Goal: Task Accomplishment & Management: Manage account settings

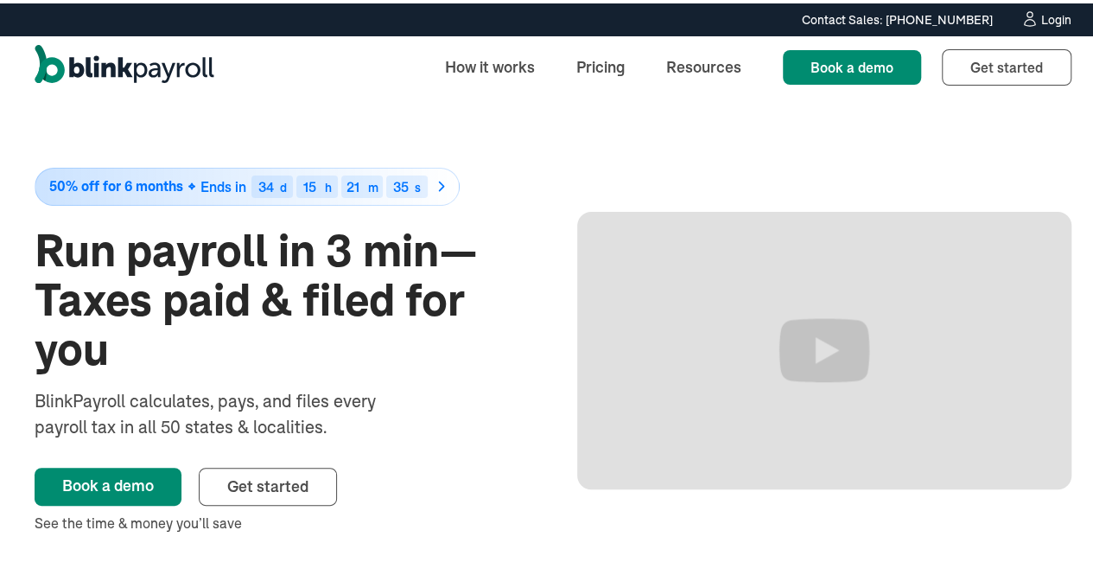
click at [1046, 13] on div "Login" at bounding box center [1056, 16] width 30 height 12
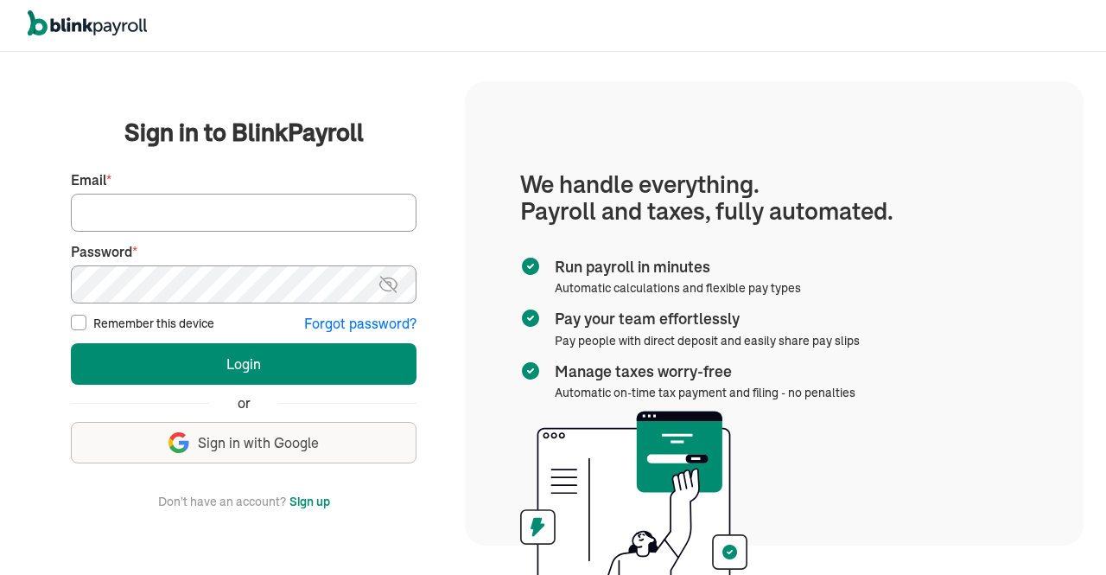
click at [309, 213] on input "Email *" at bounding box center [244, 213] width 346 height 38
type input "hr@vertonsolutions.com"
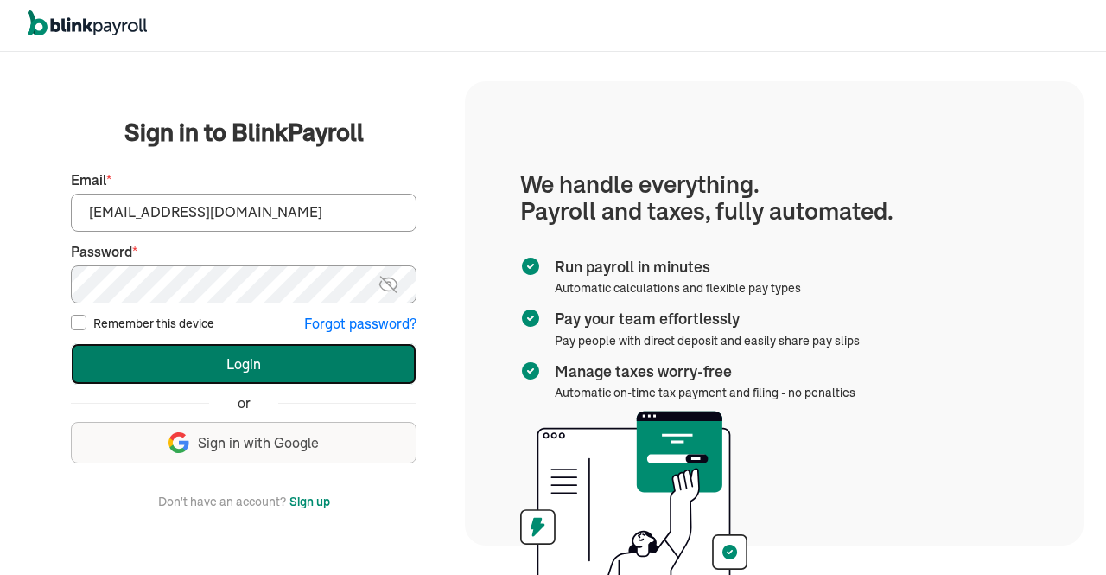
click at [206, 364] on button "Login" at bounding box center [244, 363] width 346 height 41
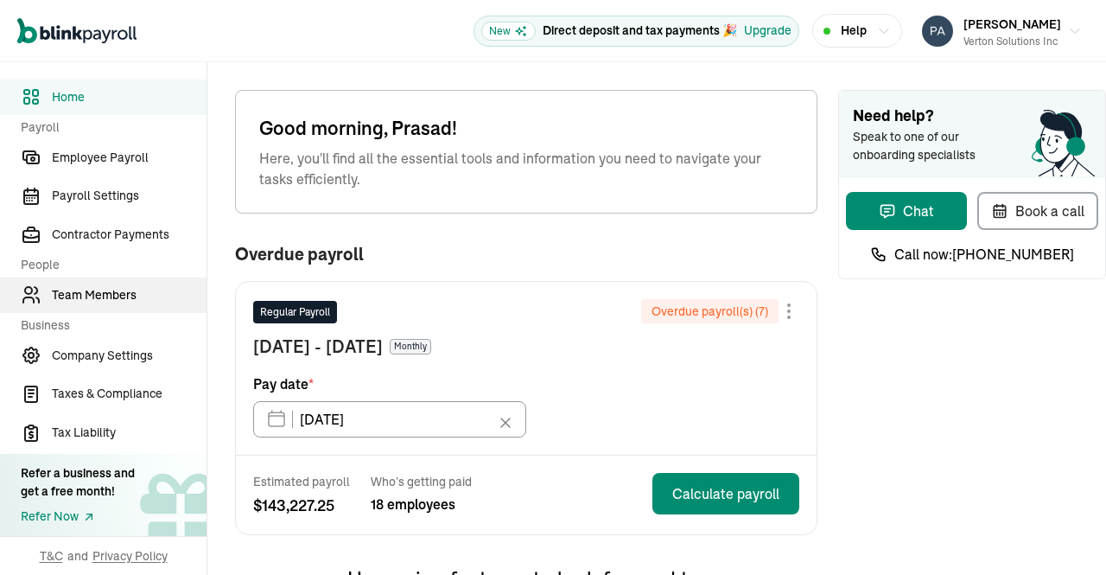
click at [109, 293] on span "Team Members" at bounding box center [129, 295] width 155 height 18
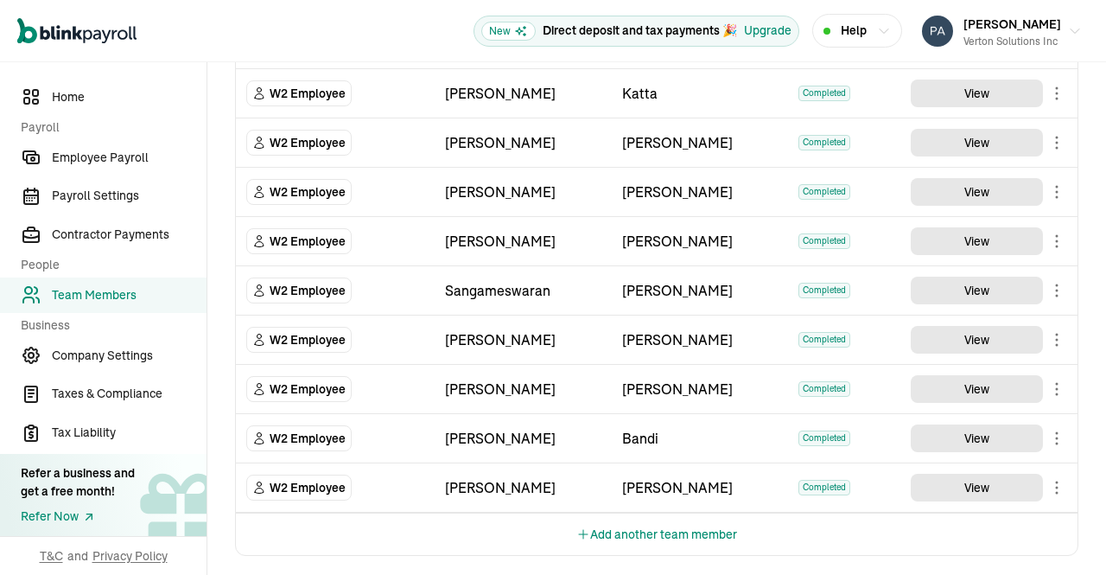
click at [677, 528] on button "Add another team member" at bounding box center [656, 533] width 161 height 41
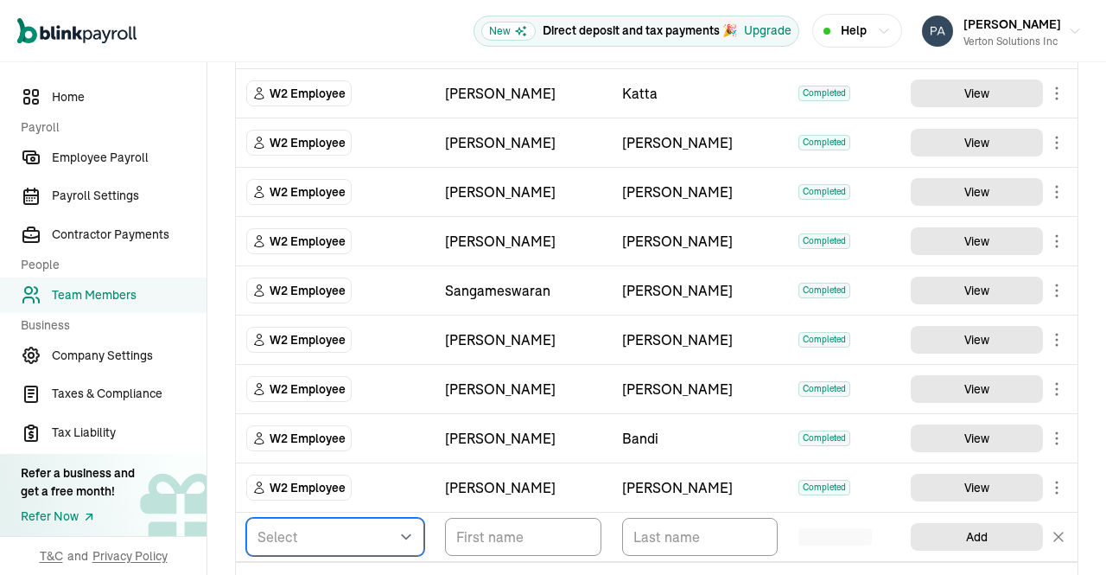
click at [405, 532] on select "Select W2 Employee Individual - 1099 [DEMOGRAPHIC_DATA] Business - 1099 Contrac…" at bounding box center [335, 537] width 178 height 38
select select "employee"
click at [246, 518] on select "Select W2 Employee Individual - 1099 [DEMOGRAPHIC_DATA] Business - 1099 Contrac…" at bounding box center [335, 537] width 178 height 38
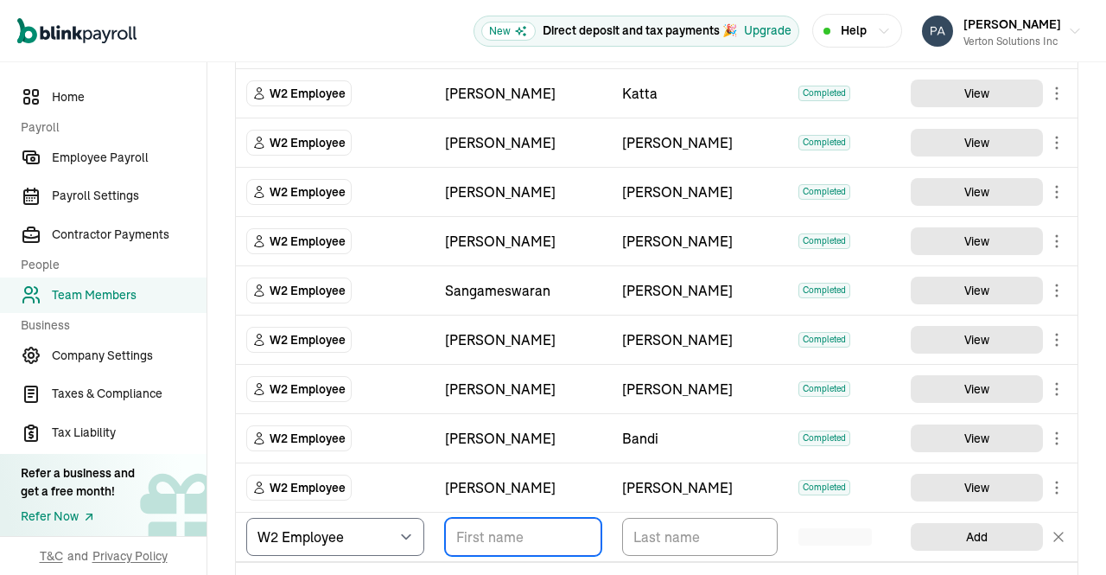
click at [506, 528] on input "TextInput" at bounding box center [523, 537] width 156 height 38
paste input "[PERSON_NAME]"
click at [517, 532] on input "[PERSON_NAME]" at bounding box center [523, 537] width 156 height 38
type input "[PERSON_NAME]"
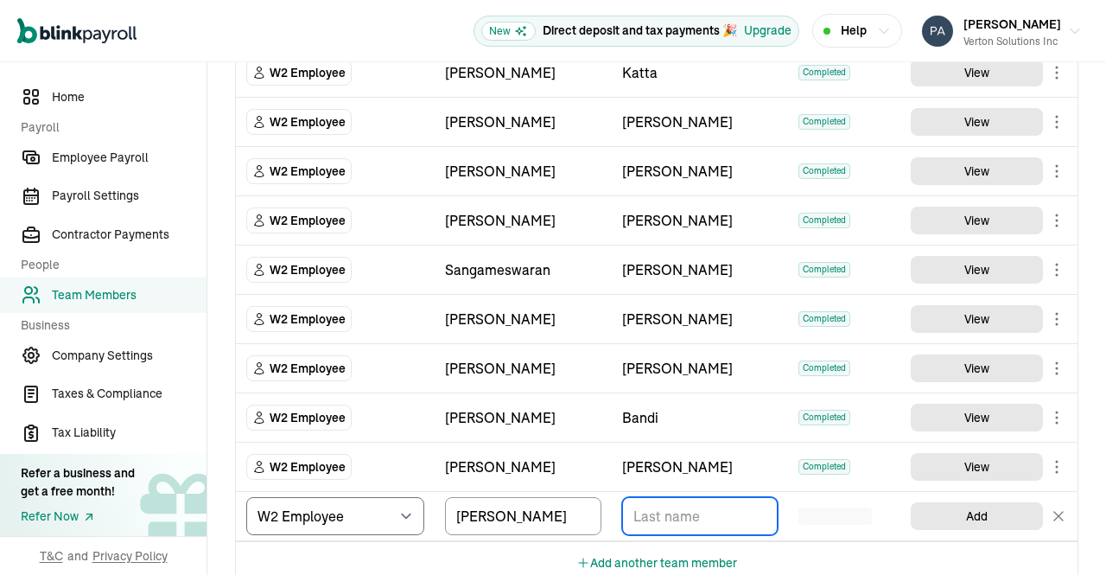
click at [703, 507] on input "TextInput" at bounding box center [700, 516] width 156 height 38
paste input "[PERSON_NAME]"
type input "[PERSON_NAME]"
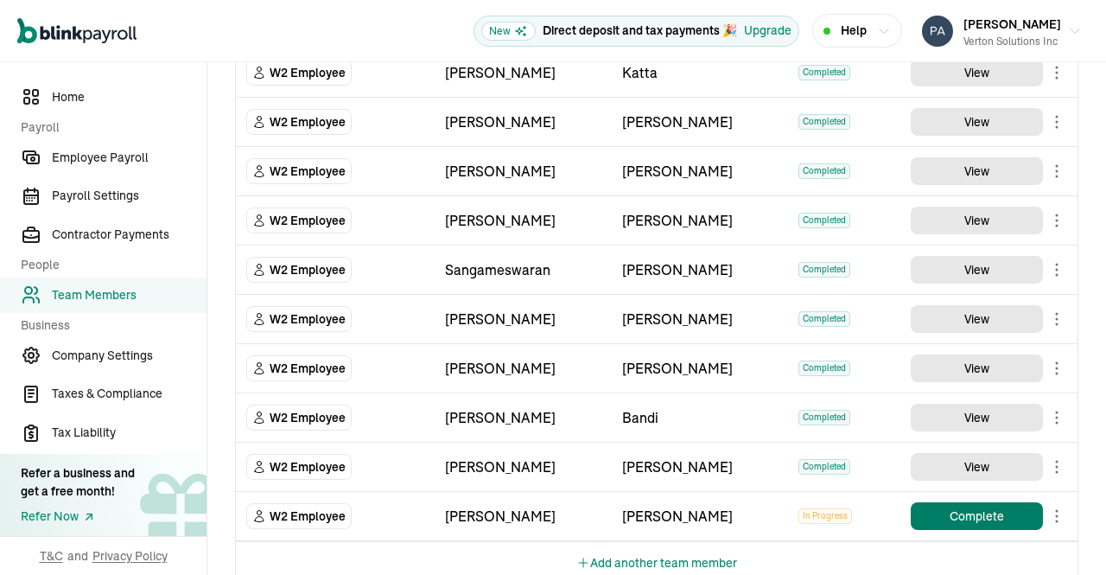
click at [965, 502] on button "Complete" at bounding box center [977, 516] width 132 height 28
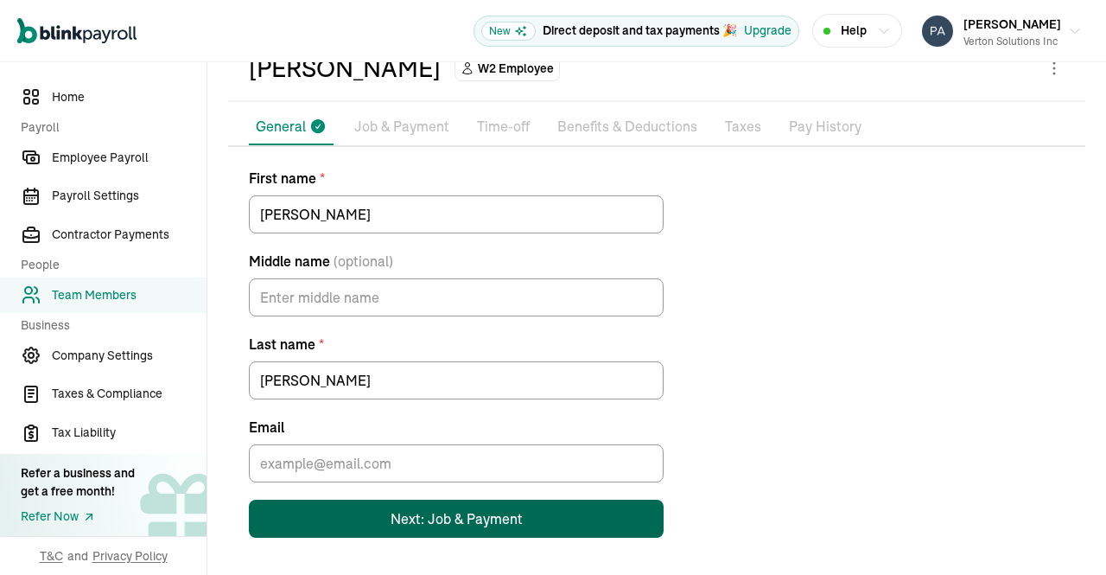
click at [455, 523] on div "Next: Job & Payment" at bounding box center [457, 518] width 132 height 21
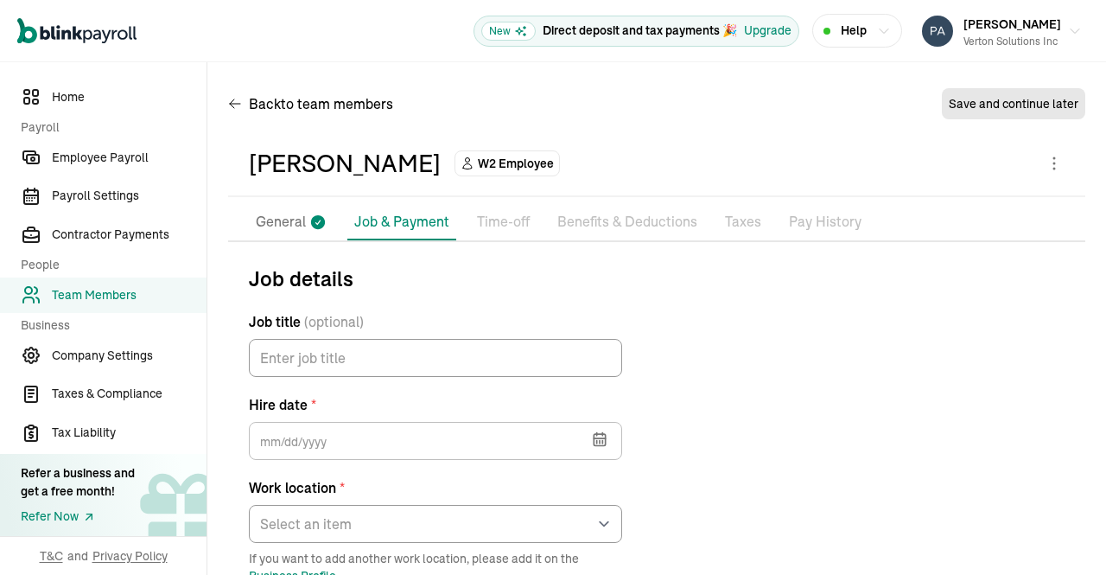
click at [599, 433] on icon "button" at bounding box center [599, 438] width 17 height 17
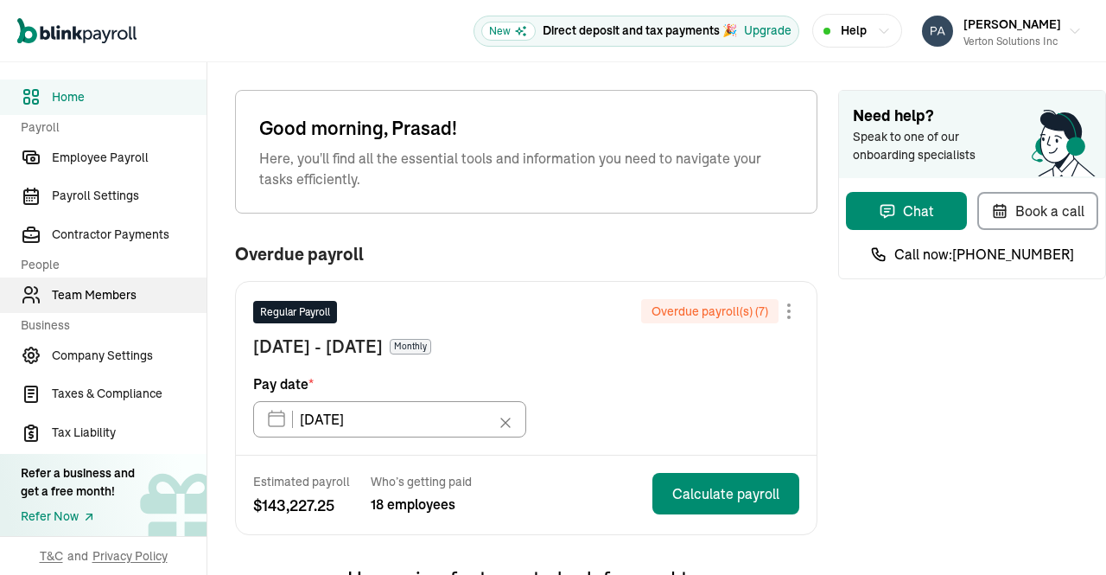
click at [109, 293] on span "Team Members" at bounding box center [129, 295] width 155 height 18
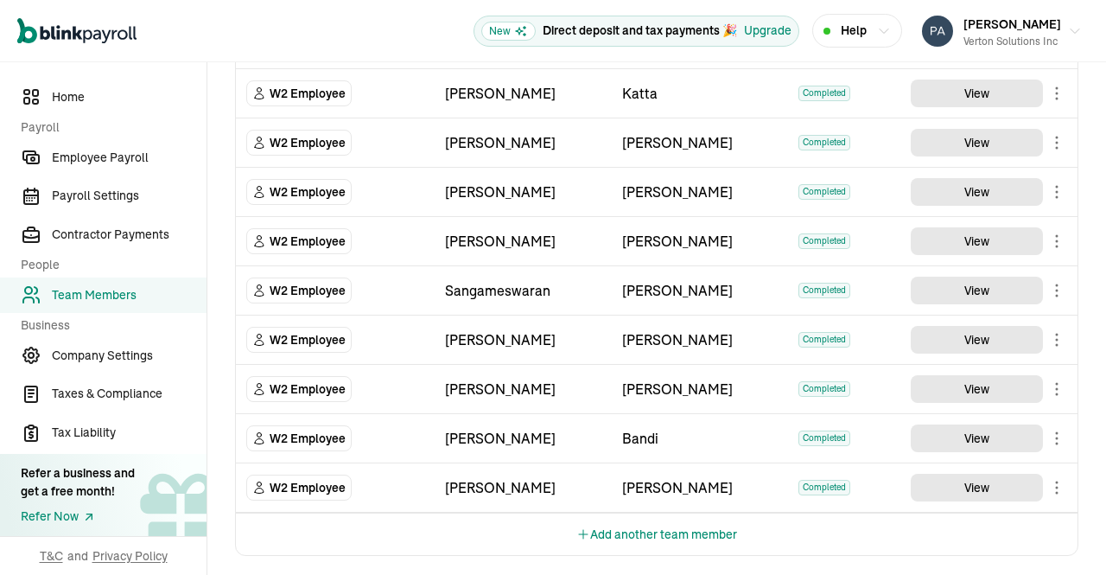
click at [677, 528] on button "Add another team member" at bounding box center [656, 533] width 161 height 41
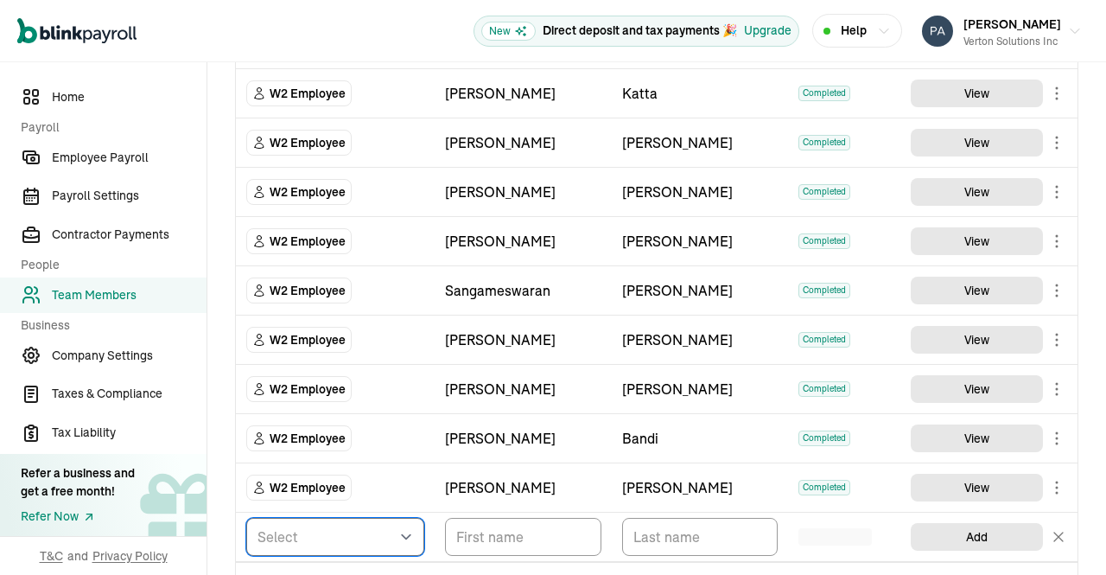
click at [405, 532] on select "Select W2 Employee Individual - 1099 [DEMOGRAPHIC_DATA] Business - 1099 Contrac…" at bounding box center [335, 537] width 178 height 38
select select "employee"
click at [246, 518] on select "Select W2 Employee Individual - 1099 [DEMOGRAPHIC_DATA] Business - 1099 Contrac…" at bounding box center [335, 537] width 178 height 38
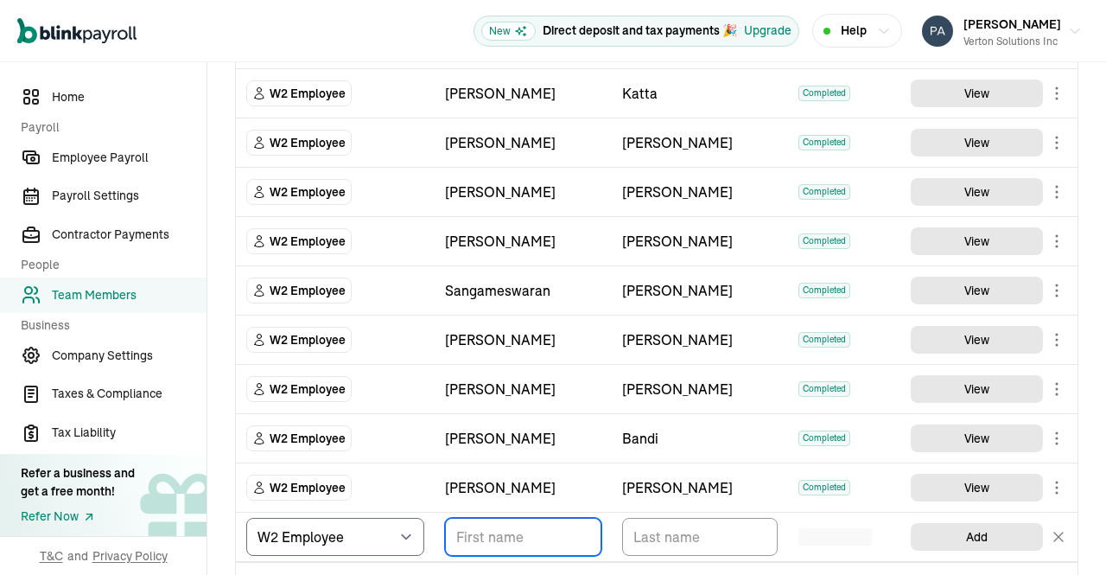
click at [506, 528] on input "TextInput" at bounding box center [523, 537] width 156 height 38
paste input "[PERSON_NAME]"
click at [517, 532] on input "[PERSON_NAME]" at bounding box center [523, 537] width 156 height 38
type input "[PERSON_NAME]"
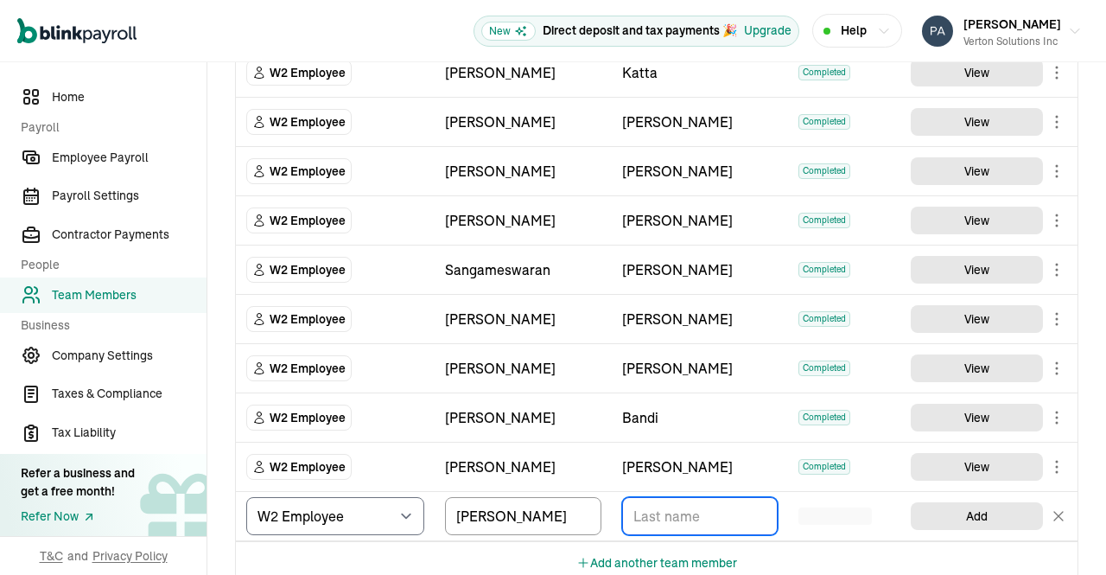
click at [703, 507] on input "TextInput" at bounding box center [700, 516] width 156 height 38
paste input "[PERSON_NAME]"
type input "[PERSON_NAME]"
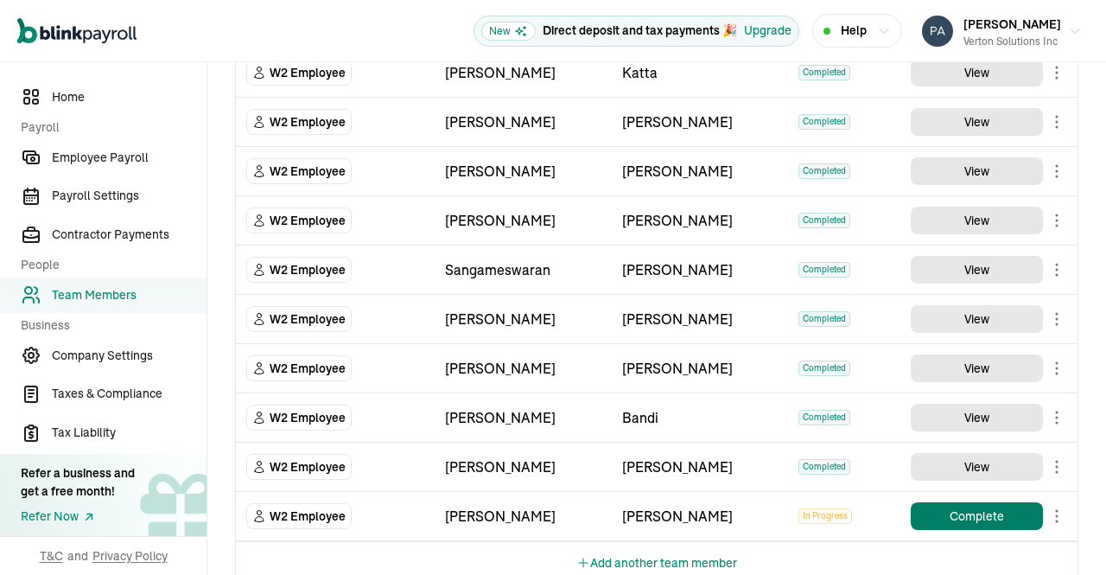
click at [965, 502] on button "Complete" at bounding box center [977, 516] width 132 height 28
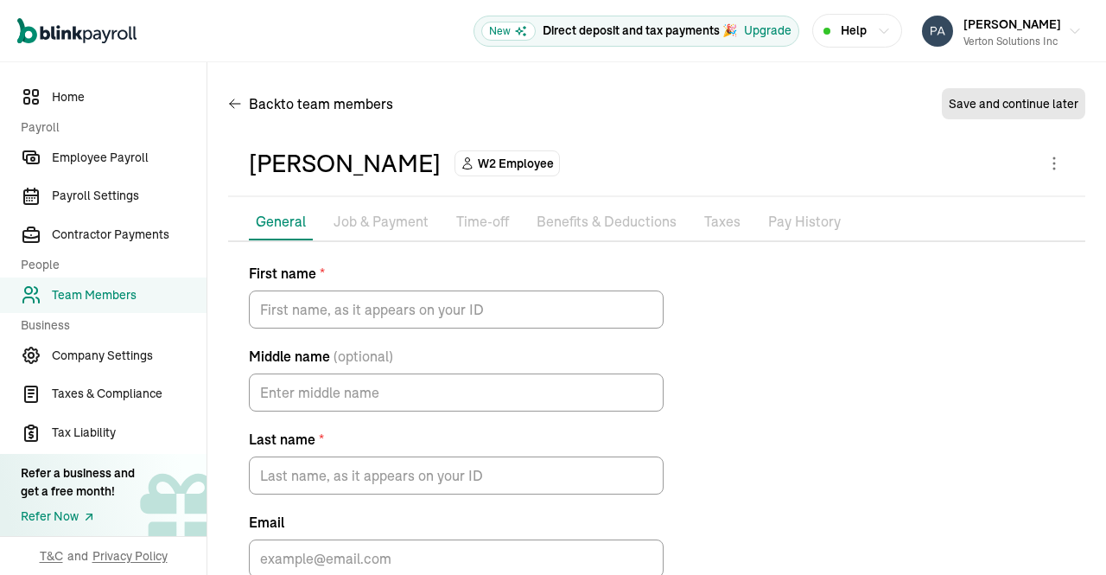
type input "[PERSON_NAME]"
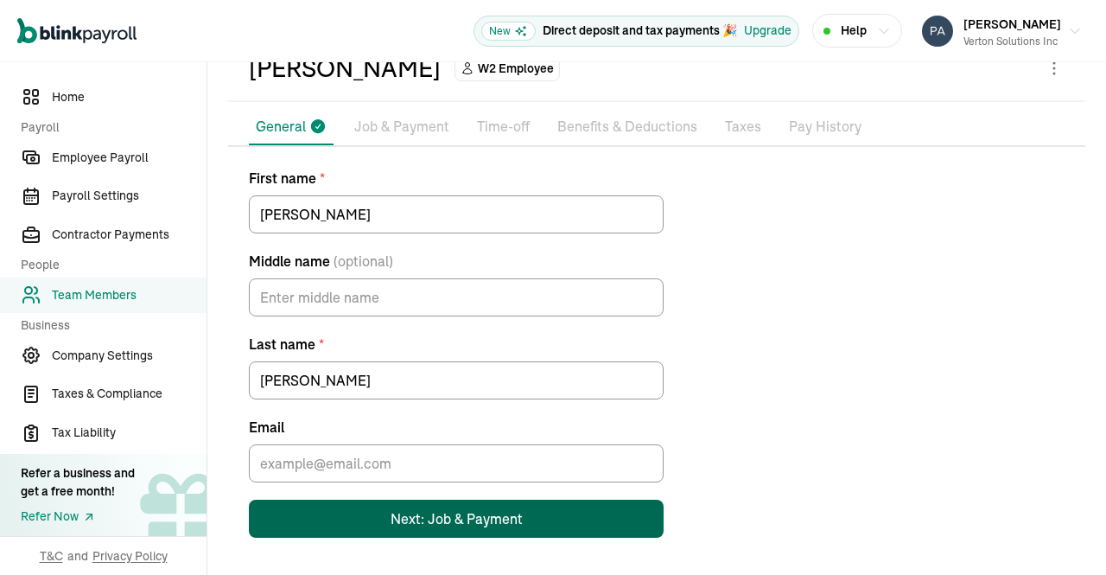
click at [455, 523] on div "Next: Job & Payment" at bounding box center [457, 518] width 132 height 21
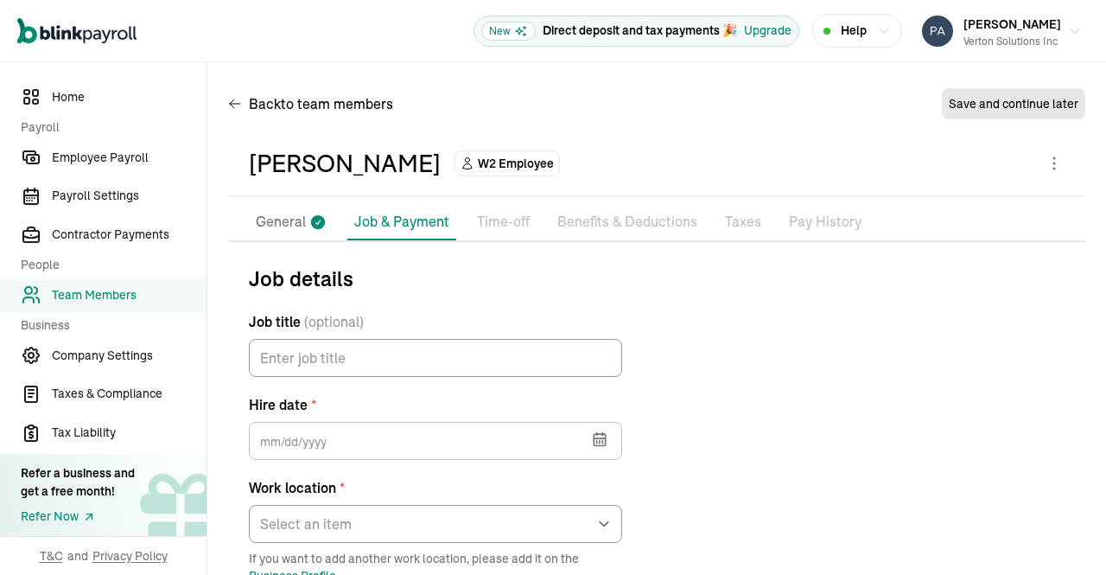
click at [599, 433] on icon "button" at bounding box center [599, 438] width 17 height 17
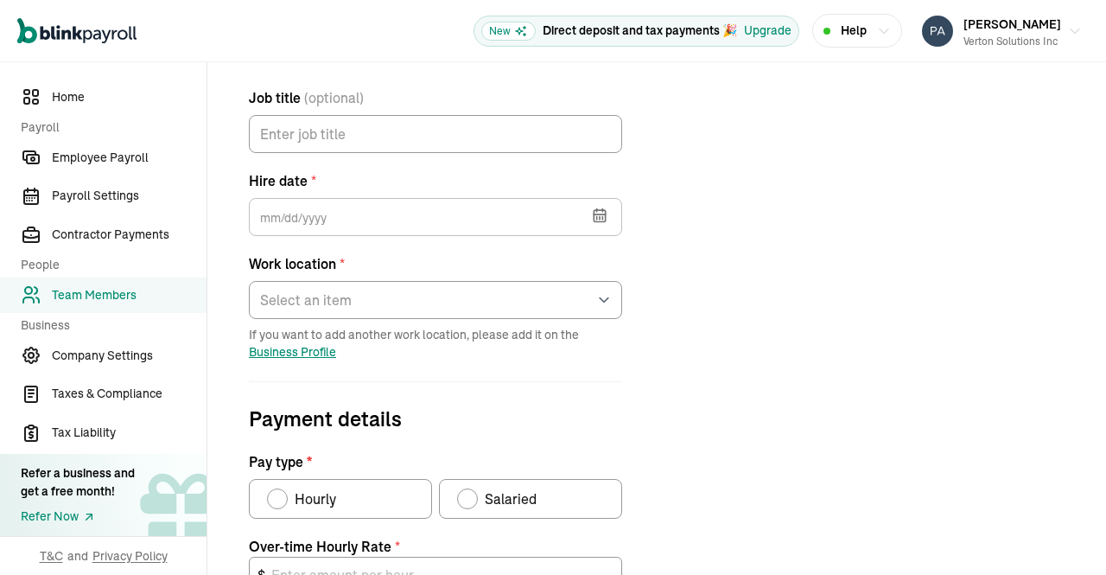
click at [611, 216] on button "button" at bounding box center [598, 213] width 48 height 45
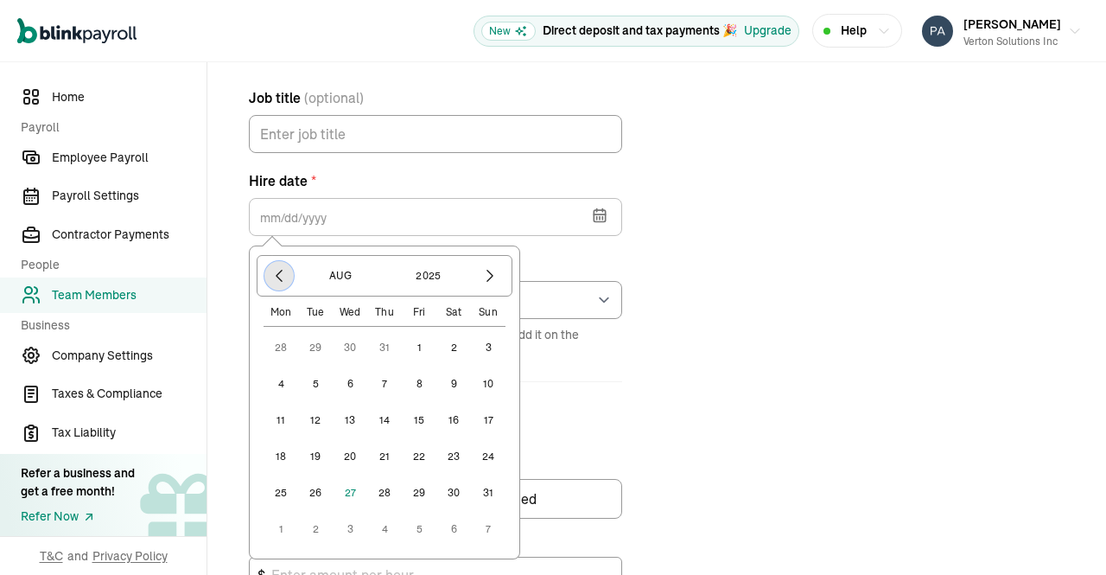
click at [275, 277] on icon "button" at bounding box center [279, 275] width 17 height 17
click at [278, 279] on icon "button" at bounding box center [279, 275] width 17 height 17
click at [283, 280] on icon "button" at bounding box center [279, 275] width 17 height 17
click at [384, 346] on button "1" at bounding box center [384, 347] width 35 height 35
type input "05/01/2025"
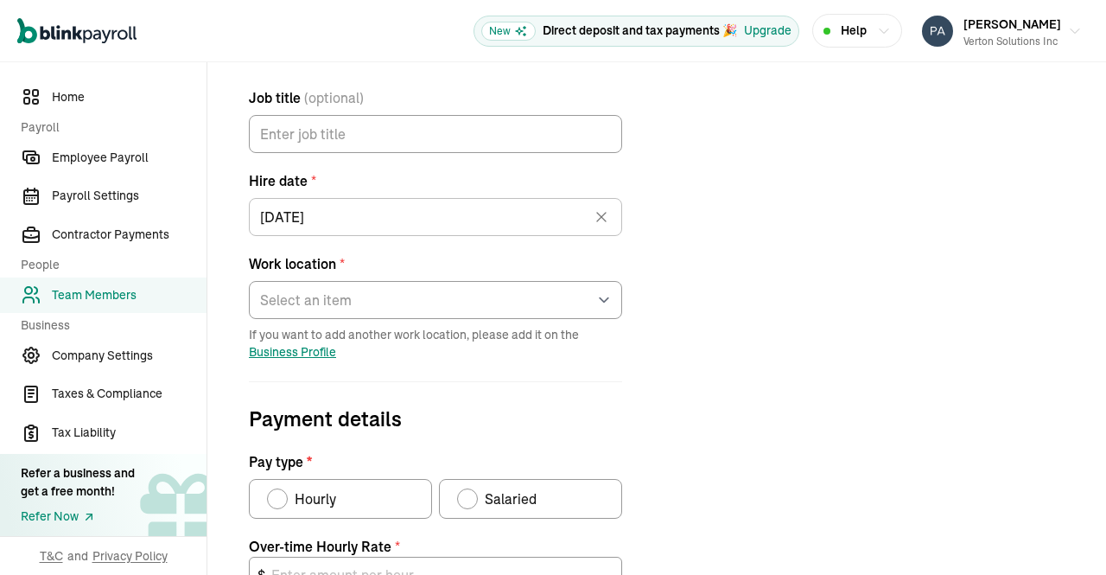
click at [727, 280] on div "Job details Job title (optional) Hire date * 05/01/2025 May 2025 Mon Tue Wed Th…" at bounding box center [656, 479] width 857 height 880
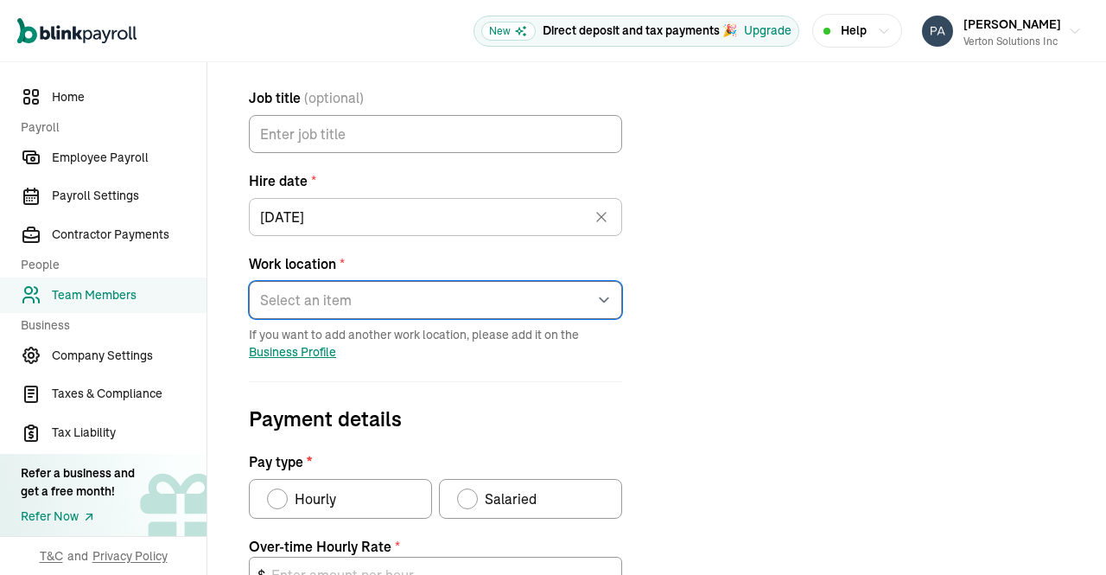
click at [588, 296] on select "Select an item 1 Mercedes-[GEOGRAPHIC_DATA] [STREET_ADDRESS][GEOGRAPHIC_DATA][S…" at bounding box center [435, 300] width 373 height 38
select select "[STREET_ADDRESS]"
click at [249, 281] on select "Select an item 1 Mercedes-[GEOGRAPHIC_DATA] [STREET_ADDRESS][GEOGRAPHIC_DATA][S…" at bounding box center [435, 300] width 373 height 38
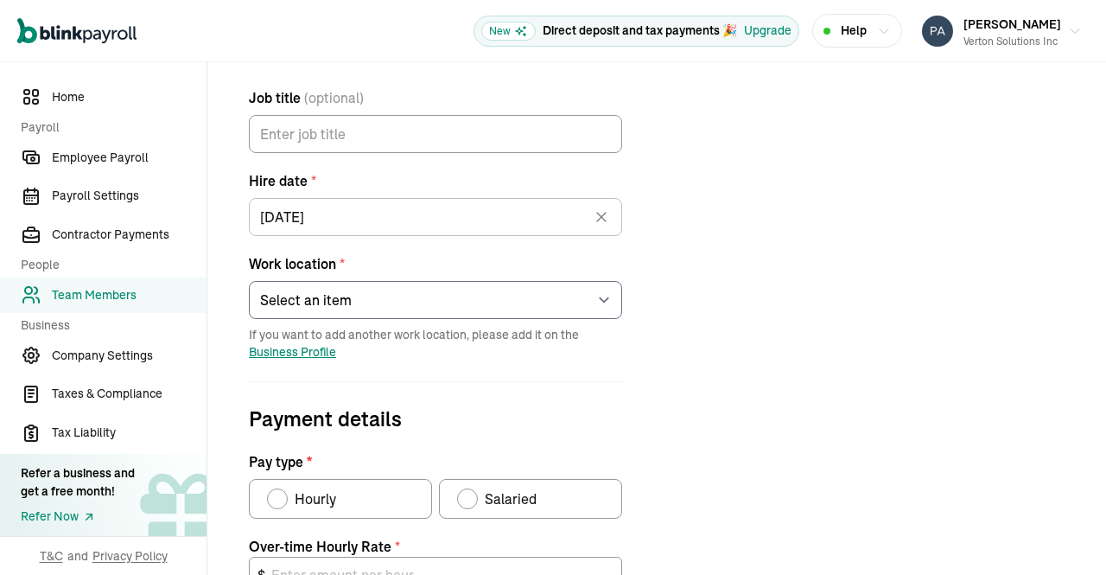
click at [763, 277] on div "Job details Job title (optional) Hire date * 05/01/2025 May 2025 Mon Tue Wed Th…" at bounding box center [656, 479] width 857 height 880
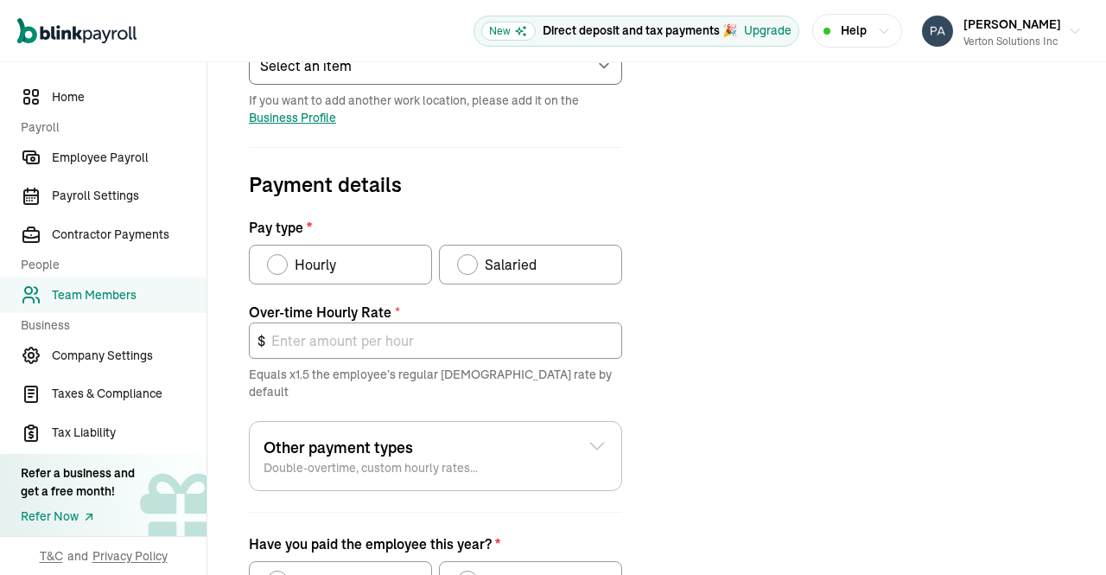
click at [476, 258] on div "Salaried" at bounding box center [497, 264] width 80 height 21
click at [470, 258] on input "Salaried" at bounding box center [463, 260] width 14 height 14
radio input "true"
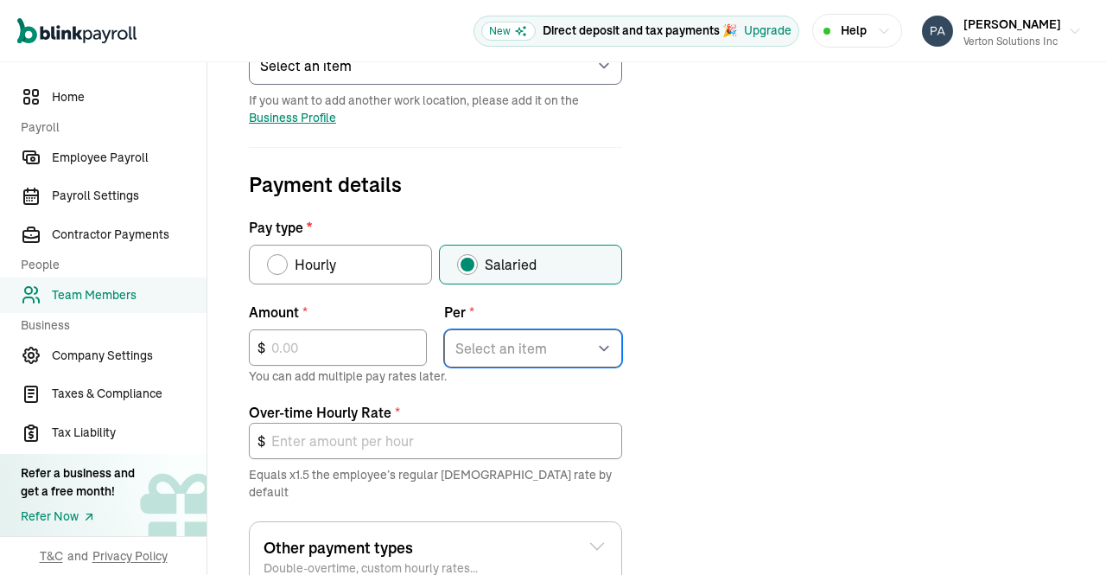
click at [593, 354] on select "Select an item Hour Week Month Year" at bounding box center [533, 348] width 178 height 38
select select "4"
click at [444, 329] on select "Select an item Hour Week Month Year" at bounding box center [533, 348] width 178 height 38
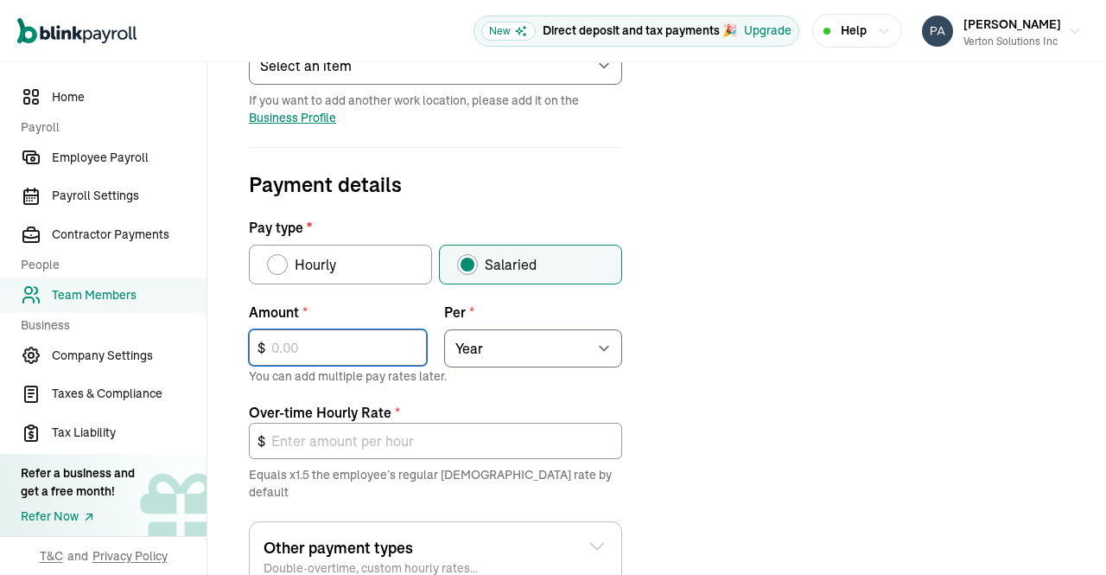
click at [383, 355] on input "text" at bounding box center [338, 347] width 178 height 36
type input "1"
type input "0.00"
type input "10"
type input "0.01"
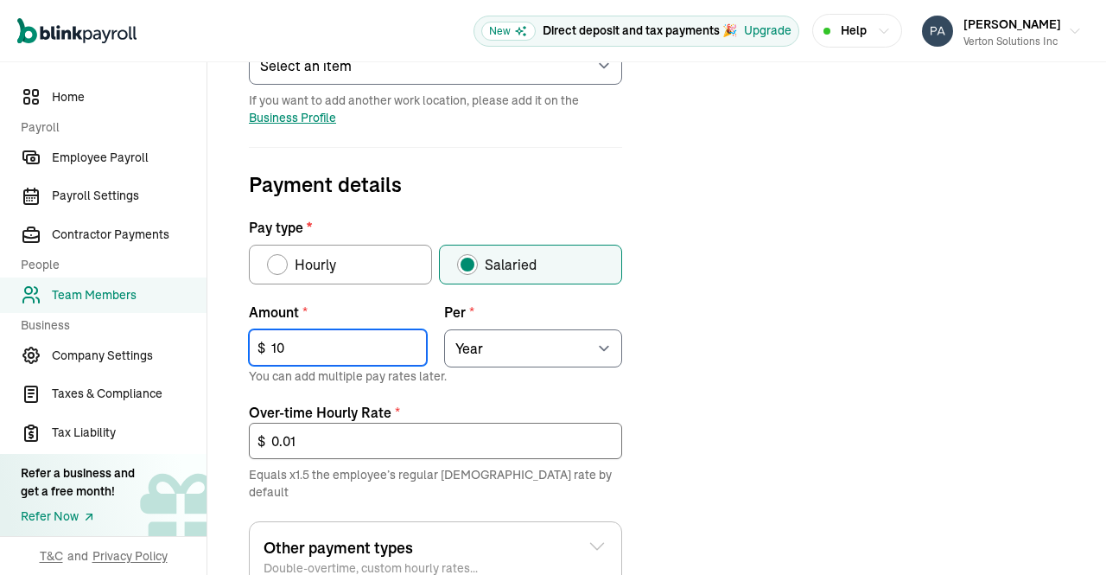
type input "101"
type input "0.07"
type input "1,011"
type input "0.73"
type input "10,119"
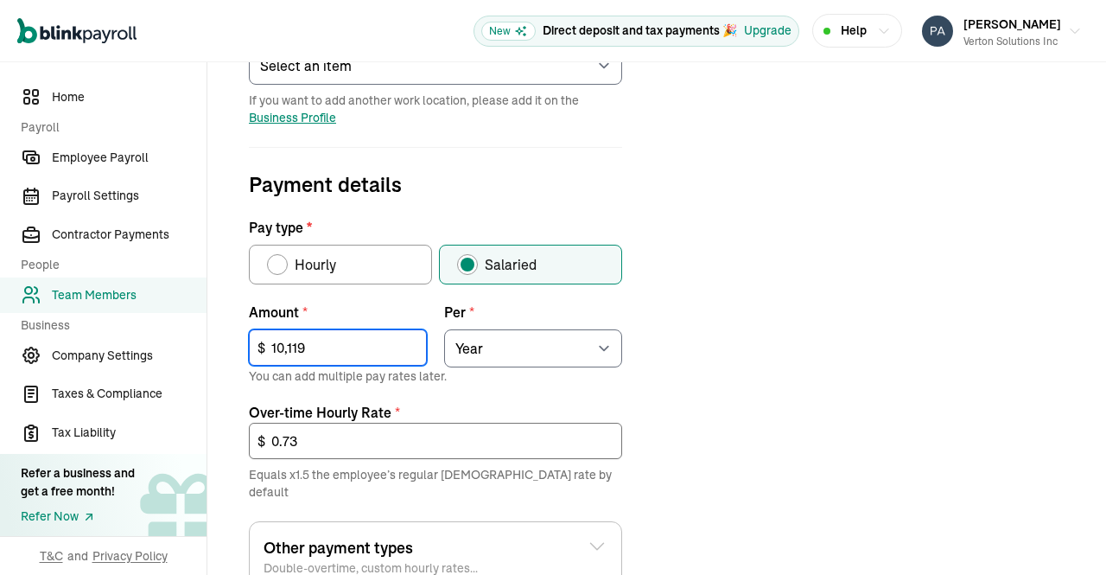
type input "7.30"
type input "101,192"
type input "72.97"
type input "101,192"
click at [768, 363] on div "Job details Job title (optional) Hire date * 05/01/2025 May 2025 Mon Tue Wed Th…" at bounding box center [656, 295] width 857 height 980
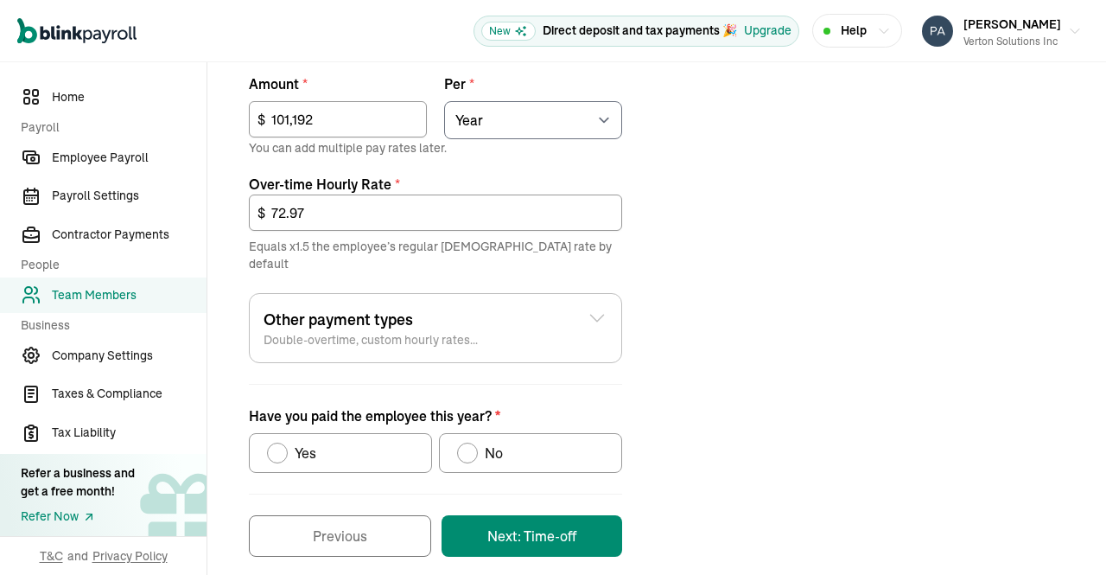
click at [466, 446] on div "Have you paid the employee this year?" at bounding box center [468, 453] width 14 height 14
click at [466, 442] on input "No" at bounding box center [463, 449] width 14 height 14
radio input "true"
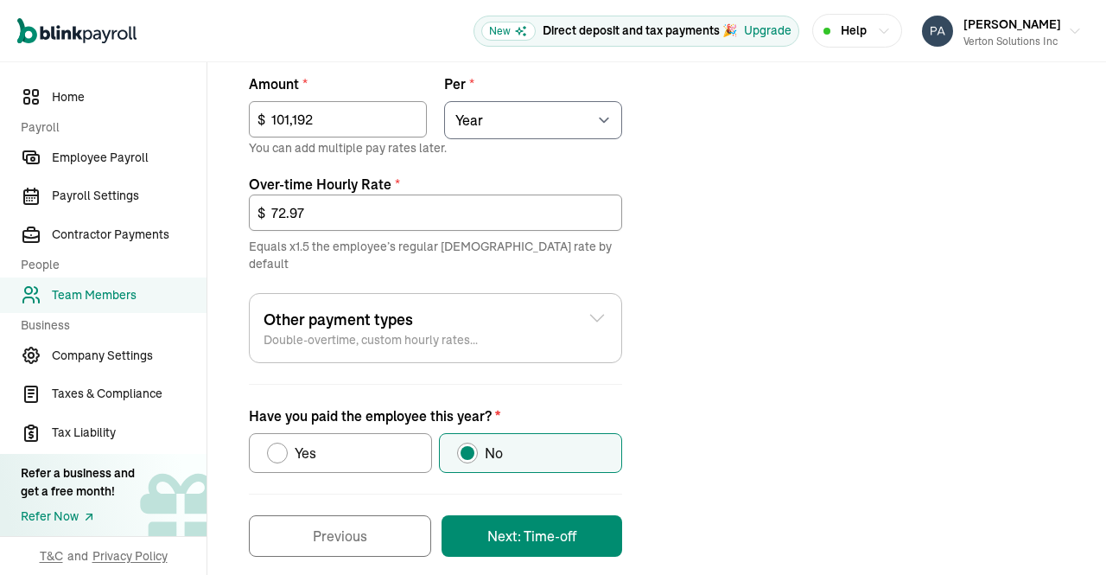
click at [550, 522] on button "Next: Time-off" at bounding box center [532, 535] width 181 height 41
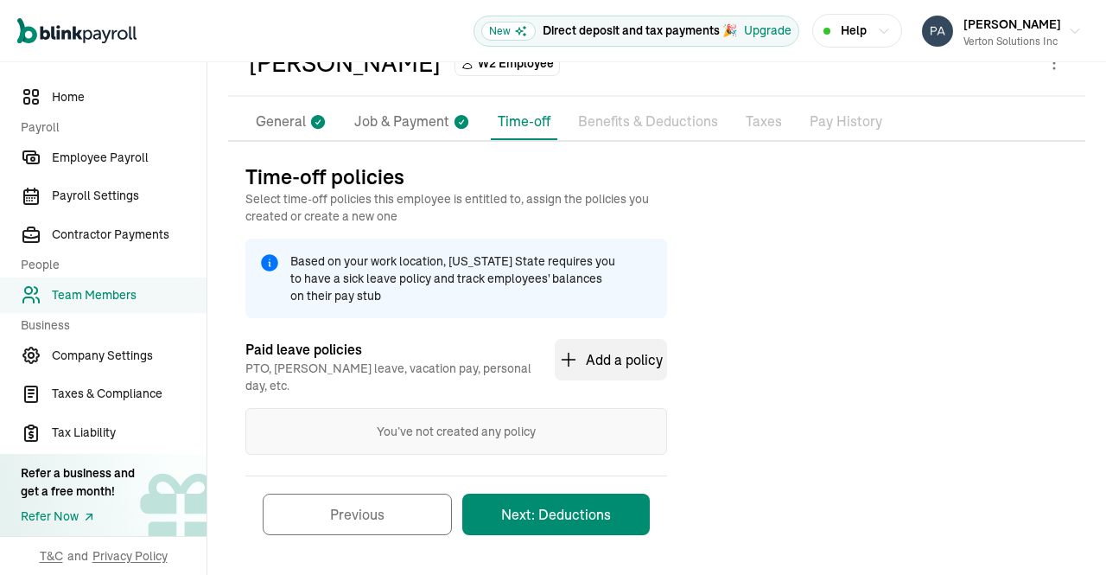
click at [581, 506] on button "Next: Deductions" at bounding box center [556, 513] width 188 height 41
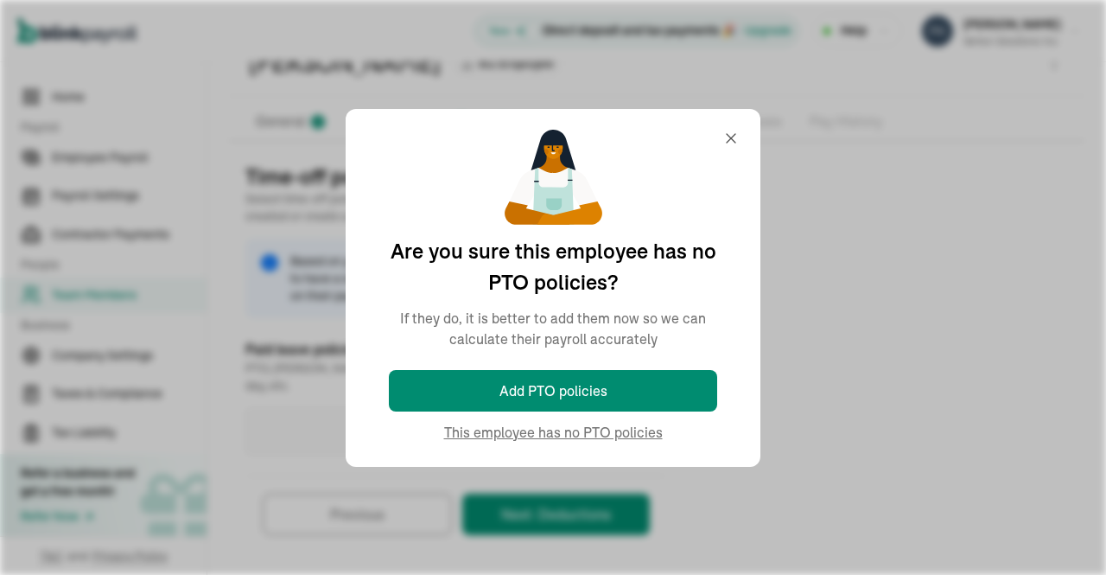
click at [622, 440] on form "Paid leave policies PTO, Sick leave, vacation pay, personal day, etc. Add a pol…" at bounding box center [456, 435] width 422 height 234
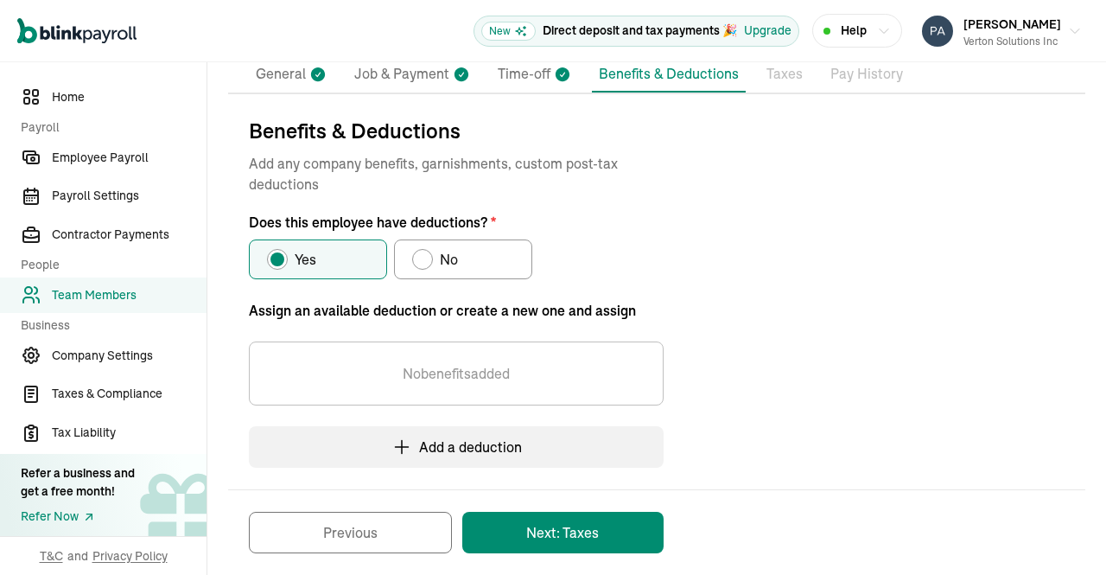
click at [422, 259] on div "Does this employee have deductions?" at bounding box center [423, 259] width 14 height 14
click at [422, 259] on input "No" at bounding box center [418, 255] width 14 height 14
radio input "true"
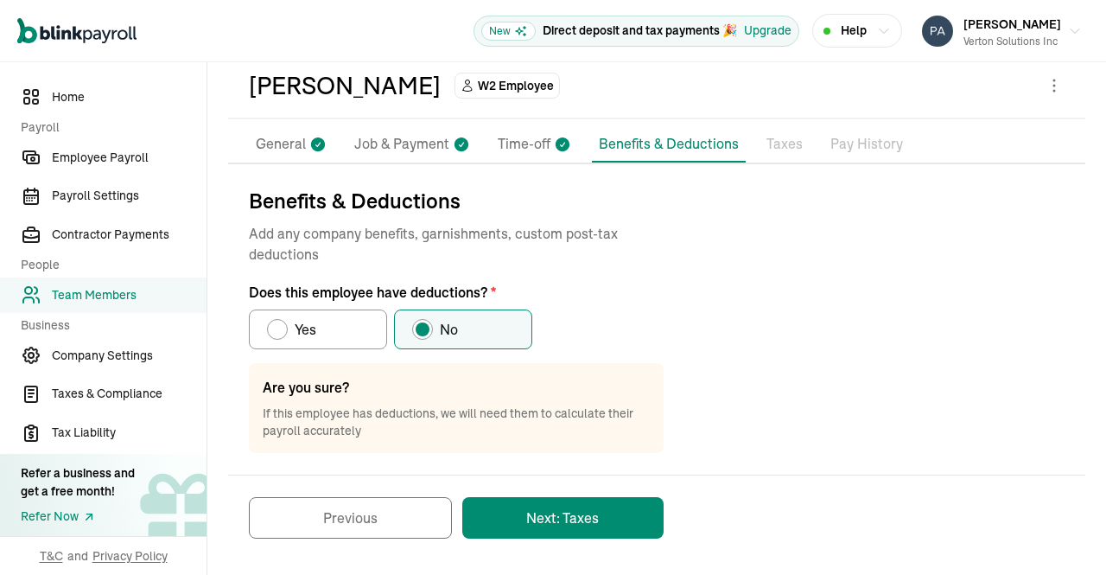
click at [586, 513] on button "Next: Taxes" at bounding box center [562, 517] width 201 height 41
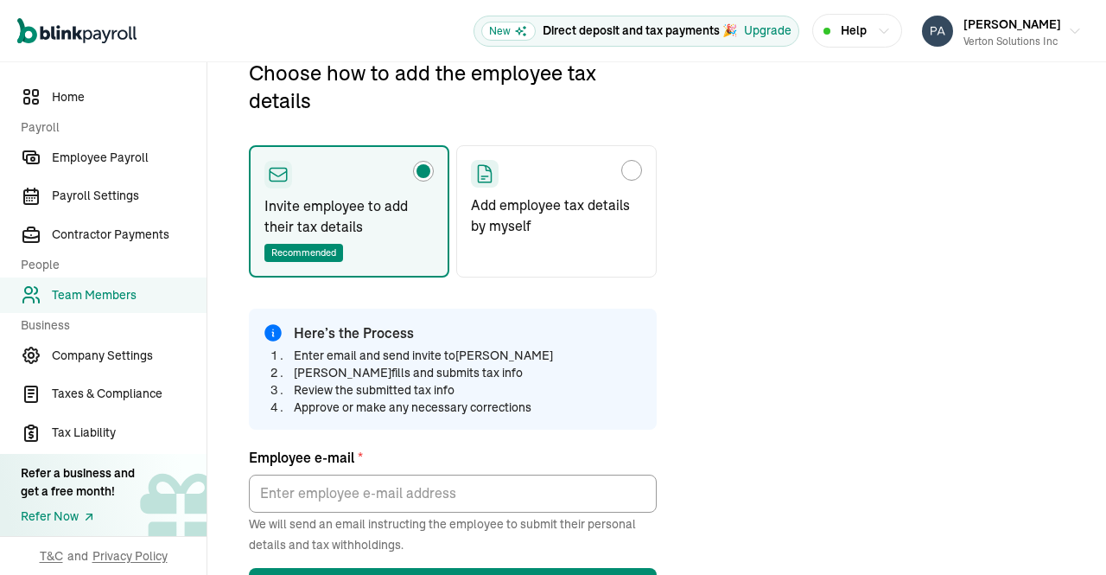
click at [626, 189] on label "Add employee tax details by myself" at bounding box center [556, 211] width 201 height 132
click at [484, 173] on input "Add employee tax details by myself" at bounding box center [477, 166] width 14 height 14
radio input "true"
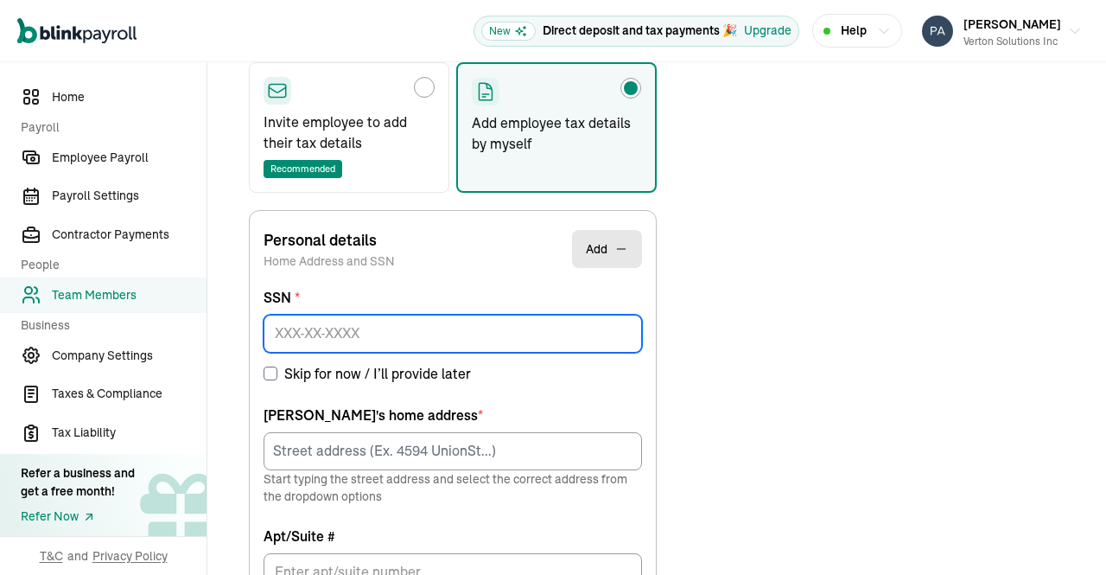
click at [554, 330] on input at bounding box center [453, 334] width 379 height 38
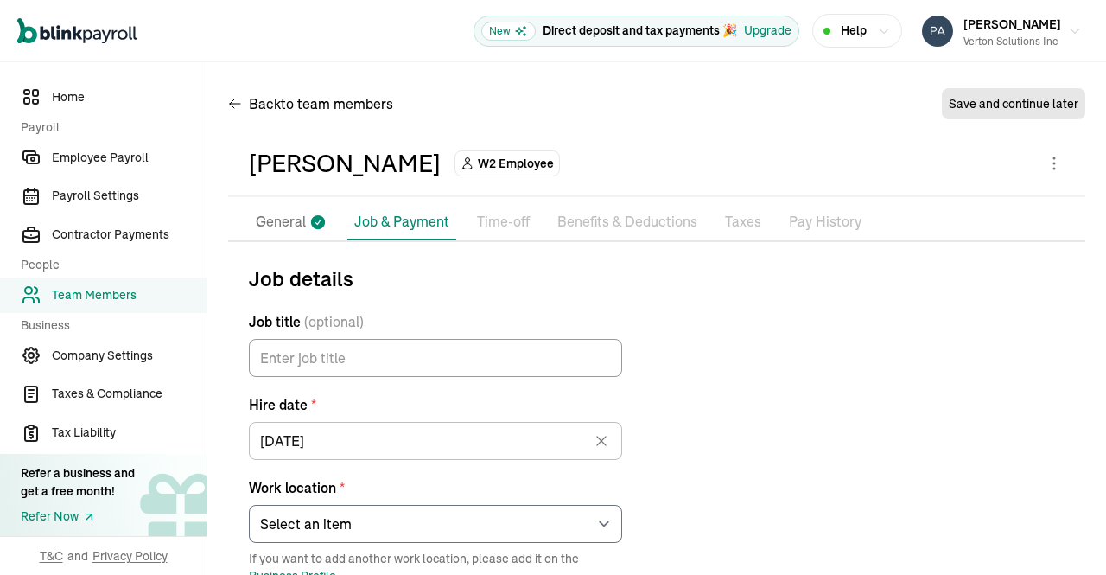
select select "[STREET_ADDRESS]"
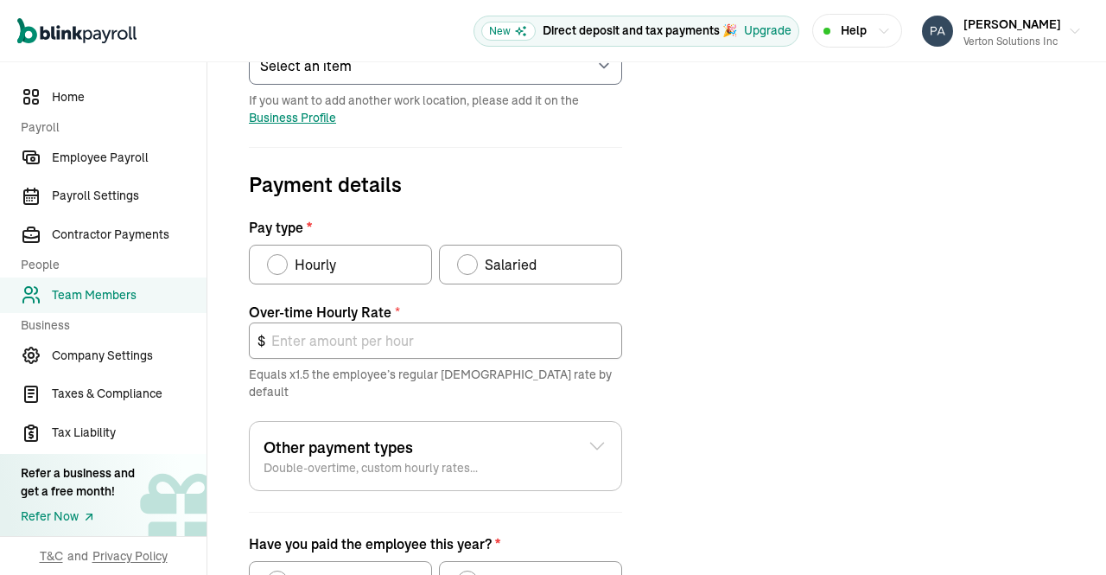
click at [476, 258] on div "Salaried" at bounding box center [497, 264] width 80 height 21
click at [470, 258] on input "Salaried" at bounding box center [463, 260] width 14 height 14
radio input "true"
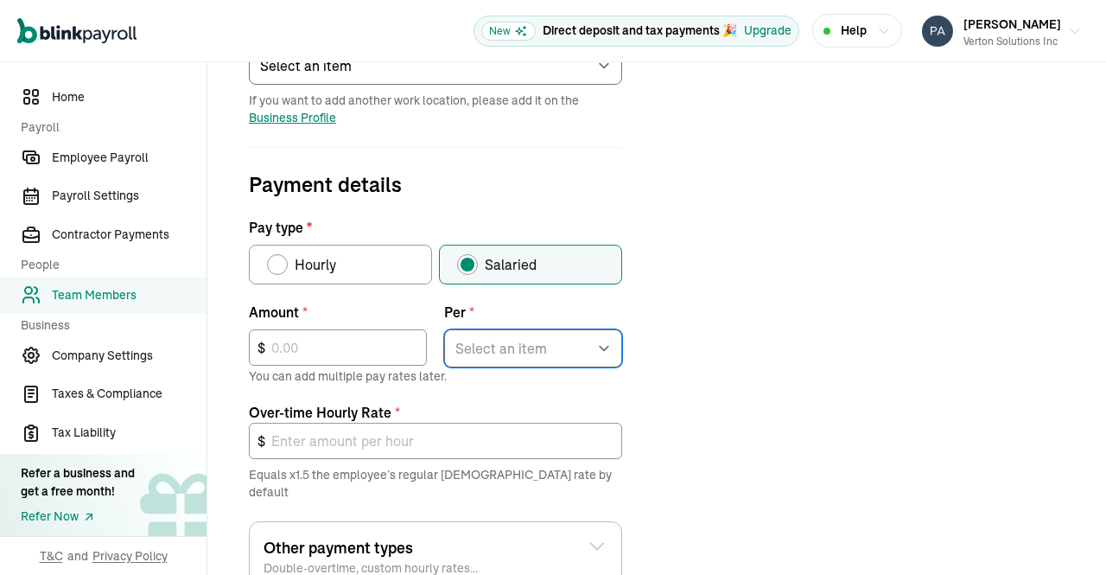
click at [593, 354] on select "Select an item Hour Week Month Year" at bounding box center [533, 348] width 178 height 38
select select "4"
click at [444, 329] on select "Select an item Hour Week Month Year" at bounding box center [533, 348] width 178 height 38
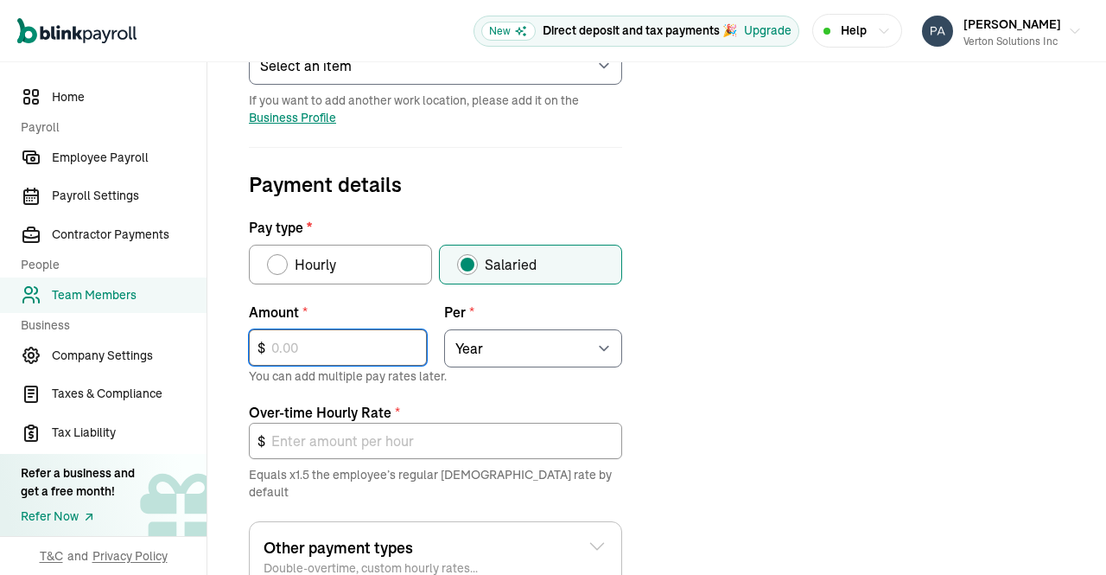
click at [383, 355] on input "text" at bounding box center [338, 347] width 178 height 36
type input "1"
type input "0.00"
type input "10"
type input "0.01"
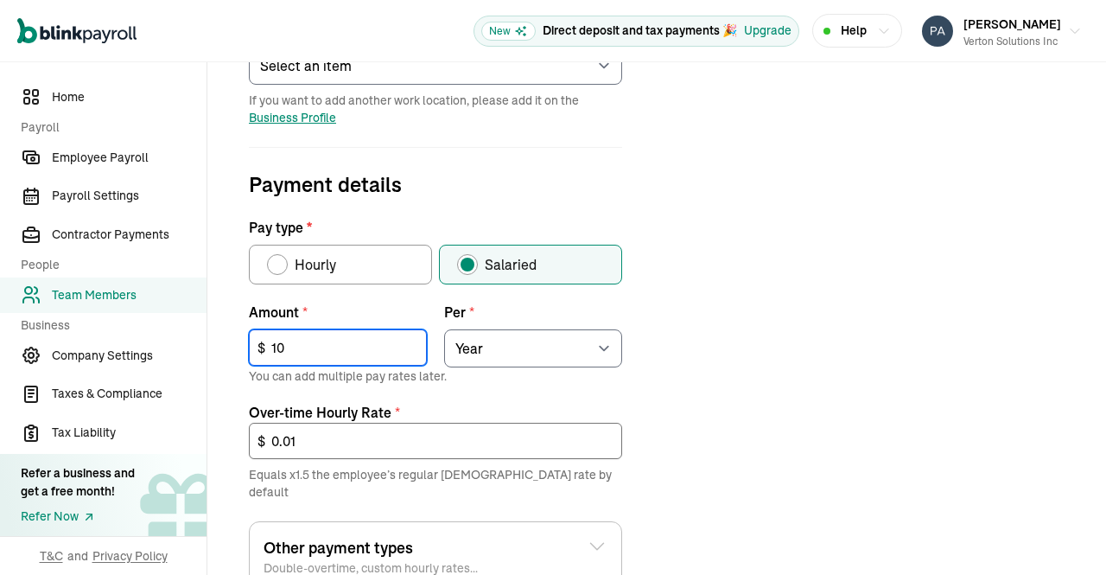
type input "101"
type input "0.07"
type input "1,011"
type input "0.73"
type input "10,119"
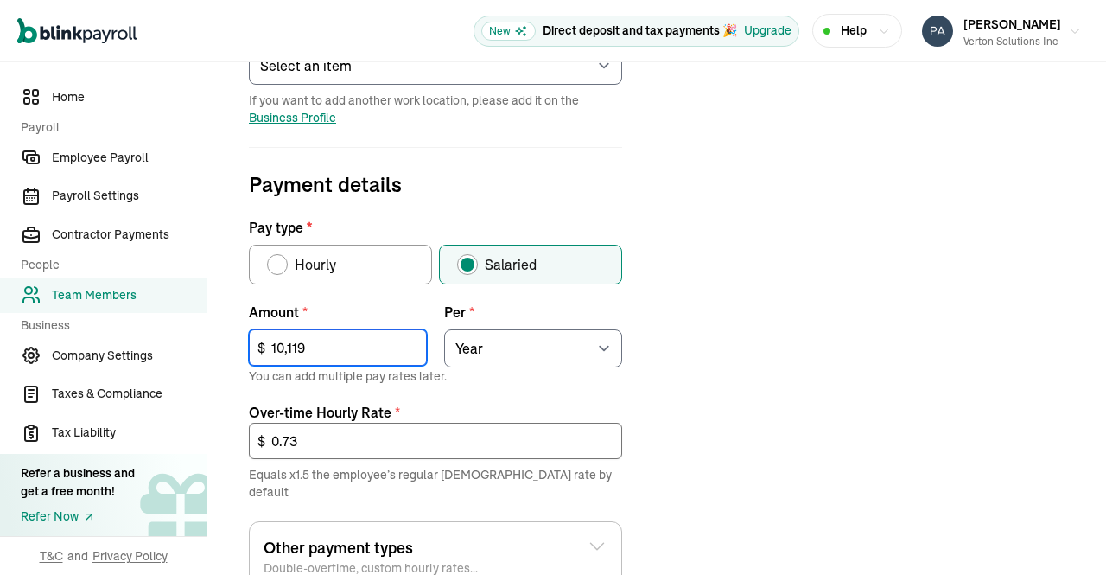
type input "7.30"
type input "101,192"
type input "72.97"
type input "101,192"
click at [768, 363] on div "Job details Job title (optional) Hire date * 05/01/2025 May 2025 Mon Tue Wed Th…" at bounding box center [656, 295] width 857 height 980
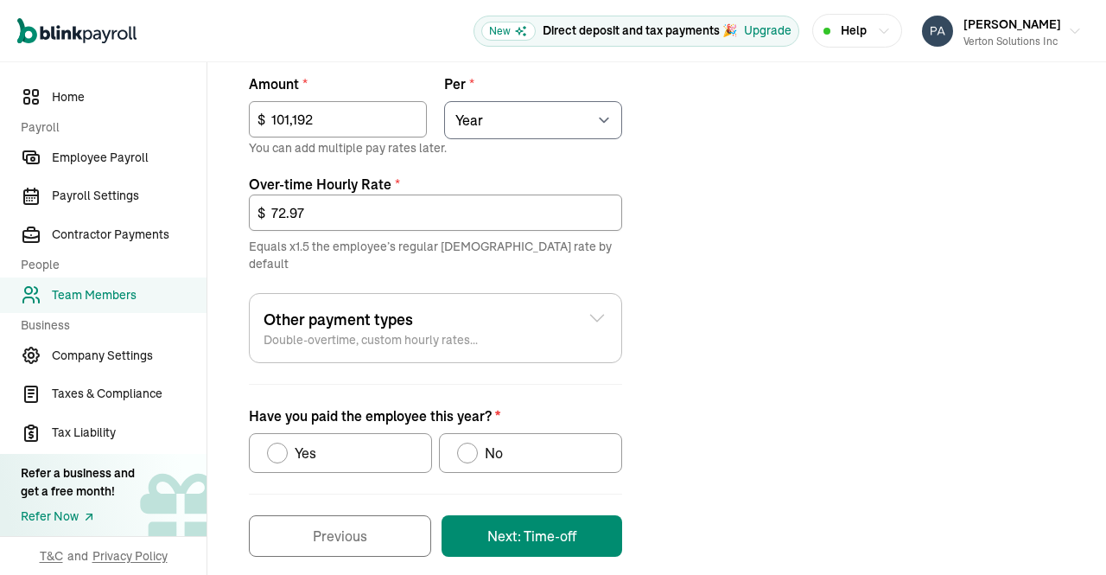
click at [466, 446] on div "Have you paid the employee this year?" at bounding box center [468, 453] width 14 height 14
click at [466, 442] on input "No" at bounding box center [463, 449] width 14 height 14
radio input "true"
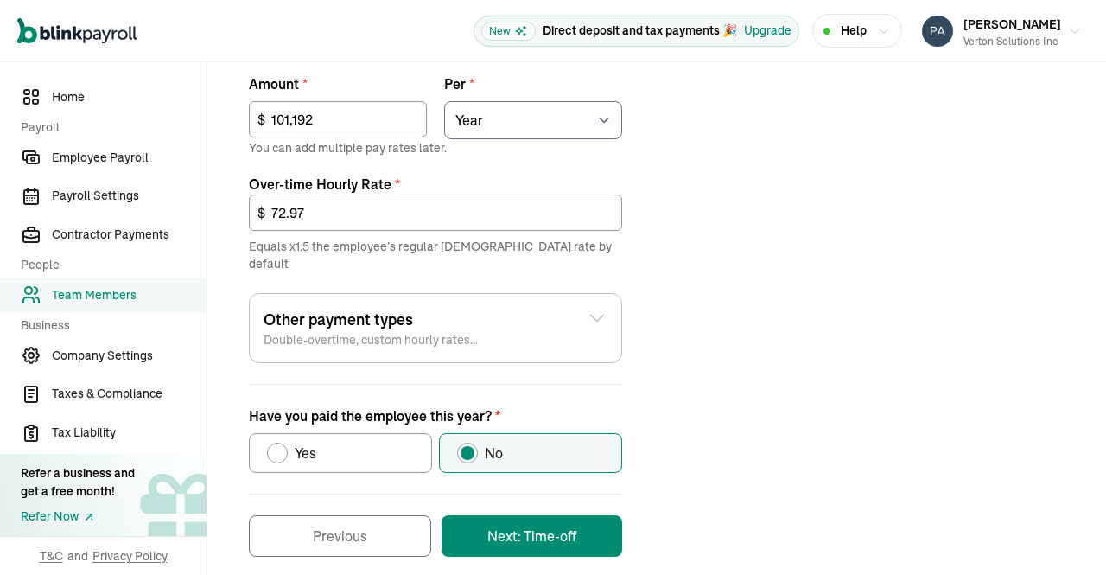
click at [550, 522] on button "Next: Time-off" at bounding box center [532, 535] width 181 height 41
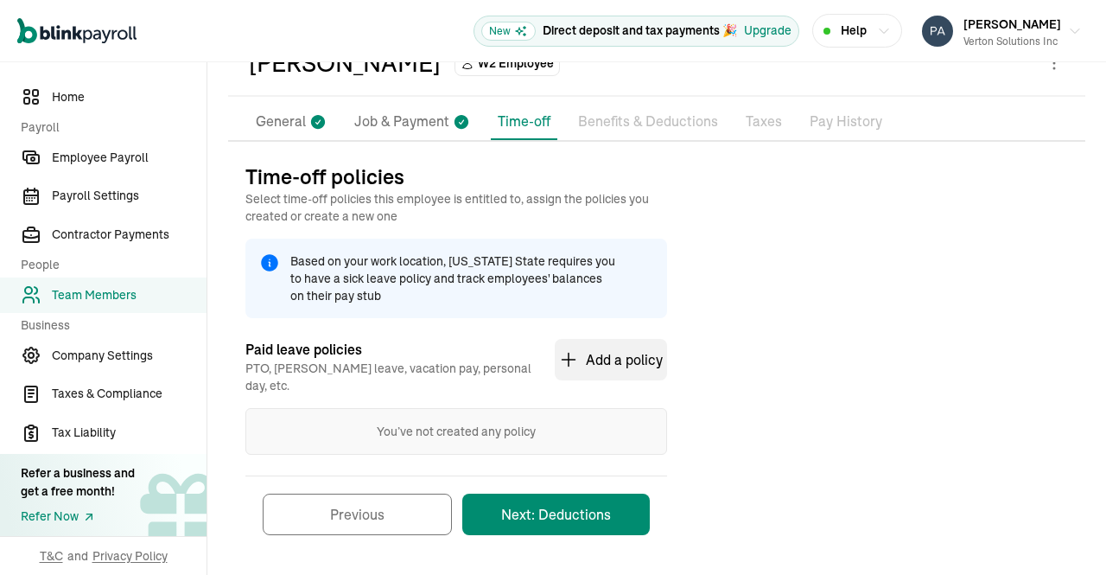
click at [581, 506] on button "Next: Deductions" at bounding box center [556, 513] width 188 height 41
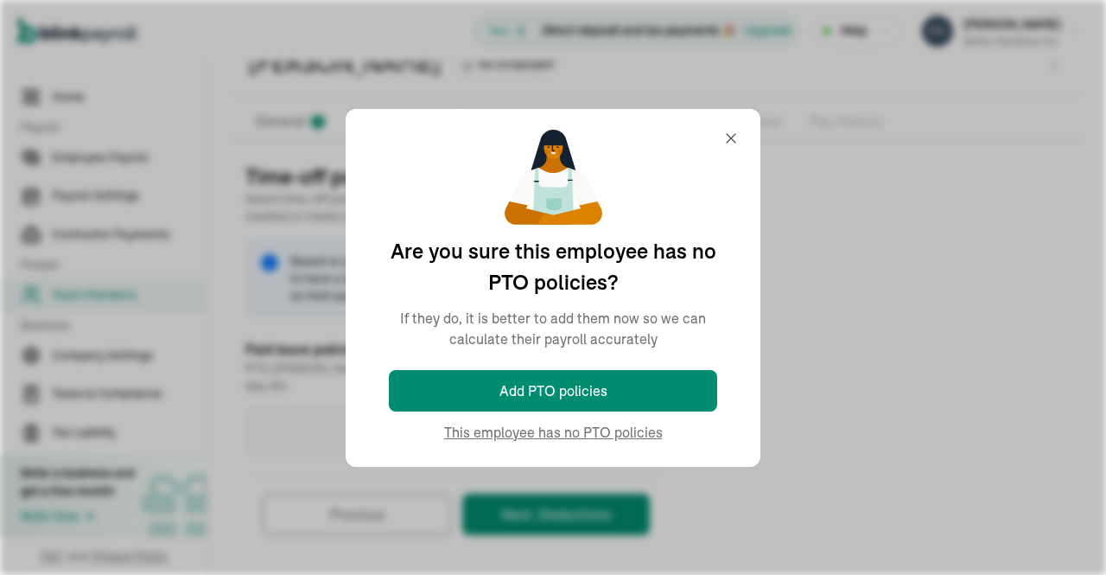
click at [622, 440] on form "Paid leave policies PTO, Sick leave, vacation pay, personal day, etc. Add a pol…" at bounding box center [456, 435] width 422 height 234
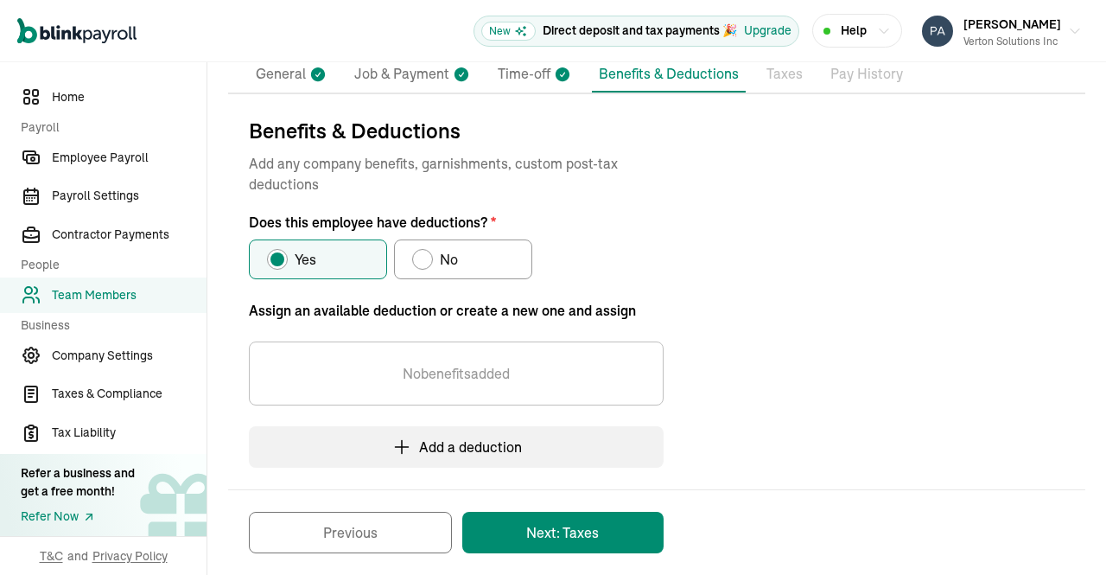
click at [422, 259] on div "Does this employee have deductions?" at bounding box center [423, 259] width 14 height 14
click at [422, 259] on input "No" at bounding box center [418, 255] width 14 height 14
radio input "true"
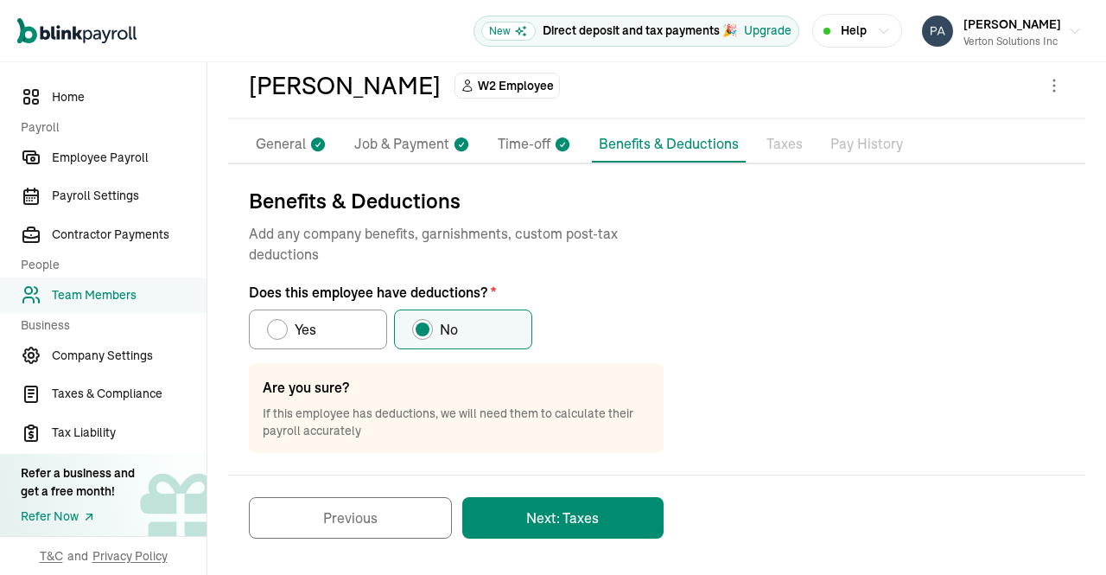
click at [586, 513] on button "Next: Taxes" at bounding box center [562, 517] width 201 height 41
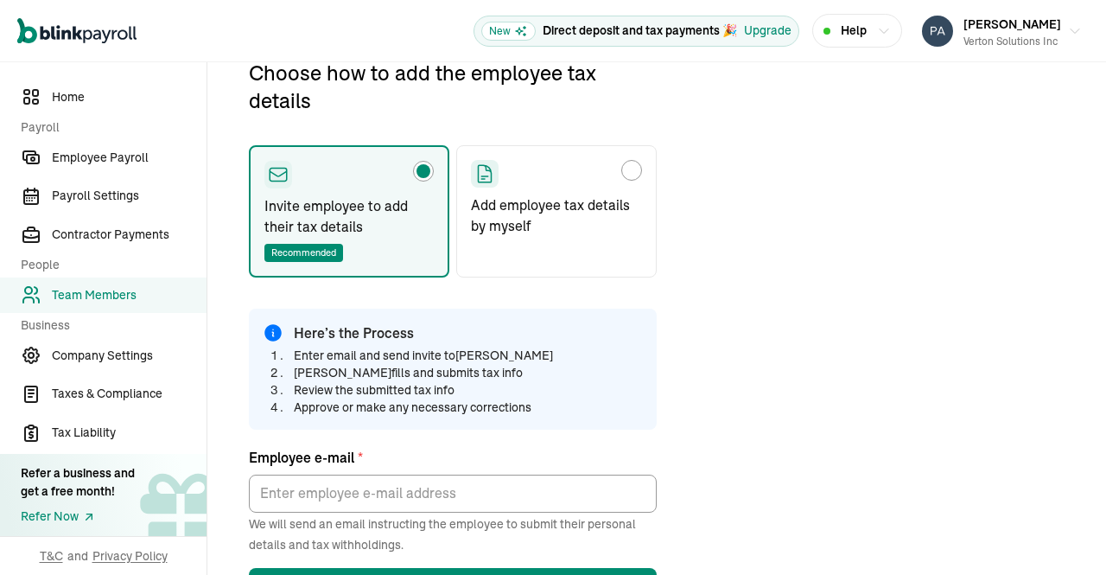
click at [626, 189] on label "Add employee tax details by myself" at bounding box center [556, 211] width 201 height 132
click at [484, 173] on input "Add employee tax details by myself" at bounding box center [477, 166] width 14 height 14
radio input "true"
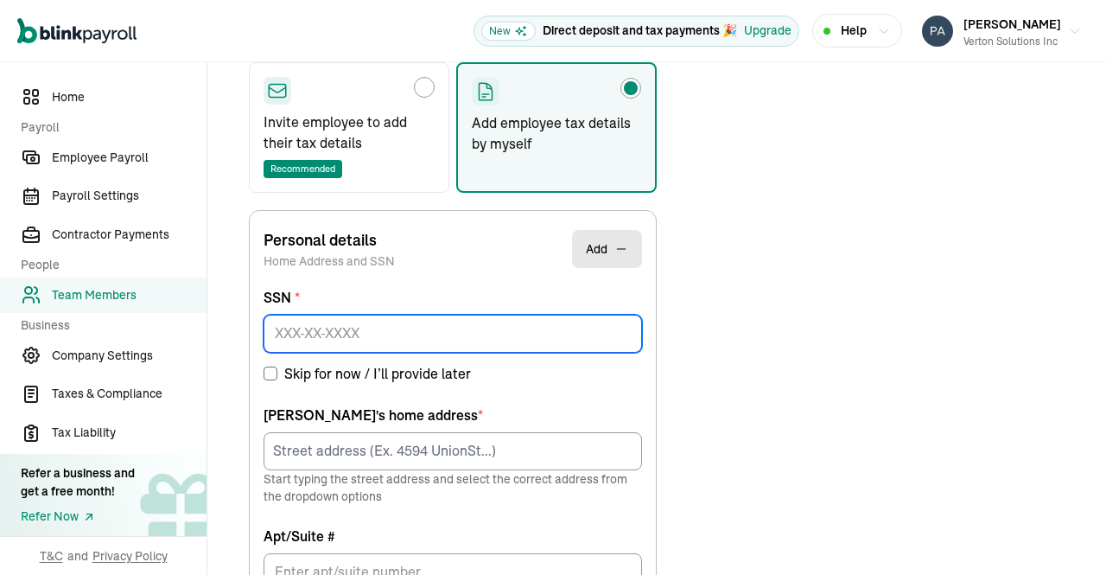
click at [554, 330] on input at bounding box center [453, 334] width 379 height 38
paste input "883-14-9373"
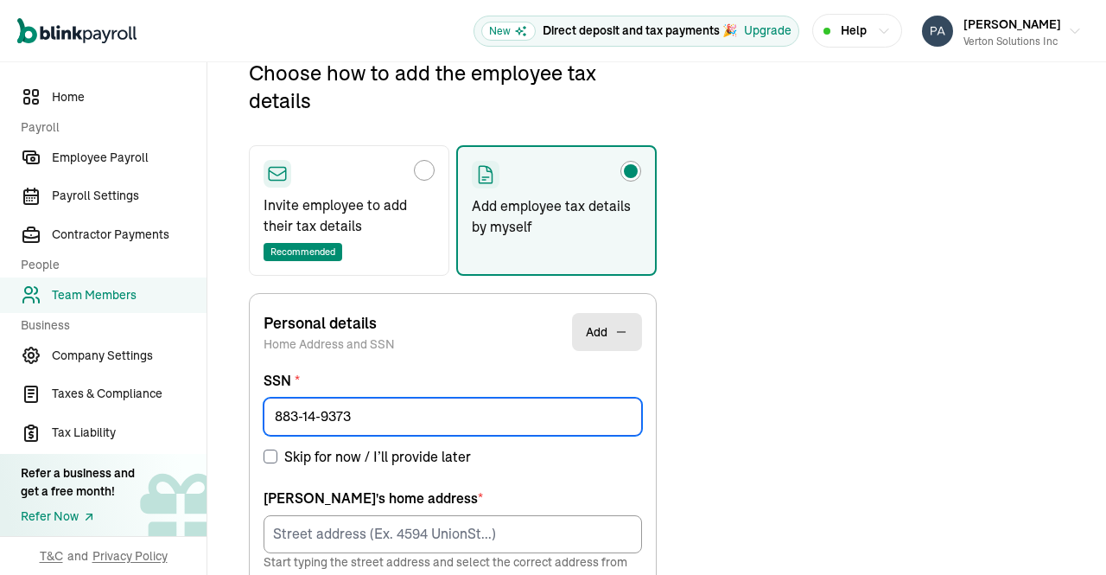
type input "883-14-9373"
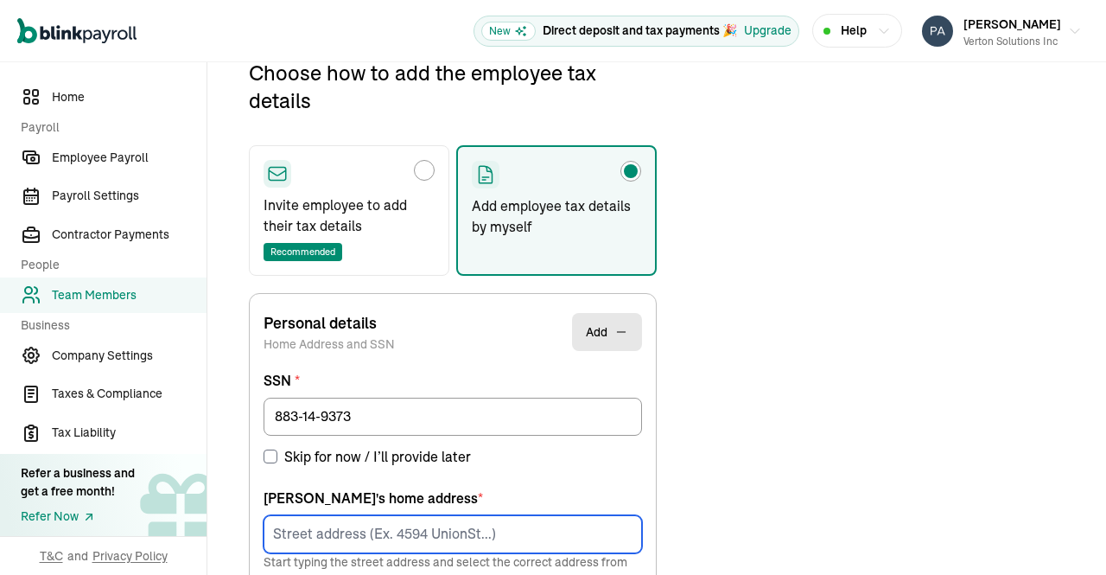
click at [366, 525] on input at bounding box center [453, 534] width 379 height 38
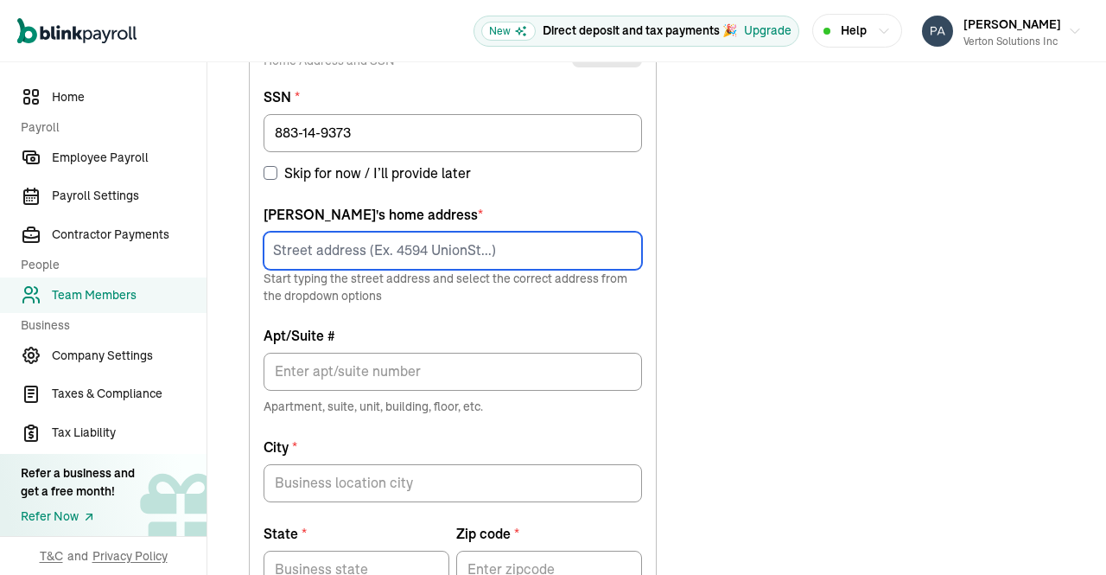
paste input "[STREET_ADDRESS][PERSON_NAME]"
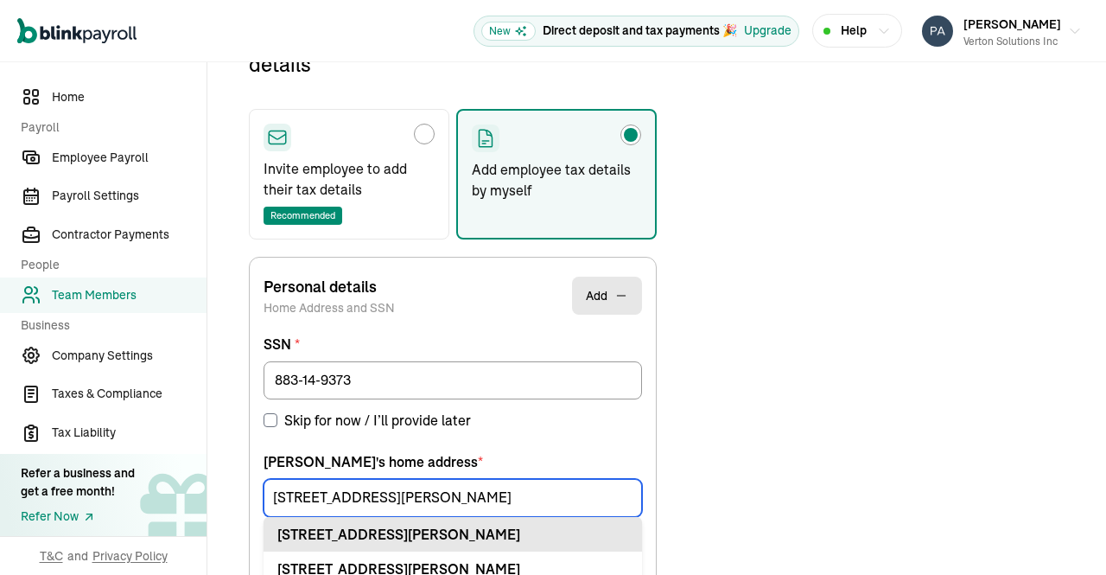
type input "[STREET_ADDRESS][PERSON_NAME]"
click at [446, 532] on div "[STREET_ADDRESS][PERSON_NAME]" at bounding box center [452, 534] width 351 height 21
type input "Apt"
type input "Coppell"
type input "[GEOGRAPHIC_DATA]"
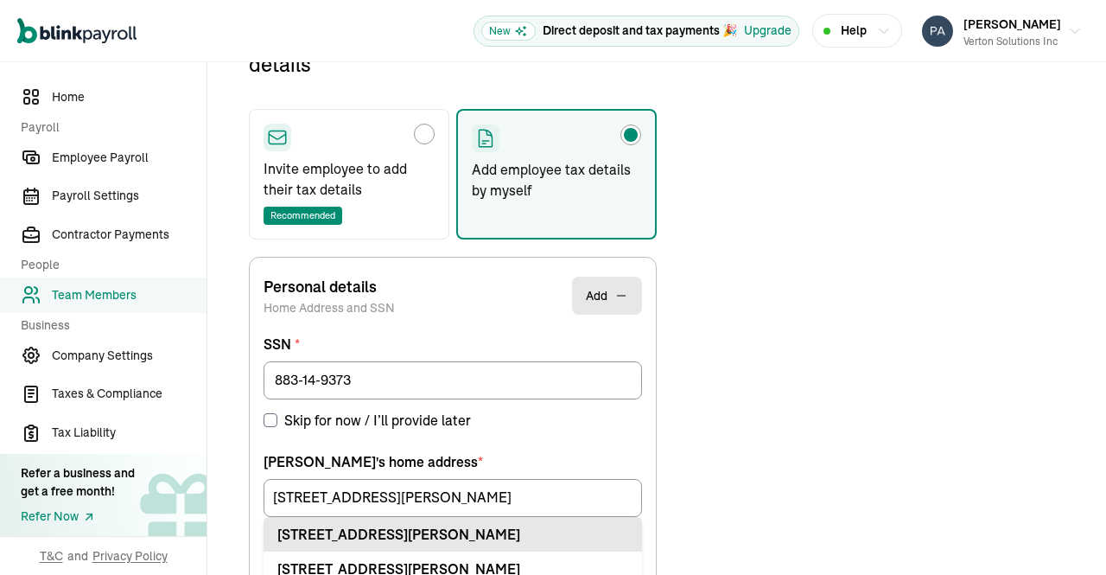
type input "75019"
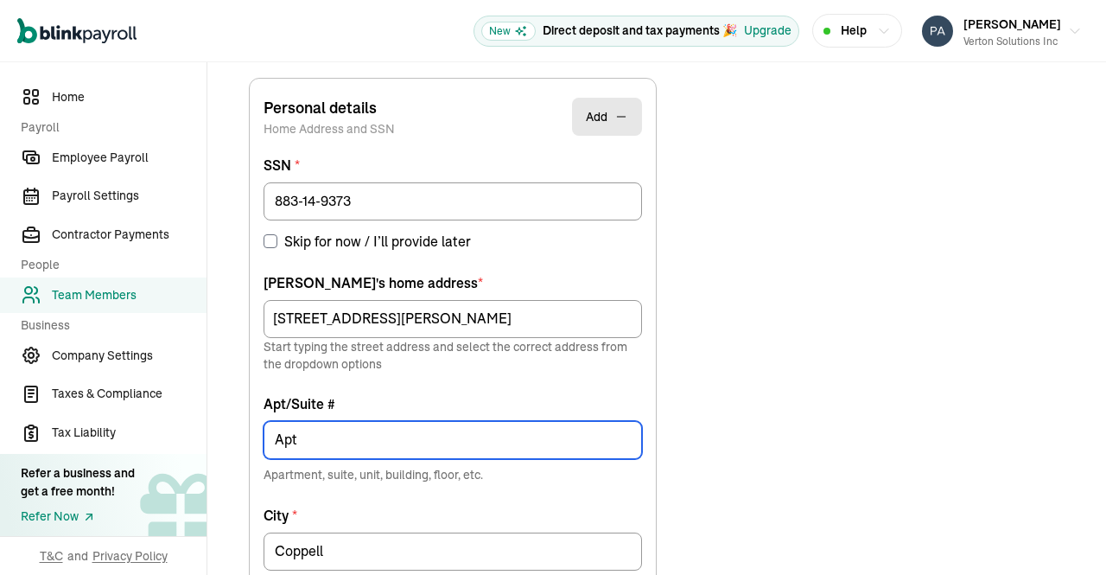
click at [460, 442] on input "Apt" at bounding box center [453, 440] width 379 height 38
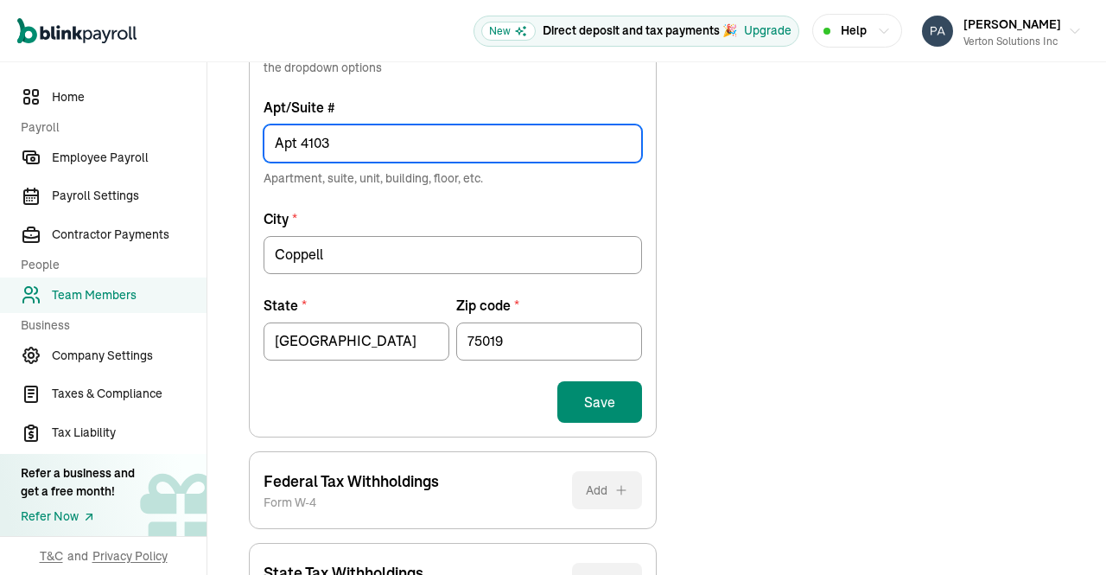
type input "Apt 4103"
click at [600, 398] on button "Save" at bounding box center [599, 401] width 85 height 41
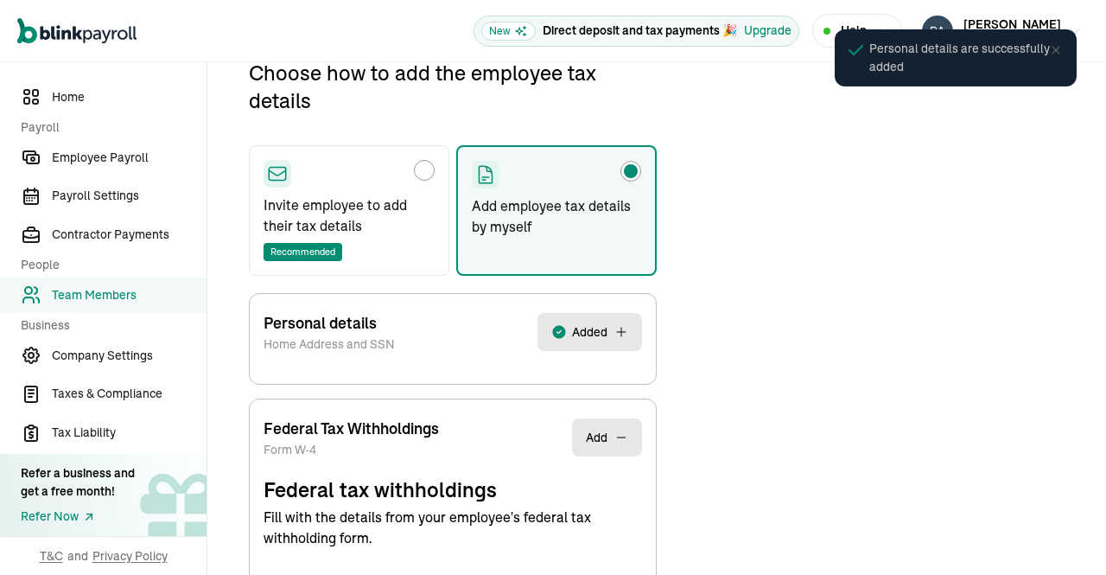
select select "S"
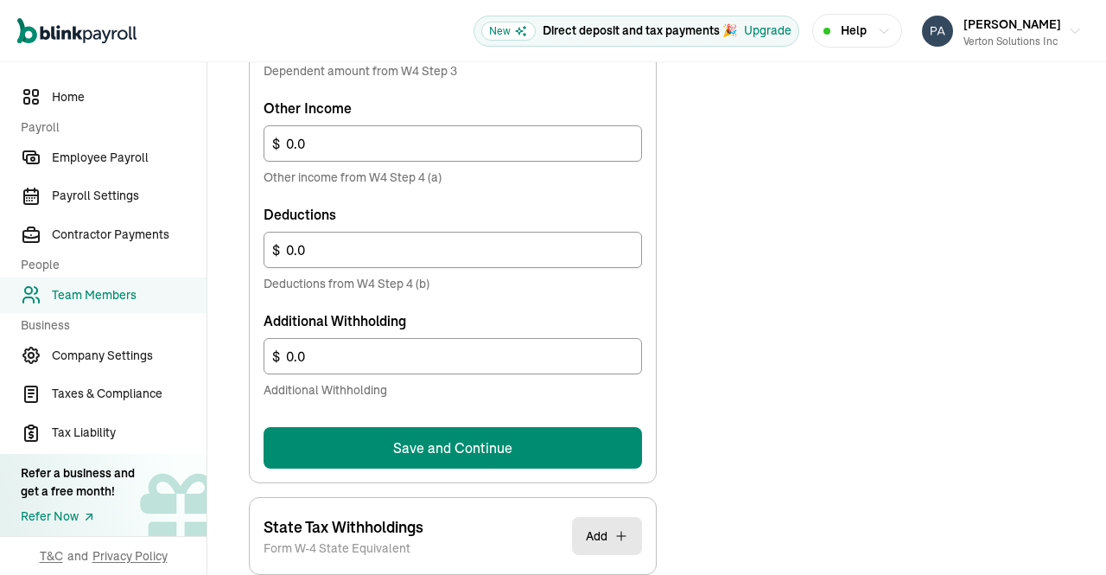
click at [576, 443] on button "Save and Continue" at bounding box center [453, 447] width 379 height 41
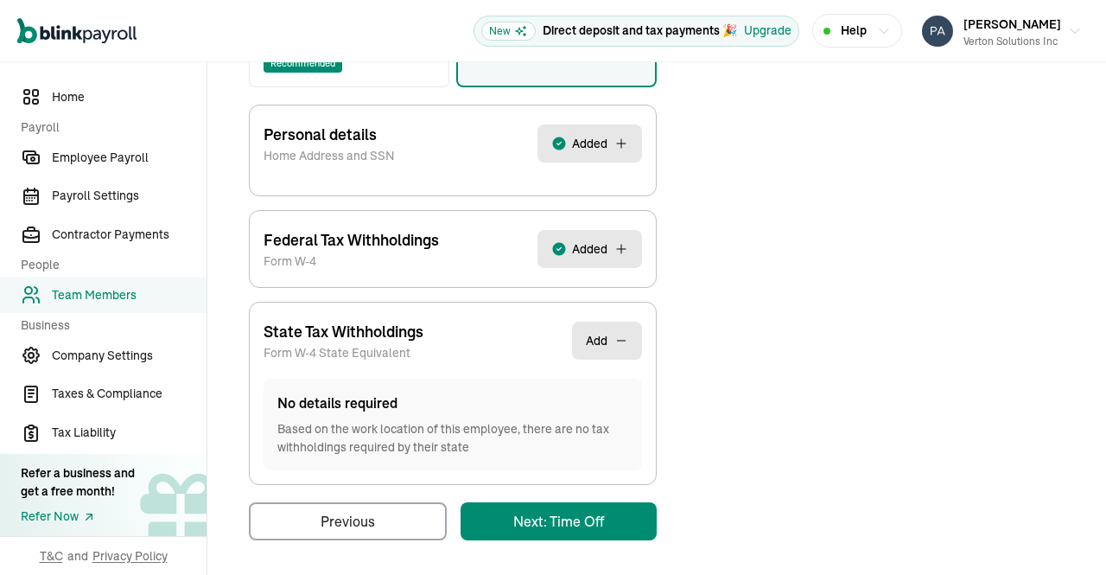
click at [598, 525] on main "Back to team members [PERSON_NAME] W2 Employee Active Pay Stubs General Job & P…" at bounding box center [656, 124] width 899 height 908
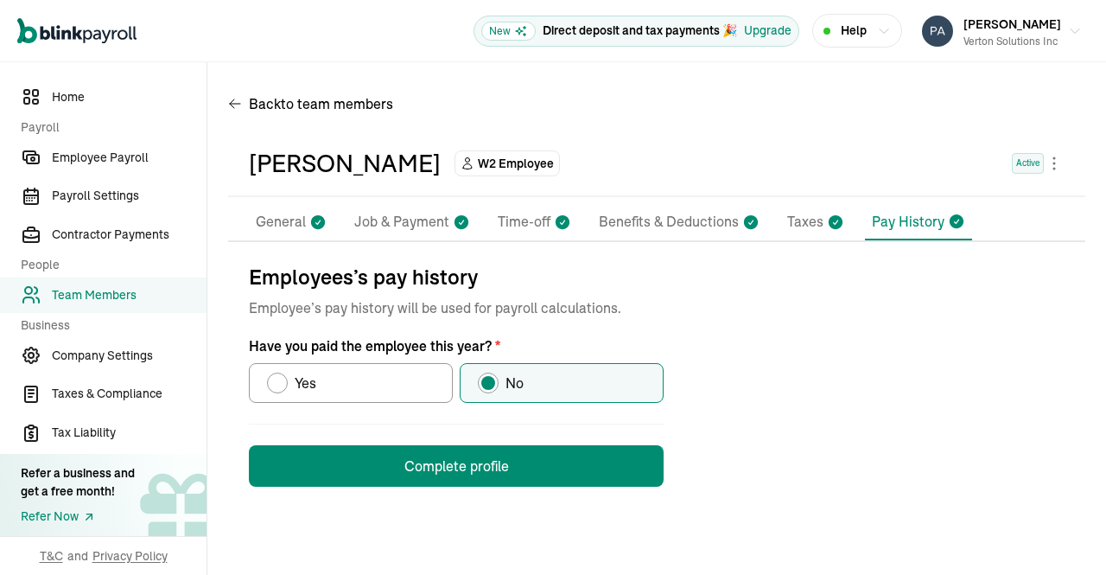
click at [553, 473] on button "Complete profile" at bounding box center [456, 465] width 415 height 41
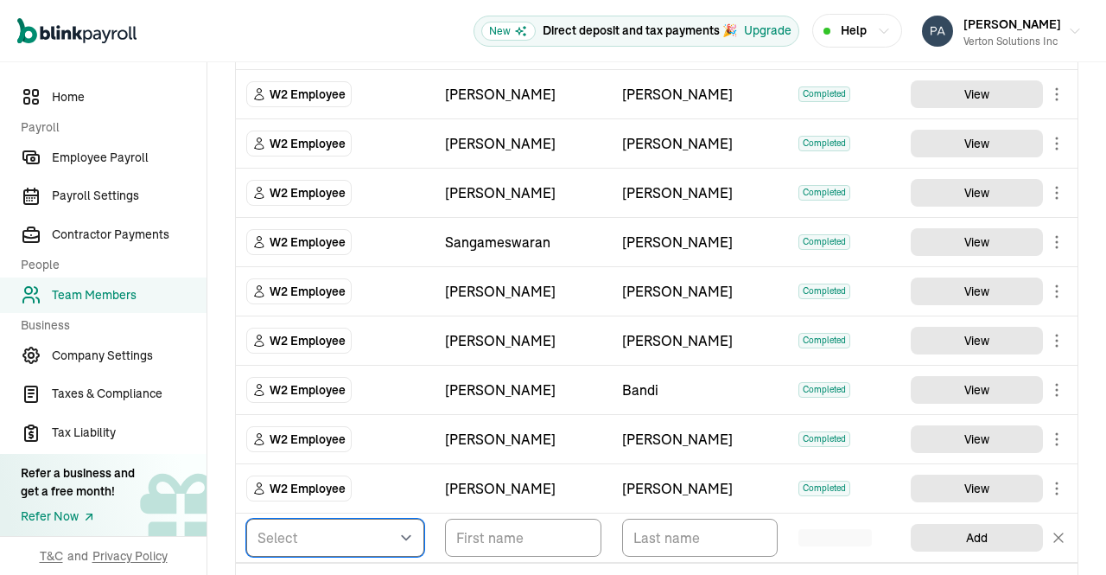
click at [393, 523] on select "Select W2 Employee Individual - 1099 [DEMOGRAPHIC_DATA] Business - 1099 Contrac…" at bounding box center [335, 538] width 178 height 38
select select "employee"
click at [246, 519] on select "Select W2 Employee Individual - 1099 [DEMOGRAPHIC_DATA] Business - 1099 Contrac…" at bounding box center [335, 538] width 178 height 38
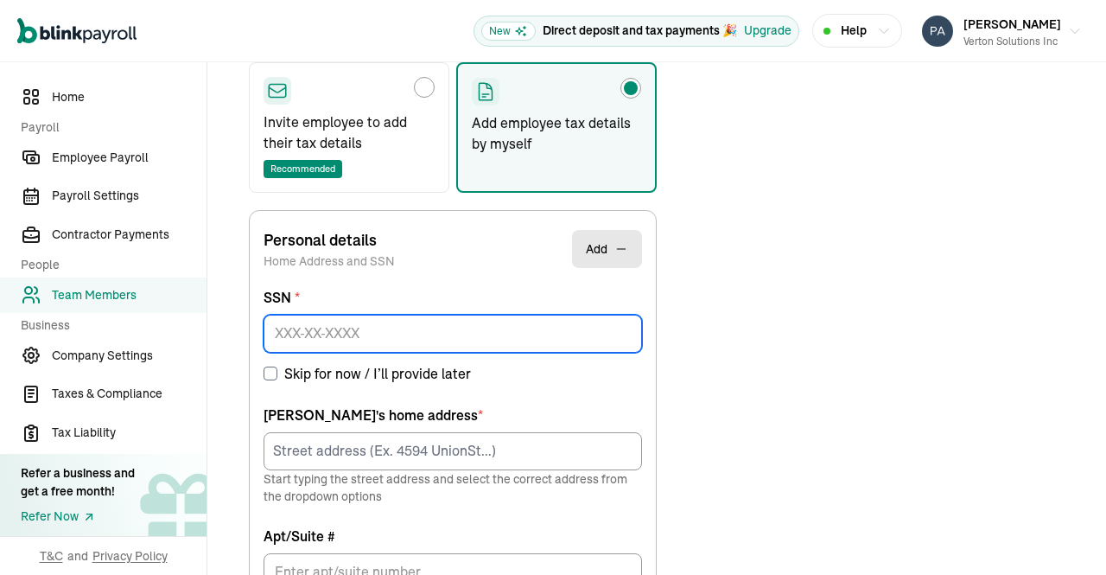
paste input "883-14-9373"
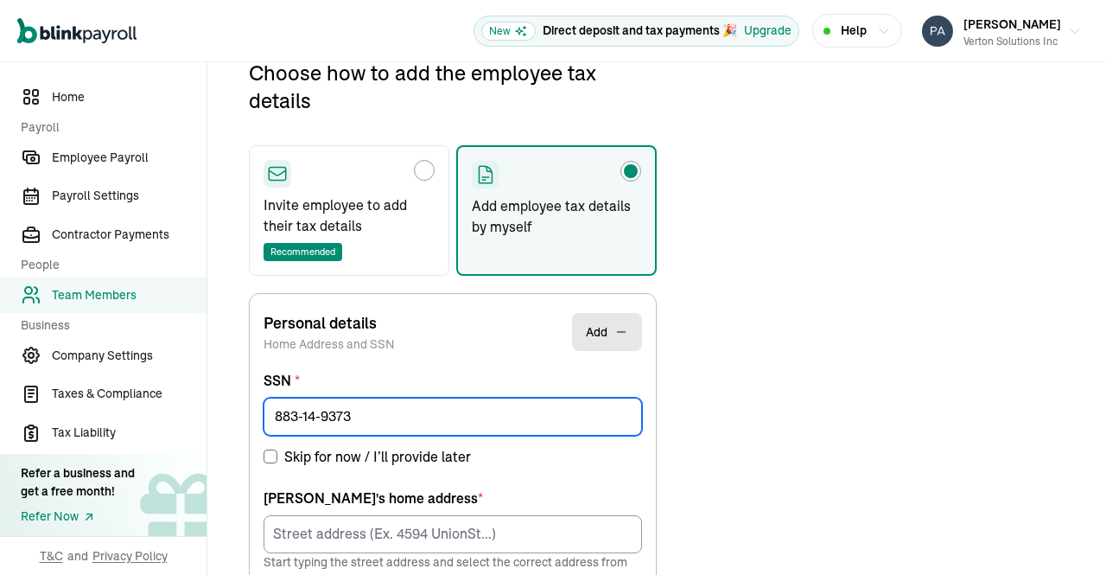
type input "883-14-9373"
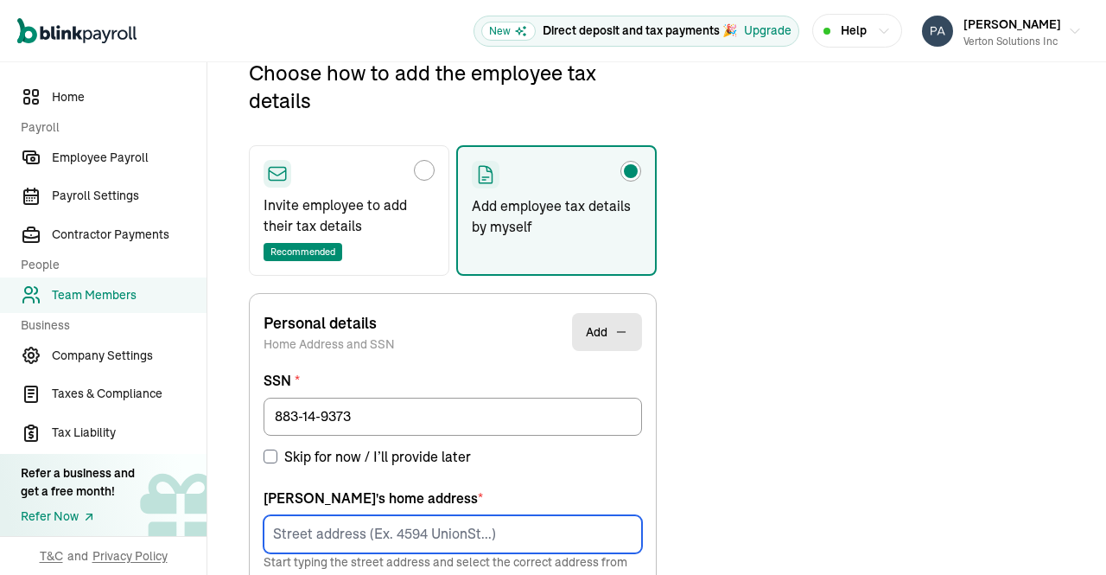
click at [366, 525] on input at bounding box center [453, 534] width 379 height 38
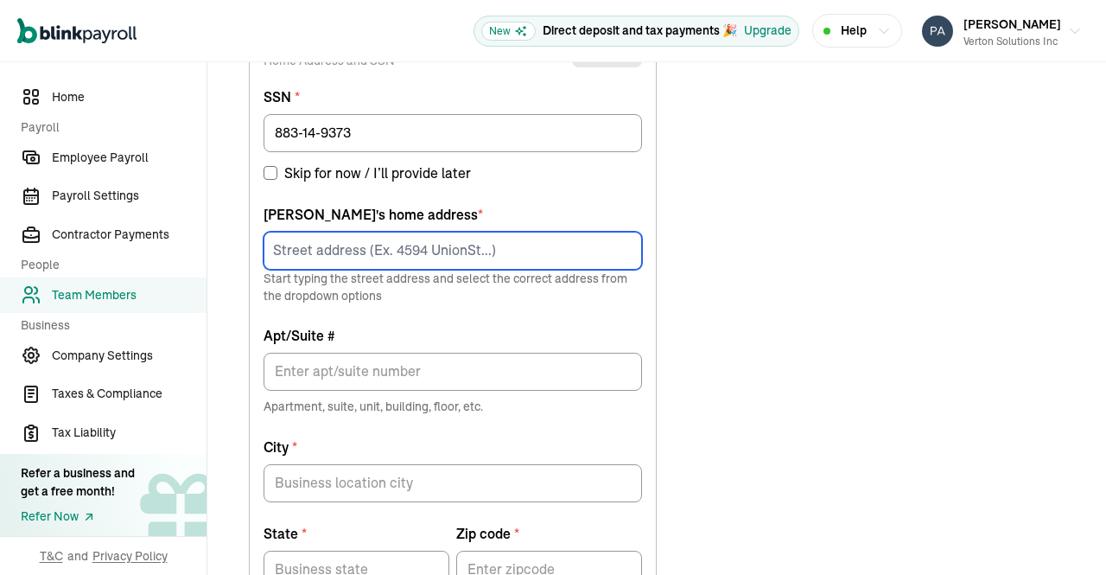
paste input "[STREET_ADDRESS][PERSON_NAME]"
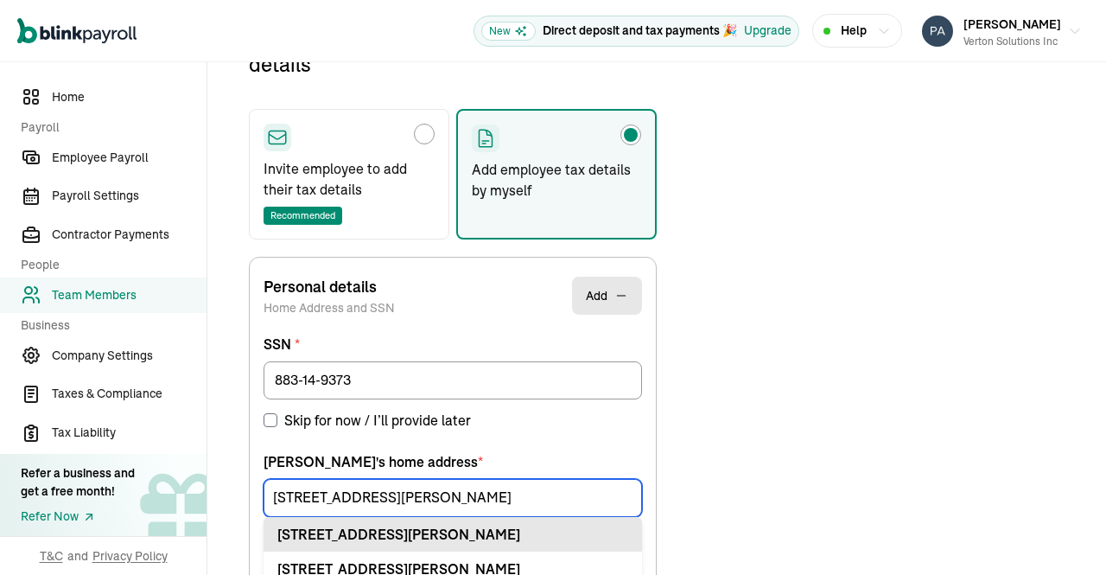
type input "[STREET_ADDRESS][PERSON_NAME]"
click at [446, 532] on div "[STREET_ADDRESS][PERSON_NAME]" at bounding box center [452, 534] width 351 height 21
type input "Apt"
type input "Coppell"
type input "[GEOGRAPHIC_DATA]"
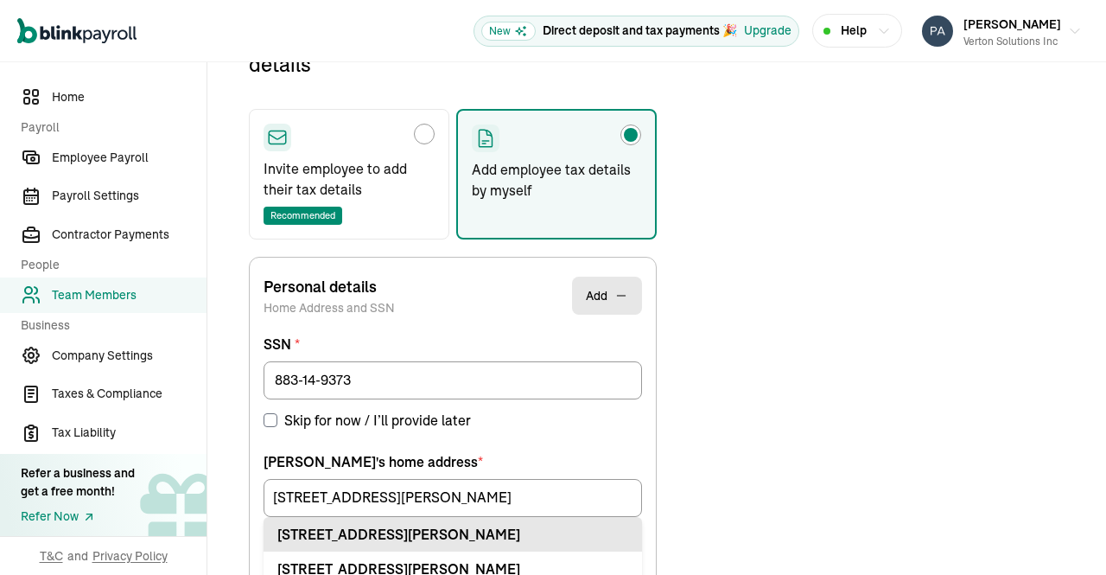
type input "75019"
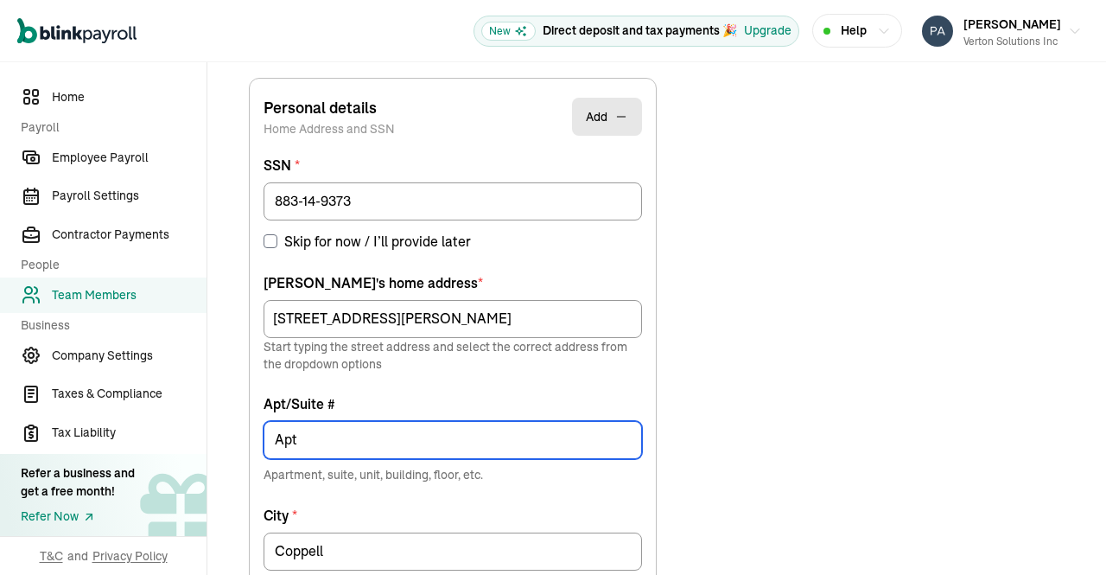
click at [460, 442] on input "Apt" at bounding box center [453, 440] width 379 height 38
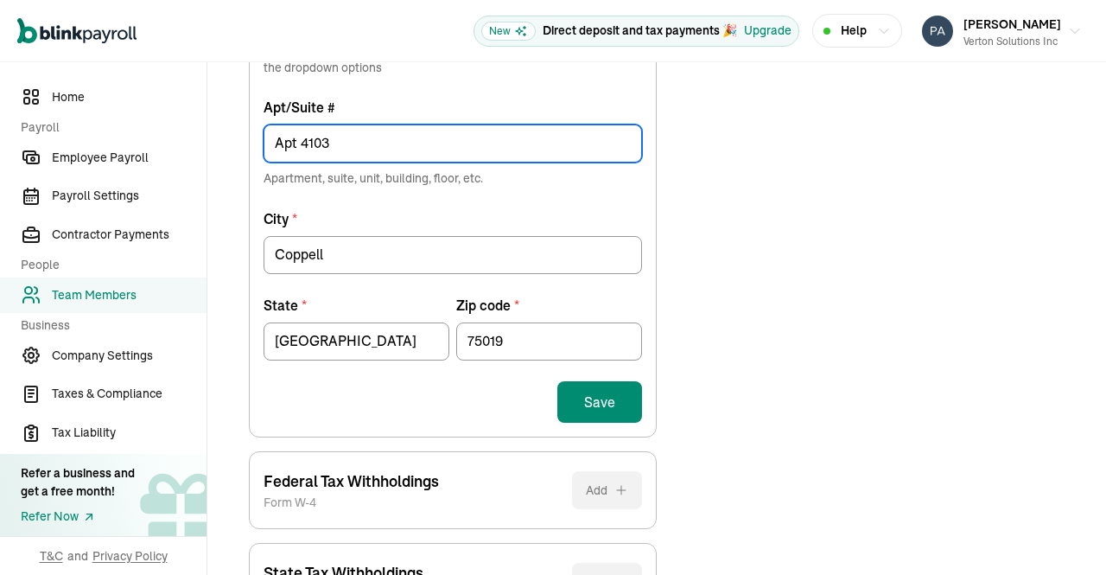
type input "Apt 4103"
click at [600, 398] on button "Save" at bounding box center [599, 401] width 85 height 41
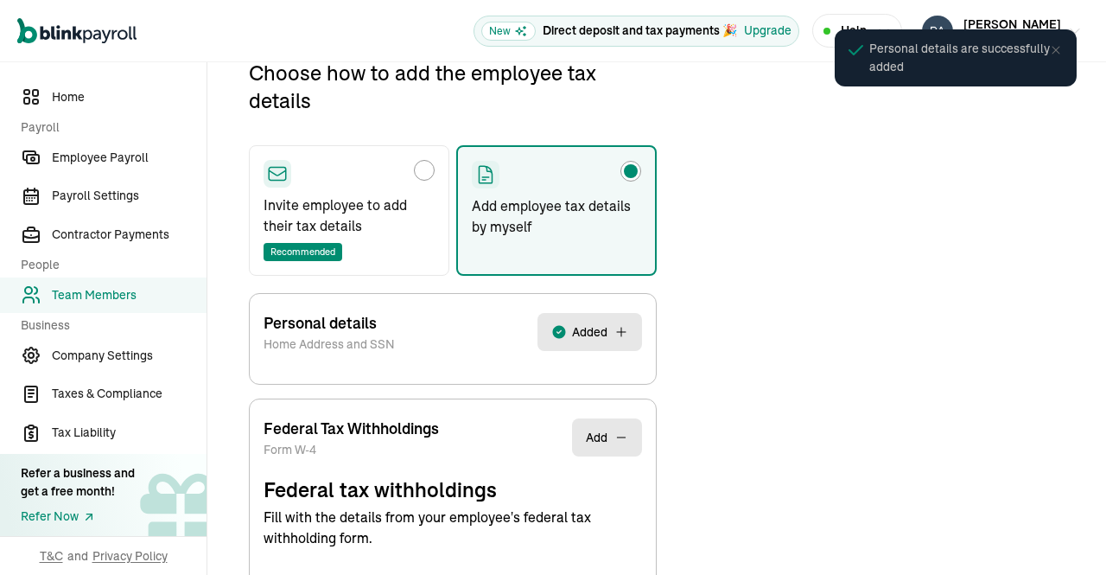
select select "S"
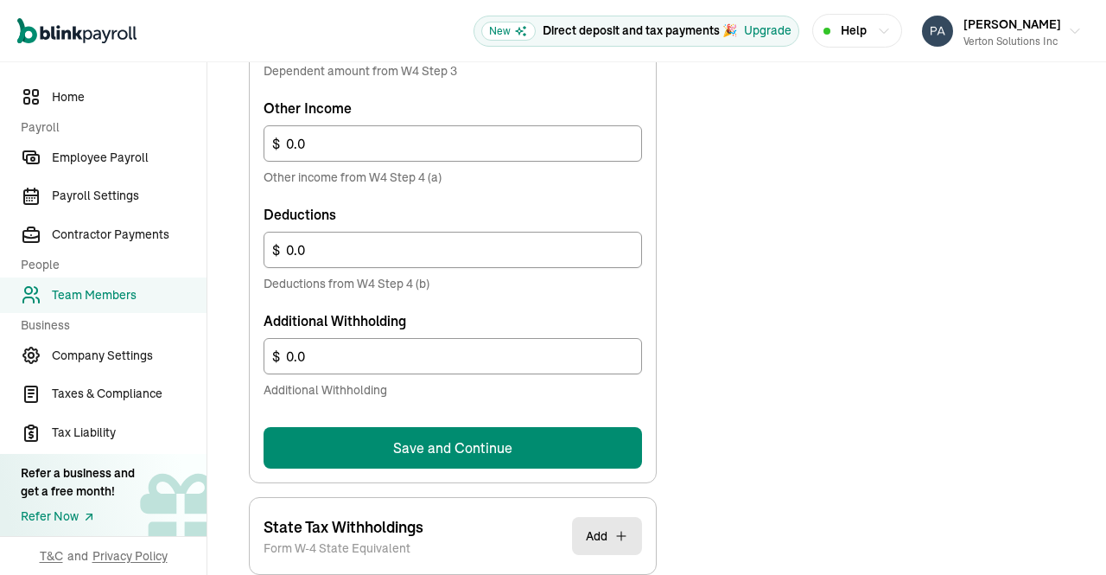
click at [576, 443] on button "Save and Continue" at bounding box center [453, 447] width 379 height 41
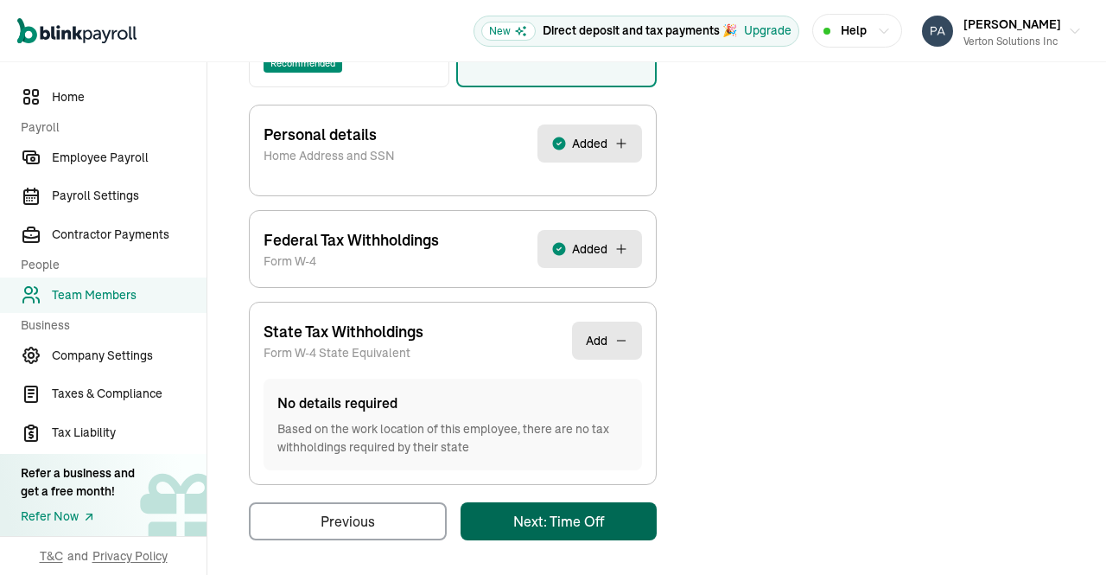
click at [598, 525] on main "Back to team members [PERSON_NAME] W2 Employee Active Pay Stubs General Job & P…" at bounding box center [656, 124] width 899 height 908
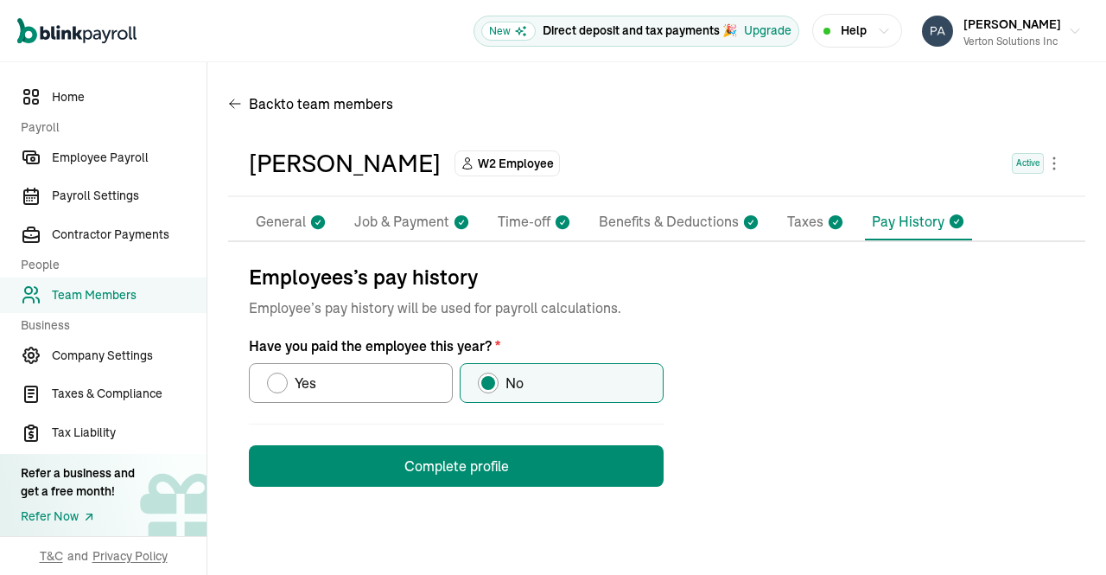
click at [553, 473] on button "Complete profile" at bounding box center [456, 465] width 415 height 41
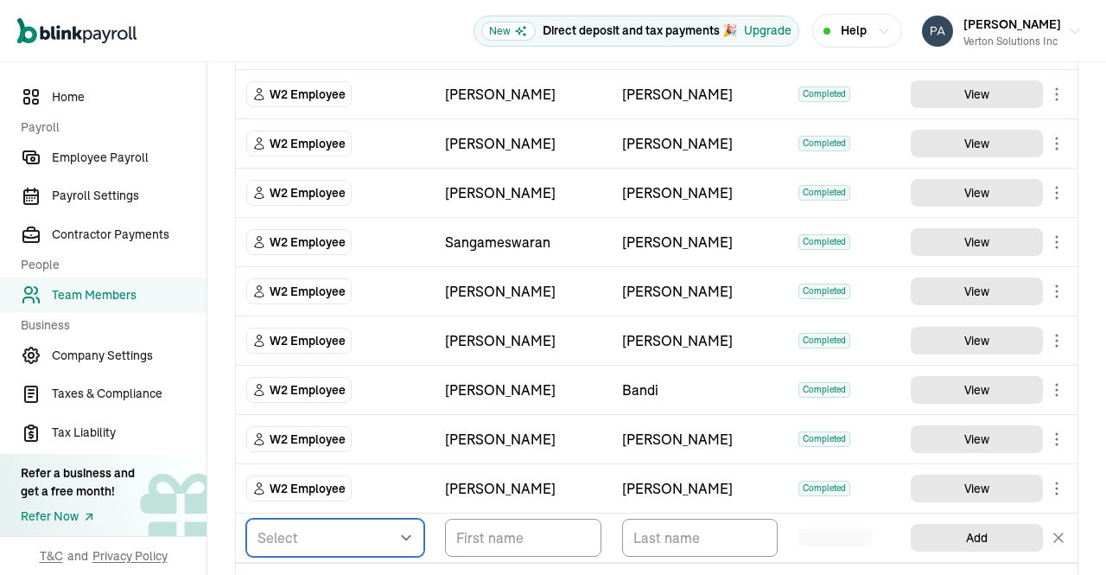
click at [393, 523] on select "Select W2 Employee Individual - 1099 [DEMOGRAPHIC_DATA] Business - 1099 Contrac…" at bounding box center [335, 538] width 178 height 38
select select "employee"
click at [246, 519] on select "Select W2 Employee Individual - 1099 [DEMOGRAPHIC_DATA] Business - 1099 Contrac…" at bounding box center [335, 538] width 178 height 38
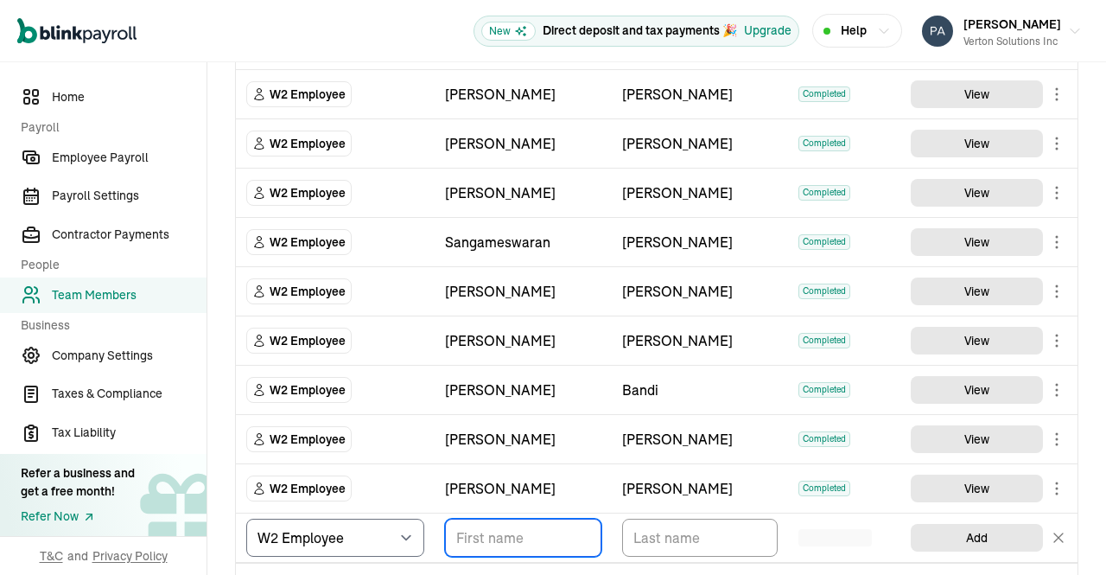
drag, startPoint x: 486, startPoint y: 528, endPoint x: 503, endPoint y: 528, distance: 17.3
click at [486, 528] on input "TextInput" at bounding box center [523, 538] width 156 height 38
paste input "[PERSON_NAME]"
click at [525, 531] on input "[PERSON_NAME]" at bounding box center [523, 538] width 156 height 38
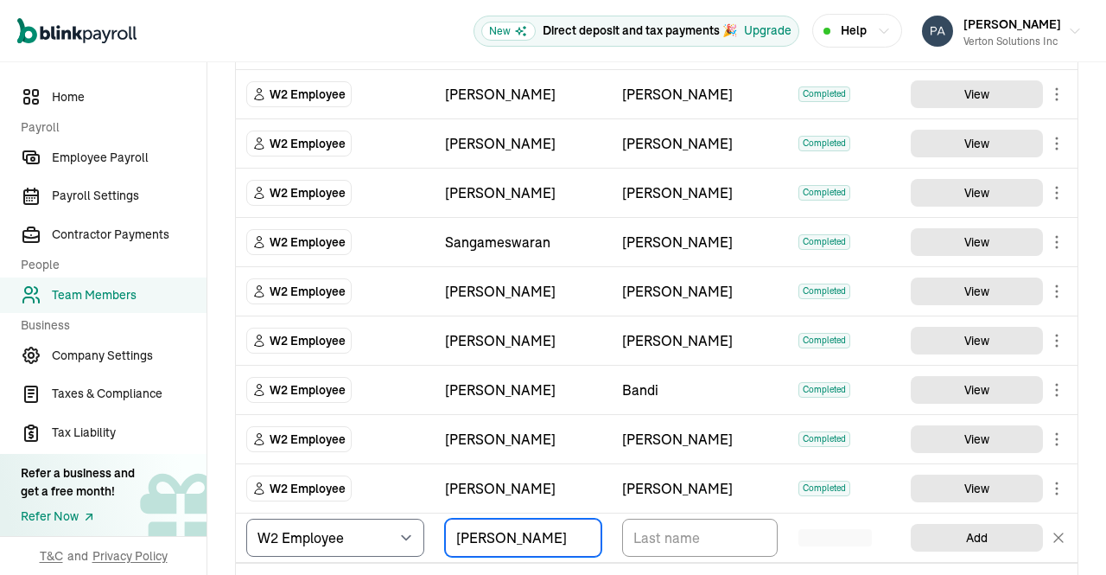
type input "[PERSON_NAME]"
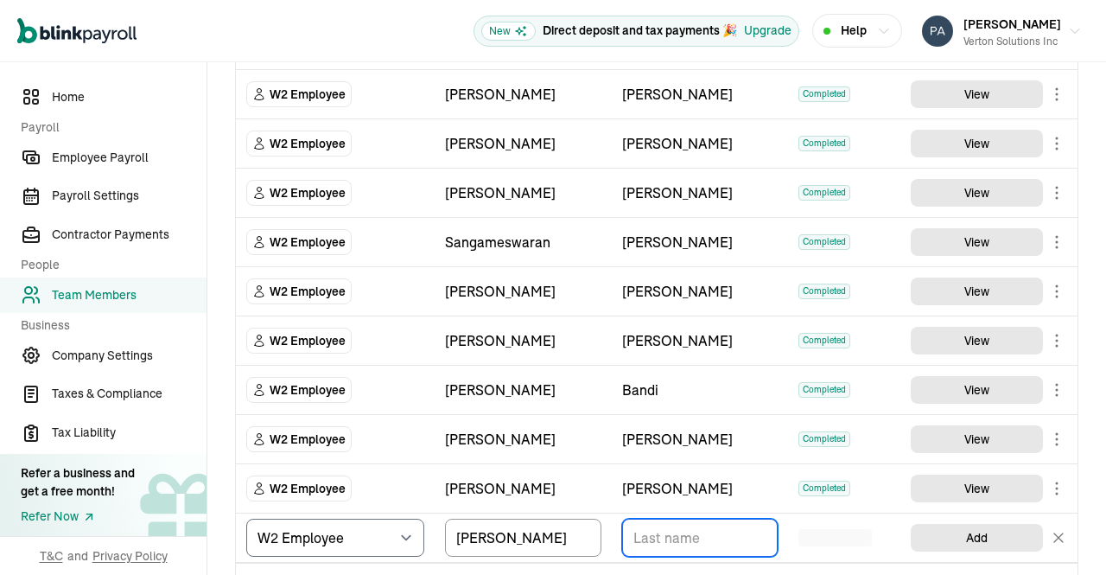
click at [688, 531] on input "TextInput" at bounding box center [700, 538] width 156 height 38
paste input "[PERSON_NAME]"
type input "[PERSON_NAME]"
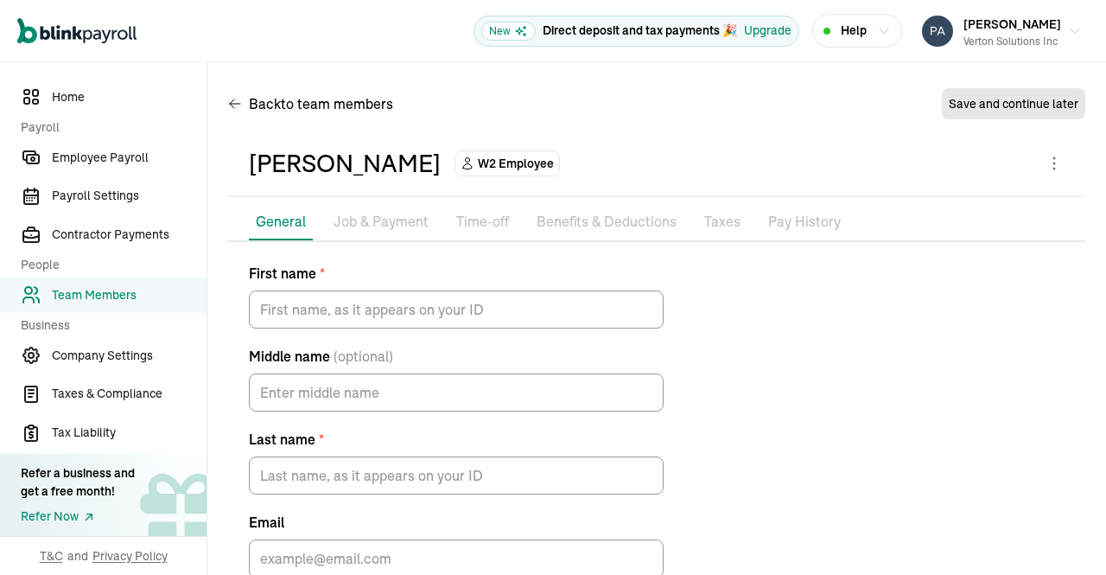
type input "[PERSON_NAME]"
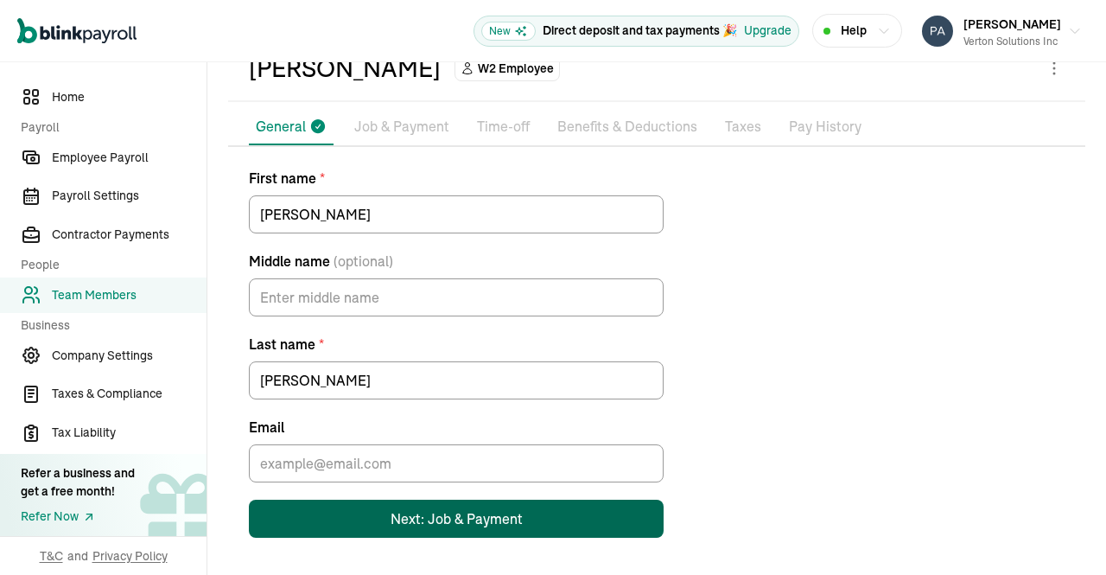
click at [434, 524] on div "Next: Job & Payment" at bounding box center [457, 518] width 132 height 21
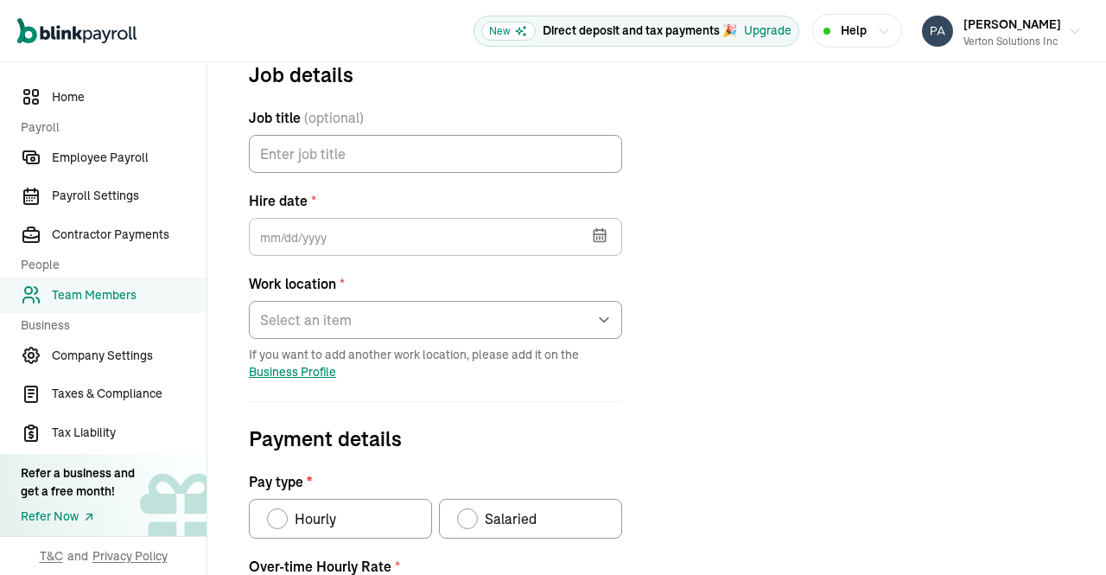
click at [602, 240] on icon "button" at bounding box center [599, 234] width 17 height 17
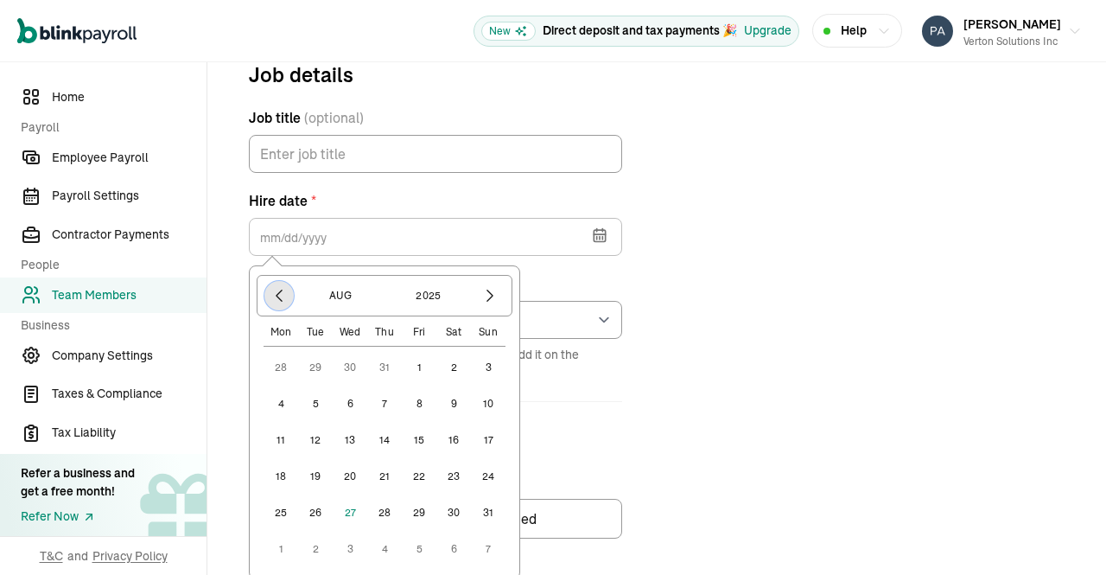
click at [278, 295] on icon "button" at bounding box center [279, 295] width 17 height 17
click at [277, 297] on icon "button" at bounding box center [279, 295] width 17 height 17
click at [283, 294] on icon "button" at bounding box center [279, 295] width 17 height 17
click at [278, 515] on button "26" at bounding box center [281, 512] width 35 height 35
type input "[DATE]"
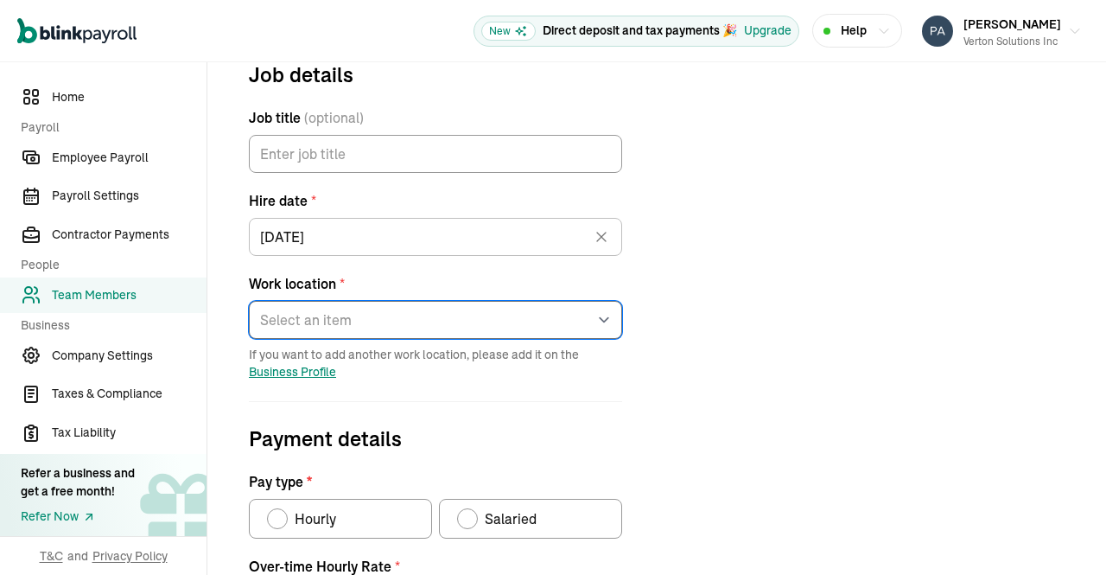
click at [602, 318] on select "Select an item 1 Mercedes-[GEOGRAPHIC_DATA] [STREET_ADDRESS][GEOGRAPHIC_DATA][S…" at bounding box center [435, 320] width 373 height 38
select select "[STREET_ADDRESS]"
click at [249, 301] on select "Select an item 1 Mercedes-[GEOGRAPHIC_DATA] [STREET_ADDRESS][GEOGRAPHIC_DATA][S…" at bounding box center [435, 320] width 373 height 38
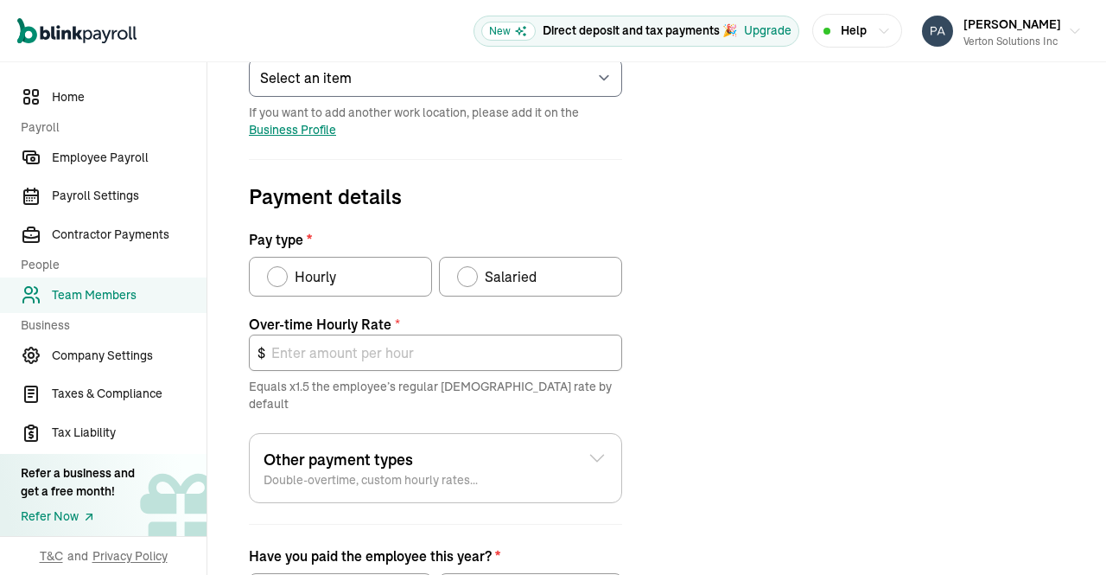
click at [466, 271] on div "Pay type" at bounding box center [468, 277] width 14 height 14
click at [466, 271] on input "Salaried" at bounding box center [463, 272] width 14 height 14
radio input "true"
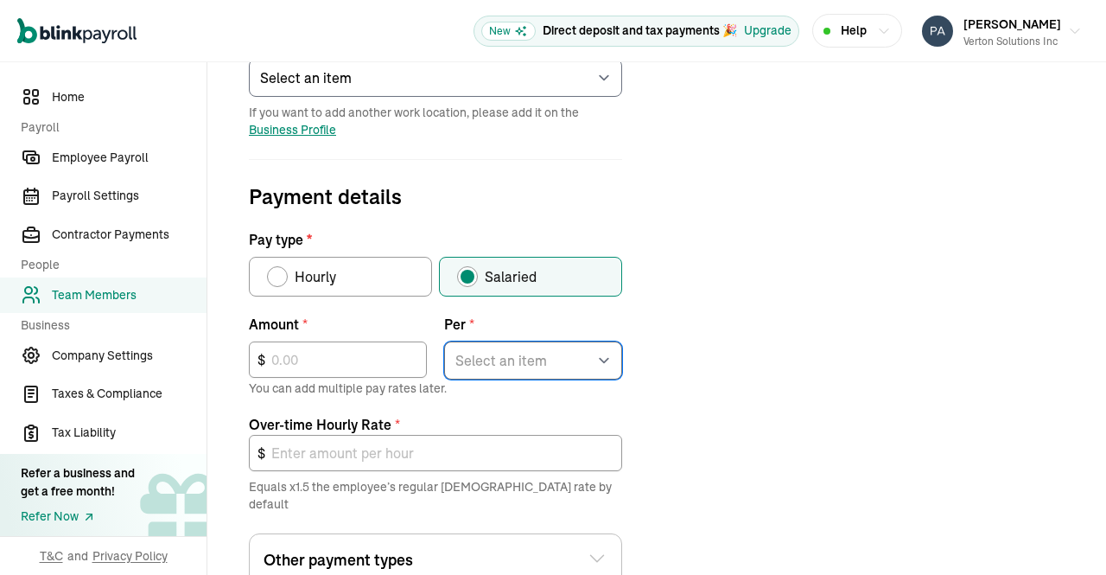
click at [598, 363] on select "Select an item Hour Week Month Year" at bounding box center [533, 360] width 178 height 38
select select "4"
click at [444, 341] on select "Select an item Hour Week Month Year" at bounding box center [533, 360] width 178 height 38
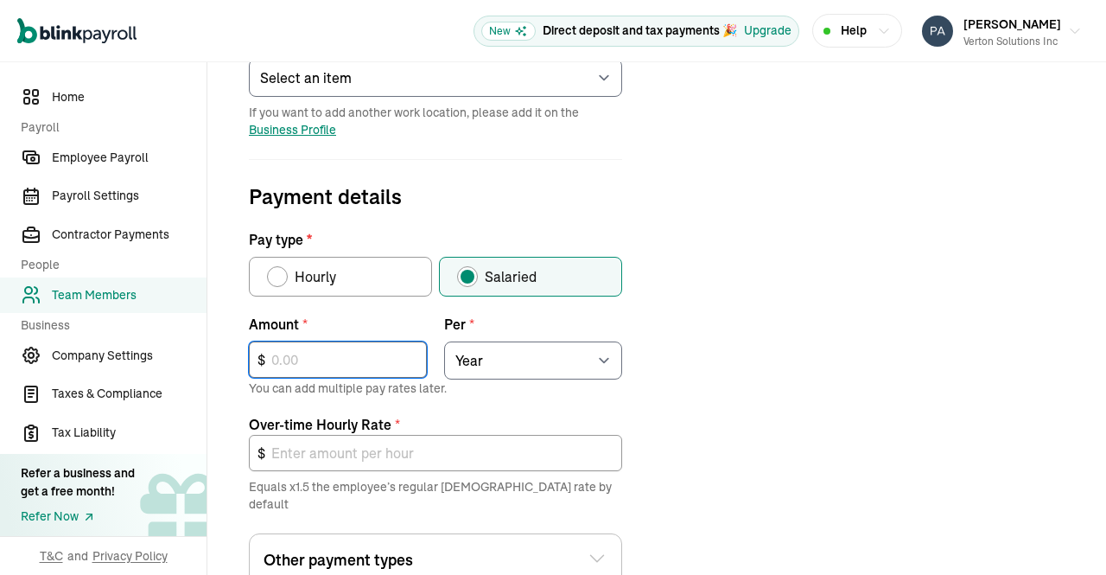
click at [365, 364] on input "text" at bounding box center [338, 359] width 178 height 36
type input "1"
type input "0.00"
type input "10"
type input "0.01"
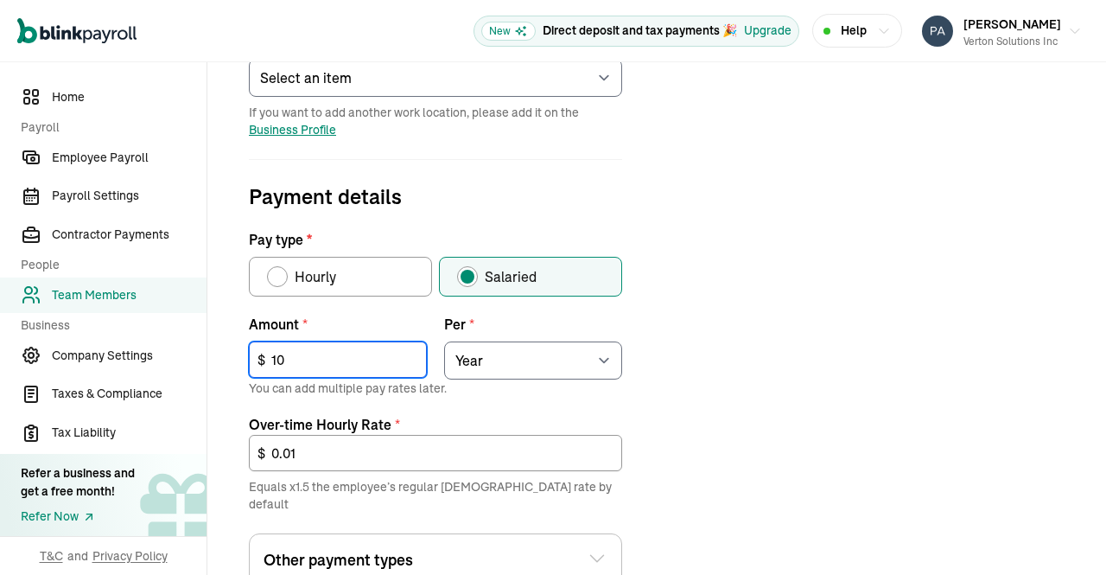
type input "100"
type input "0.07"
type input "1,007"
type input "0.73"
type input "10,071"
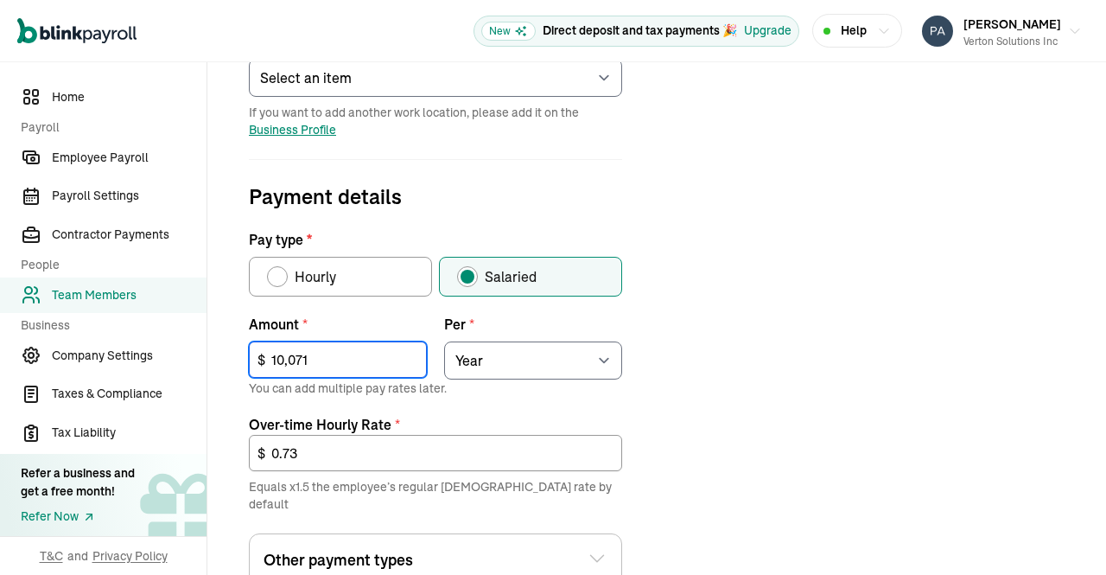
type input "7.26"
type input "100,714"
type input "72.63"
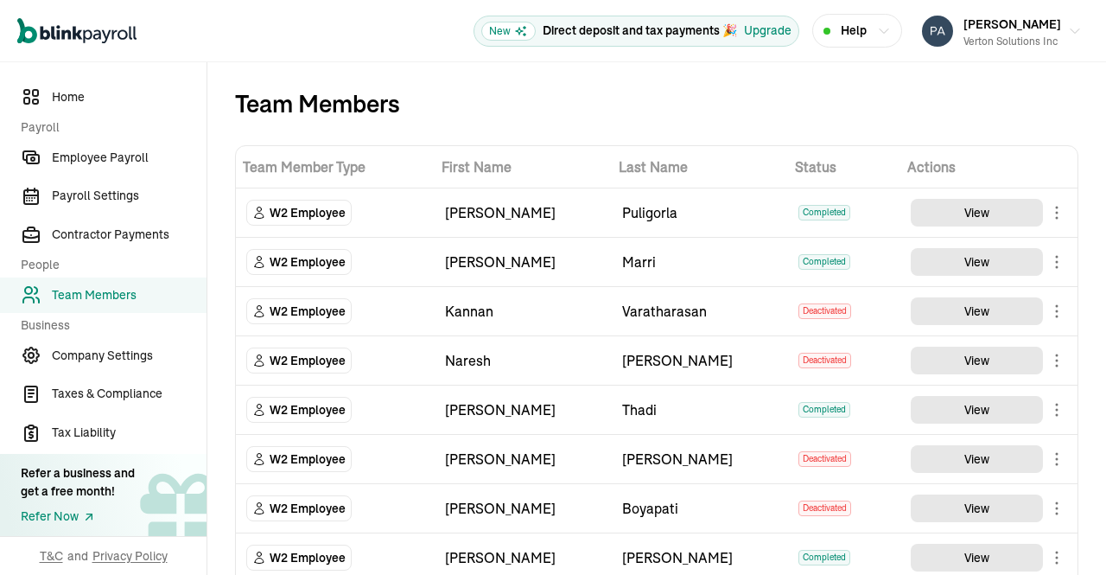
select select "employee"
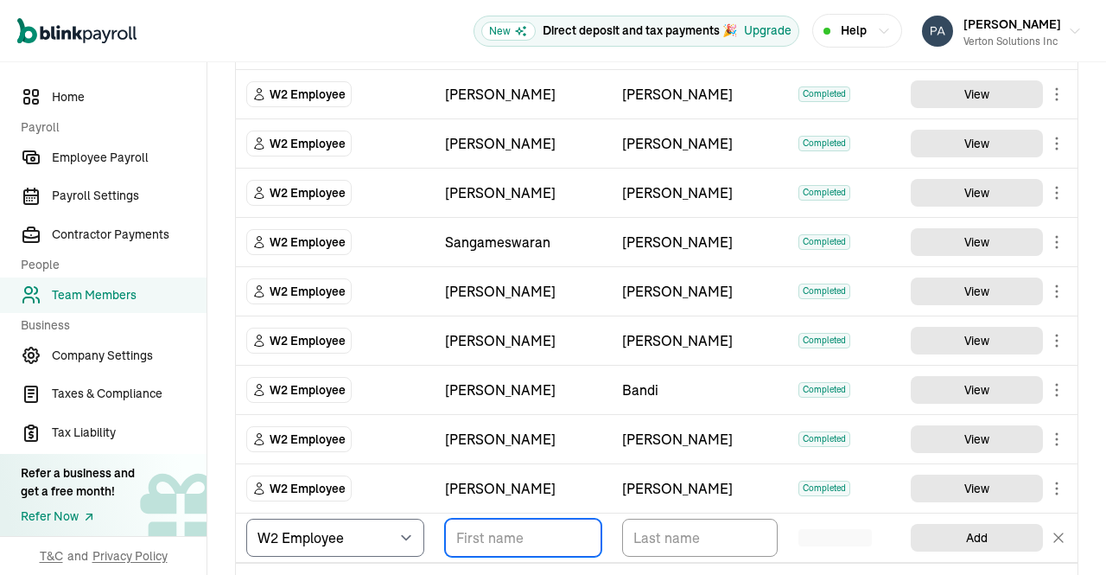
drag, startPoint x: 486, startPoint y: 528, endPoint x: 503, endPoint y: 528, distance: 17.3
click at [486, 528] on input "TextInput" at bounding box center [523, 538] width 156 height 38
paste input "[PERSON_NAME]"
click at [525, 531] on input "[PERSON_NAME]" at bounding box center [523, 538] width 156 height 38
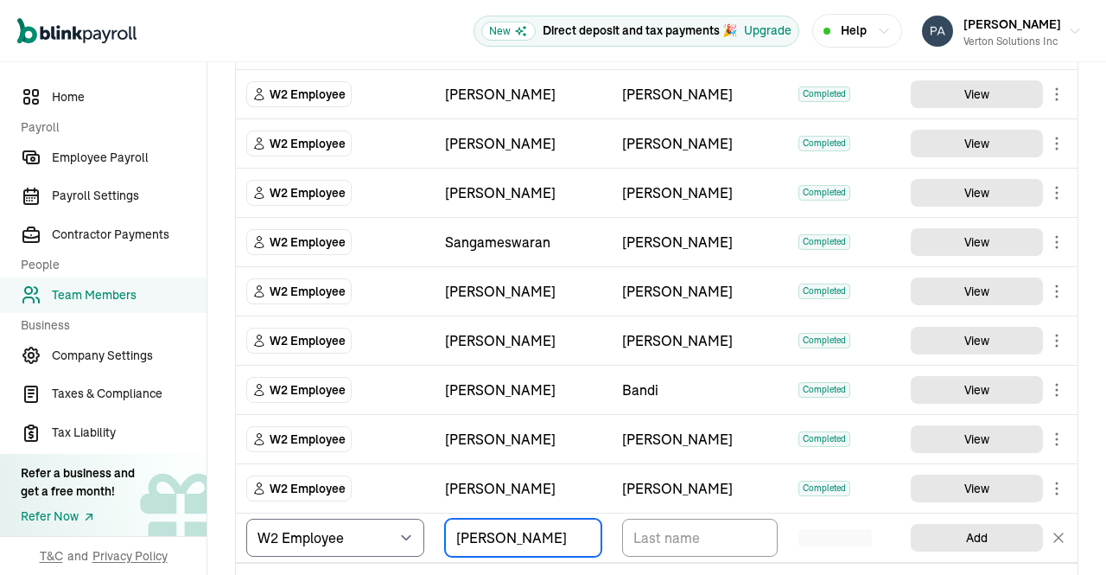
type input "[PERSON_NAME]"
click at [688, 531] on input "TextInput" at bounding box center [700, 538] width 156 height 38
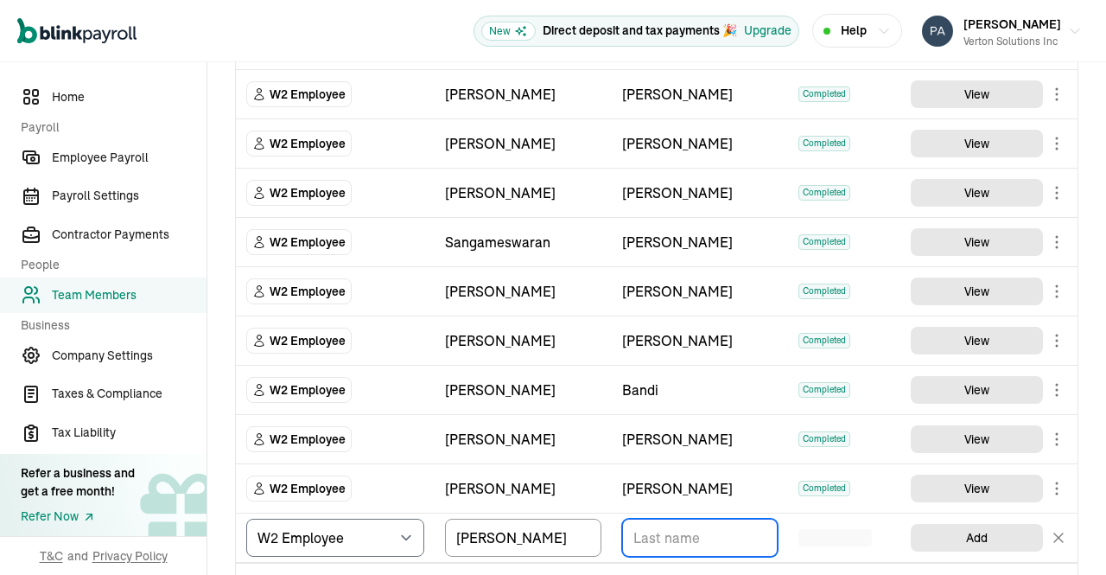
paste input "[PERSON_NAME]"
type input "[PERSON_NAME]"
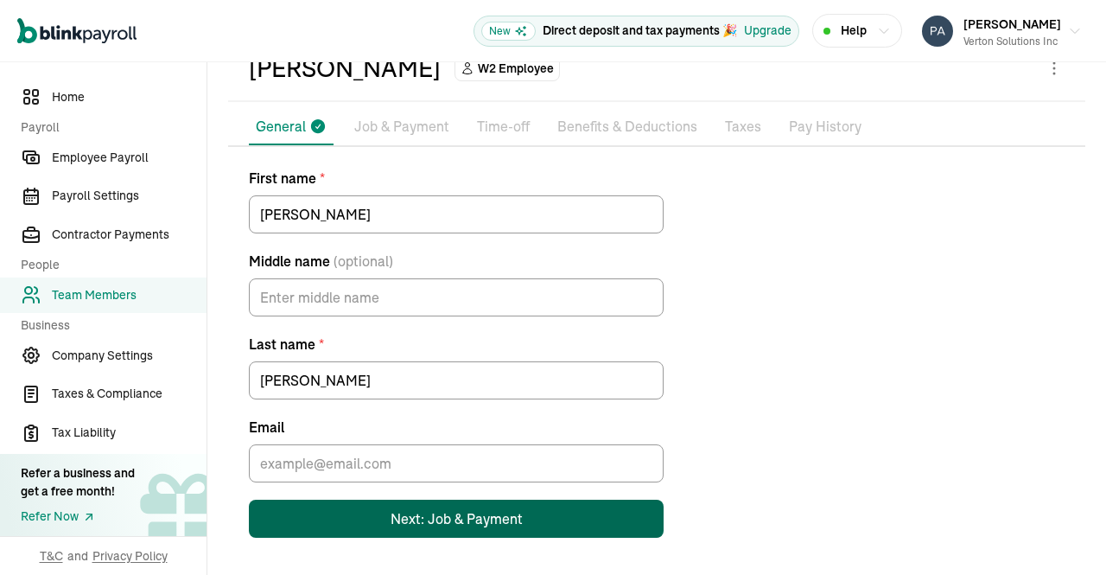
click at [434, 524] on div "Next: Job & Payment" at bounding box center [457, 518] width 132 height 21
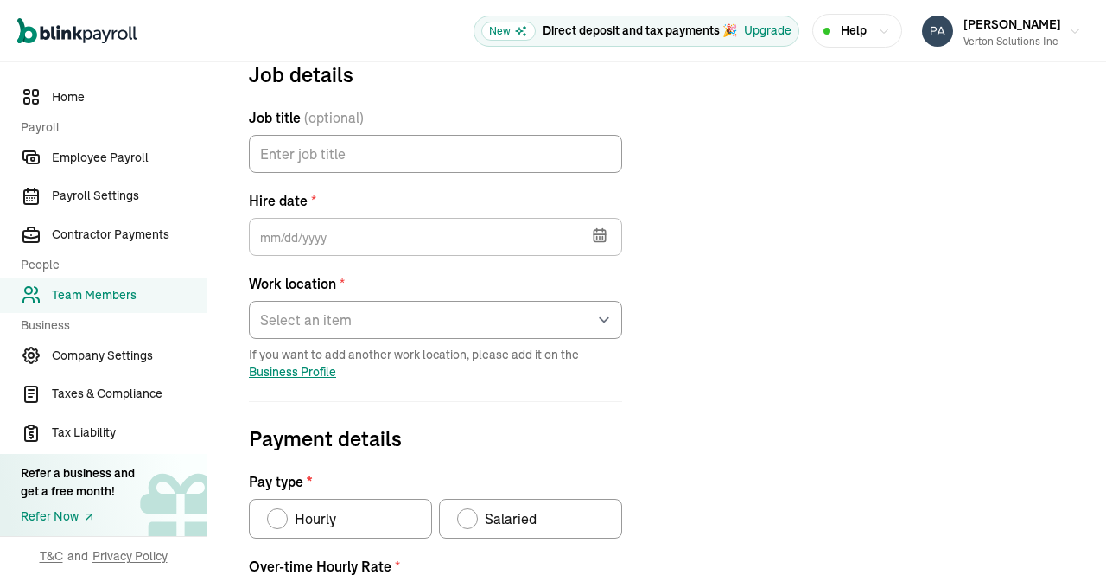
click at [602, 240] on icon "button" at bounding box center [599, 234] width 17 height 17
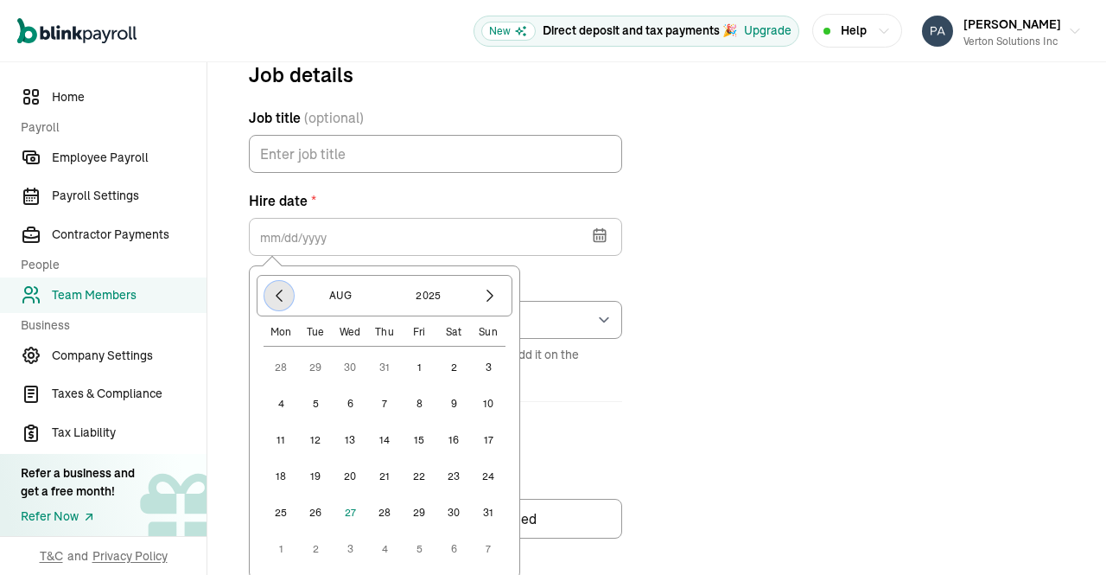
click at [278, 295] on icon "button" at bounding box center [279, 295] width 17 height 17
click at [277, 297] on icon "button" at bounding box center [279, 295] width 17 height 17
click at [283, 294] on icon "button" at bounding box center [279, 295] width 17 height 17
click at [278, 515] on button "26" at bounding box center [281, 512] width 35 height 35
type input "05/26/2025"
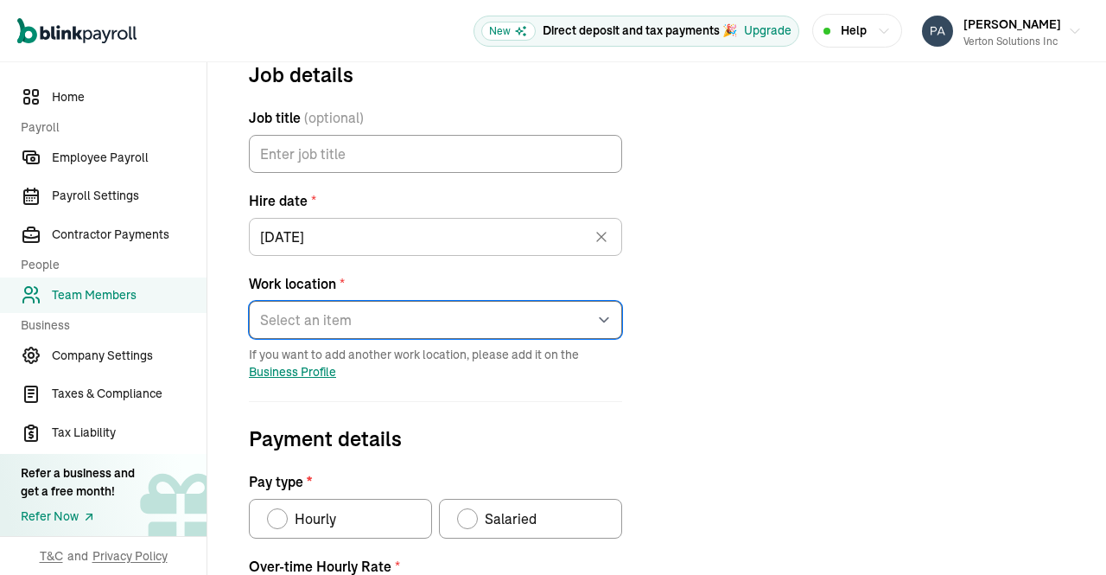
click at [602, 318] on select "Select an item 1 Mercedes-Benz Drive 7373 Gateway Boulevard 4100 Alpha Road 600…" at bounding box center [435, 320] width 373 height 38
select select "4100 Alpha Road"
click at [249, 301] on select "Select an item 1 Mercedes-Benz Drive 7373 Gateway Boulevard 4100 Alpha Road 600…" at bounding box center [435, 320] width 373 height 38
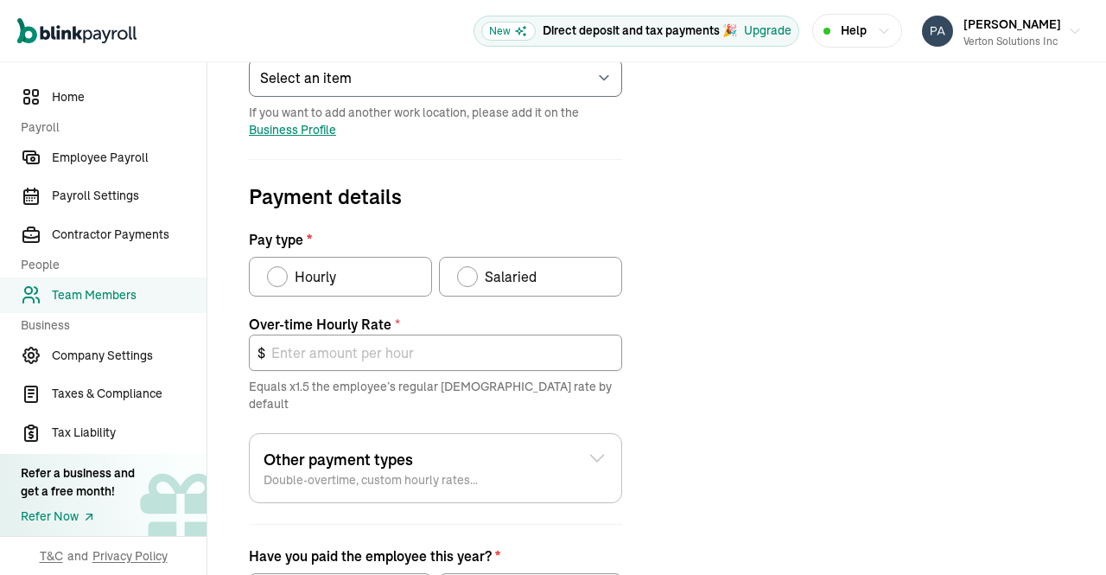
click at [466, 271] on div "Pay type" at bounding box center [468, 277] width 14 height 14
click at [466, 271] on input "Salaried" at bounding box center [463, 272] width 14 height 14
radio input "true"
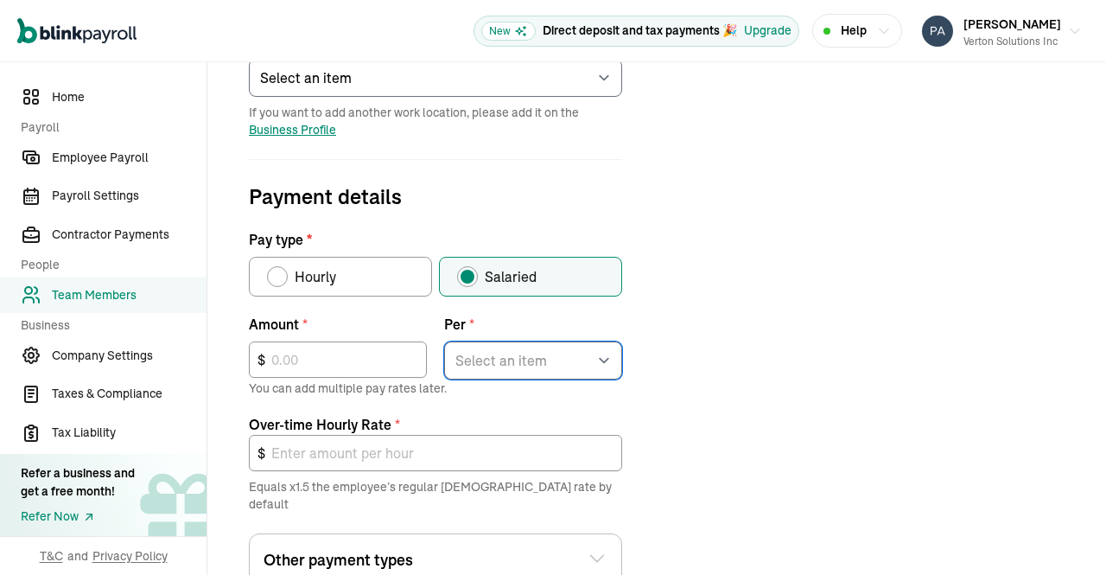
click at [598, 363] on select "Select an item Hour Week Month Year" at bounding box center [533, 360] width 178 height 38
select select "4"
click at [444, 341] on select "Select an item Hour Week Month Year" at bounding box center [533, 360] width 178 height 38
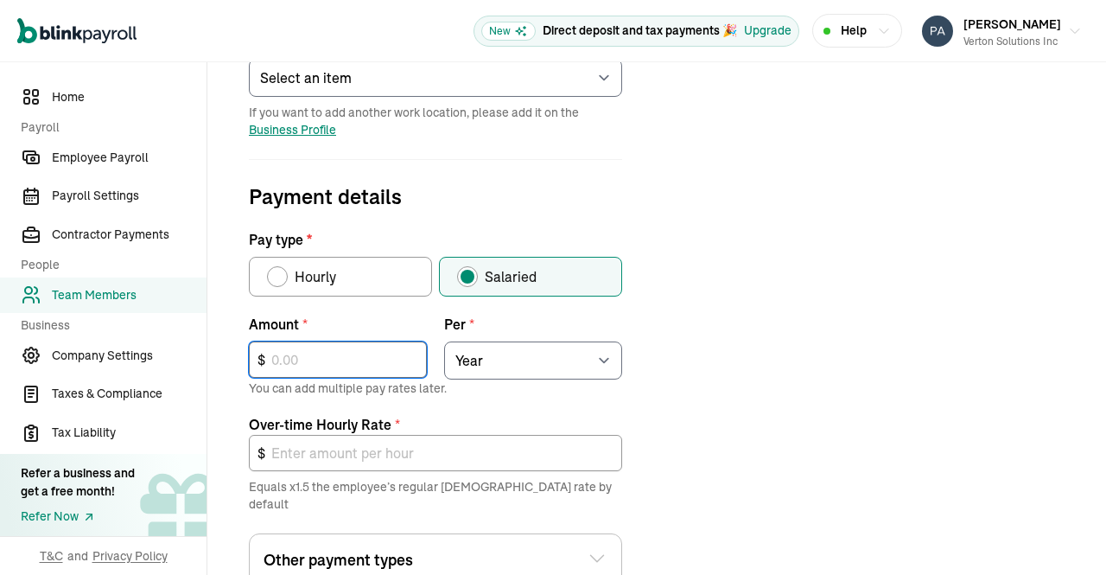
click at [365, 364] on input "text" at bounding box center [338, 359] width 178 height 36
type input "1"
type input "0.00"
type input "10"
type input "0.01"
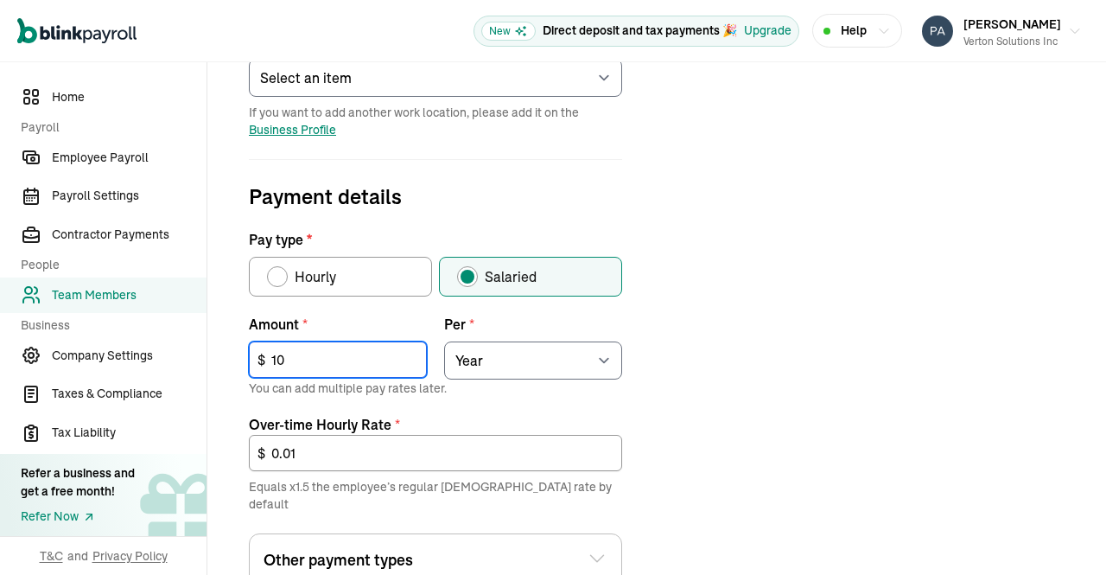
type input "100"
type input "0.07"
type input "1,007"
type input "0.73"
type input "10,071"
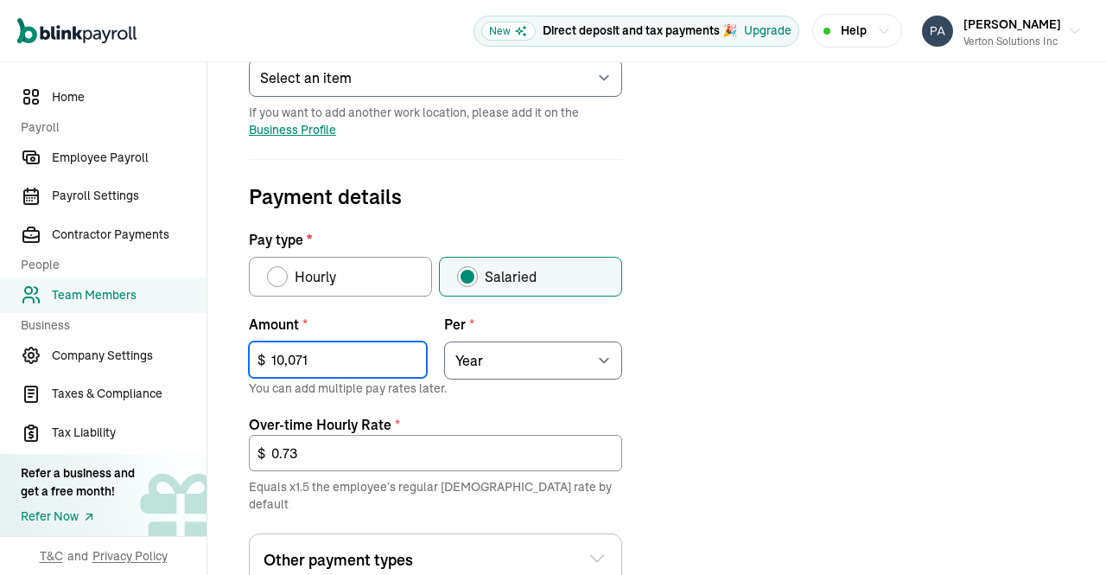
type input "7.26"
type input "100,714"
type input "72.63"
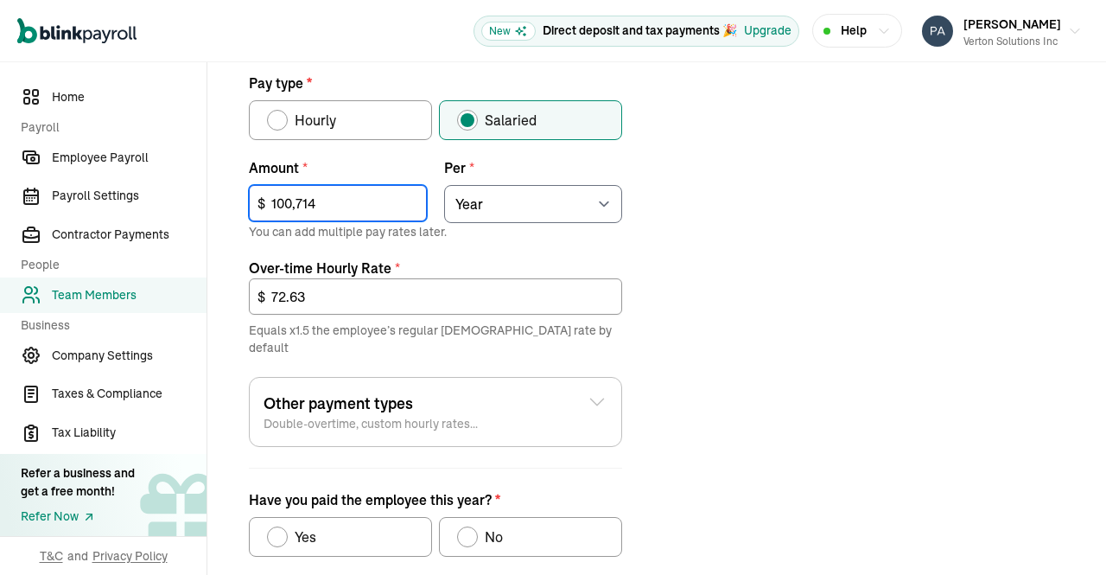
type input "100,714"
click at [748, 309] on div "Job details Job title (optional) Hire date * 05/26/2025 May 2025 Mon Tue Wed Th…" at bounding box center [656, 150] width 857 height 980
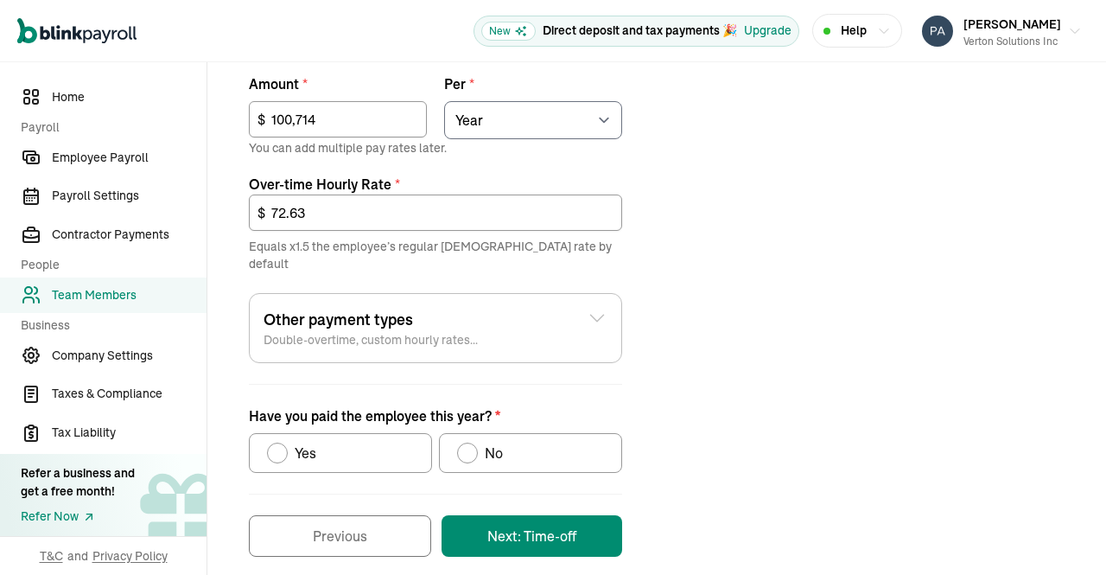
click at [482, 443] on div "No" at bounding box center [490, 453] width 25 height 21
click at [470, 442] on input "No" at bounding box center [463, 449] width 14 height 14
radio input "true"
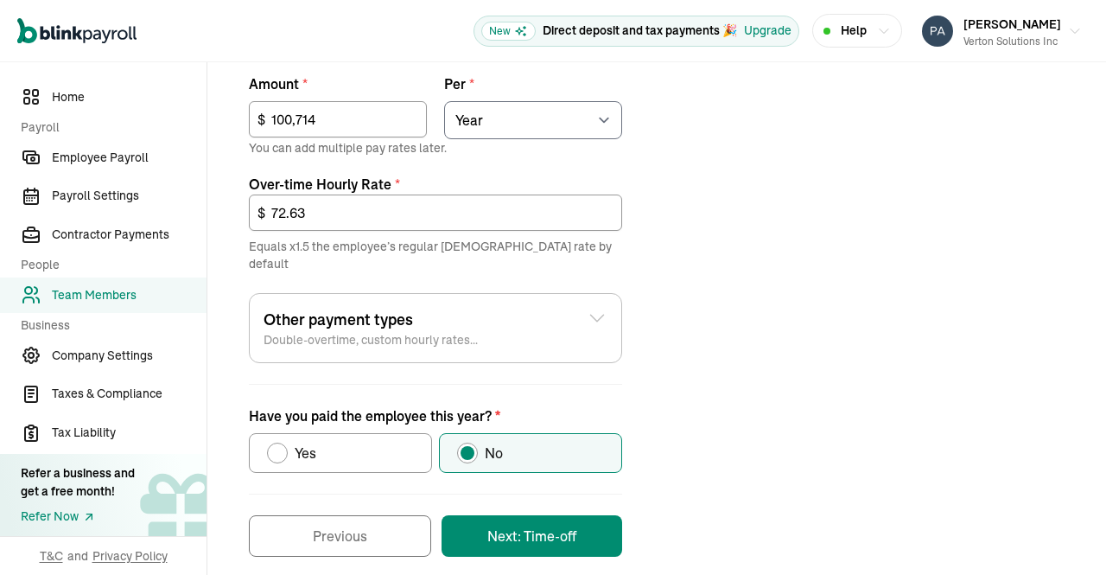
click at [539, 531] on button "Next: Time-off" at bounding box center [532, 535] width 181 height 41
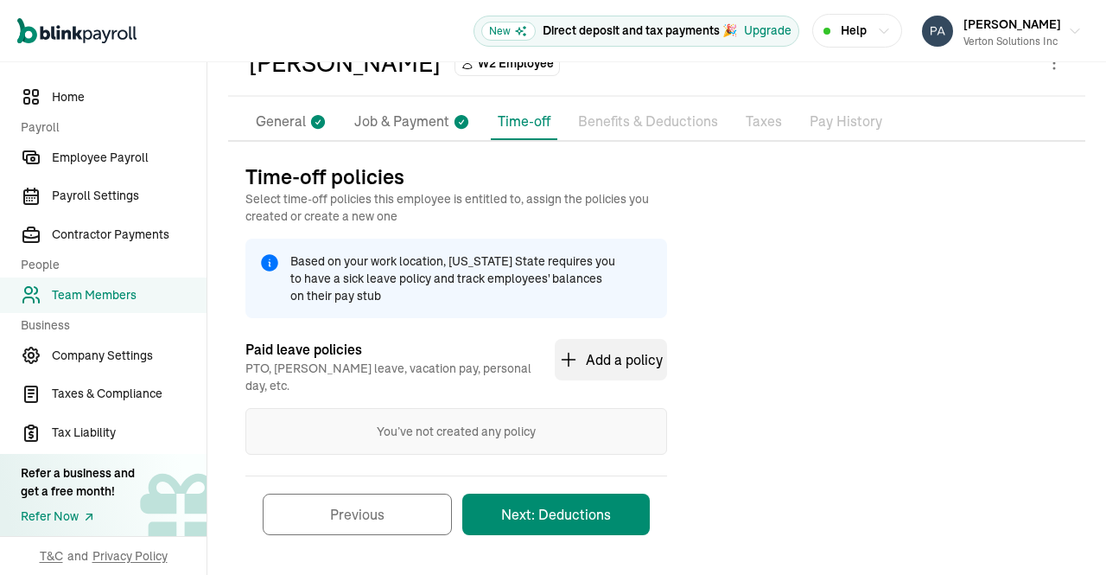
click at [572, 499] on button "Next: Deductions" at bounding box center [556, 513] width 188 height 41
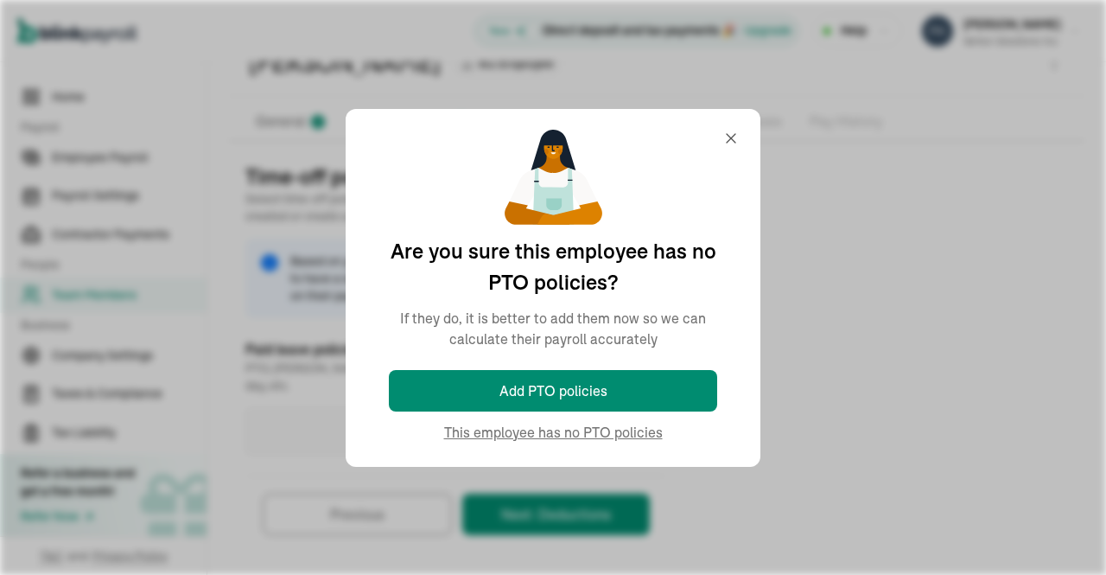
click at [627, 436] on div "You’ve not created any policy" at bounding box center [456, 431] width 422 height 47
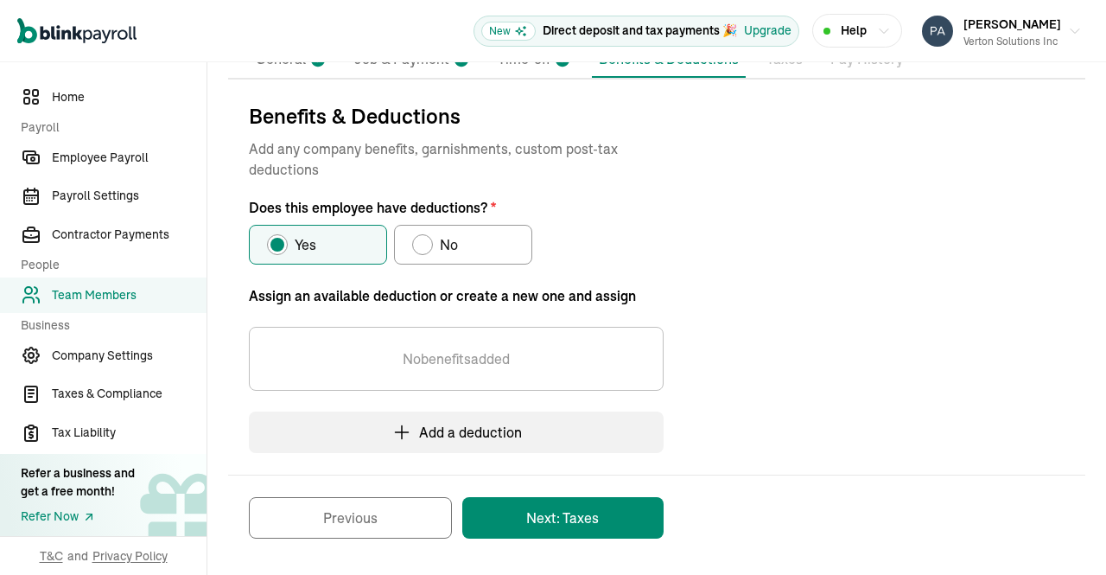
click at [465, 247] on label "No" at bounding box center [463, 245] width 138 height 40
click at [425, 247] on input "No" at bounding box center [418, 240] width 14 height 14
radio input "true"
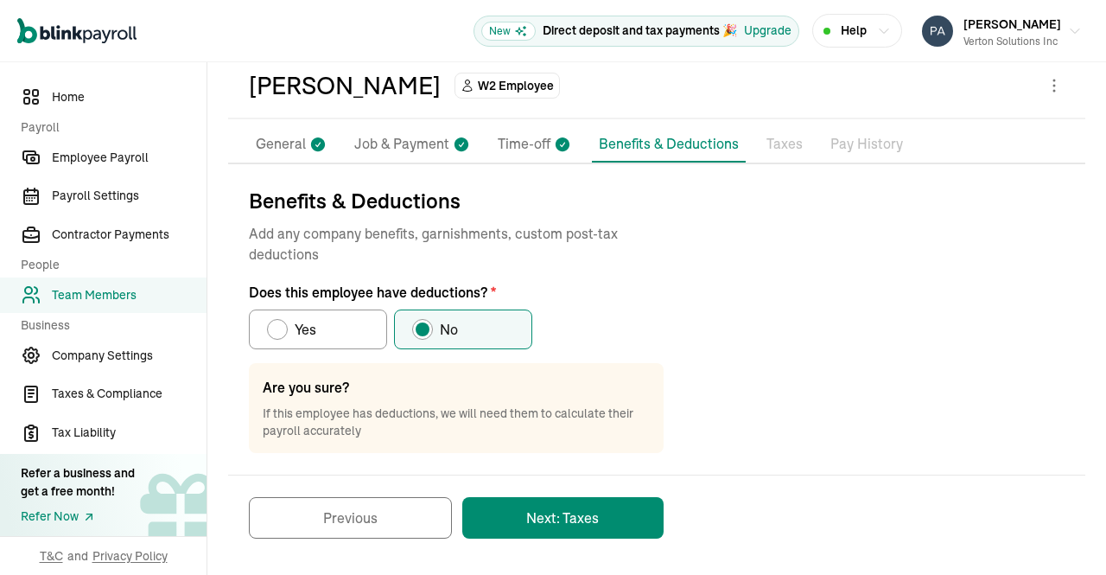
click at [587, 524] on button "Next: Taxes" at bounding box center [562, 517] width 201 height 41
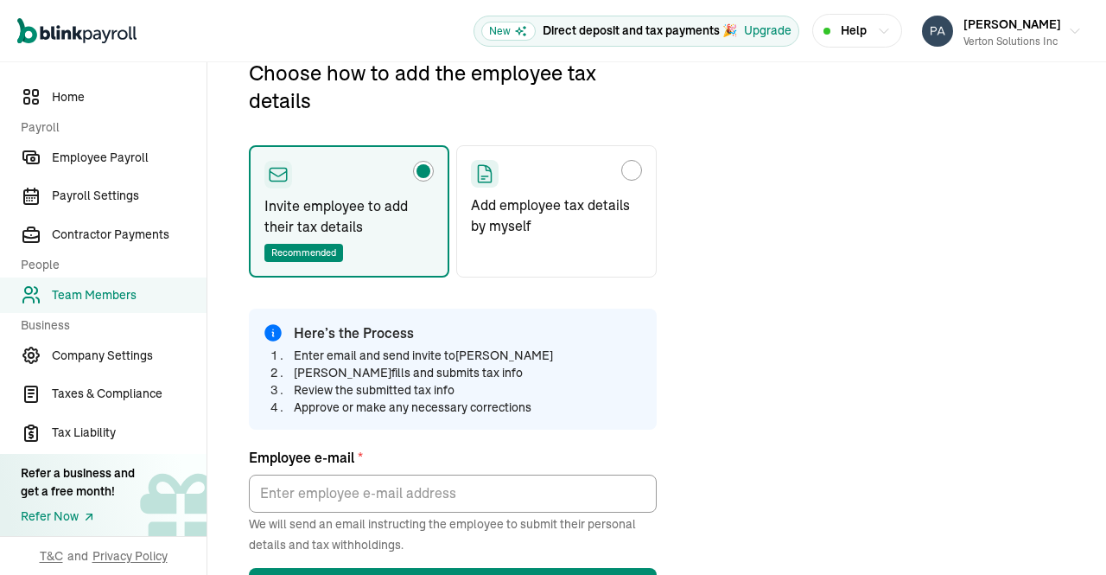
click at [631, 171] on div "Choose how to add the employee tax details" at bounding box center [632, 170] width 14 height 14
click at [484, 171] on input "Add employee tax details by myself" at bounding box center [477, 166] width 14 height 14
radio input "true"
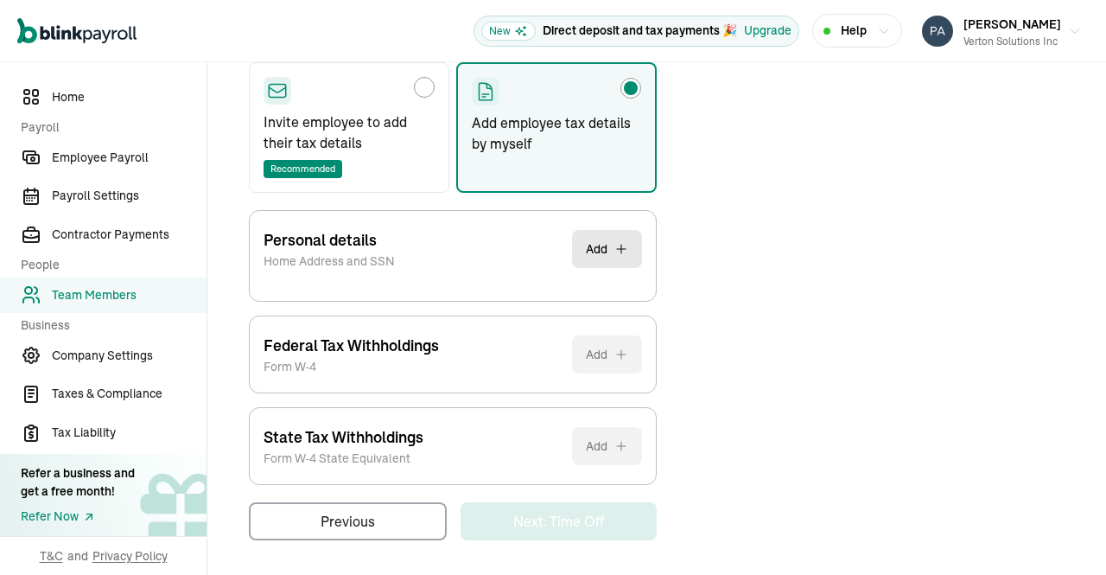
click at [610, 238] on button "Add" at bounding box center [607, 249] width 70 height 38
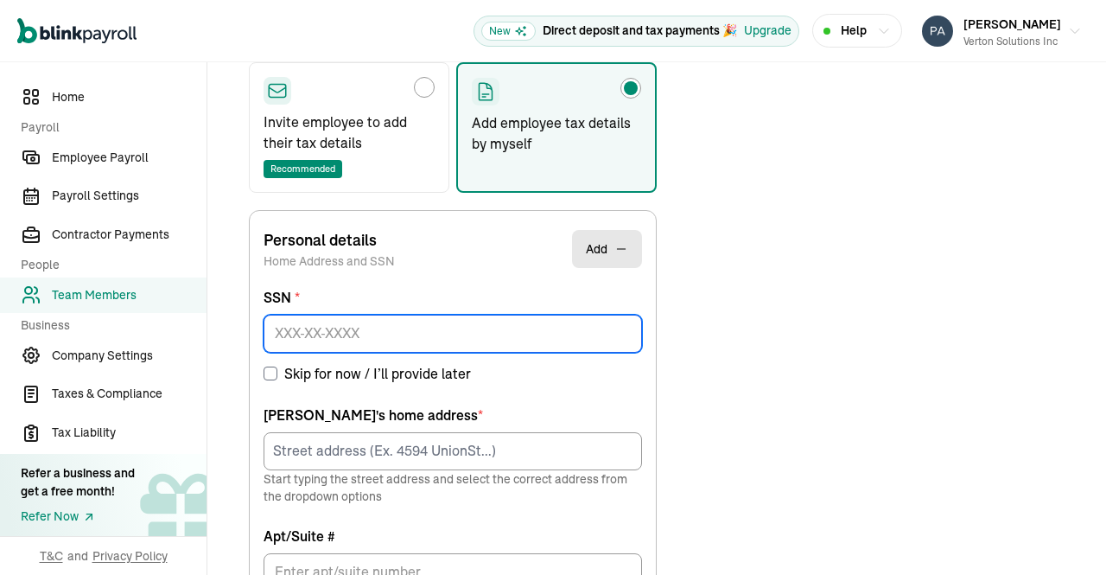
click at [550, 339] on input at bounding box center [453, 334] width 379 height 38
paste input "648-04-0938"
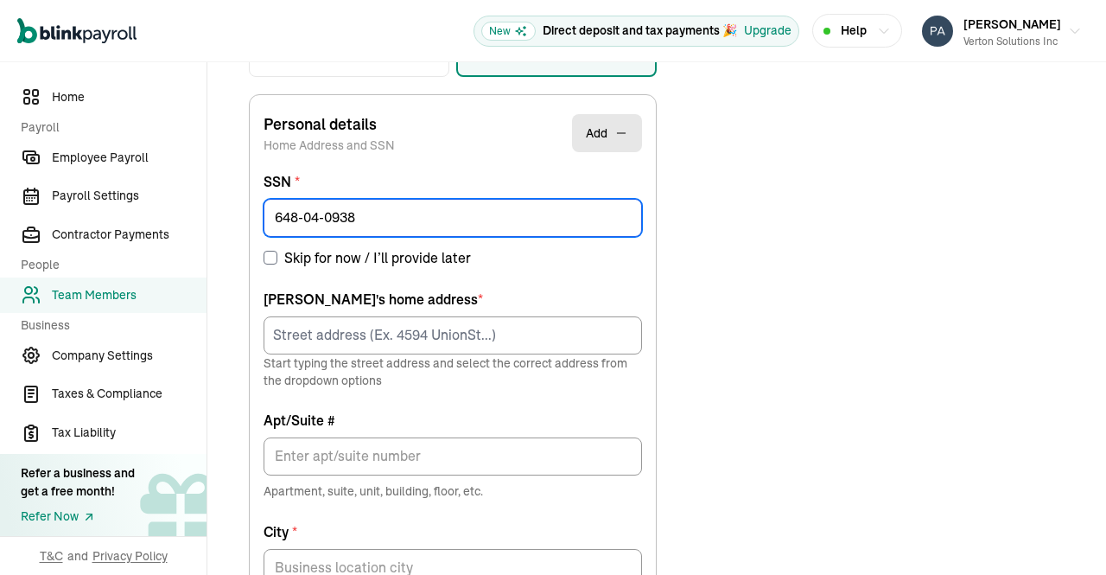
type input "648-04-0938"
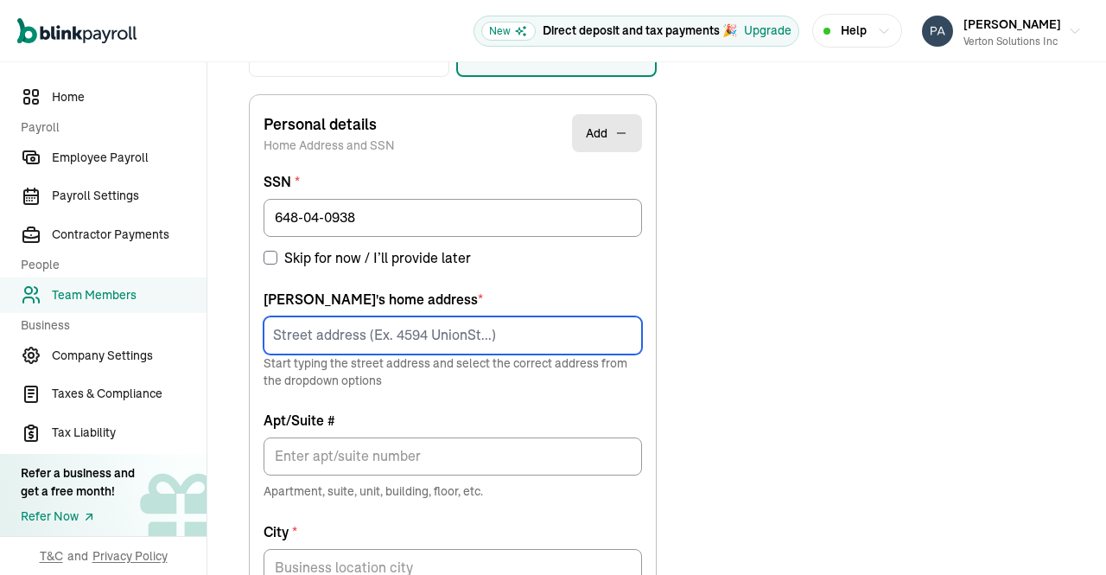
click at [454, 328] on input at bounding box center [453, 335] width 379 height 38
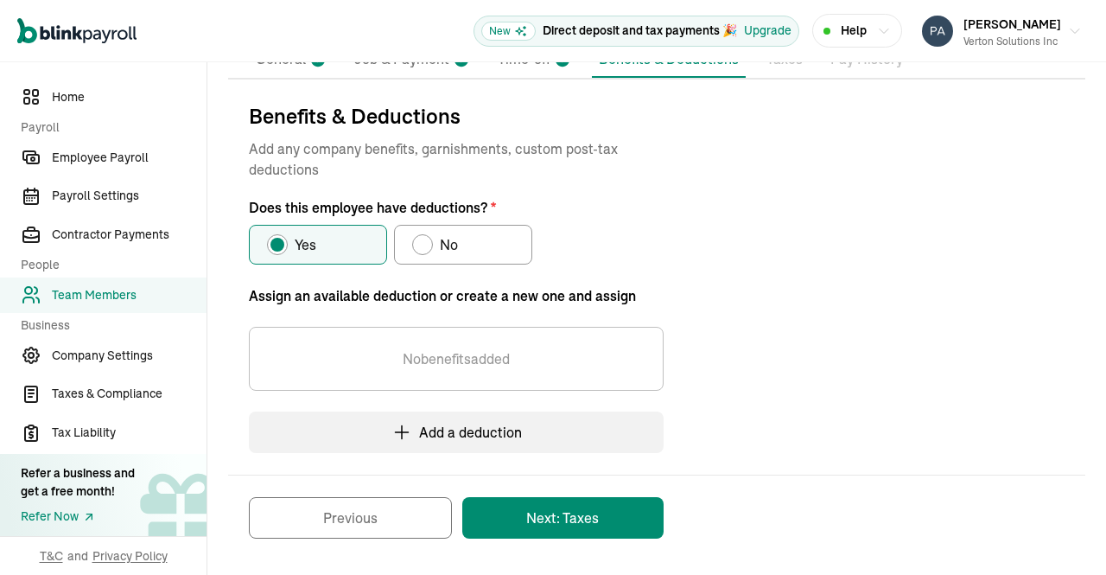
click at [465, 247] on label "No" at bounding box center [463, 245] width 138 height 40
click at [425, 247] on input "No" at bounding box center [418, 240] width 14 height 14
radio input "true"
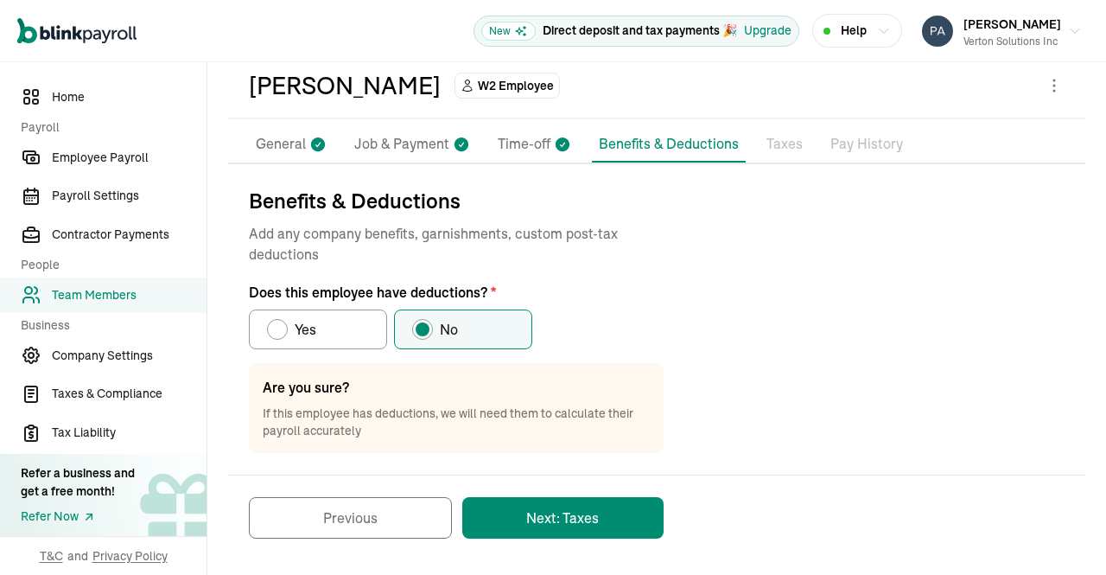
click at [587, 524] on button "Next: Taxes" at bounding box center [562, 517] width 201 height 41
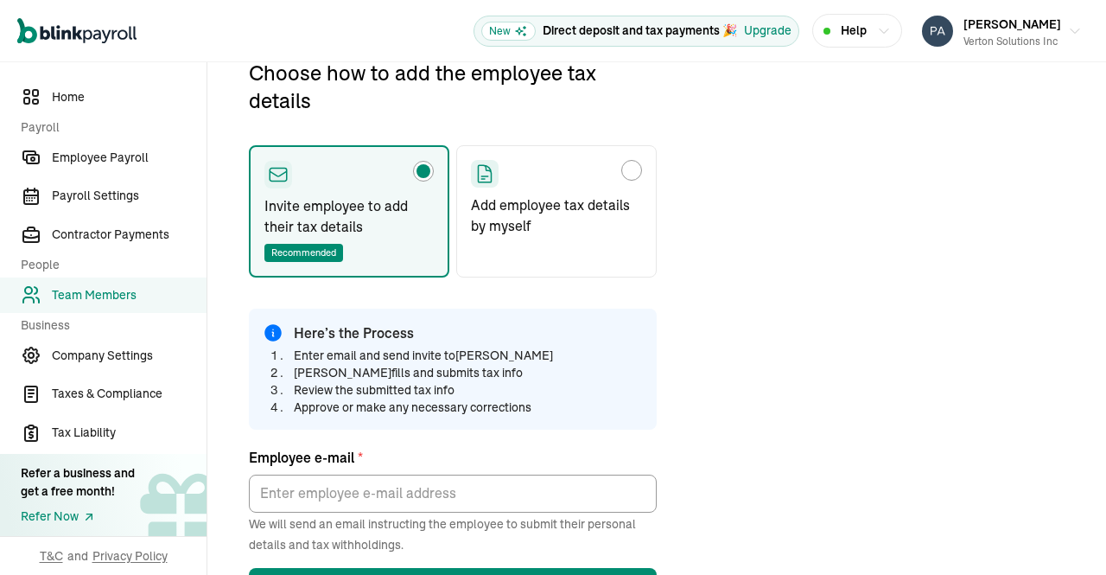
click at [631, 171] on div "Choose how to add the employee tax details" at bounding box center [632, 170] width 14 height 14
click at [484, 171] on input "Add employee tax details by myself" at bounding box center [477, 166] width 14 height 14
radio input "true"
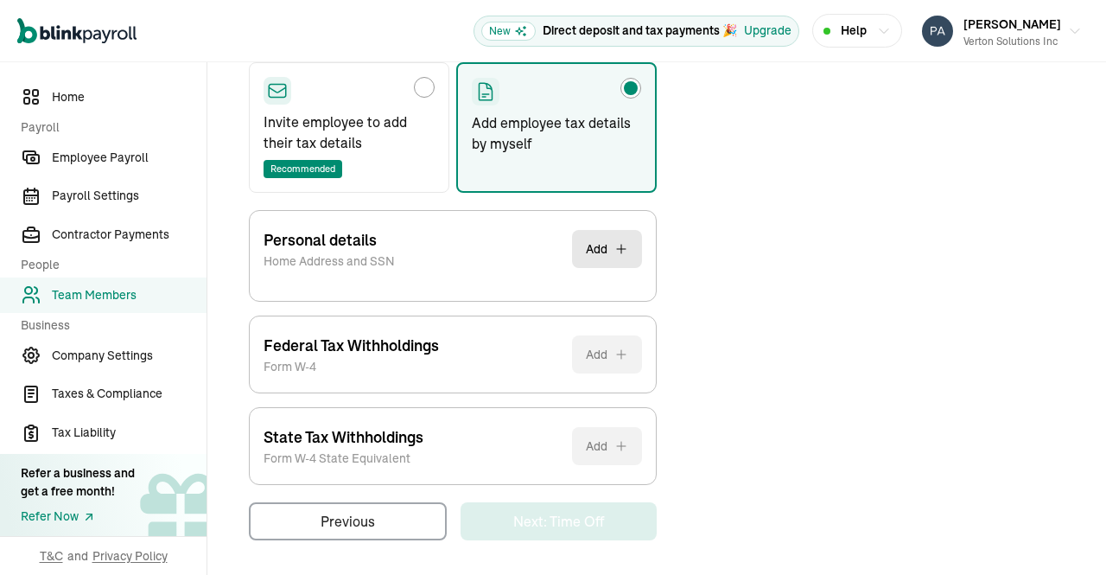
click at [610, 238] on button "Add" at bounding box center [607, 249] width 70 height 38
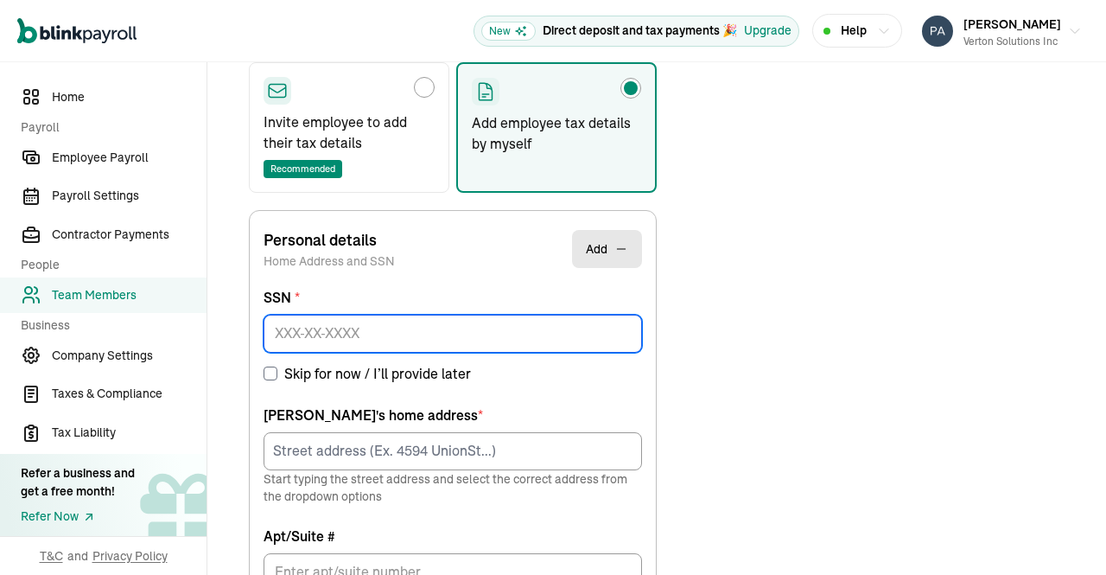
click at [550, 339] on input at bounding box center [453, 334] width 379 height 38
paste input "648-04-0938"
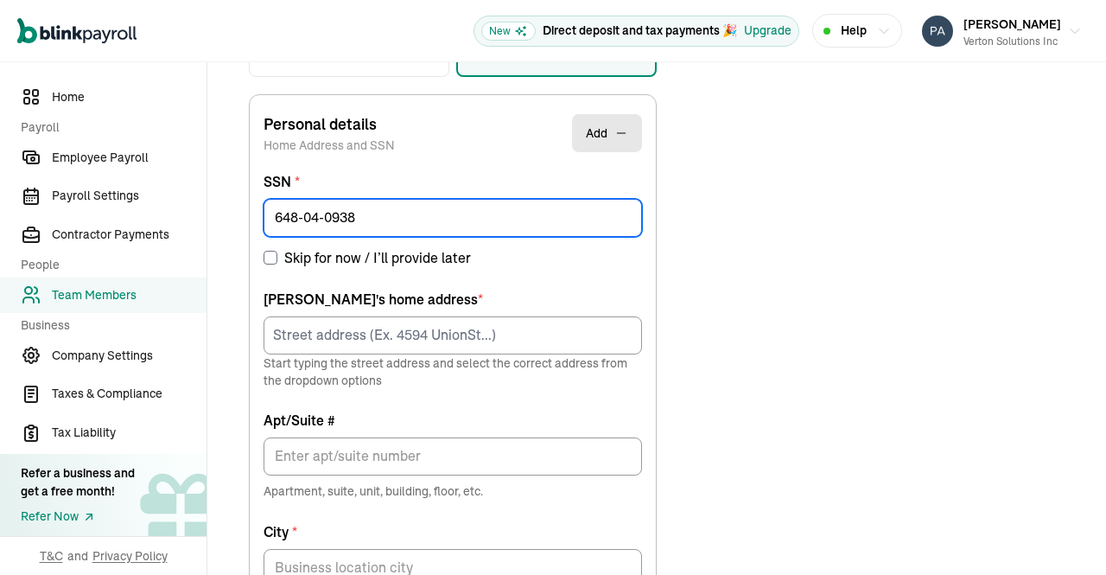
type input "648-04-0938"
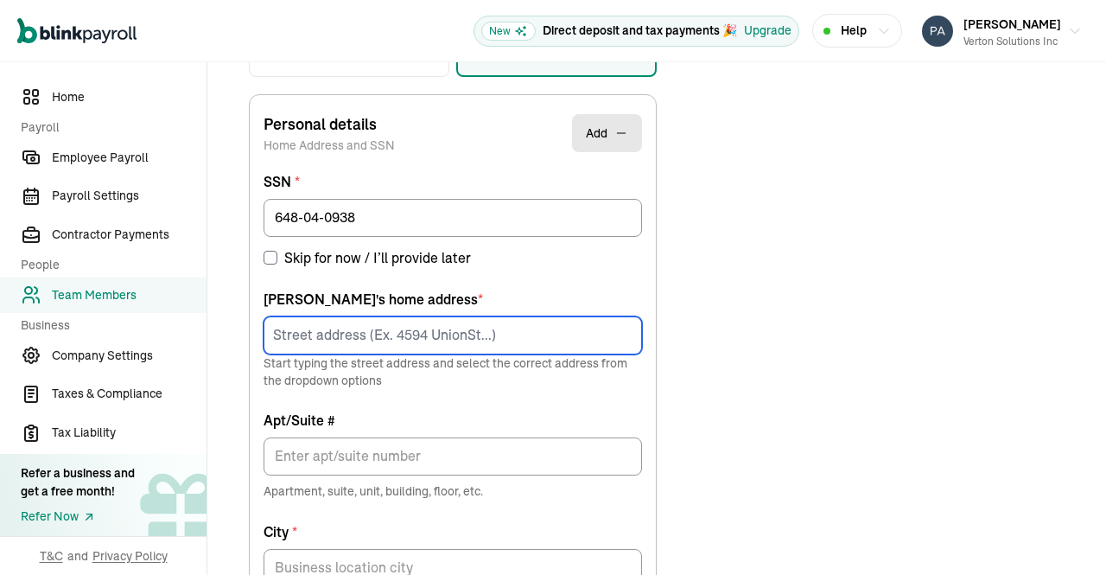
click at [454, 328] on input at bounding box center [453, 335] width 379 height 38
paste input "[STREET_ADDRESS]"
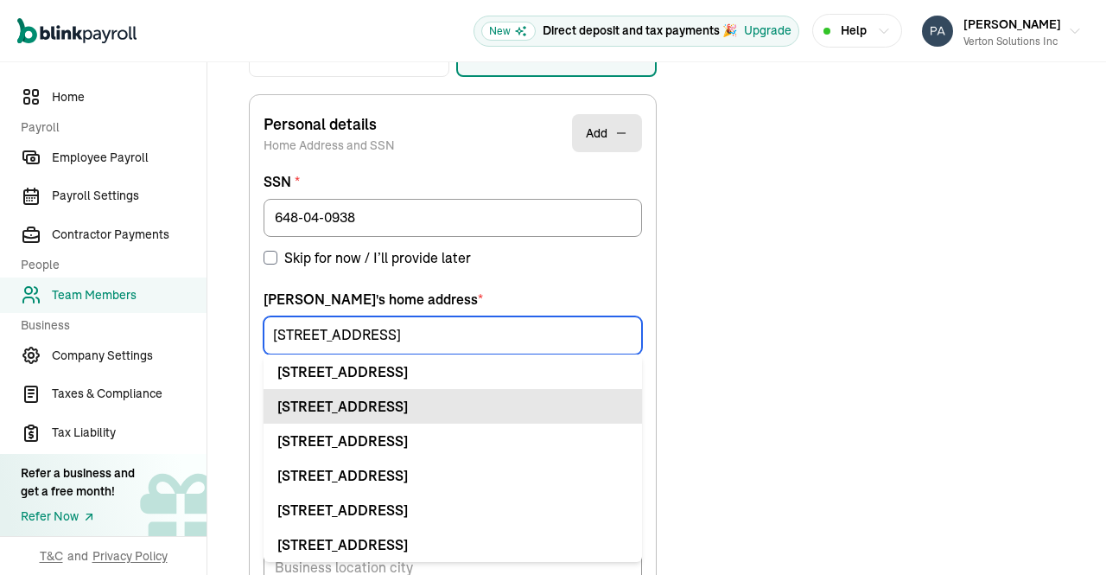
type input "11700 Lebanon Rd"
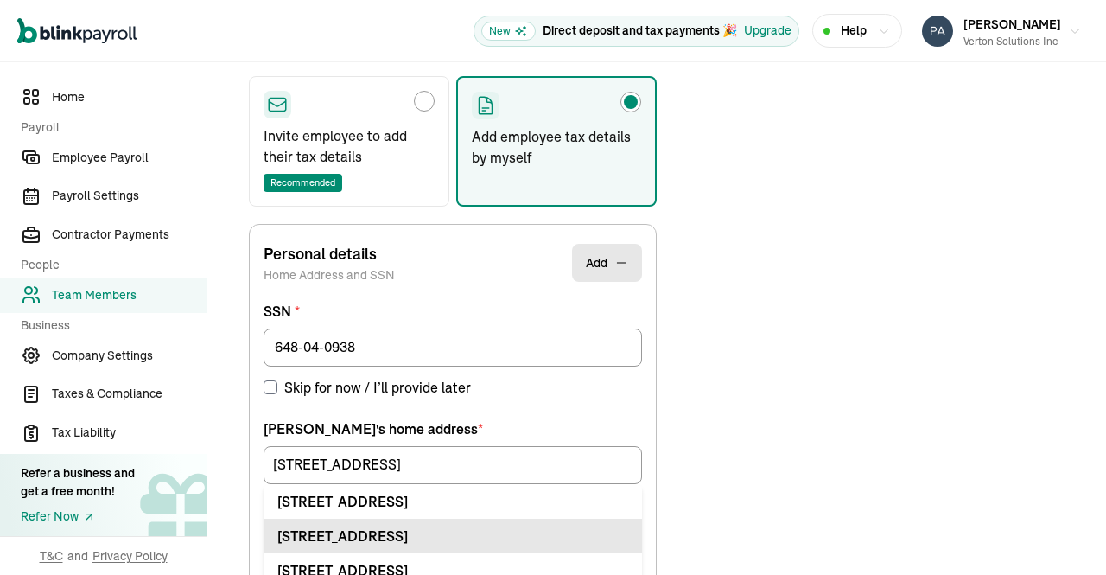
click at [347, 418] on div "Sreedhar 's home address * 11700 Lebanon Rd 11700 Lebanon Rd # 11710 Cincinnati…" at bounding box center [453, 468] width 379 height 100
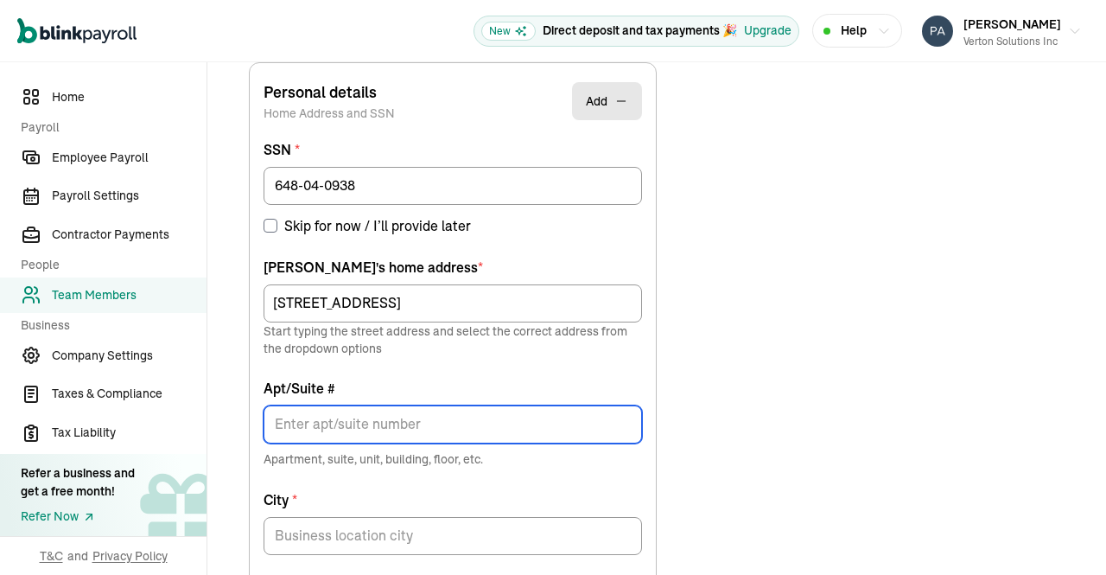
click at [448, 418] on input "Apt/Suite #" at bounding box center [453, 424] width 379 height 38
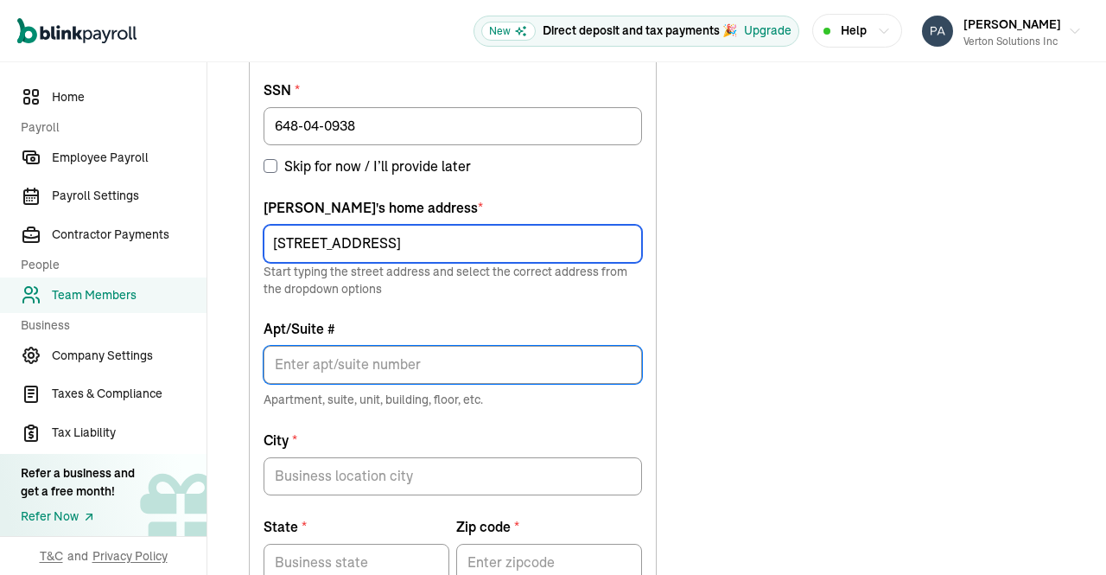
click at [572, 243] on input "[STREET_ADDRESS]" at bounding box center [453, 244] width 379 height 38
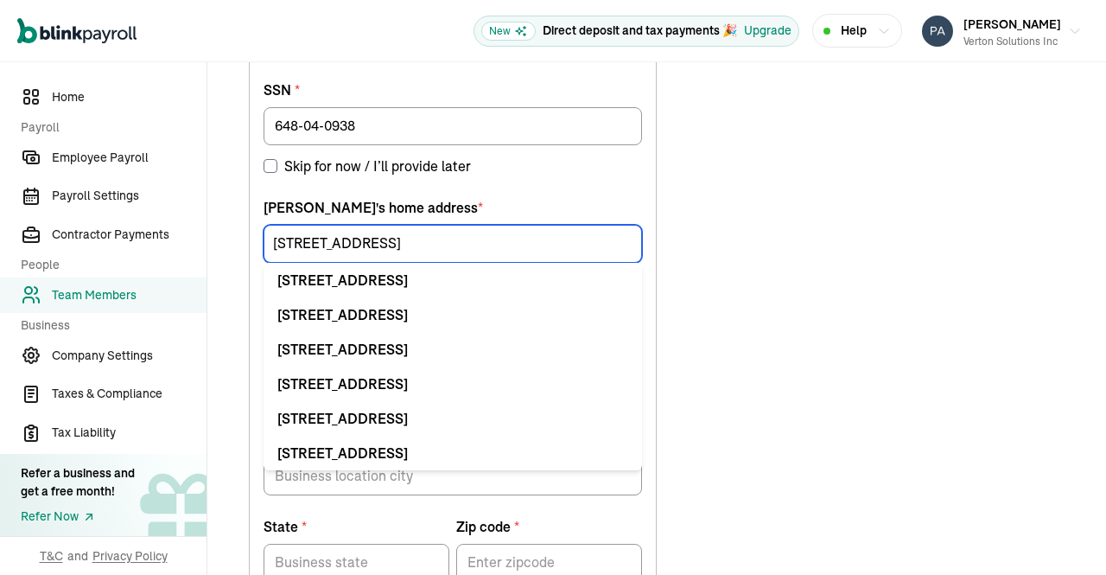
click at [429, 250] on input "[STREET_ADDRESS]" at bounding box center [453, 244] width 379 height 38
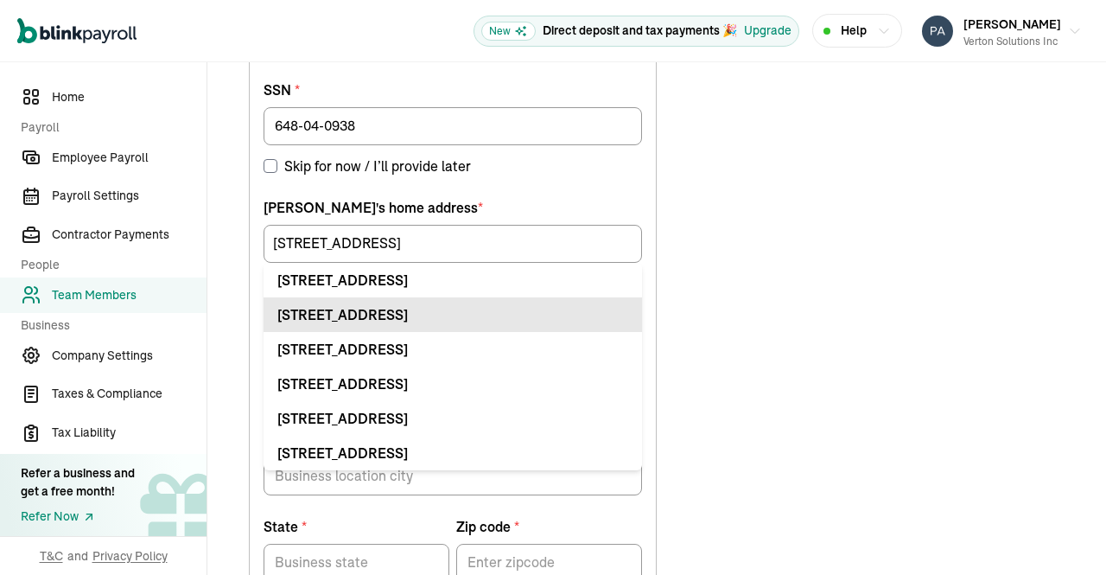
click at [354, 300] on li "[STREET_ADDRESS]" at bounding box center [453, 314] width 379 height 35
type input "Apt"
type input "Frisco"
type input "[GEOGRAPHIC_DATA]"
type input "75035"
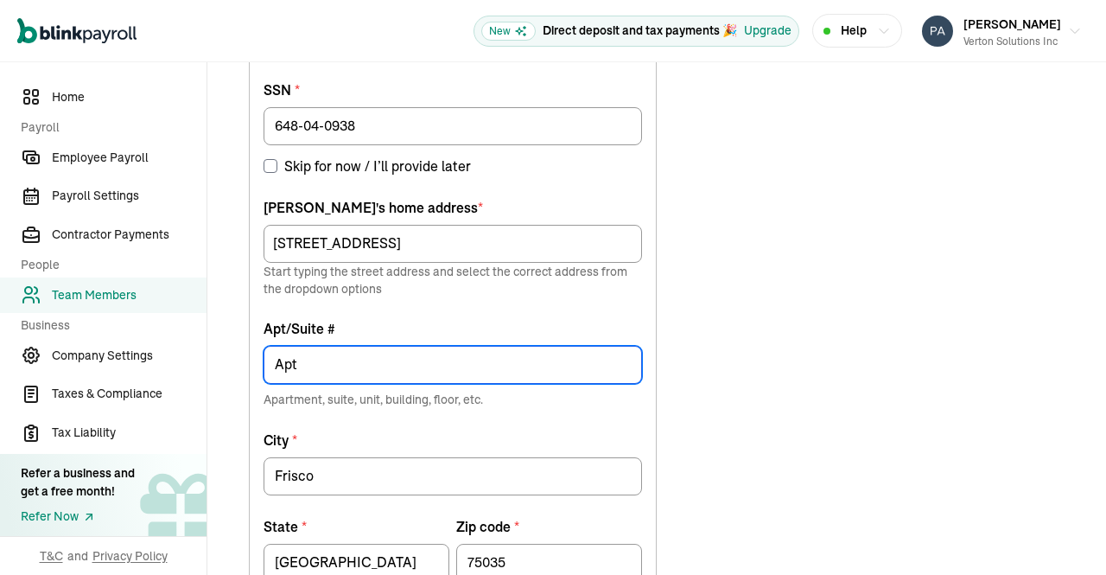
click at [347, 368] on input "Apt" at bounding box center [453, 365] width 379 height 38
type input "Apt 2528"
click at [847, 393] on div "Choose how to add the employee tax details Invite employee to add their tax det…" at bounding box center [656, 332] width 857 height 1129
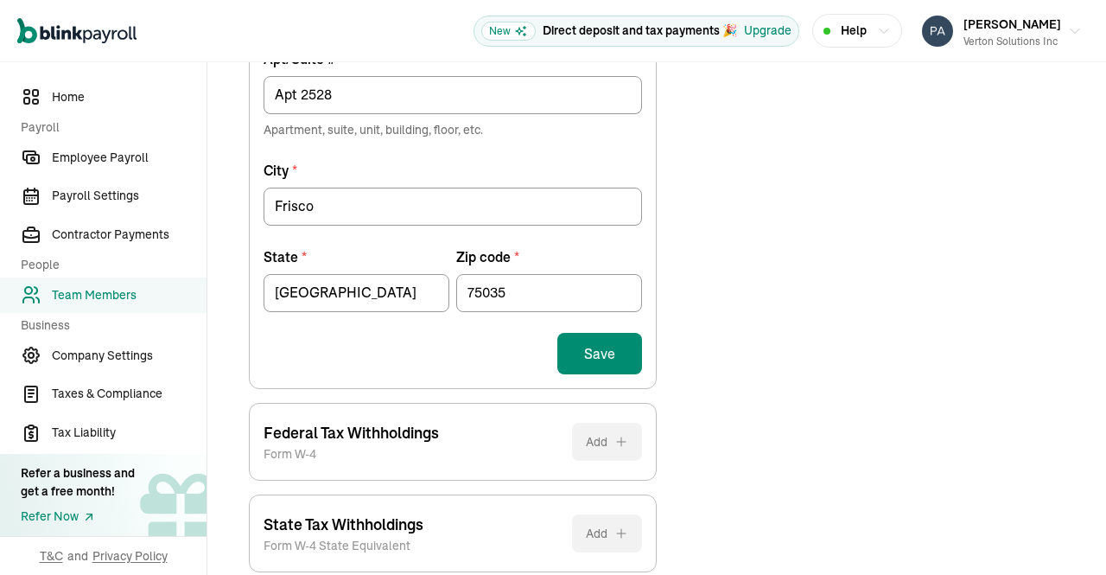
click at [593, 349] on button "Save" at bounding box center [599, 353] width 85 height 41
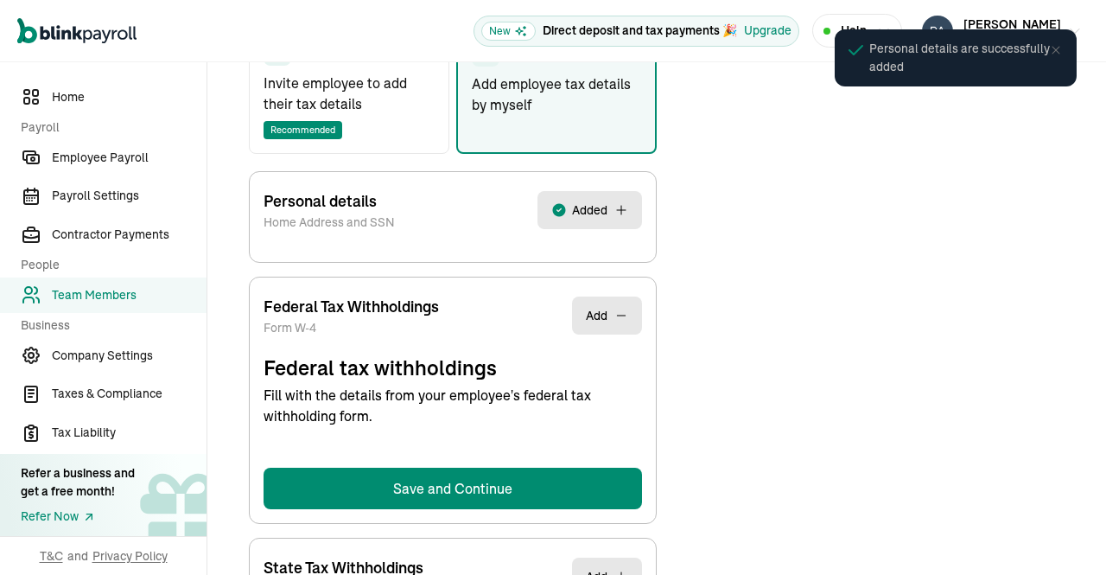
select select "S"
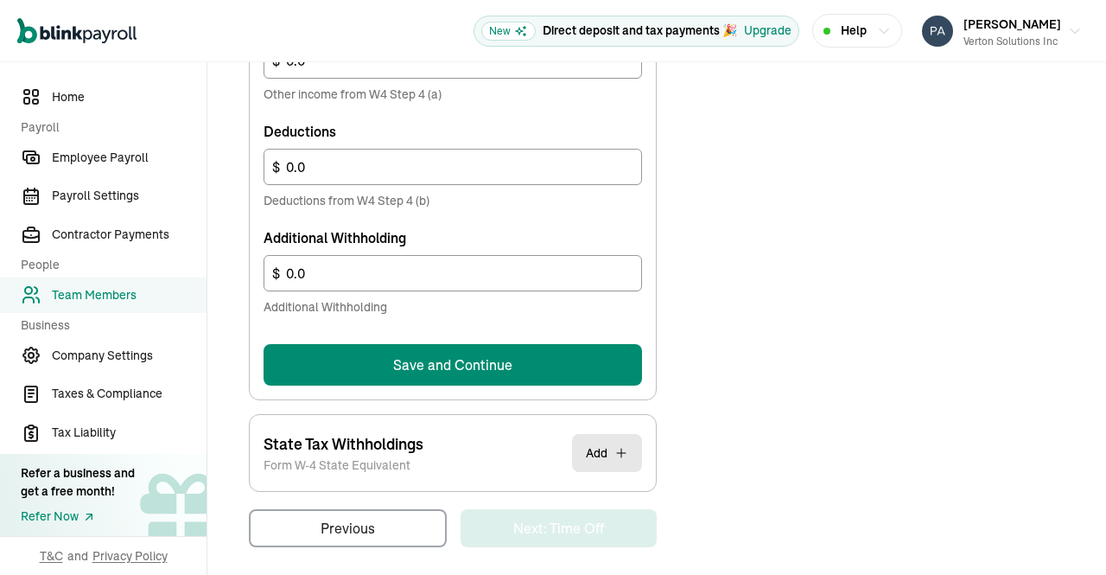
click at [548, 369] on button "Save and Continue" at bounding box center [453, 364] width 379 height 41
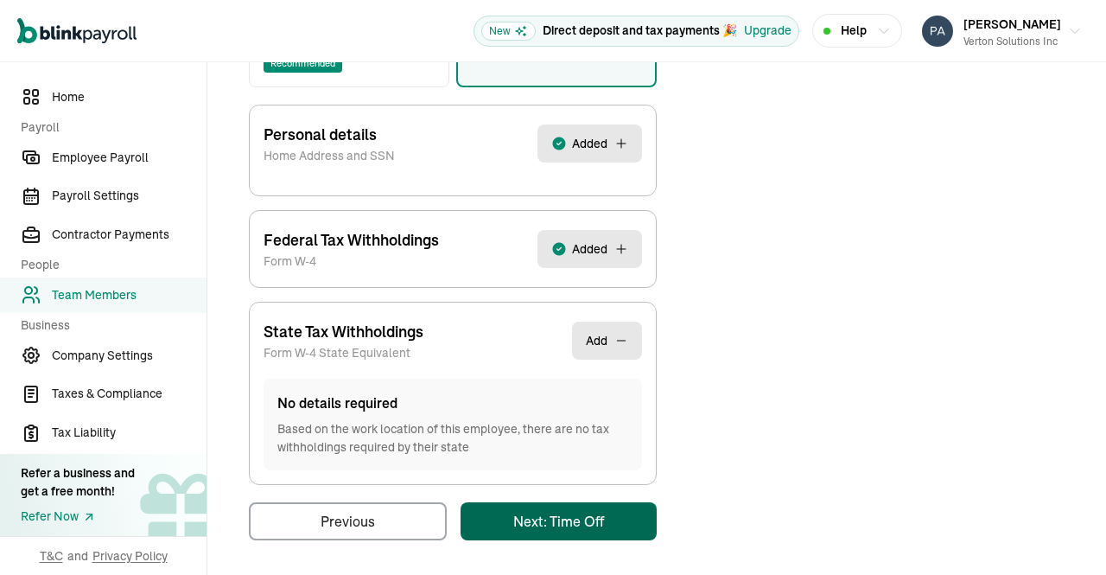
click at [571, 527] on main "Back to team members [PERSON_NAME] W2 Employee Active Pay Stubs General Job & P…" at bounding box center [656, 124] width 899 height 908
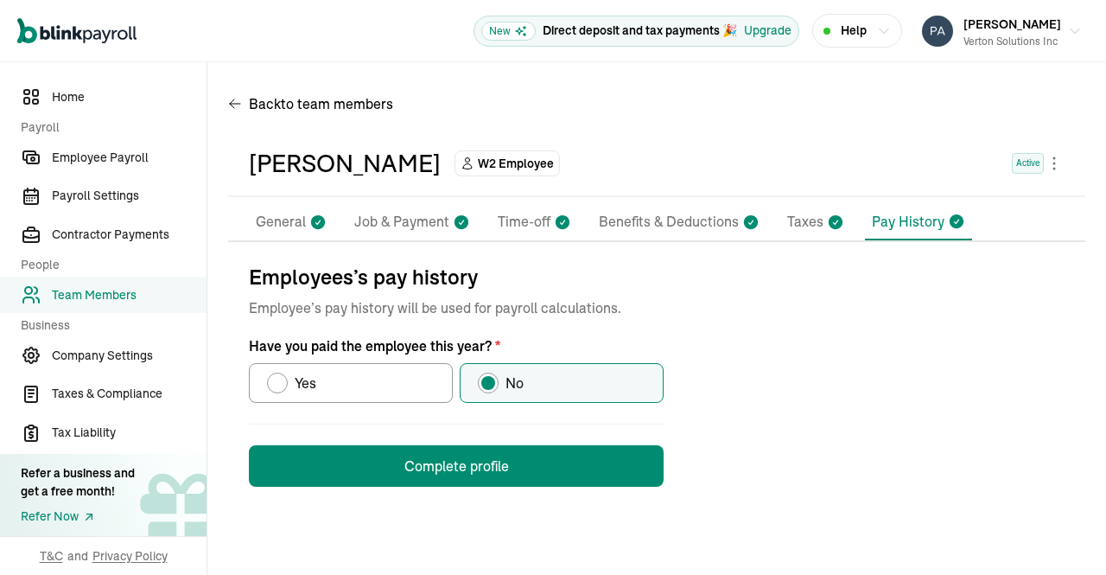
click at [529, 465] on button "Complete profile" at bounding box center [456, 465] width 415 height 41
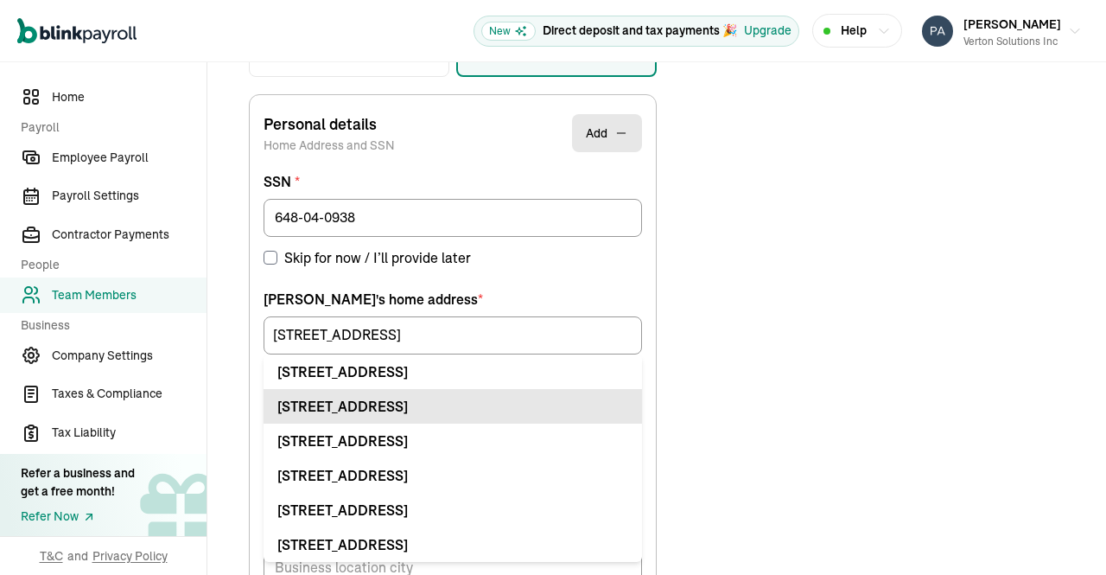
type input "[STREET_ADDRESS]"
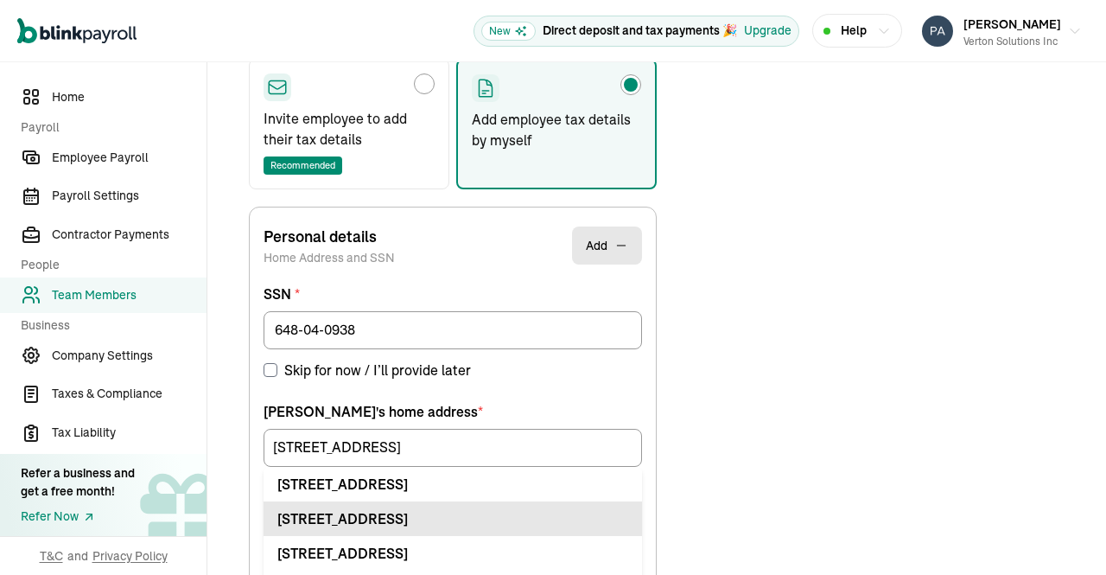
click at [347, 407] on div "[PERSON_NAME] 's home address * [STREET_ADDRESS][GEOGRAPHIC_DATA][STREET_ADDRES…" at bounding box center [453, 451] width 379 height 100
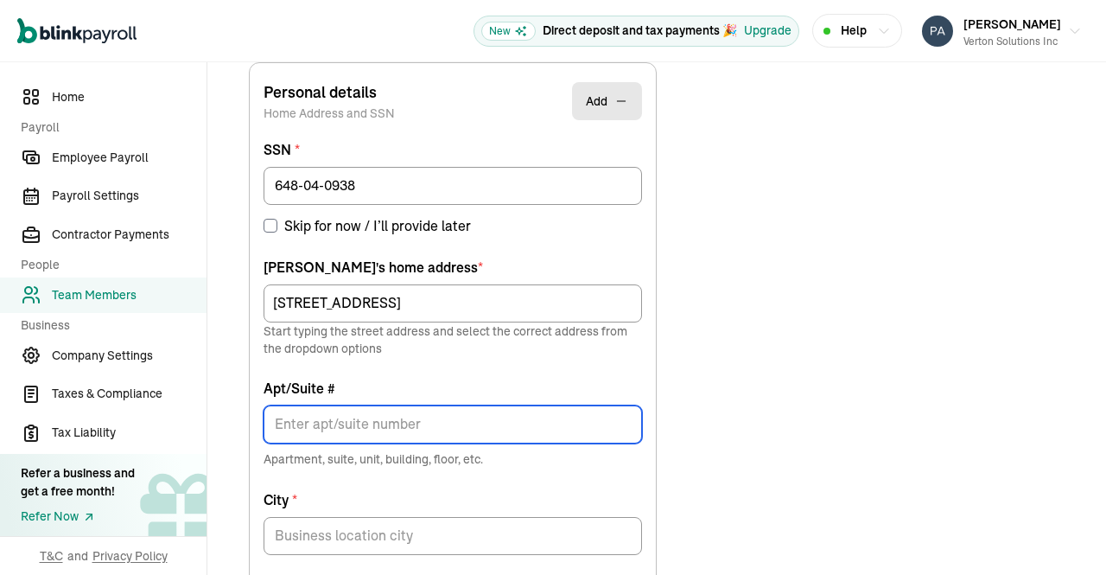
click at [448, 418] on input "Apt/Suite #" at bounding box center [453, 424] width 379 height 38
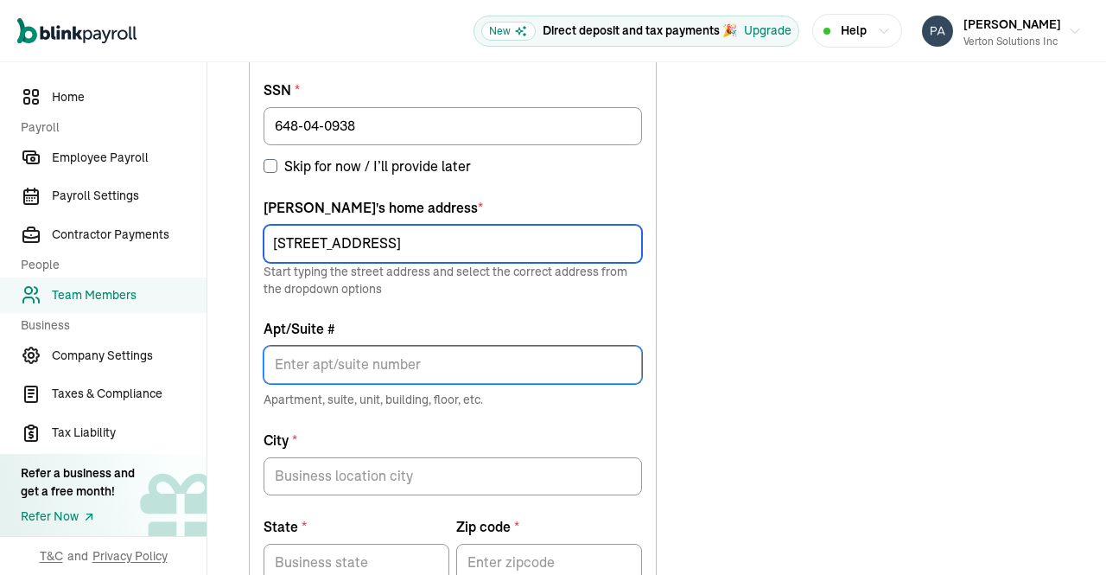
click at [572, 243] on input "[STREET_ADDRESS]" at bounding box center [453, 244] width 379 height 38
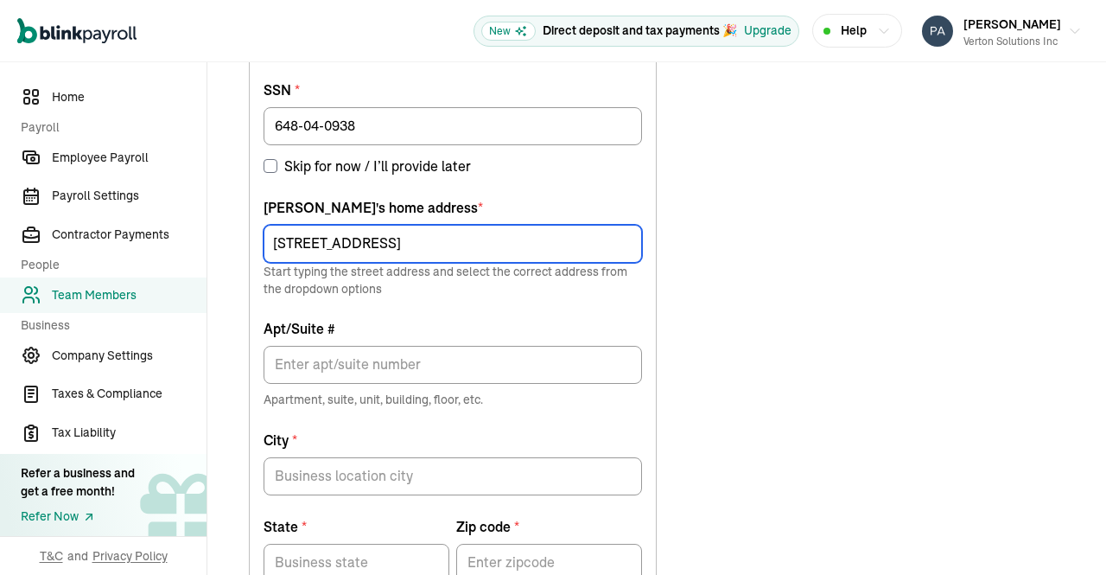
click at [429, 250] on input "[STREET_ADDRESS]" at bounding box center [453, 244] width 379 height 38
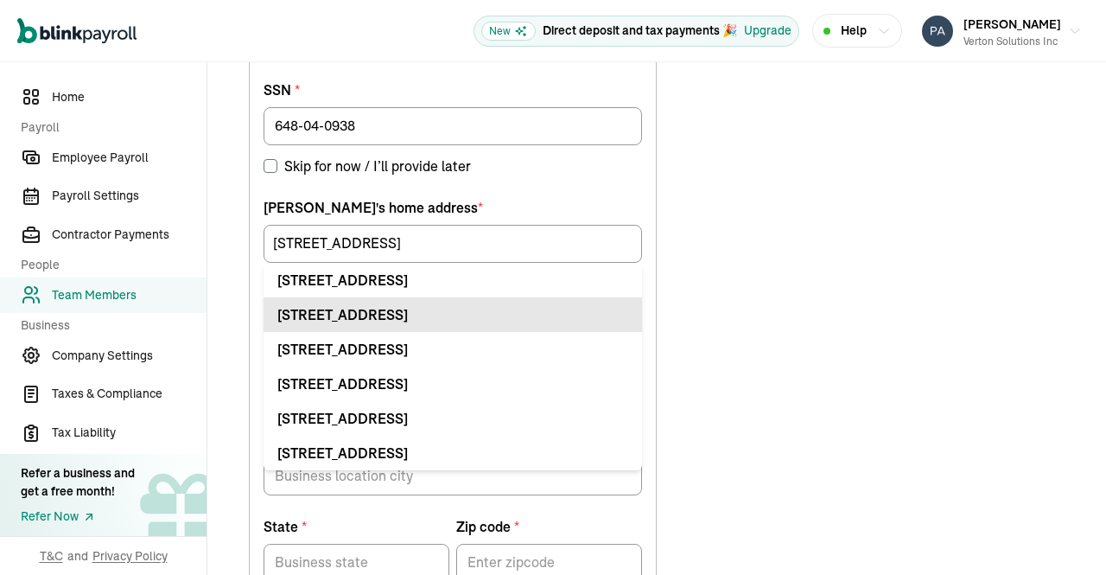
click at [354, 300] on li "[STREET_ADDRESS]" at bounding box center [453, 314] width 379 height 35
type input "Apt"
type input "Frisco"
type input "[GEOGRAPHIC_DATA]"
type input "75035"
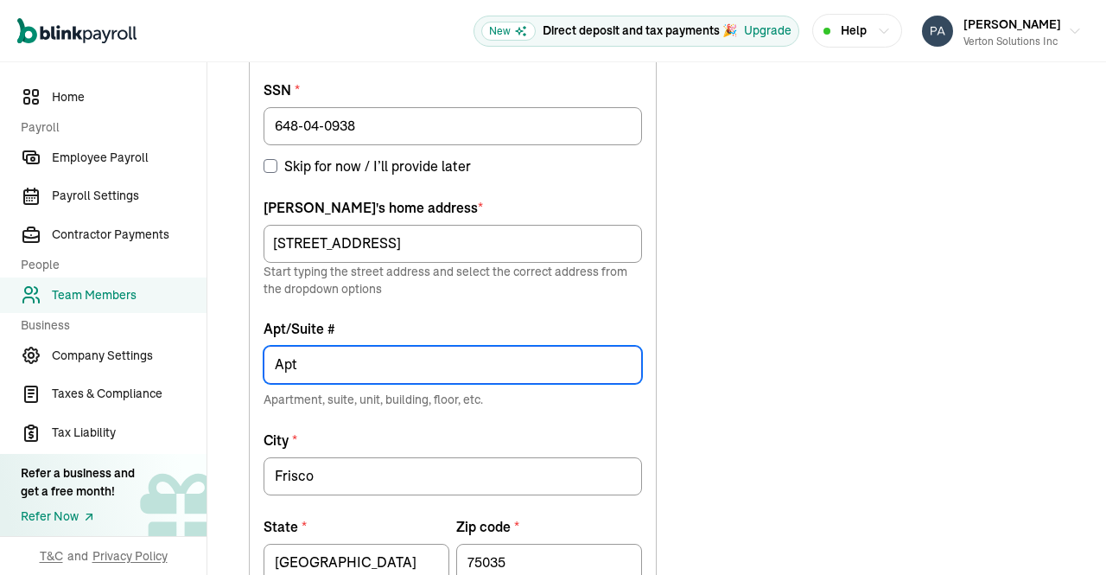
click at [347, 368] on input "Apt" at bounding box center [453, 365] width 379 height 38
type input "Apt 2528"
click at [847, 393] on div "Choose how to add the employee tax details Invite employee to add their tax det…" at bounding box center [656, 332] width 857 height 1129
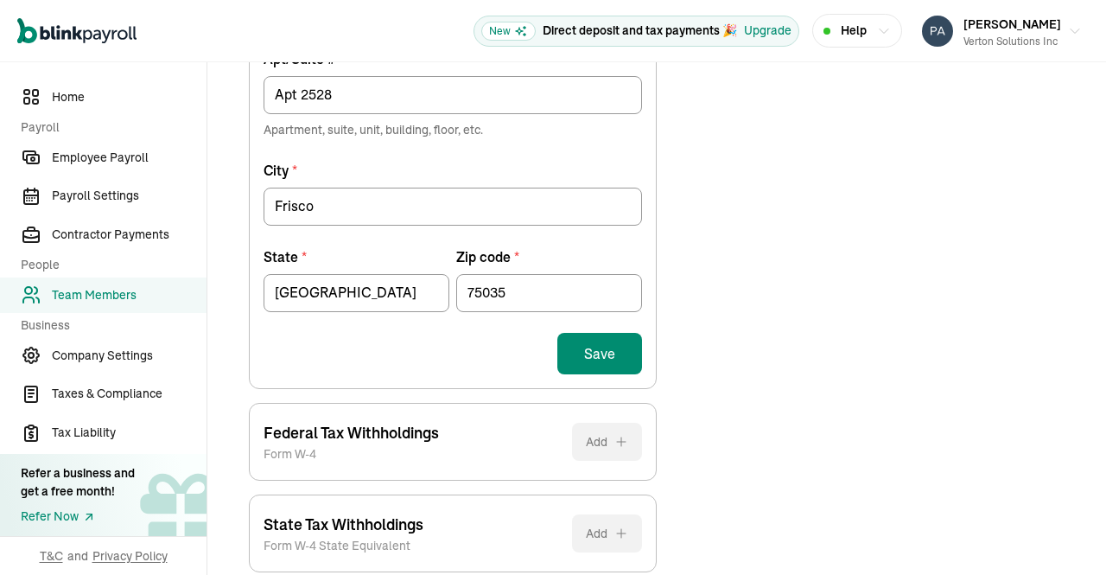
click at [593, 349] on button "Save" at bounding box center [599, 353] width 85 height 41
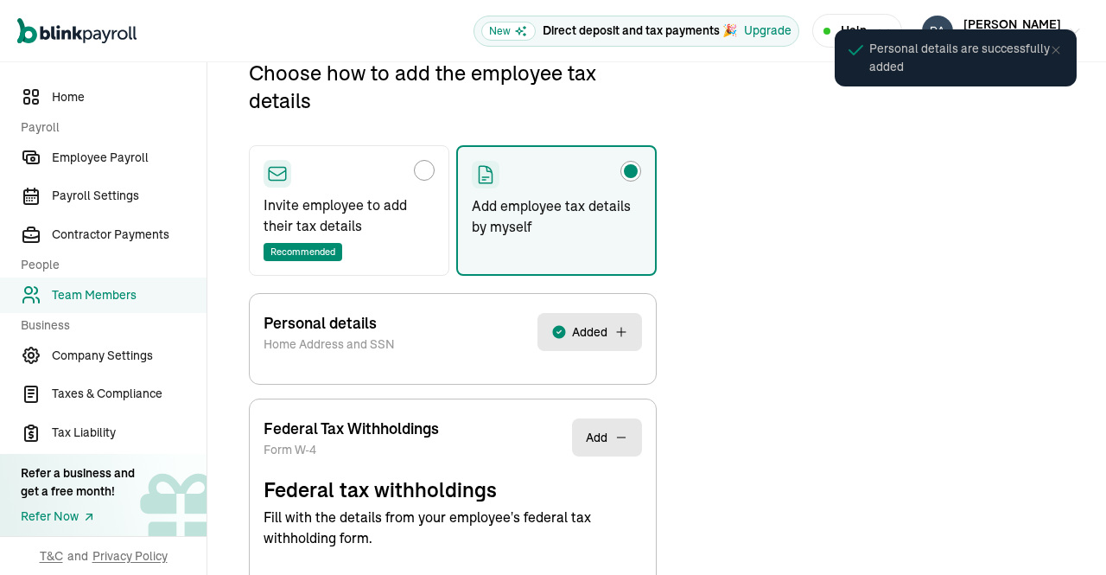
select select "S"
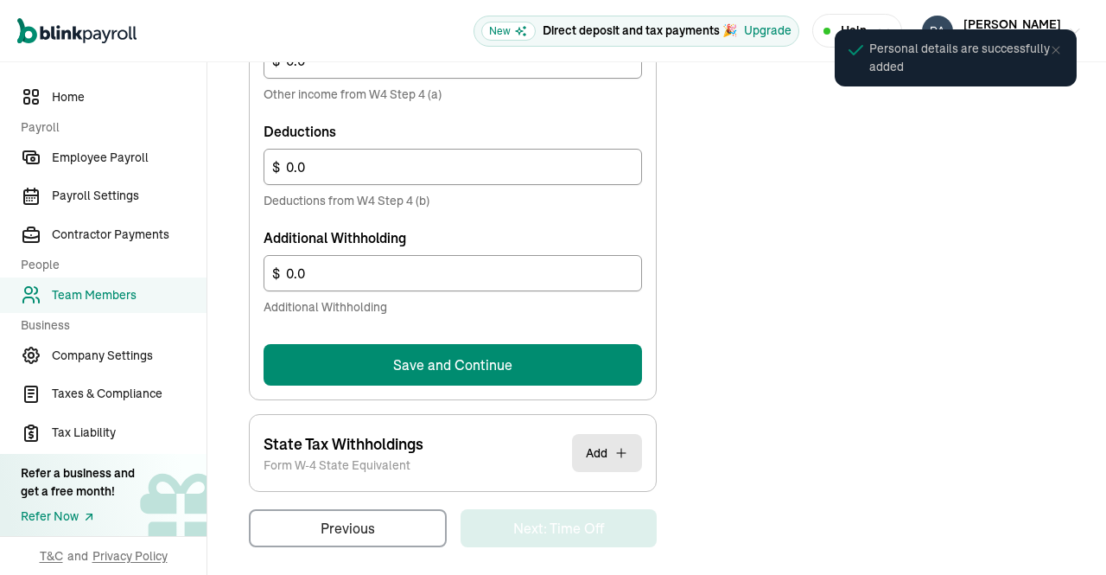
click at [548, 369] on button "Save and Continue" at bounding box center [453, 364] width 379 height 41
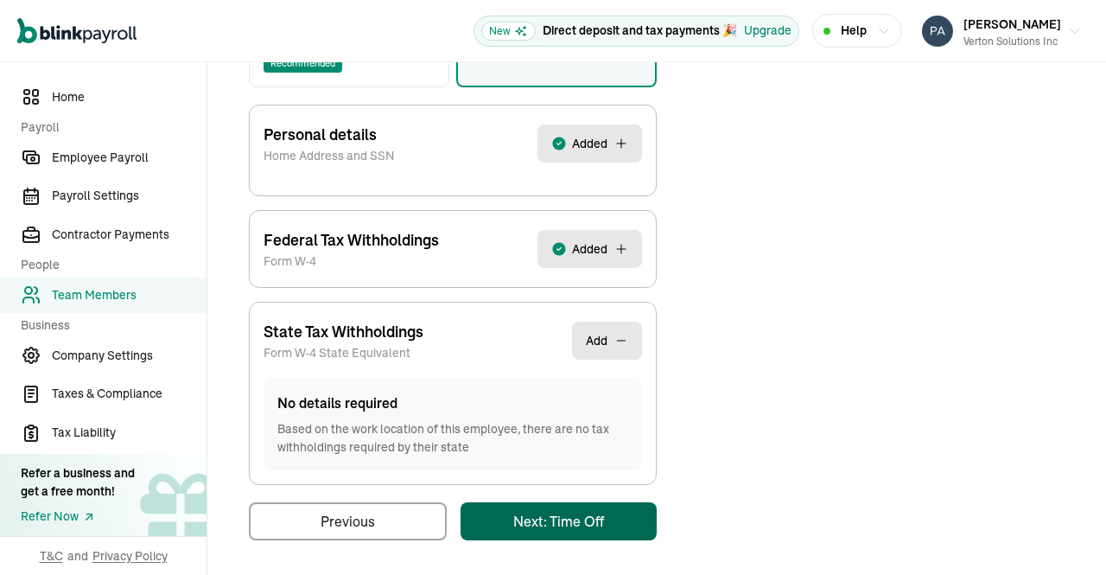
click at [571, 527] on main "Back to team members Sreedhar Jutla W2 Employee Active Pay Stubs General Job & …" at bounding box center [656, 124] width 899 height 908
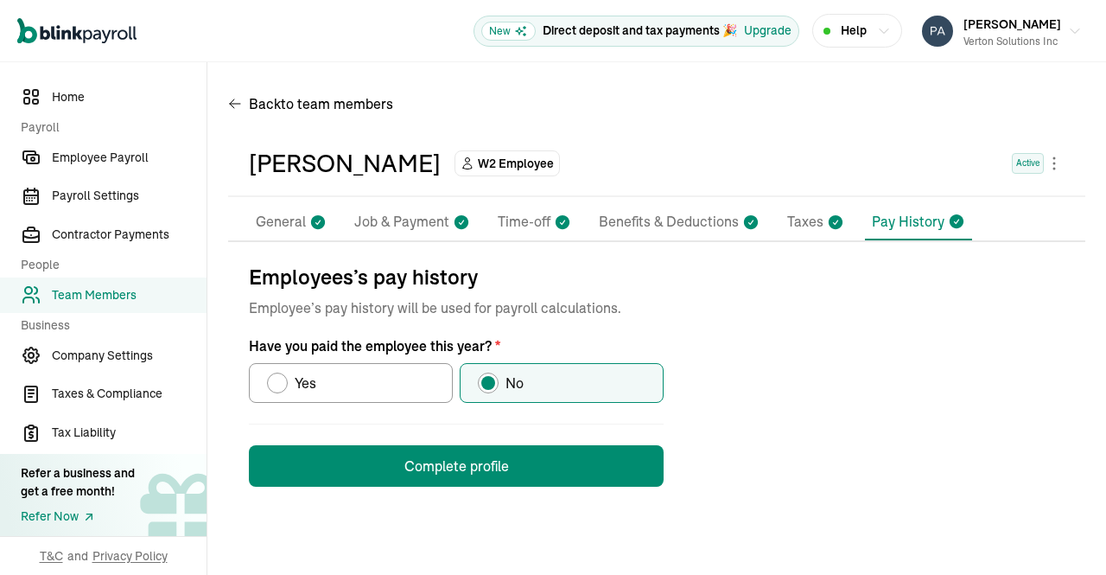
click at [529, 465] on button "Complete profile" at bounding box center [456, 465] width 415 height 41
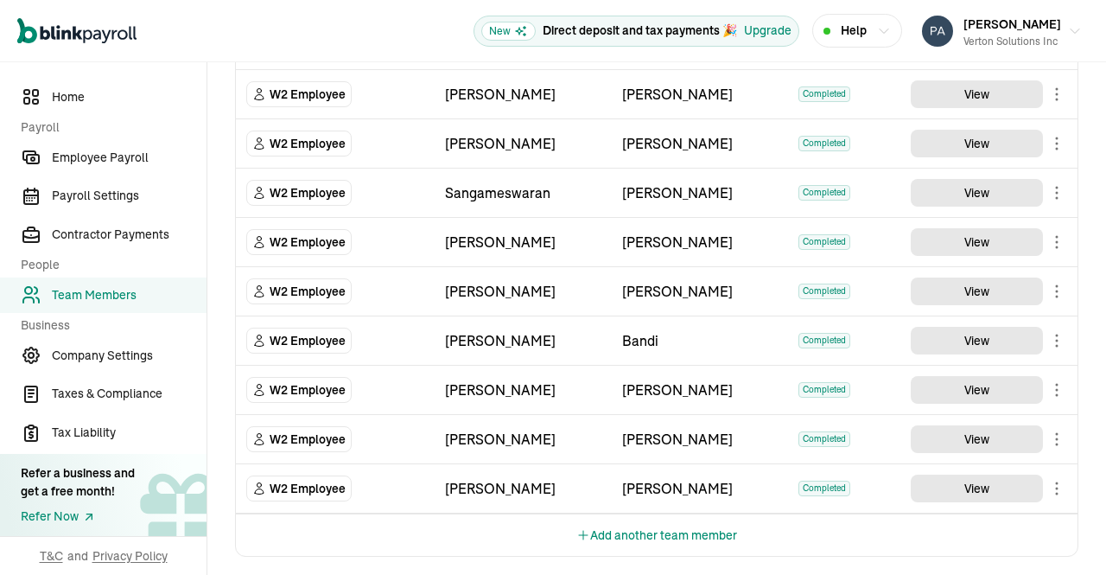
click at [605, 515] on button "Add another team member" at bounding box center [656, 534] width 161 height 41
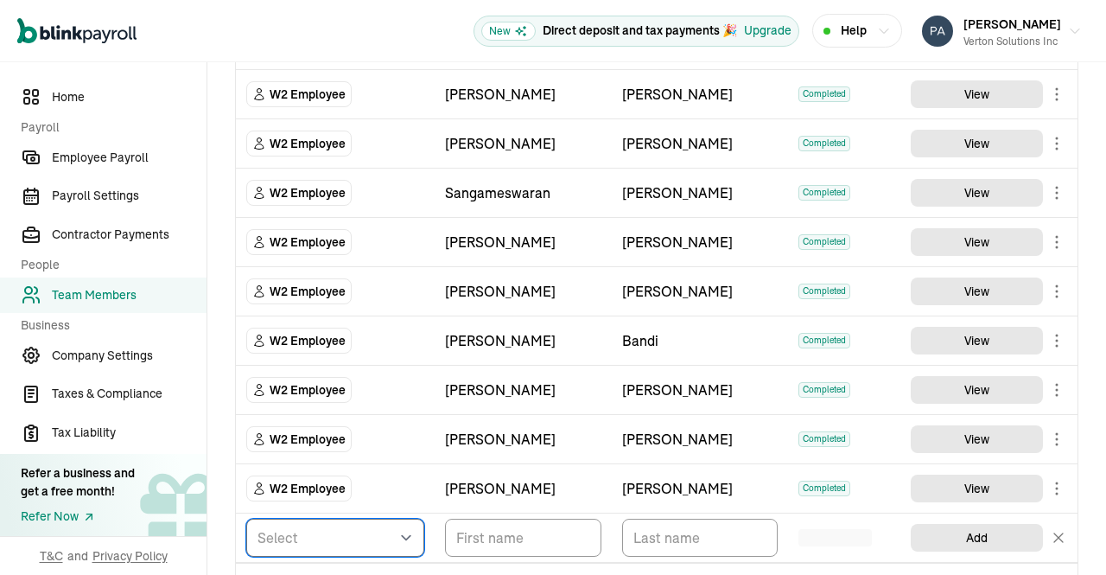
click at [390, 529] on select "Select W2 Employee Individual - 1099 Contractor Business - 1099 Contractor" at bounding box center [335, 538] width 178 height 38
select select "employee"
click at [246, 519] on select "Select W2 Employee Individual - 1099 Contractor Business - 1099 Contractor" at bounding box center [335, 538] width 178 height 38
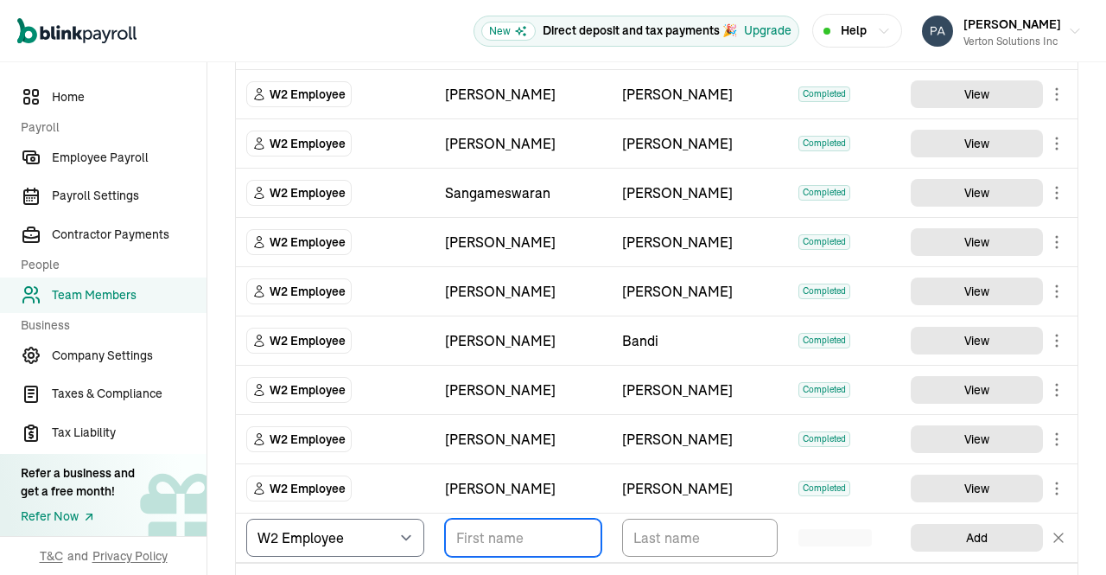
click at [489, 529] on input "TextInput" at bounding box center [523, 538] width 156 height 38
paste input "Raghavendra Prasad Ganesna"
drag, startPoint x: 531, startPoint y: 527, endPoint x: 625, endPoint y: 533, distance: 94.4
click at [625, 533] on tr "Select W2 Employee Individual - 1099 Contractor Business - 1099 Contractor Ragh…" at bounding box center [657, 537] width 842 height 49
type input "Raghavendra Prasad"
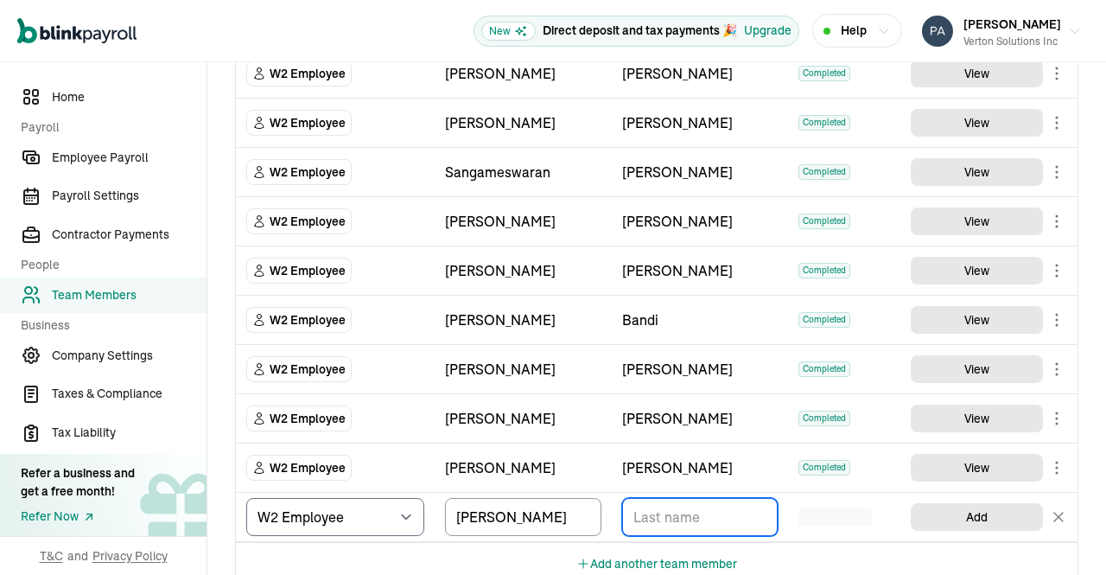
click at [681, 498] on input "TextInput" at bounding box center [700, 517] width 156 height 38
paste input "Ganesna"
type input "Ganesna"
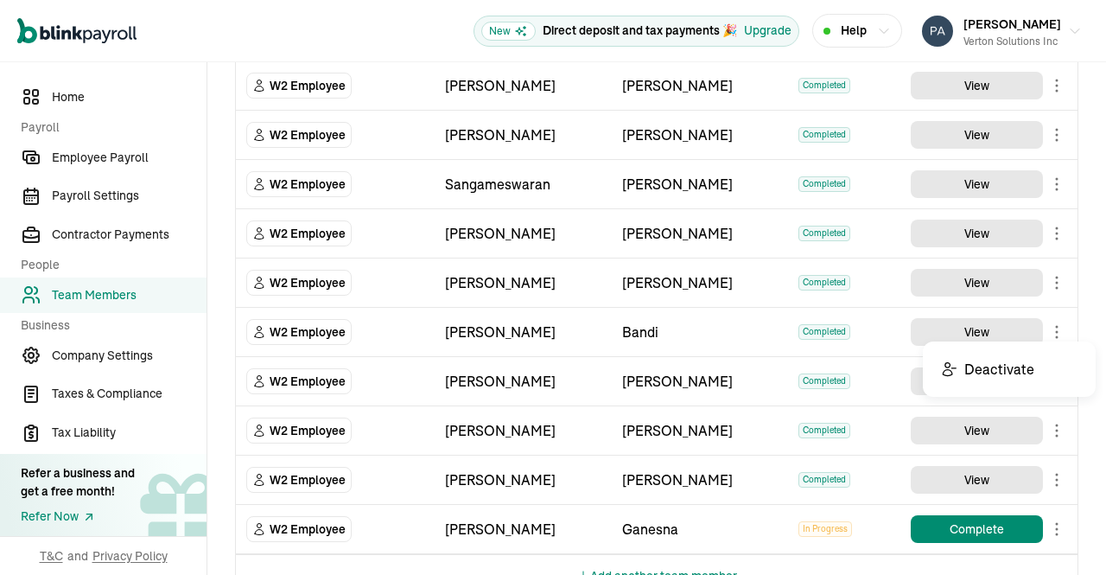
click at [1045, 324] on body "Open main menu New Direct deposit and tax payments 🎉 Upgrade Help Prasad Rao Ve…" at bounding box center [553, 287] width 1106 height 575
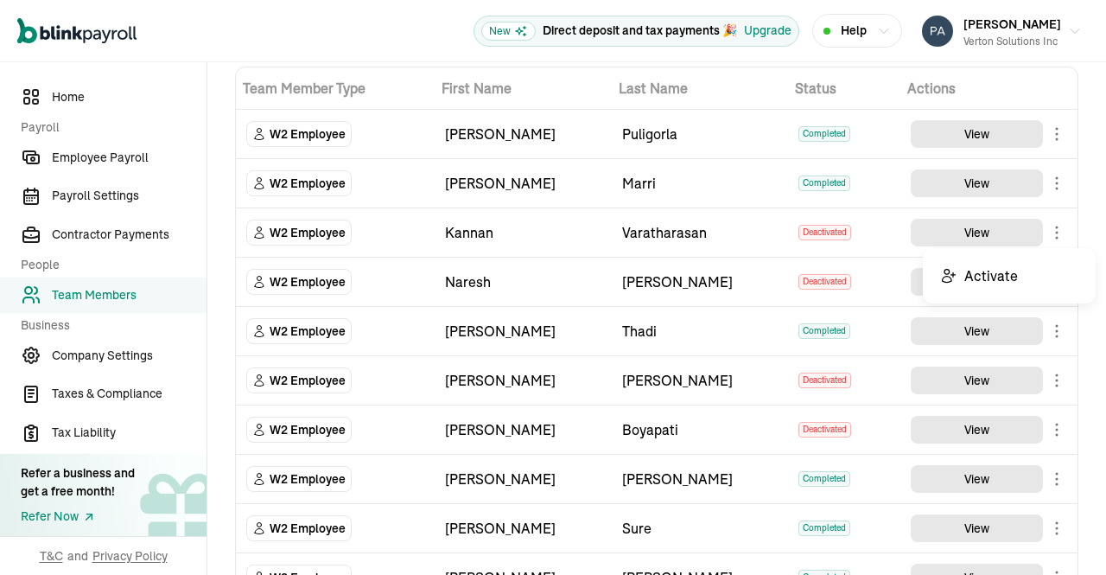
click at [1042, 232] on body "Open main menu New Direct deposit and tax payments 🎉 Upgrade Help Prasad Rao Ve…" at bounding box center [553, 287] width 1106 height 575
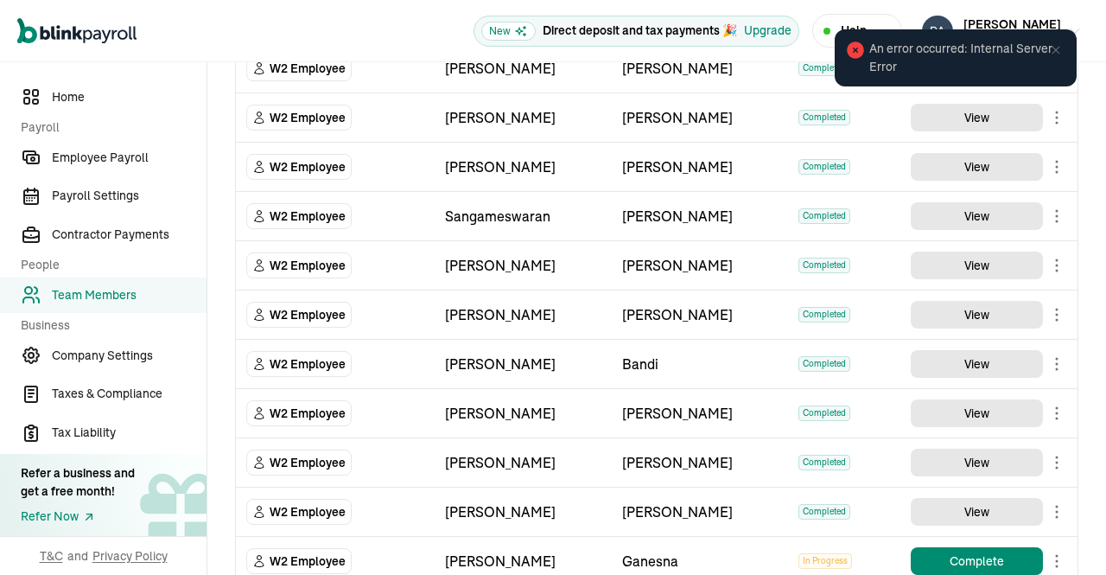
scroll to position [1054, 0]
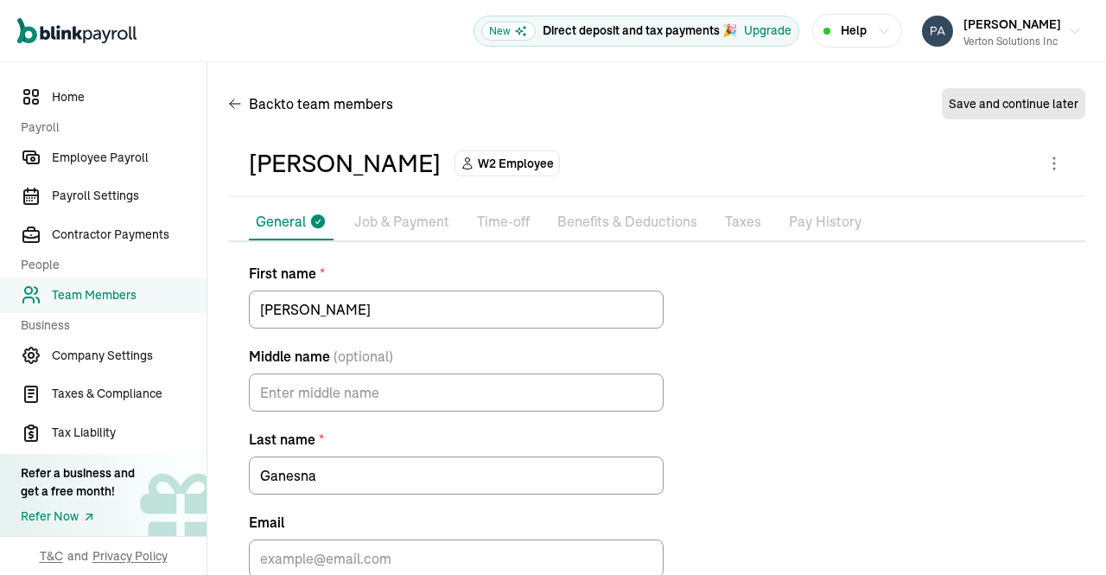
scroll to position [95, 0]
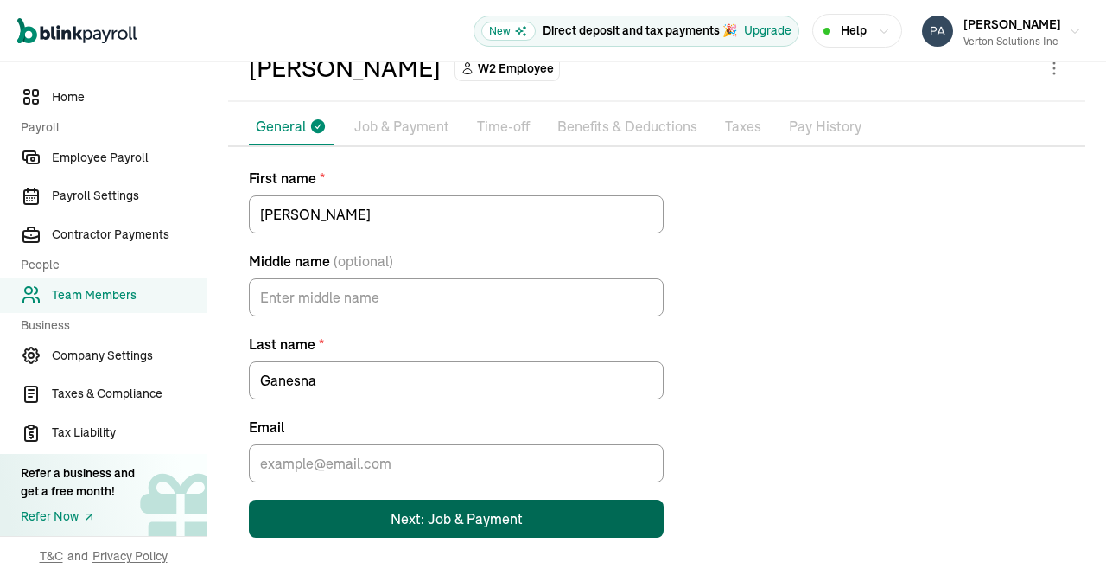
click at [410, 519] on div "Next: Job & Payment" at bounding box center [457, 518] width 132 height 21
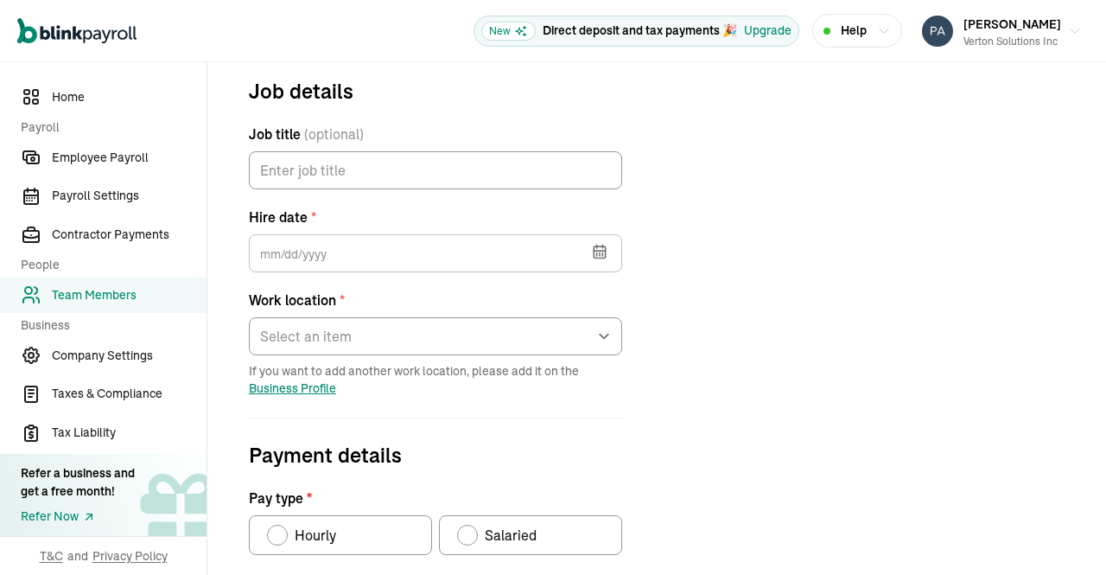
scroll to position [204, 0]
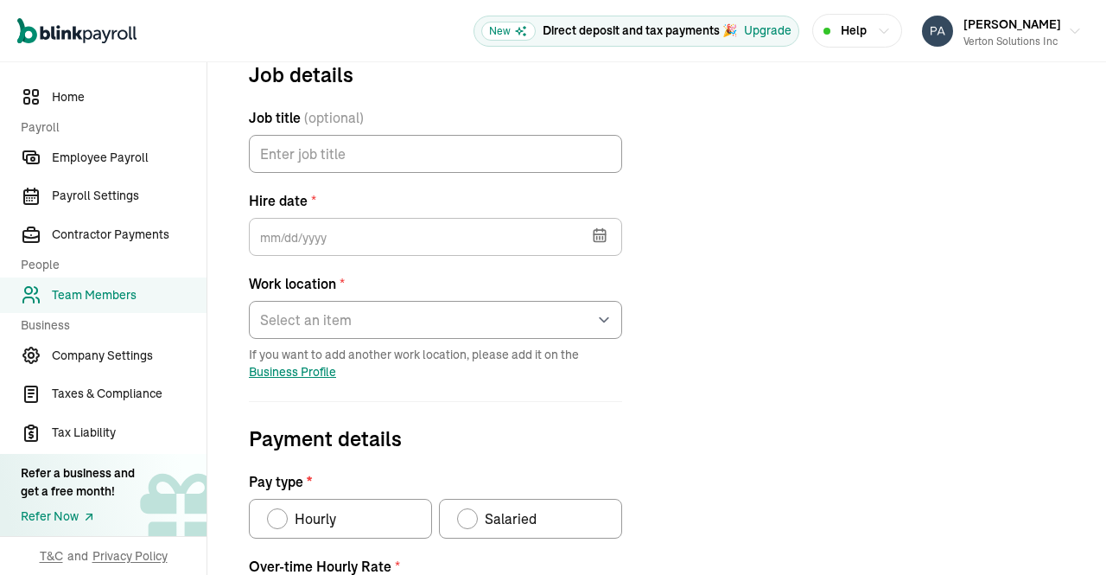
click at [607, 233] on icon "button" at bounding box center [599, 234] width 17 height 17
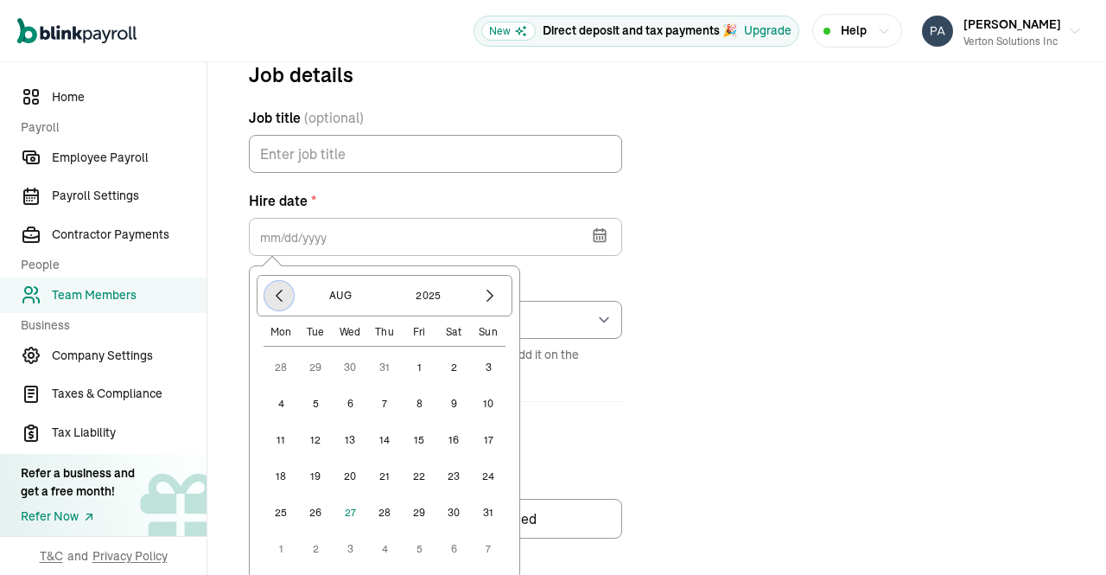
click at [283, 297] on icon "button" at bounding box center [279, 295] width 17 height 17
click at [278, 298] on icon "button" at bounding box center [279, 295] width 17 height 17
click at [280, 470] on button "16" at bounding box center [281, 476] width 35 height 35
type input "06/16/2025"
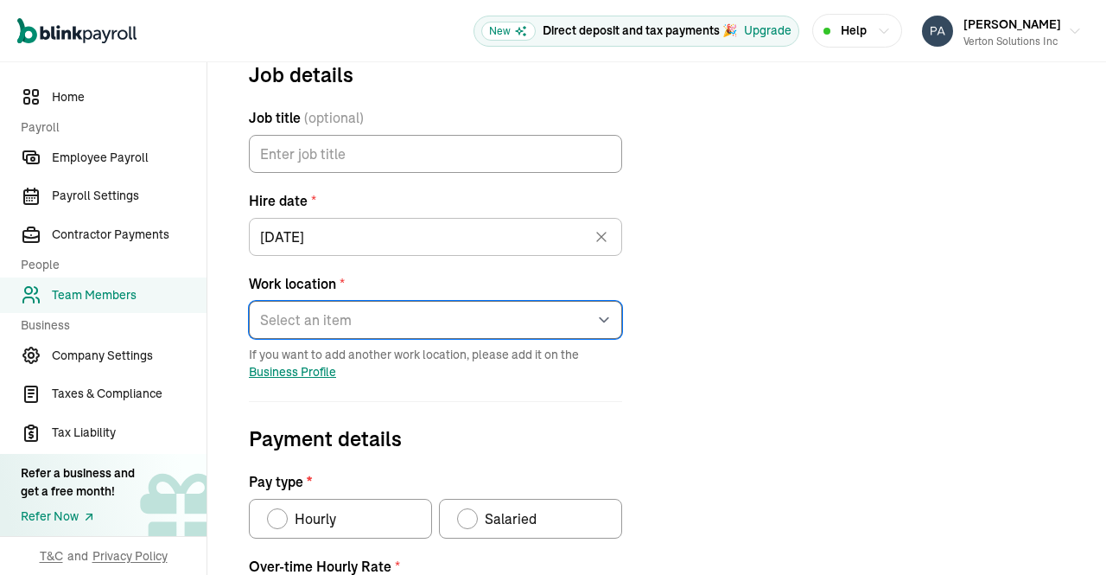
click at [603, 316] on select "Select an item 1 Mercedes-Benz Drive 7373 Gateway Boulevard 4100 Alpha Road 600…" at bounding box center [435, 320] width 373 height 38
select select "4100 Alpha Road"
click at [249, 301] on select "Select an item 1 Mercedes-Benz Drive 7373 Gateway Boulevard 4100 Alpha Road 600…" at bounding box center [435, 320] width 373 height 38
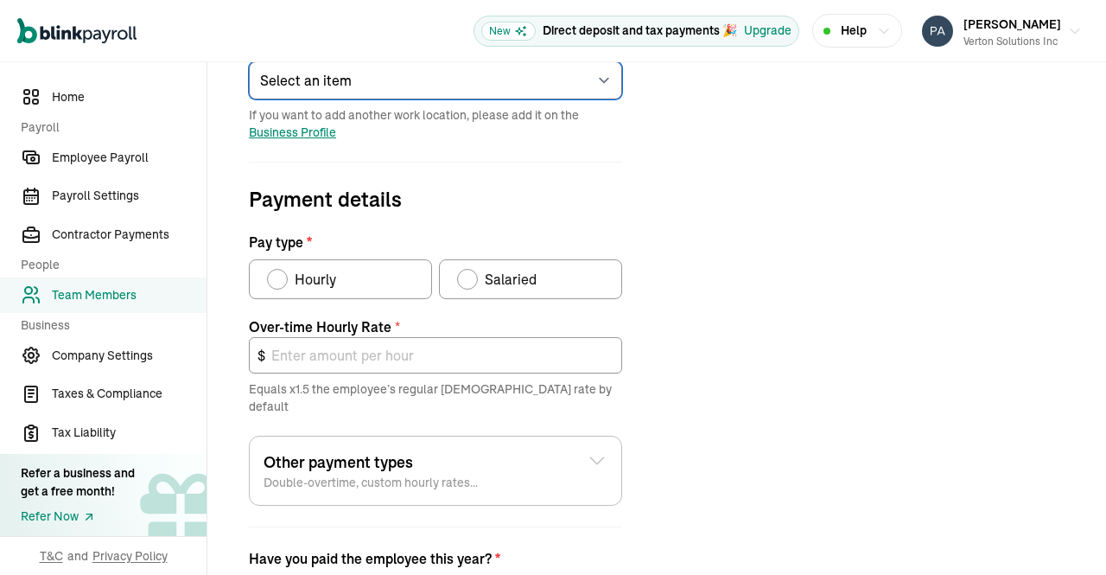
scroll to position [445, 0]
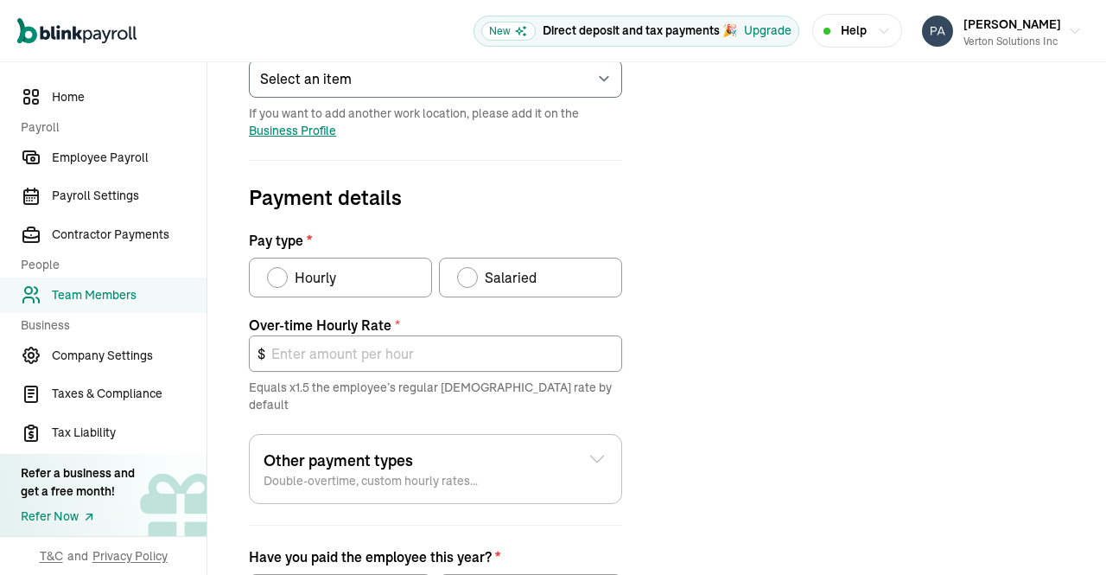
click at [455, 285] on label "Salaried" at bounding box center [530, 278] width 183 height 40
click at [456, 280] on input "Salaried" at bounding box center [463, 273] width 14 height 14
radio input "true"
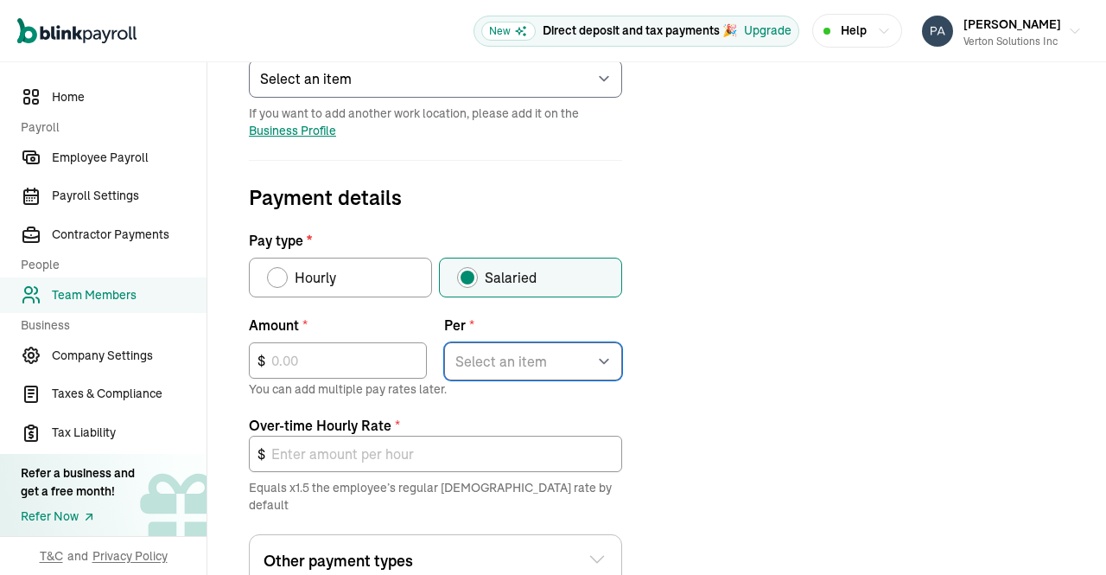
click at [588, 354] on select "Select an item Hour Week Month Year" at bounding box center [533, 361] width 178 height 38
select select "4"
click at [444, 342] on select "Select an item Hour Week Month Year" at bounding box center [533, 361] width 178 height 38
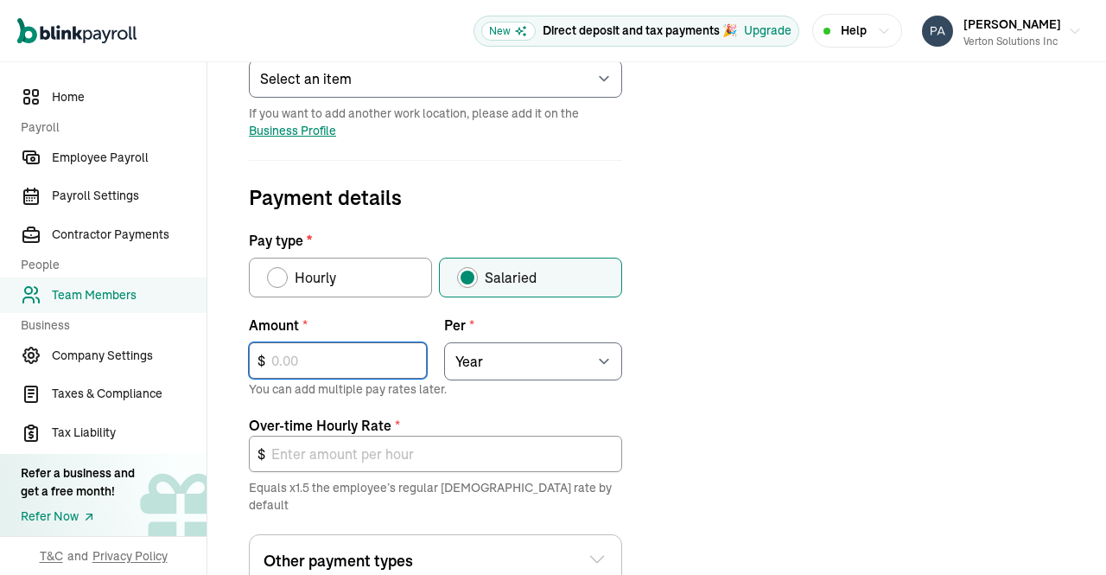
click at [360, 351] on input "text" at bounding box center [338, 360] width 178 height 36
type input "1"
type input "0.00"
type input "10"
type input "0.01"
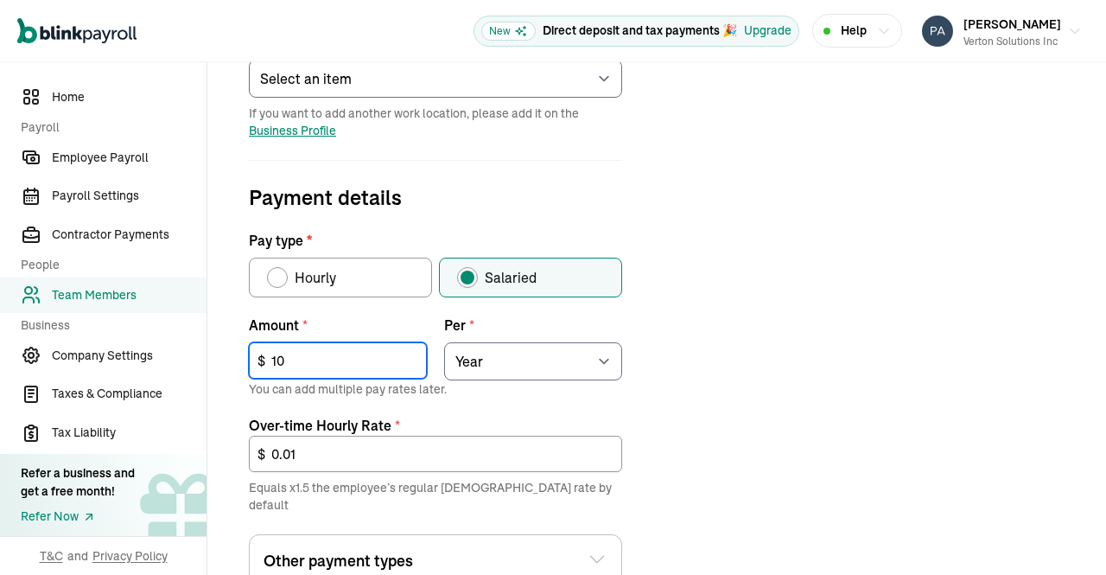
type input "100"
type input "0.07"
type input "1,007"
type input "0.73"
type input "10,071"
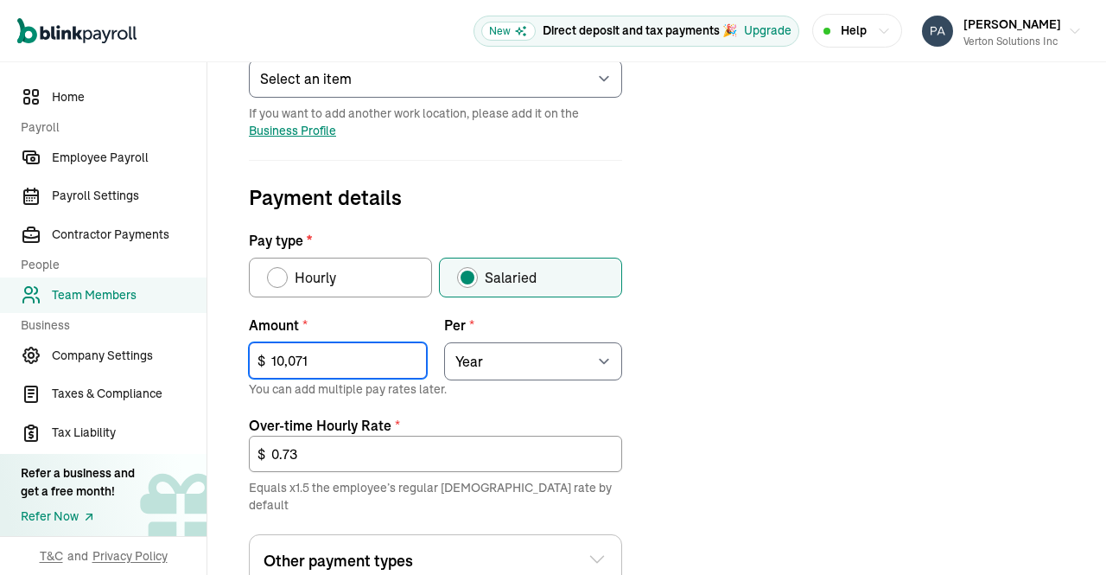
type input "7.26"
type input "100,714"
type input "72.63"
type input "100,714"
click at [734, 341] on div "Job details Job title (optional) Hire date * 06/16/2025 Jun 2025 Mon Tue Wed Th…" at bounding box center [656, 308] width 857 height 980
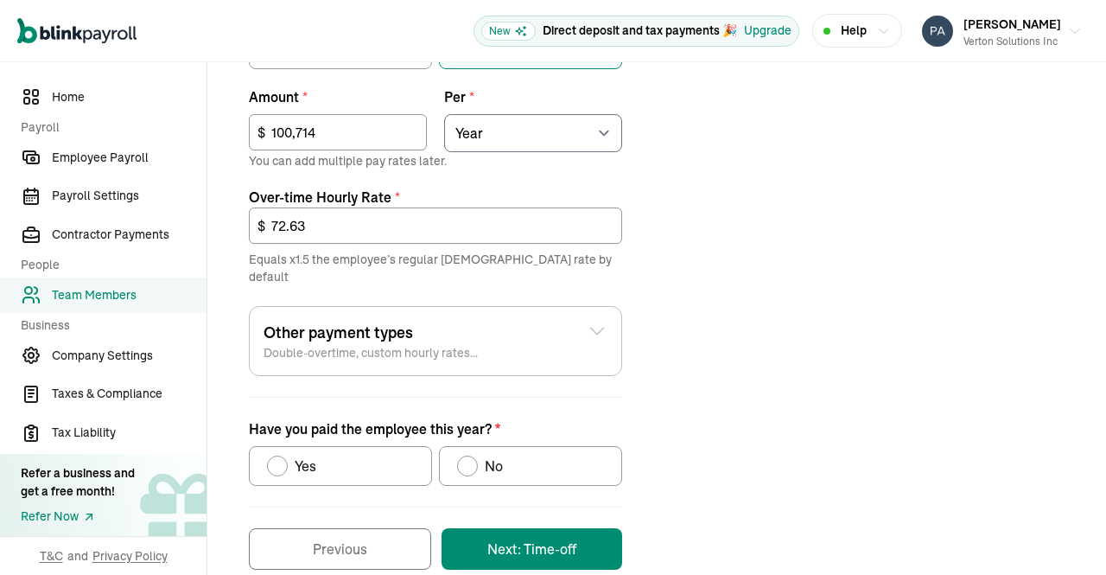
scroll to position [686, 0]
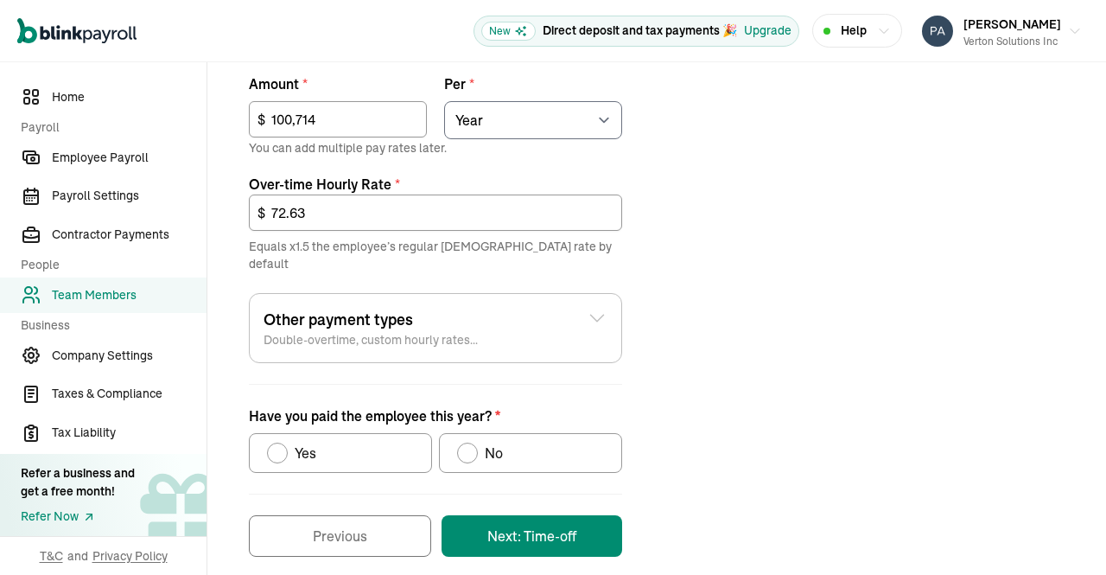
click at [468, 446] on div "Have you paid the employee this year?" at bounding box center [468, 453] width 14 height 14
click at [468, 442] on input "No" at bounding box center [463, 449] width 14 height 14
radio input "true"
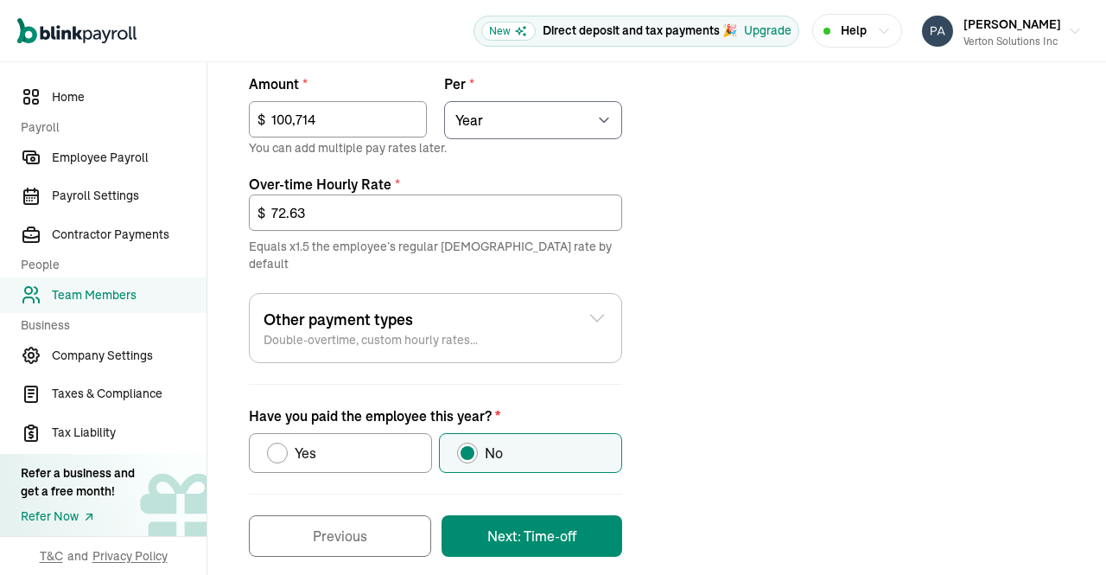
click at [538, 521] on button "Next: Time-off" at bounding box center [532, 535] width 181 height 41
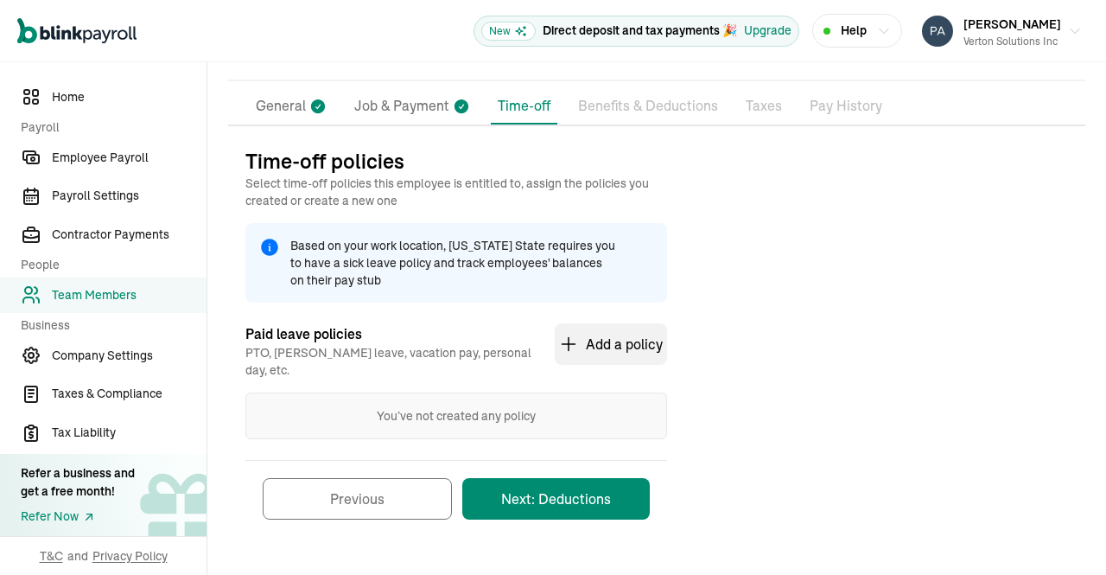
scroll to position [100, 0]
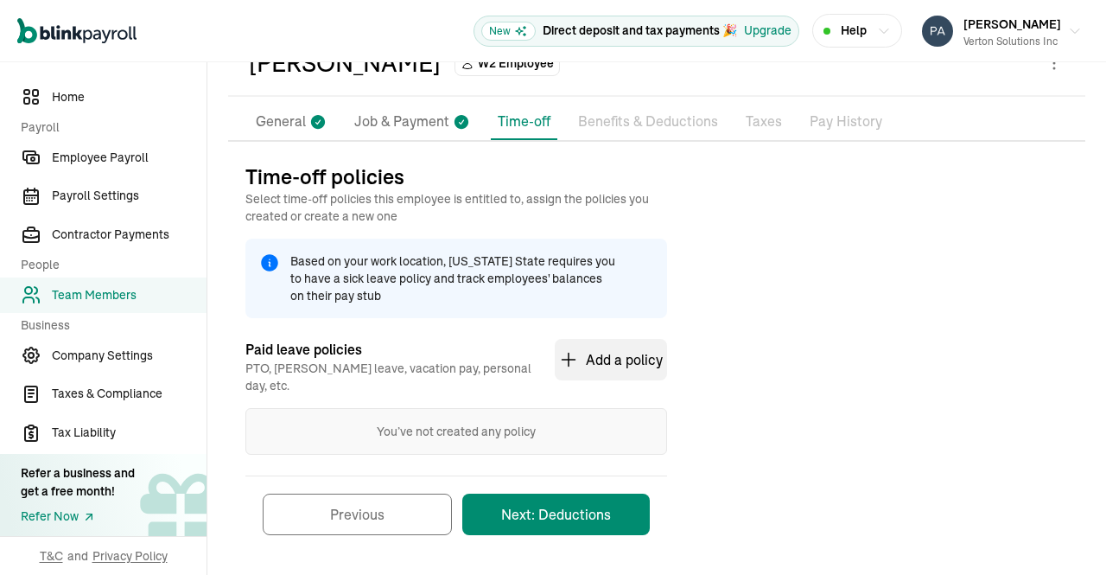
click at [573, 506] on button "Next: Deductions" at bounding box center [556, 513] width 188 height 41
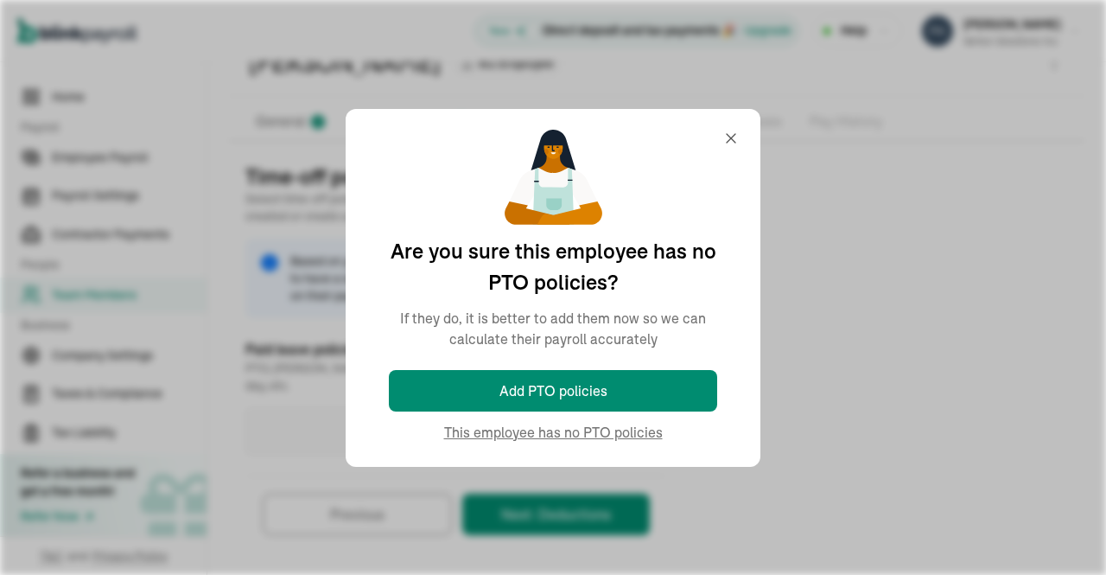
click at [604, 439] on div "You’ve not created any policy" at bounding box center [456, 431] width 422 height 47
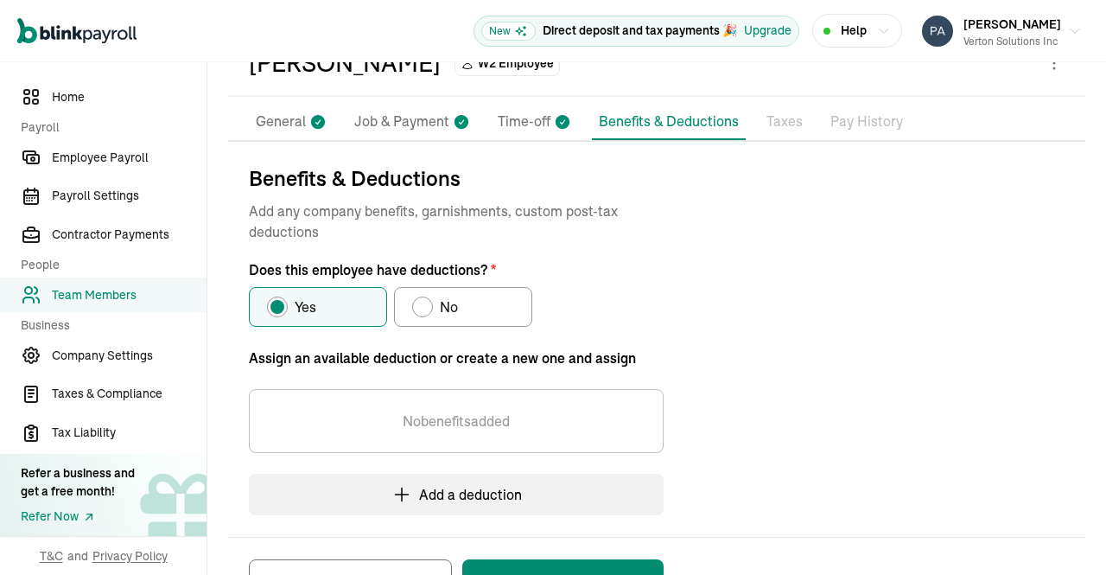
scroll to position [162, 0]
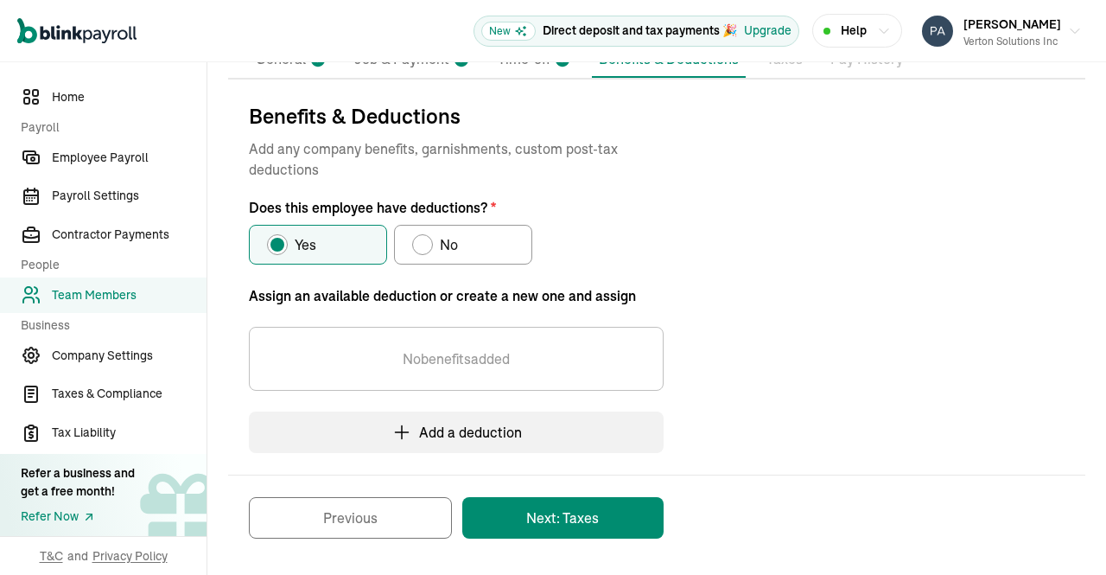
click at [444, 245] on span "No" at bounding box center [449, 244] width 18 height 21
click at [425, 245] on input "No" at bounding box center [418, 240] width 14 height 14
radio input "true"
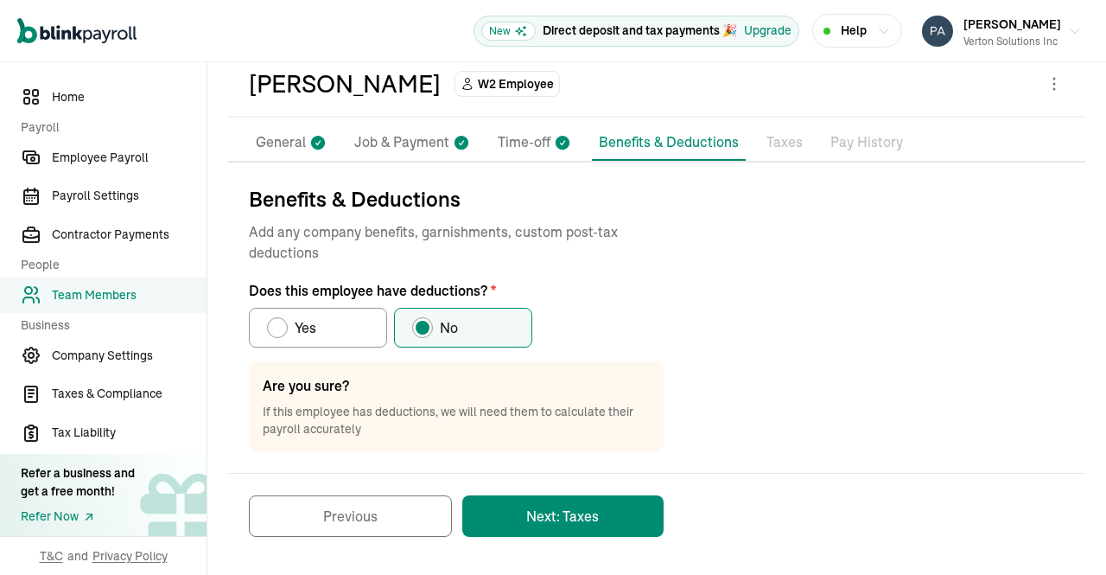
scroll to position [78, 0]
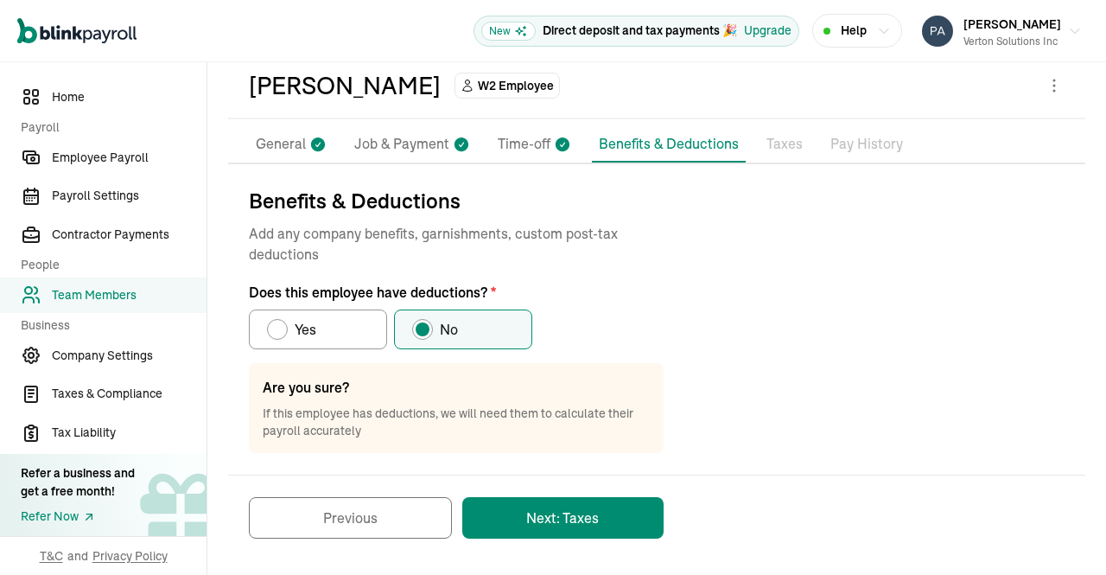
click at [590, 506] on button "Next: Taxes" at bounding box center [562, 517] width 201 height 41
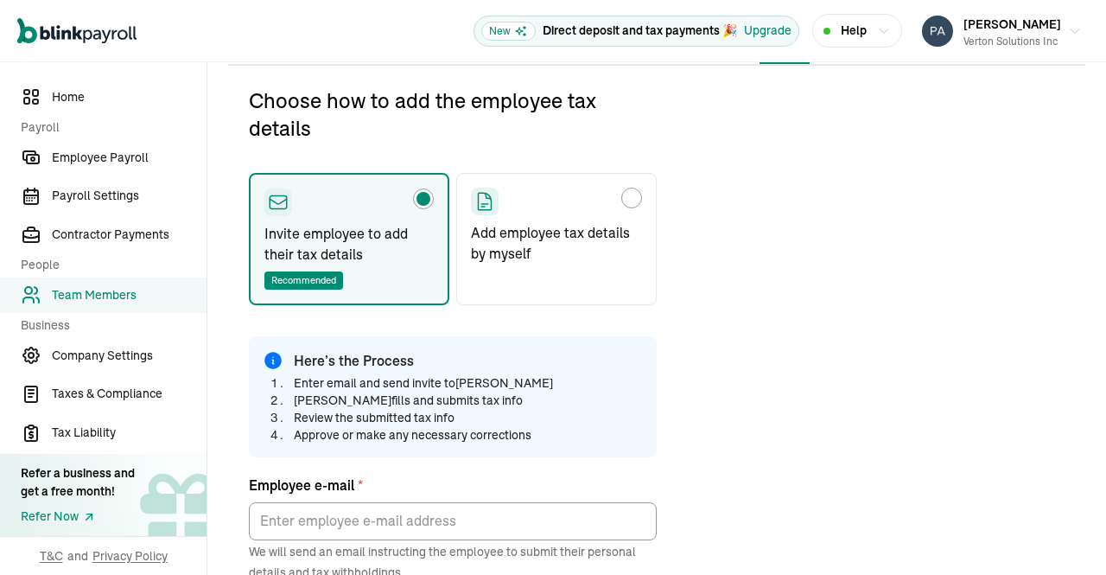
scroll to position [204, 0]
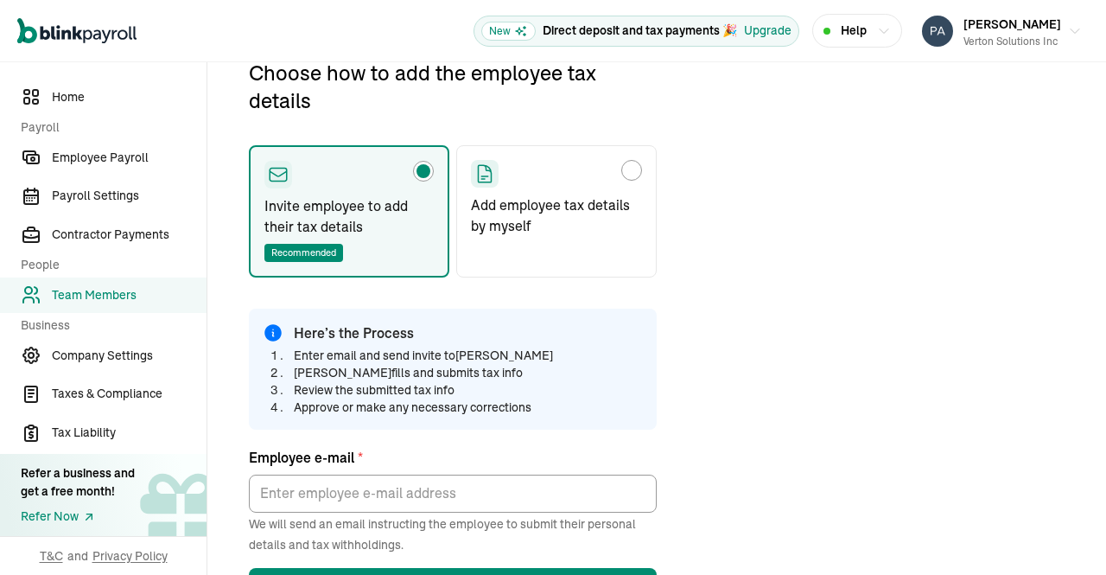
click at [614, 194] on p "Add employee tax details by myself" at bounding box center [556, 214] width 171 height 41
click at [484, 173] on input "Add employee tax details by myself" at bounding box center [477, 166] width 14 height 14
radio input "true"
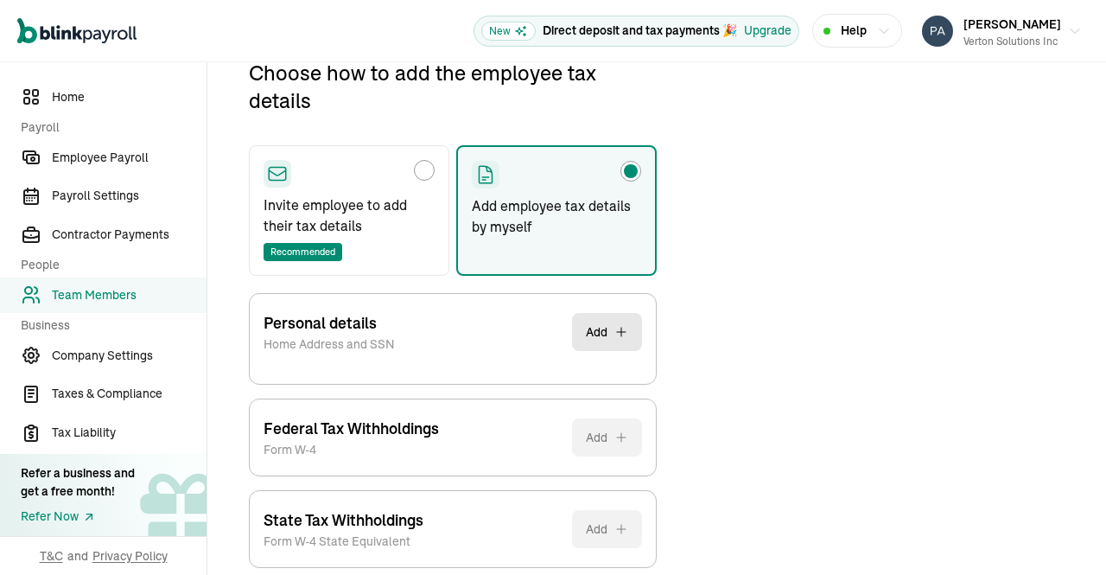
click at [600, 330] on button "Add" at bounding box center [607, 332] width 70 height 38
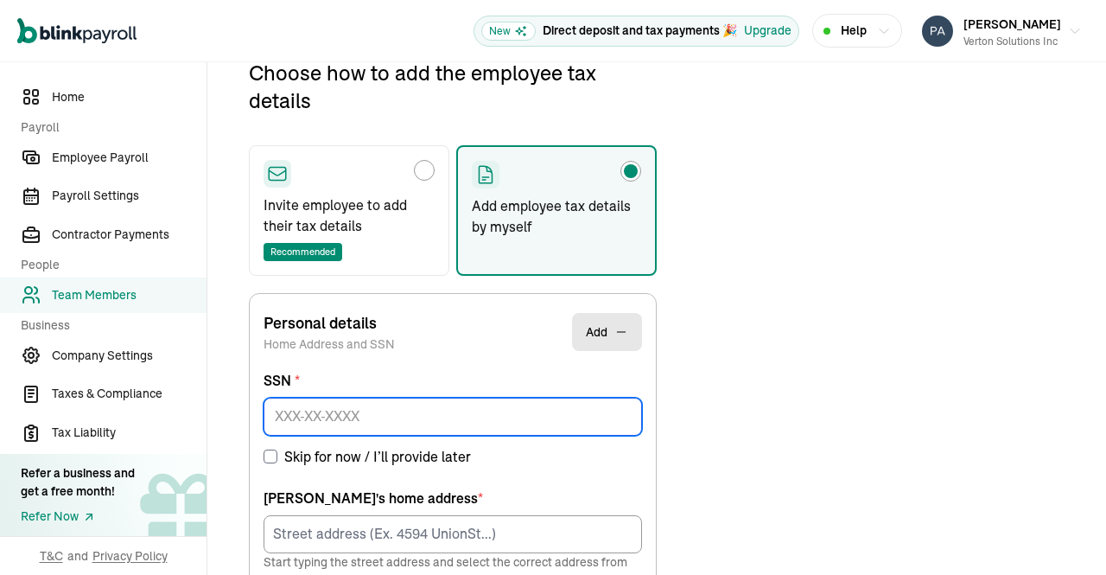
click at [515, 424] on input at bounding box center [453, 417] width 379 height 38
paste input "388-81-8620"
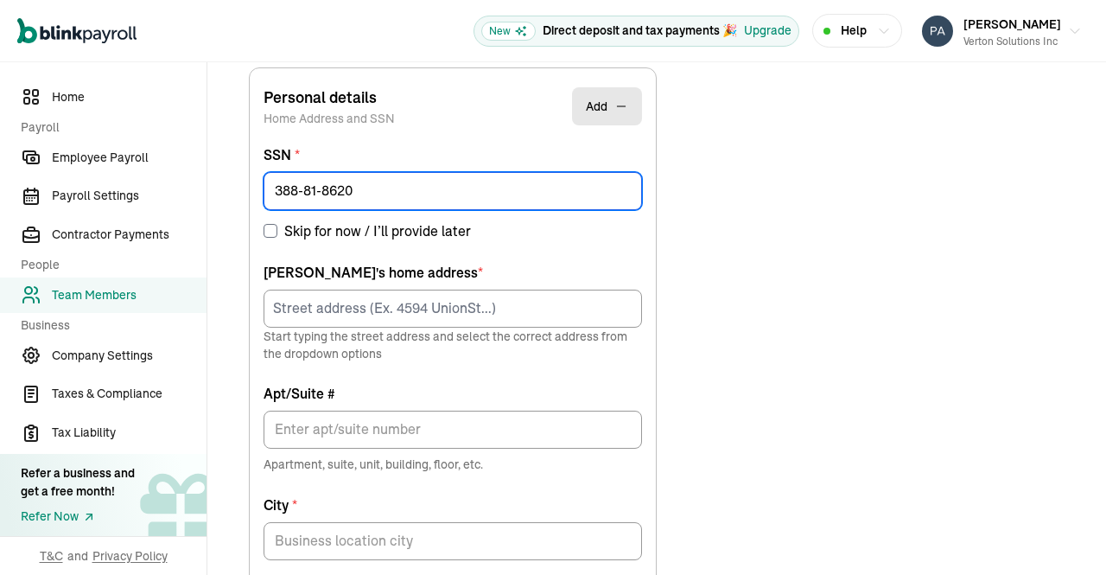
scroll to position [434, 0]
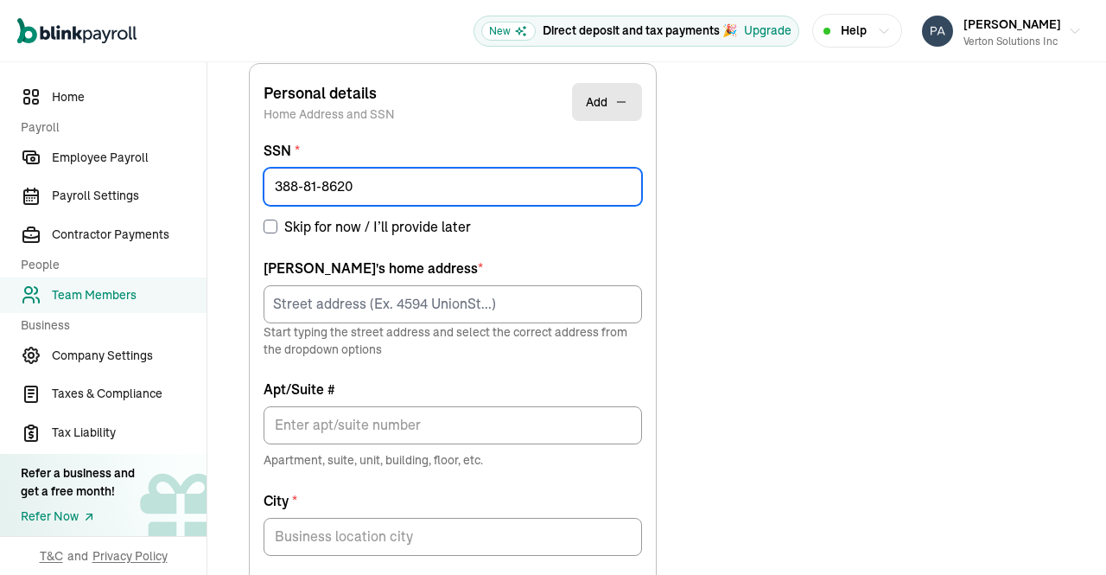
type input "388-81-8620"
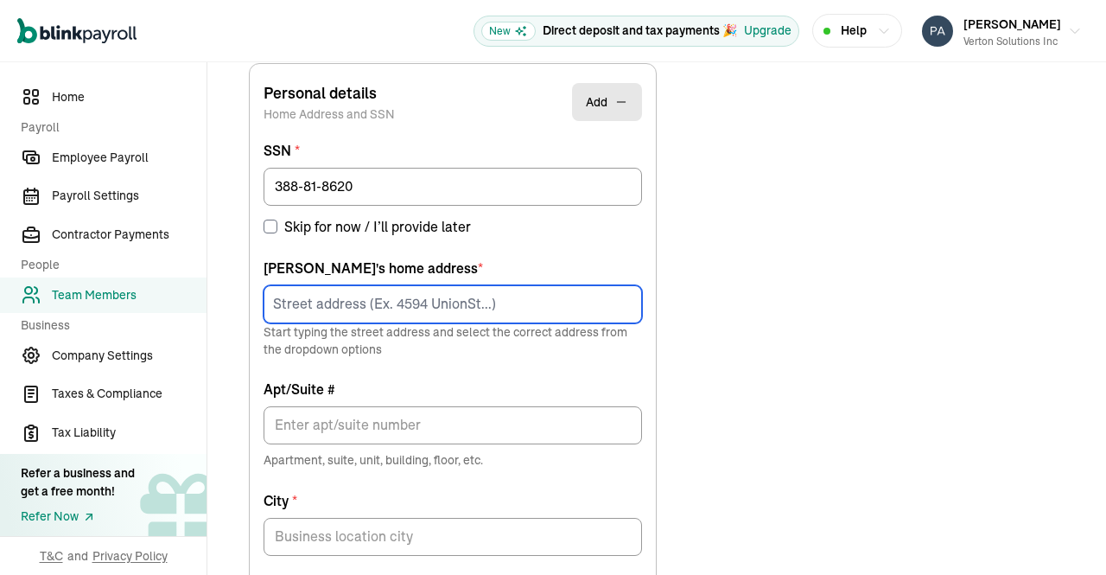
click at [561, 296] on input at bounding box center [453, 304] width 379 height 38
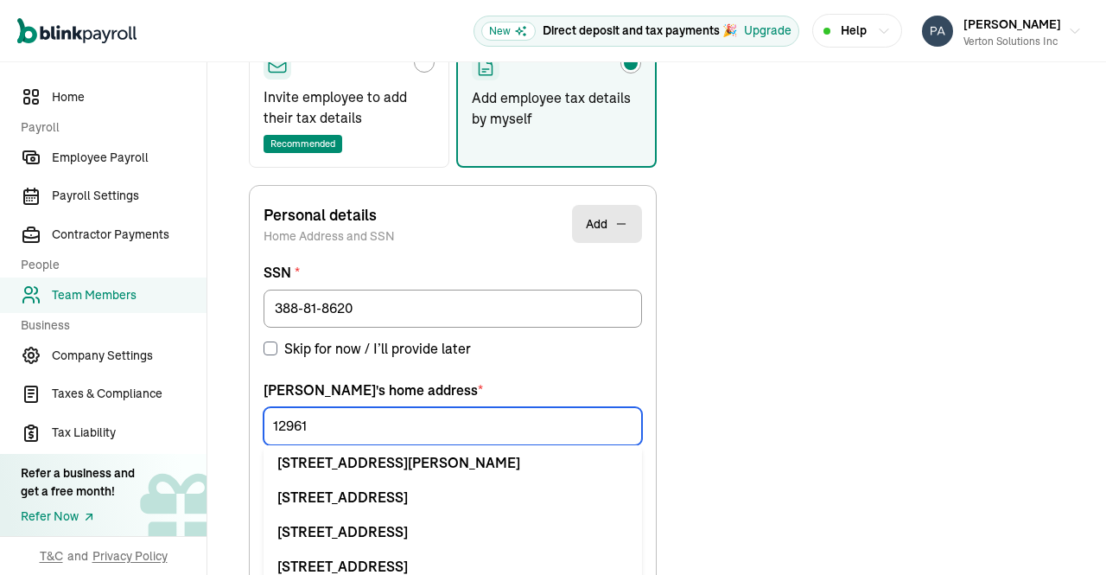
scroll to position [356, 0]
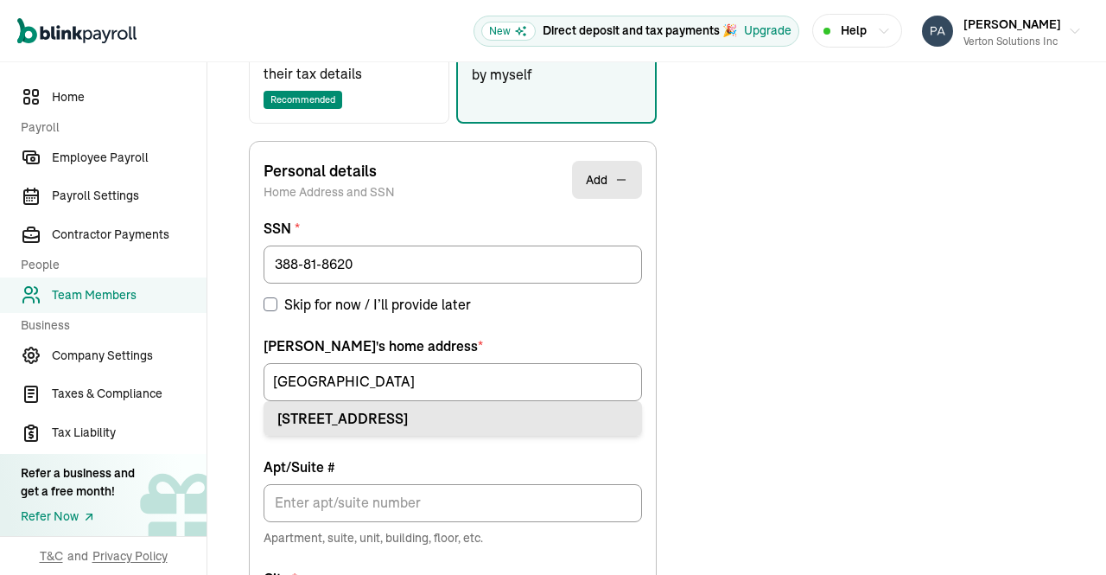
click at [455, 421] on div "12961 Averi Ln Dallas, TX 75234" at bounding box center [452, 418] width 351 height 21
type input "12961 Averi Ln"
type input "Dallas"
type input "TX"
type input "75234"
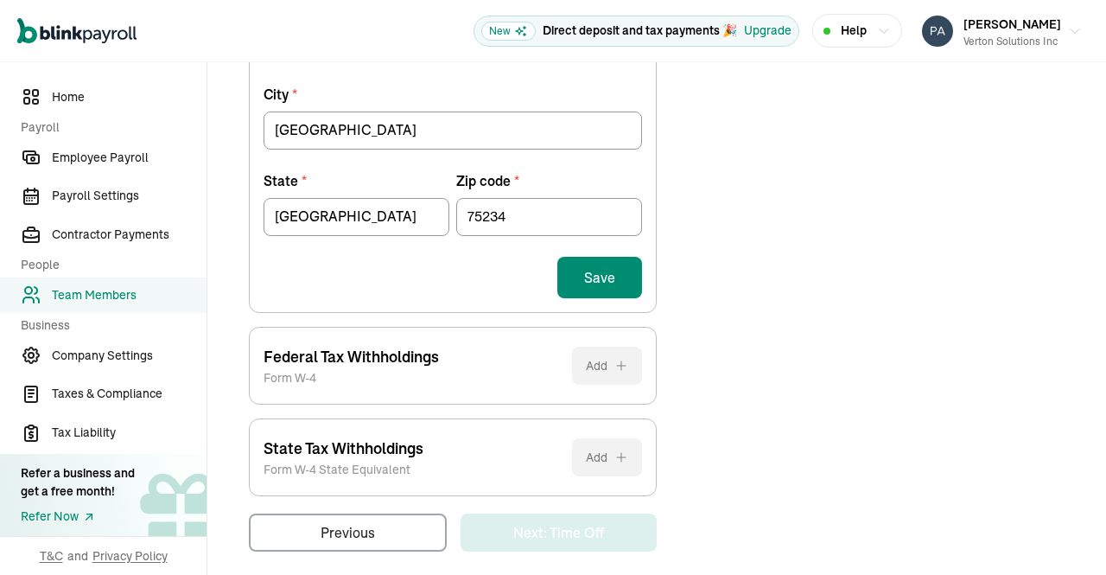
scroll to position [851, 0]
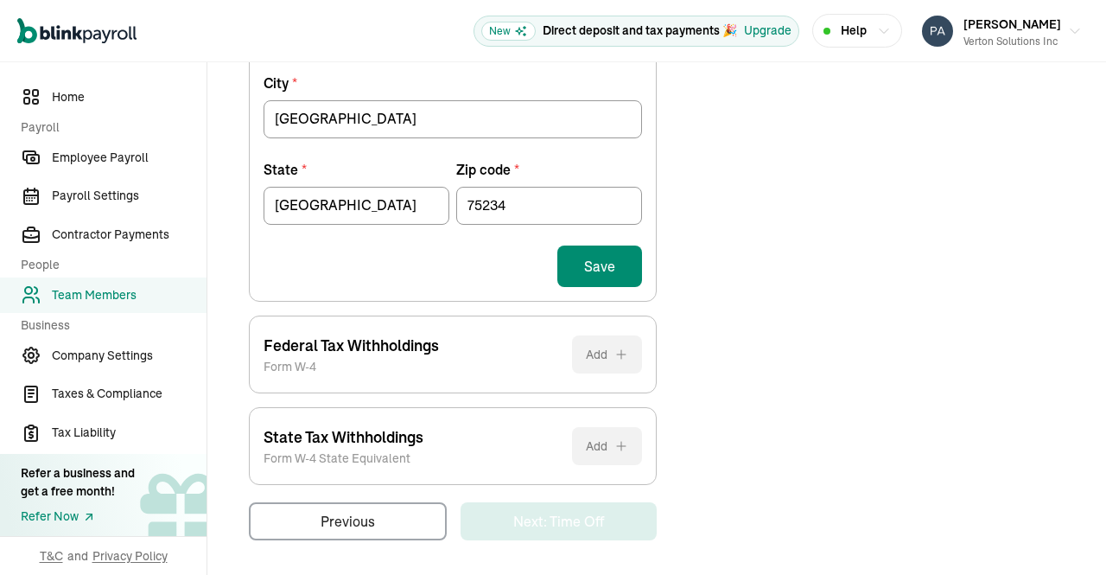
click at [605, 261] on button "Save" at bounding box center [599, 265] width 85 height 41
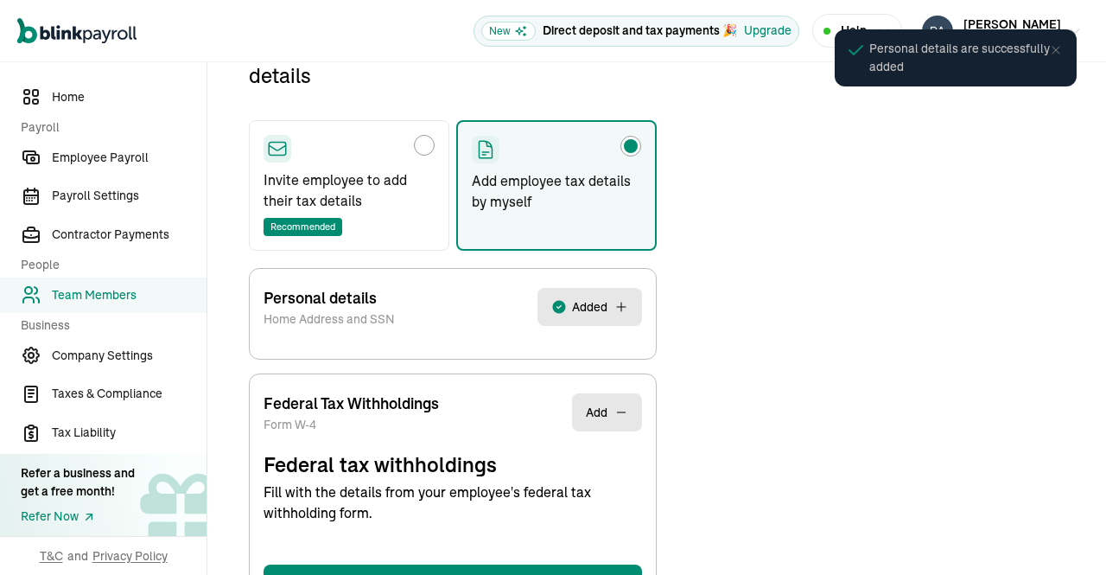
select select "S"
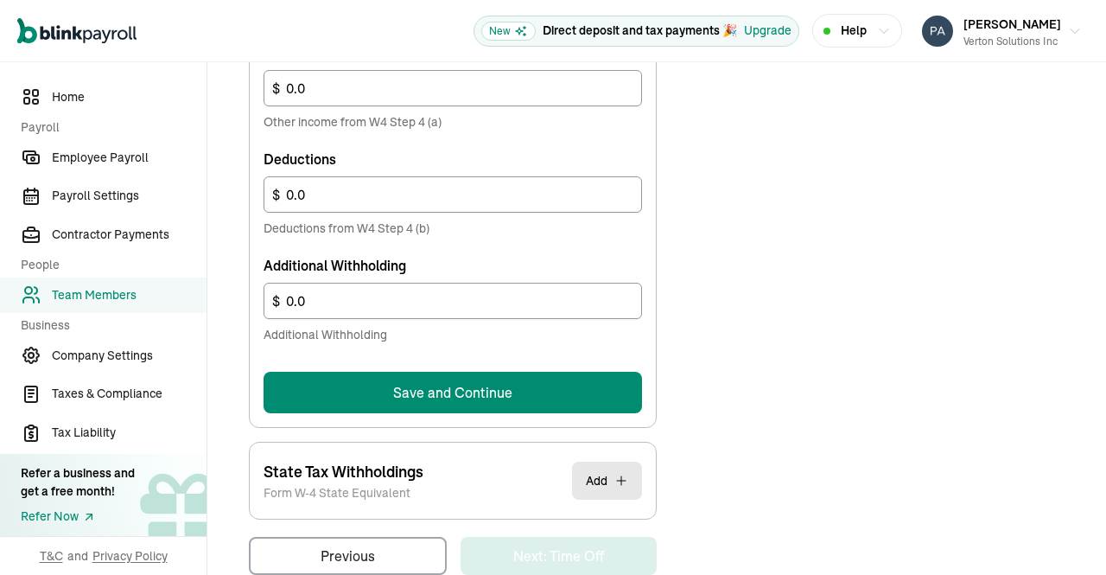
scroll to position [1116, 0]
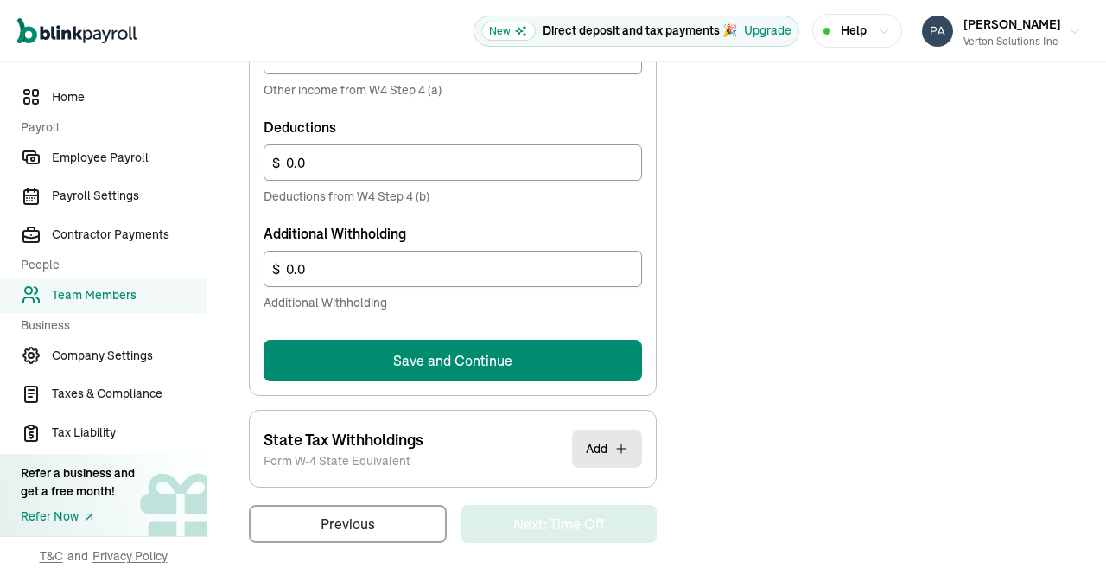
click at [536, 353] on button "Save and Continue" at bounding box center [453, 360] width 379 height 41
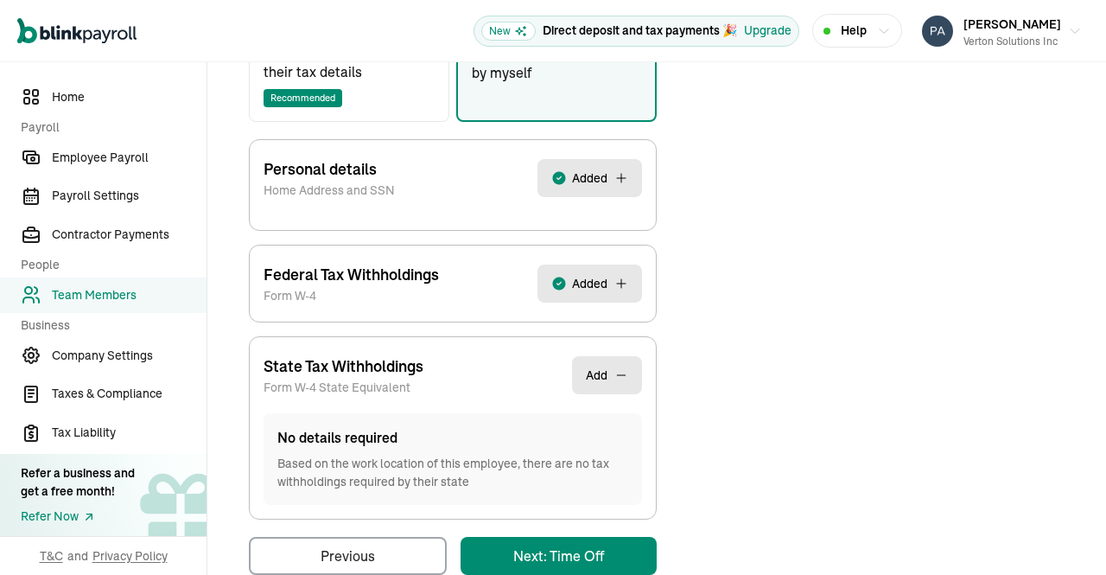
scroll to position [392, 0]
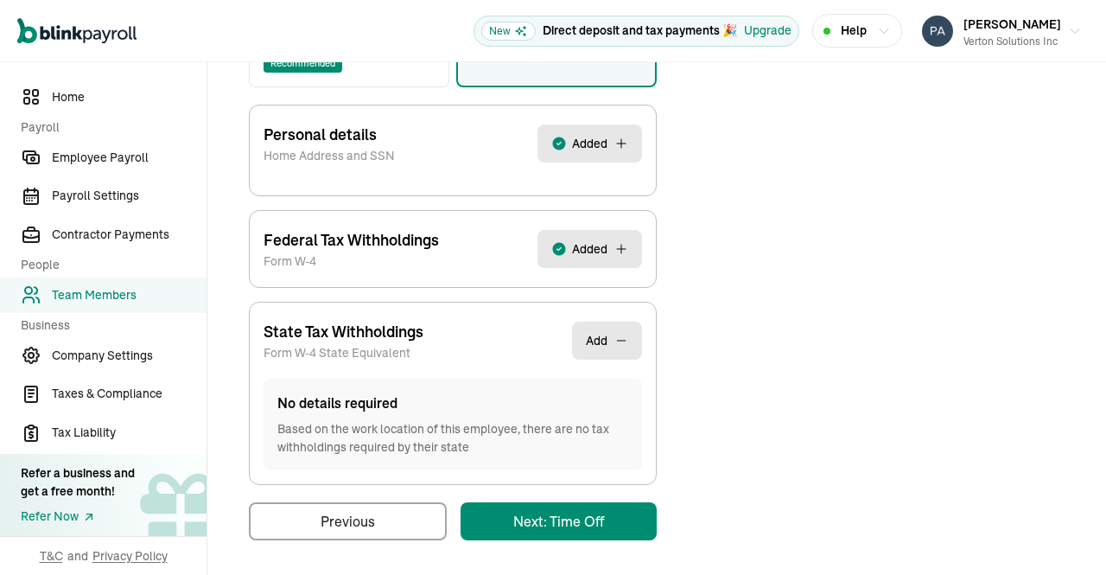
click at [586, 518] on div "Back to team members Raghavendra Prasad Ganesna W2 Employee Active Pay Stubs Ge…" at bounding box center [656, 124] width 899 height 908
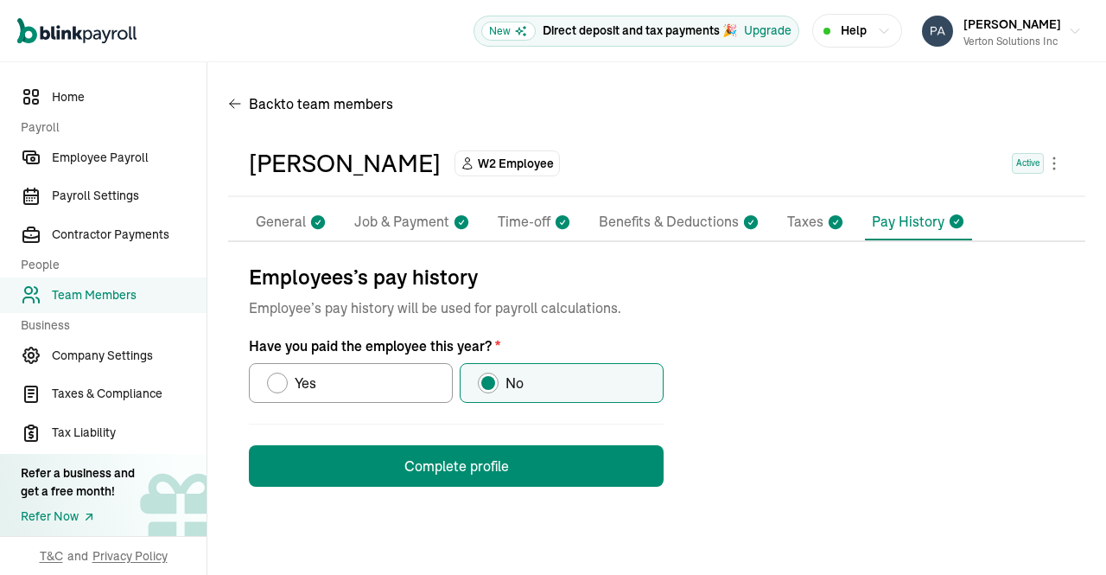
scroll to position [0, 0]
click at [563, 462] on button "Complete profile" at bounding box center [456, 465] width 415 height 41
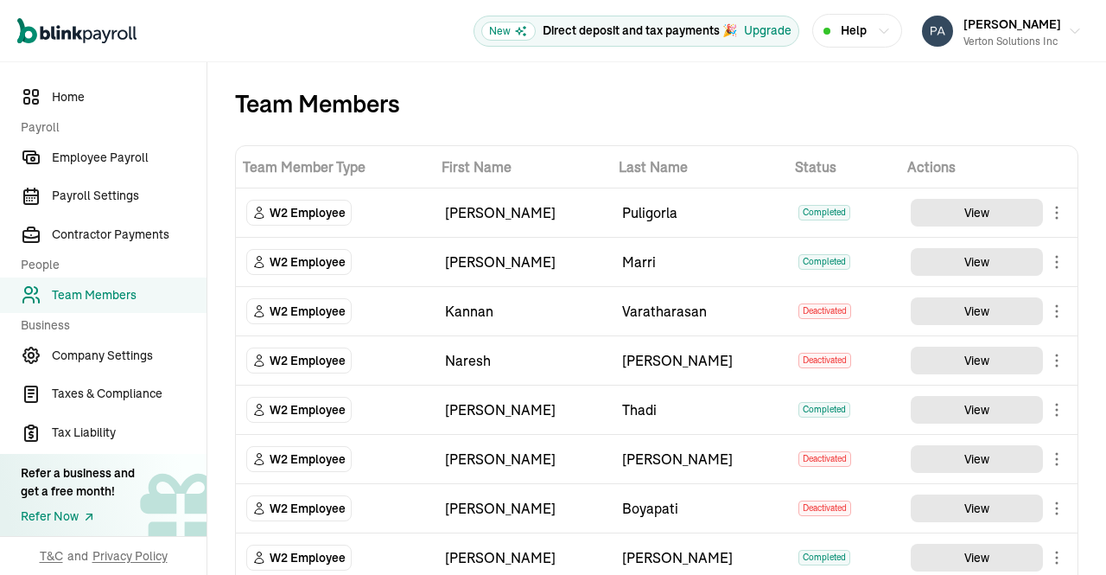
scroll to position [1005, 0]
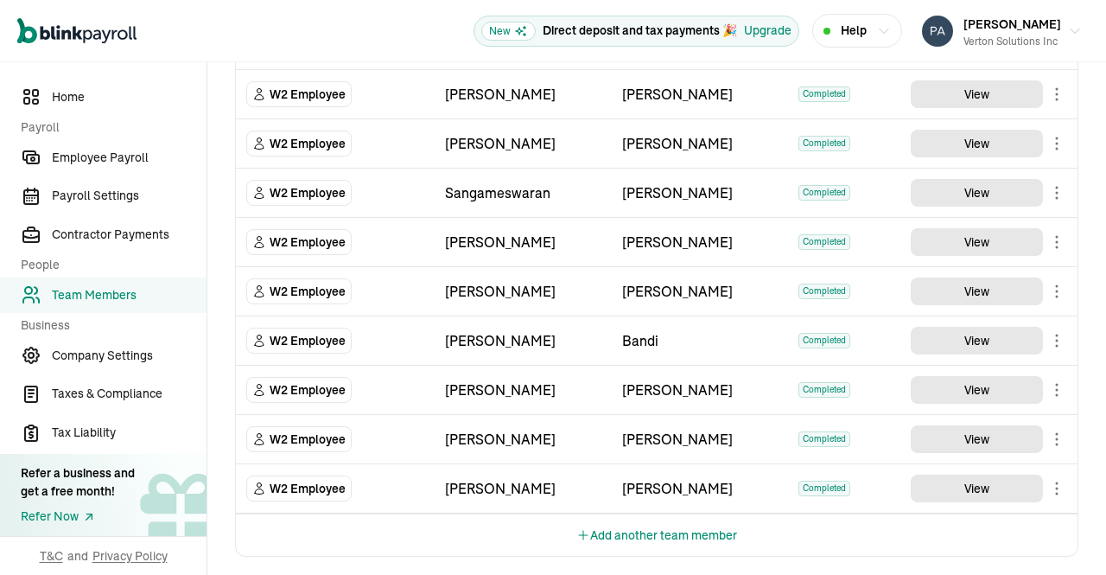
click at [605, 515] on button "Add another team member" at bounding box center [656, 534] width 161 height 41
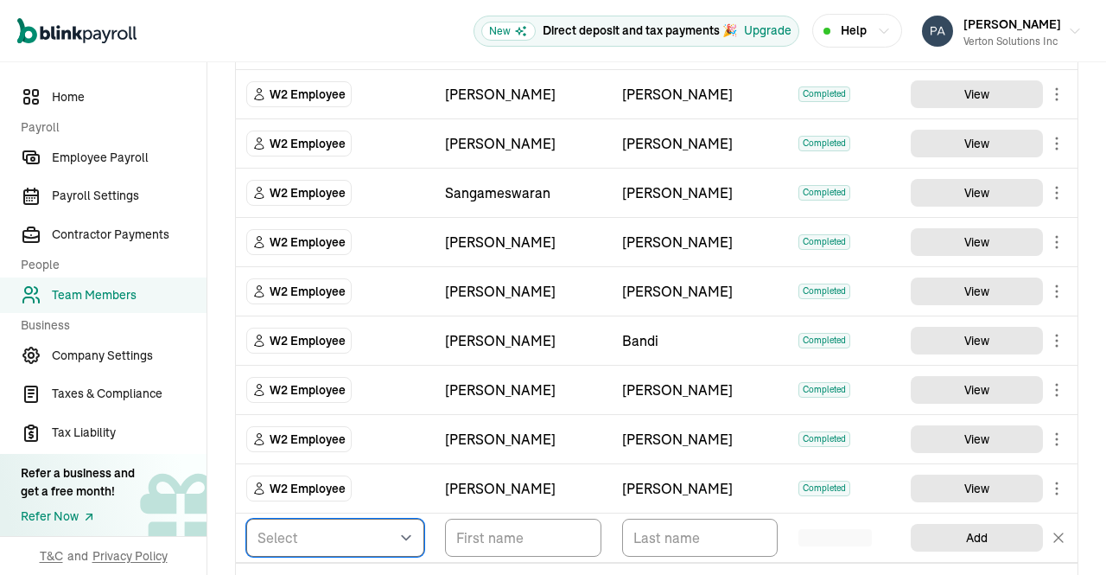
click at [390, 529] on select "Select W2 Employee Individual - 1099 Contractor Business - 1099 Contractor" at bounding box center [335, 538] width 178 height 38
select select "employee"
click at [246, 519] on select "Select W2 Employee Individual - 1099 Contractor Business - 1099 Contractor" at bounding box center [335, 538] width 178 height 38
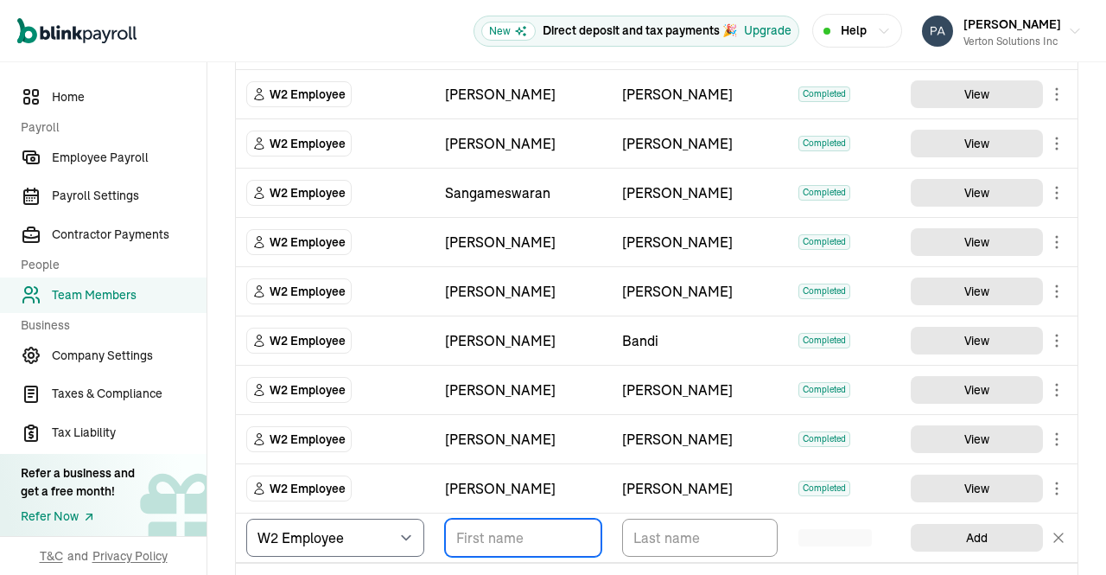
click at [489, 529] on input "TextInput" at bounding box center [523, 538] width 156 height 38
paste input "[PERSON_NAME]"
drag, startPoint x: 531, startPoint y: 527, endPoint x: 625, endPoint y: 533, distance: 94.4
click at [625, 533] on tr "Select W2 Employee Individual - 1099 Contractor Business - 1099 Contractor Ragh…" at bounding box center [657, 537] width 842 height 49
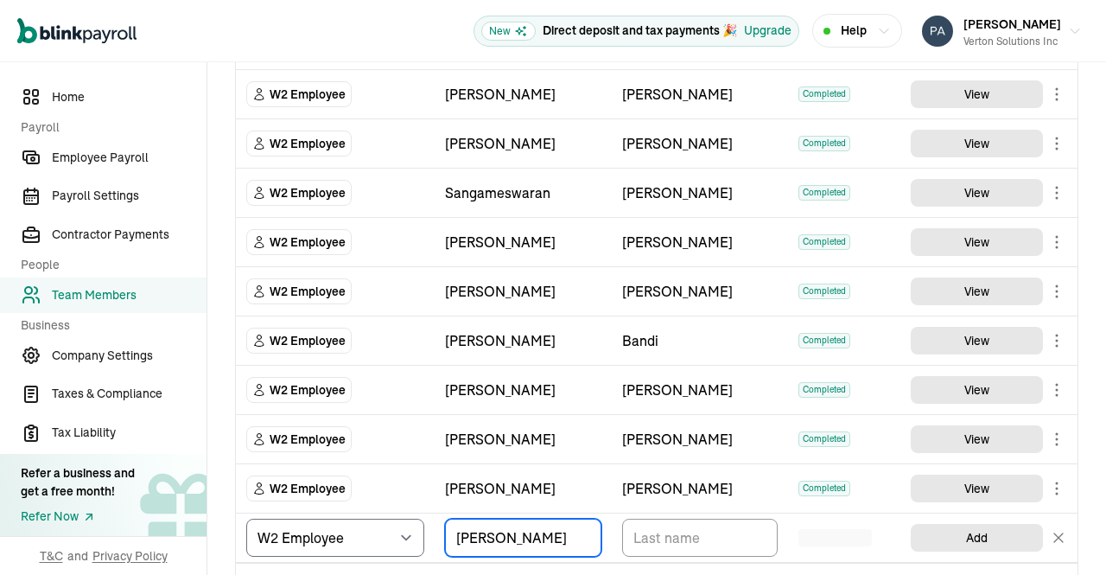
scroll to position [0, 0]
type input "[PERSON_NAME]"
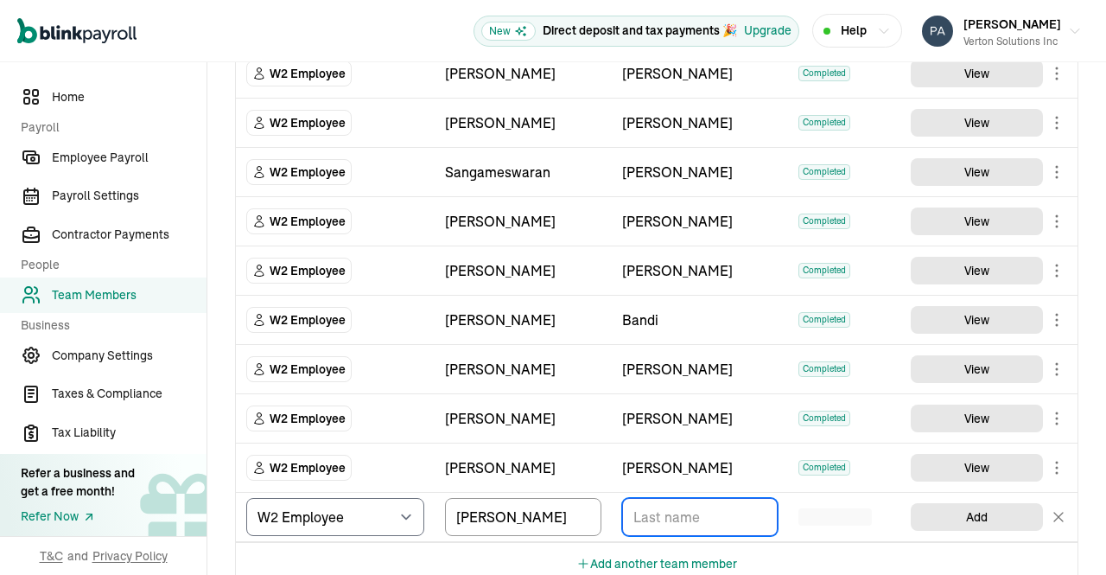
click at [681, 498] on input "TextInput" at bounding box center [700, 517] width 156 height 38
paste input "Ganesna"
type input "Ganesna"
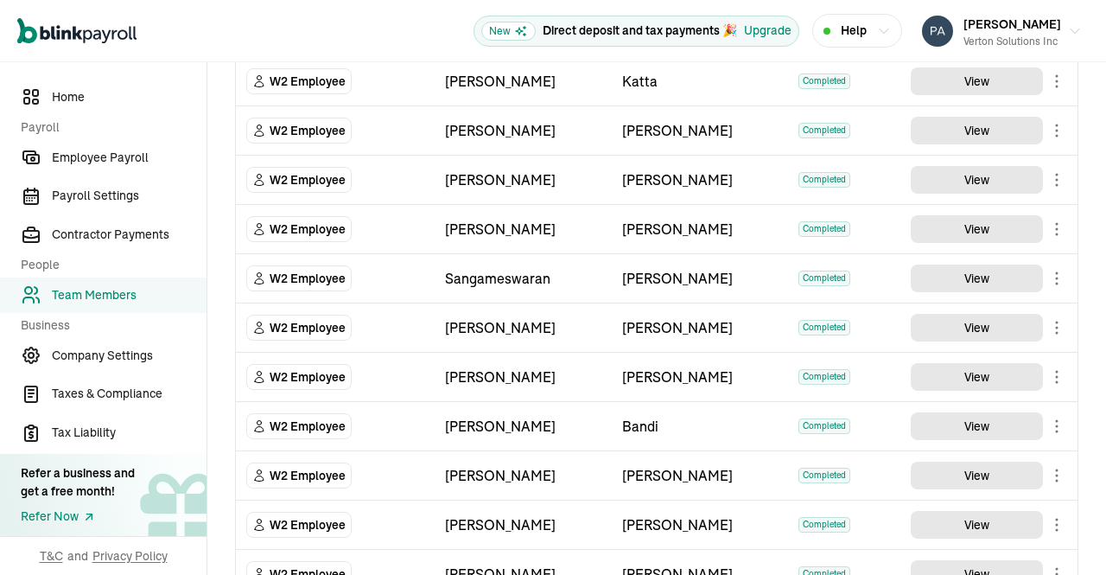
scroll to position [1014, 0]
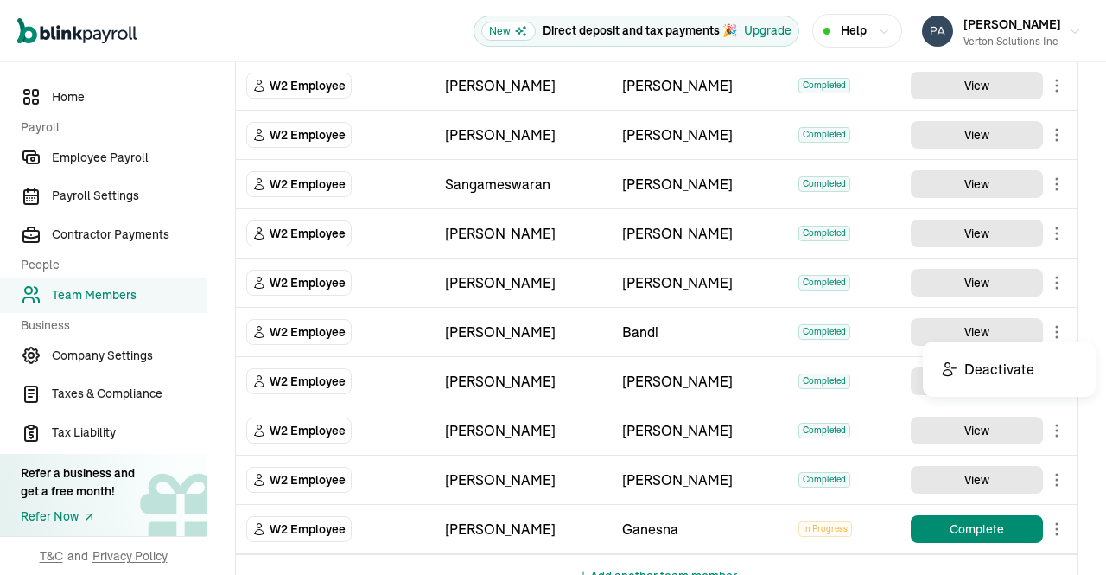
click at [1045, 324] on body "Open main menu New Direct deposit and tax payments 🎉 Upgrade Help Prasad Rao Ve…" at bounding box center [553, 287] width 1106 height 575
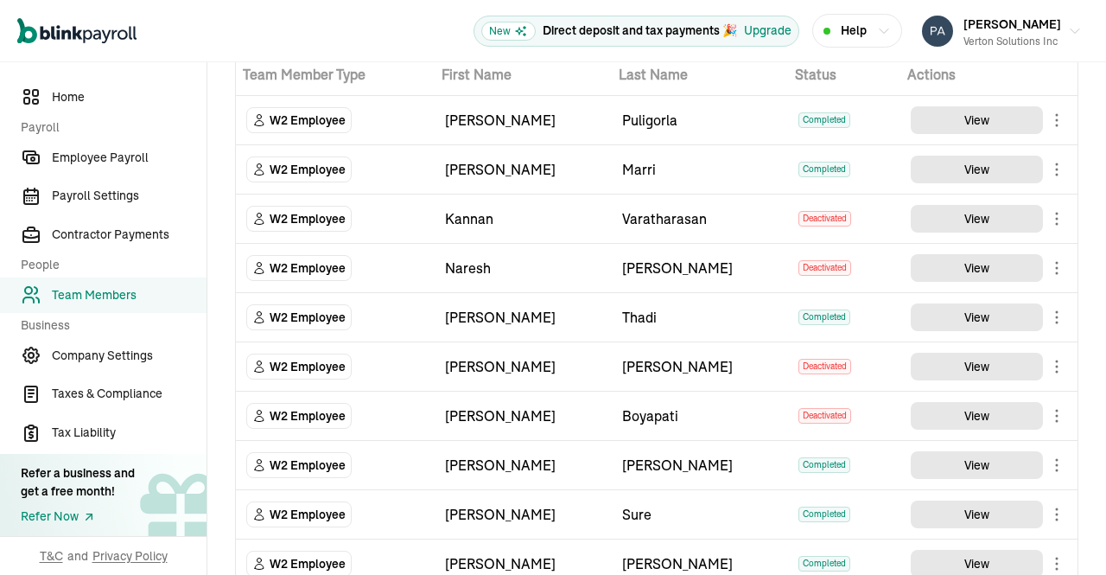
scroll to position [79, 0]
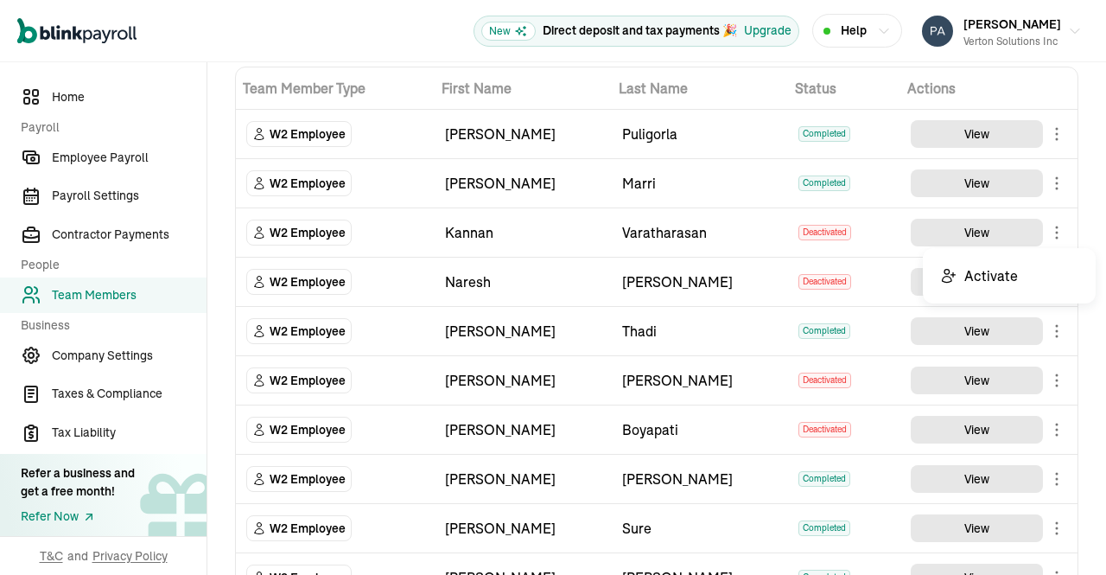
click at [1042, 232] on body "Open main menu New Direct deposit and tax payments 🎉 Upgrade Help Prasad Rao Ve…" at bounding box center [553, 287] width 1106 height 575
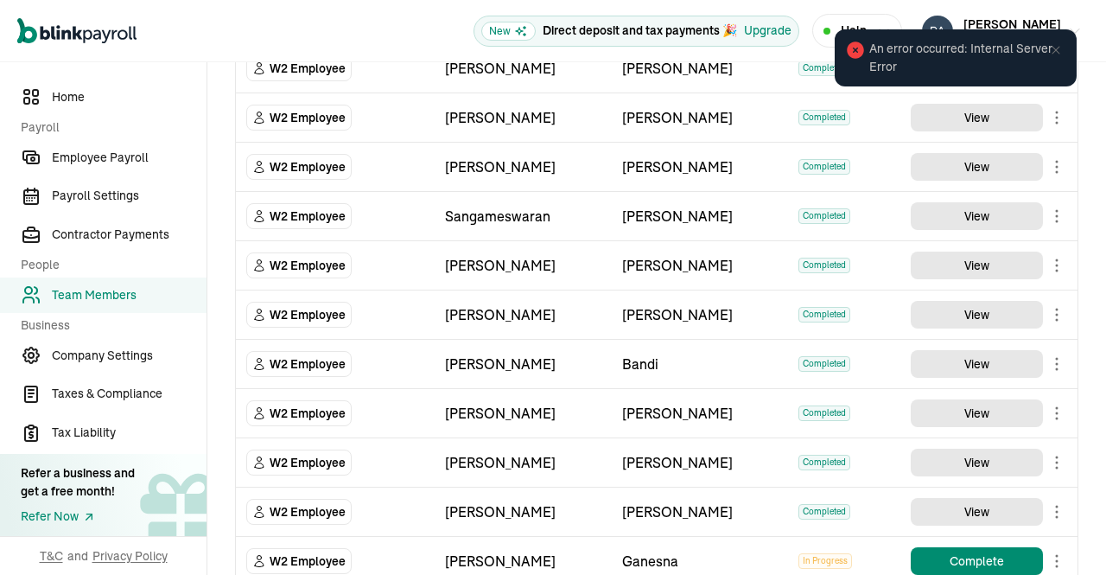
scroll to position [1054, 0]
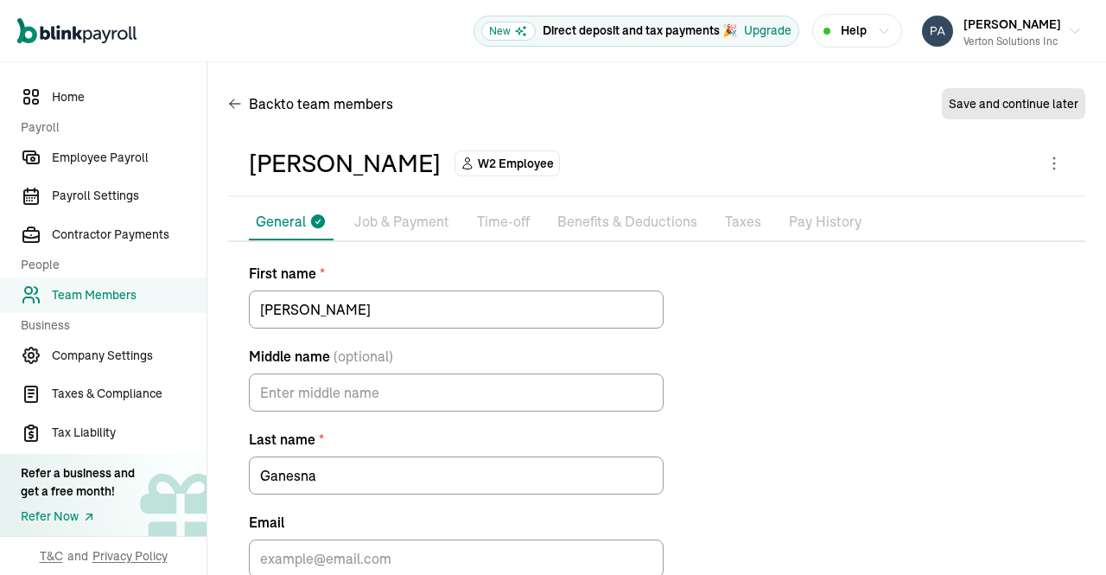
scroll to position [95, 0]
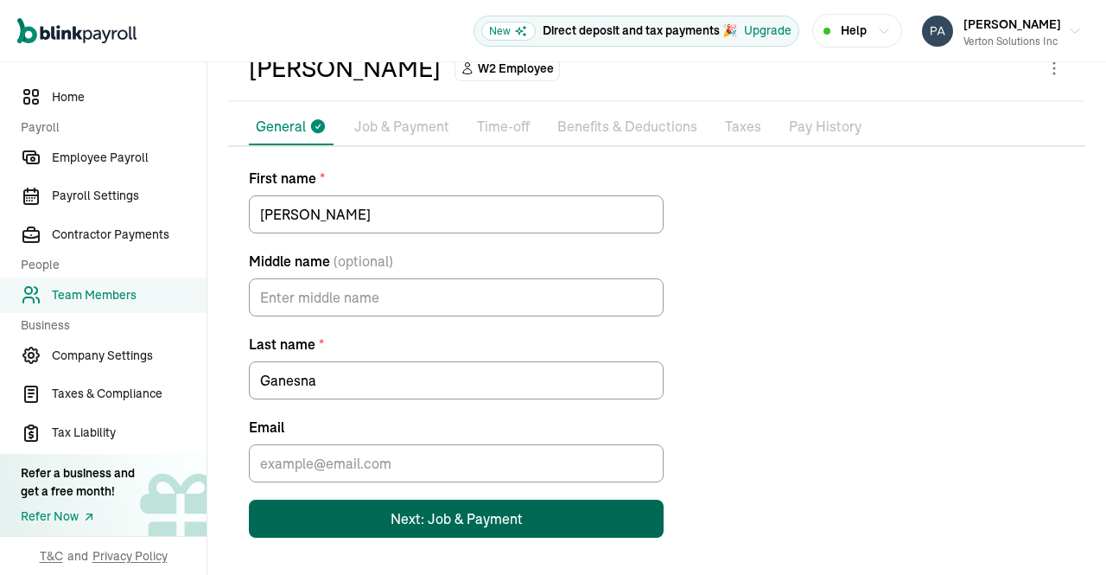
click at [410, 519] on div "Next: Job & Payment" at bounding box center [457, 518] width 132 height 21
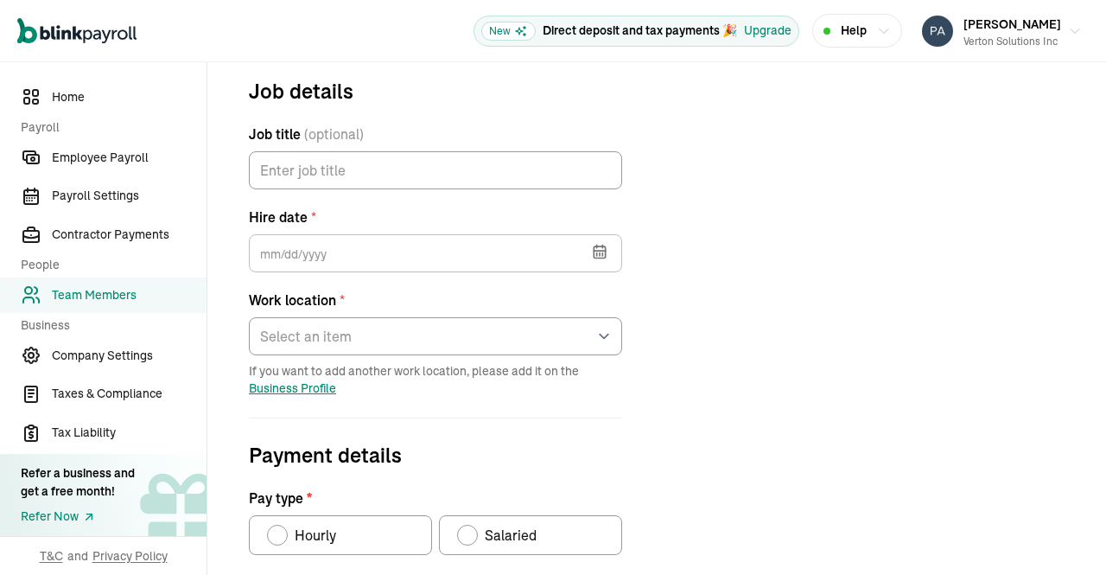
scroll to position [204, 0]
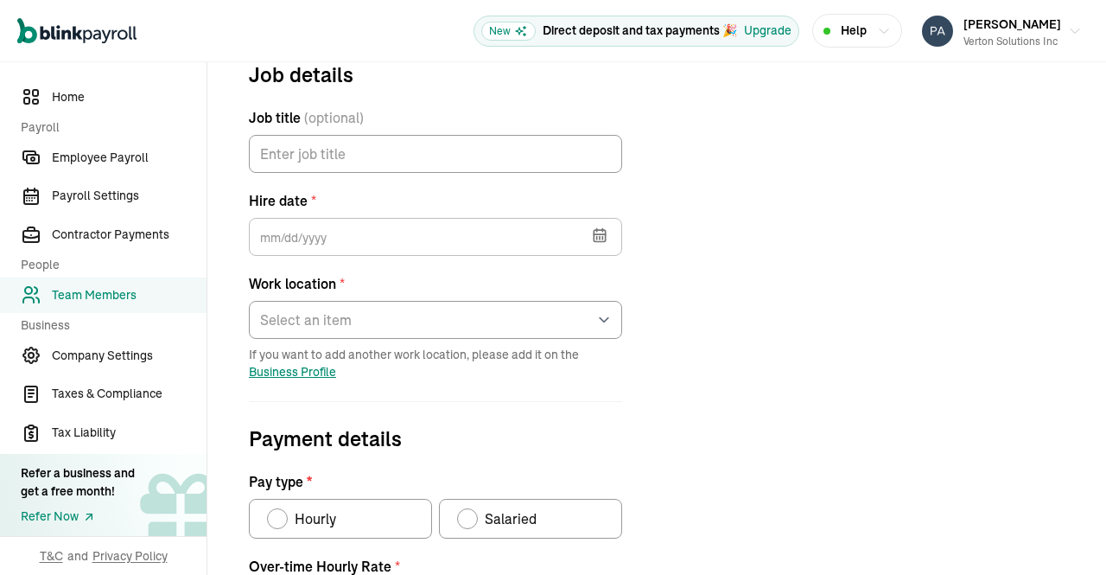
click at [607, 233] on icon "button" at bounding box center [599, 234] width 17 height 17
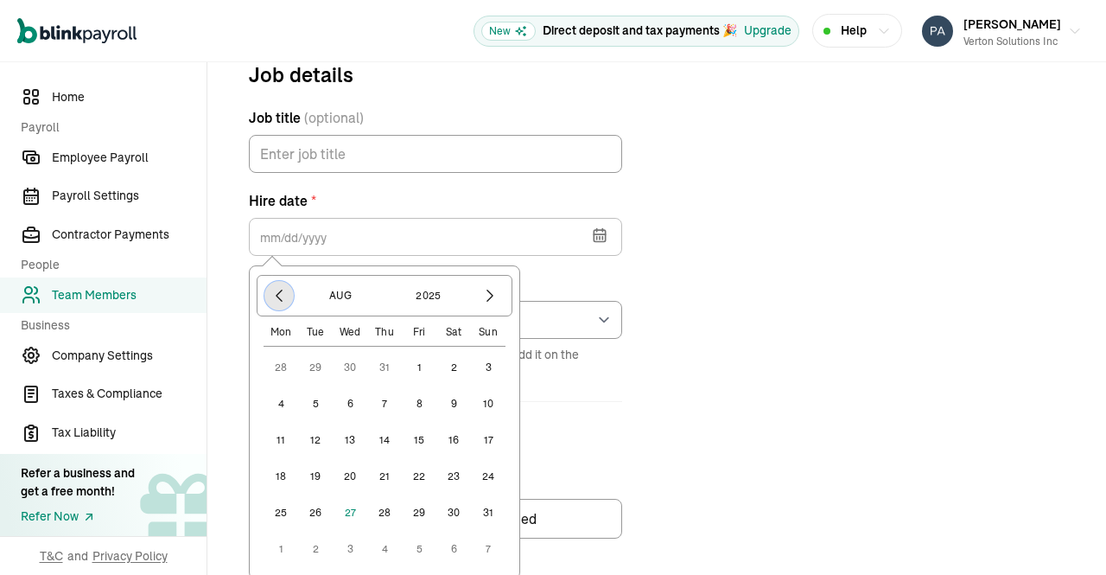
click at [283, 297] on icon "button" at bounding box center [279, 295] width 17 height 17
click at [278, 298] on icon "button" at bounding box center [279, 295] width 17 height 17
click at [280, 470] on button "16" at bounding box center [281, 476] width 35 height 35
type input "06/16/2025"
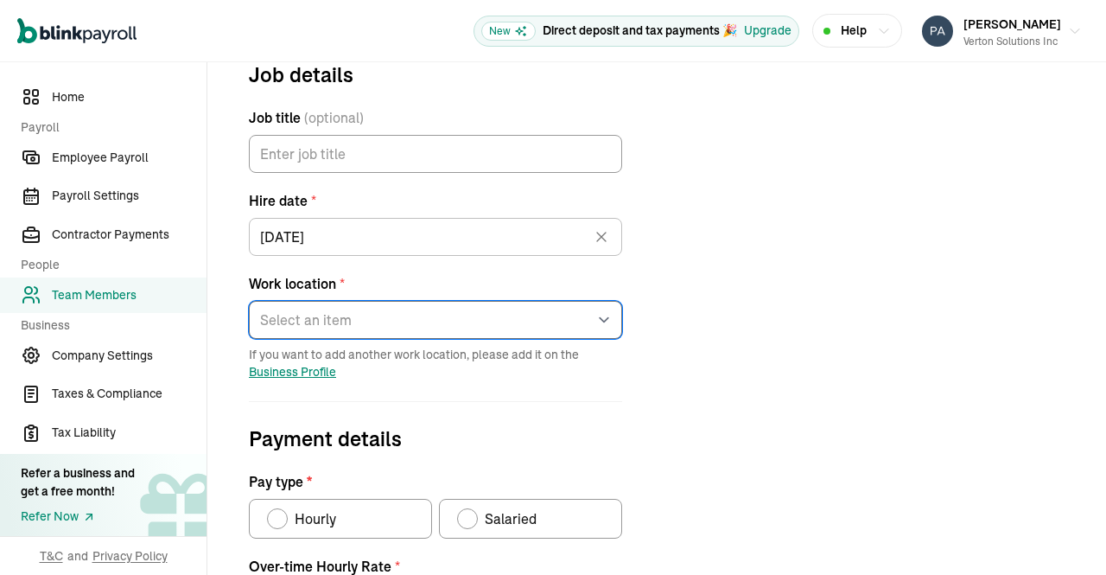
click at [603, 316] on select "Select an item 1 Mercedes-Benz Drive 7373 Gateway Boulevard 4100 Alpha Road 600…" at bounding box center [435, 320] width 373 height 38
select select "4100 Alpha Road"
click at [249, 301] on select "Select an item 1 Mercedes-Benz Drive 7373 Gateway Boulevard 4100 Alpha Road 600…" at bounding box center [435, 320] width 373 height 38
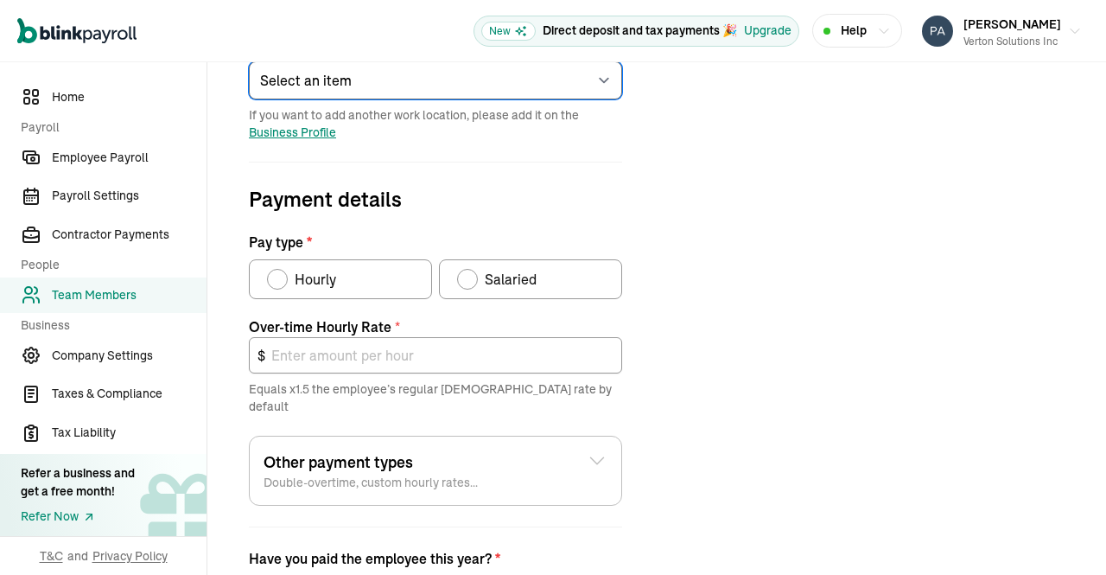
scroll to position [445, 0]
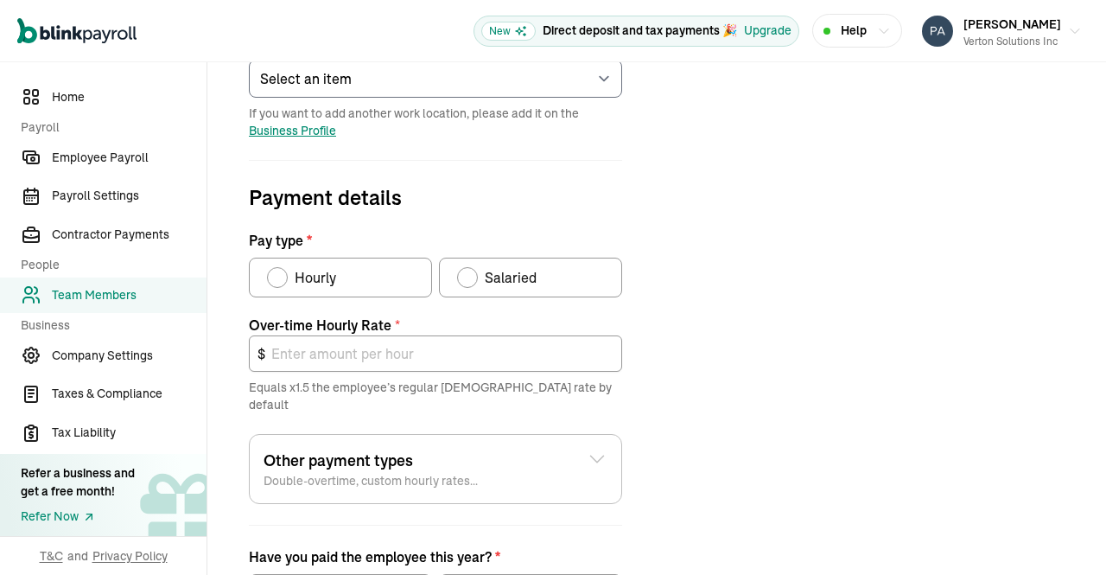
click at [455, 285] on label "Salaried" at bounding box center [530, 278] width 183 height 40
click at [456, 280] on input "Salaried" at bounding box center [463, 273] width 14 height 14
radio input "true"
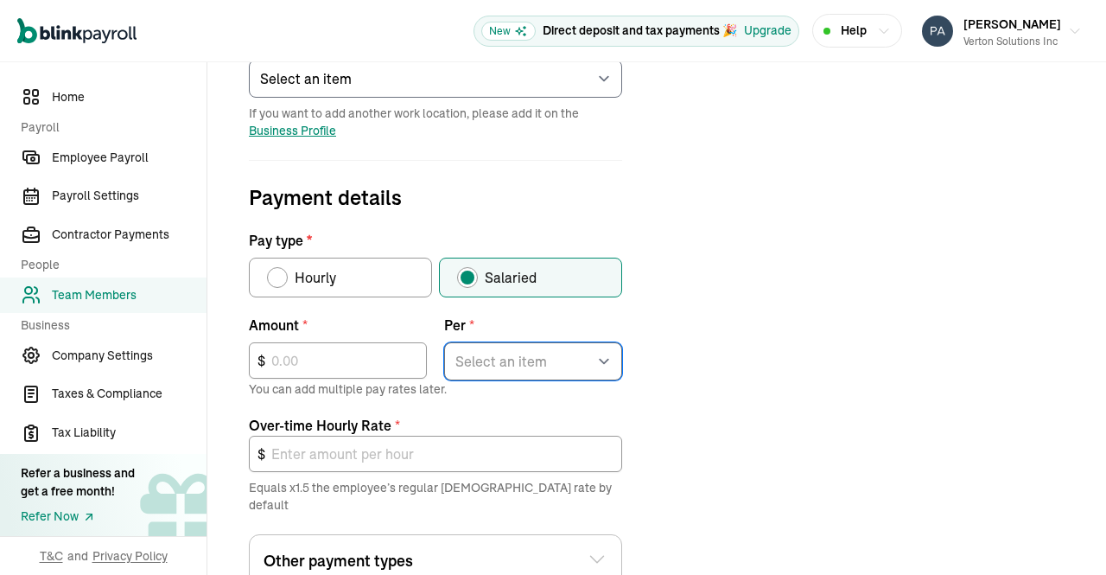
click at [588, 354] on select "Select an item Hour Week Month Year" at bounding box center [533, 361] width 178 height 38
select select "4"
click at [444, 342] on select "Select an item Hour Week Month Year" at bounding box center [533, 361] width 178 height 38
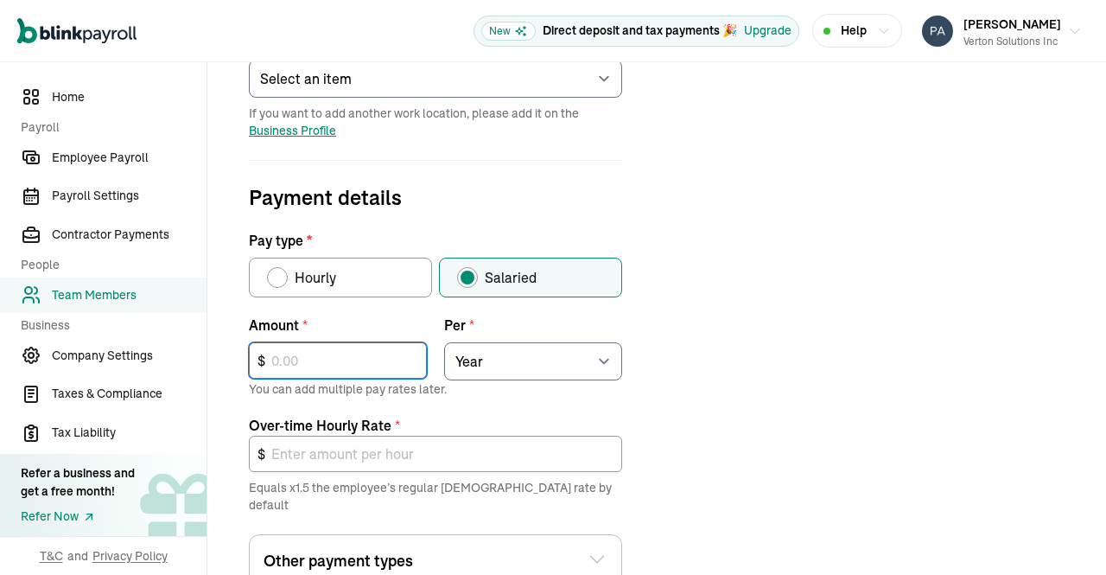
click at [360, 351] on input "text" at bounding box center [338, 360] width 178 height 36
type input "1"
type input "0.00"
type input "10"
type input "0.01"
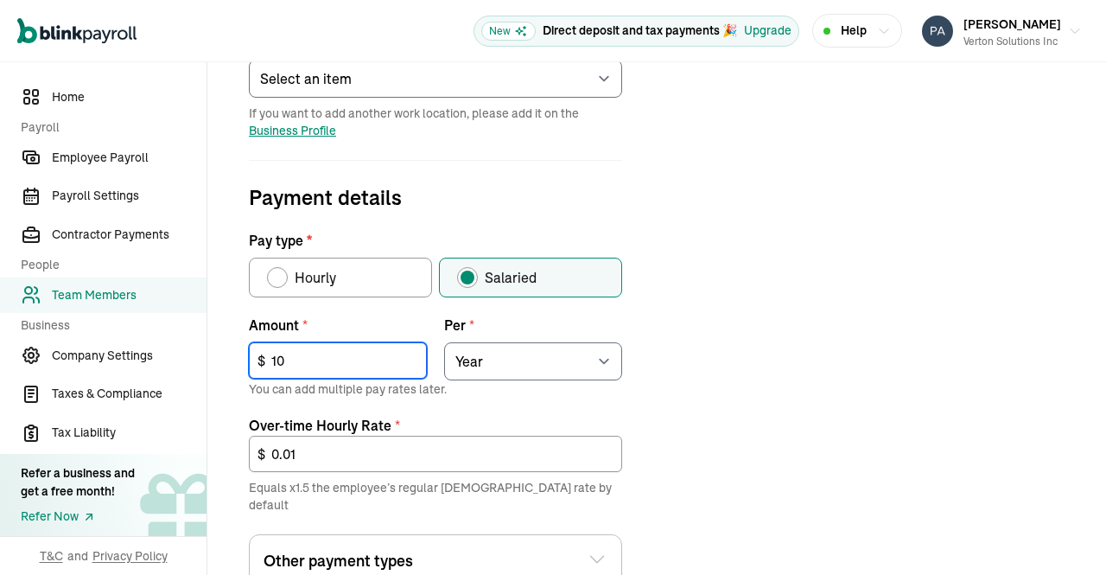
type input "100"
type input "0.07"
type input "1,007"
type input "0.73"
type input "10,071"
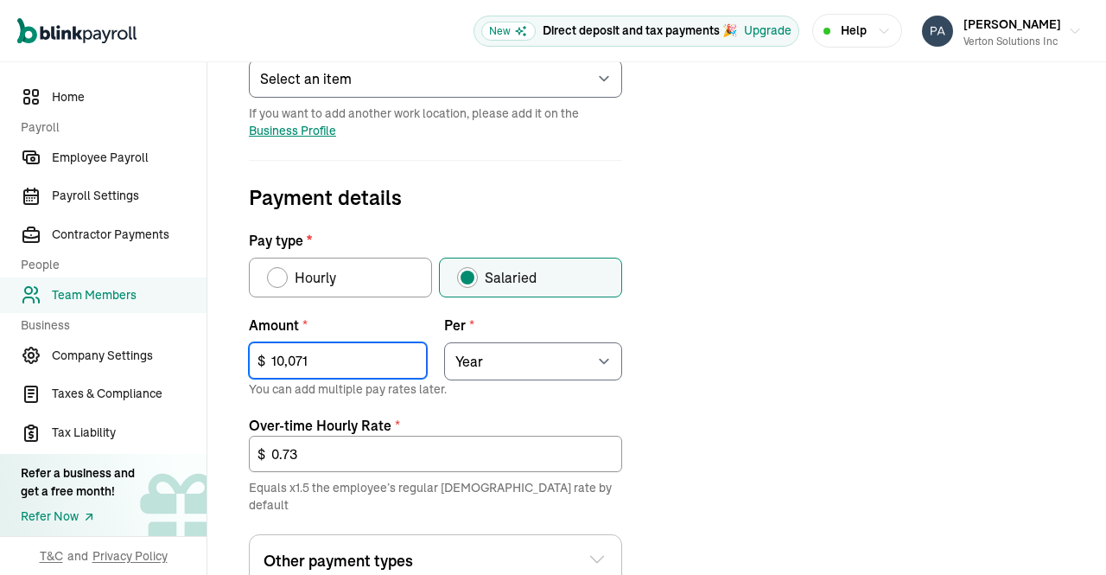
type input "7.26"
type input "100,714"
type input "72.63"
type input "100,714"
click at [734, 341] on div "Job details Job title (optional) Hire date * 06/16/2025 Jun 2025 Mon Tue Wed Th…" at bounding box center [656, 308] width 857 height 980
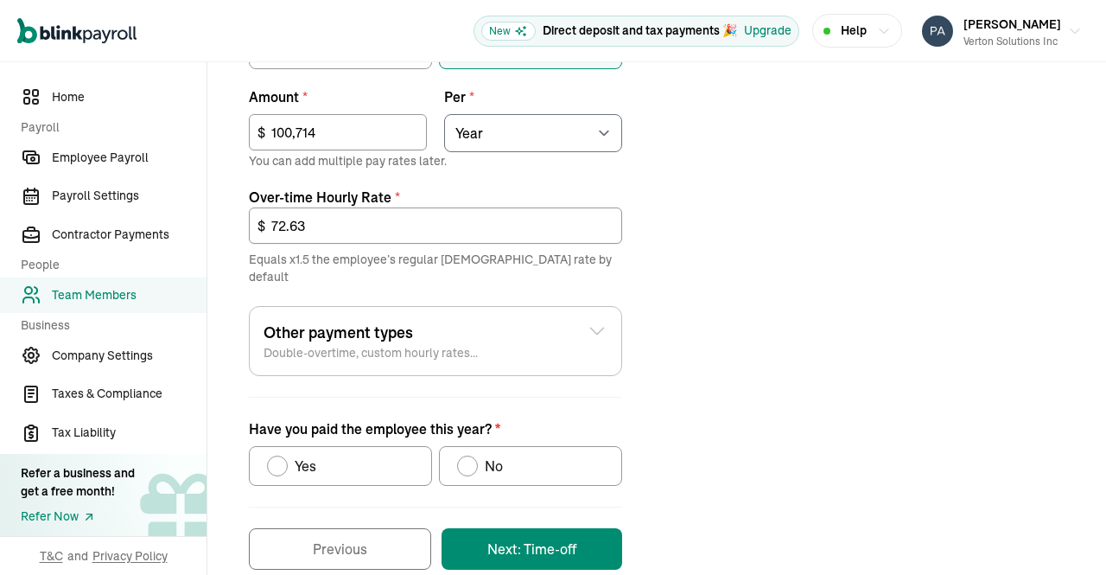
scroll to position [686, 0]
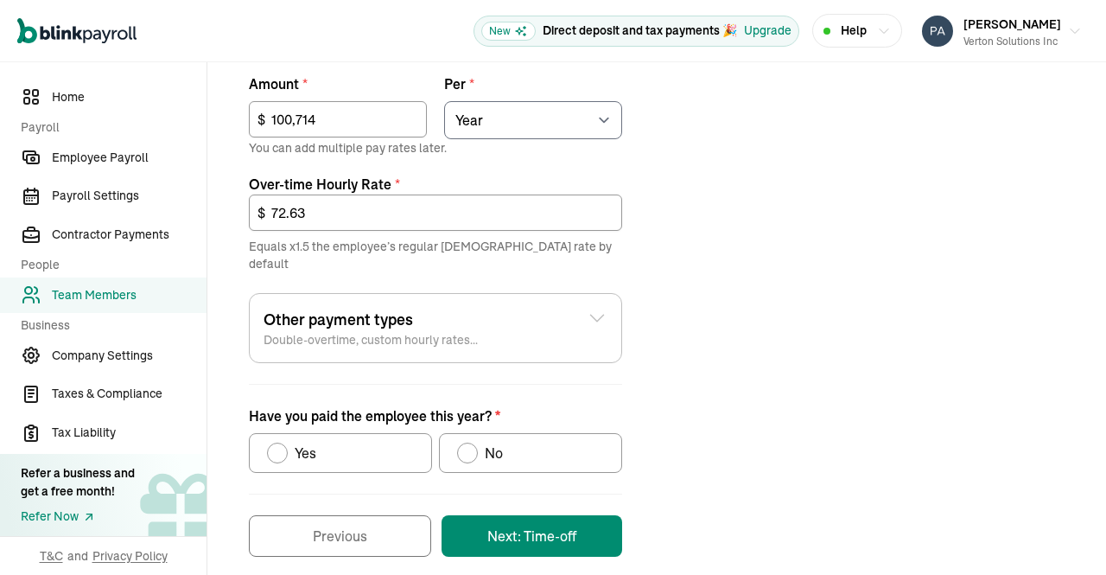
click at [468, 446] on div "Have you paid the employee this year?" at bounding box center [468, 453] width 14 height 14
click at [468, 442] on input "No" at bounding box center [463, 449] width 14 height 14
radio input "true"
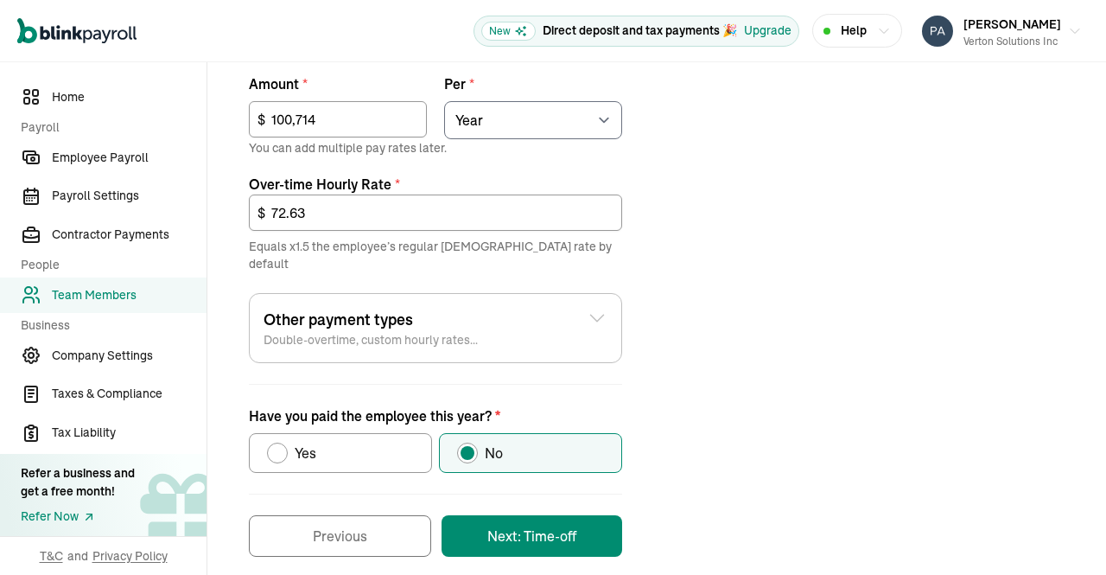
click at [538, 521] on button "Next: Time-off" at bounding box center [532, 535] width 181 height 41
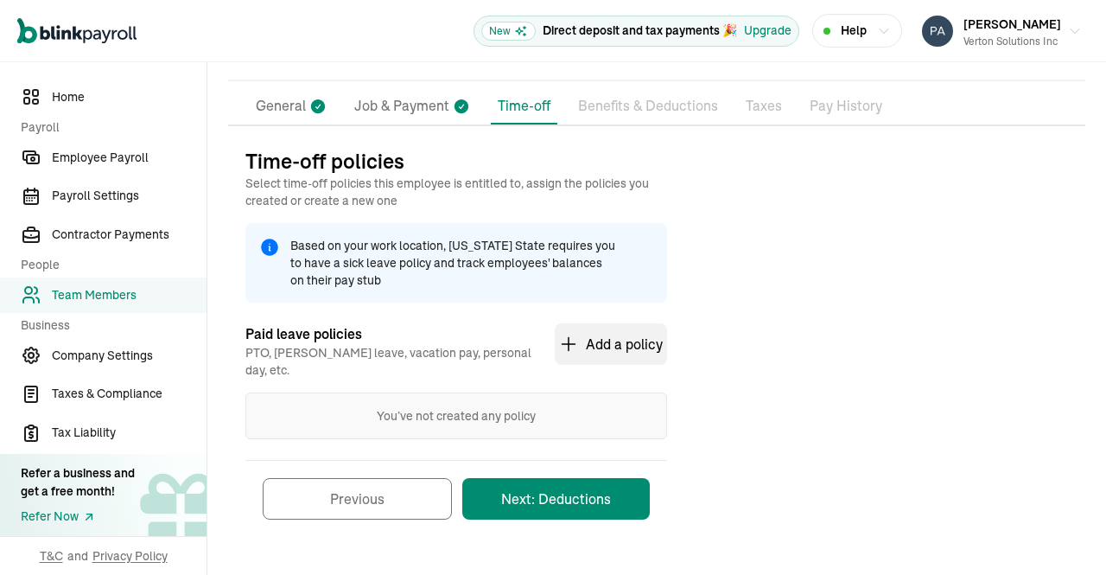
scroll to position [100, 0]
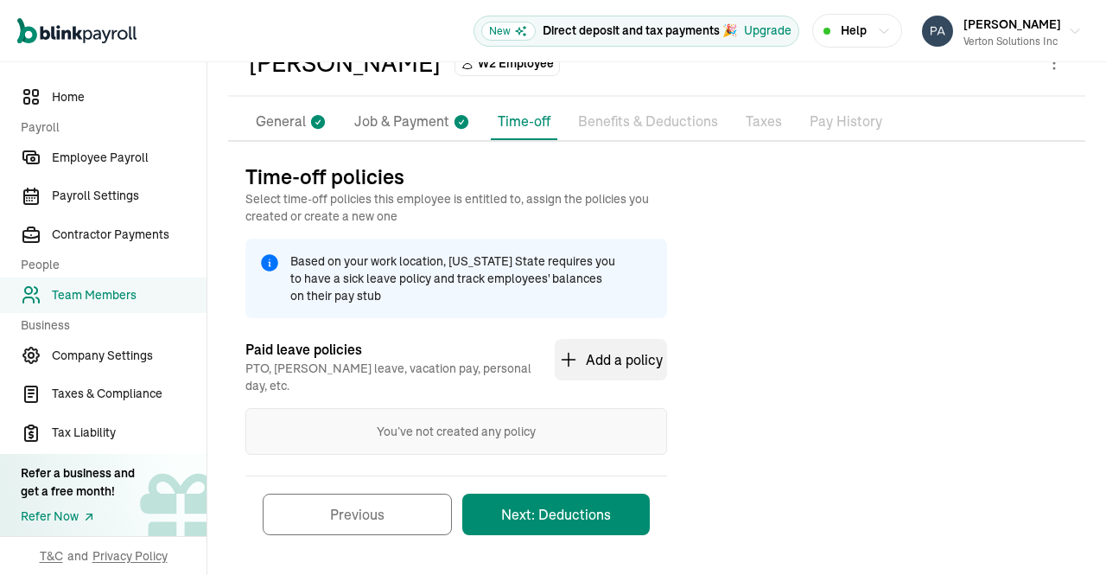
click at [573, 506] on button "Next: Deductions" at bounding box center [556, 513] width 188 height 41
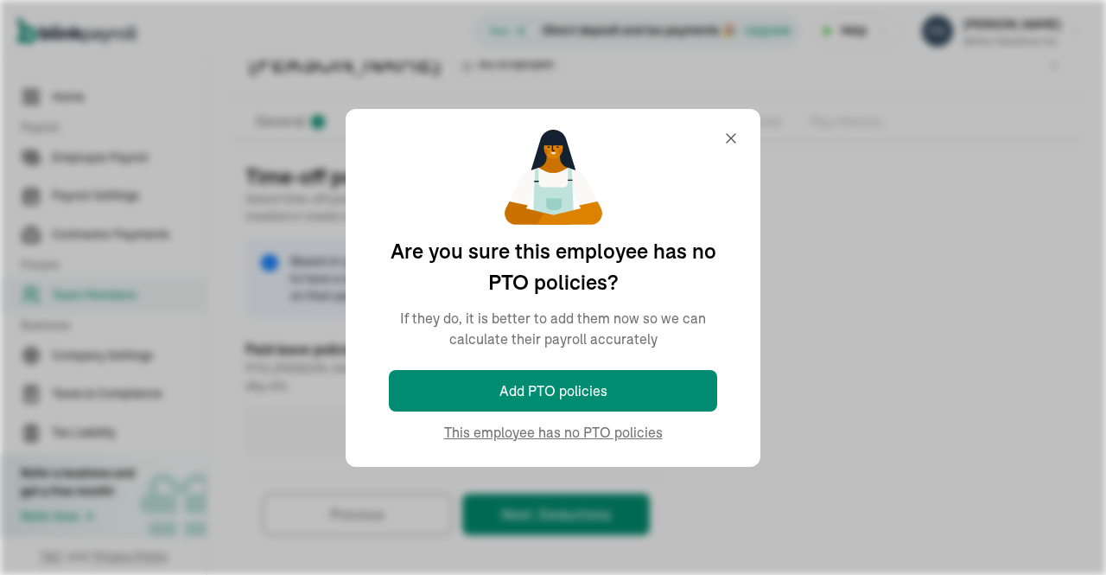
click at [604, 439] on div "You’ve not created any policy" at bounding box center [456, 431] width 422 height 47
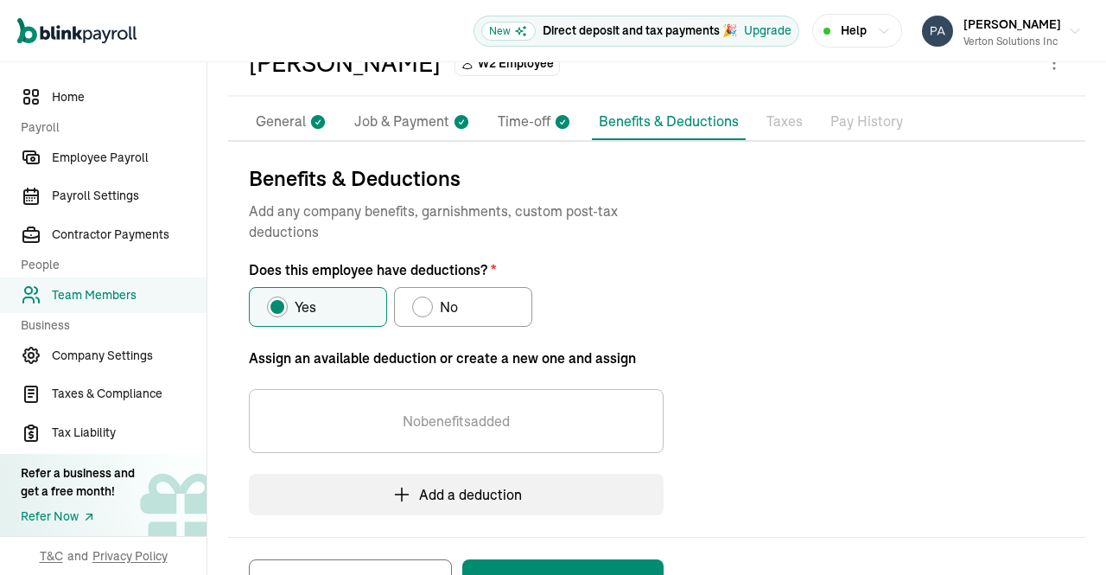
scroll to position [162, 0]
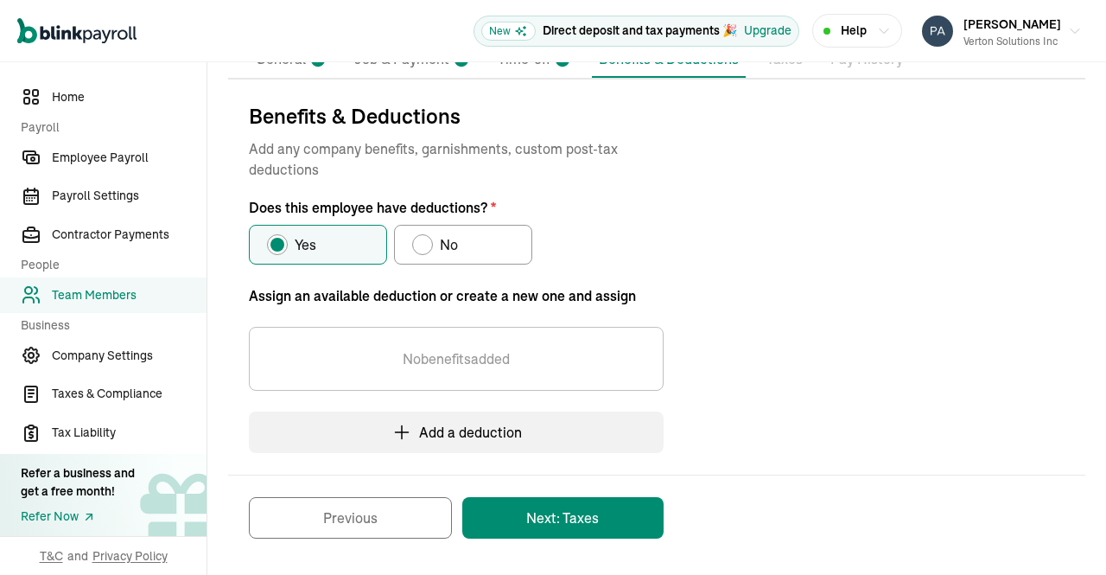
click at [444, 245] on span "No" at bounding box center [449, 244] width 18 height 21
click at [425, 245] on input "No" at bounding box center [418, 240] width 14 height 14
radio input "true"
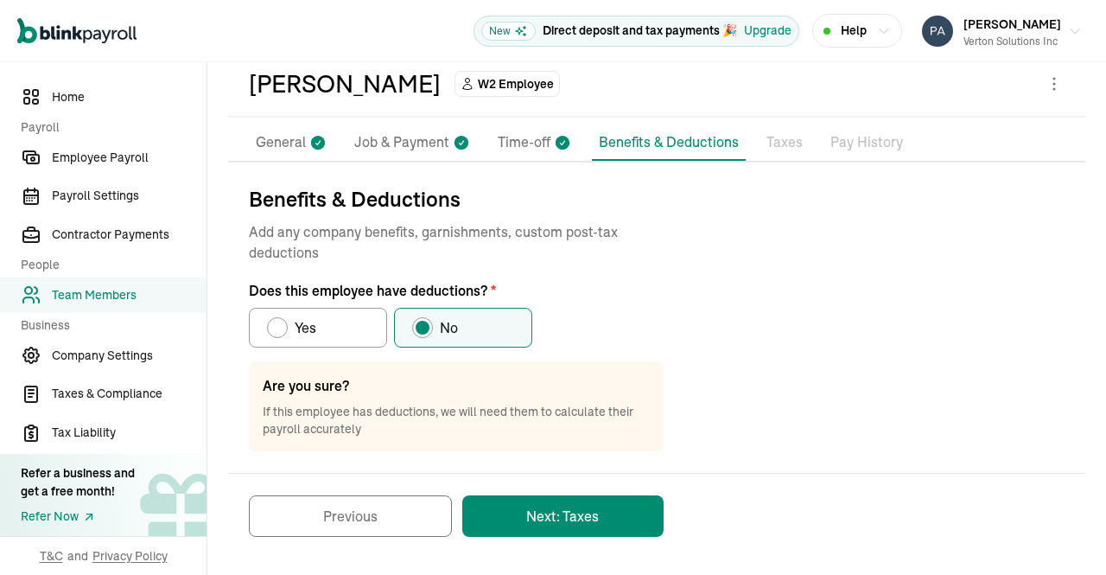
scroll to position [78, 0]
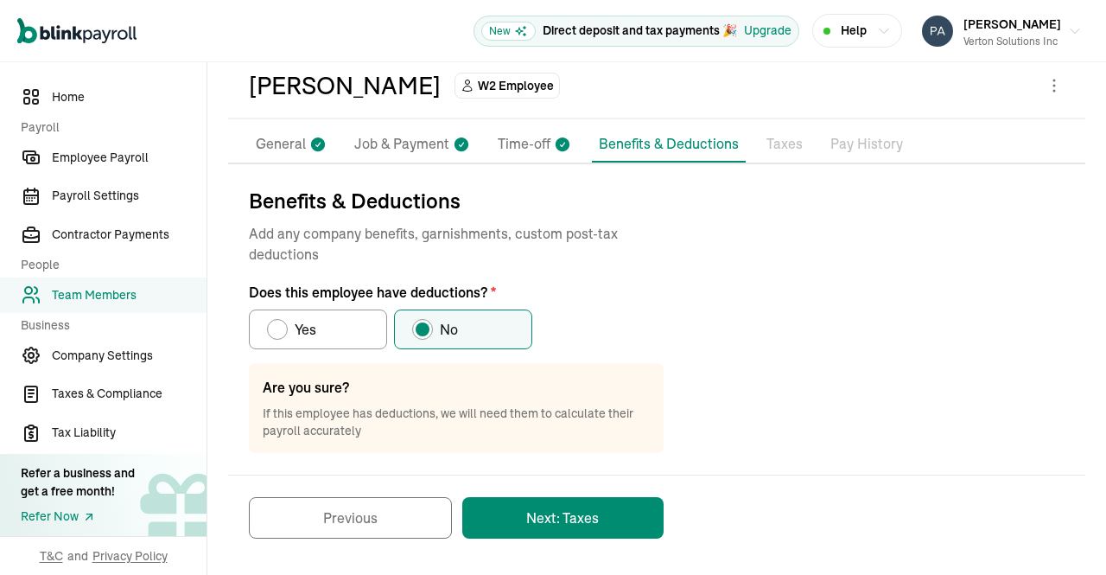
click at [590, 506] on button "Next: Taxes" at bounding box center [562, 517] width 201 height 41
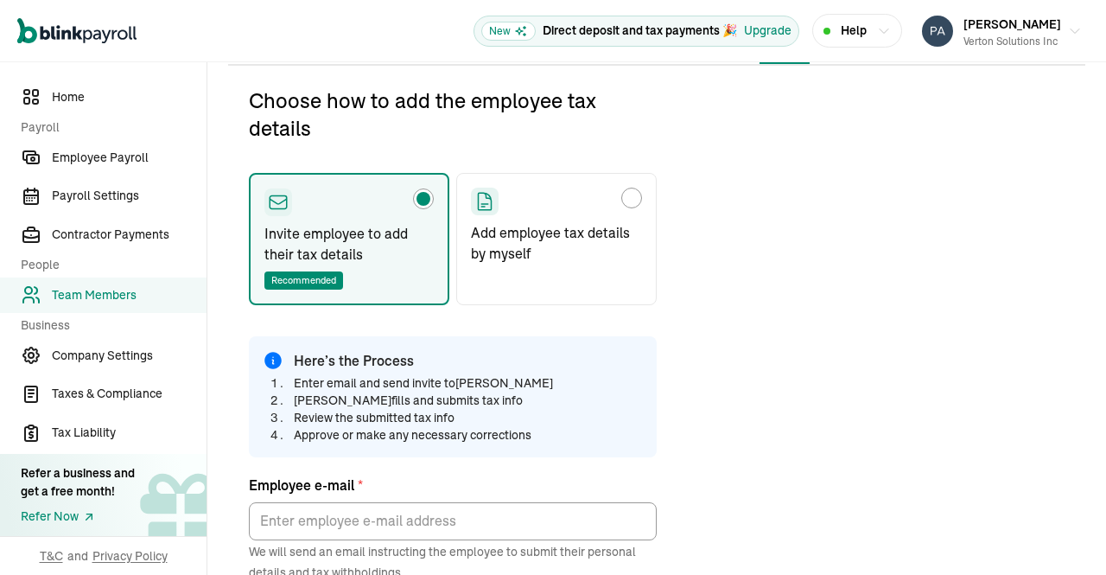
scroll to position [204, 0]
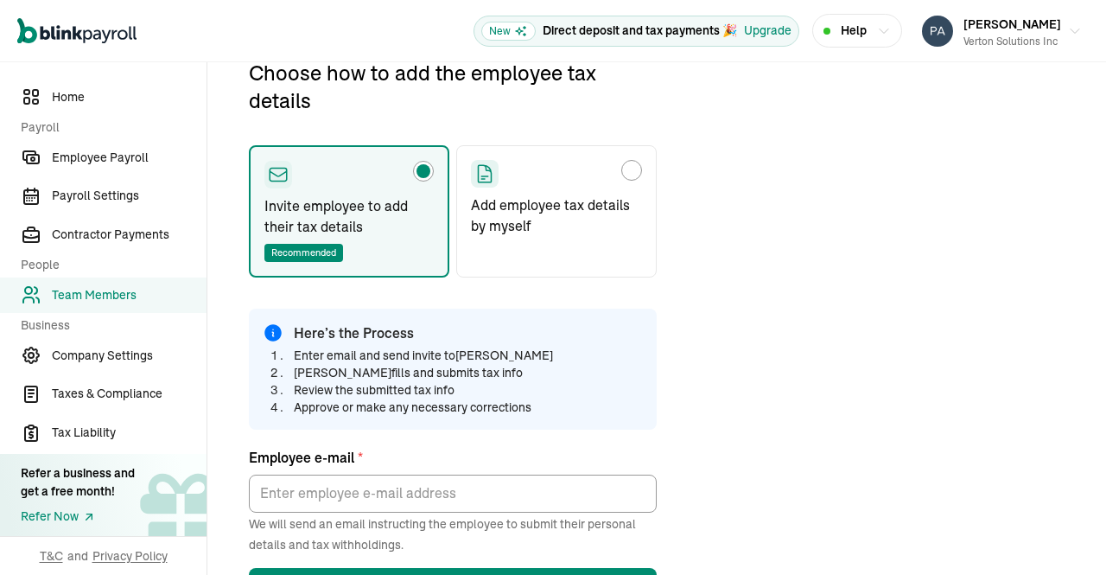
click at [614, 194] on p "Add employee tax details by myself" at bounding box center [556, 214] width 171 height 41
click at [484, 173] on input "Add employee tax details by myself" at bounding box center [477, 166] width 14 height 14
radio input "true"
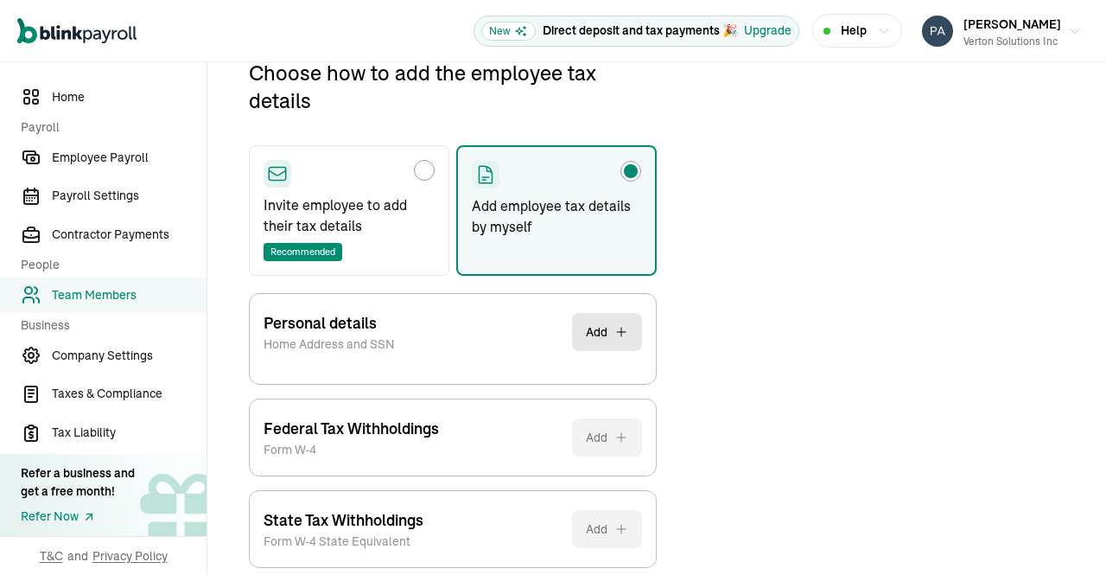
click at [600, 330] on button "Add" at bounding box center [607, 332] width 70 height 38
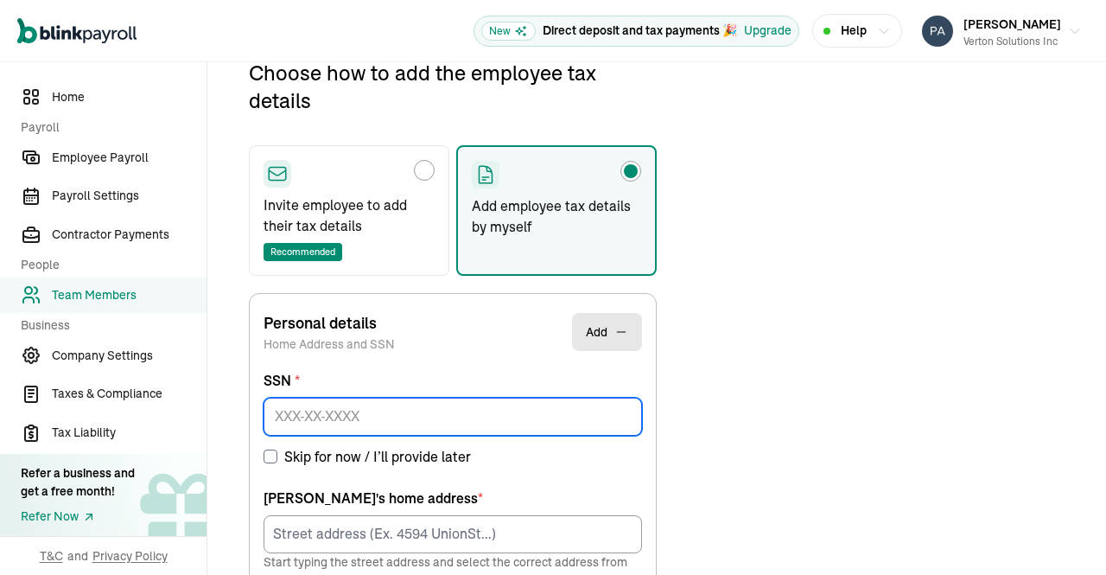
click at [515, 424] on input at bounding box center [453, 417] width 379 height 38
paste input "388-81-8620"
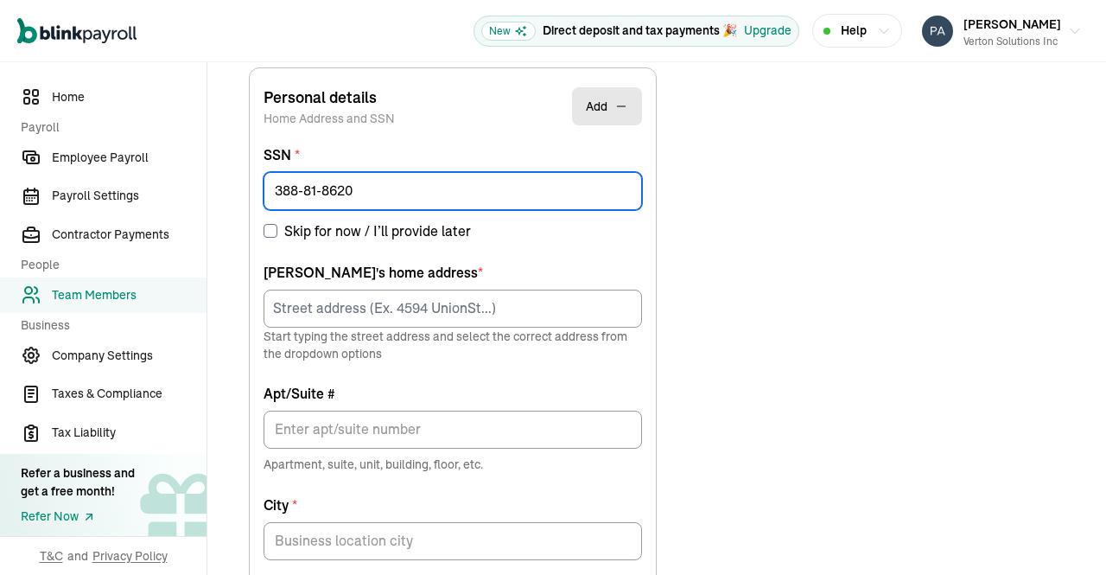
scroll to position [434, 0]
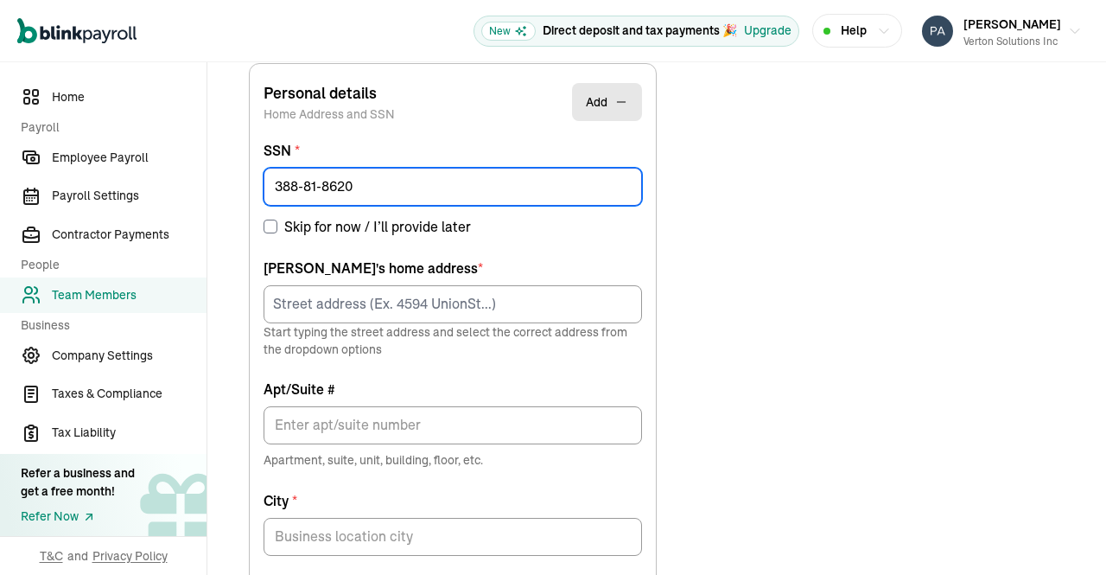
type input "388-81-8620"
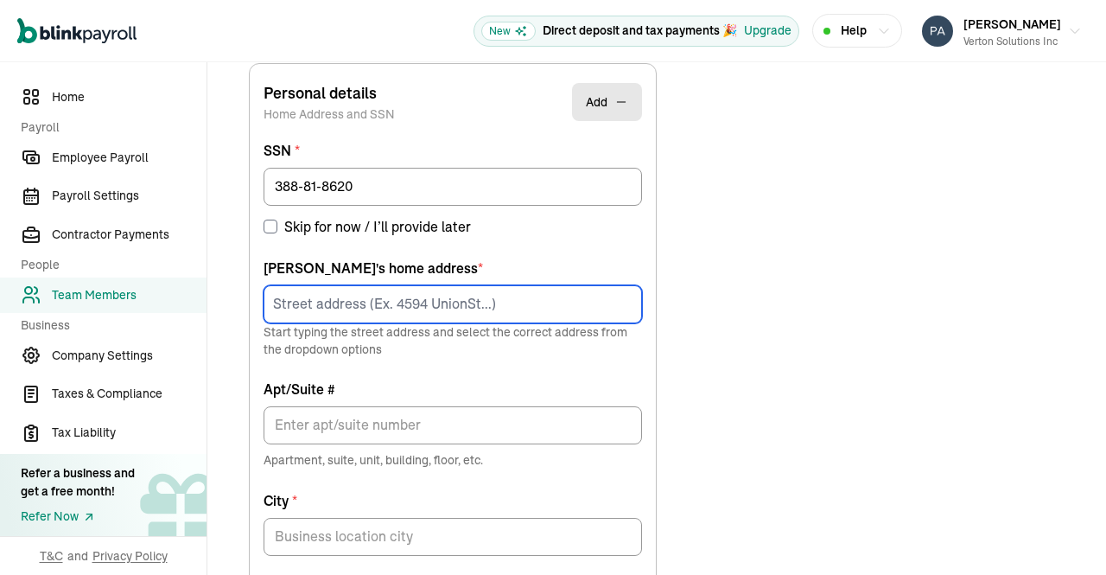
click at [561, 296] on input at bounding box center [453, 304] width 379 height 38
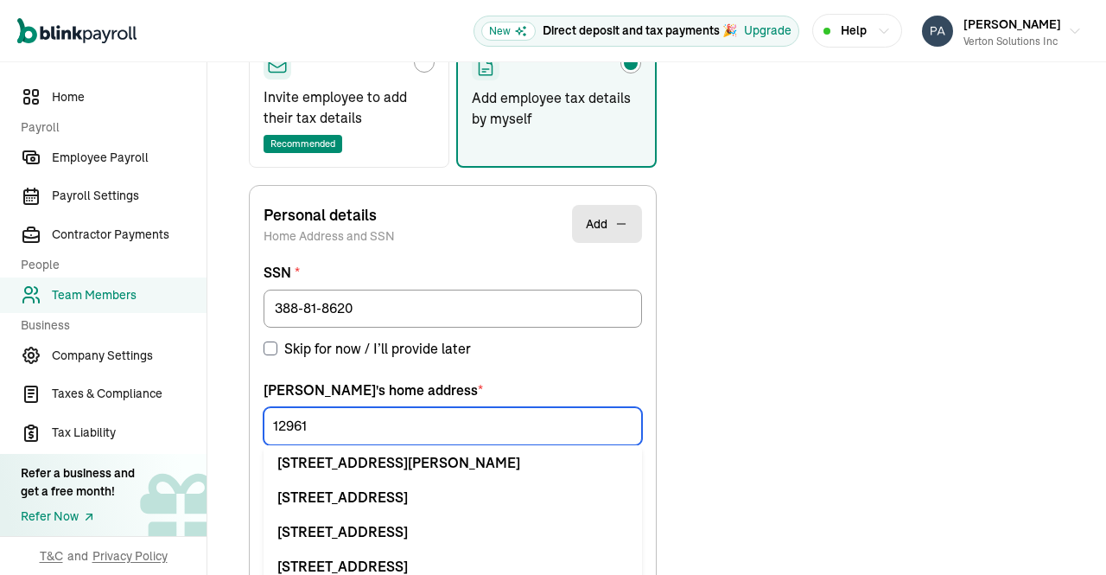
scroll to position [356, 0]
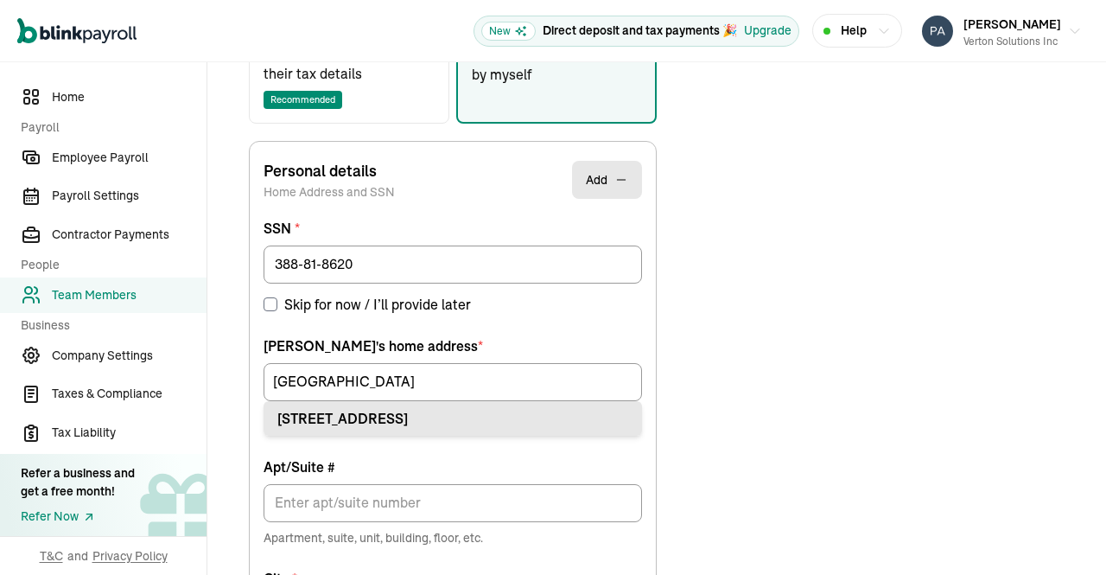
click at [455, 421] on div "12961 Averi Ln Dallas, TX 75234" at bounding box center [452, 418] width 351 height 21
type input "12961 Averi Ln"
type input "Dallas"
type input "TX"
type input "75234"
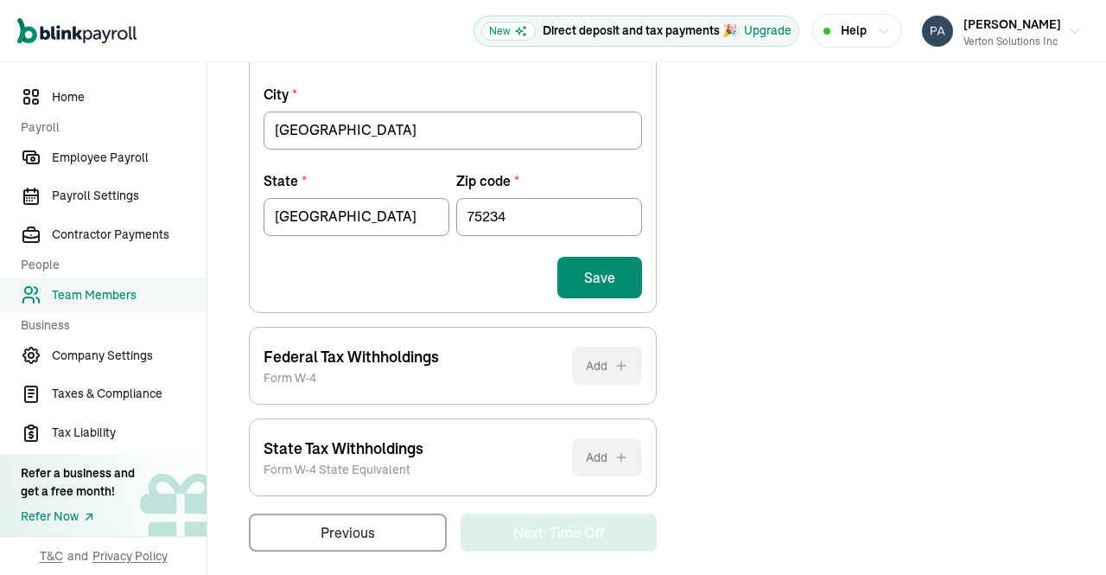
scroll to position [851, 0]
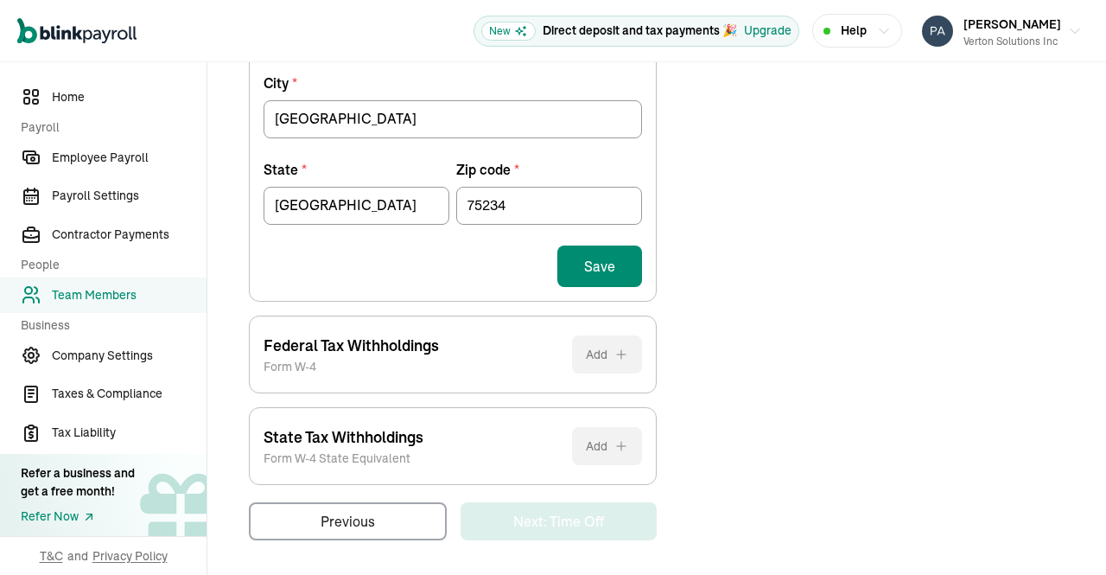
click at [605, 261] on button "Save" at bounding box center [599, 265] width 85 height 41
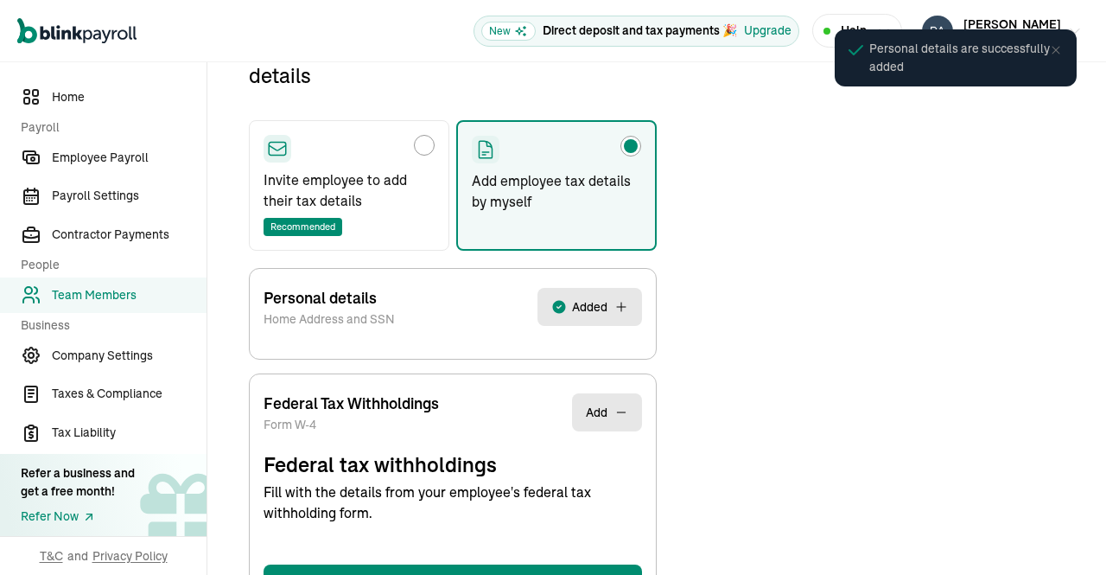
select select "S"
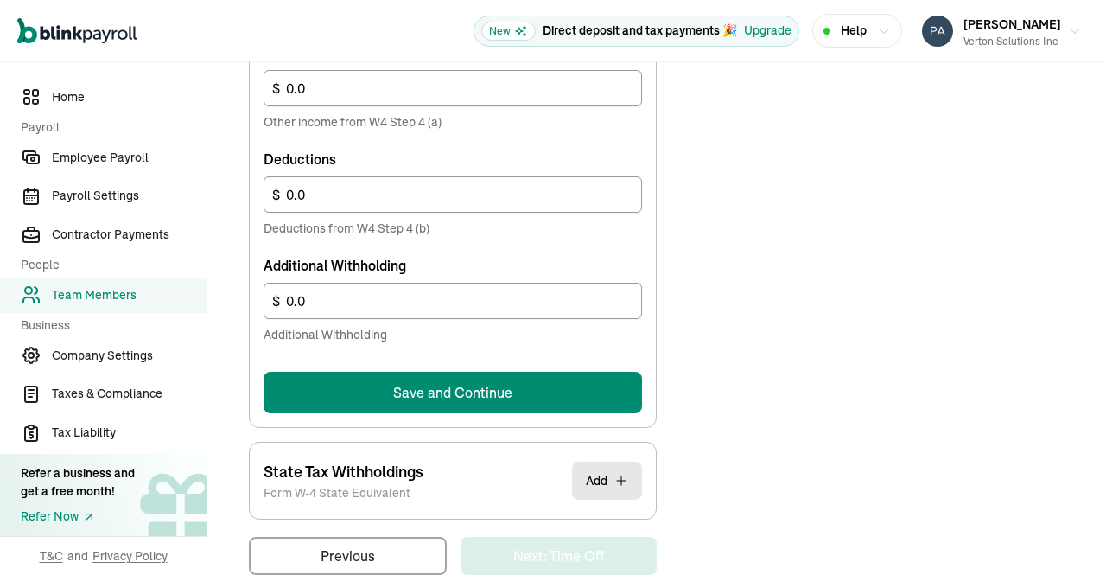
scroll to position [1116, 0]
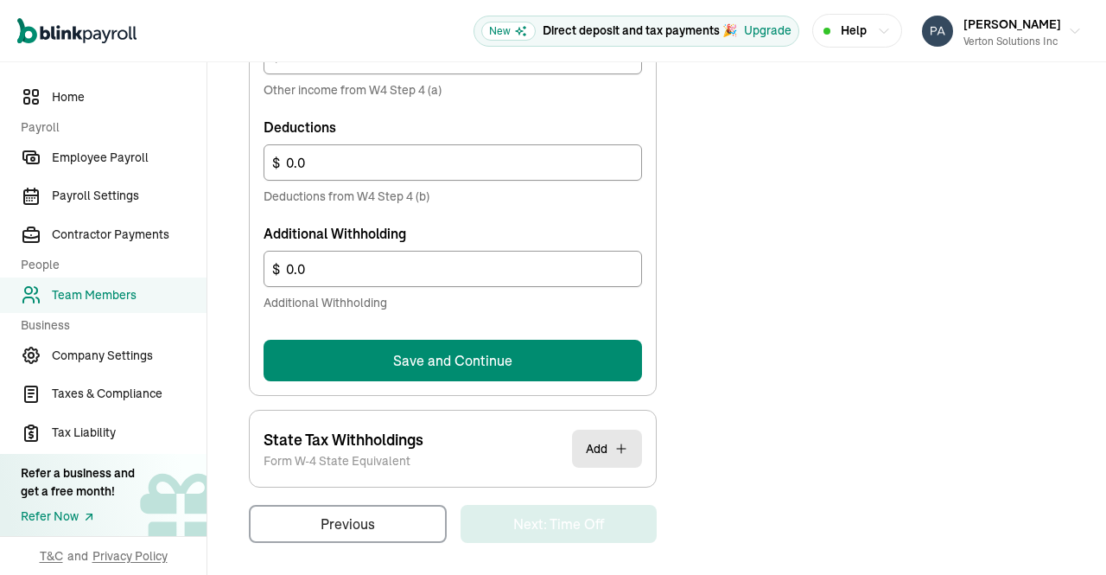
click at [536, 353] on button "Save and Continue" at bounding box center [453, 360] width 379 height 41
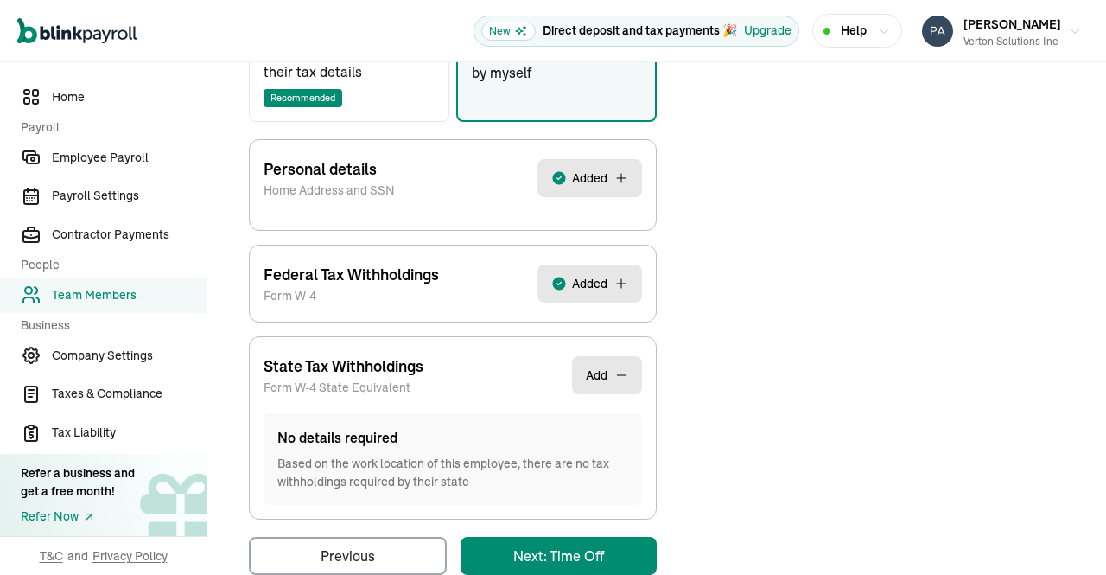
scroll to position [392, 0]
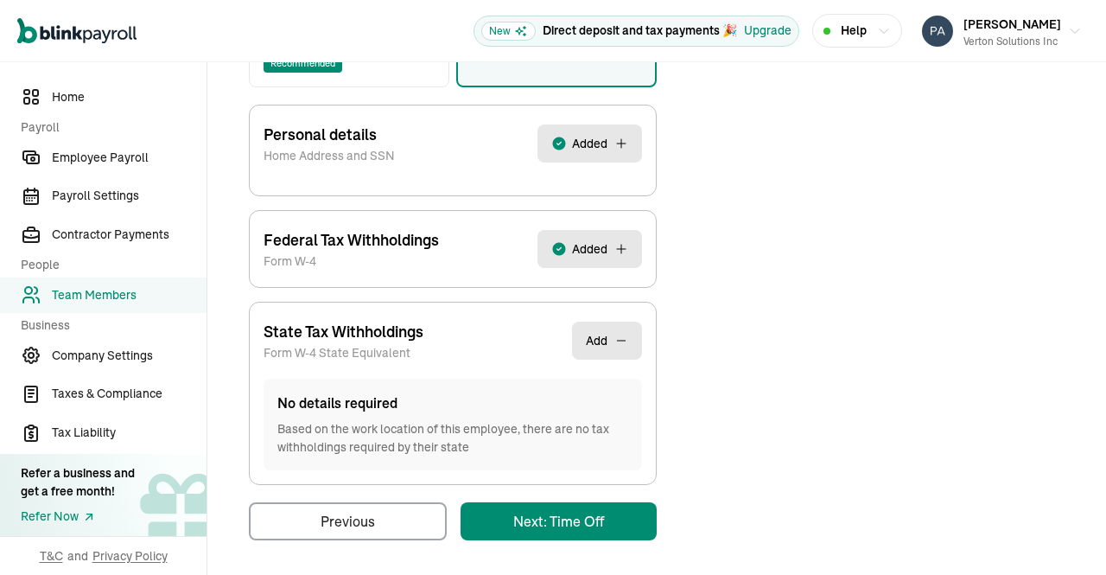
click at [586, 518] on div "Back to team members Raghavendra Prasad Ganesna W2 Employee Active Pay Stubs Ge…" at bounding box center [656, 124] width 899 height 908
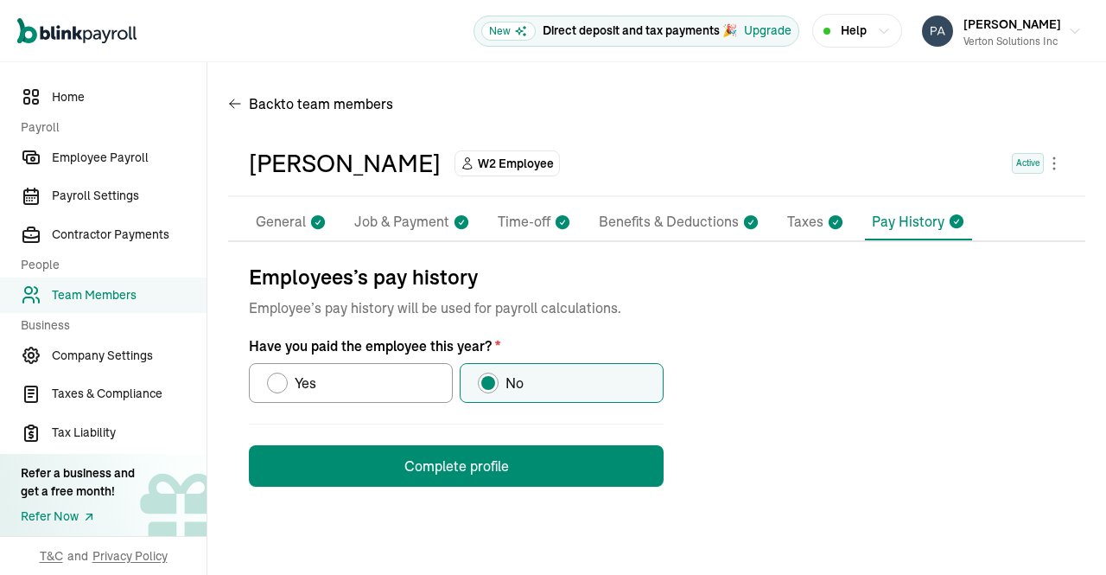
scroll to position [0, 0]
click at [563, 462] on button "Complete profile" at bounding box center [456, 465] width 415 height 41
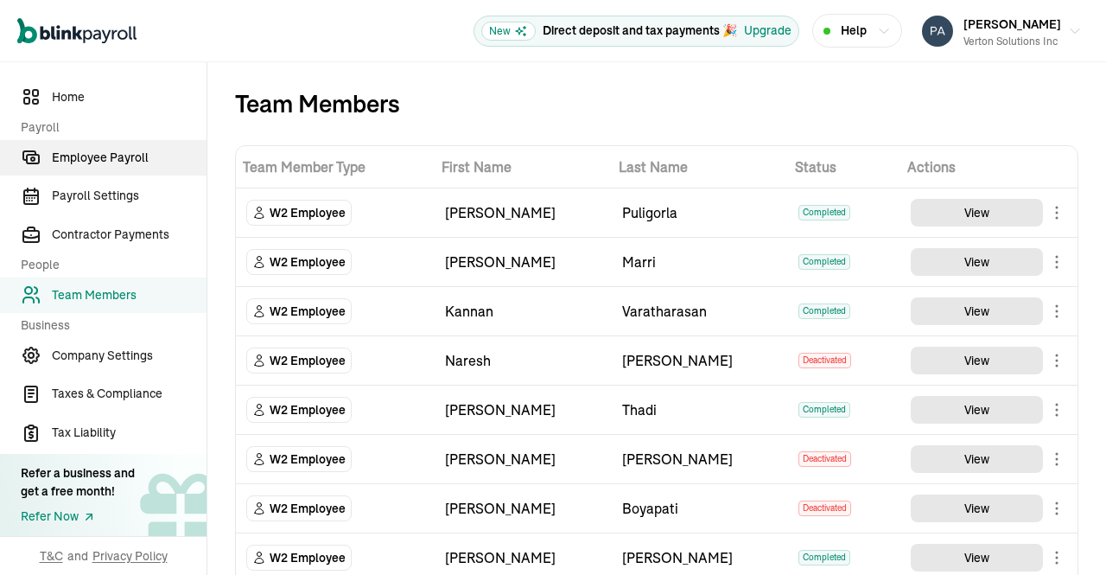
click at [107, 169] on link "Employee Payroll" at bounding box center [103, 157] width 207 height 35
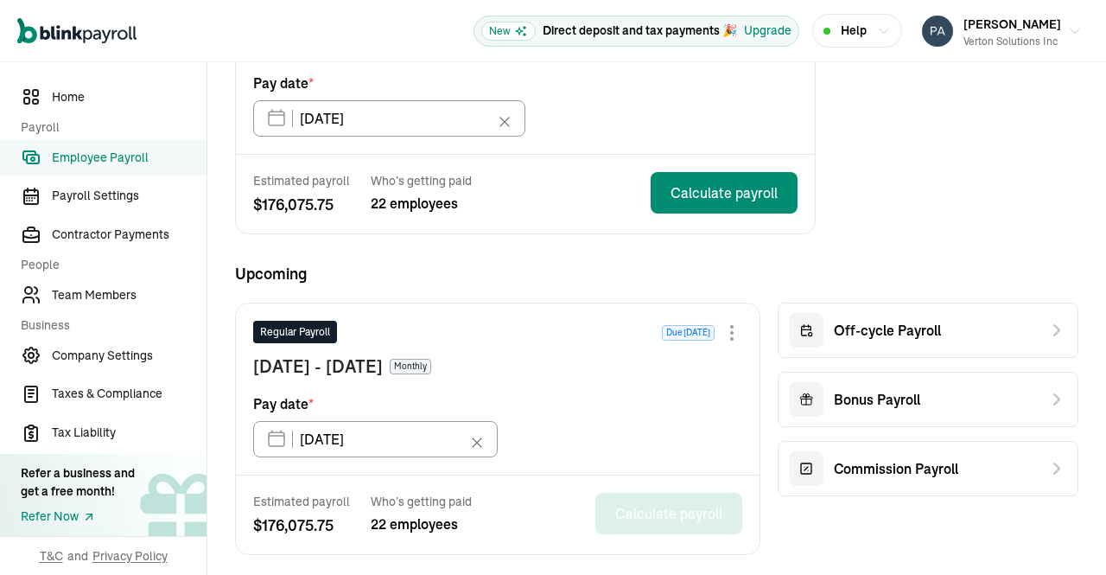
scroll to position [239, 0]
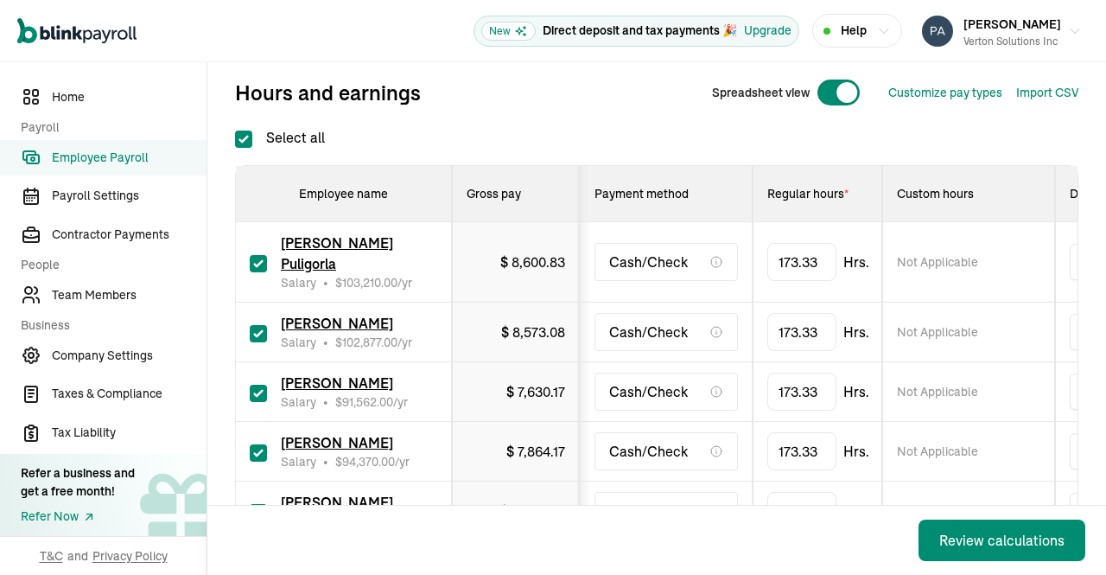
scroll to position [191, 0]
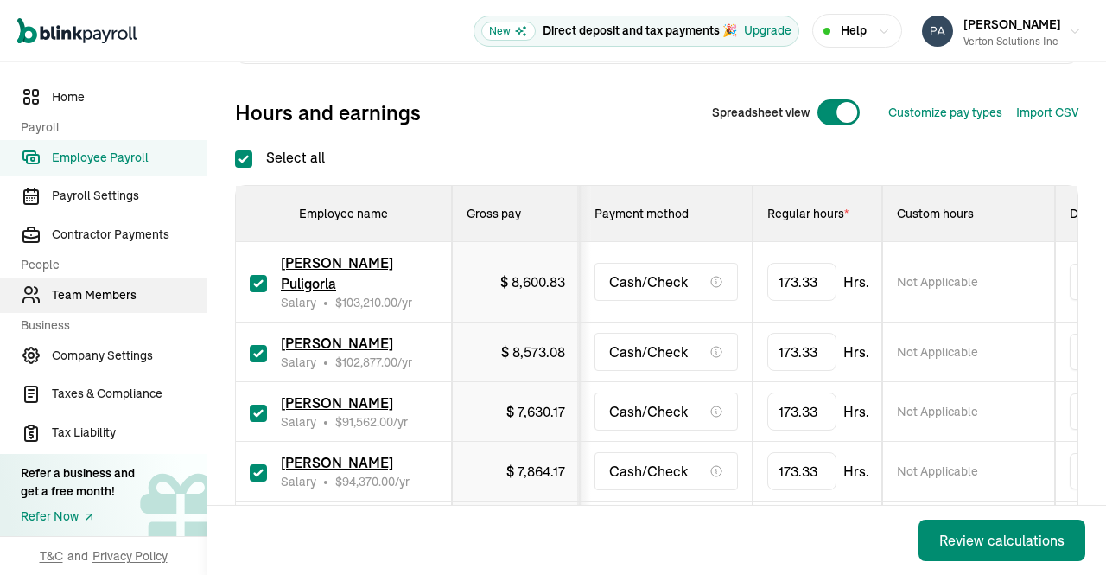
click at [86, 302] on span "Team Members" at bounding box center [129, 295] width 155 height 18
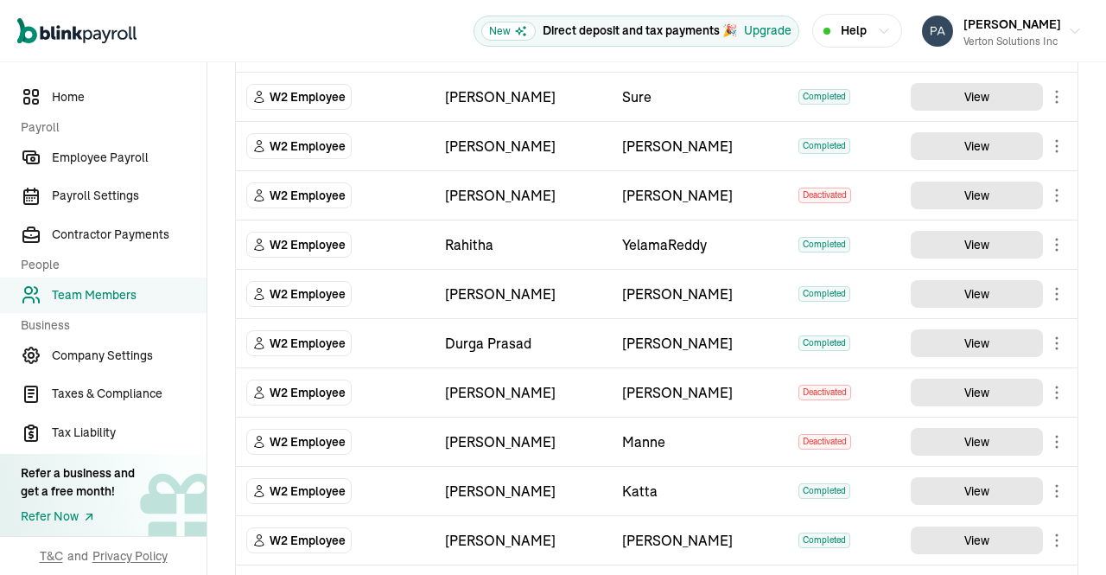
scroll to position [484, 0]
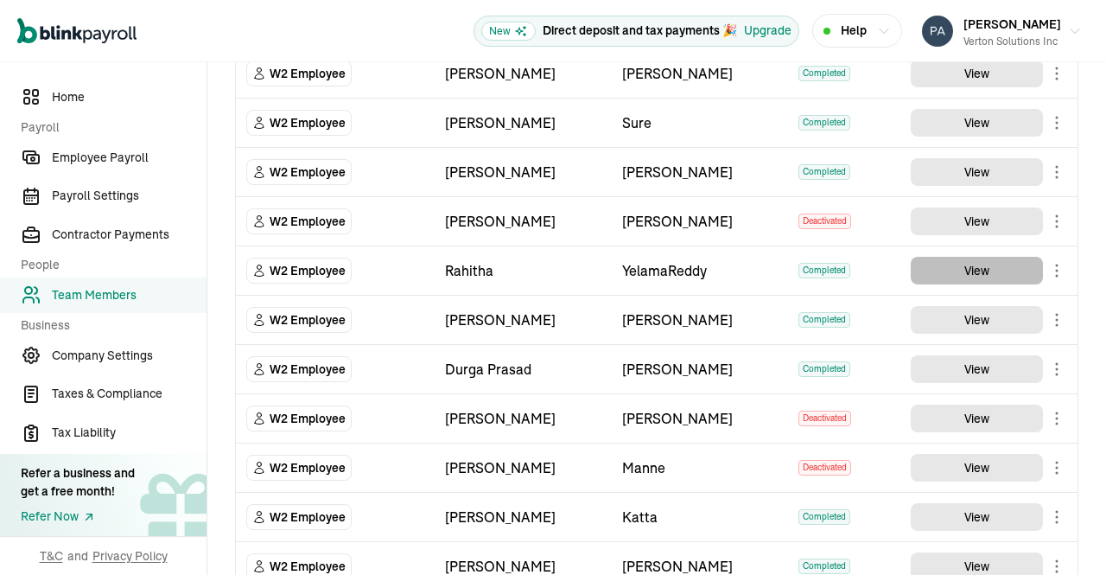
click at [950, 257] on button "View" at bounding box center [977, 271] width 132 height 28
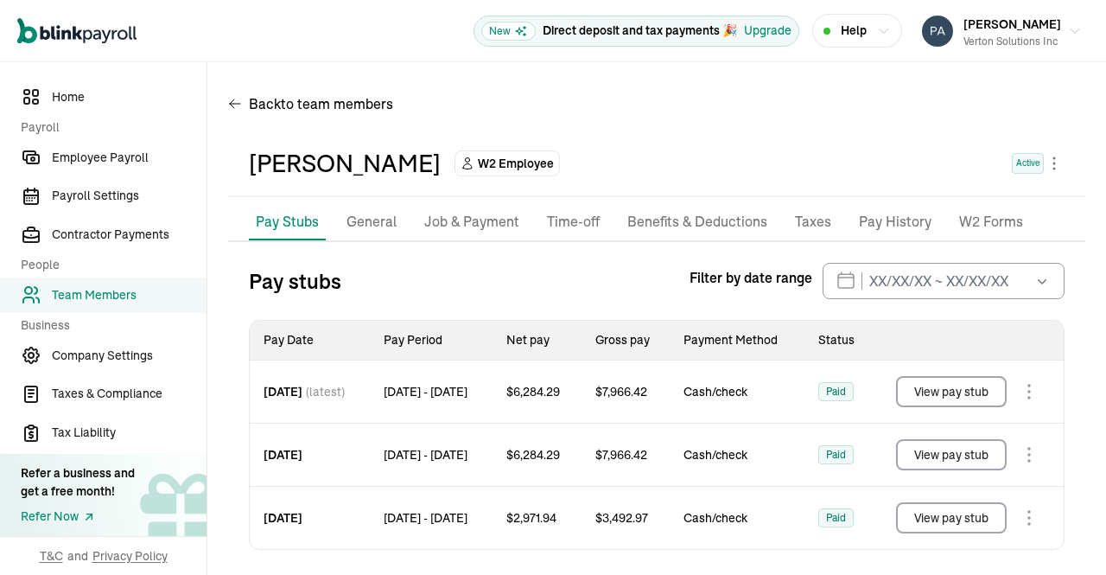
click at [810, 232] on p "Taxes" at bounding box center [813, 222] width 36 height 22
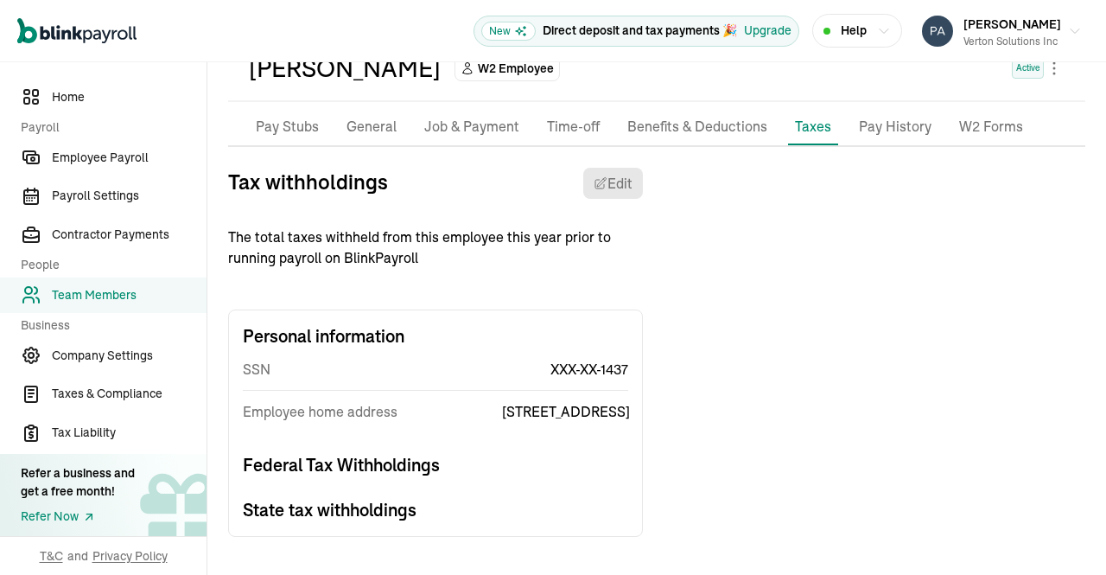
scroll to position [135, 0]
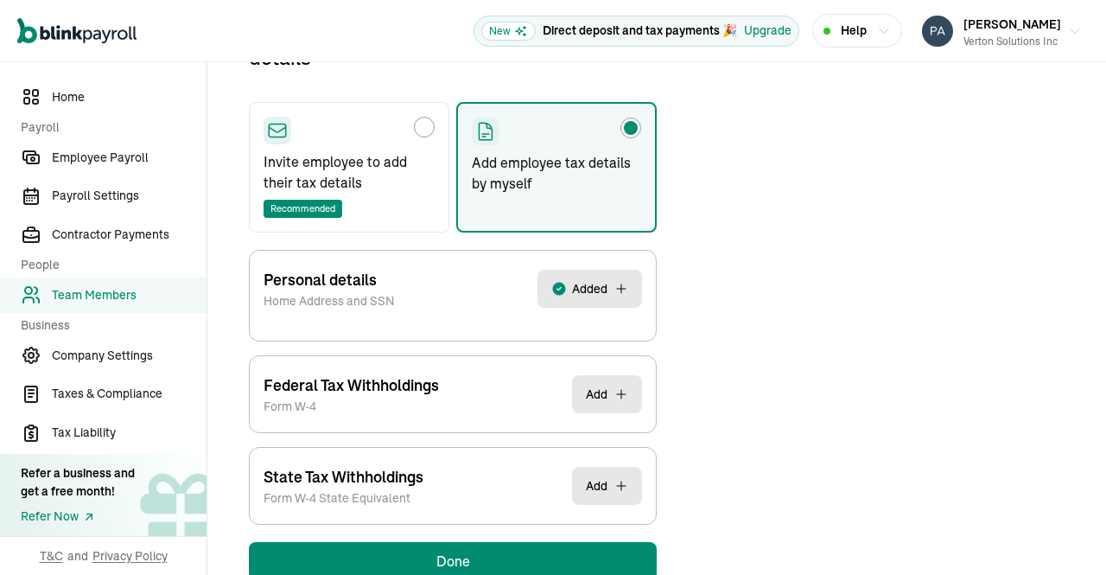
click at [600, 280] on span "Added" at bounding box center [589, 288] width 35 height 17
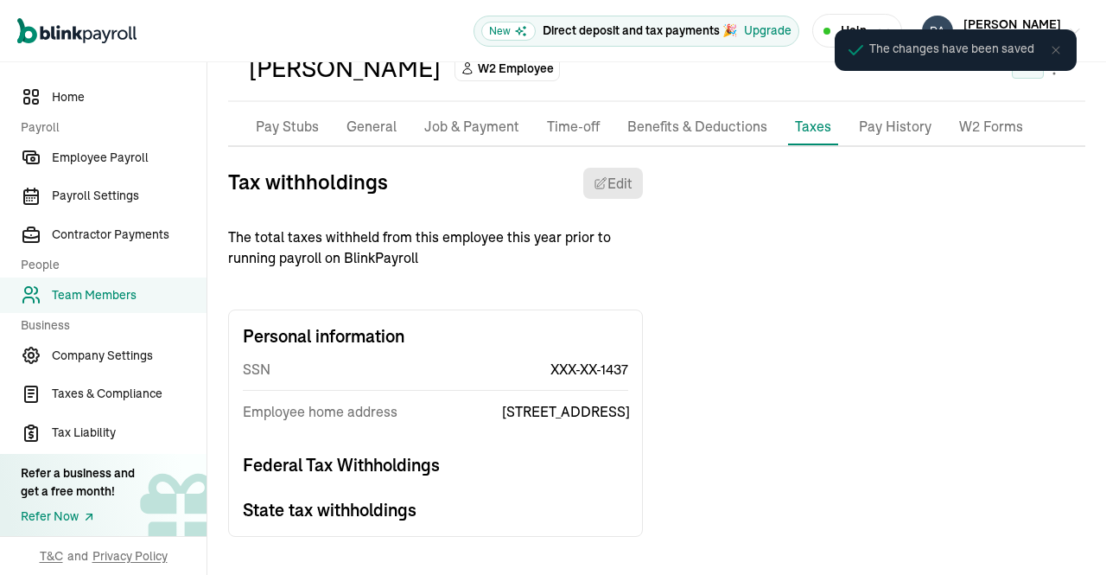
scroll to position [0, 0]
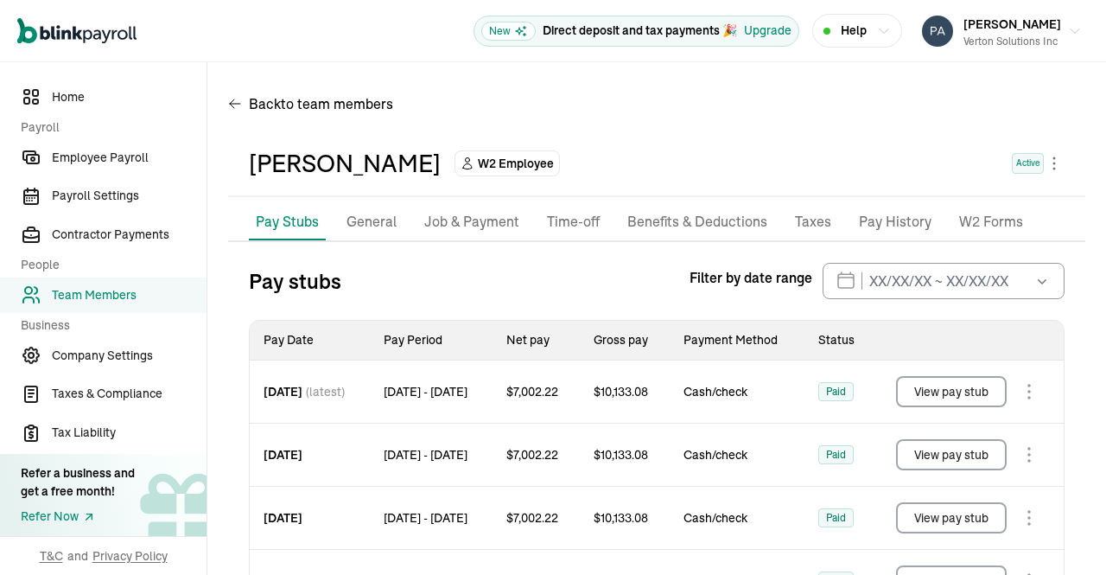
click at [816, 223] on p "Taxes" at bounding box center [813, 222] width 36 height 22
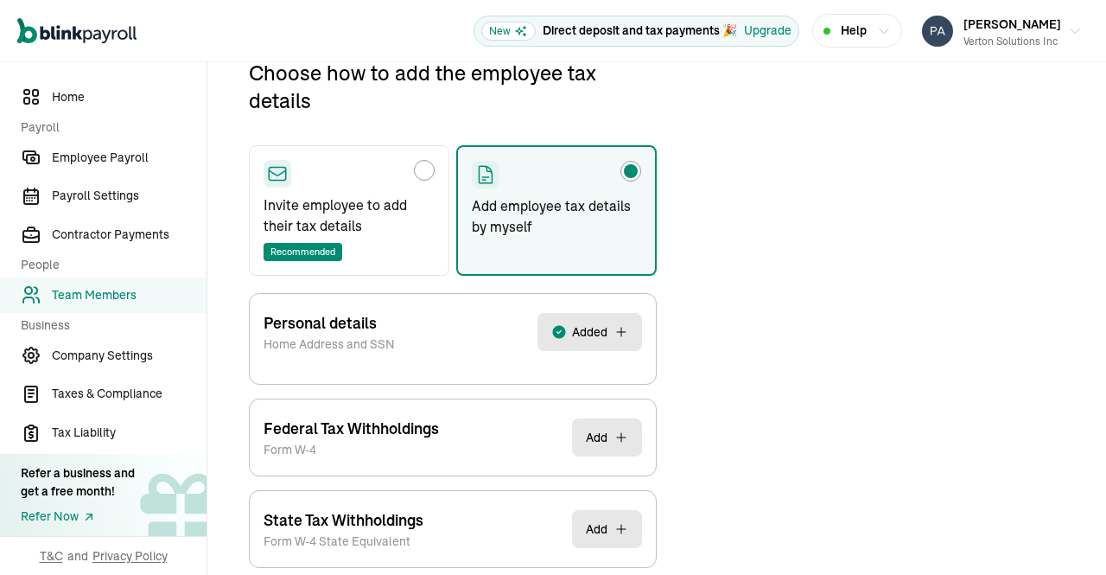
scroll to position [287, 0]
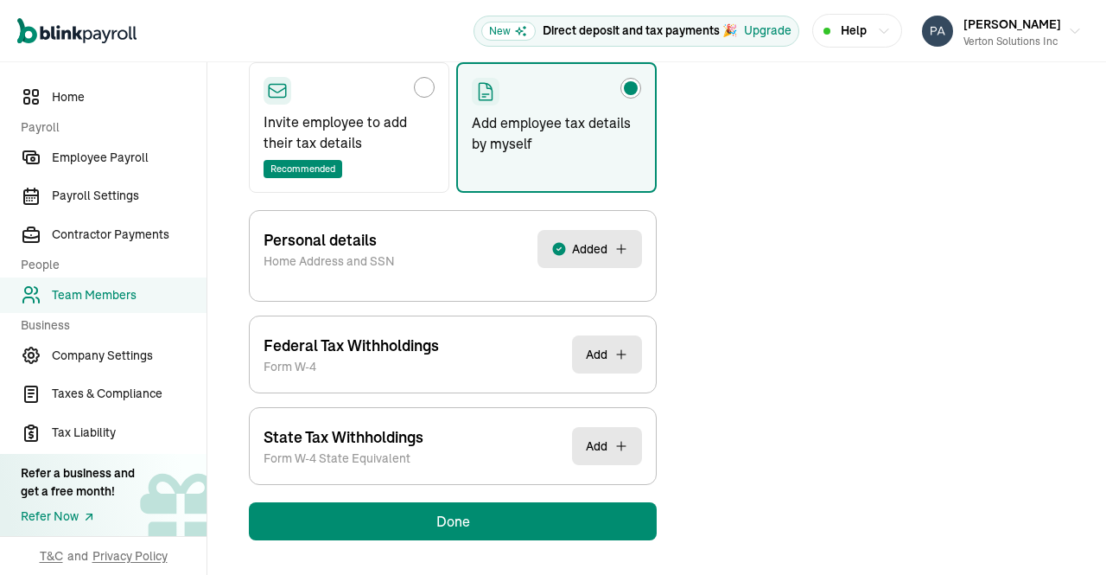
click at [612, 239] on button "Added" at bounding box center [590, 249] width 105 height 38
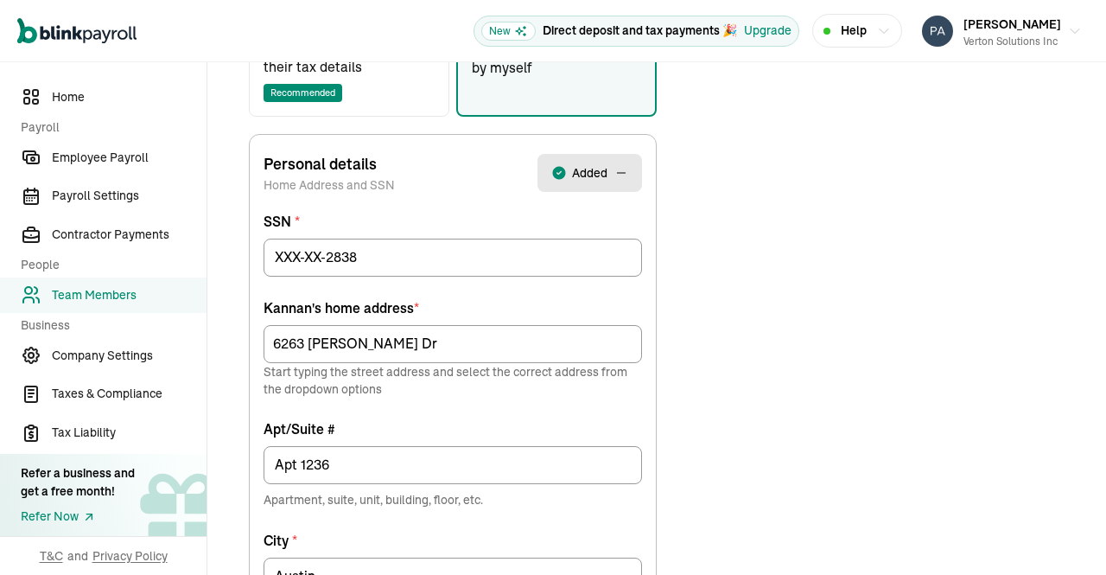
scroll to position [364, 0]
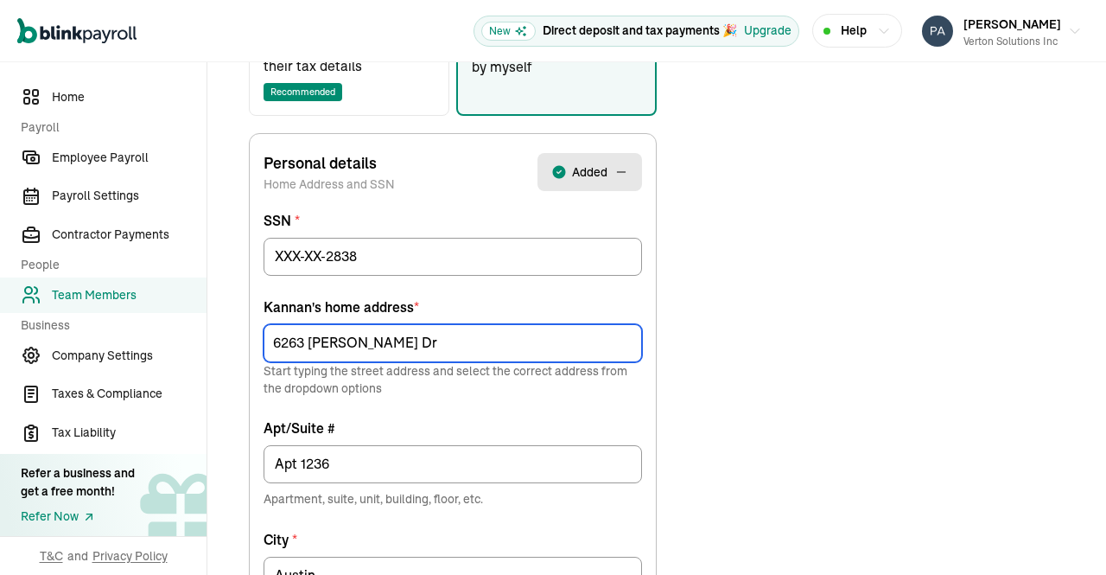
click at [501, 335] on input "6263 McNeil Dr" at bounding box center [453, 343] width 379 height 38
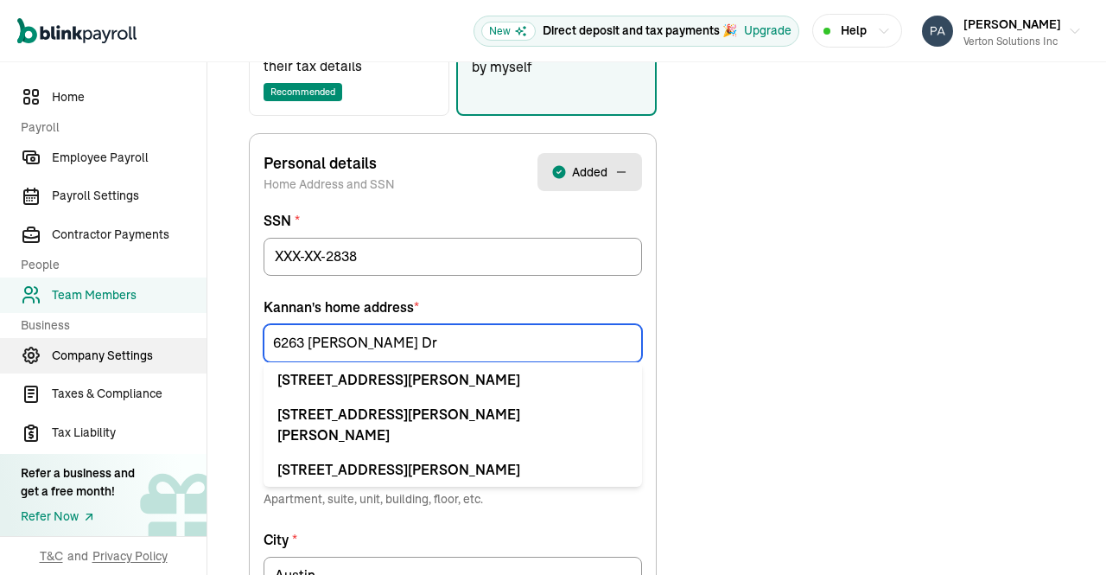
drag, startPoint x: 380, startPoint y: 342, endPoint x: 106, endPoint y: 355, distance: 274.3
click at [106, 355] on div "Home Payroll Employee Payroll Payroll Settings Contractor Payments People Team …" at bounding box center [553, 366] width 1106 height 1336
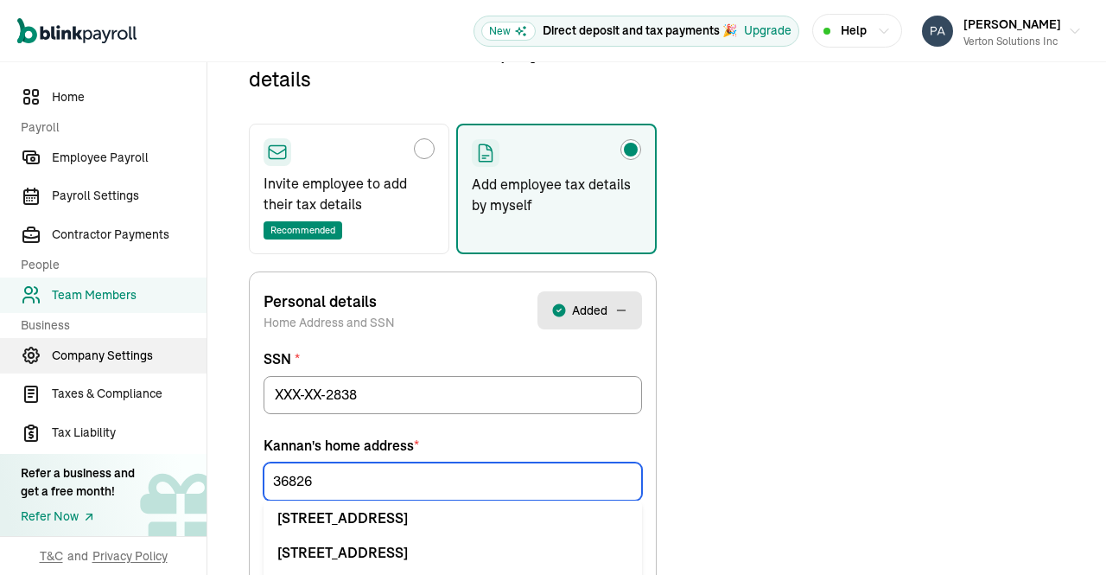
scroll to position [204, 0]
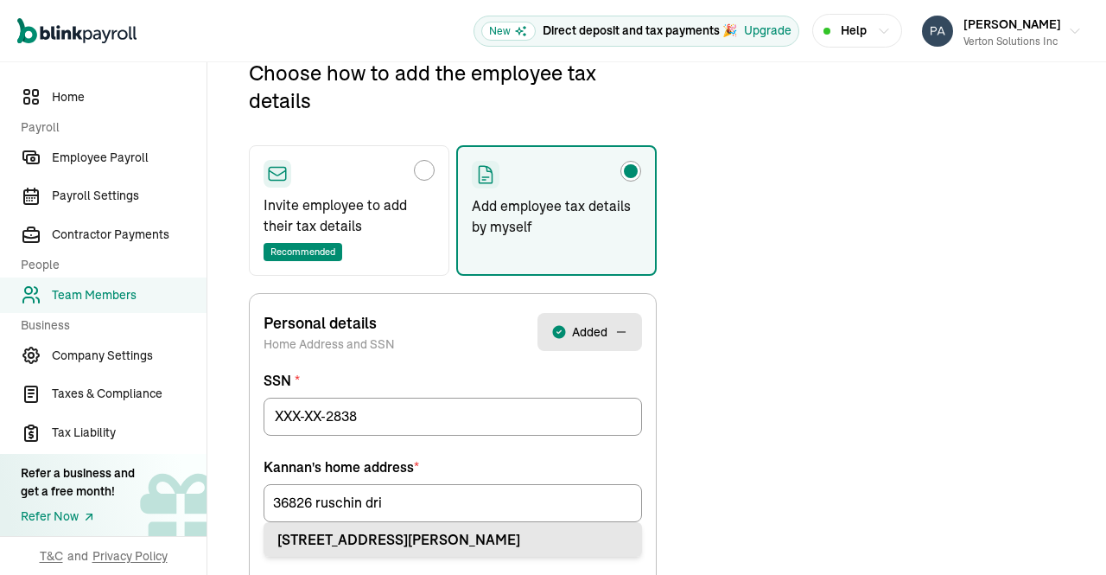
click at [379, 532] on div "36826 Ruschin Dr Newark, CA 94560" at bounding box center [452, 539] width 351 height 21
type input "36826 Ruschin Dr"
type input "Newark"
type input "CA"
type input "94560"
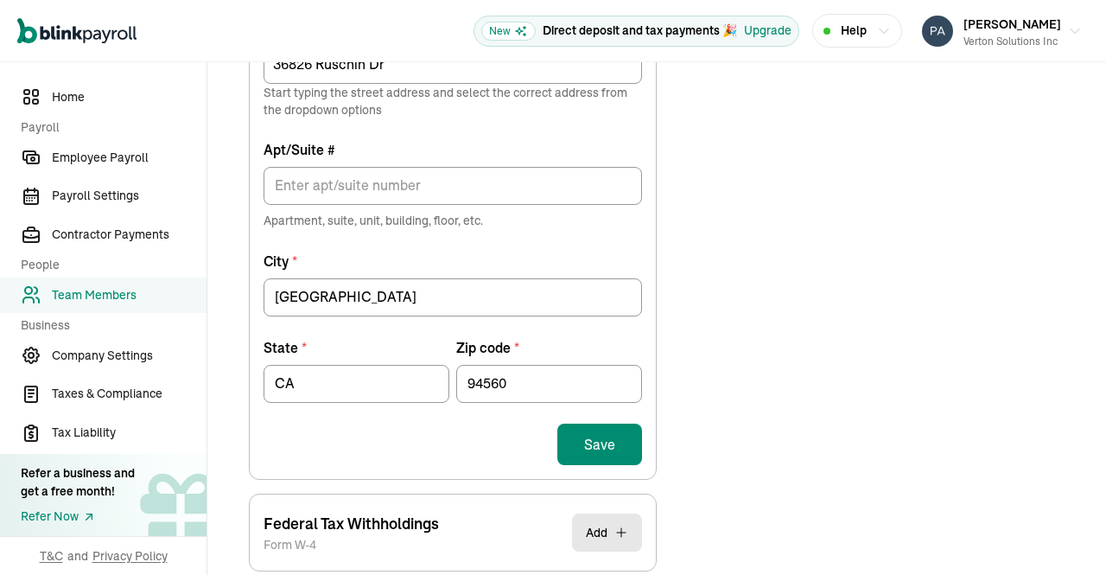
scroll to position [646, 0]
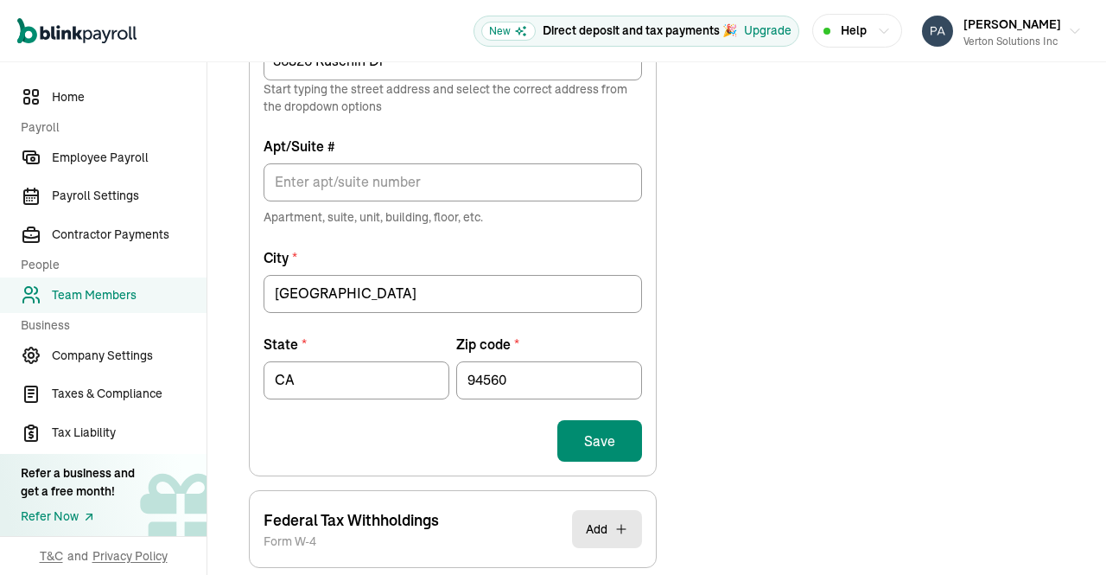
click at [612, 437] on button "Save" at bounding box center [599, 440] width 85 height 41
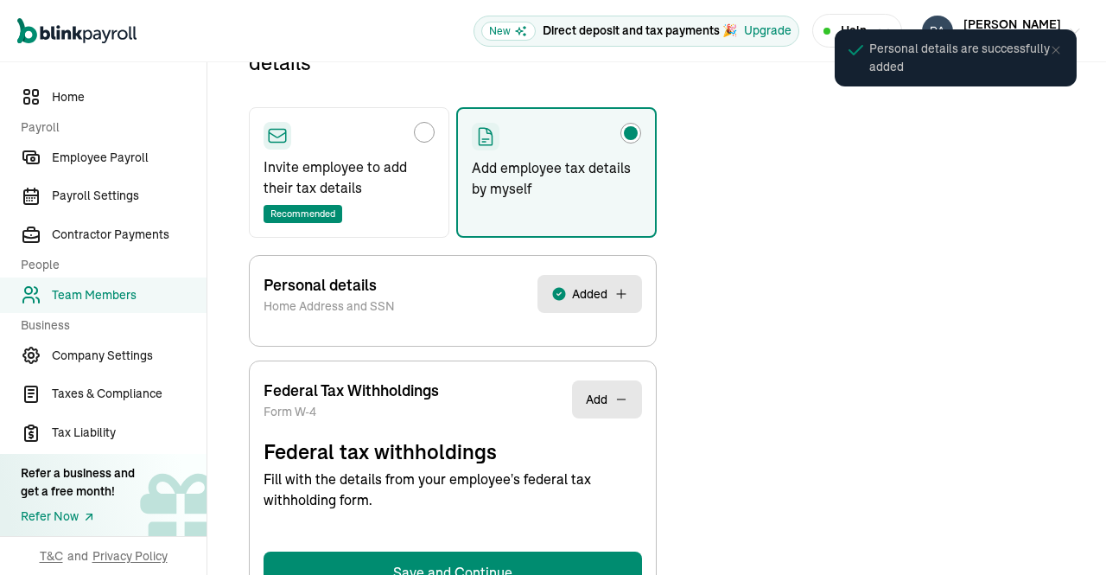
select select "S"
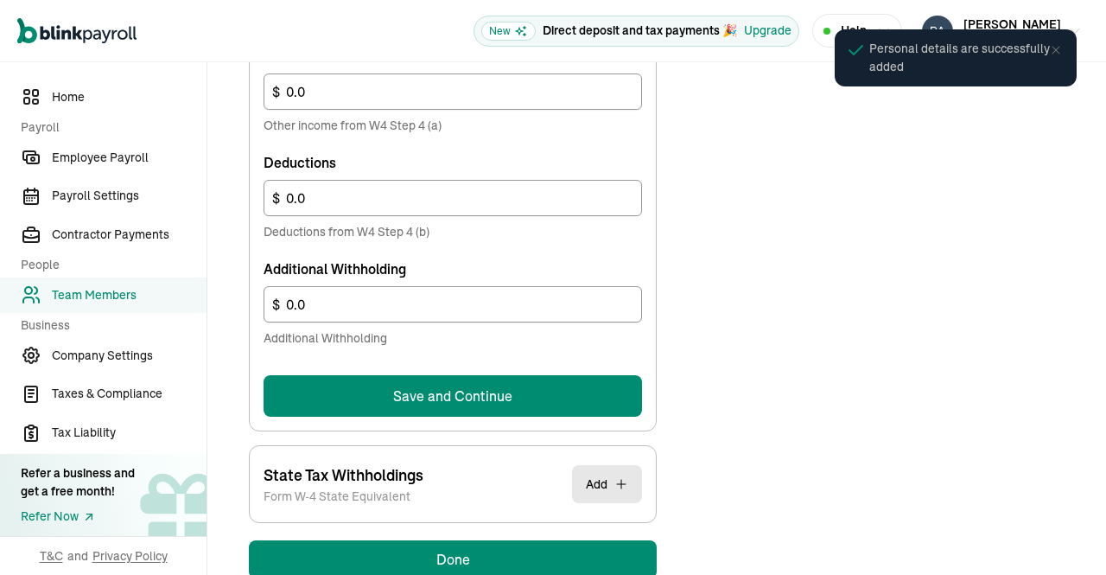
scroll to position [1116, 0]
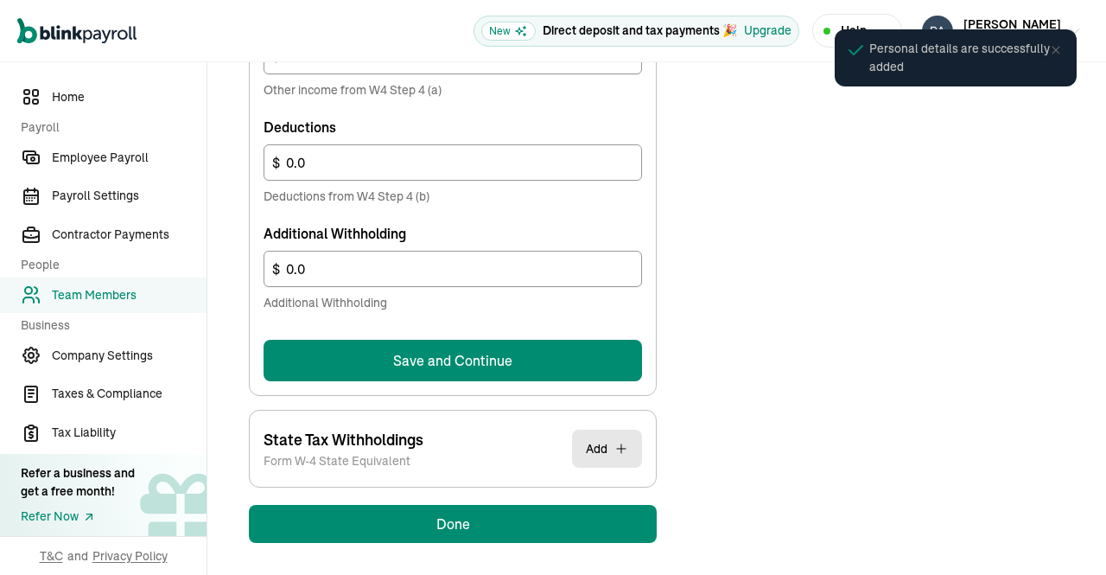
click at [551, 349] on button "Save and Continue" at bounding box center [453, 360] width 379 height 41
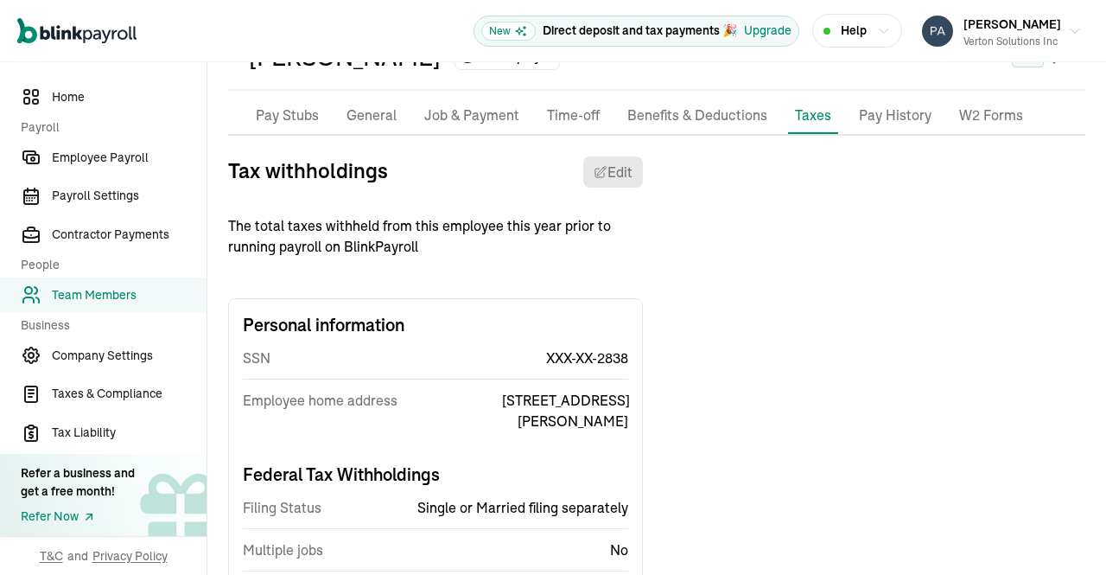
scroll to position [92, 0]
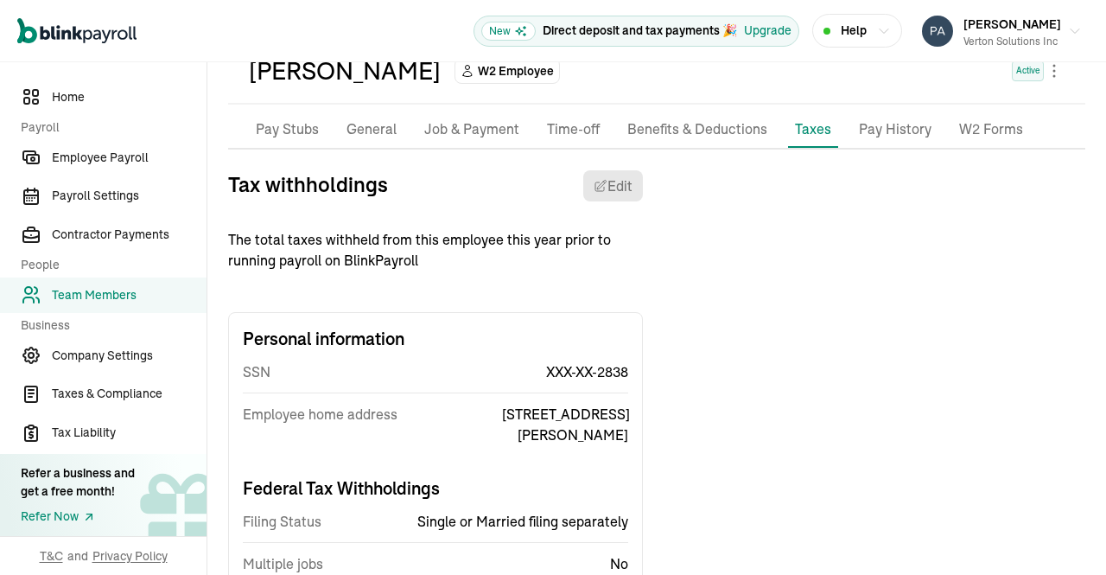
click at [364, 137] on p "General" at bounding box center [372, 129] width 50 height 22
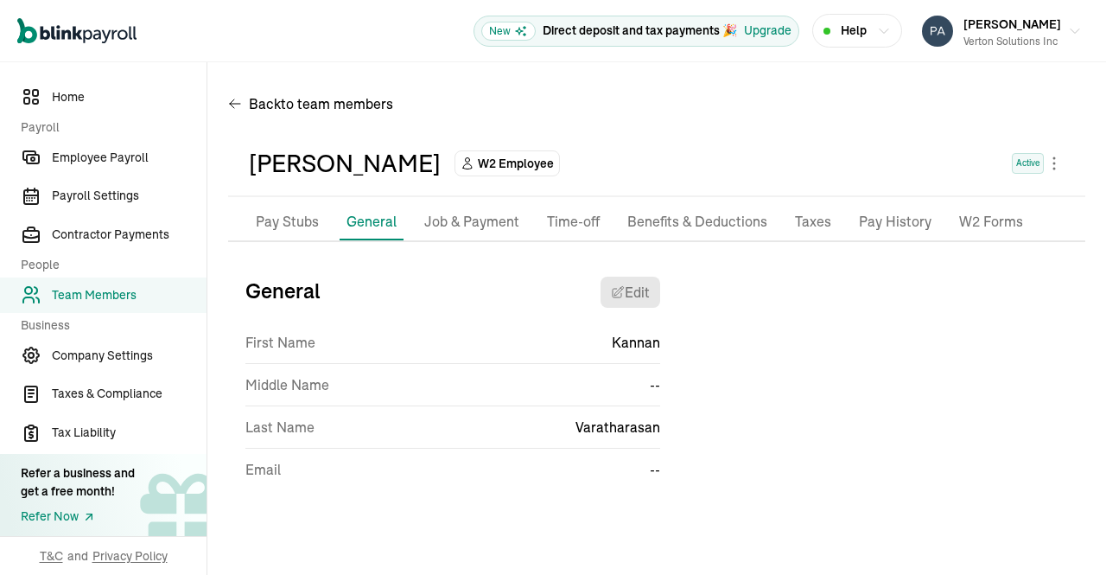
click at [458, 226] on p "Job & Payment" at bounding box center [471, 222] width 95 height 22
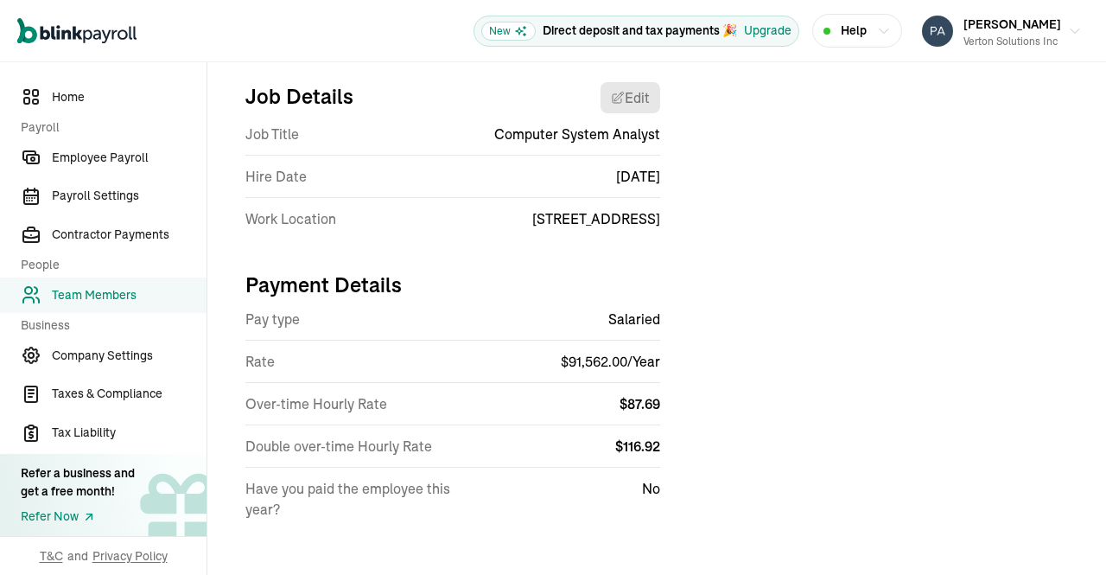
scroll to position [199, 0]
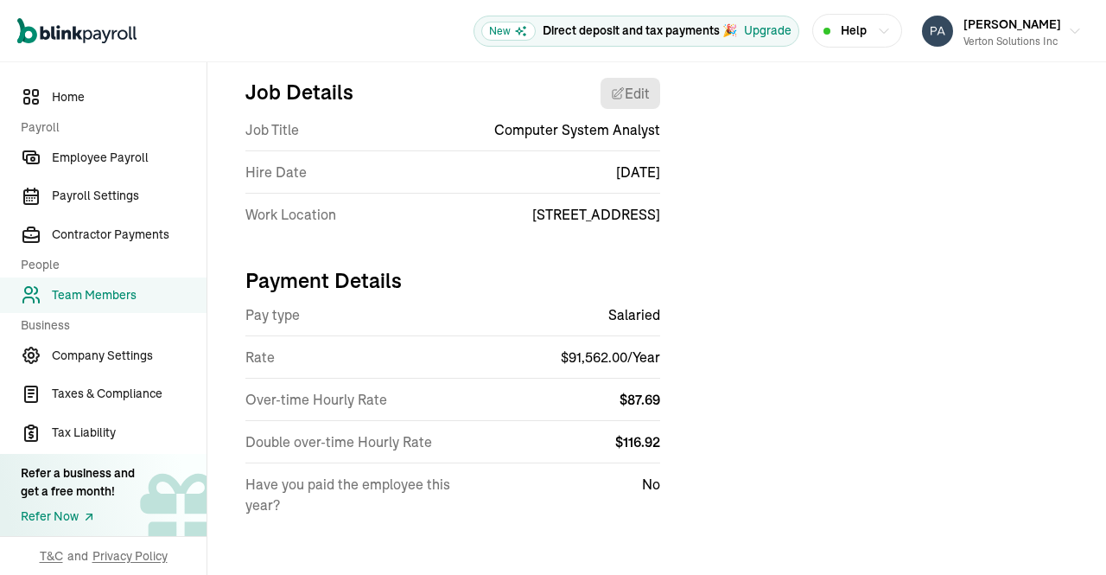
select select "4100 Alpha Road"
select select "4"
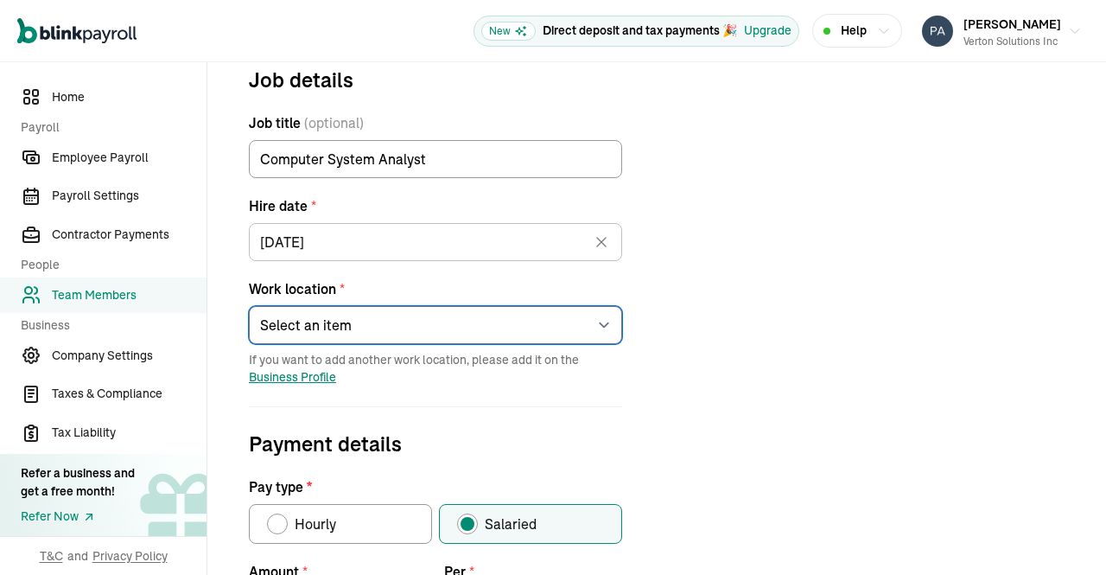
click at [595, 320] on select "Select an item 1 Mercedes-Benz Drive 7373 Gateway Boulevard 4100 Alpha Road 600…" at bounding box center [435, 325] width 373 height 38
click at [249, 306] on select "Select an item 1 Mercedes-Benz Drive 7373 Gateway Boulevard 4100 Alpha Road 600…" at bounding box center [435, 325] width 373 height 38
click at [602, 325] on select "Select an item 1 Mercedes-Benz Drive 7373 Gateway Boulevard 4100 Alpha Road 600…" at bounding box center [435, 325] width 373 height 38
select select "Works from home"
click at [249, 306] on select "Select an item 1 Mercedes-Benz Drive 7373 Gateway Boulevard 4100 Alpha Road 600…" at bounding box center [435, 325] width 373 height 38
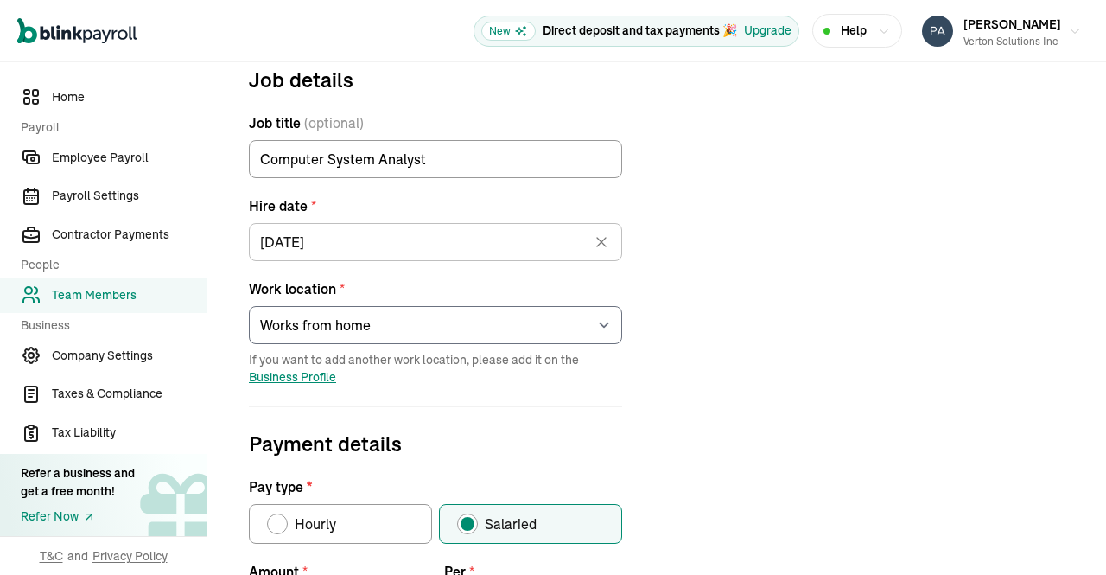
click at [651, 383] on div "Job details Job title (optional) Computer System Analyst Hire date * 07/03/2024…" at bounding box center [656, 567] width 857 height 1006
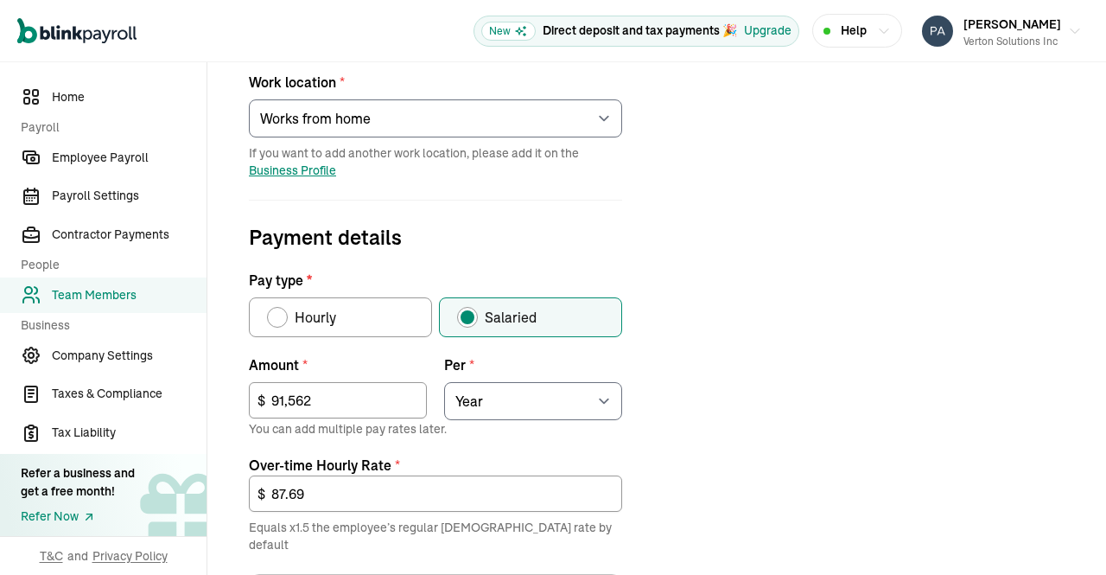
scroll to position [430, 0]
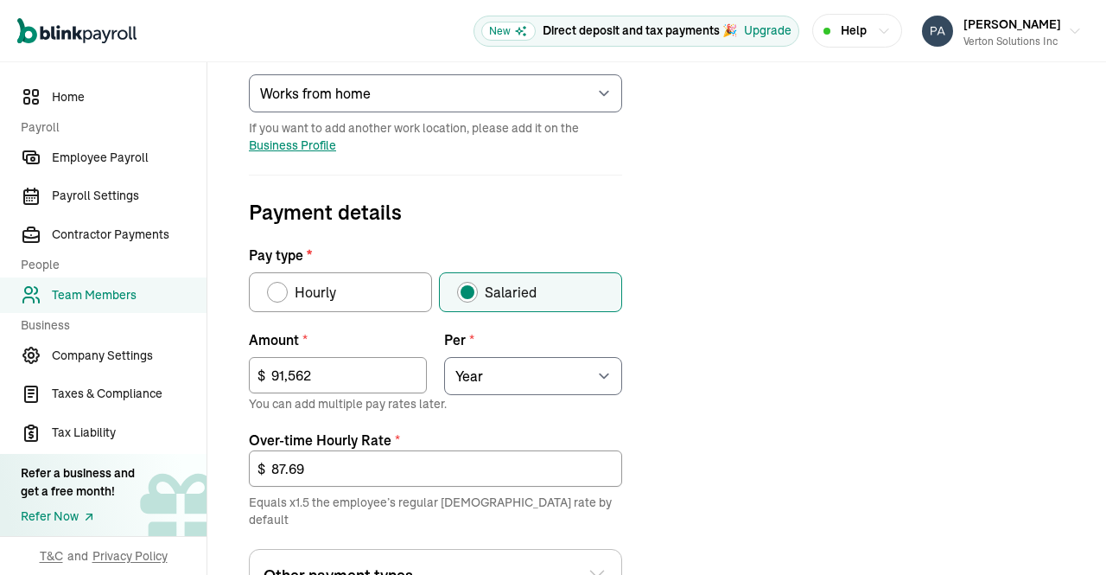
click at [319, 144] on span "Business Profile" at bounding box center [292, 145] width 87 height 16
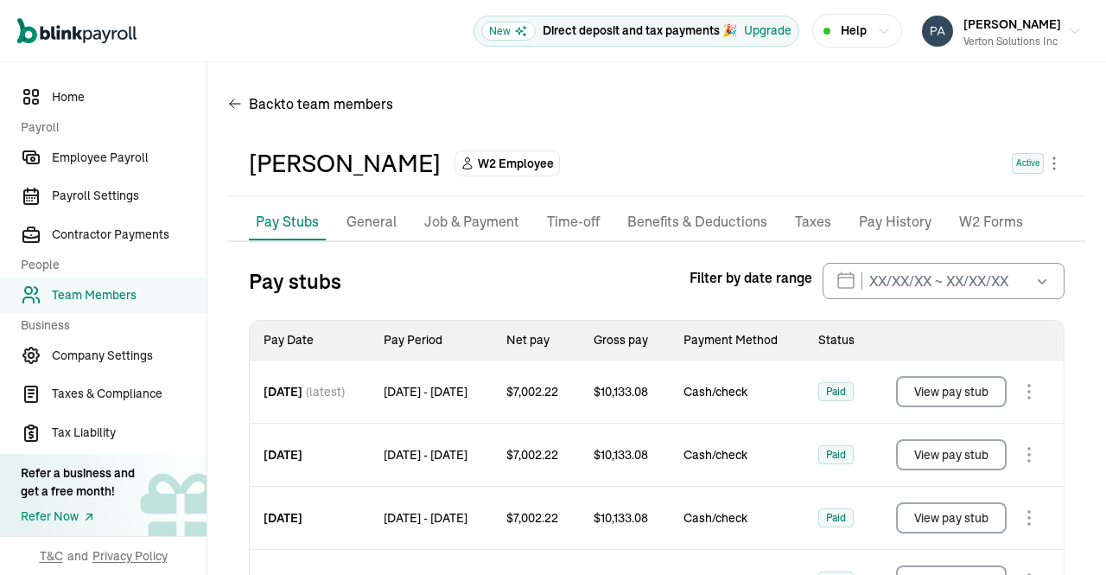
click at [451, 222] on p "Job & Payment" at bounding box center [471, 222] width 95 height 22
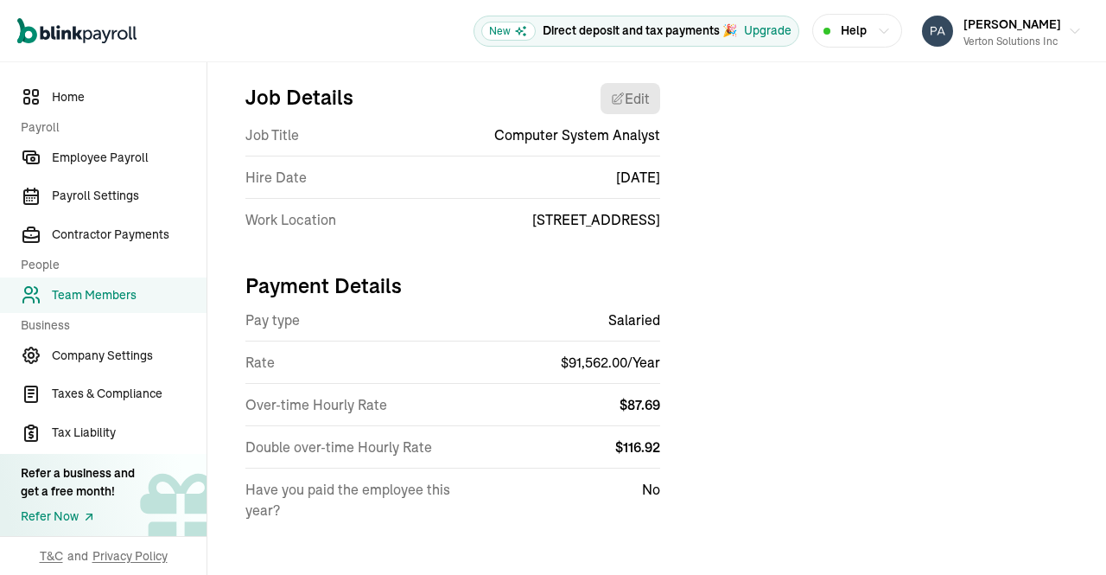
scroll to position [202, 0]
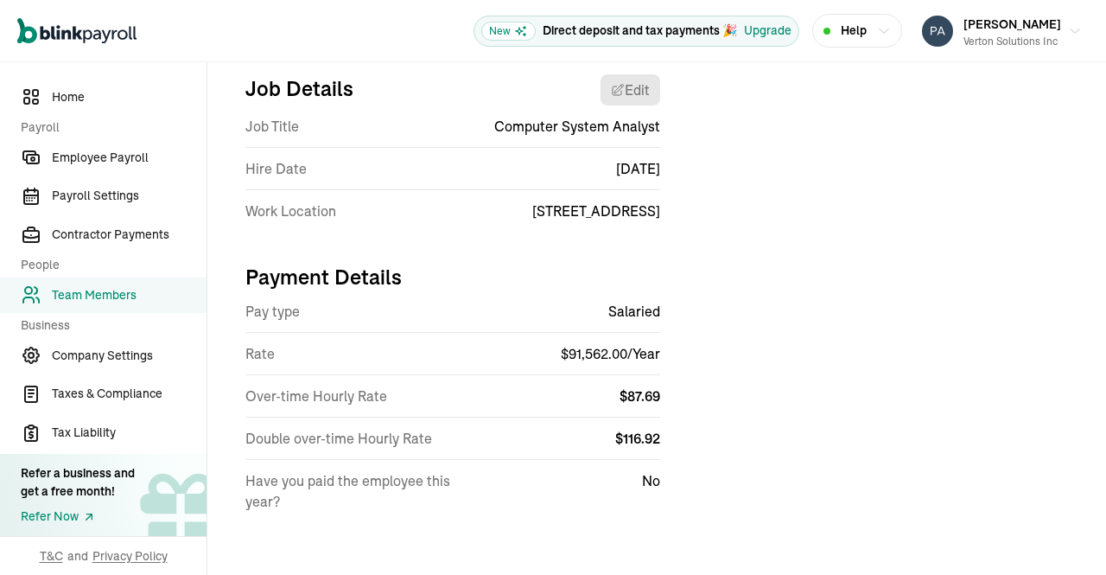
select select "4100 Alpha Road"
select select "4"
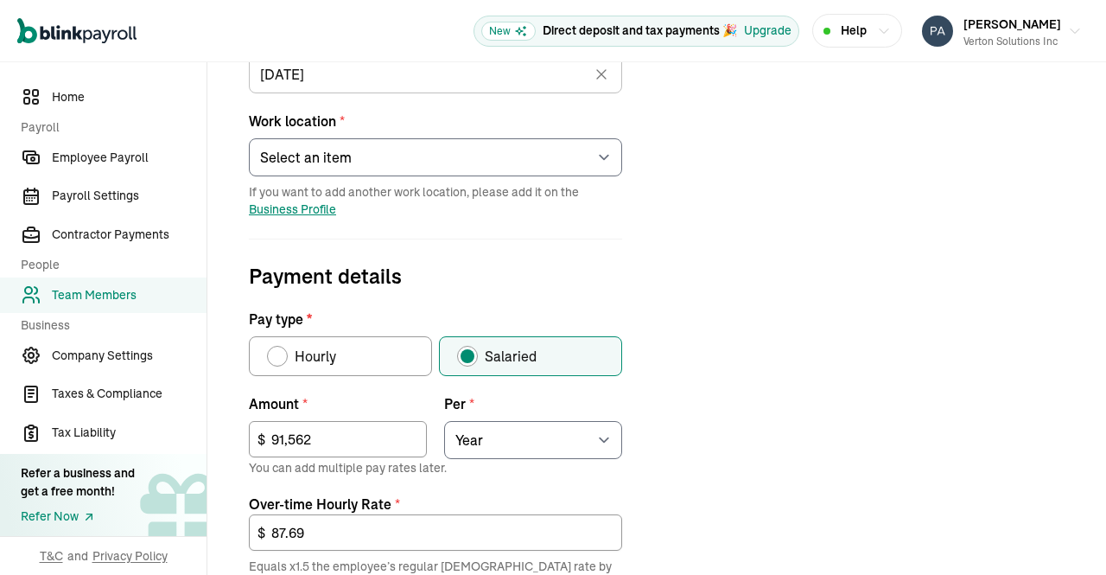
scroll to position [360, 0]
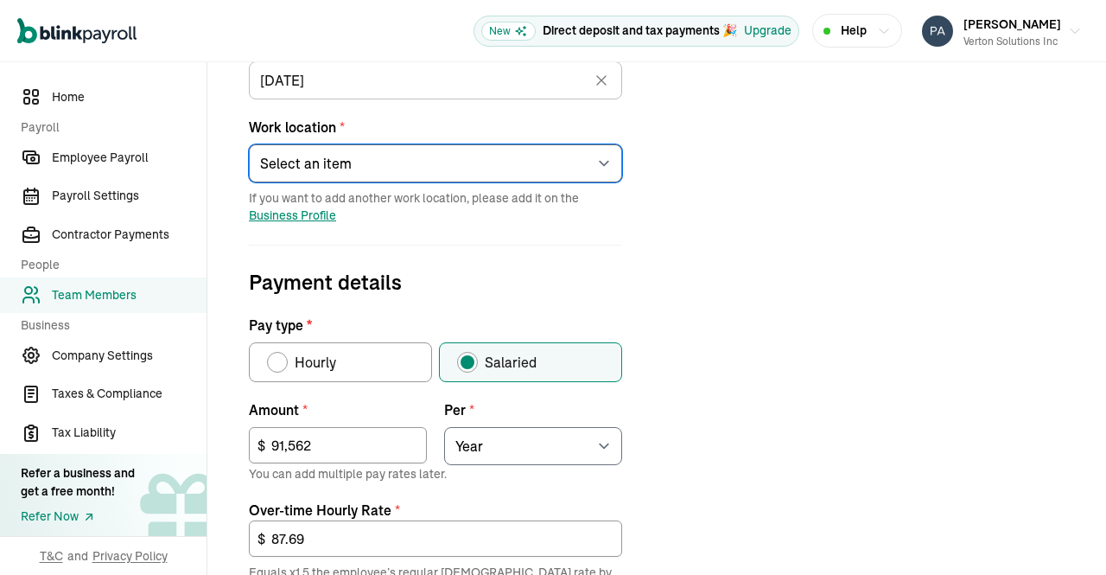
click at [587, 166] on select "Select an item 1 Mercedes-Benz Drive 7373 Gateway Boulevard 4100 Alpha Road 600…" at bounding box center [435, 163] width 373 height 38
select select "7373 Gateway Boulevard"
click at [249, 144] on select "Select an item 1 Mercedes-Benz Drive 7373 Gateway Boulevard 4100 Alpha Road 600…" at bounding box center [435, 163] width 373 height 38
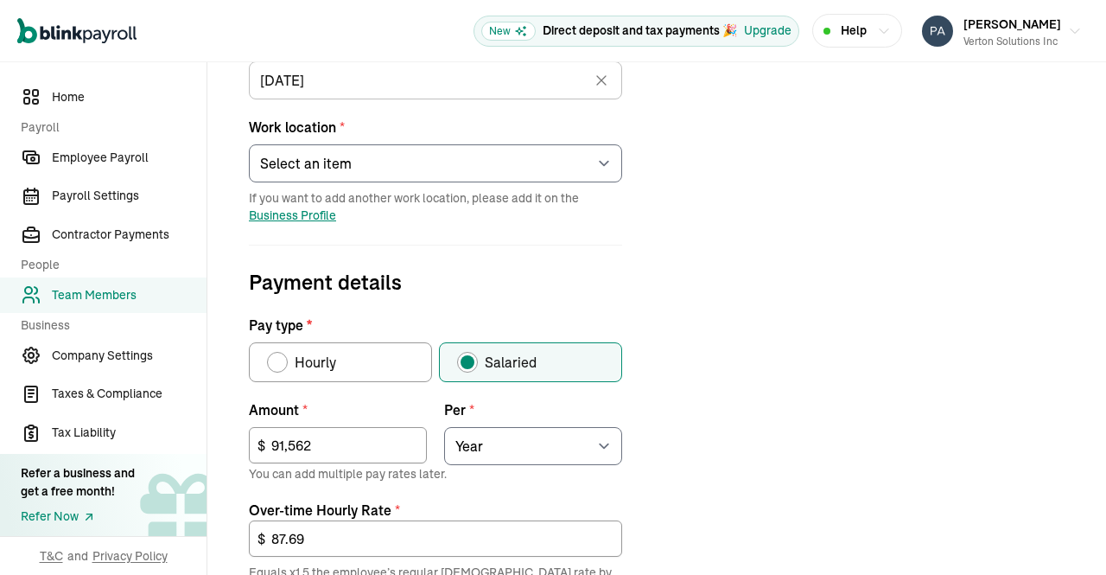
click at [712, 214] on div "Job details Job title (optional) Computer System Analyst Hire date * 07/03/2024…" at bounding box center [656, 405] width 857 height 1006
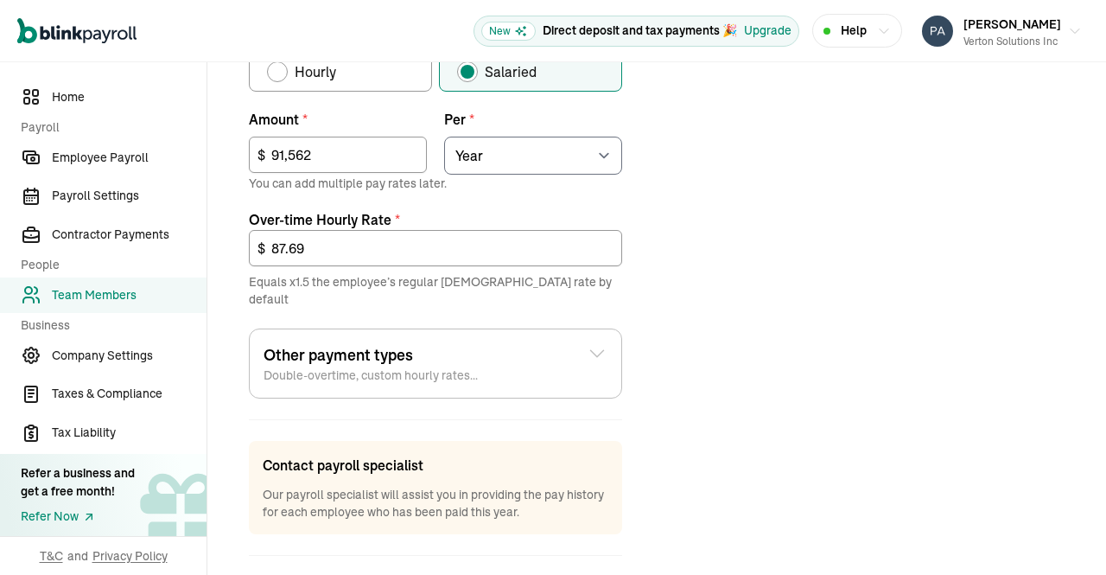
scroll to position [712, 0]
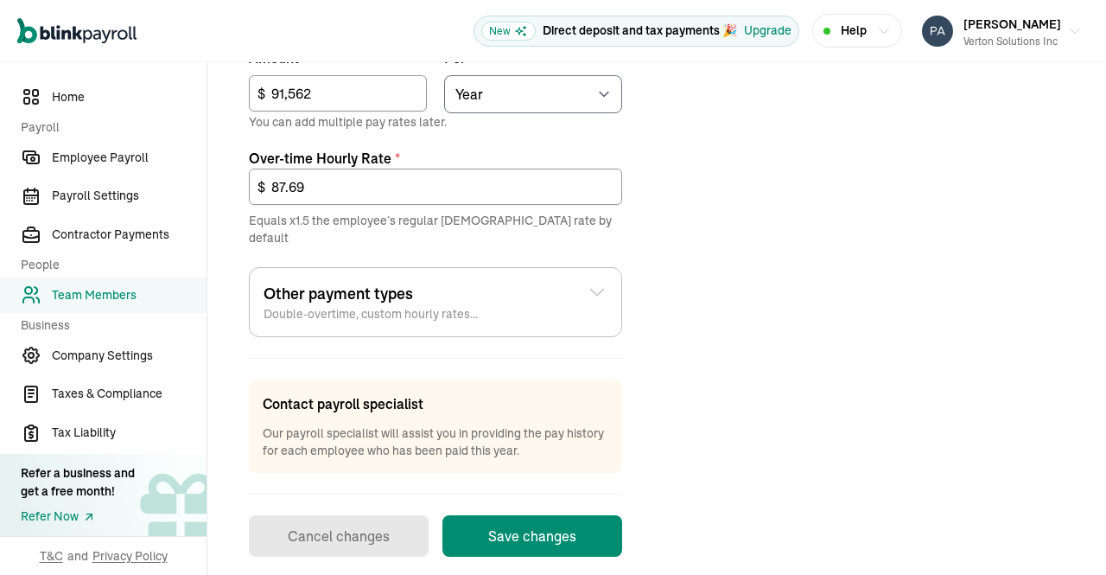
click at [566, 517] on button "Save changes" at bounding box center [533, 535] width 180 height 41
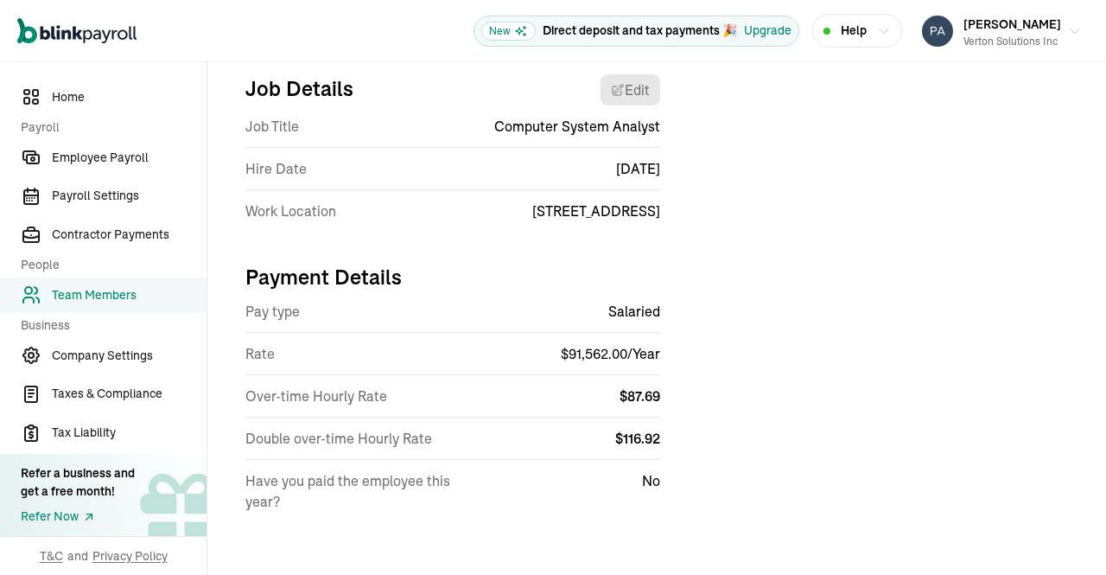
scroll to position [0, 0]
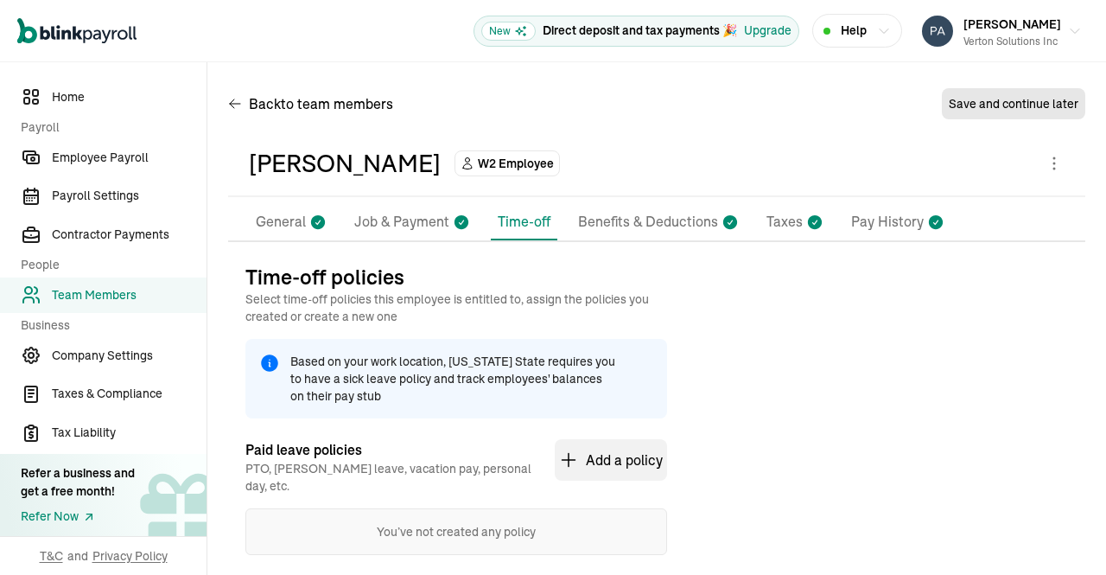
scroll to position [100, 0]
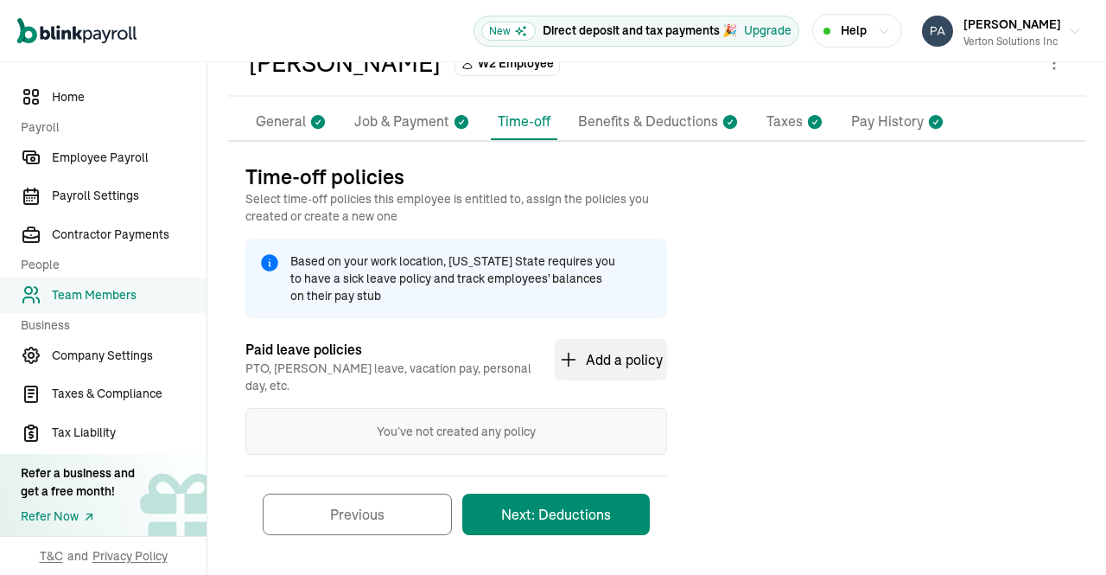
click at [602, 501] on button "Next: Deductions" at bounding box center [556, 513] width 188 height 41
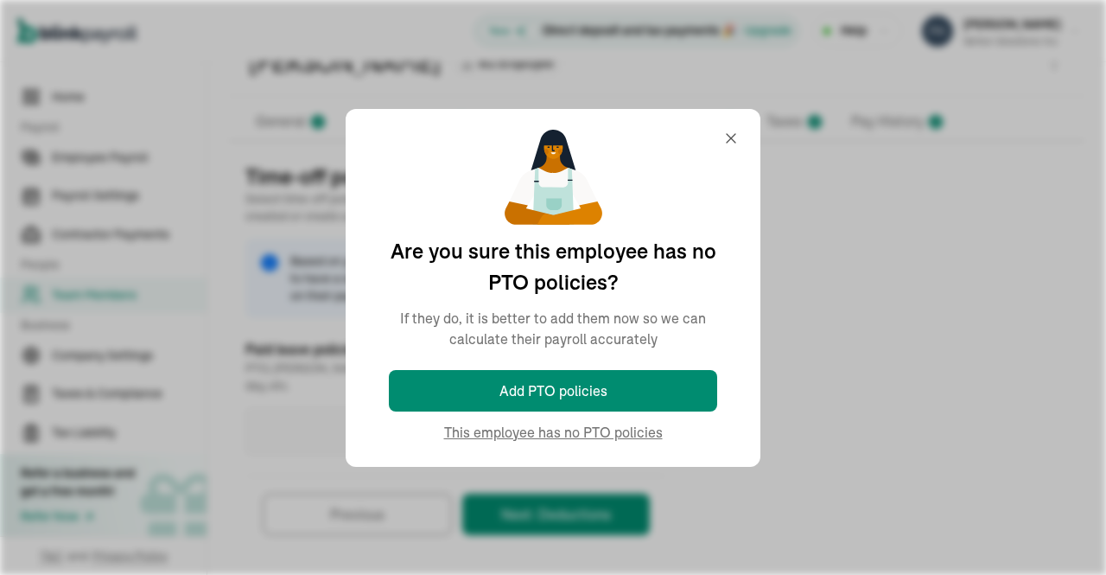
click at [627, 433] on div "You’ve not created any policy" at bounding box center [456, 431] width 422 height 47
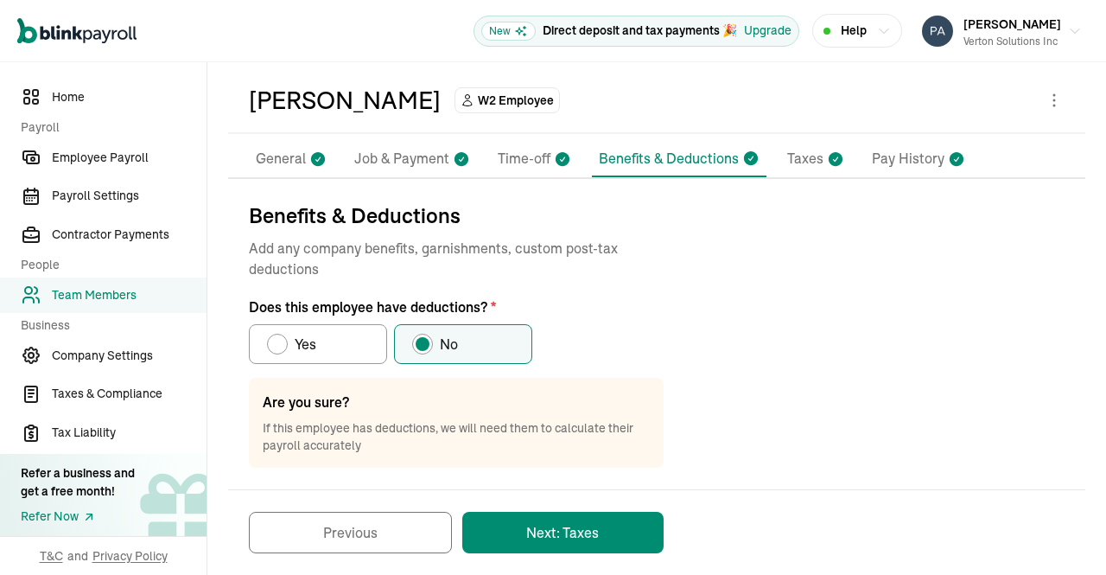
scroll to position [78, 0]
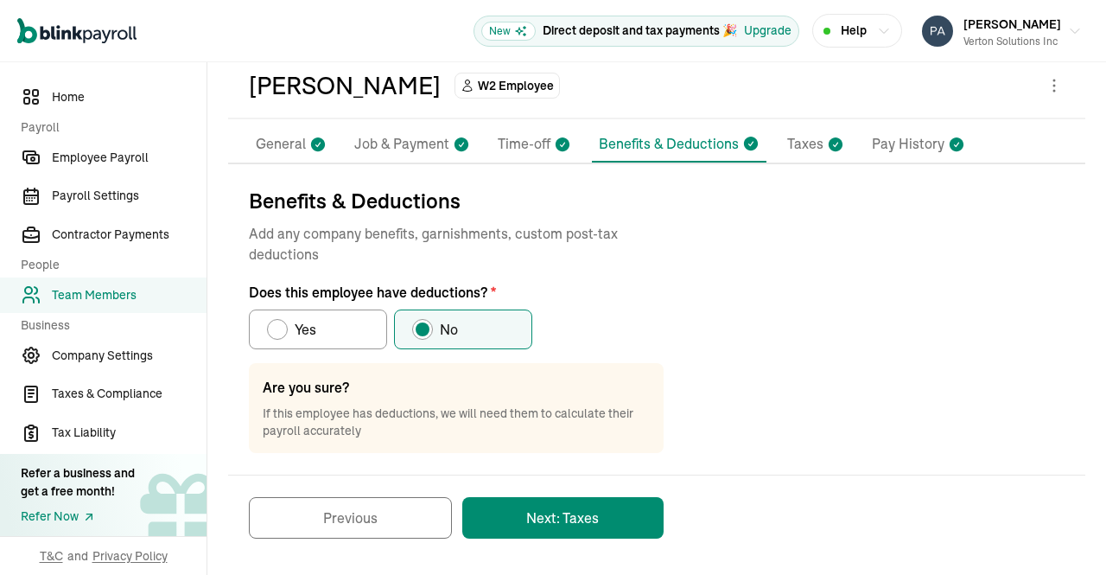
click at [610, 514] on button "Next: Taxes" at bounding box center [562, 517] width 201 height 41
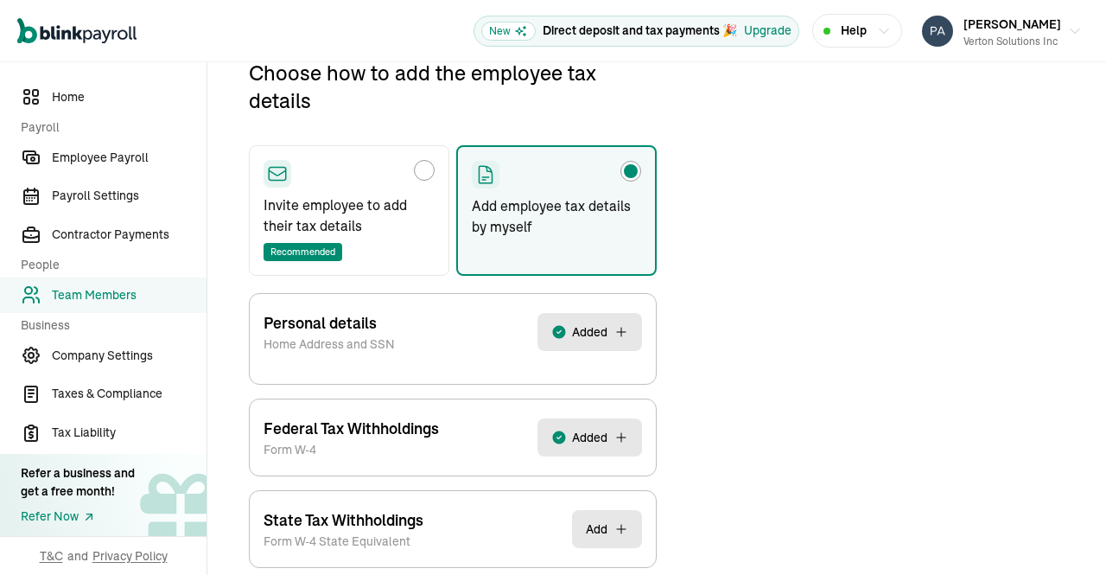
scroll to position [287, 0]
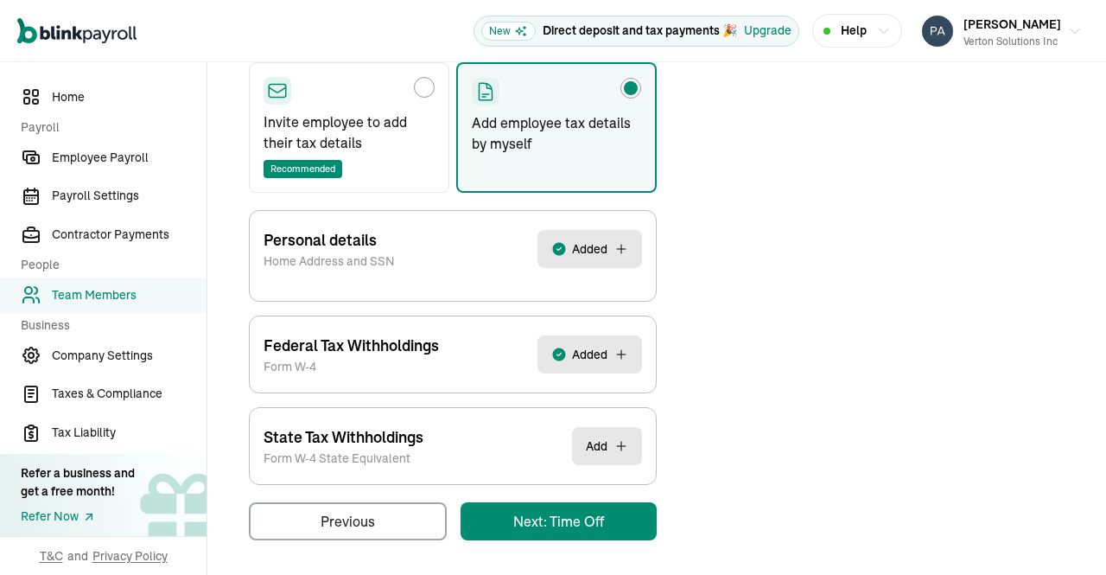
click at [604, 519] on main "Back to team members Save and continue later Kannan Varatharasan W2 Employee Pa…" at bounding box center [656, 176] width 899 height 803
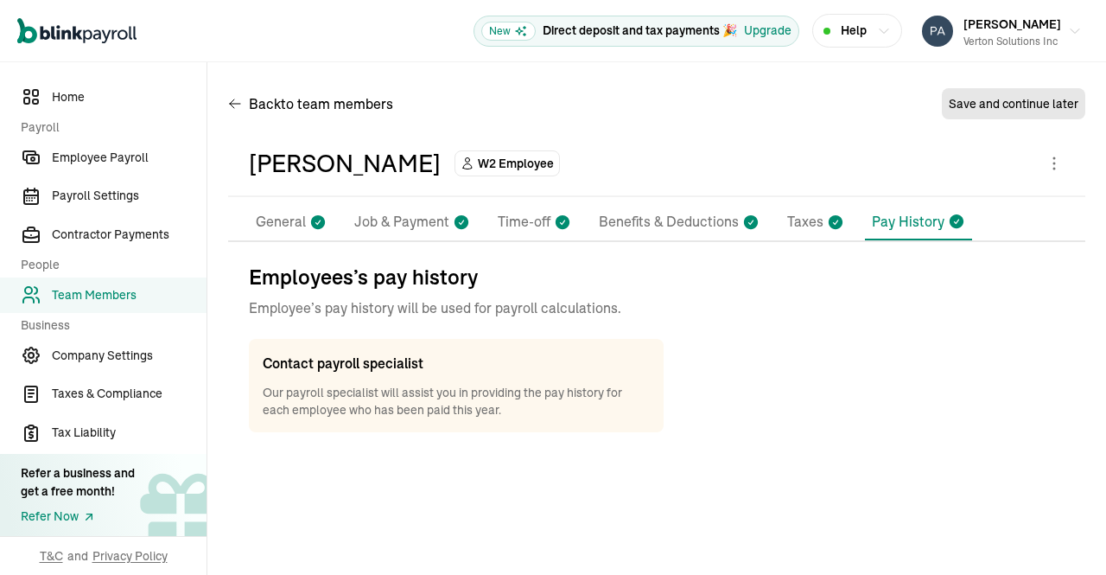
scroll to position [0, 0]
click at [804, 232] on p "Taxes" at bounding box center [805, 222] width 36 height 22
select select "S"
select select "NONE"
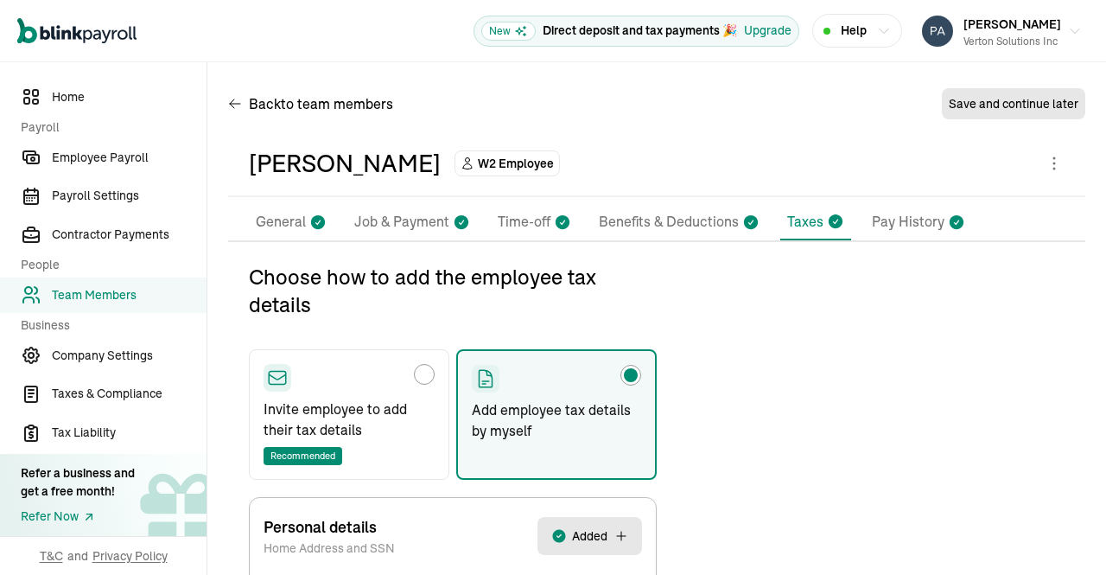
click at [914, 228] on p "Pay History" at bounding box center [908, 222] width 73 height 22
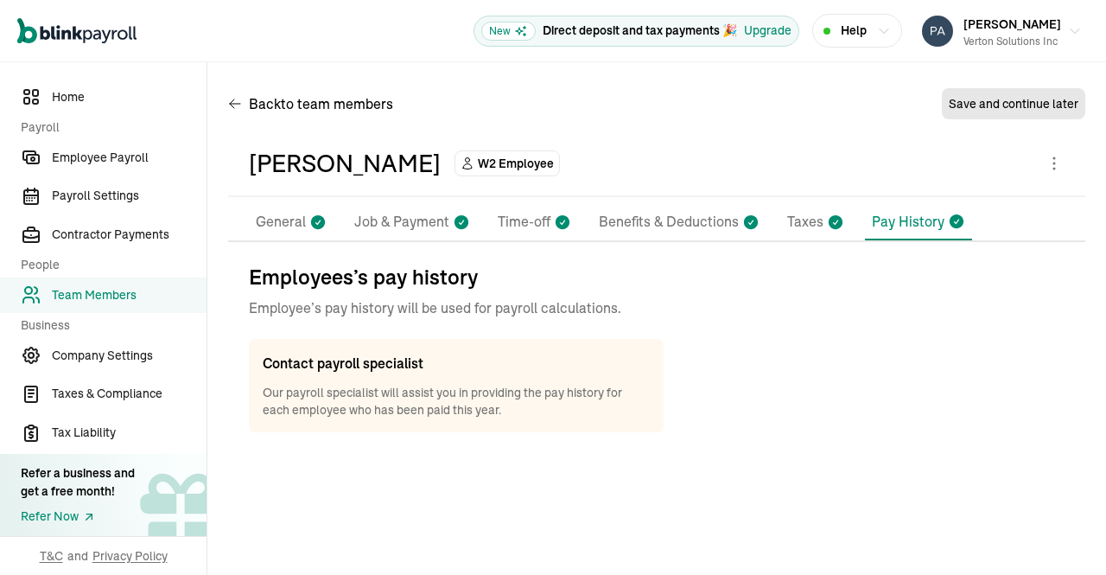
click at [524, 228] on p "Time-off" at bounding box center [524, 222] width 53 height 22
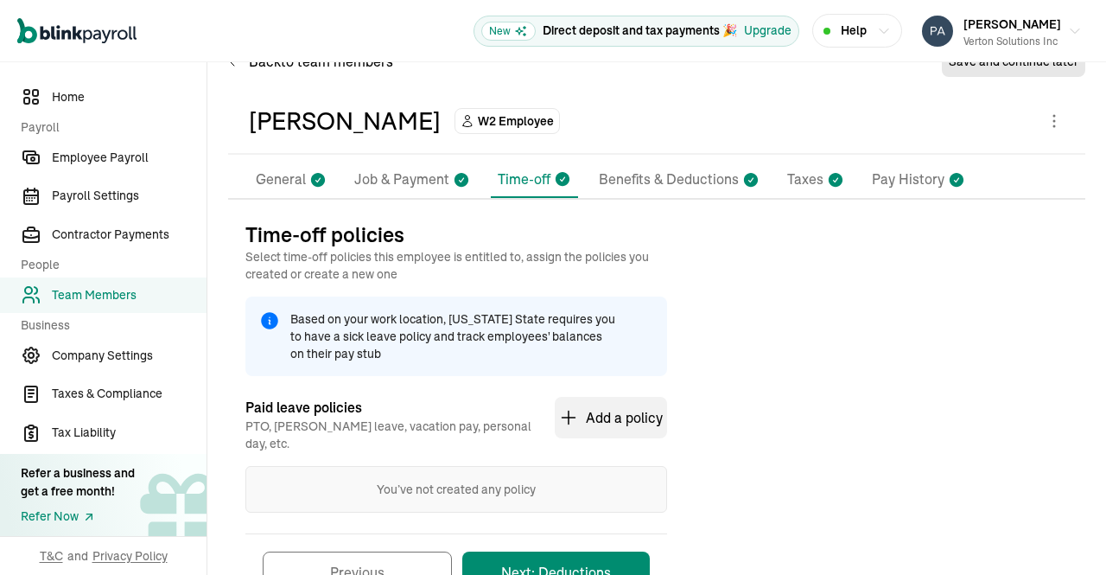
scroll to position [100, 0]
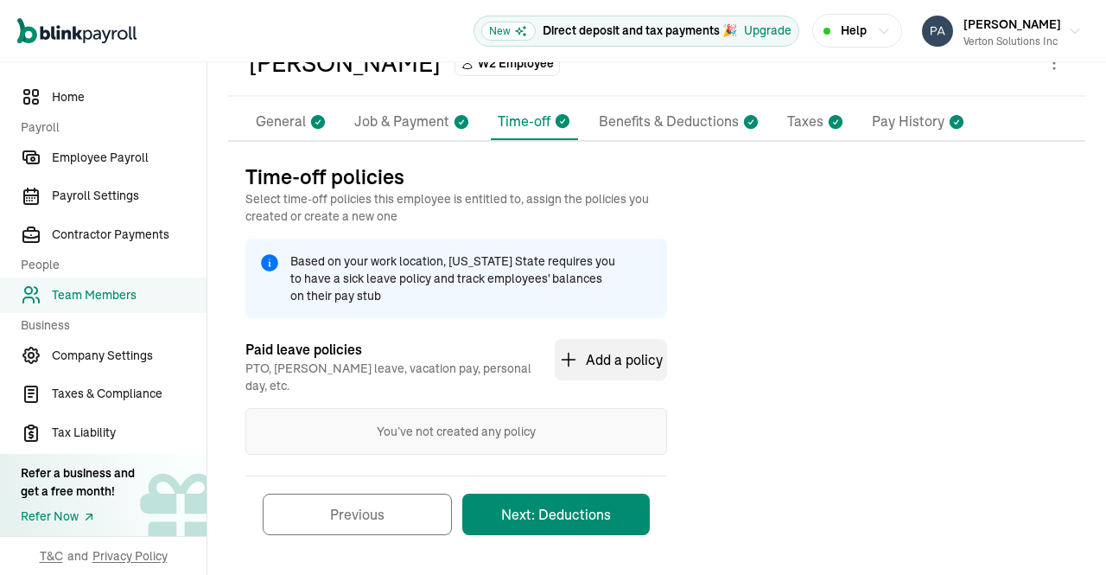
click at [378, 126] on p "Job & Payment" at bounding box center [401, 122] width 95 height 22
select select "7373 Gateway Boulevard"
select select "4"
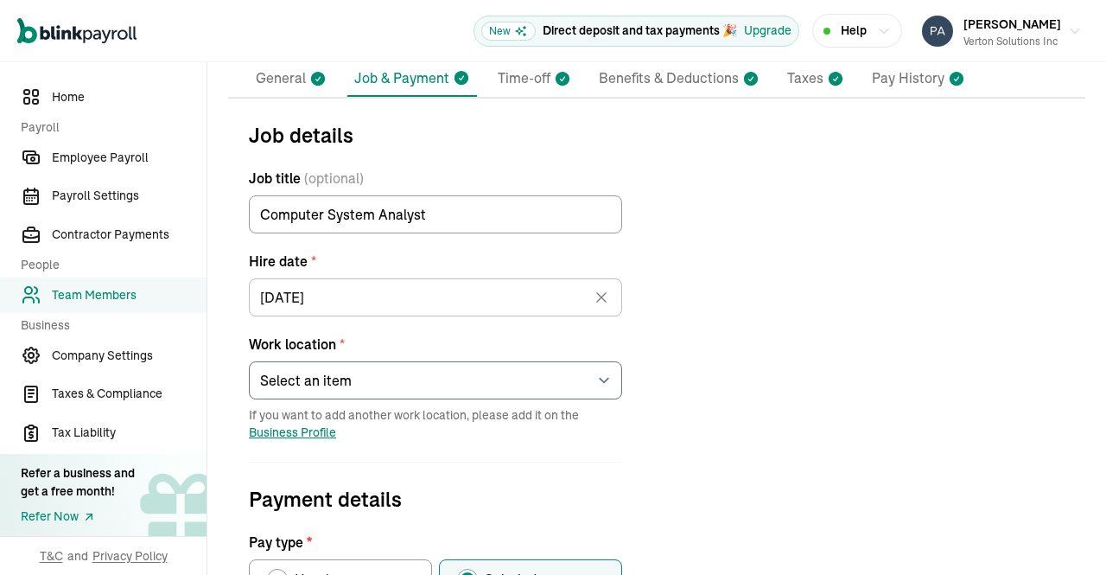
click at [284, 168] on label "Job title (optional)" at bounding box center [435, 178] width 373 height 21
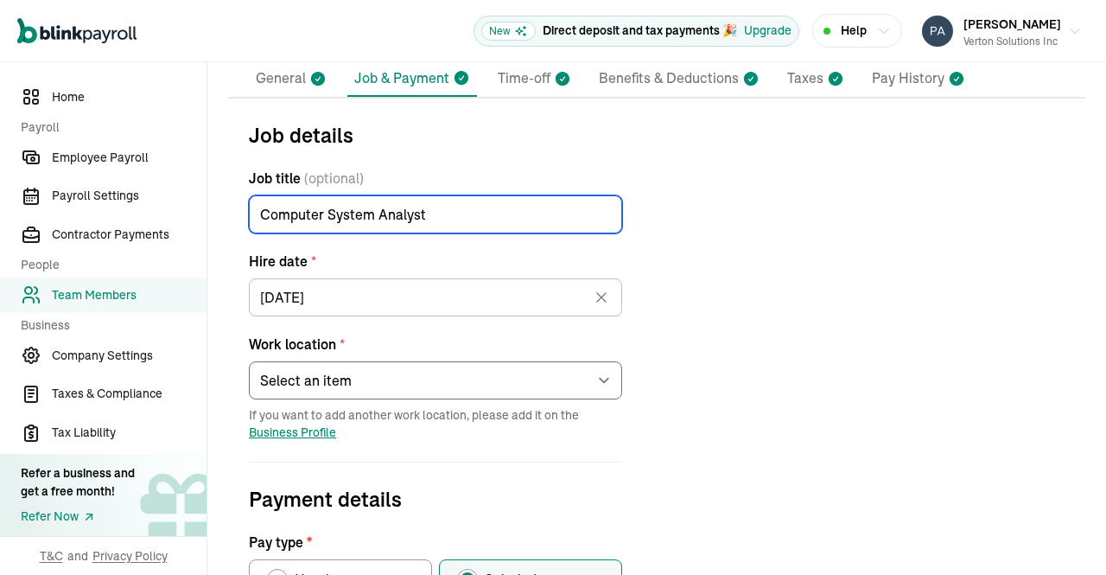
click at [284, 195] on input "Computer System Analyst" at bounding box center [435, 214] width 373 height 38
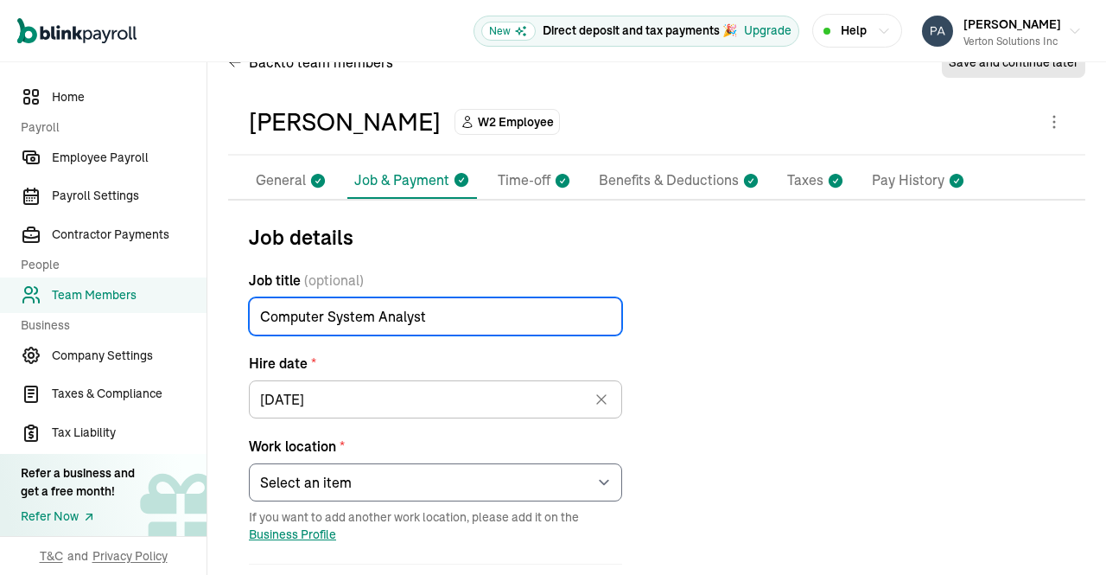
scroll to position [0, 0]
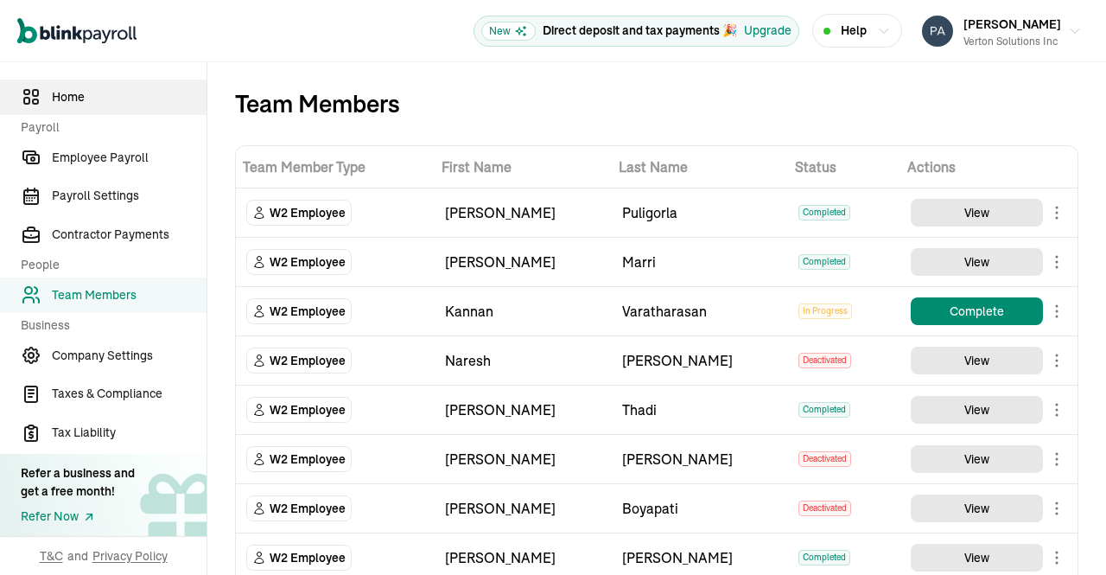
click at [86, 101] on span "Home" at bounding box center [129, 97] width 155 height 18
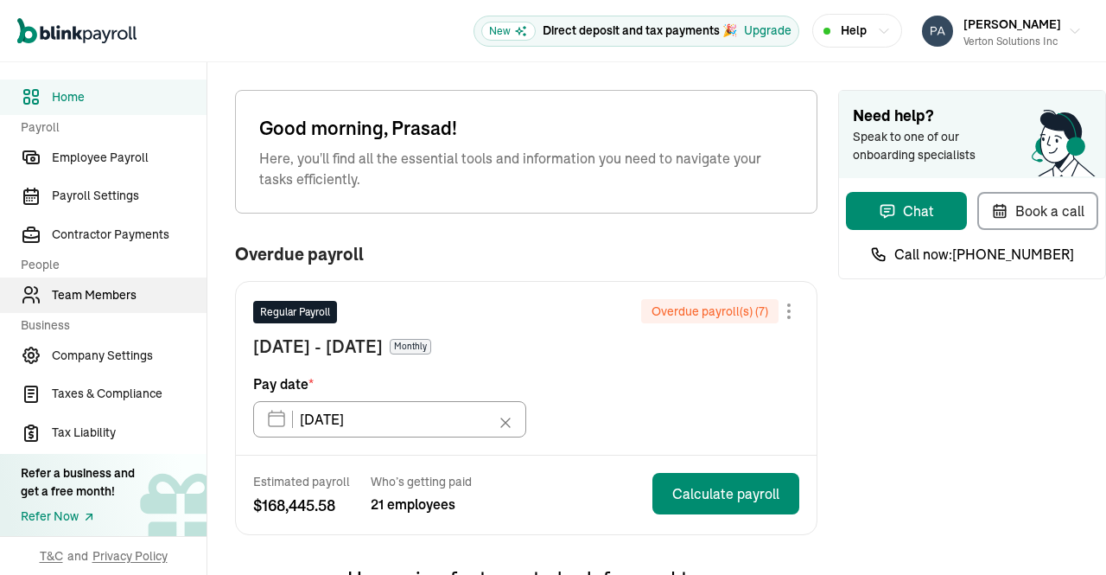
click at [112, 290] on span "Team Members" at bounding box center [129, 295] width 155 height 18
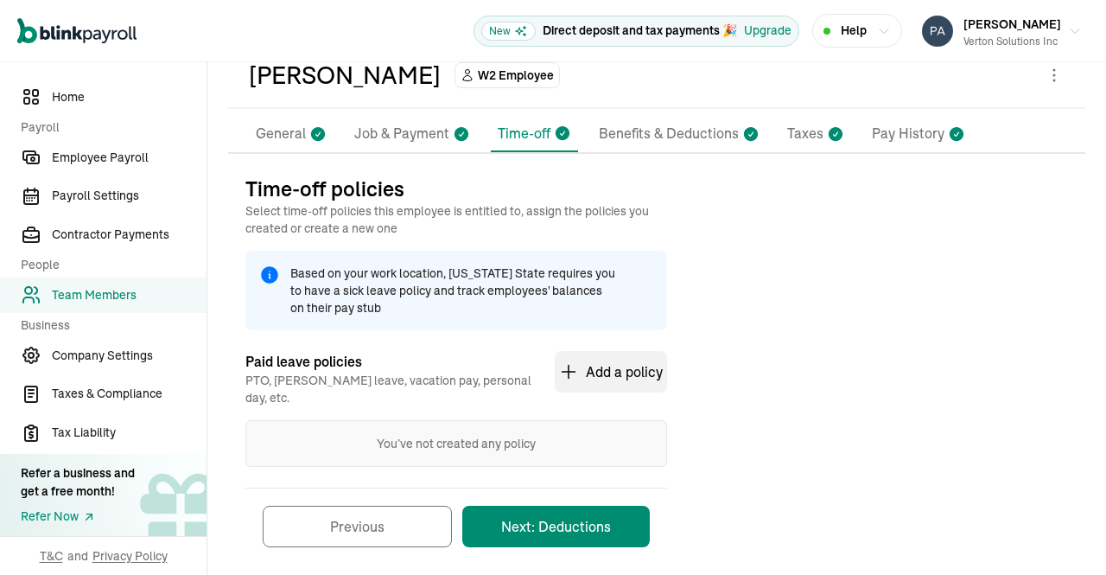
scroll to position [100, 0]
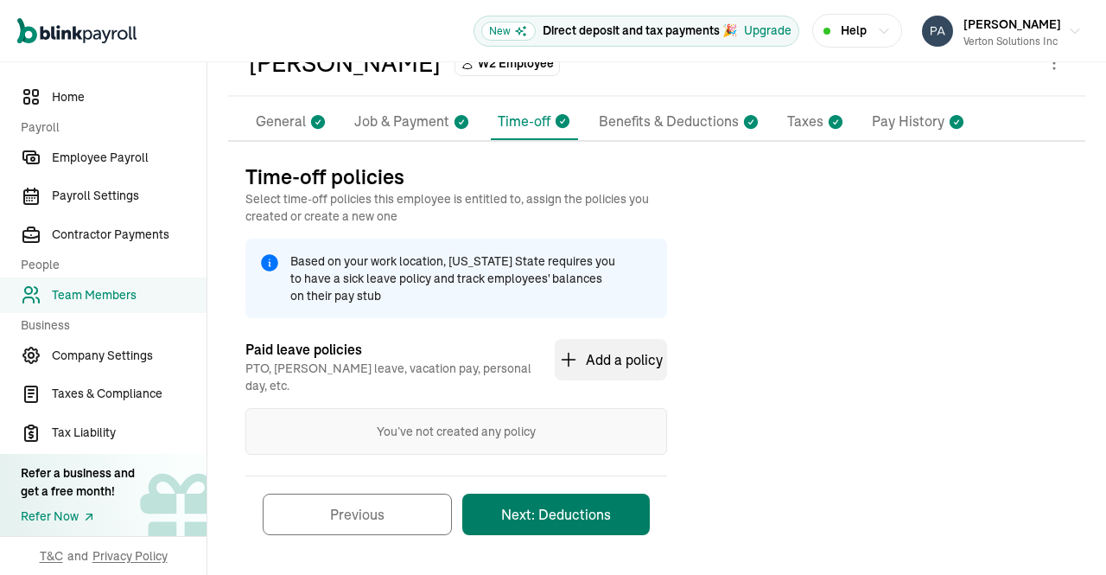
click at [572, 493] on button "Next: Deductions" at bounding box center [556, 513] width 188 height 41
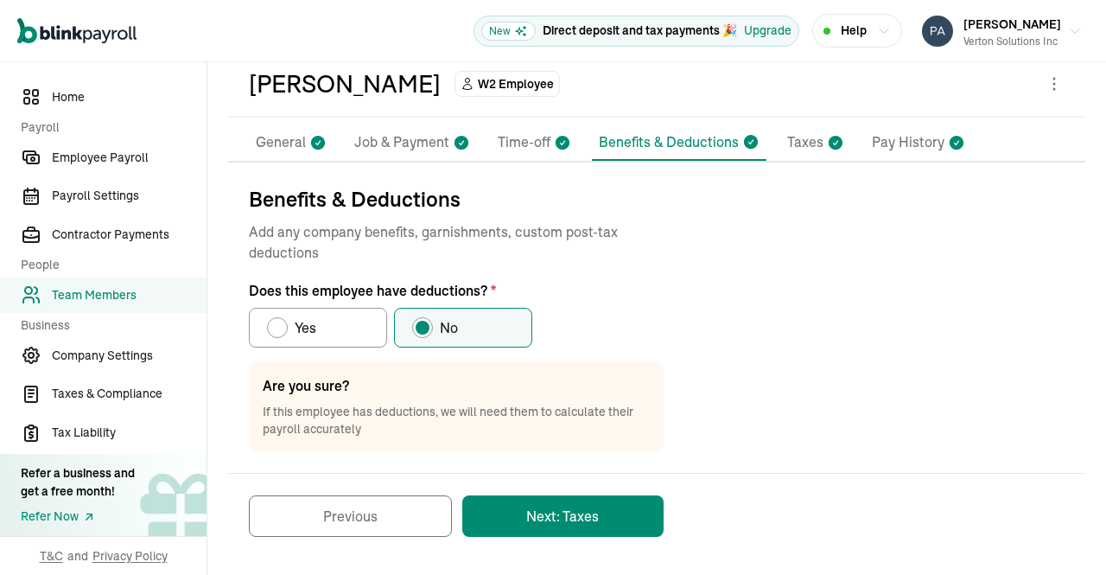
scroll to position [78, 0]
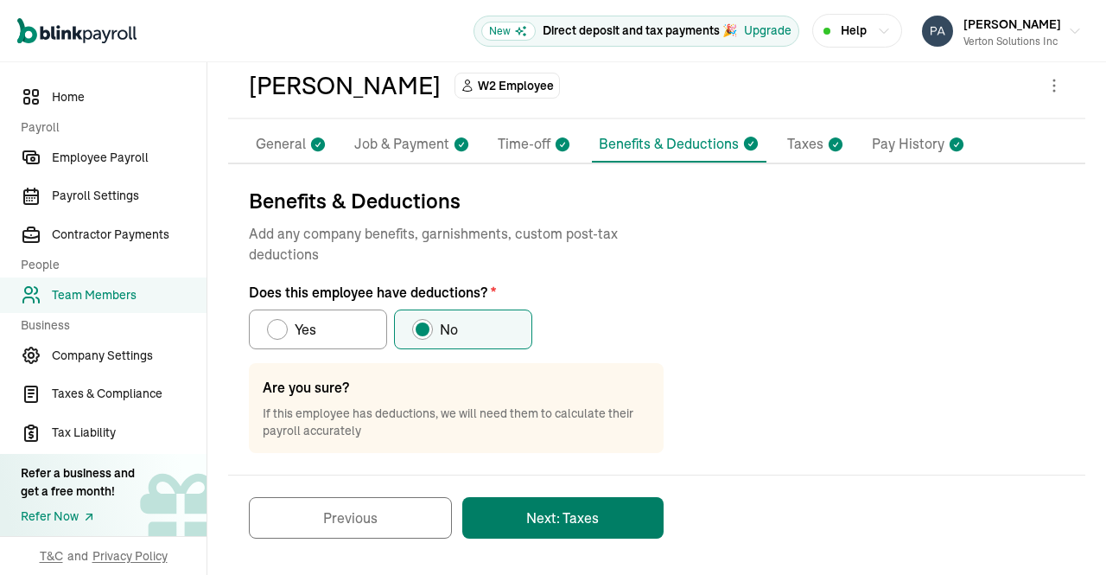
click at [560, 522] on button "Next: Taxes" at bounding box center [562, 517] width 201 height 41
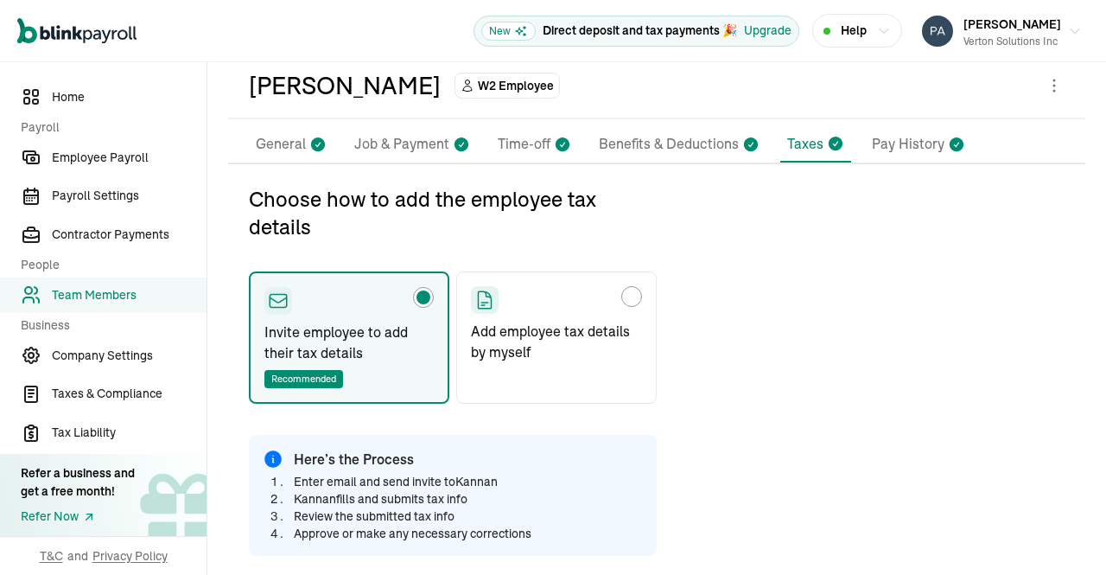
radio input "false"
radio input "true"
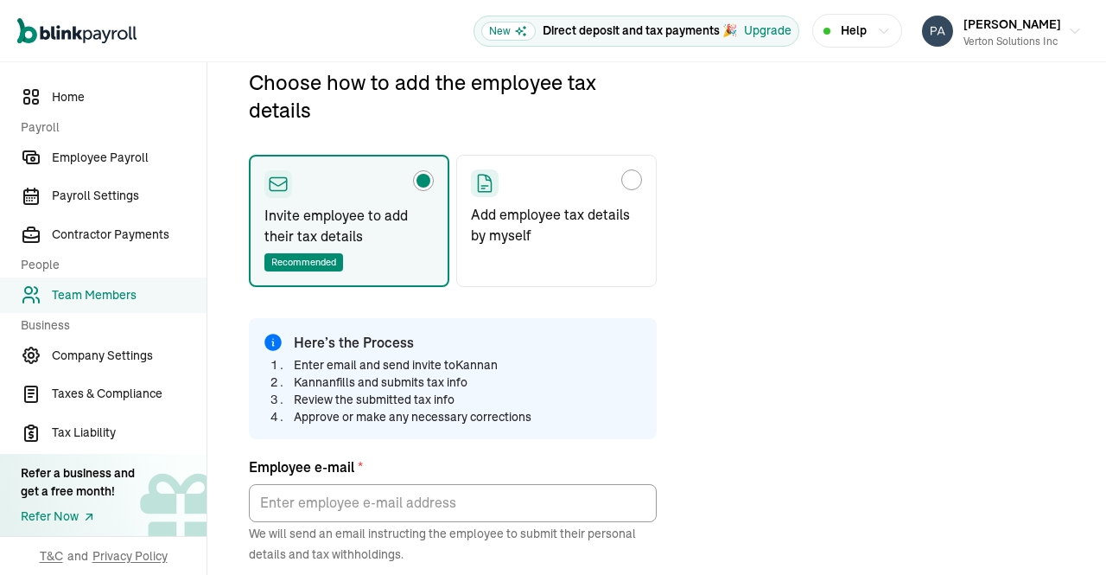
select select "S"
select select "NONE"
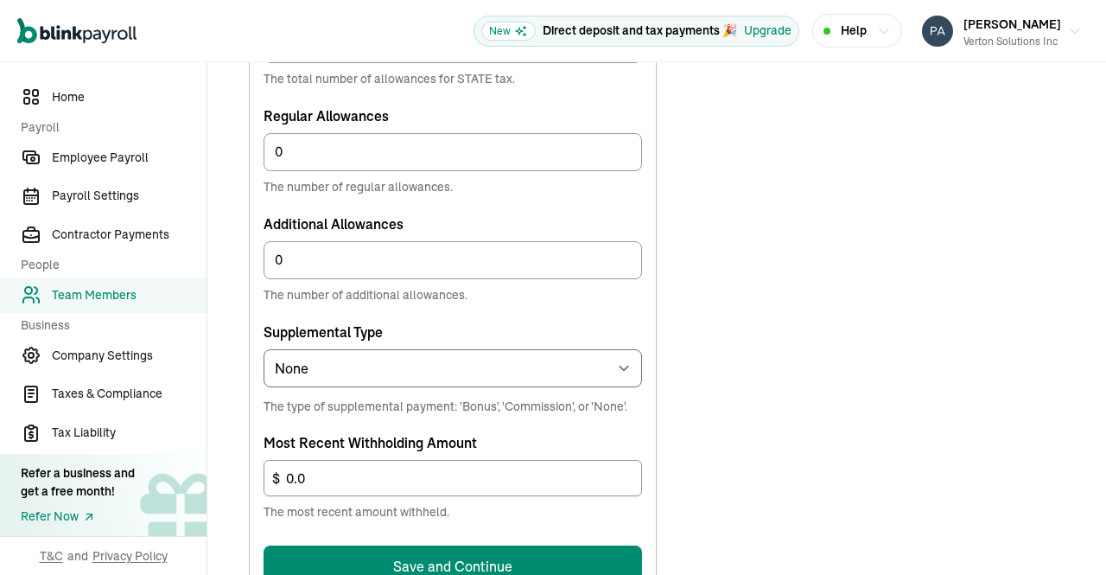
scroll to position [1108, 0]
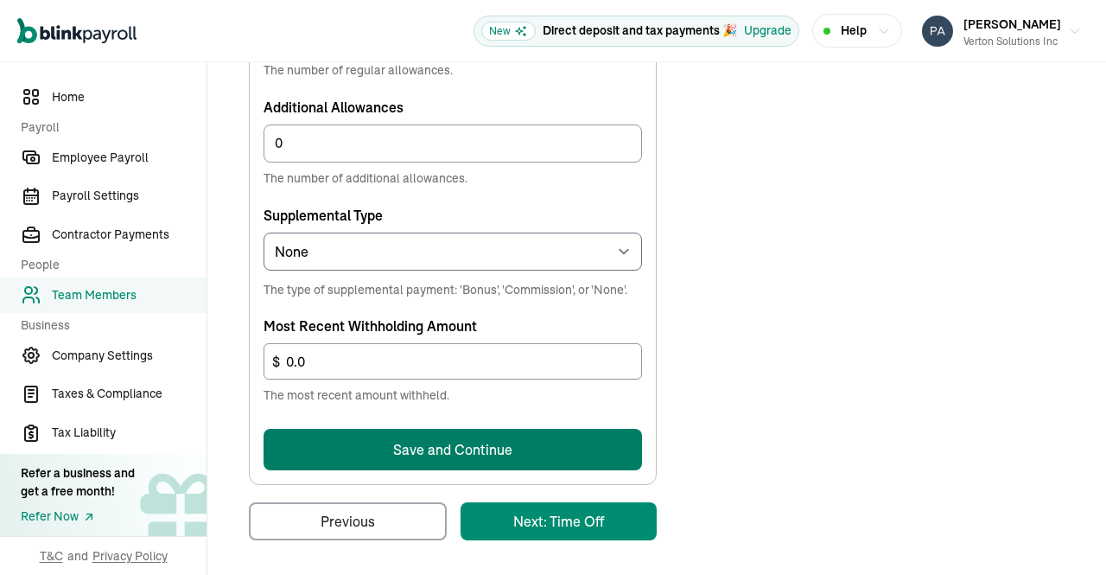
click at [566, 433] on button "Save and Continue" at bounding box center [453, 449] width 379 height 41
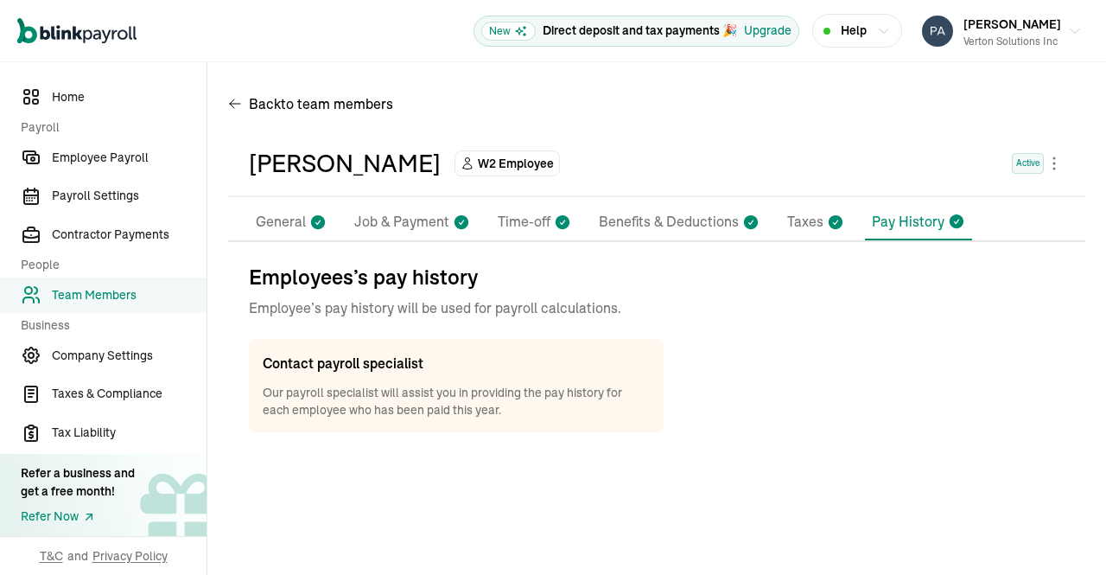
scroll to position [0, 0]
drag, startPoint x: 1105, startPoint y: 222, endPoint x: 1105, endPoint y: 282, distance: 59.6
click at [1105, 282] on div "Back to team members Kannan Varatharasan W2 Employee Active Pay Stubs General J…" at bounding box center [656, 266] width 899 height 408
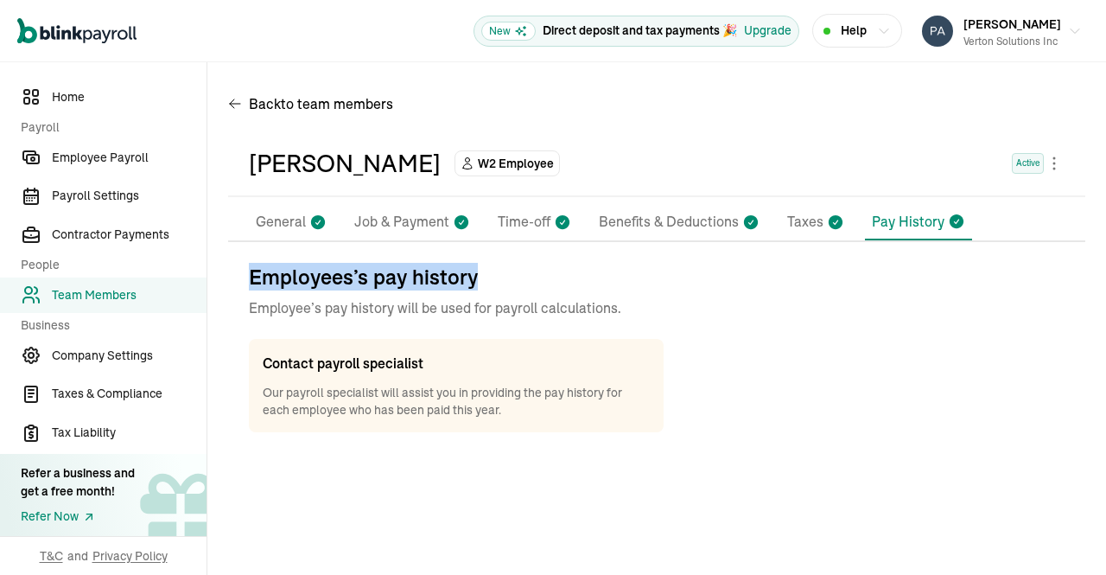
click at [1028, 281] on div "Employees’s pay history Employee’s pay history will be used for payroll calcula…" at bounding box center [657, 347] width 816 height 169
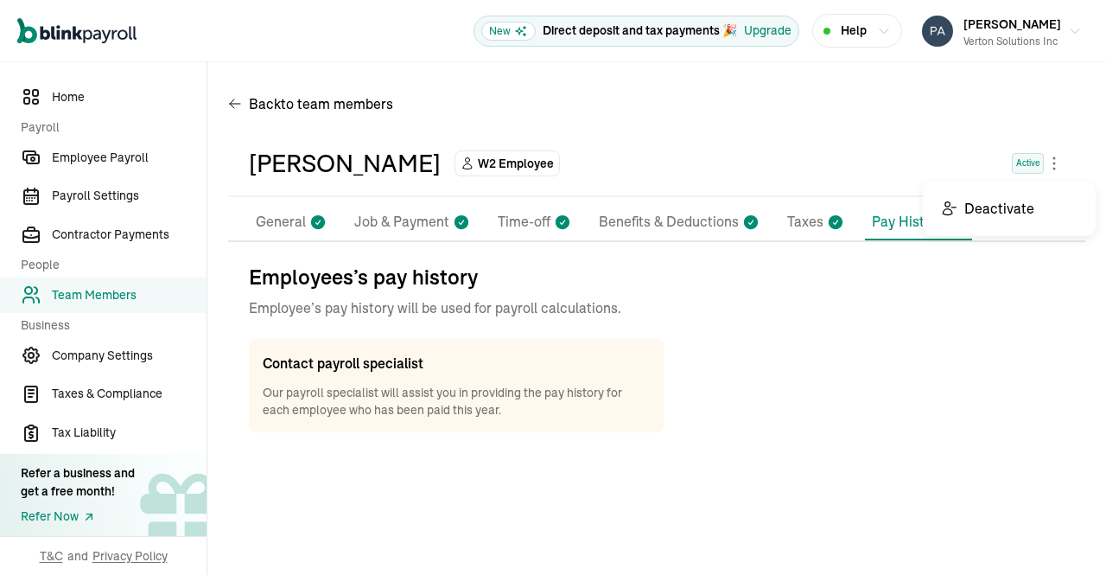
click at [1053, 164] on body "Open main menu New Direct deposit and tax payments 🎉 Upgrade Help Prasad Rao Ve…" at bounding box center [553, 287] width 1106 height 575
click at [283, 107] on span "Back to team members" at bounding box center [321, 103] width 144 height 21
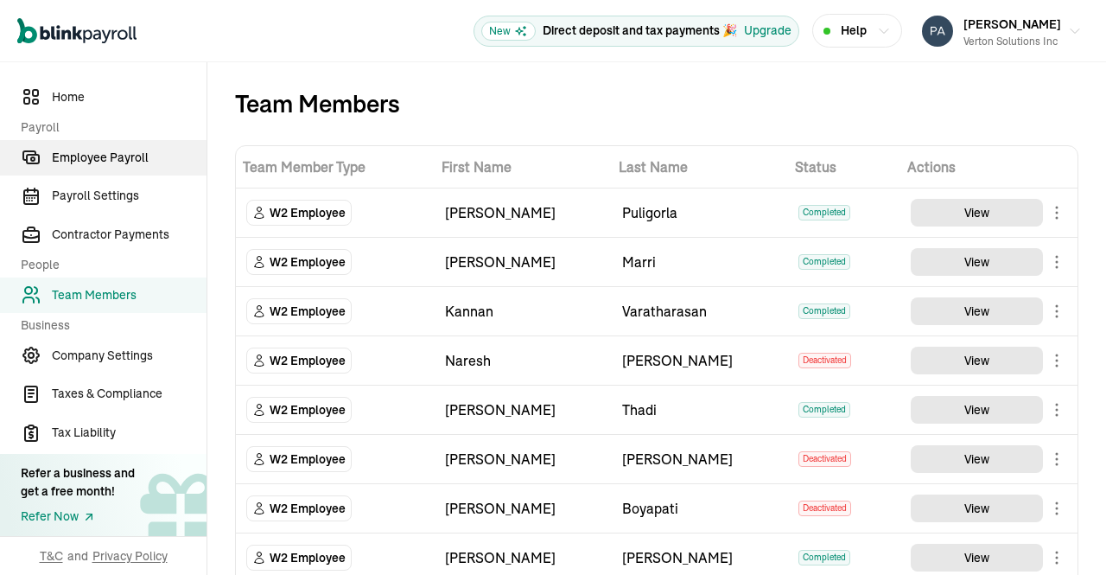
click at [111, 146] on link "Employee Payroll" at bounding box center [103, 157] width 207 height 35
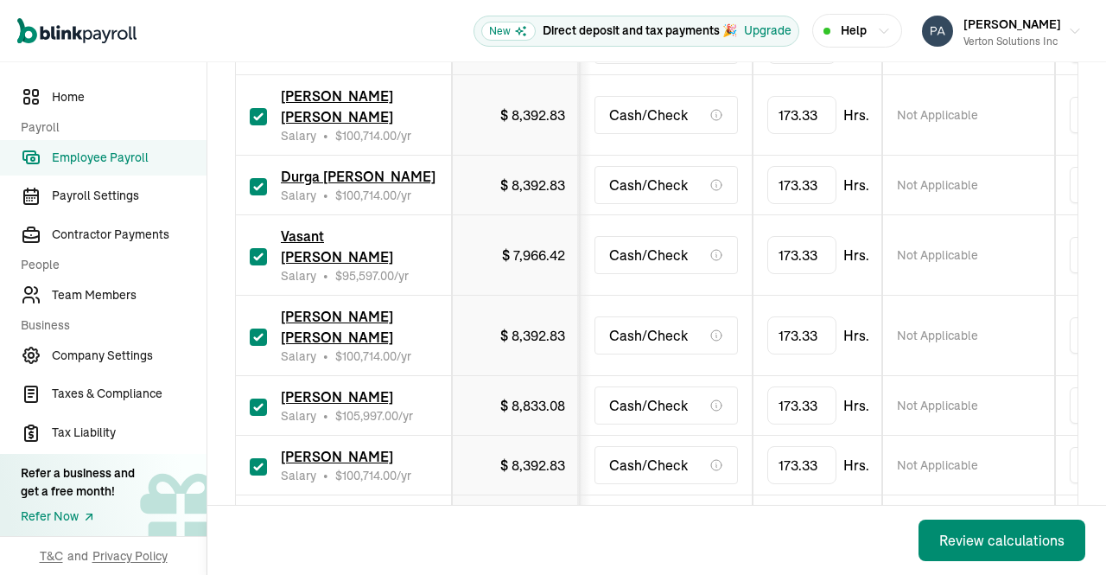
scroll to position [901, 0]
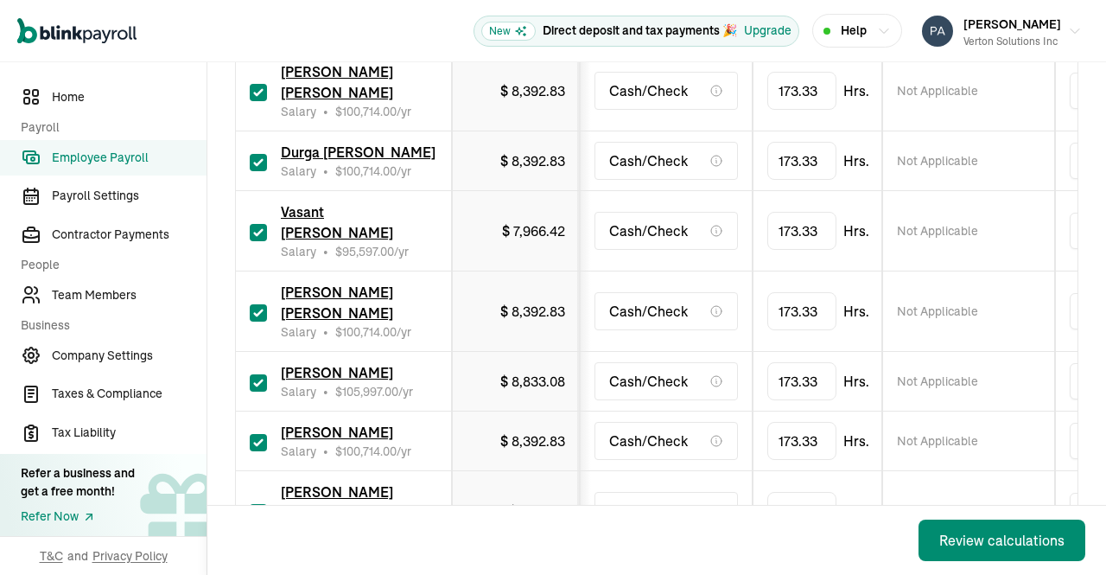
click at [256, 228] on input "checkbox" at bounding box center [258, 232] width 17 height 17
checkbox input "false"
type input "0.00"
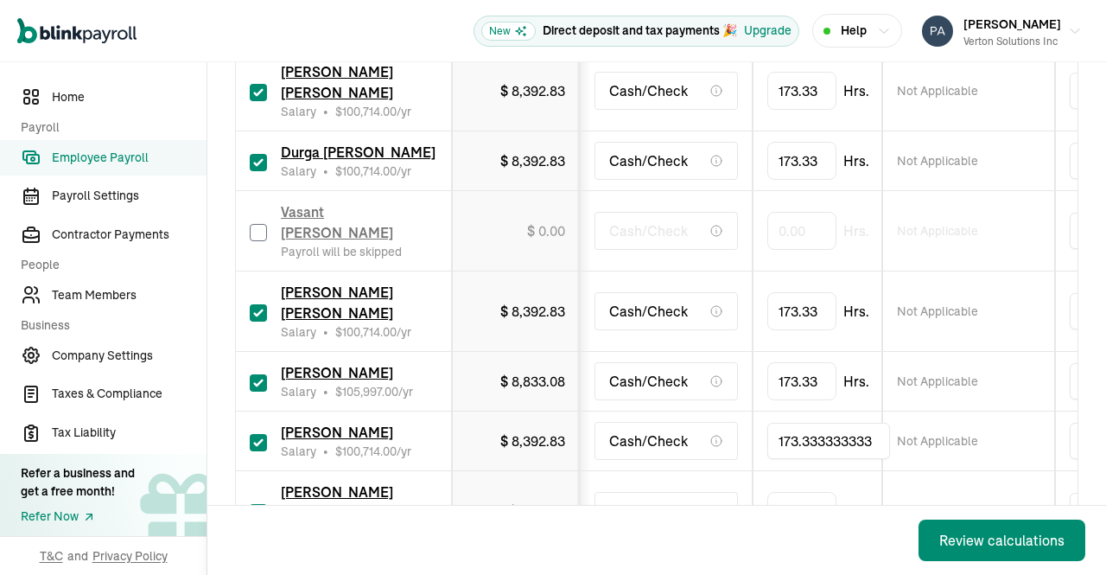
drag, startPoint x: 817, startPoint y: 438, endPoint x: 734, endPoint y: 433, distance: 83.1
drag, startPoint x: 879, startPoint y: 436, endPoint x: 745, endPoint y: 436, distance: 134.0
click at [745, 436] on tr "Urfi Abdul Rehman Salary • $ 100,714.00 /yr $ 8,392.83 Cash/Check 173.333333333…" at bounding box center [1121, 441] width 1770 height 60
type input "80"
click at [546, 461] on td "$ 3,873.62" at bounding box center [516, 441] width 128 height 60
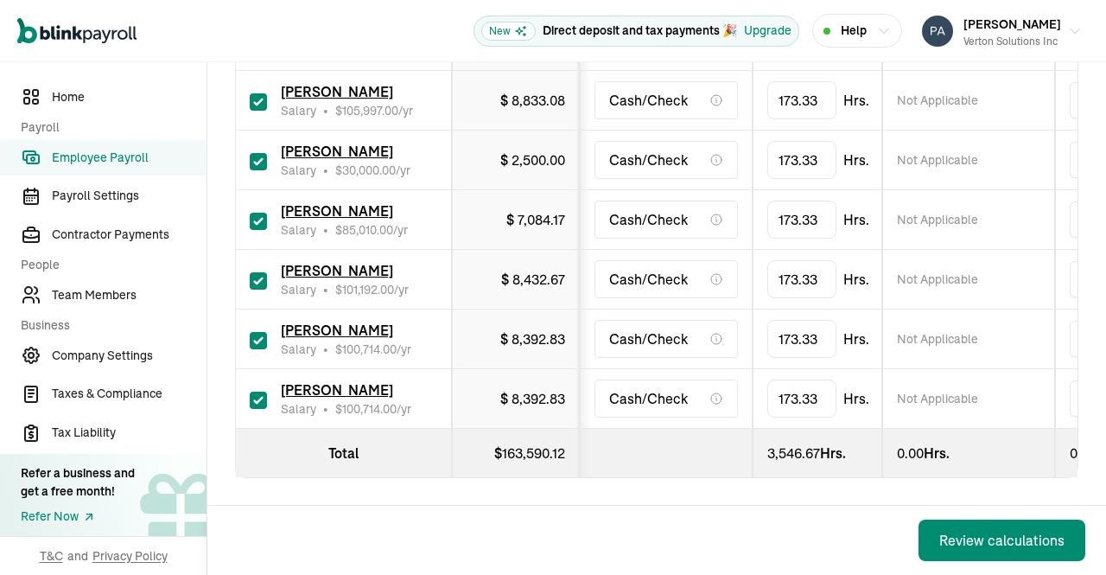
scroll to position [1487, 0]
click at [255, 392] on input "checkbox" at bounding box center [258, 400] width 17 height 17
checkbox input "false"
type input "0.00"
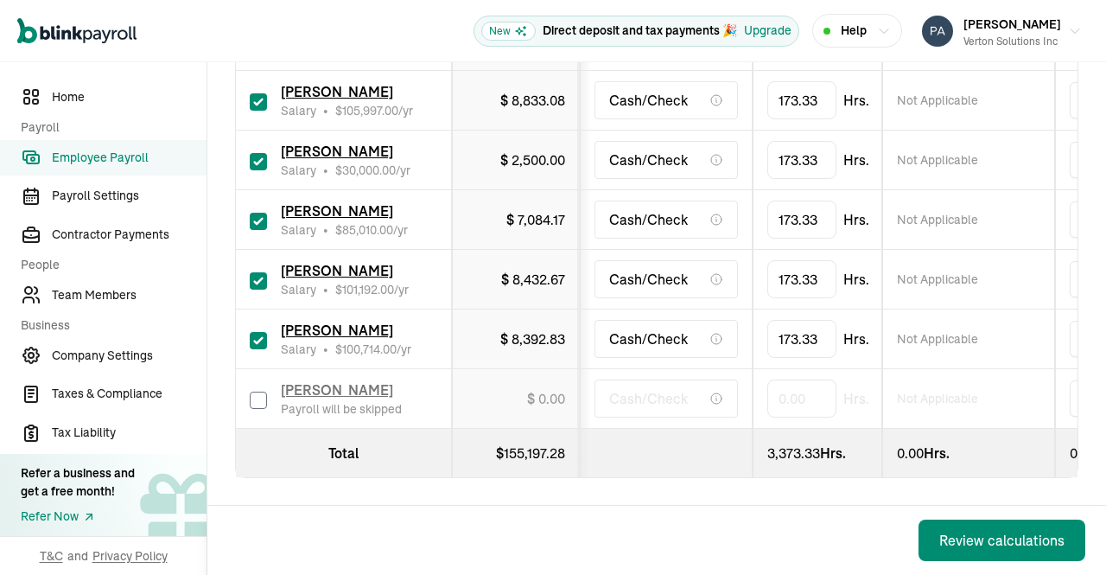
click at [255, 332] on input "checkbox" at bounding box center [258, 340] width 17 height 17
checkbox input "false"
type input "0.00"
click at [259, 272] on input "checkbox" at bounding box center [258, 280] width 17 height 17
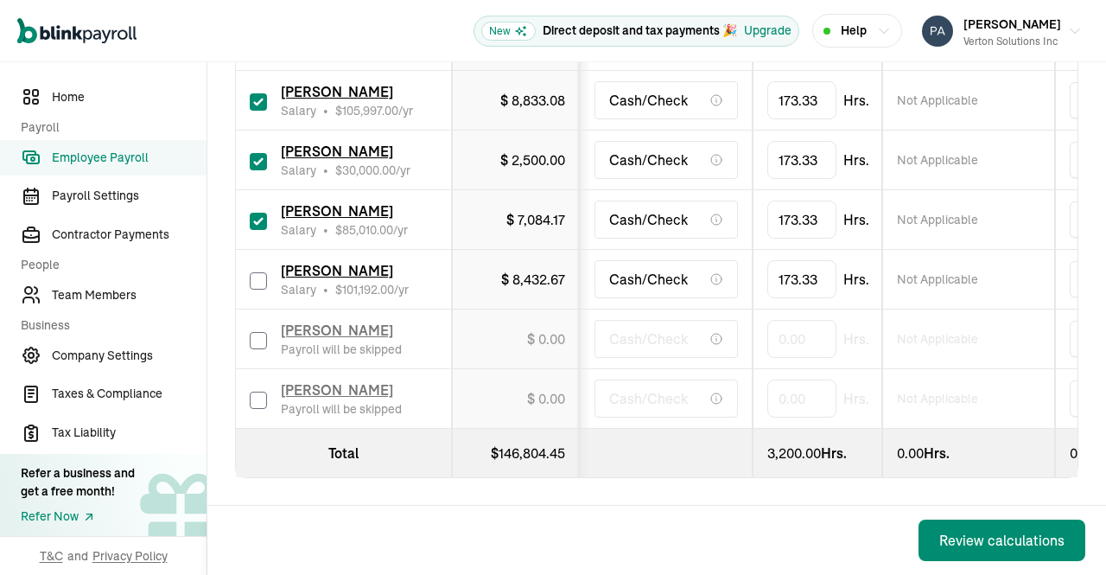
checkbox input "false"
type input "0.00"
click at [261, 213] on input "checkbox" at bounding box center [258, 221] width 17 height 17
checkbox input "false"
type input "0.00"
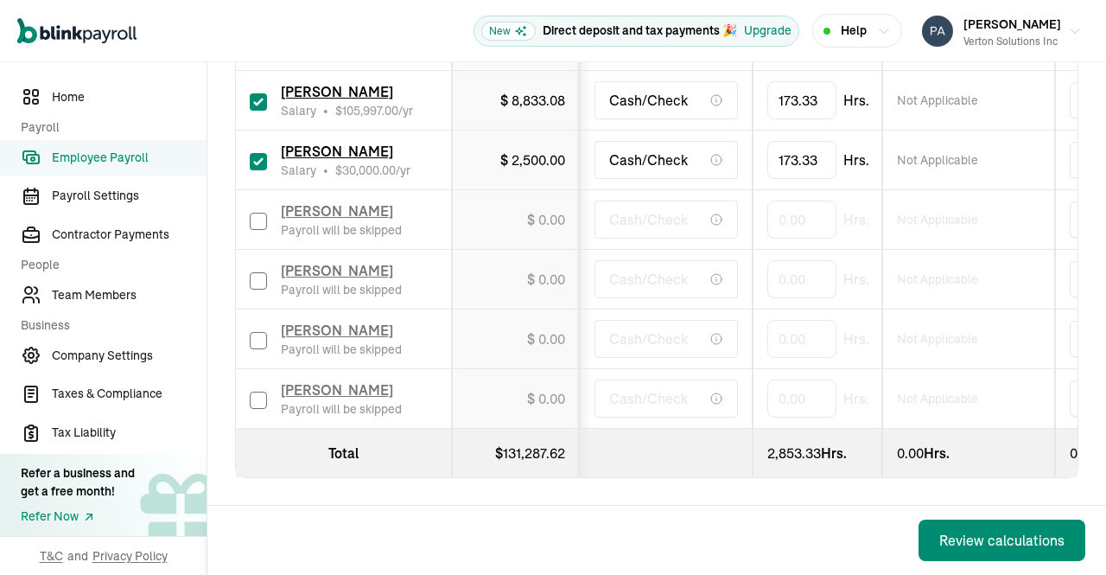
click at [261, 141] on div "Sreekanth Bandi Salary • $ 30,000.00 /yr" at bounding box center [344, 160] width 188 height 38
click at [260, 153] on input "checkbox" at bounding box center [258, 161] width 17 height 17
checkbox input "false"
type input "0.00"
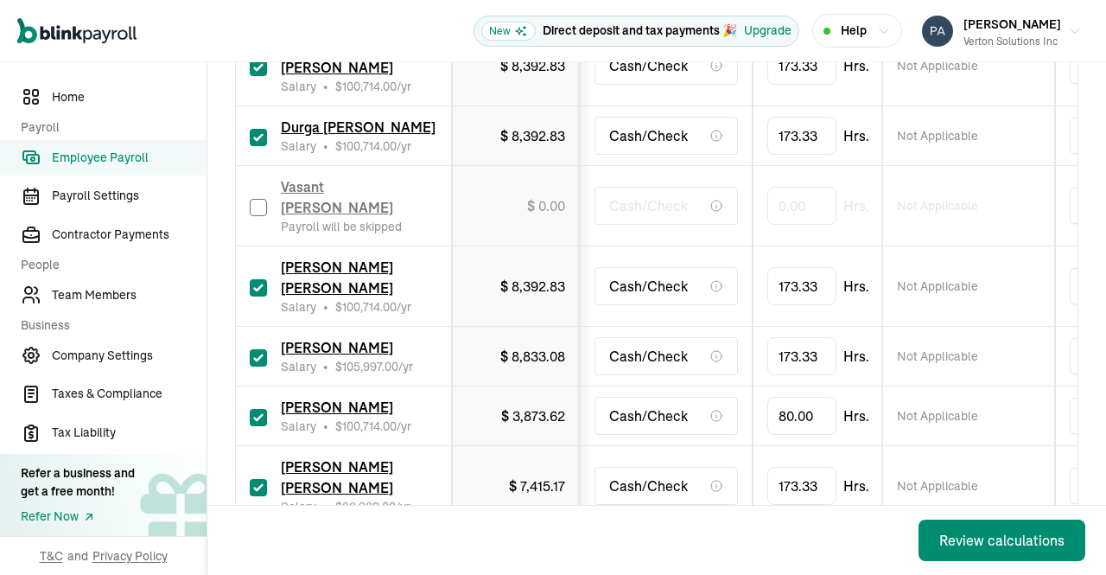
scroll to position [921, 0]
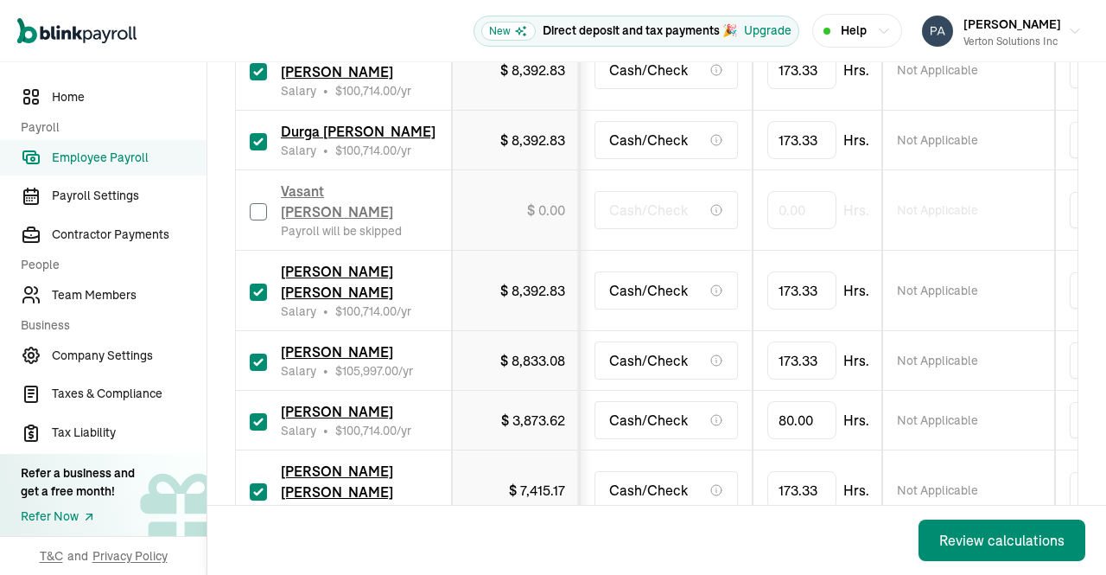
click at [257, 207] on input "checkbox" at bounding box center [258, 211] width 17 height 17
checkbox input "true"
drag, startPoint x: 814, startPoint y: 198, endPoint x: 755, endPoint y: 207, distance: 59.4
drag, startPoint x: 793, startPoint y: 207, endPoint x: 736, endPoint y: 208, distance: 57.0
click at [736, 208] on tr "Vasant Nagabhushan Katta Salary • $ 95,597.00 /yr $ 0.00 Cash/Check 0 Not Appli…" at bounding box center [1121, 210] width 1770 height 80
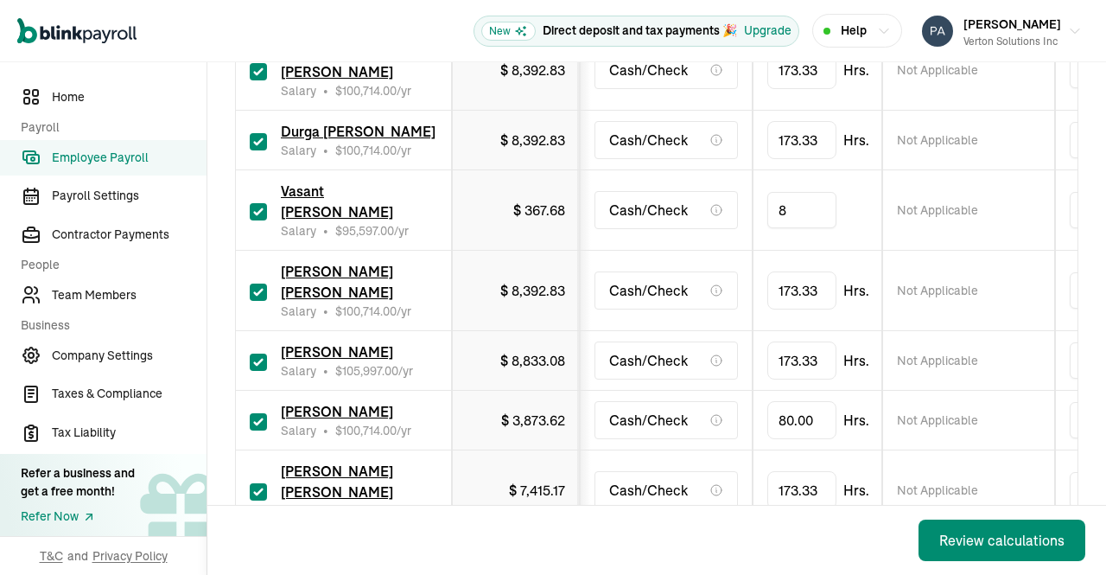
type input "80"
click at [1051, 222] on td "Not Applicable" at bounding box center [968, 210] width 173 height 80
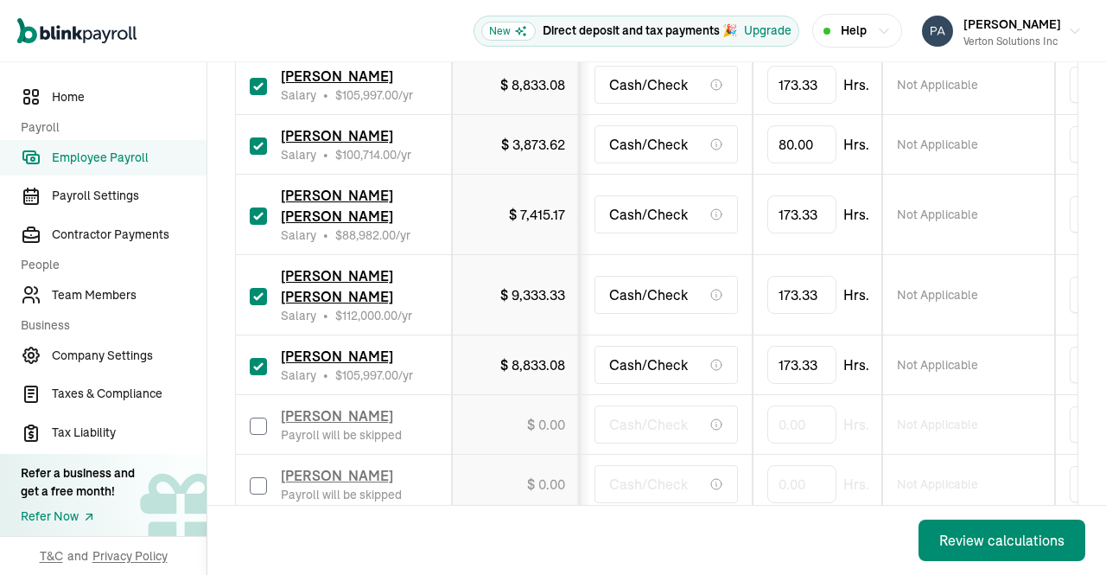
scroll to position [1205, 0]
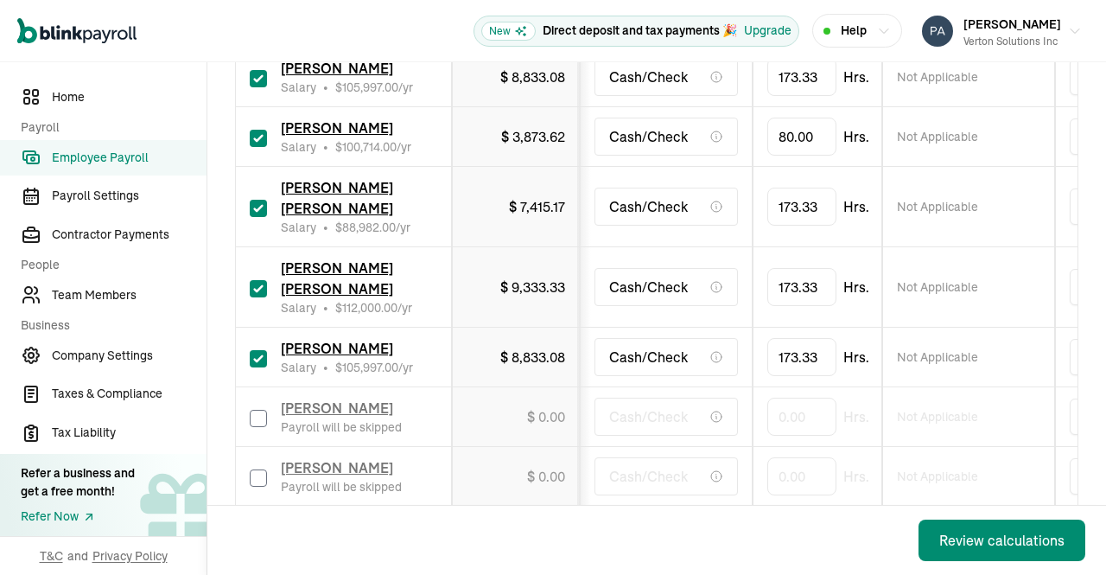
click at [258, 356] on input "checkbox" at bounding box center [258, 358] width 17 height 17
checkbox input "false"
type input "0.00"
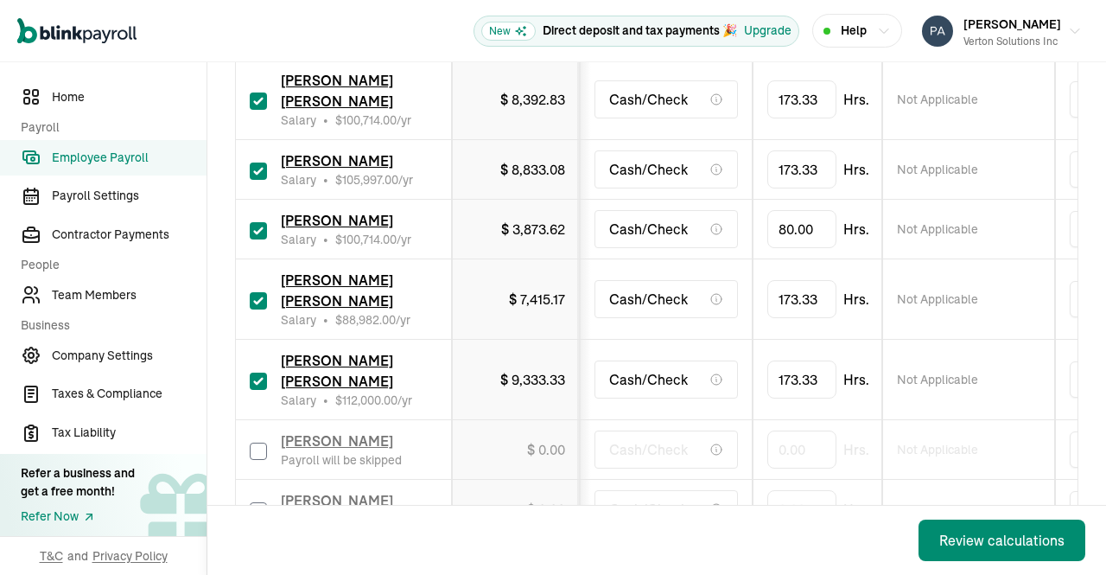
scroll to position [1110, 0]
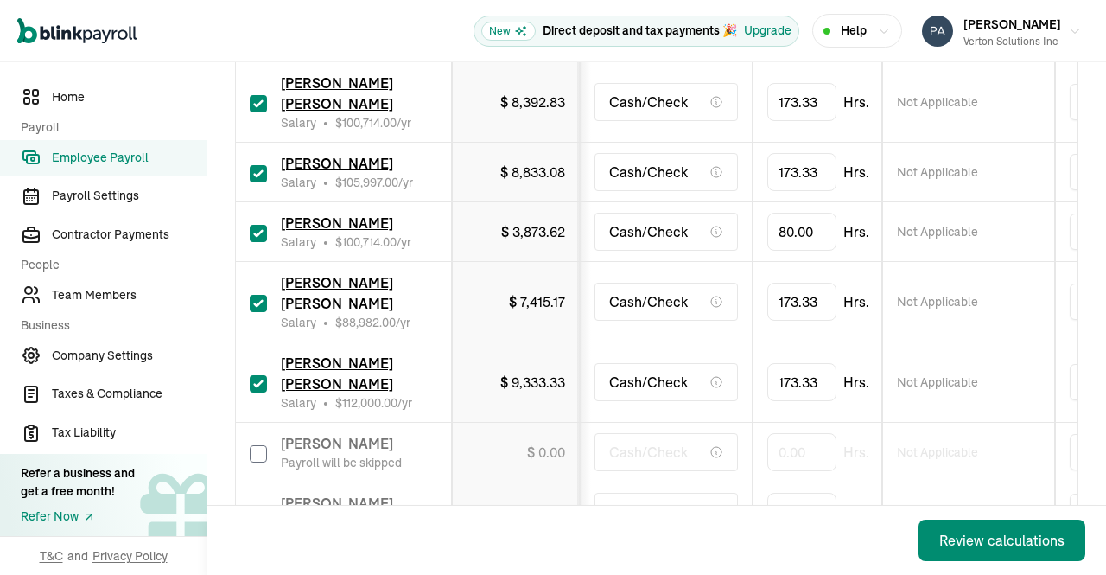
click at [252, 389] on input "checkbox" at bounding box center [258, 383] width 17 height 17
checkbox input "false"
type input "0.00"
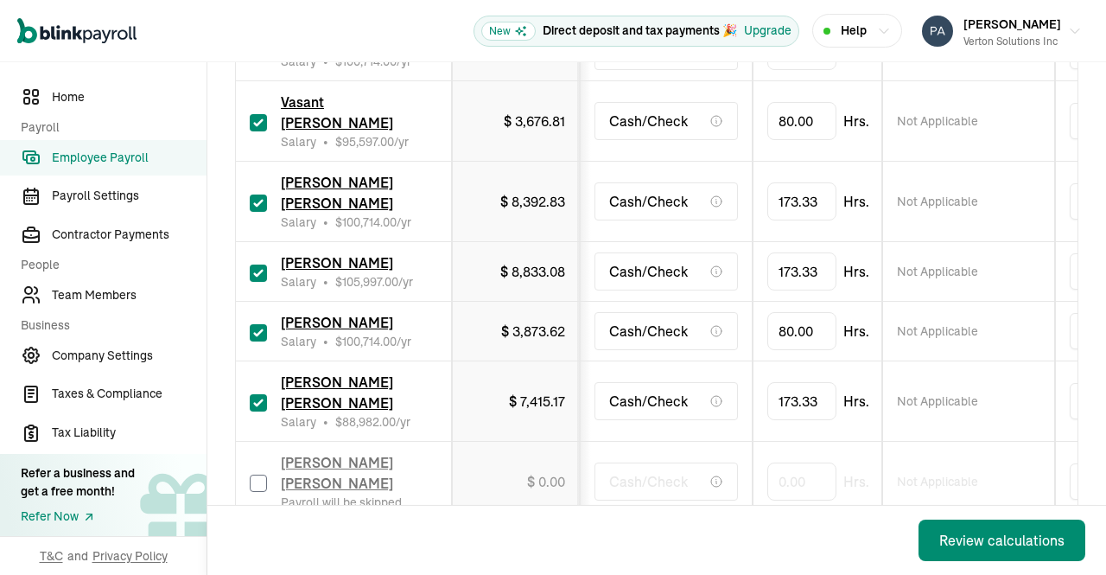
scroll to position [1006, 0]
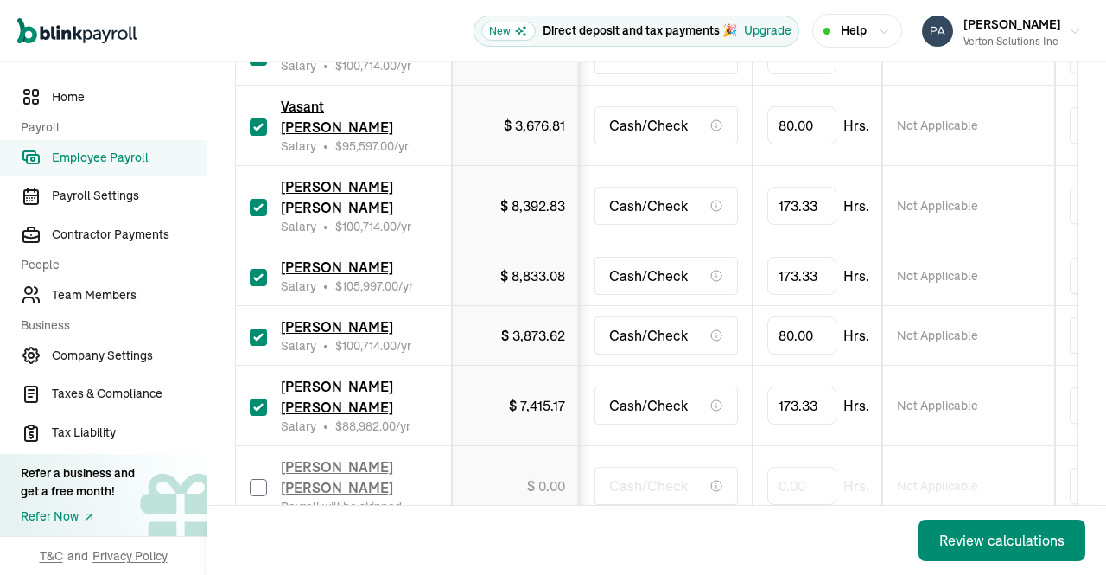
click at [335, 392] on div "Sangameswaran Balasubramaniam Ramaswamy Salary • $ 88,982.00 /yr" at bounding box center [359, 405] width 156 height 59
click at [335, 407] on span "[PERSON_NAME] [PERSON_NAME]" at bounding box center [337, 397] width 112 height 38
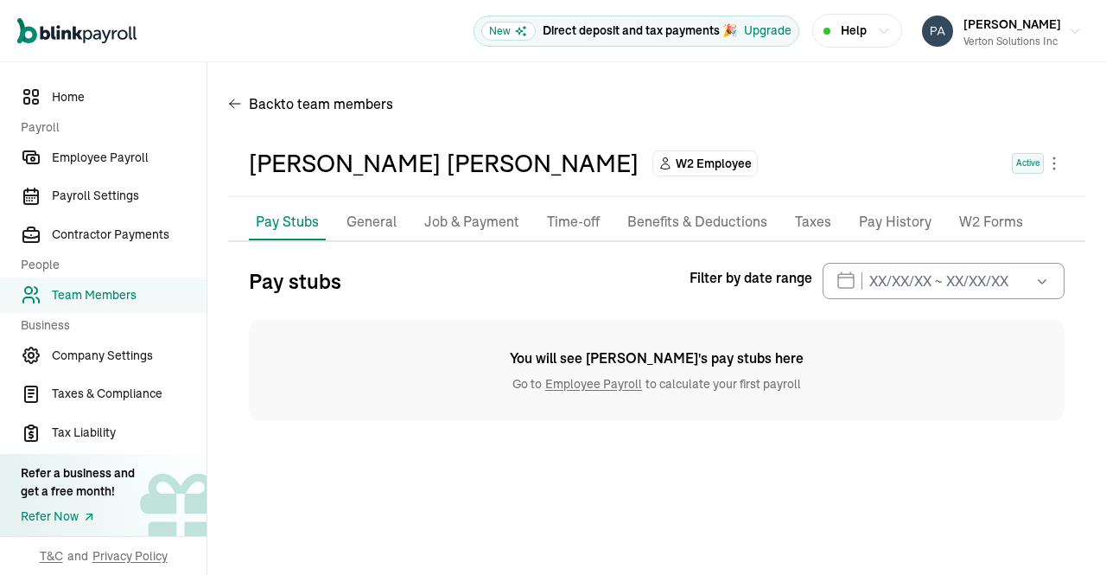
click at [455, 220] on p "Job & Payment" at bounding box center [471, 222] width 95 height 22
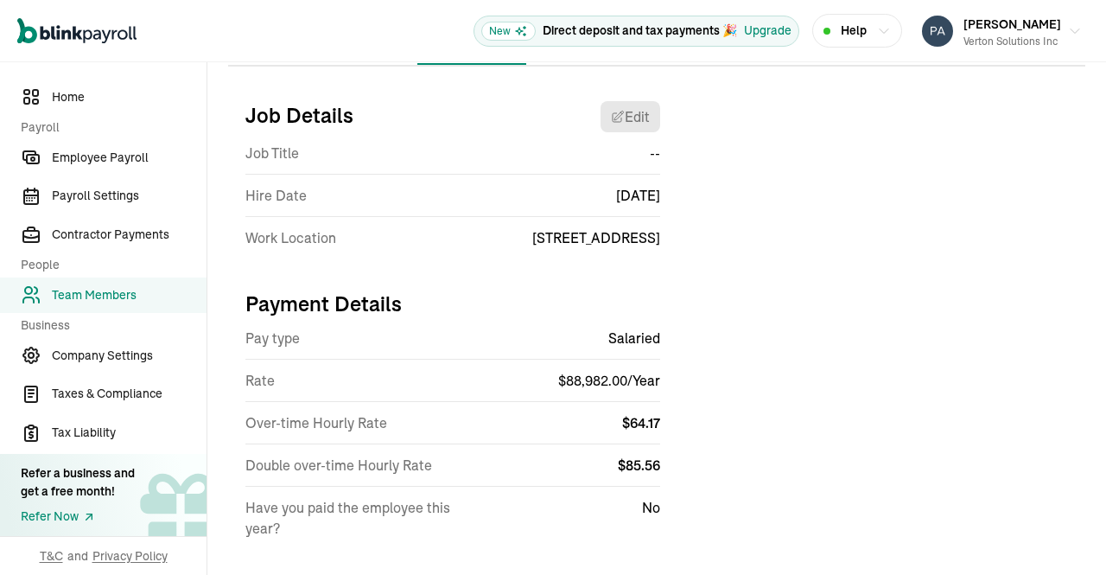
scroll to position [202, 0]
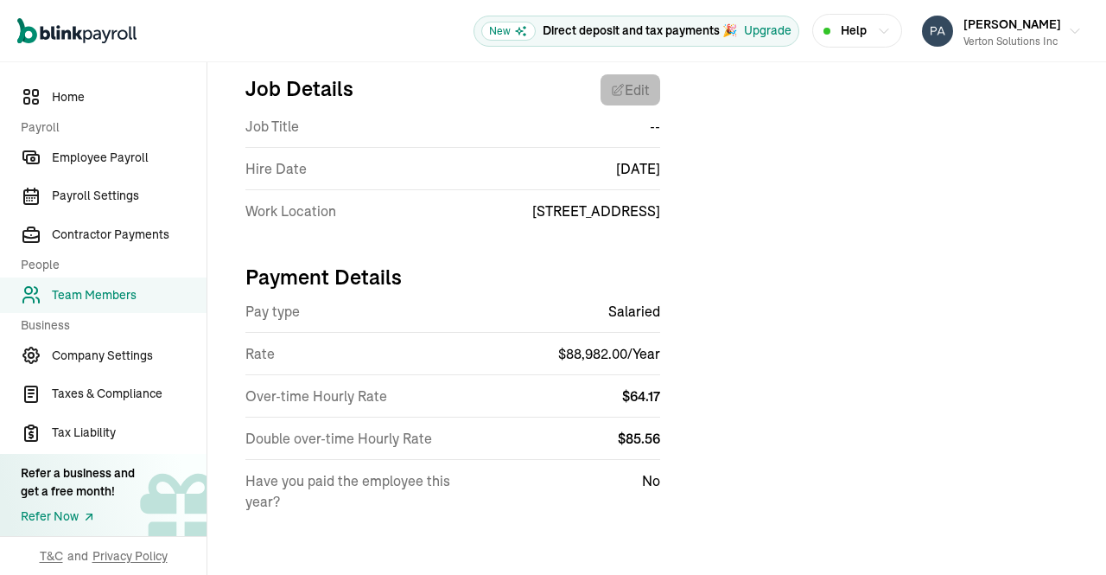
select select "600 Chesterfield Pkwy"
select select "4"
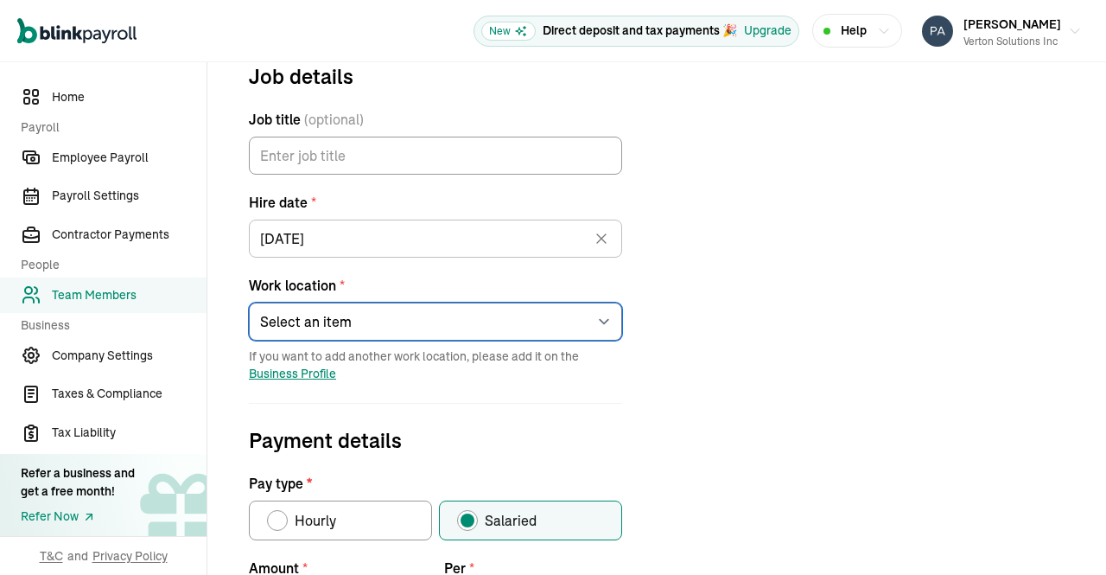
click at [601, 323] on select "Select an item 1 Mercedes-Benz Drive 7373 Gateway Boulevard 4100 Alpha Road 600…" at bounding box center [435, 321] width 373 height 38
select select "46 Nanel Dr"
click at [249, 302] on select "Select an item 1 Mercedes-Benz Drive 7373 Gateway Boulevard 4100 Alpha Road 600…" at bounding box center [435, 321] width 373 height 38
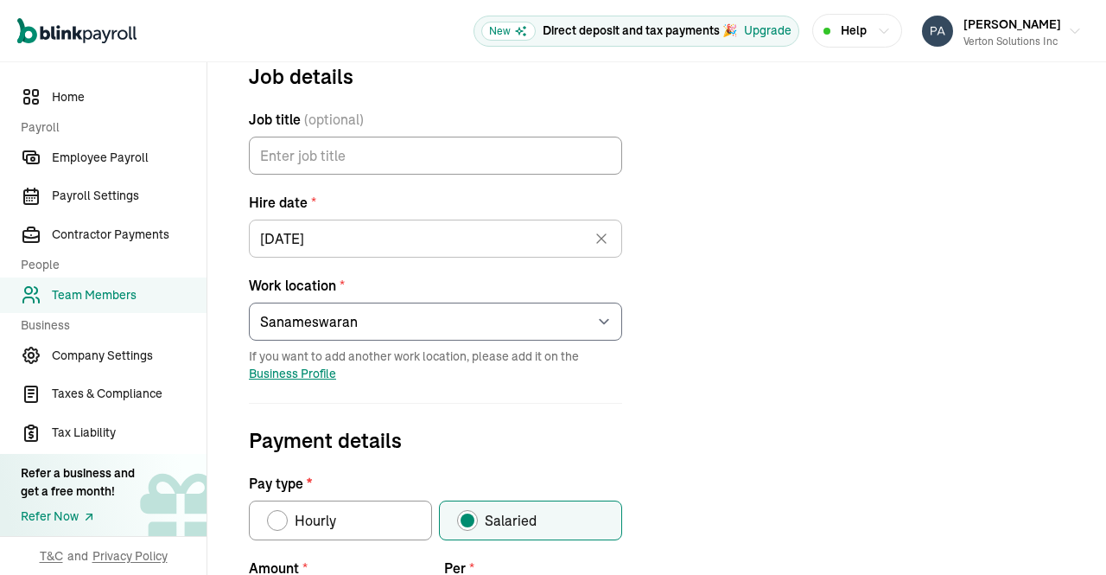
click at [754, 269] on div "Job details Job title (optional) Hire date * 02/04/2025 Feb 2025 Mon Tue Wed Th…" at bounding box center [656, 563] width 857 height 1006
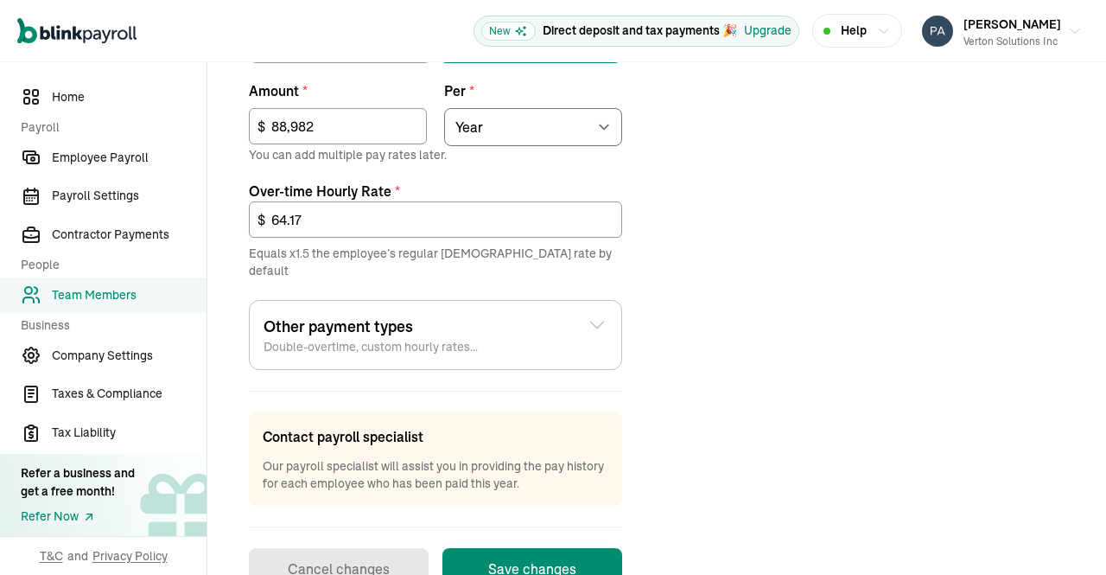
scroll to position [712, 0]
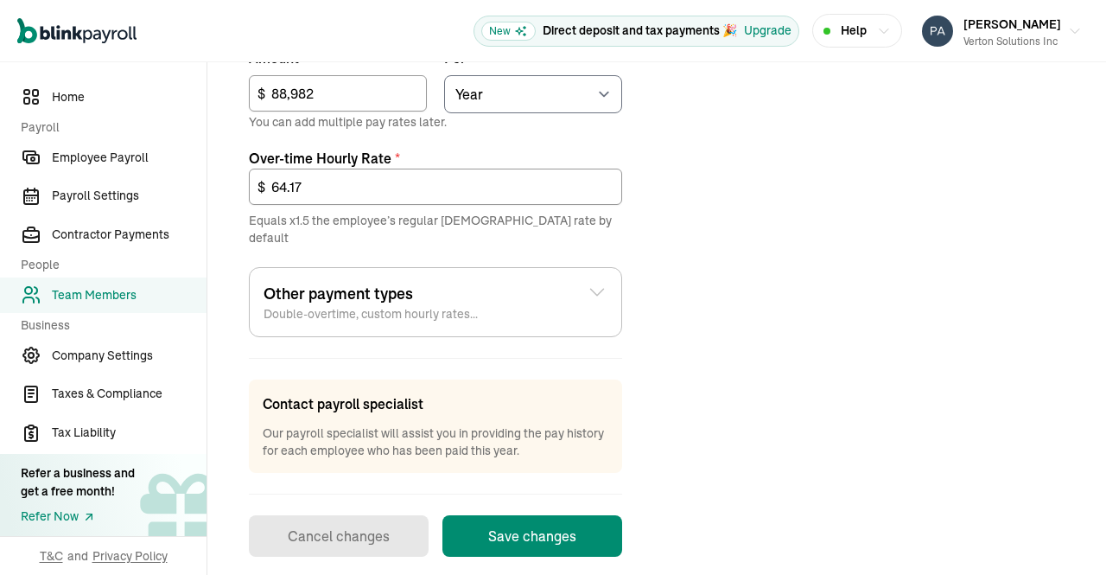
click at [573, 515] on button "Save changes" at bounding box center [533, 535] width 180 height 41
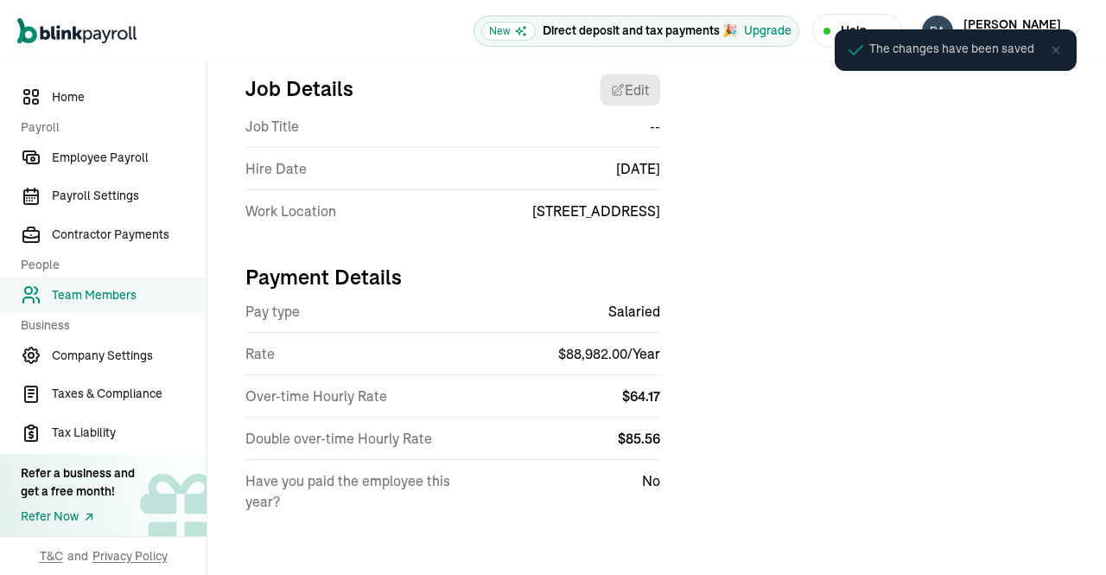
scroll to position [0, 0]
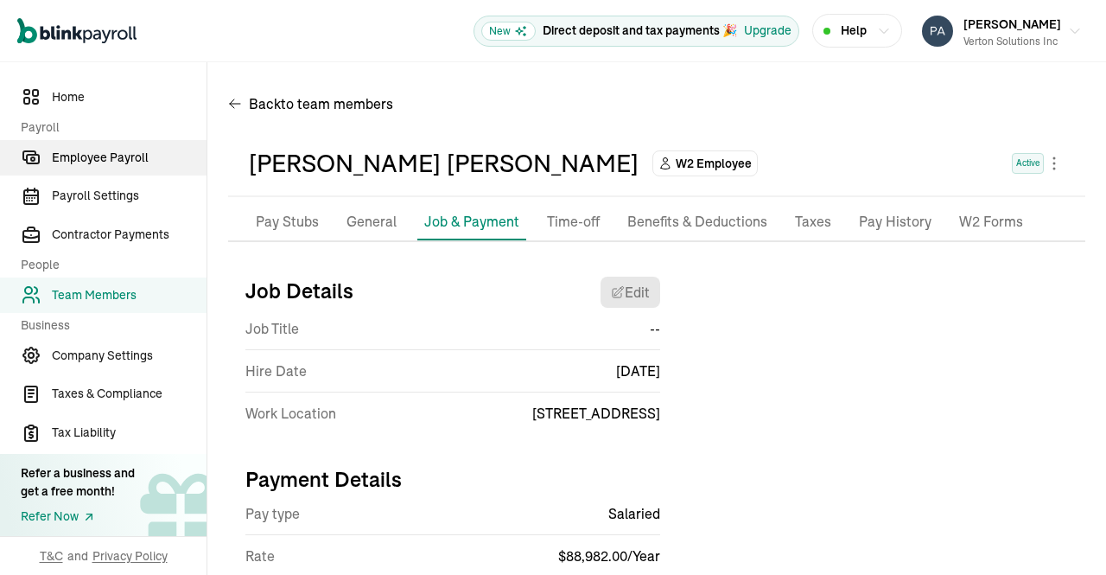
click at [120, 151] on span "Employee Payroll" at bounding box center [129, 158] width 155 height 18
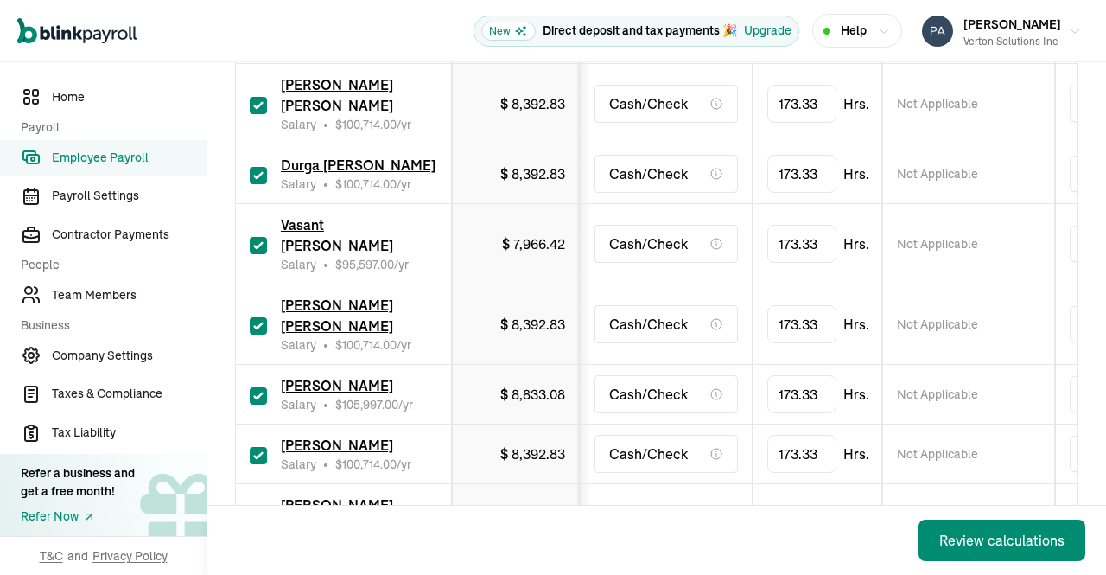
scroll to position [860, 0]
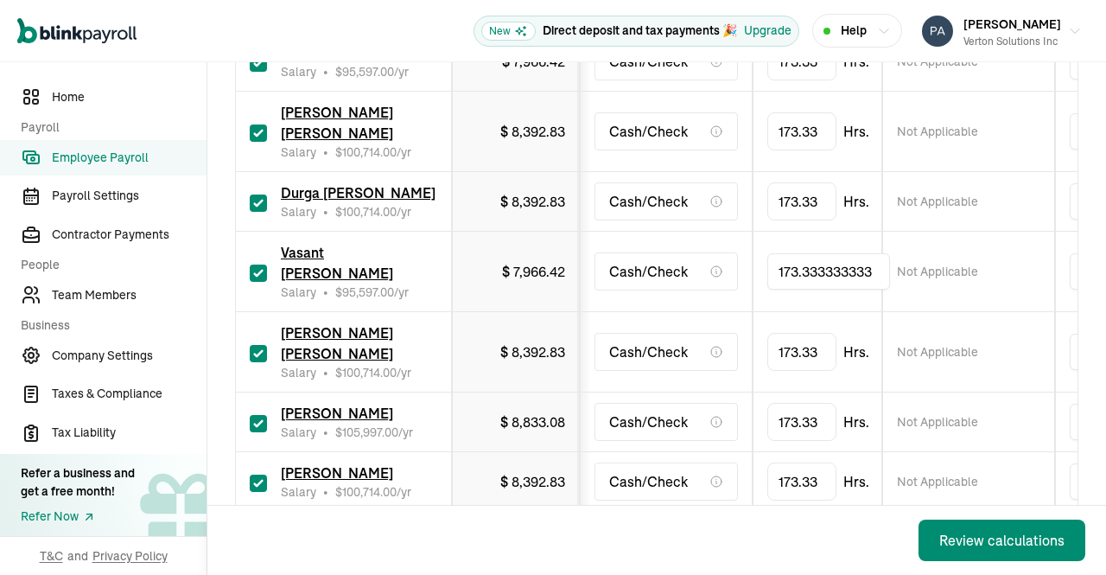
drag, startPoint x: 820, startPoint y: 267, endPoint x: 731, endPoint y: 267, distance: 89.0
drag, startPoint x: 878, startPoint y: 269, endPoint x: 738, endPoint y: 258, distance: 140.4
click at [738, 258] on tr "Vasant Nagabhushan Katta Salary • $ 95,597.00 /yr $ 7,966.42 Cash/Check 173.333…" at bounding box center [1121, 272] width 1770 height 80
type input "80"
click at [949, 265] on span "Not Applicable" at bounding box center [937, 271] width 81 height 17
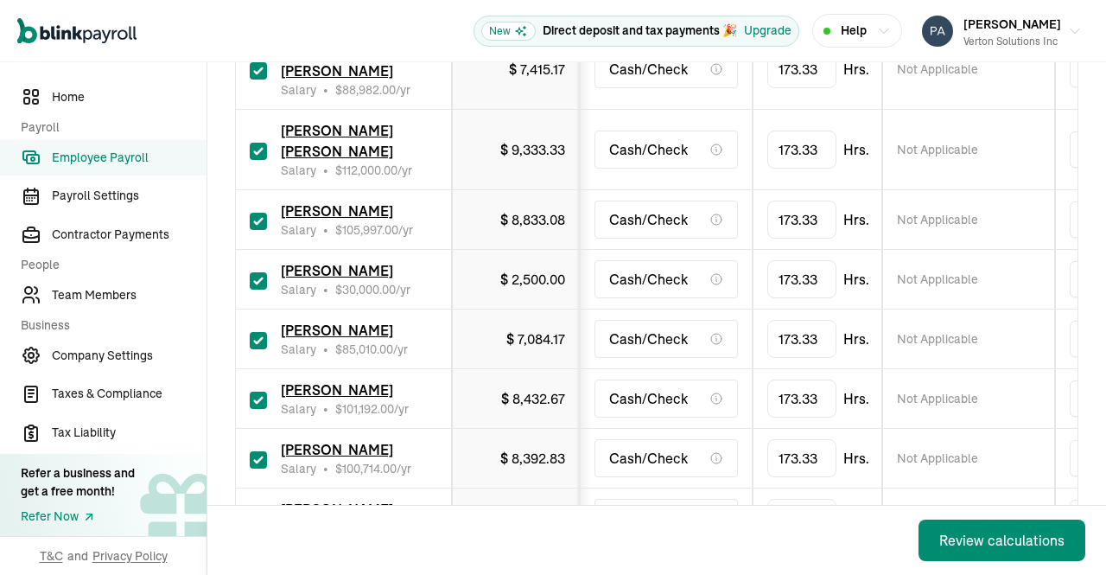
scroll to position [1348, 0]
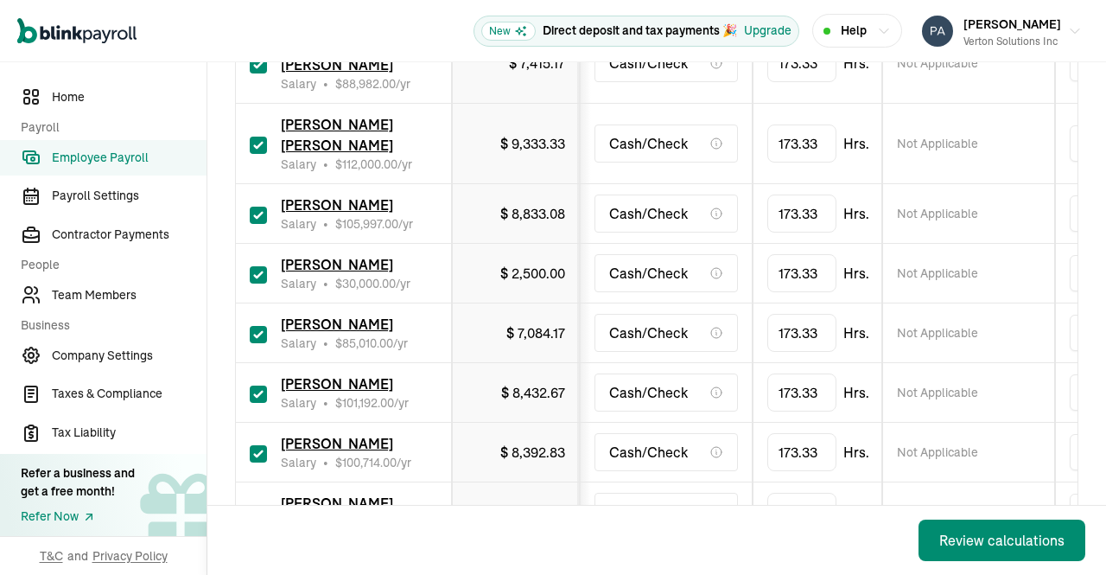
click at [255, 148] on input "checkbox" at bounding box center [258, 145] width 17 height 17
checkbox input "false"
type input "0.00"
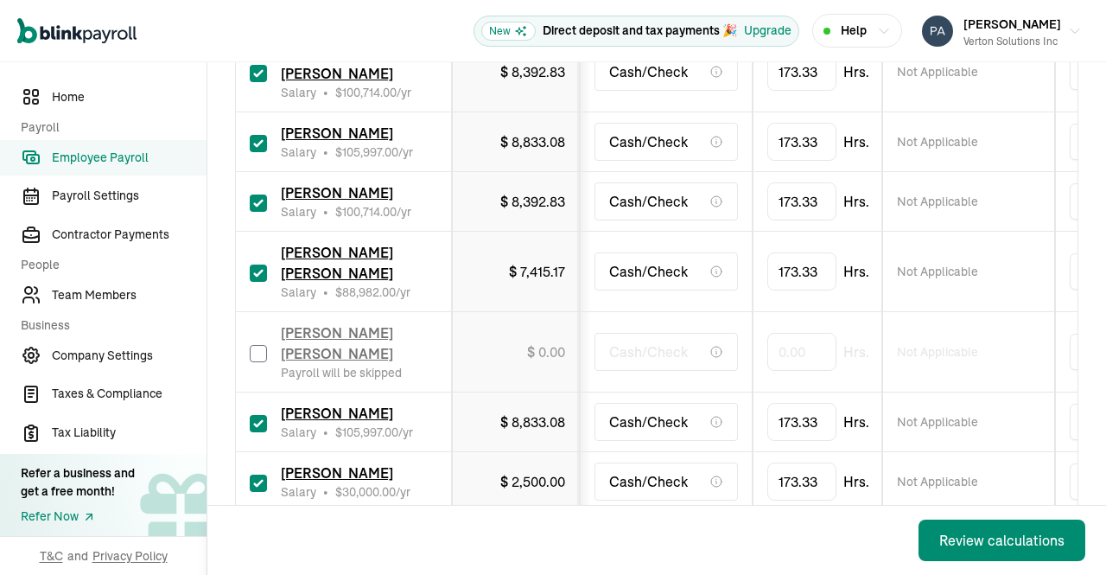
scroll to position [1138, 0]
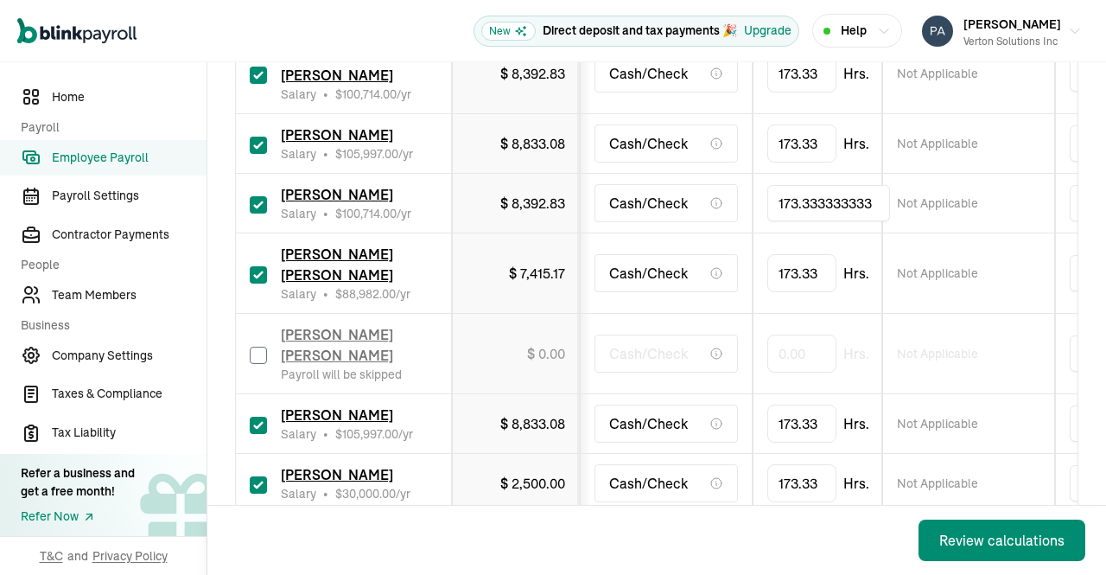
drag, startPoint x: 876, startPoint y: 196, endPoint x: 619, endPoint y: 186, distance: 257.8
click at [619, 186] on tr "Urfi Abdul Rehman Salary • $ 100,714.00 /yr $ 8,392.83 Cash/Check 173.333333333…" at bounding box center [1121, 204] width 1770 height 60
type input "80"
click at [1001, 199] on div "Not Applicable" at bounding box center [968, 202] width 143 height 17
drag, startPoint x: 872, startPoint y: 279, endPoint x: 739, endPoint y: 272, distance: 133.3
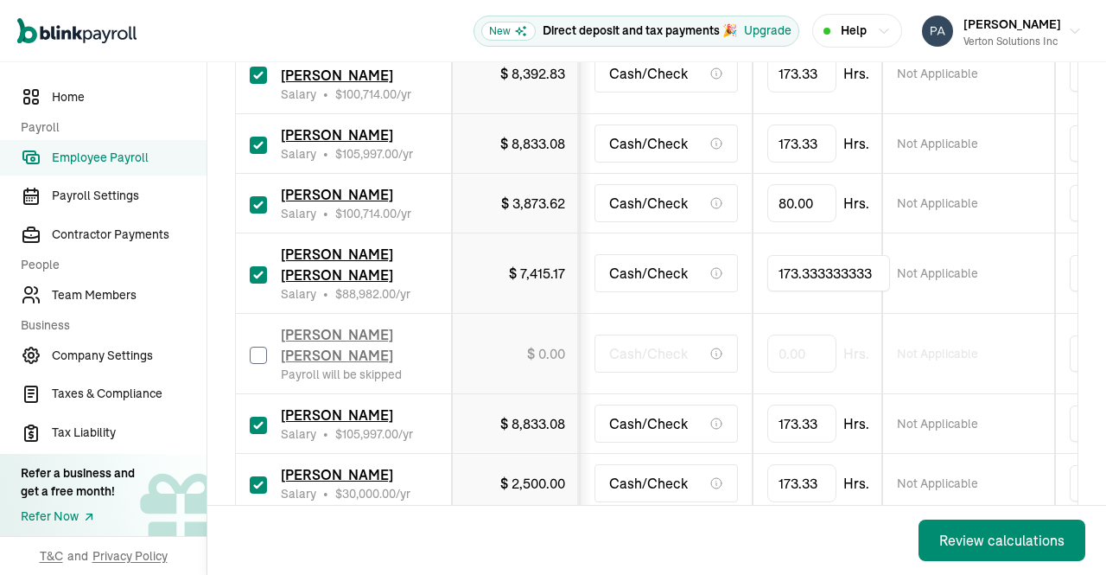
click at [739, 272] on tr "Sangameswaran Balasubramaniam Ramaswamy Salary • $ 88,982.00 /yr $ 7,415.17 Cas…" at bounding box center [1121, 273] width 1770 height 80
type input "154"
click at [1022, 306] on td "Not Applicable" at bounding box center [968, 273] width 173 height 80
click at [260, 281] on input "checkbox" at bounding box center [258, 274] width 17 height 17
checkbox input "false"
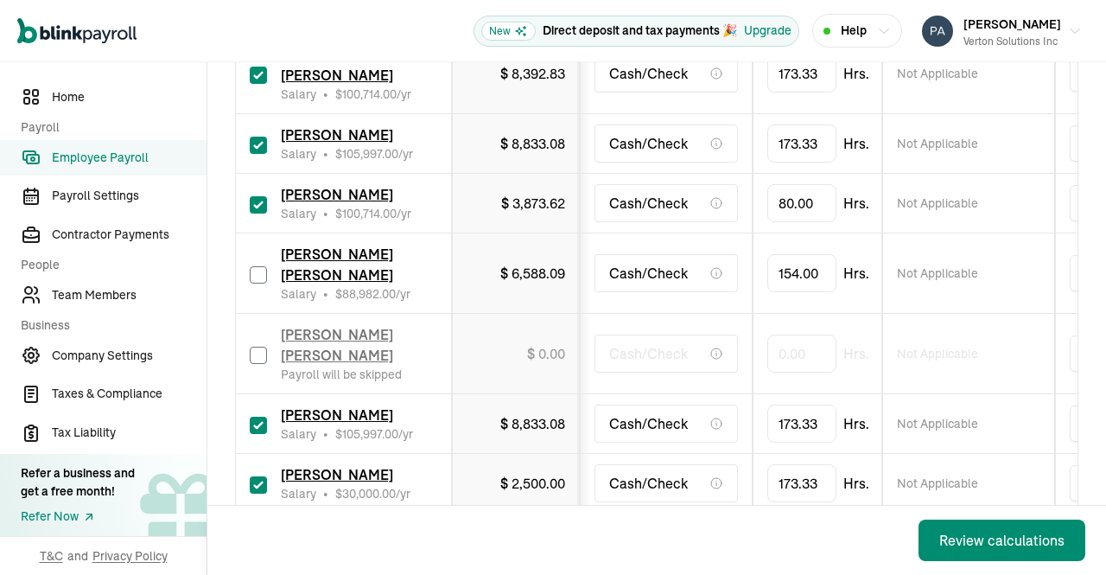
type input "0.00"
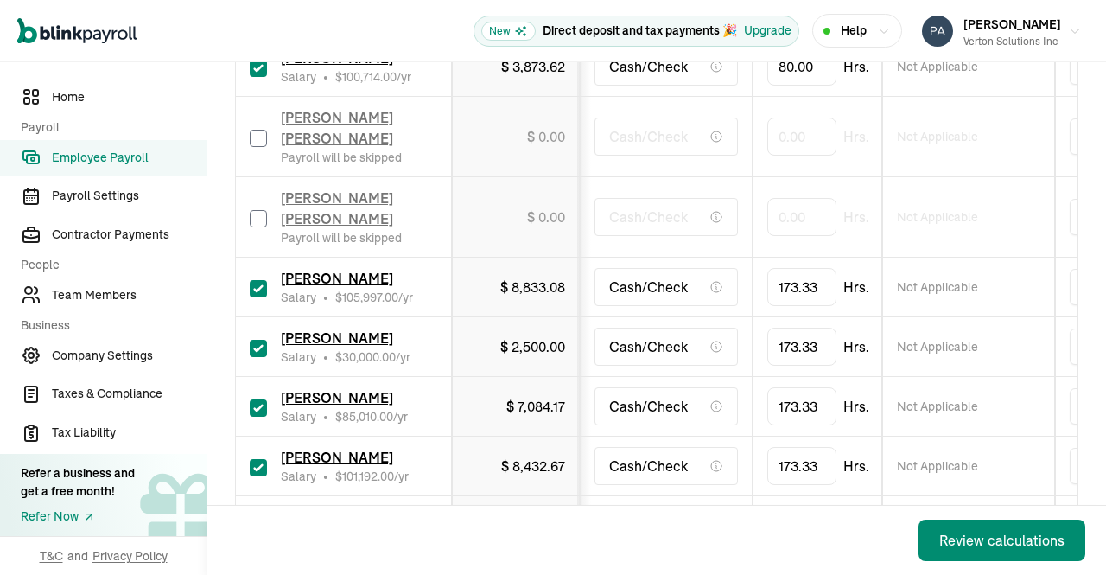
scroll to position [1277, 0]
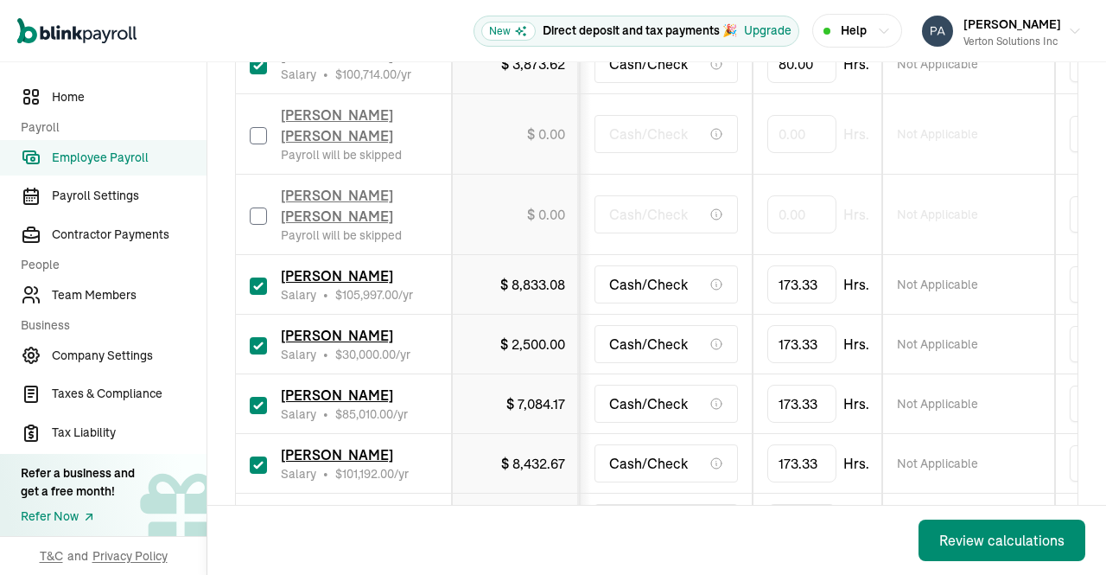
click at [253, 284] on input "checkbox" at bounding box center [258, 285] width 17 height 17
checkbox input "false"
type input "0.00"
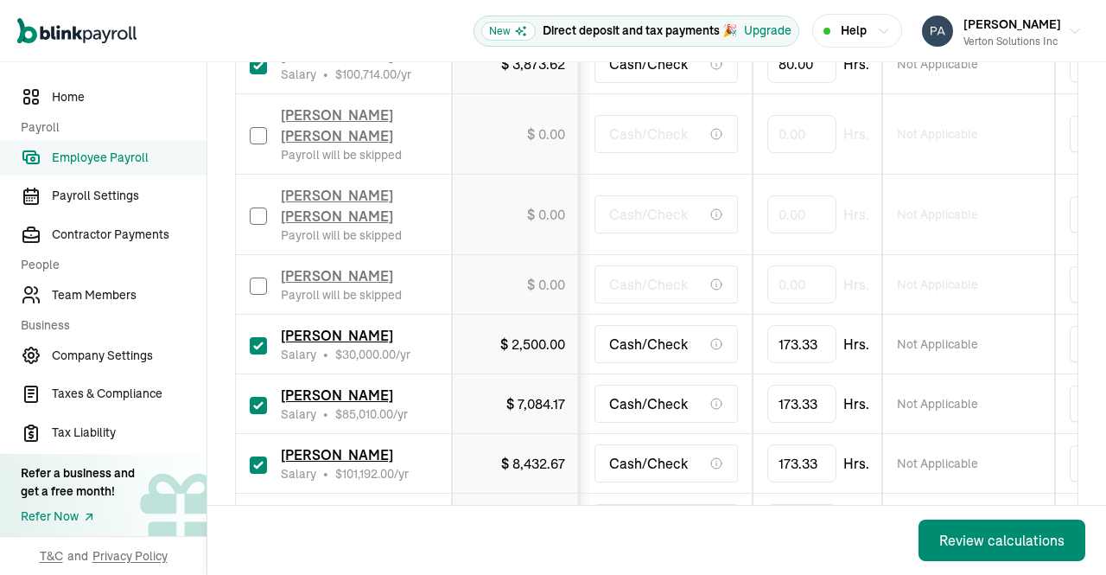
click at [258, 341] on input "checkbox" at bounding box center [258, 345] width 17 height 17
checkbox input "false"
type input "0.00"
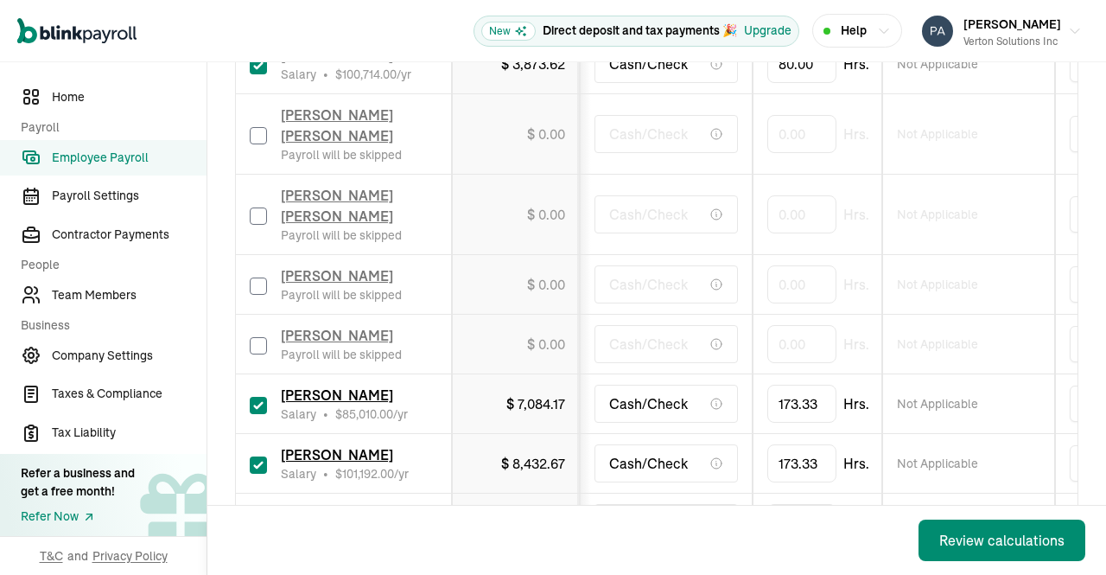
click at [259, 400] on input "checkbox" at bounding box center [258, 405] width 17 height 17
checkbox input "false"
type input "0.00"
click at [259, 456] on input "checkbox" at bounding box center [258, 464] width 17 height 17
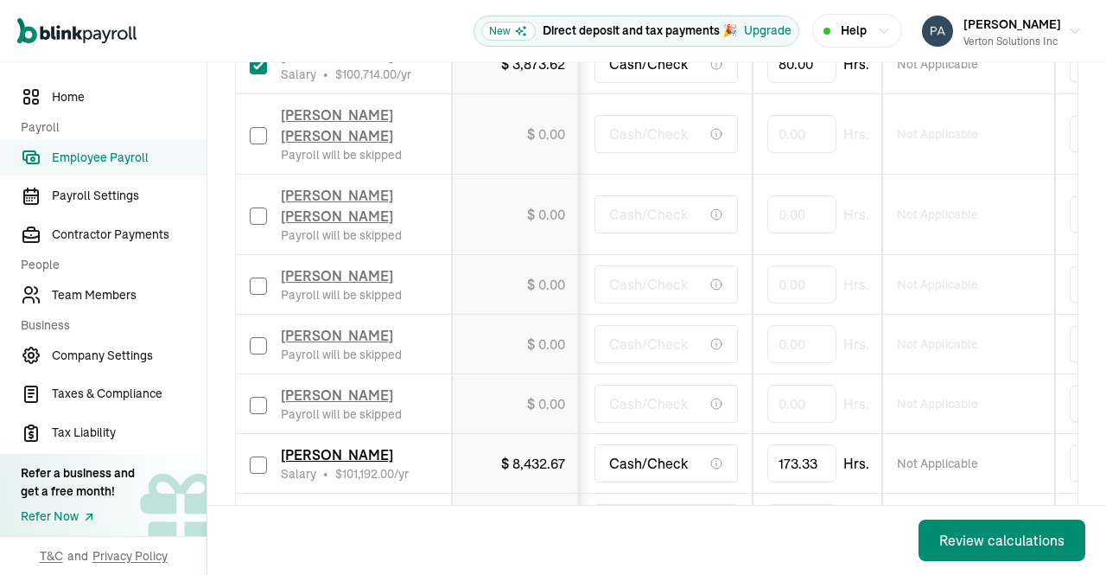
checkbox input "false"
type input "0.00"
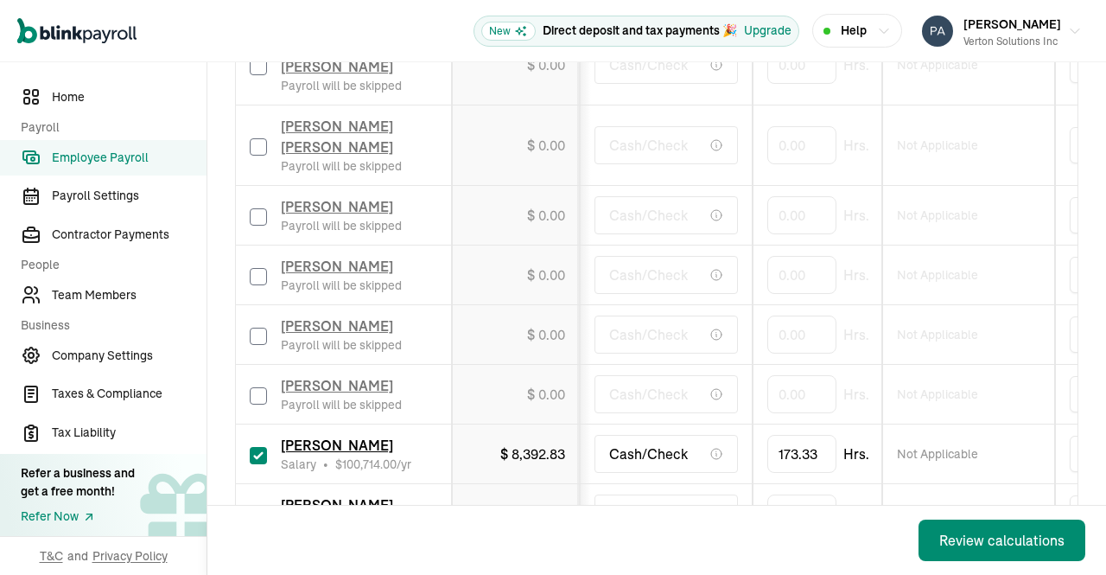
scroll to position [1432, 0]
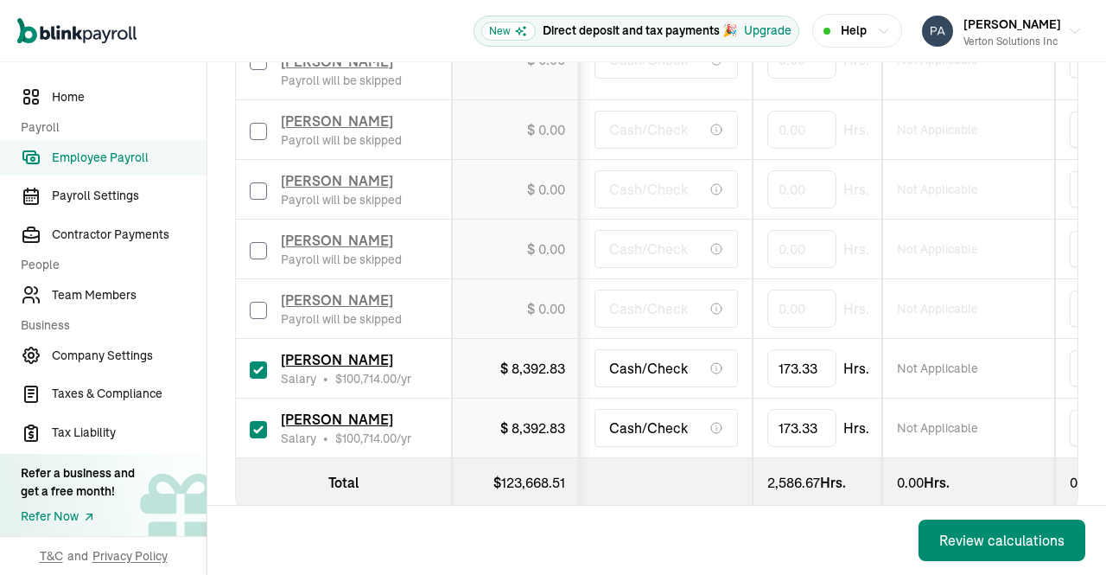
click at [264, 361] on input "checkbox" at bounding box center [258, 369] width 17 height 17
checkbox input "false"
type input "0.00"
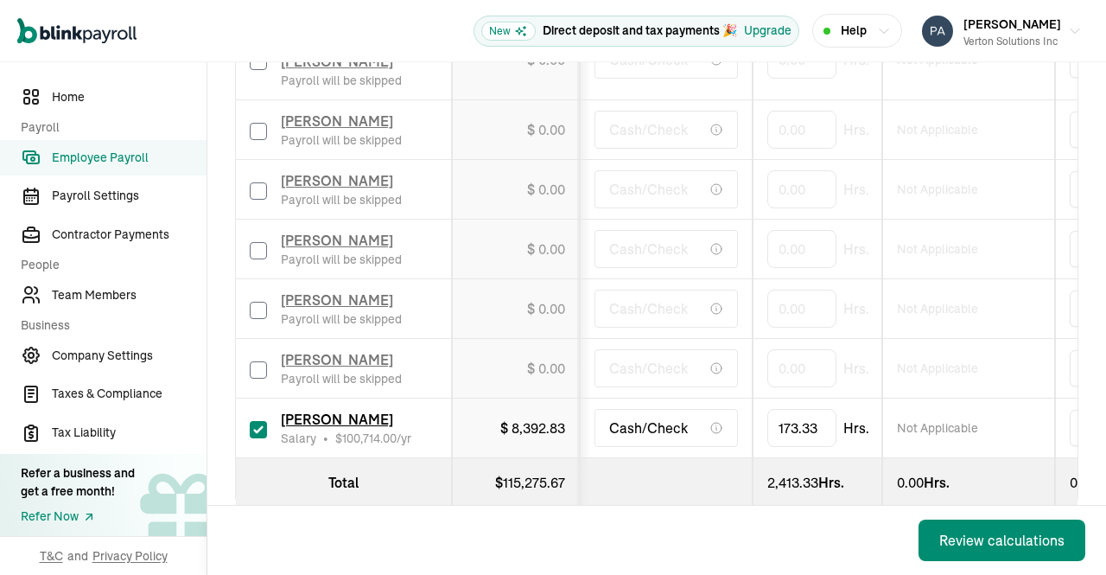
click at [258, 427] on input "checkbox" at bounding box center [258, 429] width 17 height 17
checkbox input "false"
type input "0.00"
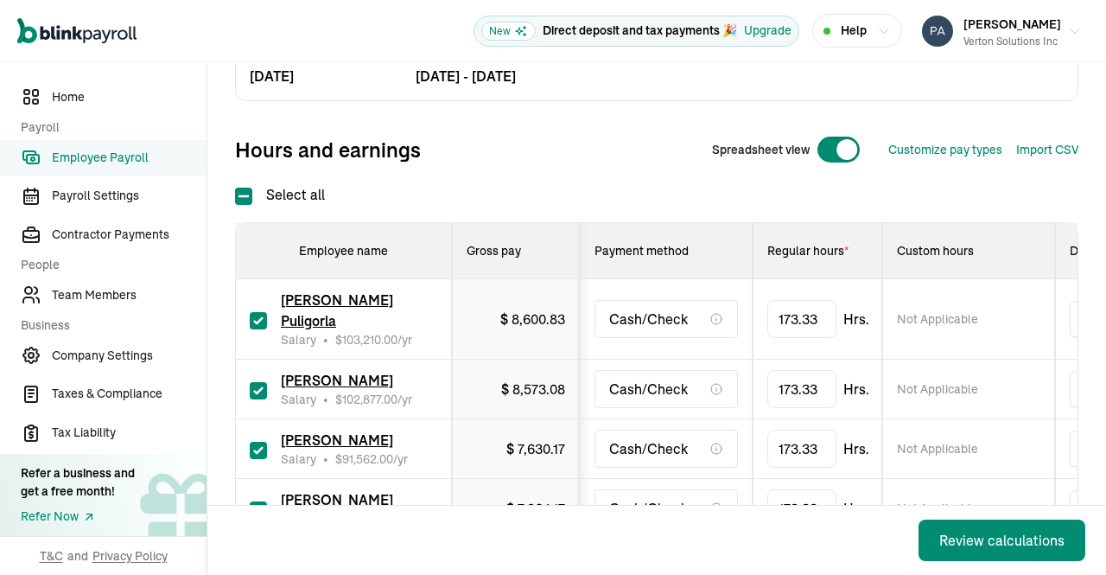
scroll to position [148, 0]
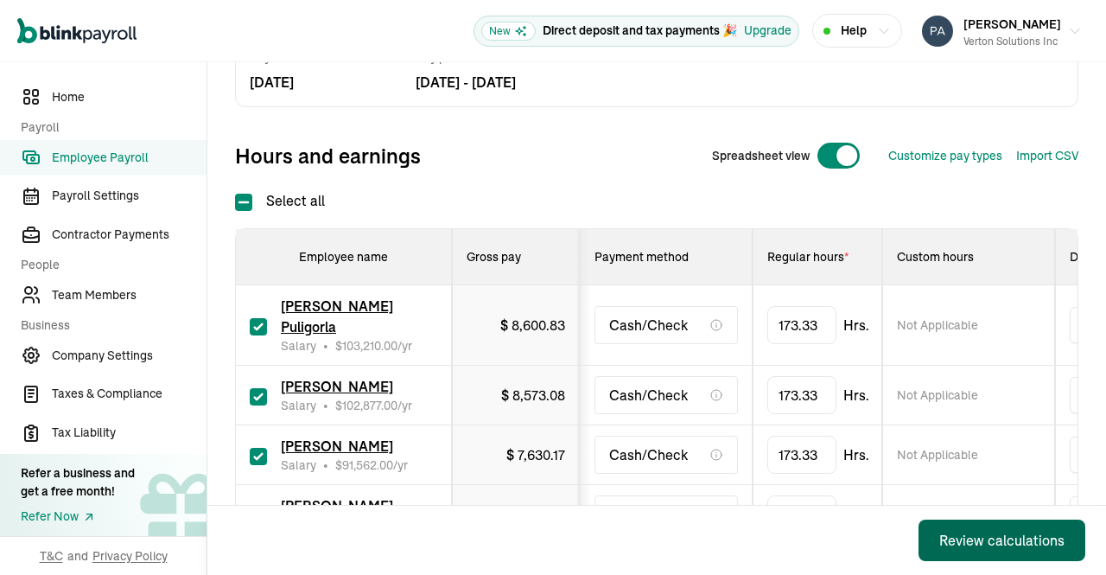
click at [971, 542] on div "Review calculations" at bounding box center [1001, 540] width 125 height 21
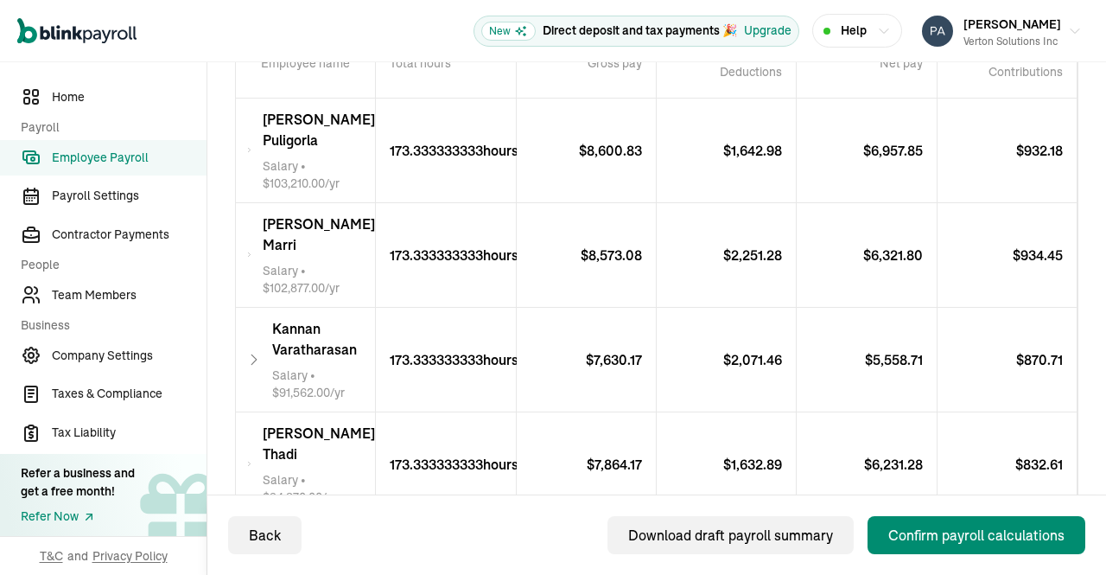
scroll to position [432, 0]
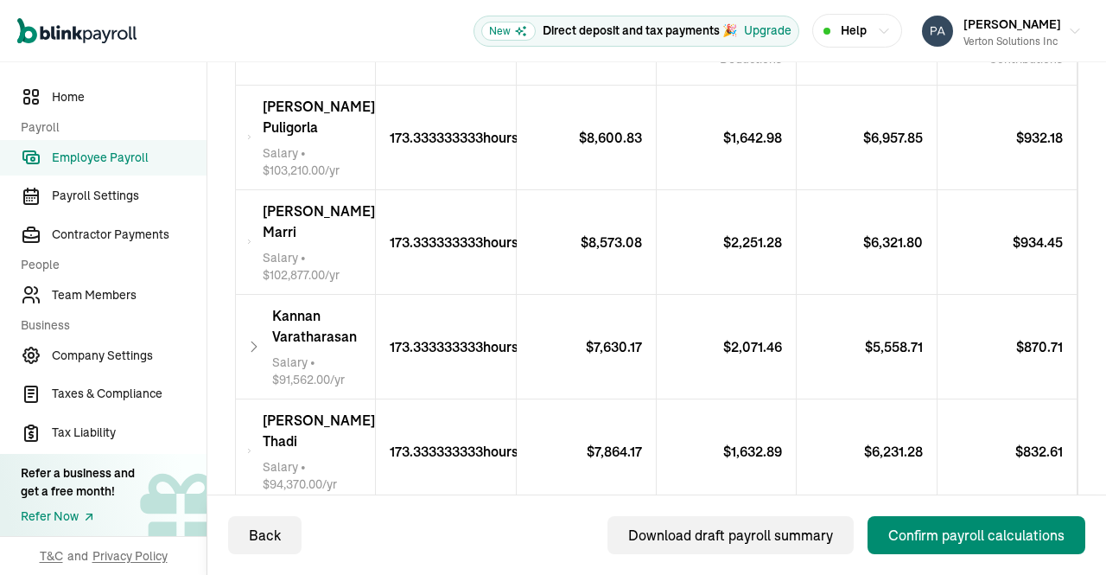
click at [252, 136] on icon at bounding box center [249, 137] width 6 height 21
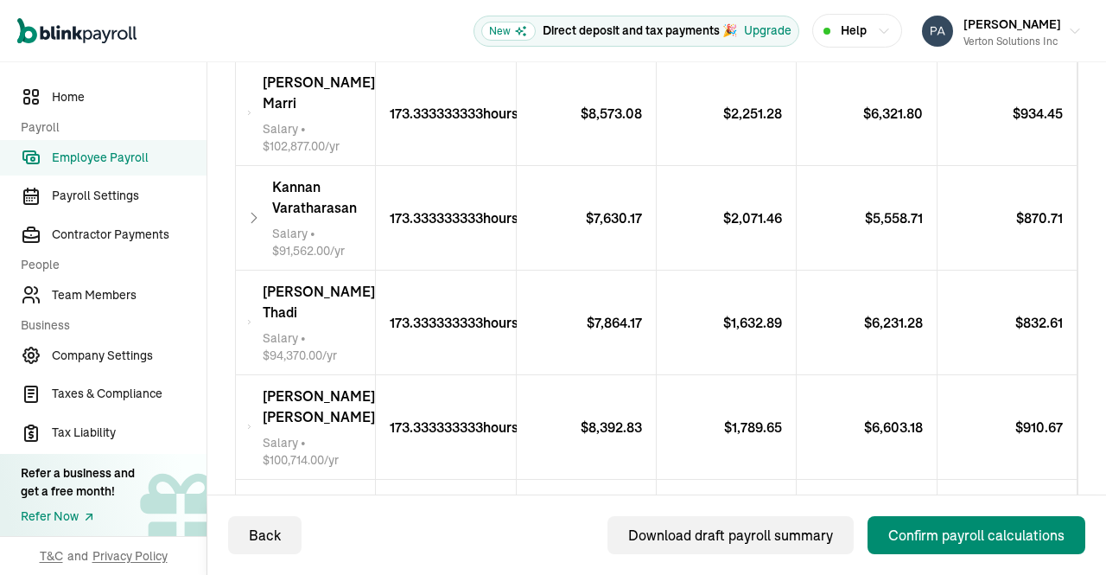
scroll to position [889, 0]
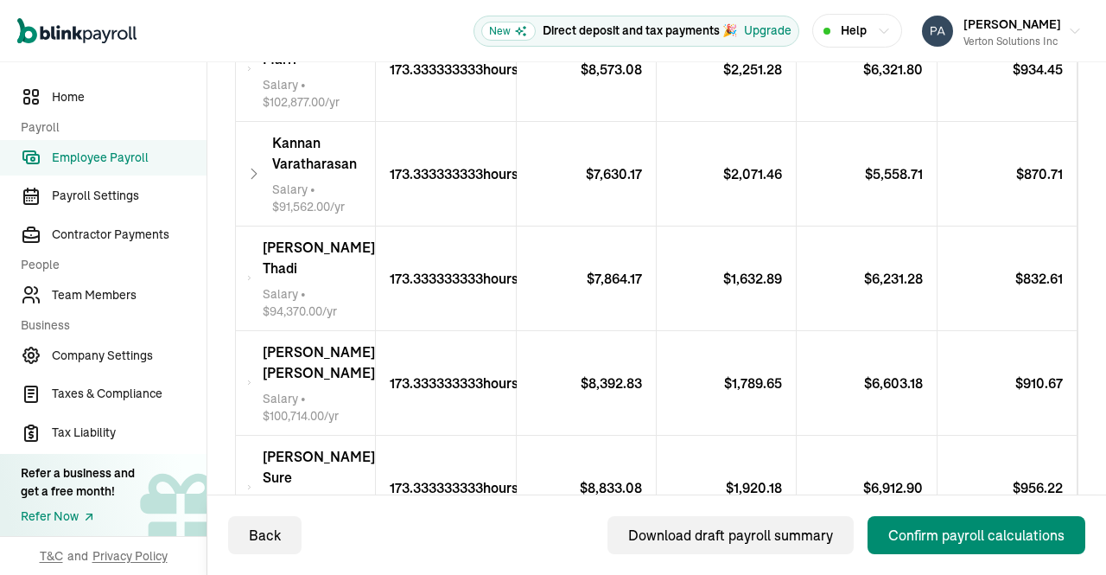
click at [263, 168] on div "Kannan Varatharasan Salary • $ 91,562.00 /yr" at bounding box center [306, 174] width 140 height 104
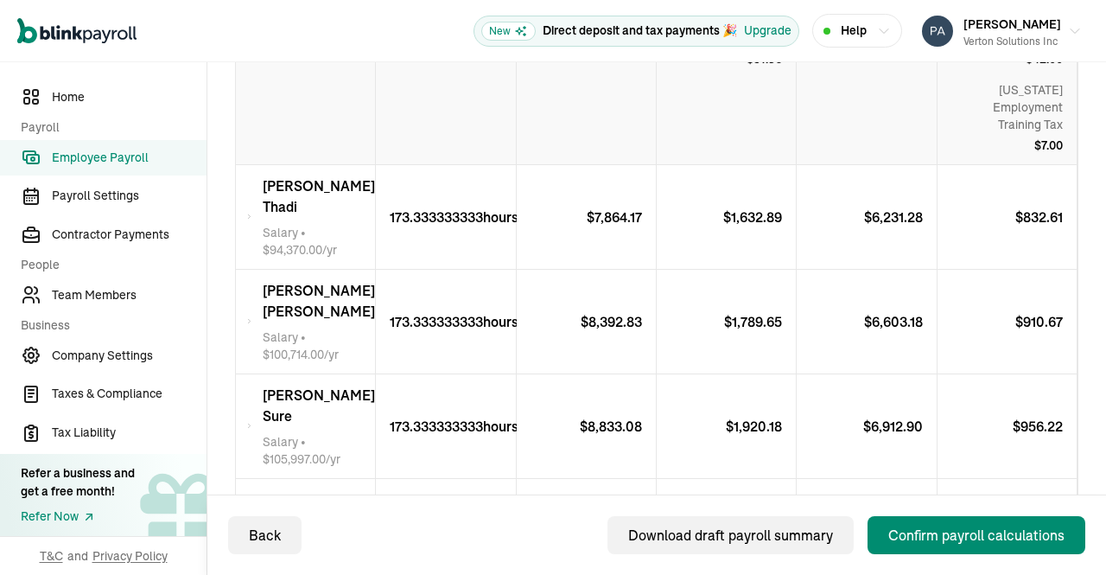
scroll to position [1322, 0]
click at [254, 231] on div "Prateep Kumar Thadi Salary • $ 94,370.00 /yr" at bounding box center [306, 216] width 140 height 104
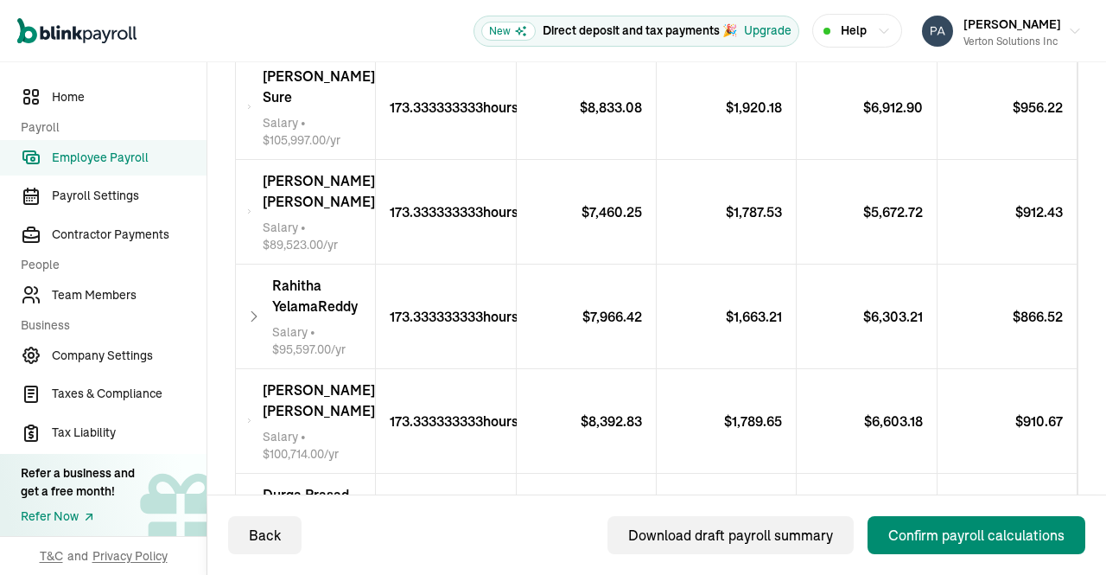
scroll to position [1934, 0]
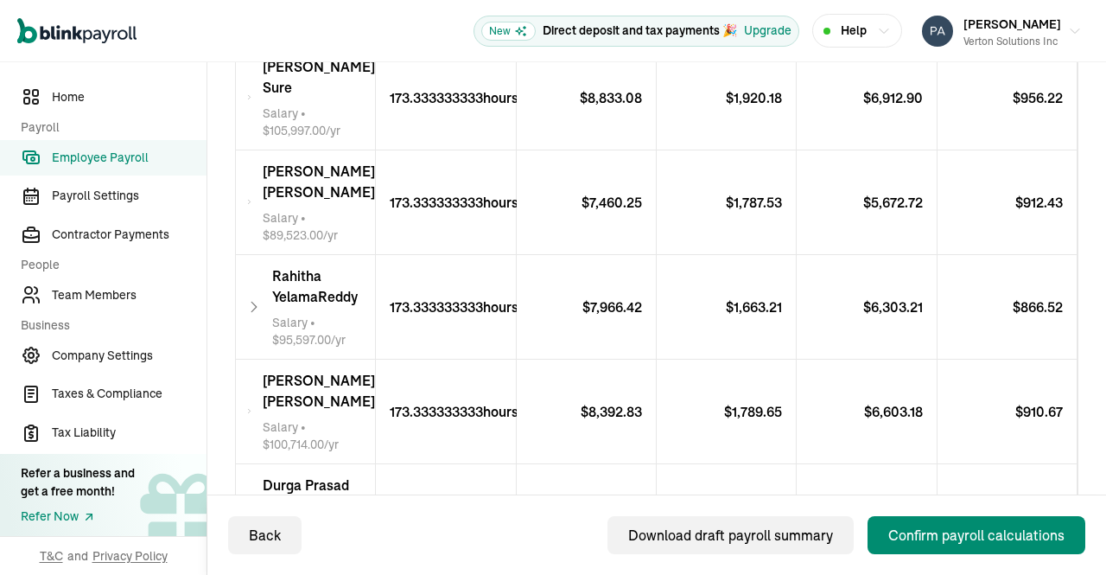
click at [252, 192] on icon at bounding box center [249, 202] width 6 height 21
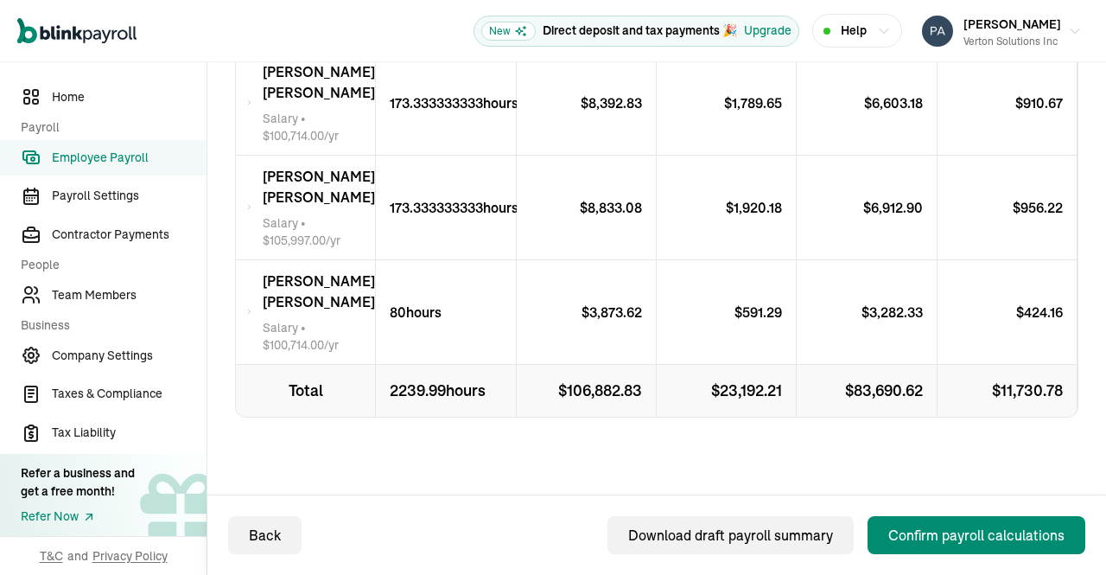
scroll to position [3009, 0]
click at [252, 311] on icon at bounding box center [249, 312] width 6 height 21
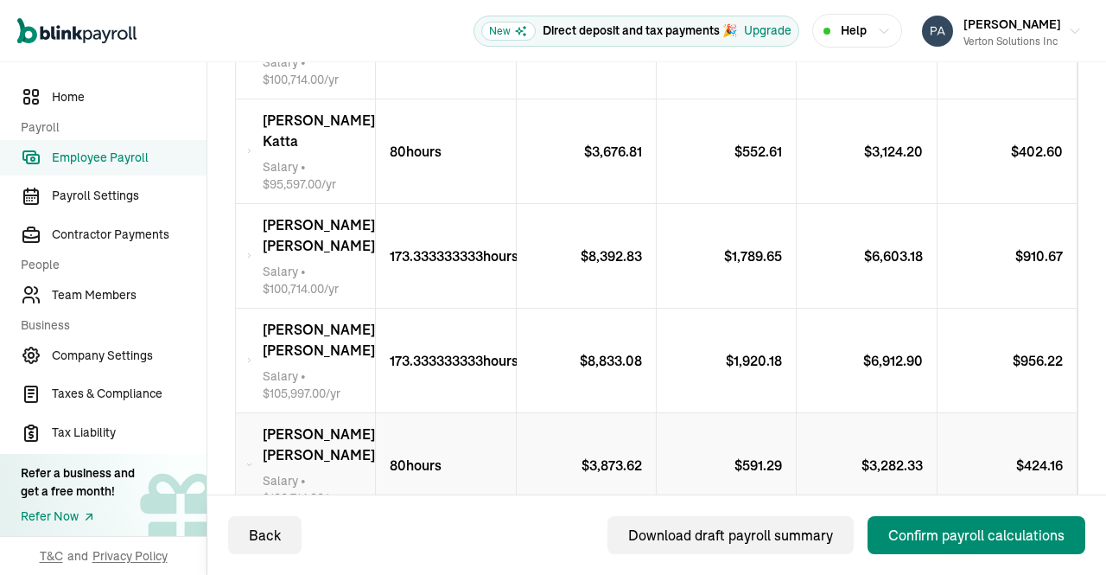
scroll to position [2821, 0]
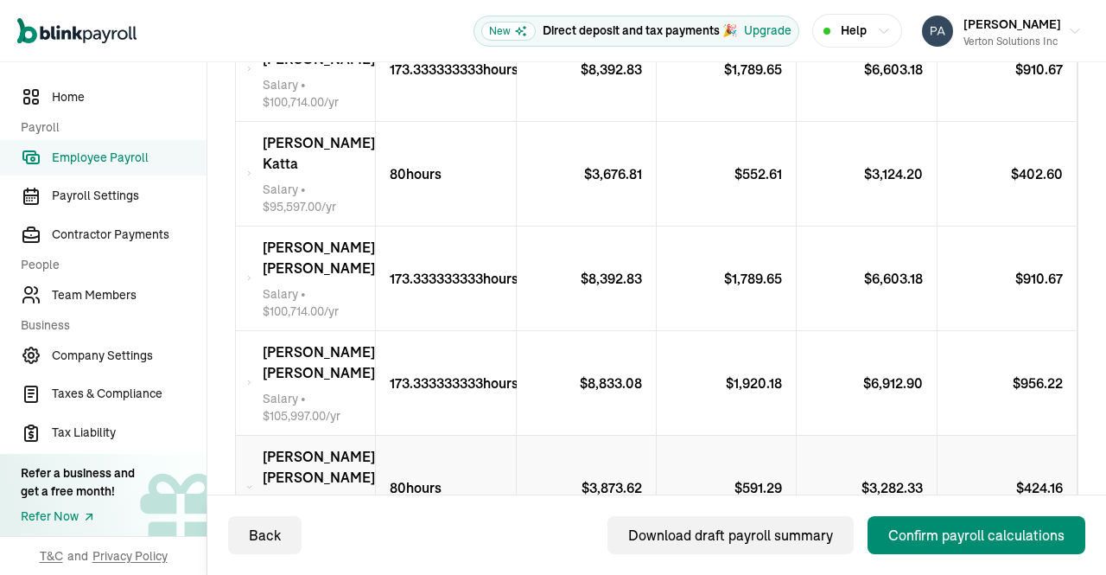
click at [259, 283] on div "Rajesh Kumar Vasamsetty Salary • $ 100,714.00 /yr" at bounding box center [306, 278] width 140 height 104
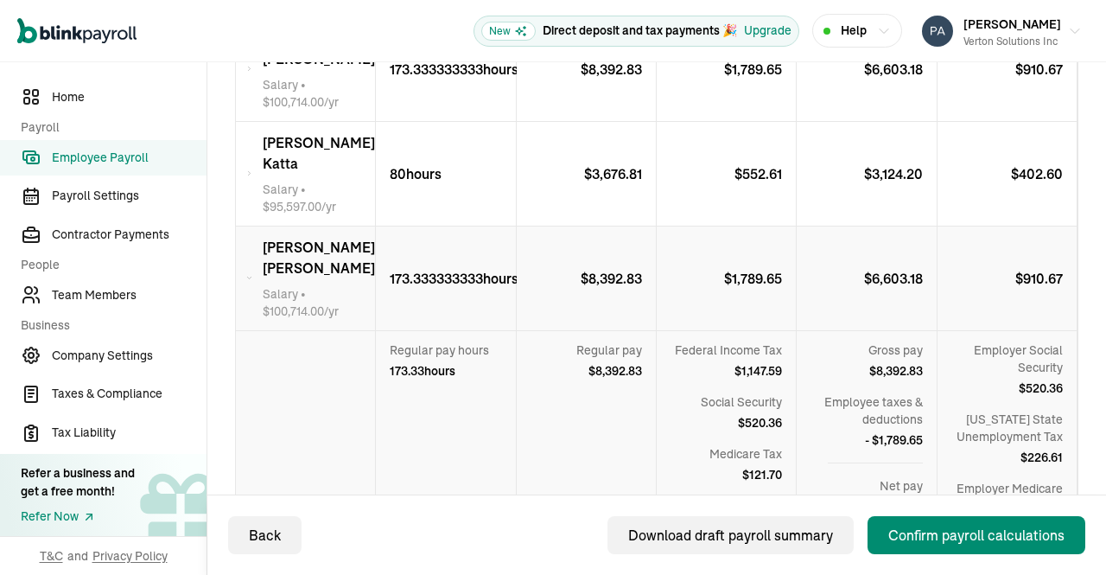
click at [266, 168] on div "Vasant Nagabhushan Katta Salary • $ 95,597.00 /yr" at bounding box center [306, 174] width 140 height 104
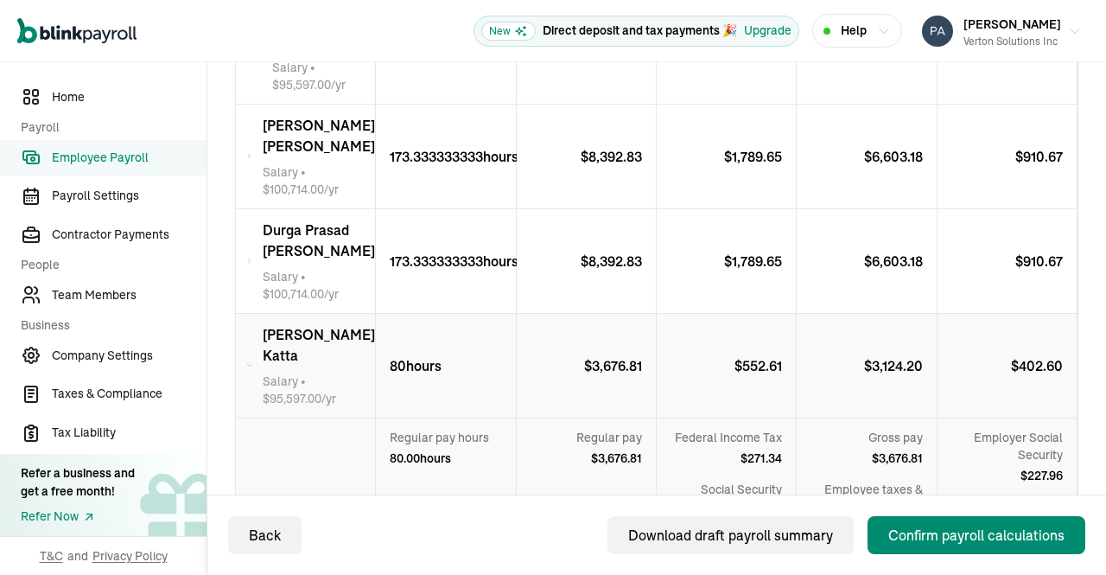
scroll to position [2628, 0]
click at [252, 252] on icon at bounding box center [249, 262] width 6 height 21
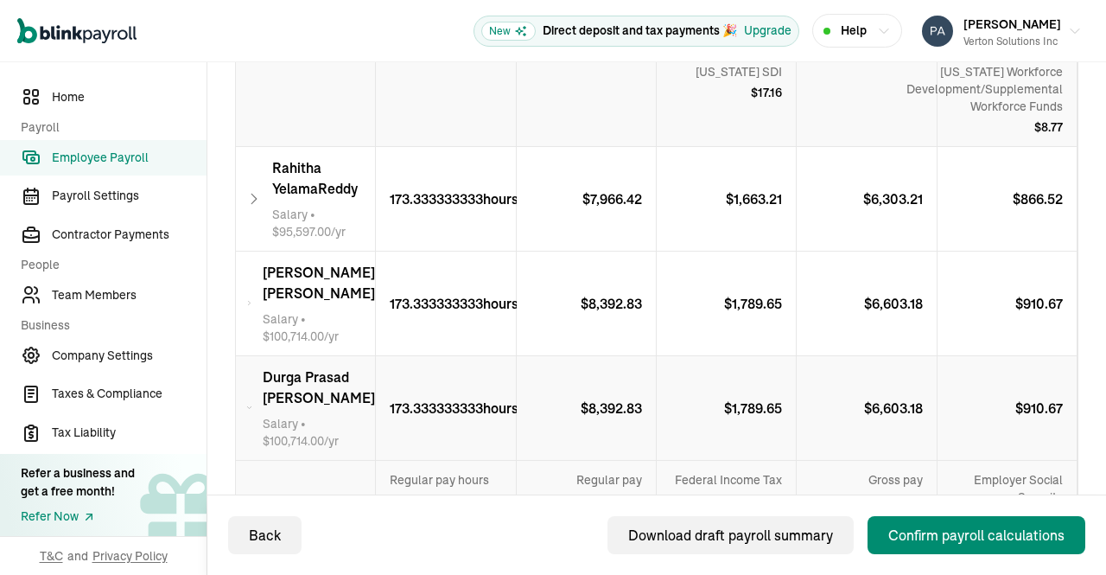
scroll to position [2479, 0]
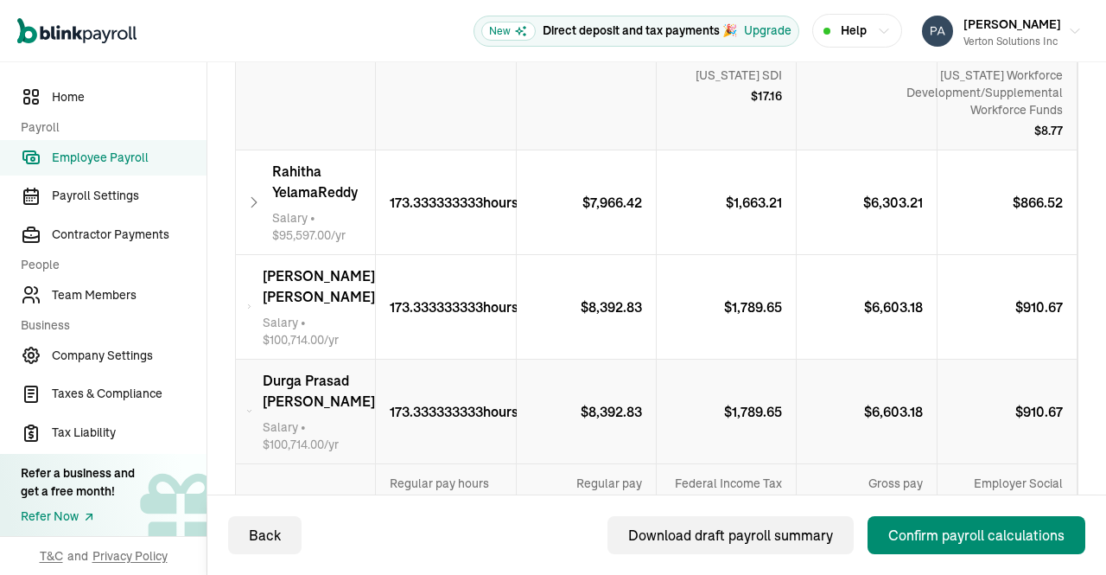
click at [252, 296] on icon at bounding box center [249, 306] width 6 height 21
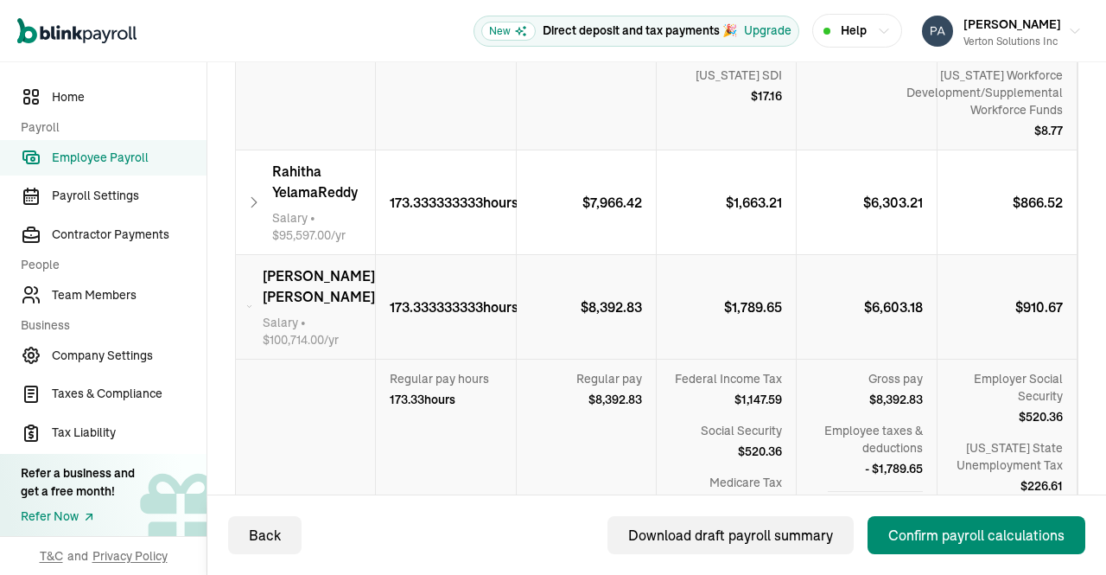
click at [266, 187] on div "Rahitha YelamaReddy Salary • $ 95,597.00 /yr" at bounding box center [306, 202] width 140 height 104
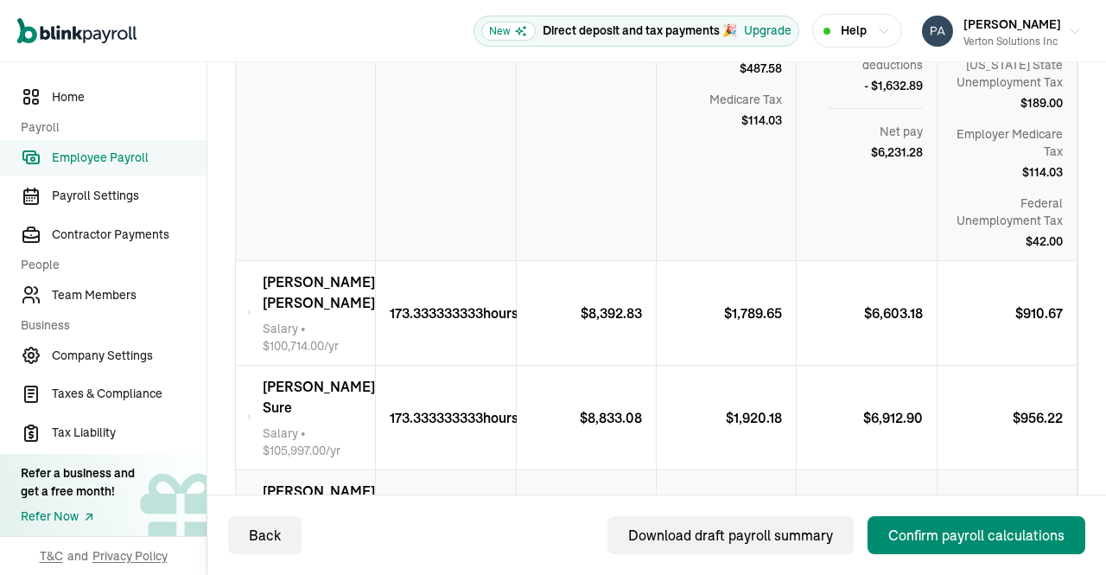
scroll to position [1681, 0]
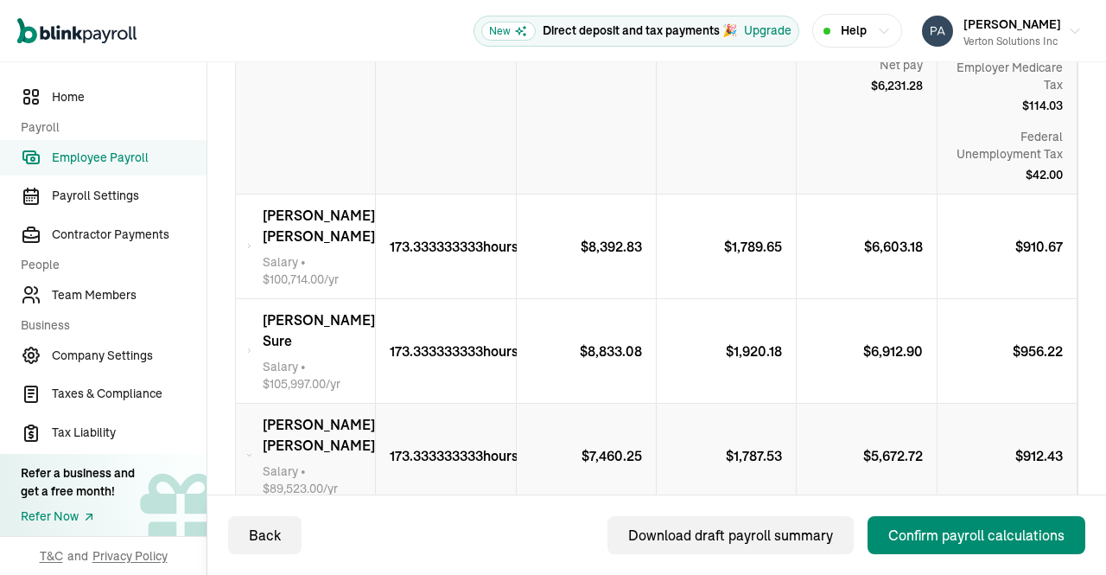
click at [267, 340] on div "Srikanth Sure Salary • $ 105,997.00 /yr" at bounding box center [306, 351] width 140 height 104
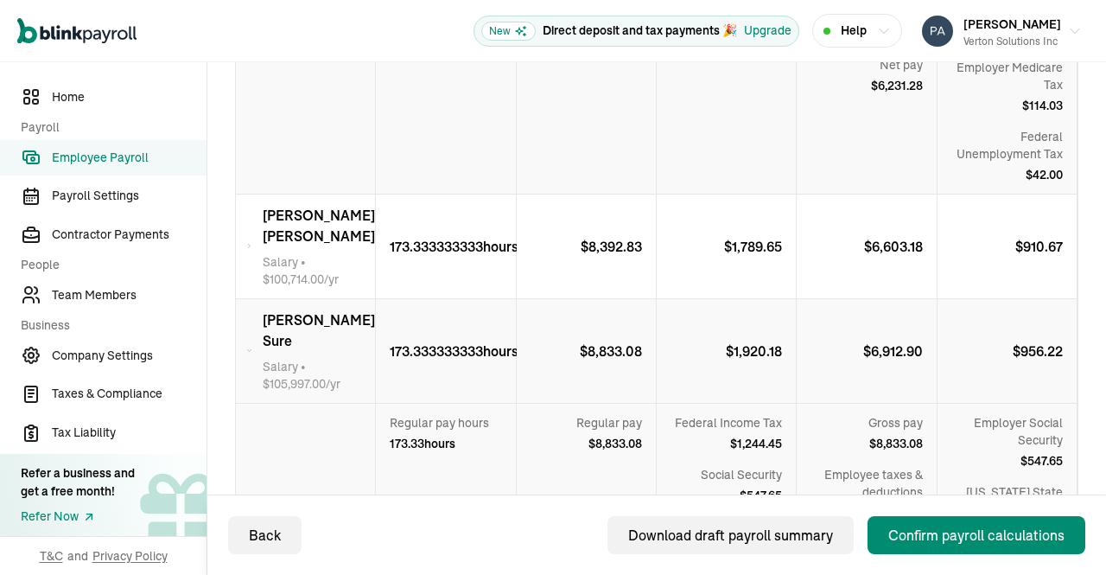
click at [261, 238] on div "Hariom Prasad Gunnala Salary • $ 100,714.00 /yr" at bounding box center [306, 246] width 140 height 104
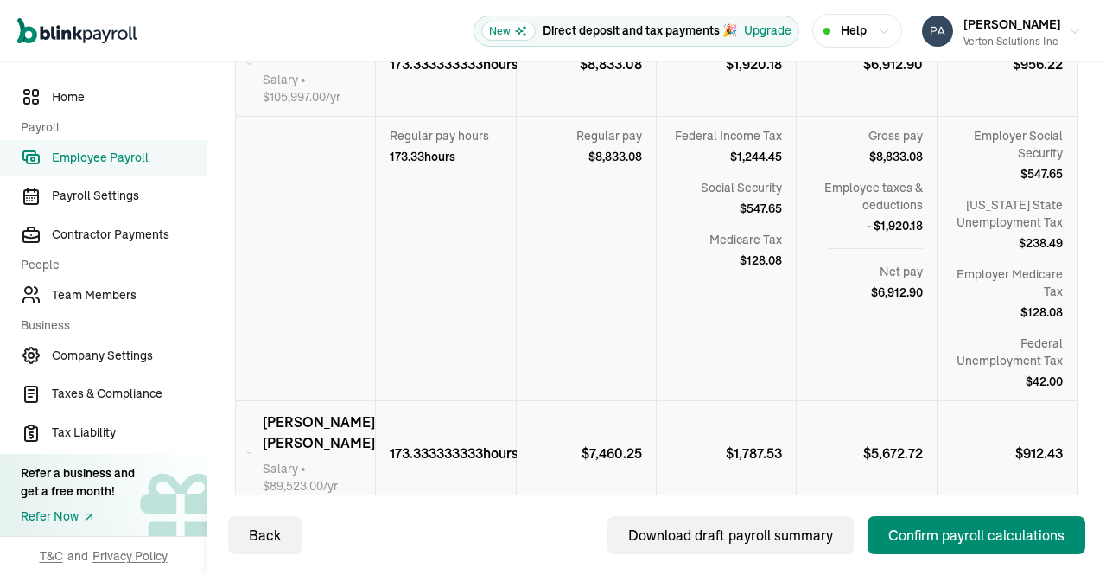
scroll to position [2266, 0]
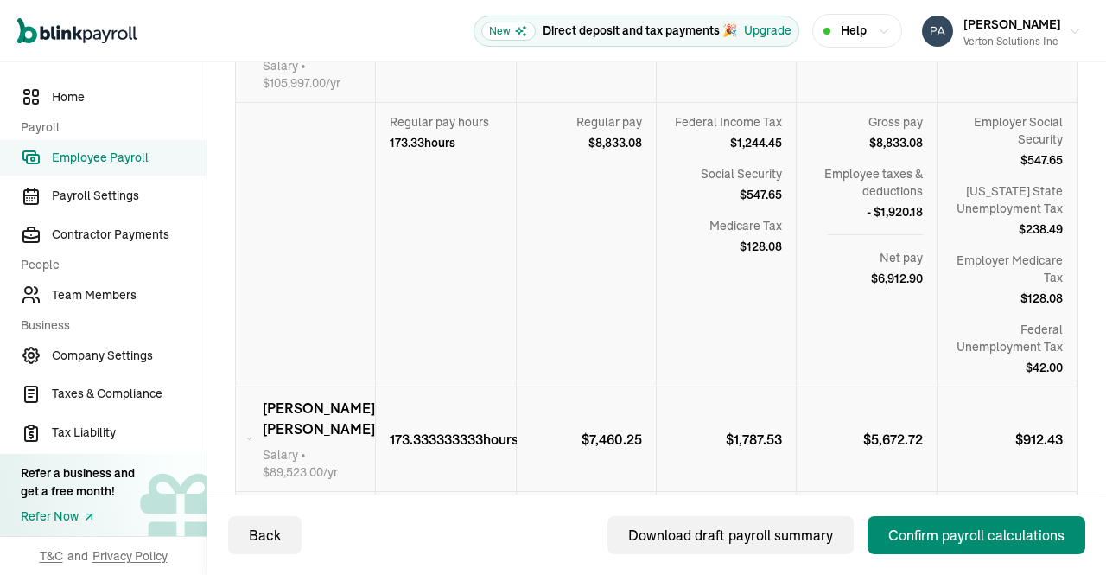
click at [977, 532] on div "Confirm payroll calculations" at bounding box center [976, 535] width 176 height 21
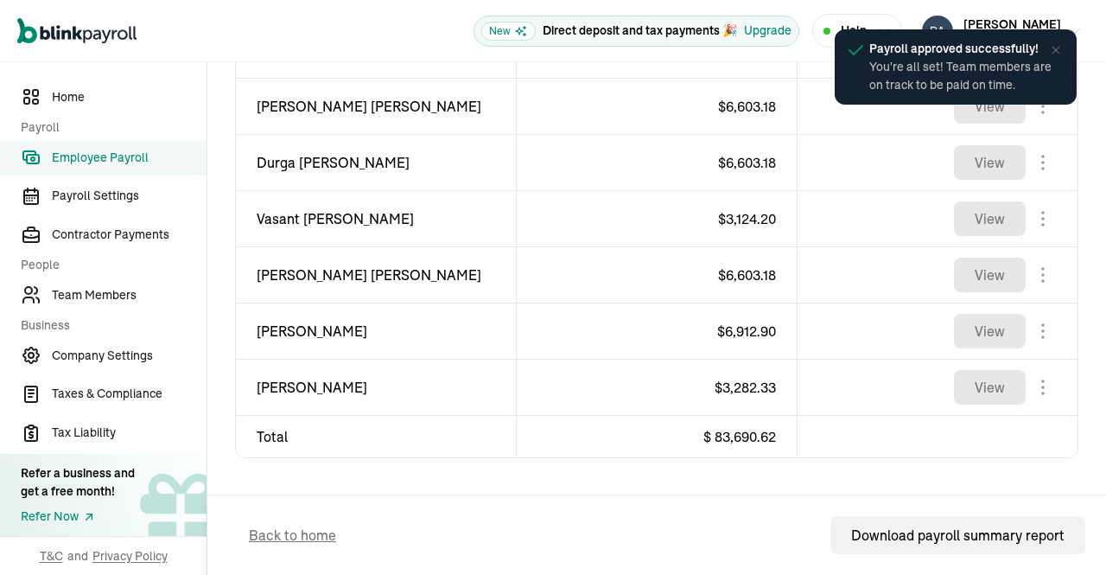
scroll to position [1140, 0]
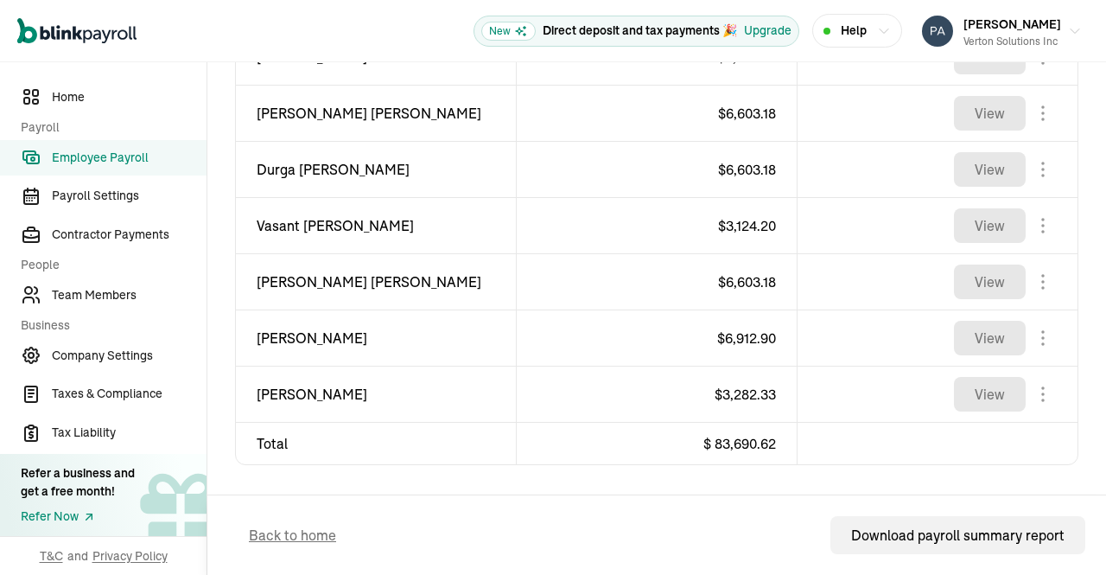
click at [98, 158] on span "Employee Payroll" at bounding box center [129, 158] width 155 height 18
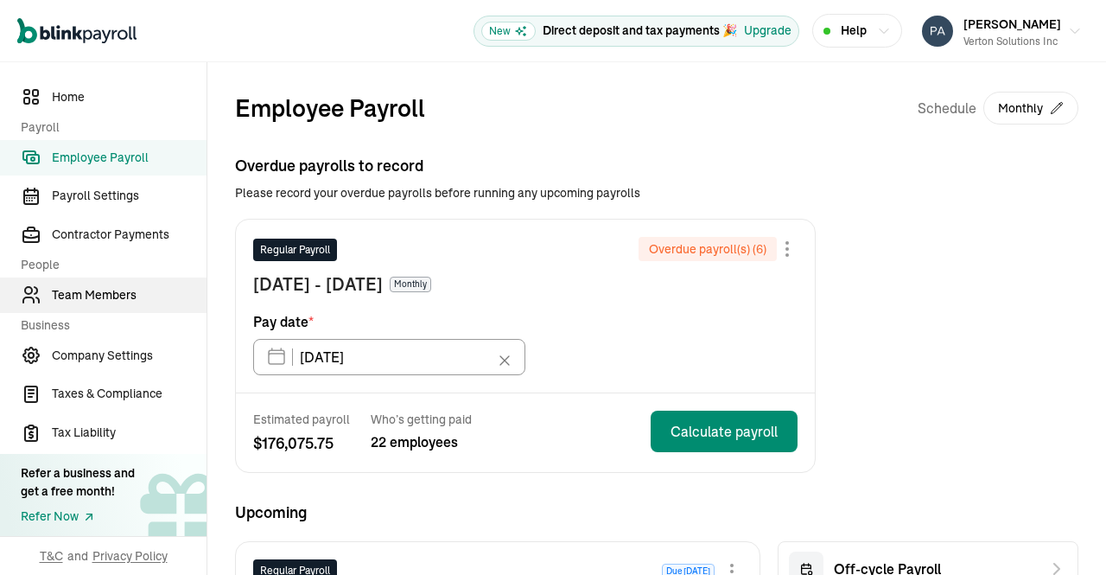
click at [123, 294] on span "Team Members" at bounding box center [129, 295] width 155 height 18
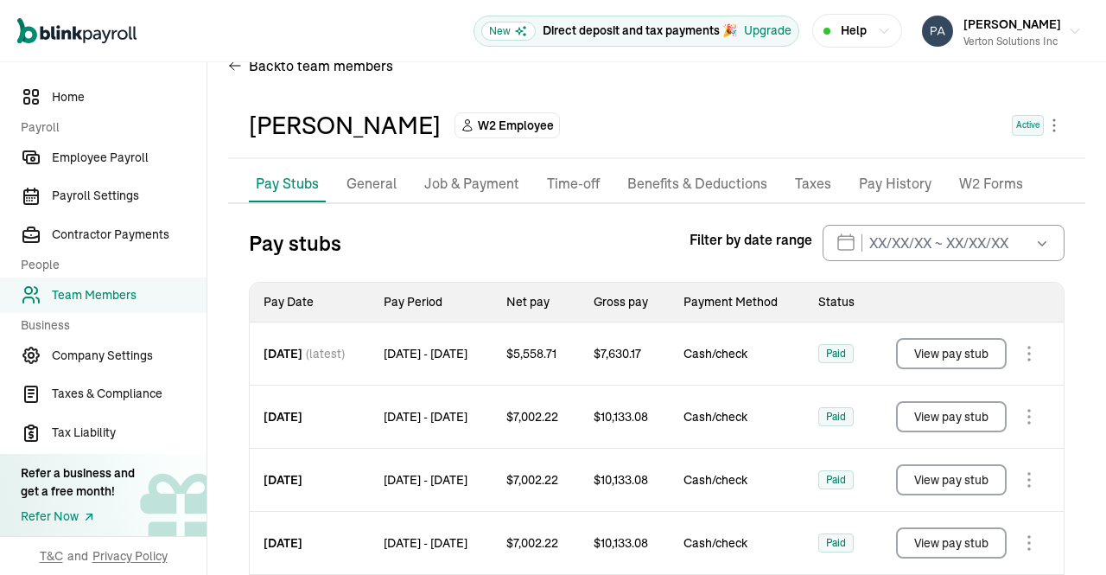
scroll to position [11, 0]
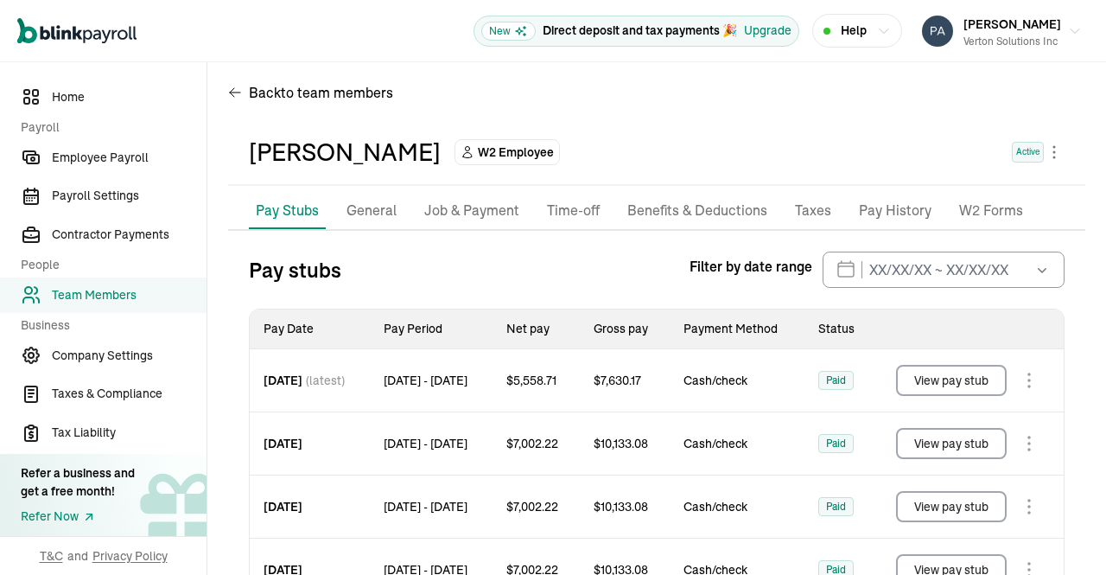
click at [126, 299] on span "Team Members" at bounding box center [129, 295] width 155 height 18
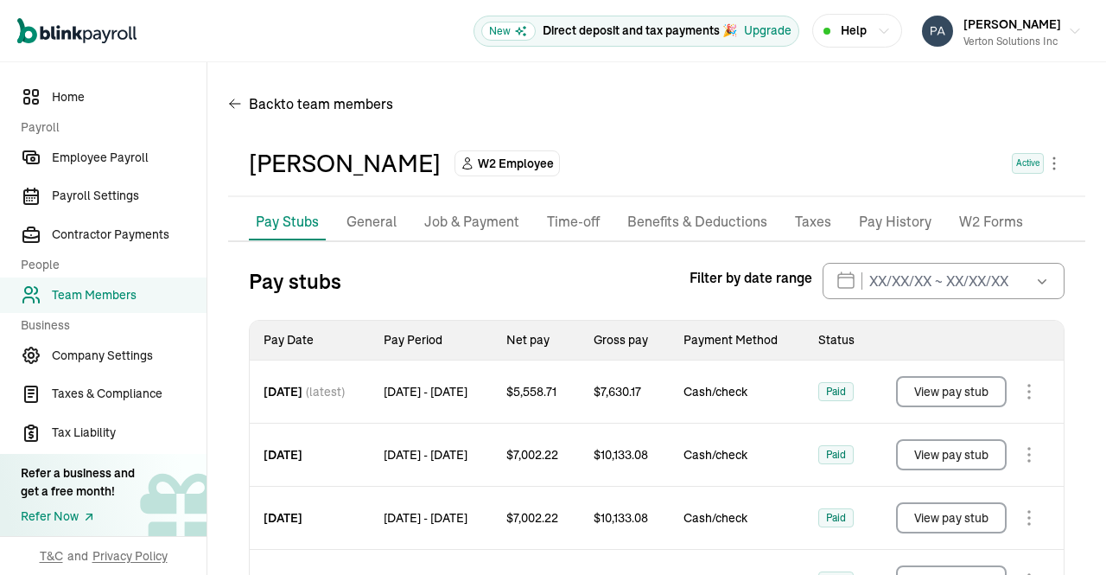
click at [464, 220] on p "Job & Payment" at bounding box center [471, 222] width 95 height 22
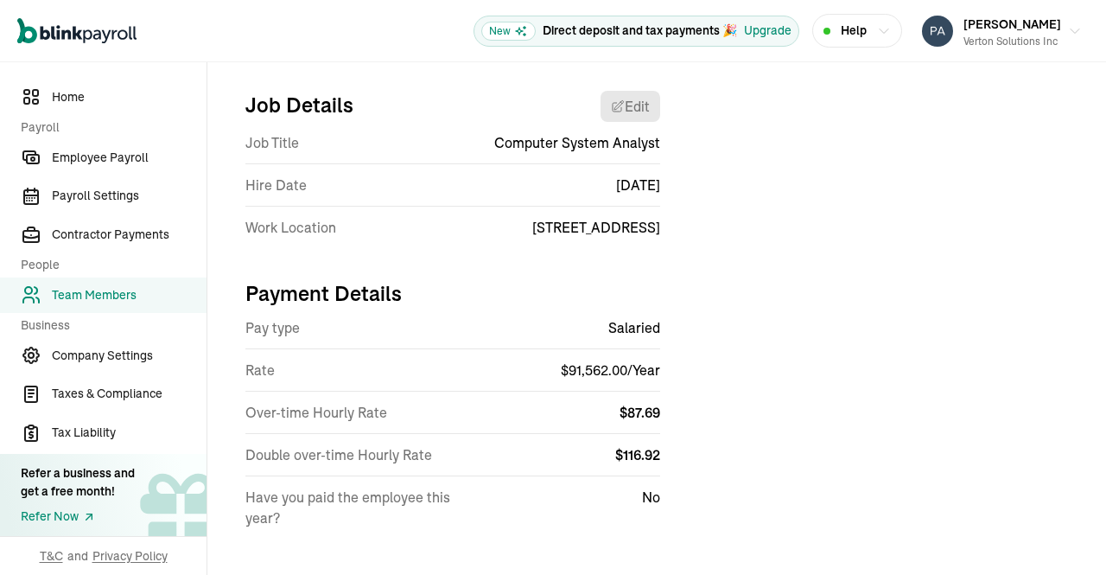
scroll to position [202, 0]
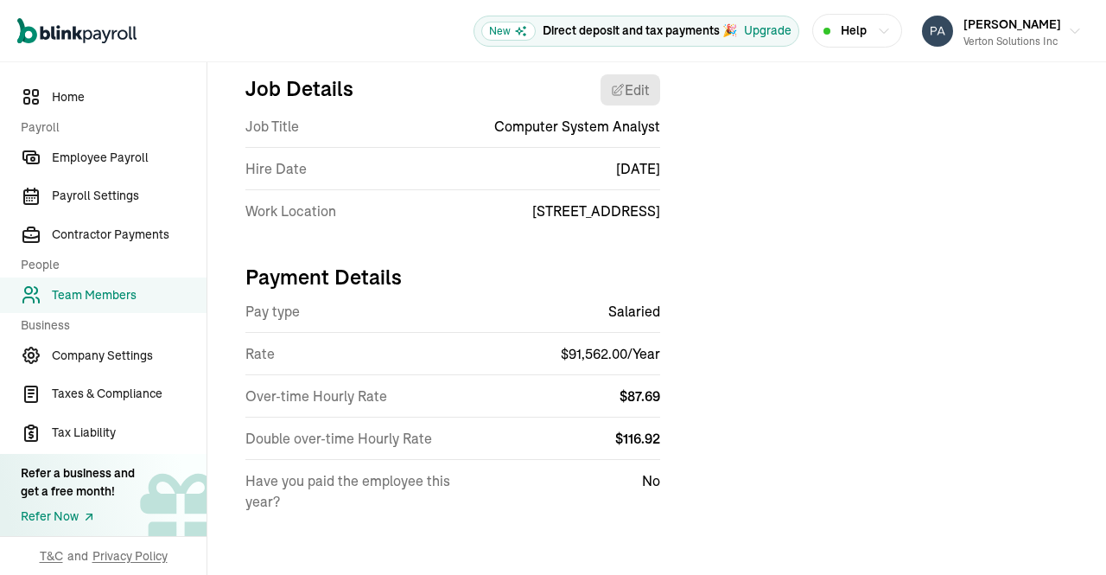
select select "7373 Gateway Boulevard"
select select "4"
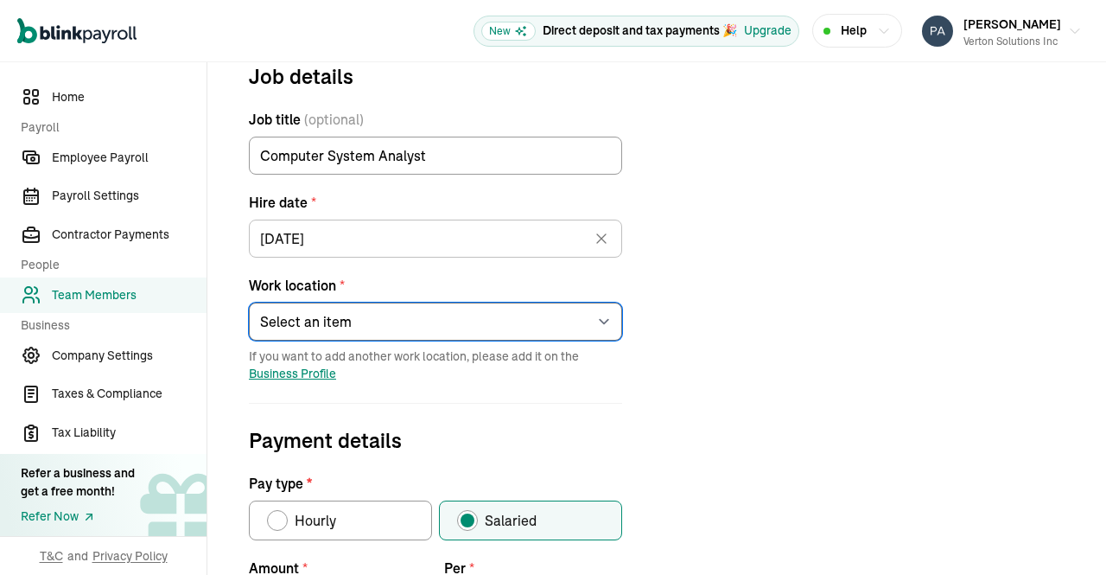
click at [607, 323] on select "Select an item 1 Mercedes-Benz Drive 7373 Gateway Boulevard 4100 Alpha Road 600…" at bounding box center [435, 321] width 373 height 38
select select "4100 Alpha Road"
click at [249, 302] on select "Select an item 1 Mercedes-Benz Drive 7373 Gateway Boulevard 4100 Alpha Road 600…" at bounding box center [435, 321] width 373 height 38
click at [766, 251] on div "Job details Job title (optional) Computer System Analyst Hire date * 07/03/2024…" at bounding box center [656, 563] width 857 height 1006
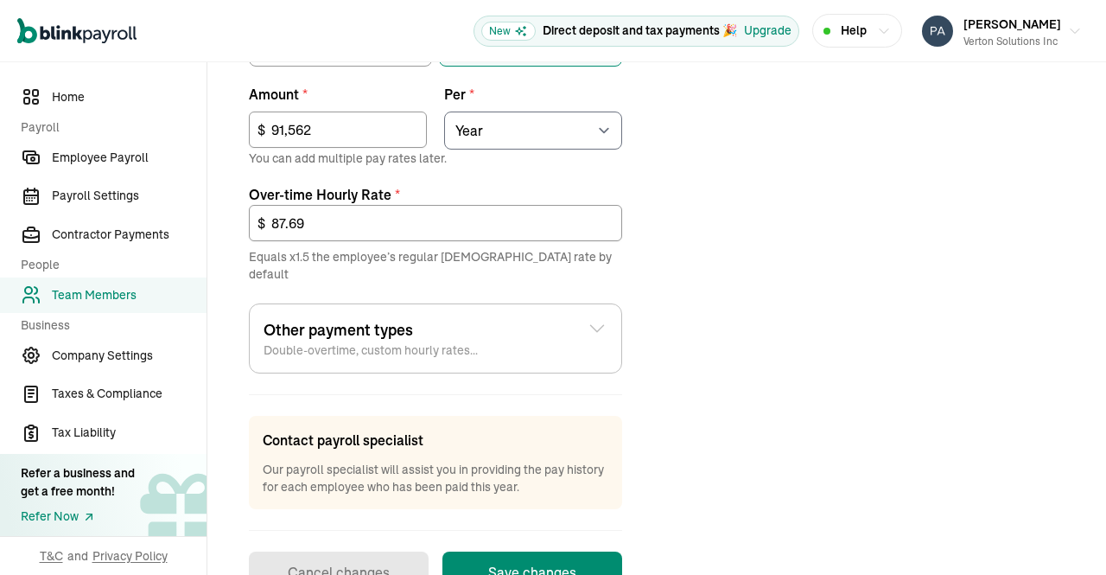
scroll to position [712, 0]
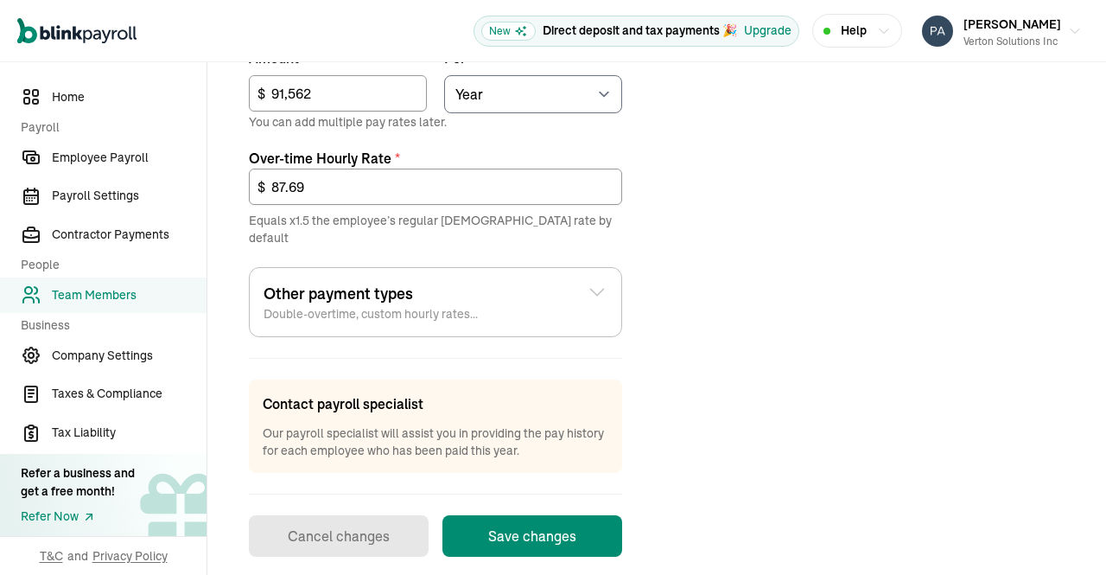
click at [543, 515] on button "Save changes" at bounding box center [533, 535] width 180 height 41
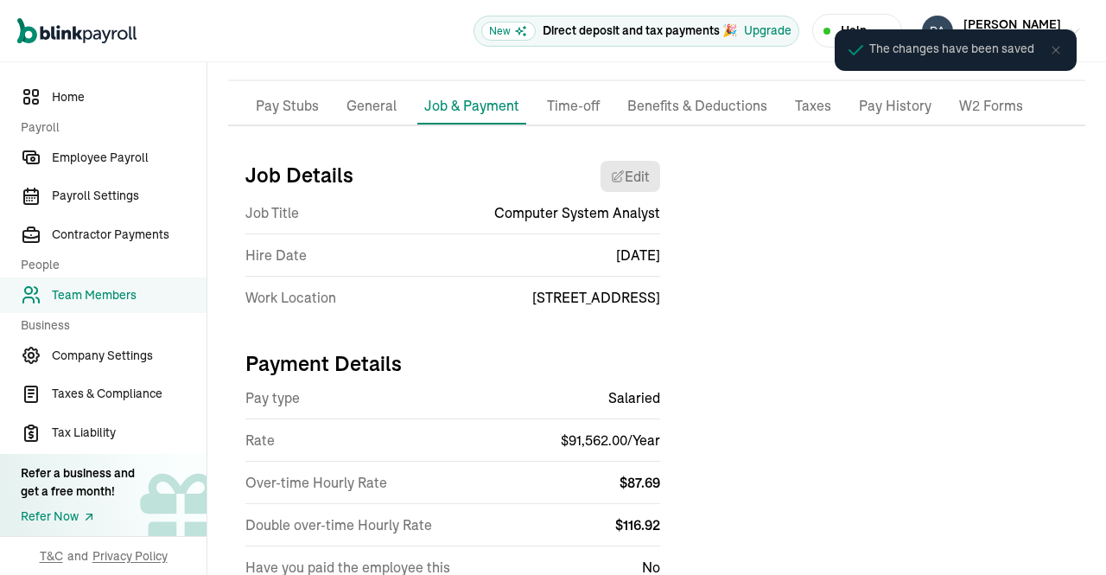
scroll to position [0, 0]
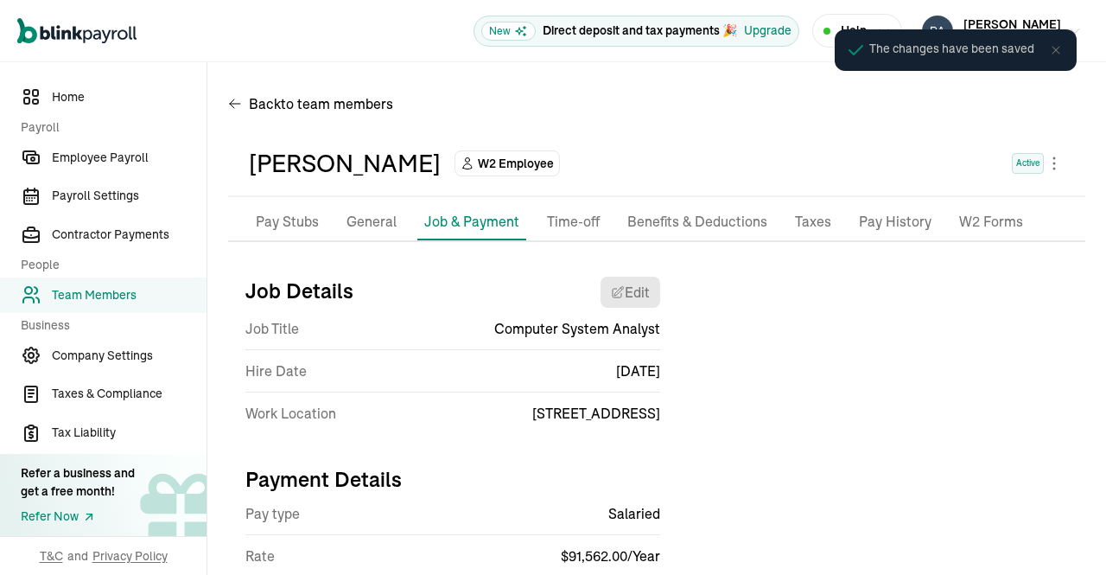
click at [805, 224] on p "Taxes" at bounding box center [813, 222] width 36 height 22
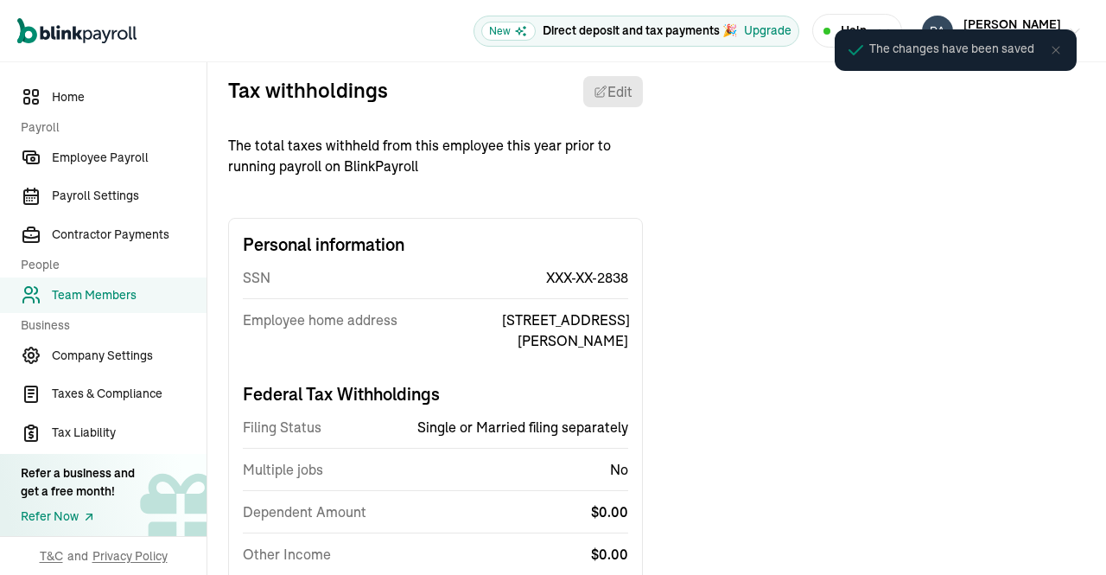
scroll to position [204, 0]
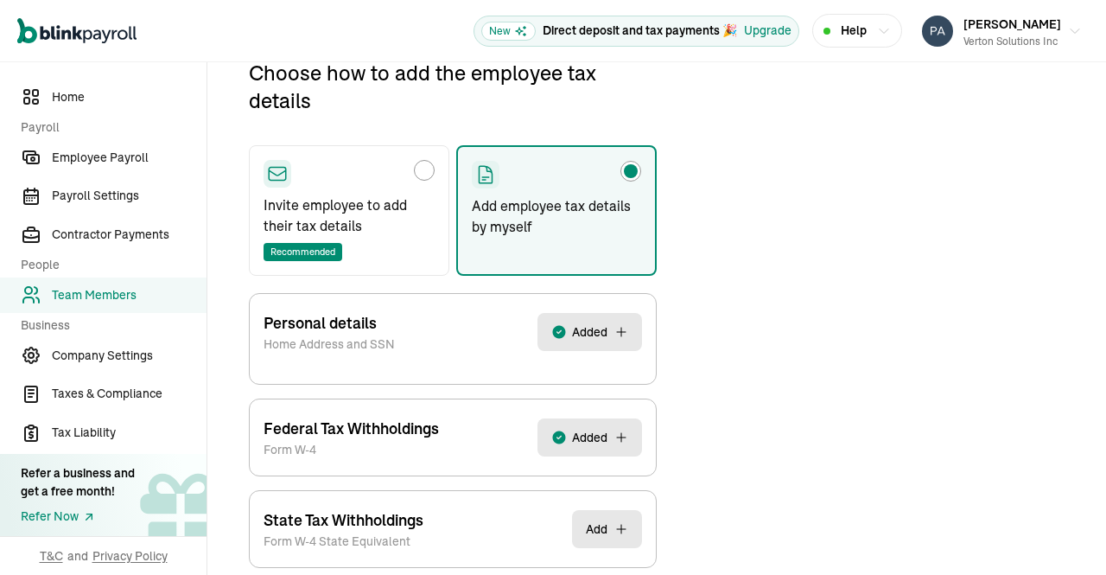
click at [612, 334] on button "Added" at bounding box center [590, 332] width 105 height 38
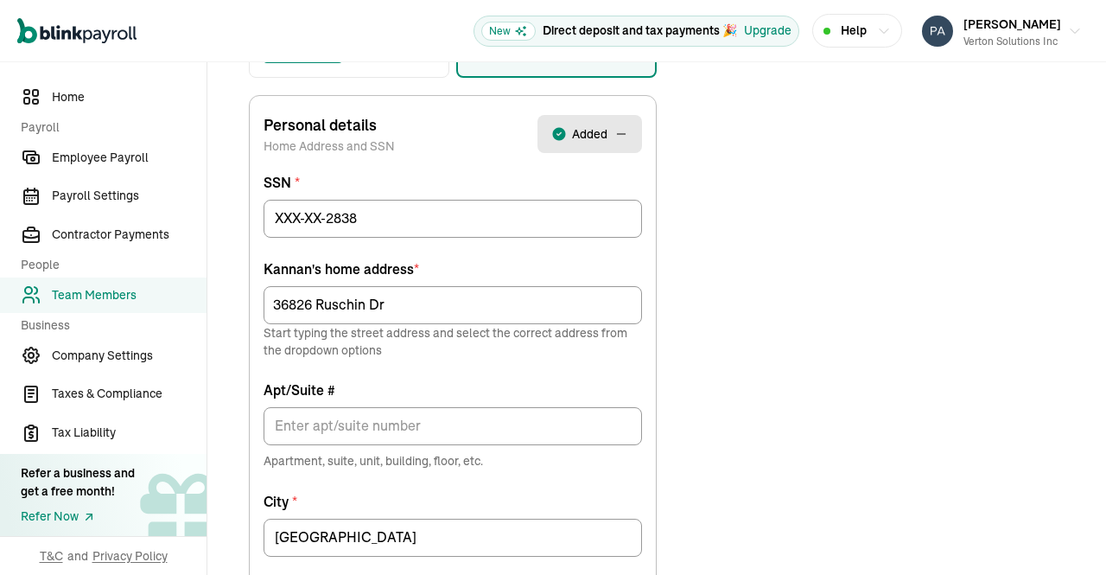
scroll to position [411, 0]
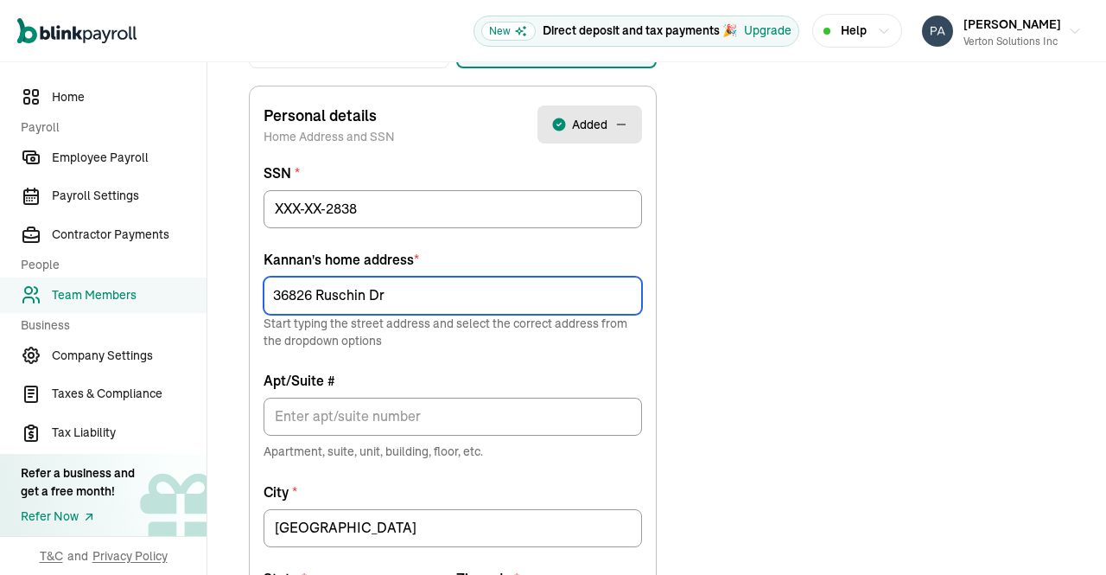
click at [560, 299] on input "36826 Ruschin Dr" at bounding box center [453, 296] width 379 height 38
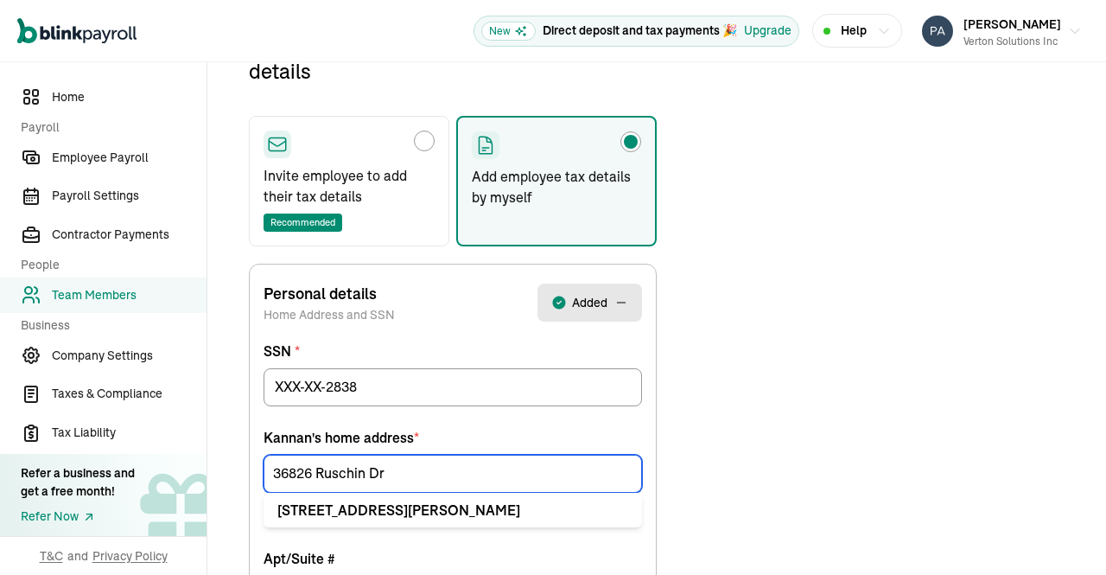
scroll to position [204, 0]
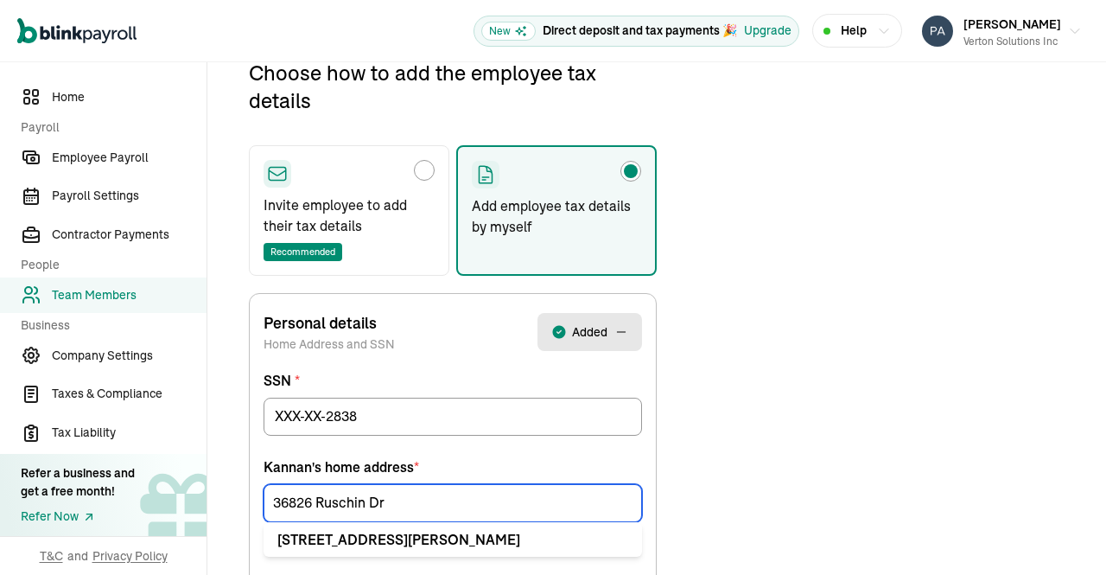
drag, startPoint x: 389, startPoint y: 502, endPoint x: 105, endPoint y: 506, distance: 283.5
click at [105, 506] on div "Home Payroll Employee Payroll Payroll Settings Contractor Payments People Team …" at bounding box center [553, 526] width 1106 height 1336
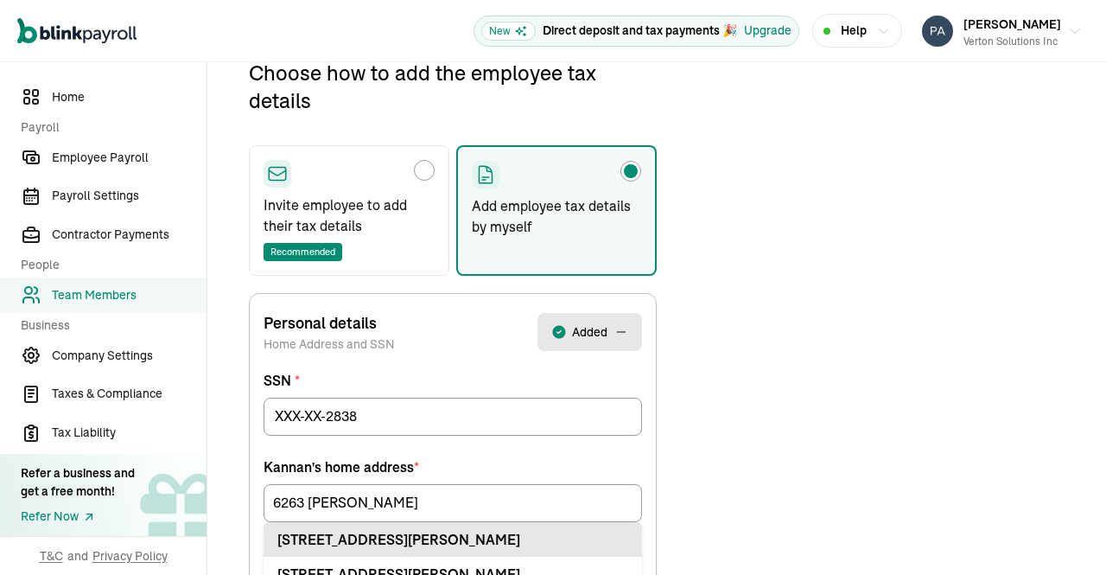
click at [385, 542] on div "6263 McNeil Dr Apt Austin, TX 78729" at bounding box center [452, 539] width 351 height 21
type input "6263 McNeil Dr"
type input "Apt"
type input "Austin"
type input "TX"
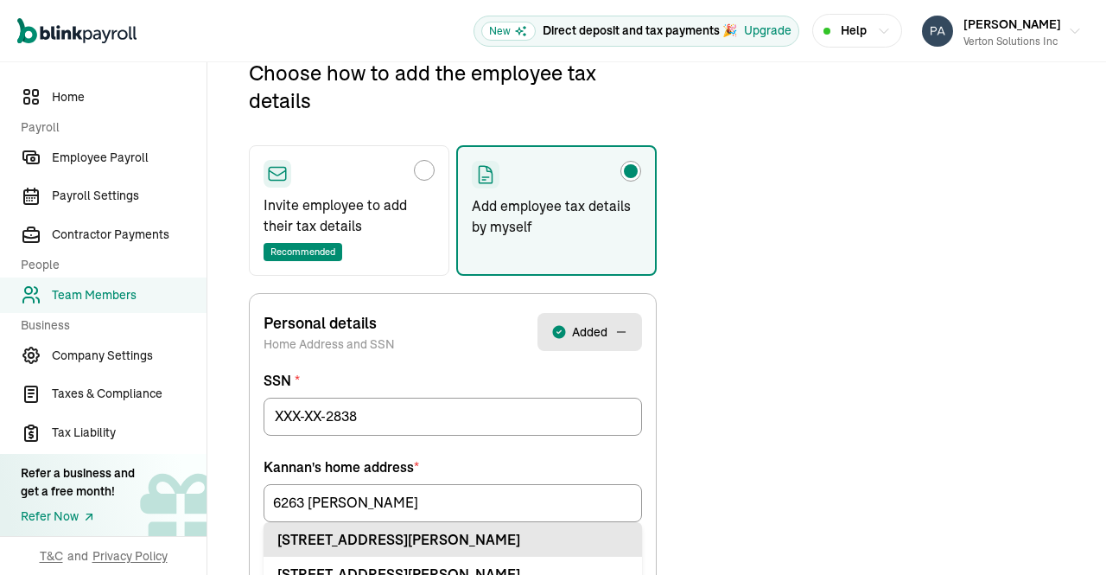
type input "78729"
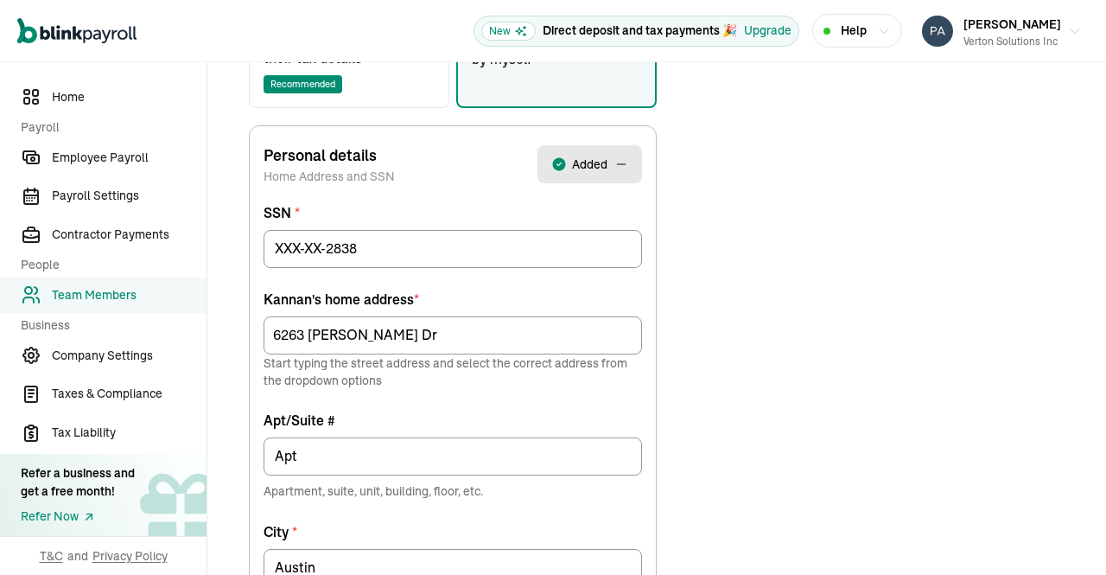
scroll to position [450, 0]
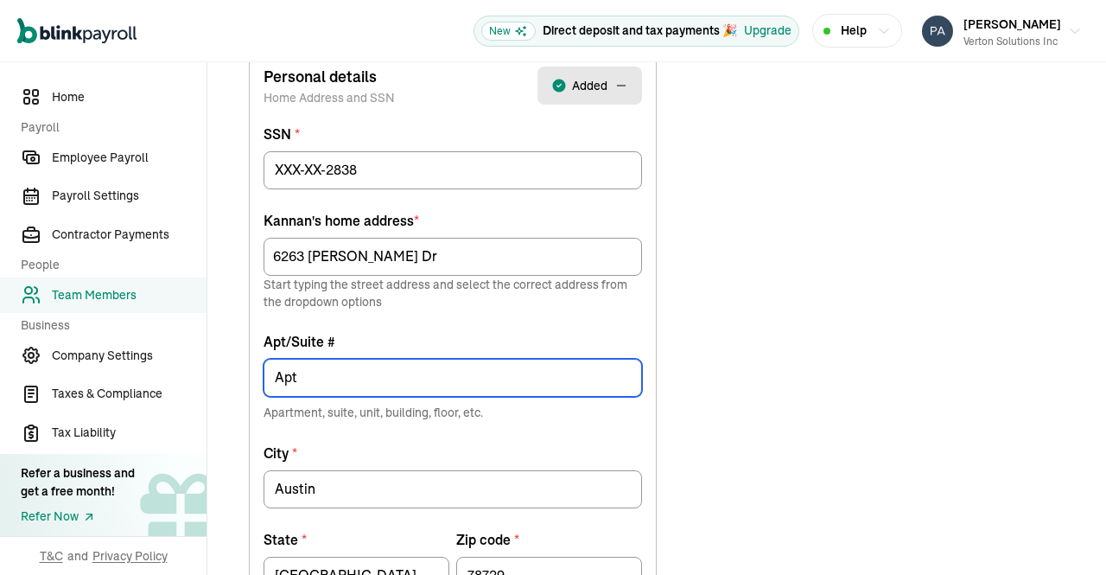
click at [493, 378] on input "Apt" at bounding box center [453, 378] width 379 height 38
type input "Apt 1236"
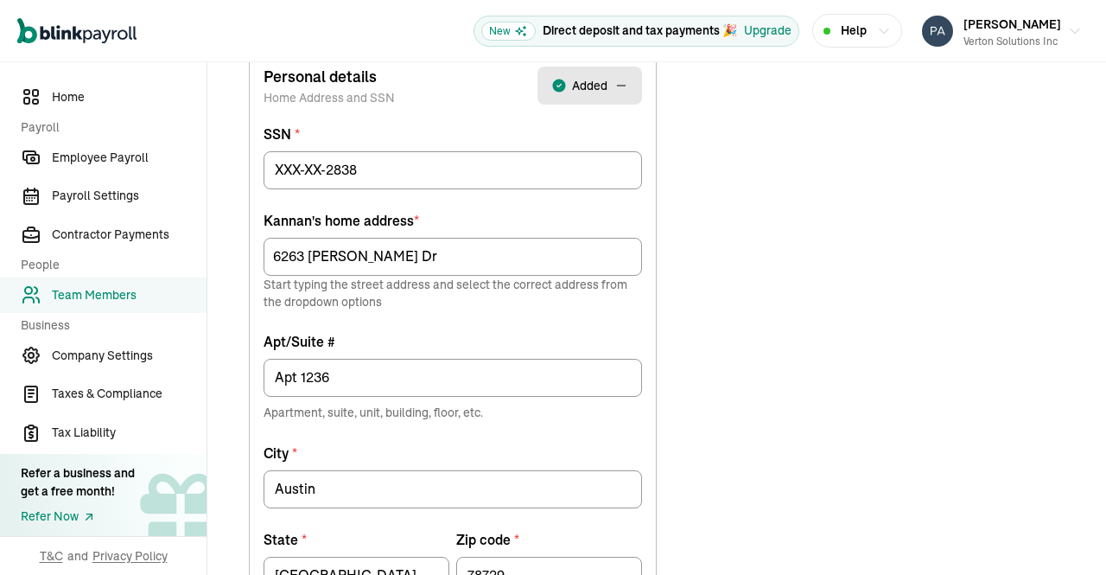
click at [735, 403] on div "Choose how to add the employee tax details Invite employee to add their tax det…" at bounding box center [656, 361] width 857 height 1098
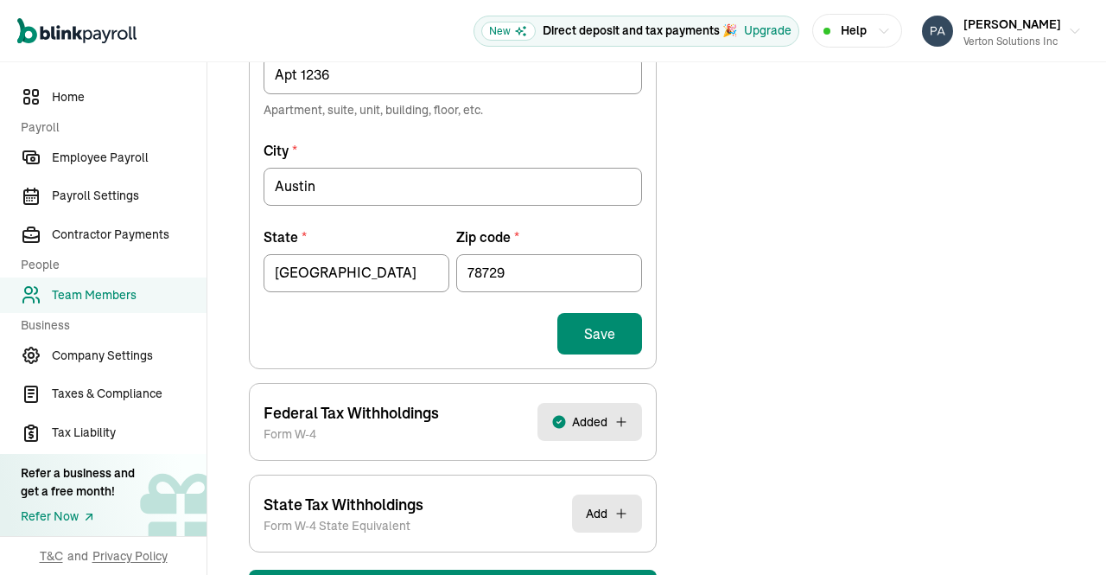
scroll to position [755, 0]
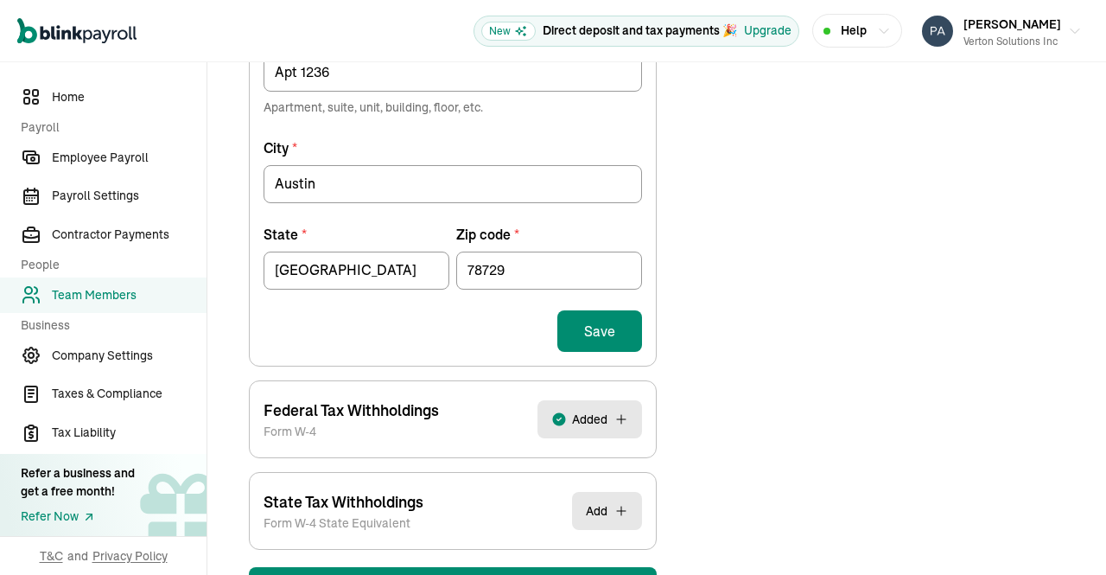
click at [597, 334] on button "Save" at bounding box center [599, 330] width 85 height 41
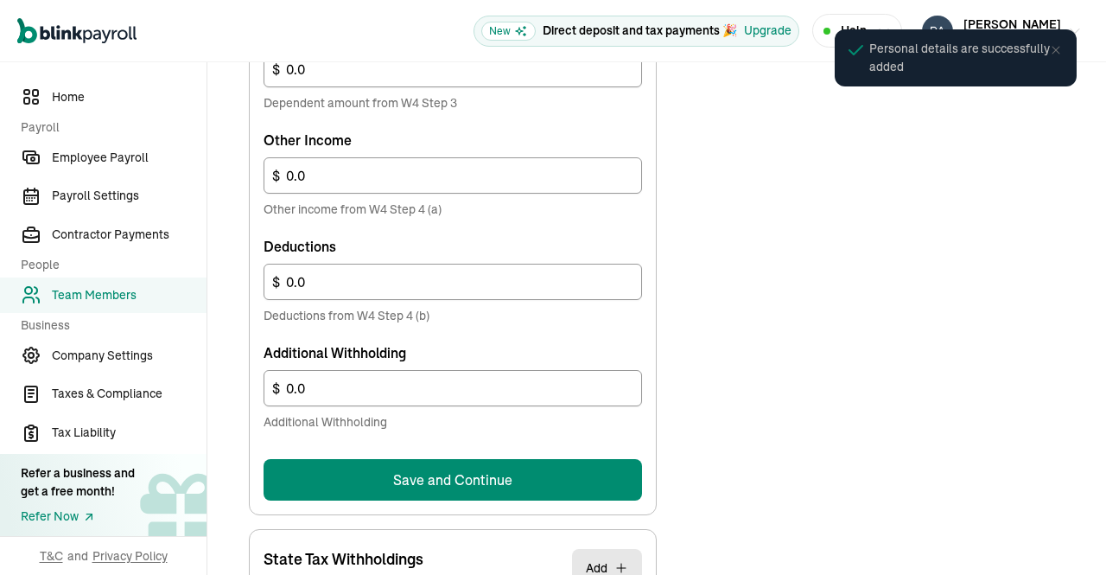
scroll to position [1116, 0]
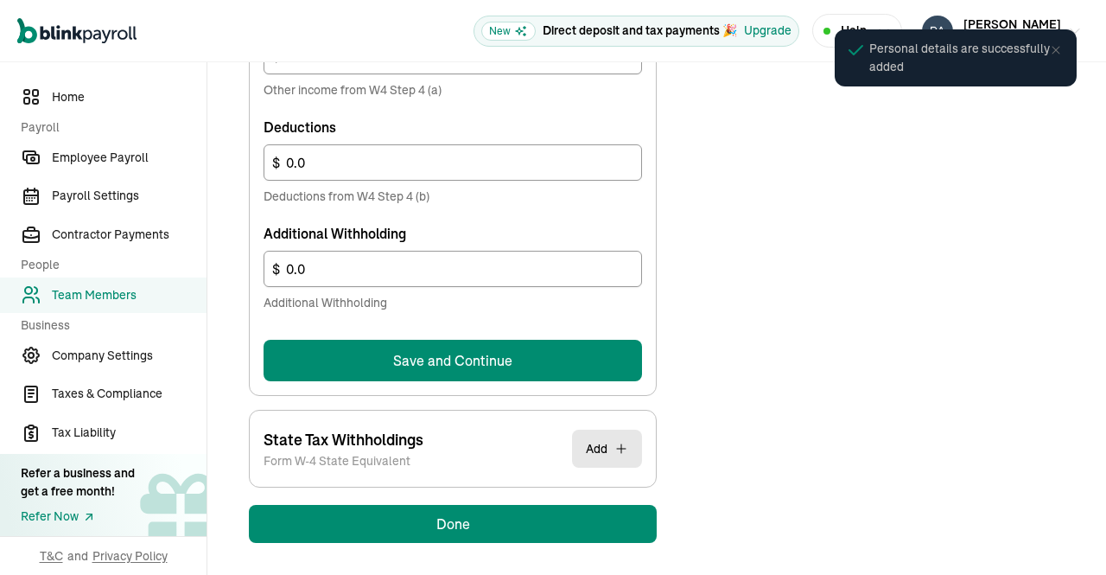
click at [583, 351] on button "Save and Continue" at bounding box center [453, 360] width 379 height 41
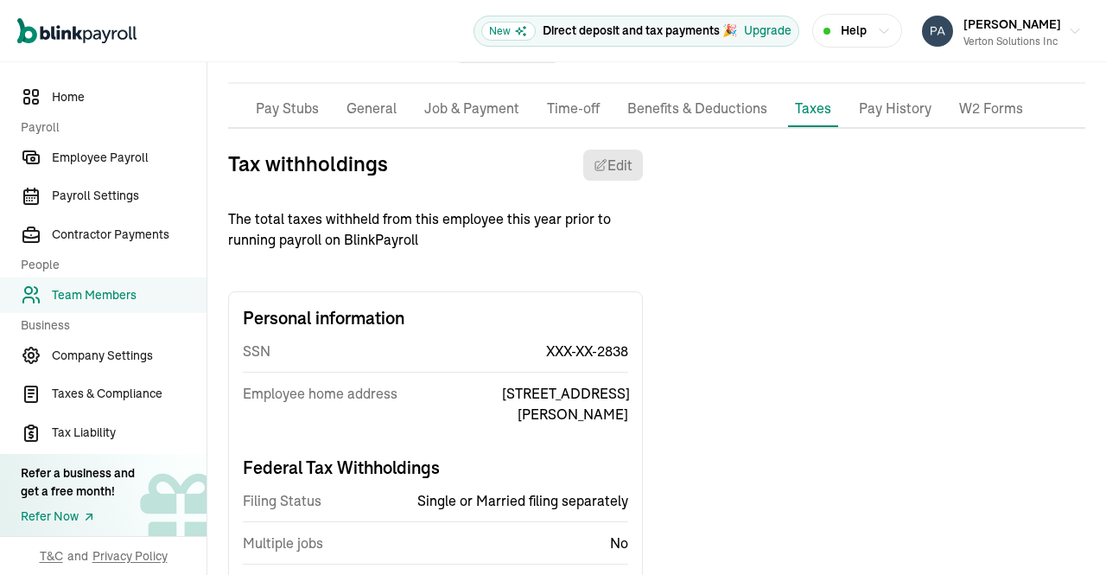
scroll to position [0, 0]
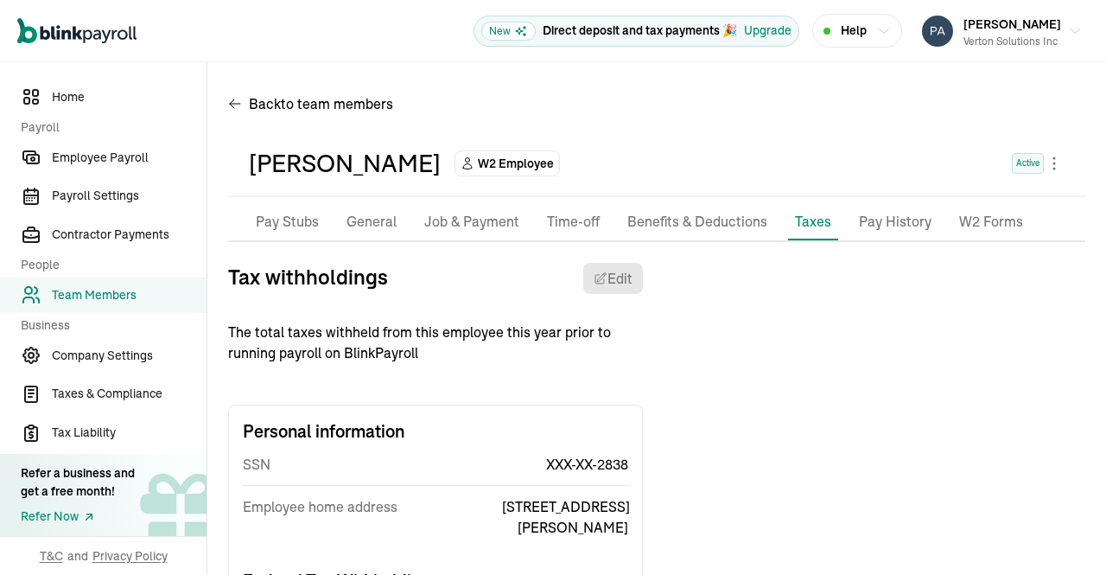
click at [95, 293] on span "Team Members" at bounding box center [129, 295] width 155 height 18
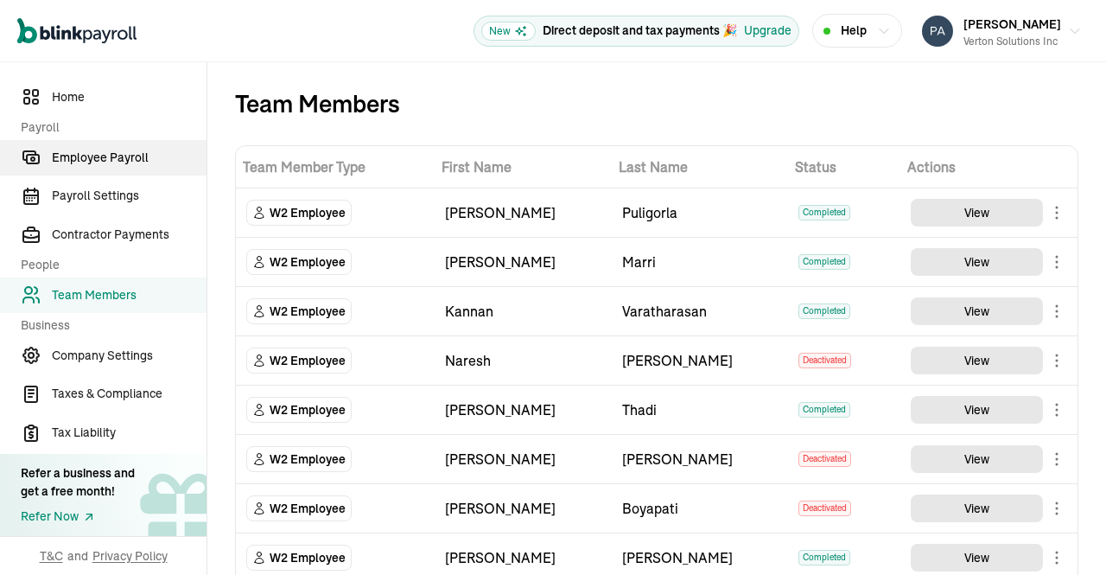
click at [133, 162] on span "Employee Payroll" at bounding box center [129, 158] width 155 height 18
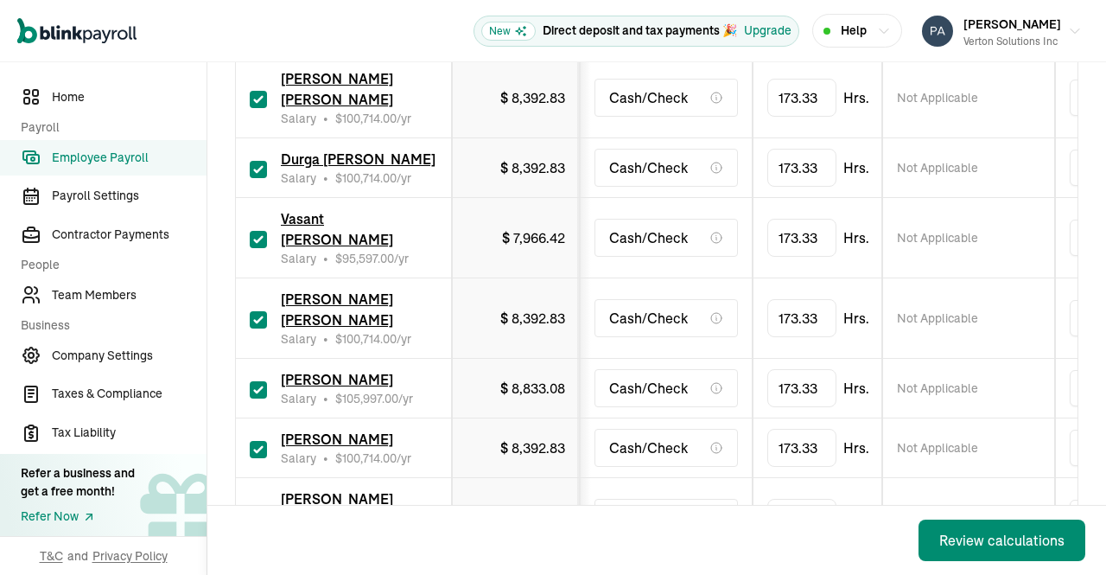
scroll to position [1487, 0]
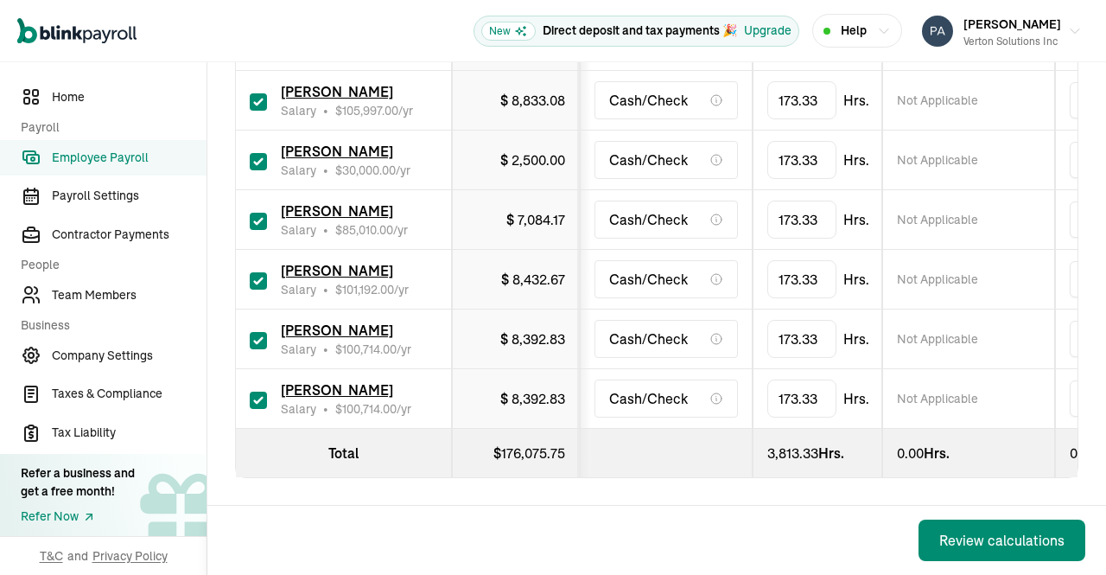
click at [263, 392] on input "checkbox" at bounding box center [258, 400] width 17 height 17
checkbox input "false"
type input "0.00"
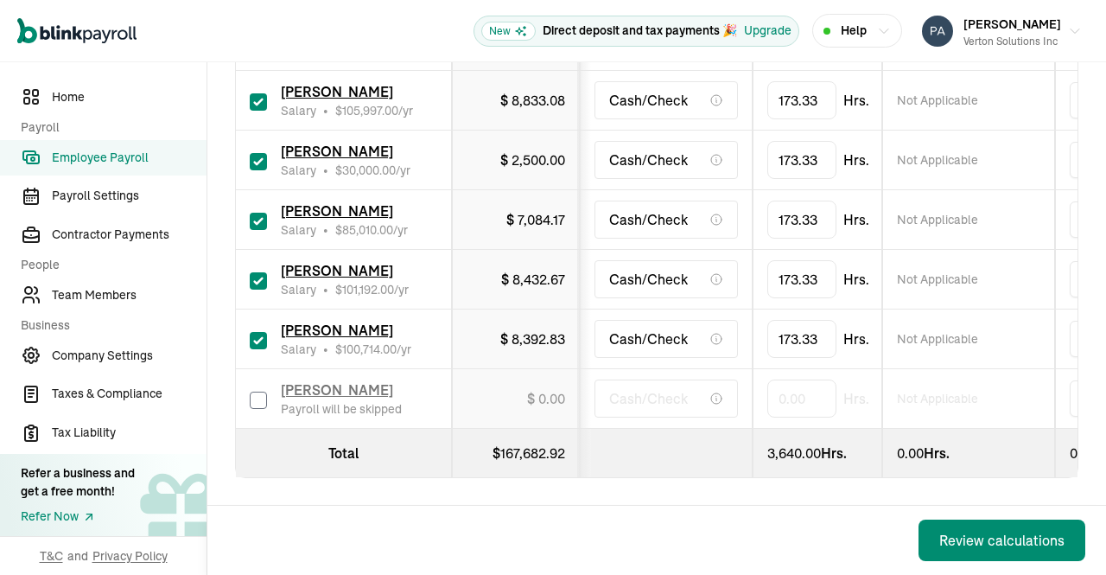
click at [252, 332] on input "checkbox" at bounding box center [258, 340] width 17 height 17
checkbox input "false"
type input "0.00"
click at [260, 272] on input "checkbox" at bounding box center [258, 280] width 17 height 17
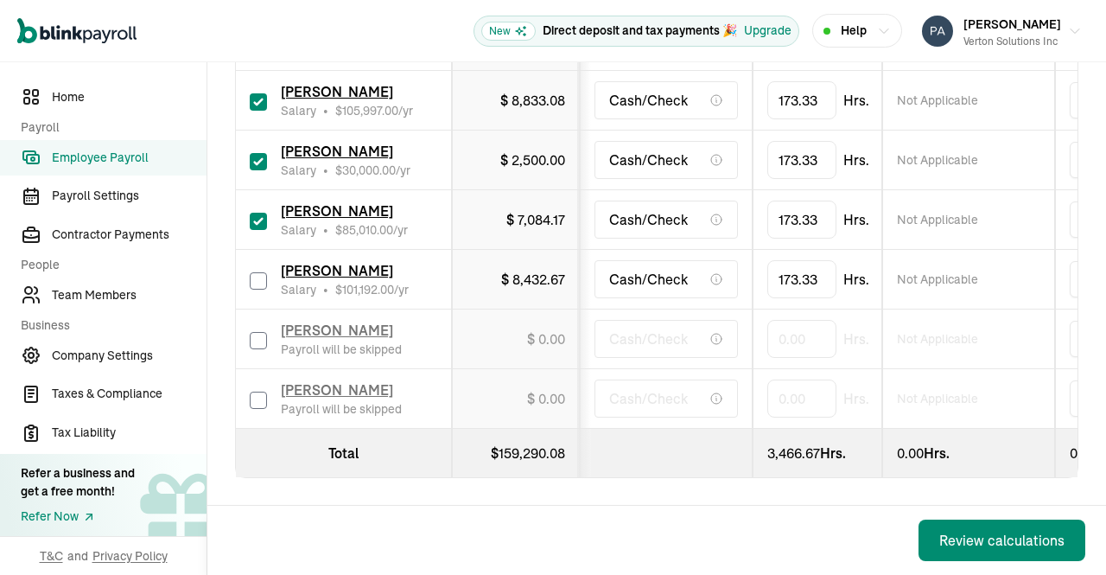
checkbox input "false"
type input "0.00"
click at [255, 213] on input "checkbox" at bounding box center [258, 221] width 17 height 17
checkbox input "false"
type input "0.00"
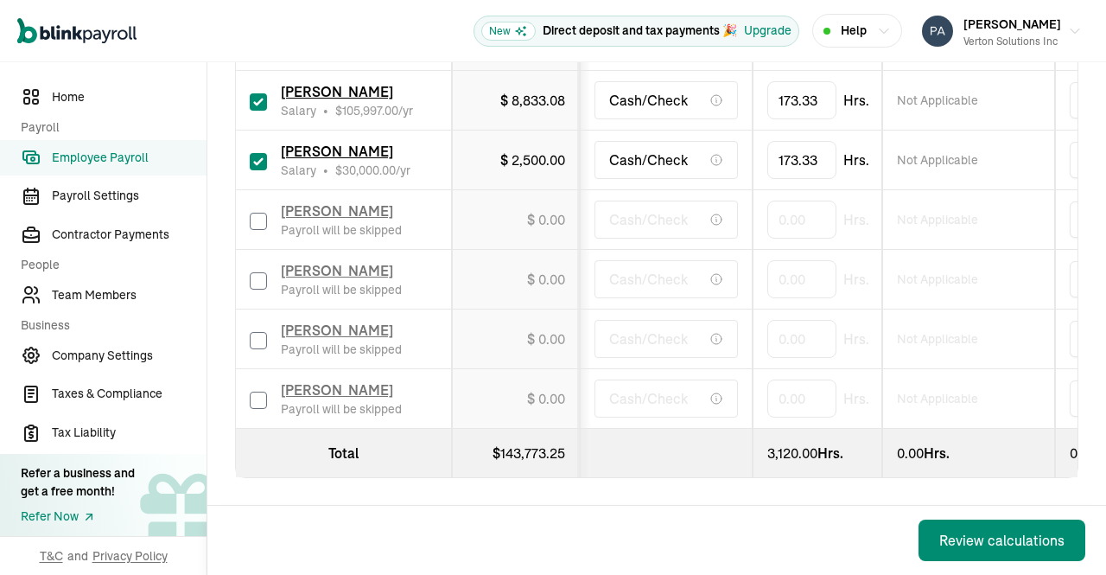
click at [252, 153] on input "checkbox" at bounding box center [258, 161] width 17 height 17
checkbox input "false"
type input "0.00"
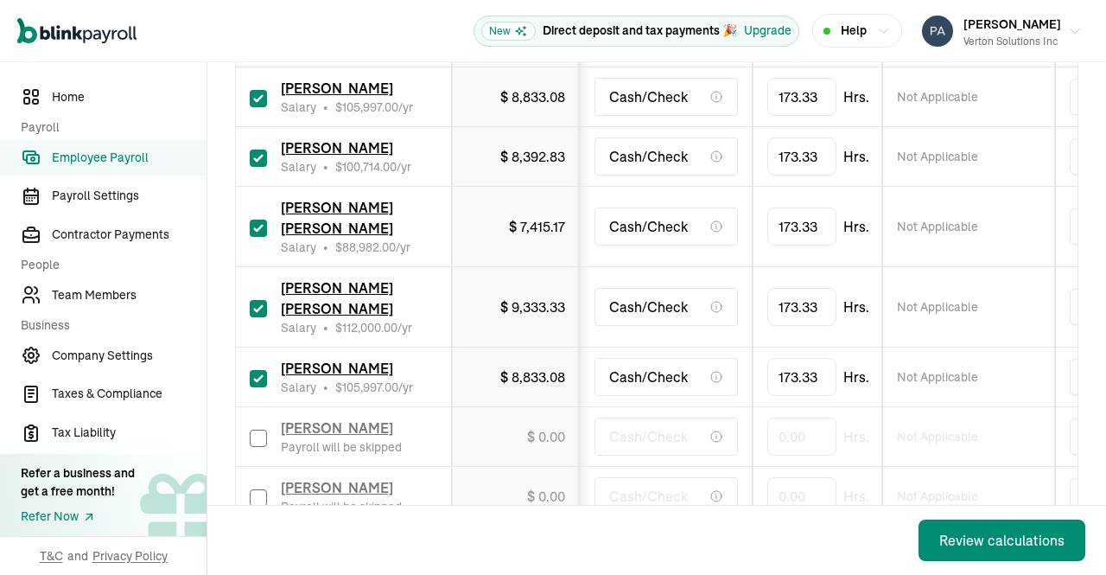
scroll to position [1181, 0]
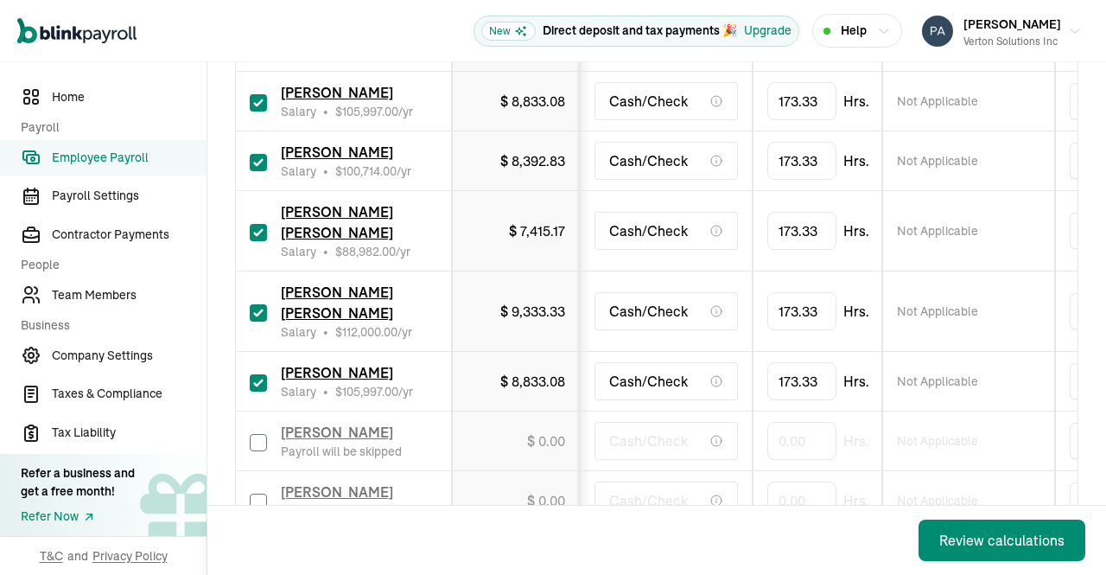
click at [254, 374] on input "checkbox" at bounding box center [258, 382] width 17 height 17
checkbox input "false"
type input "0.00"
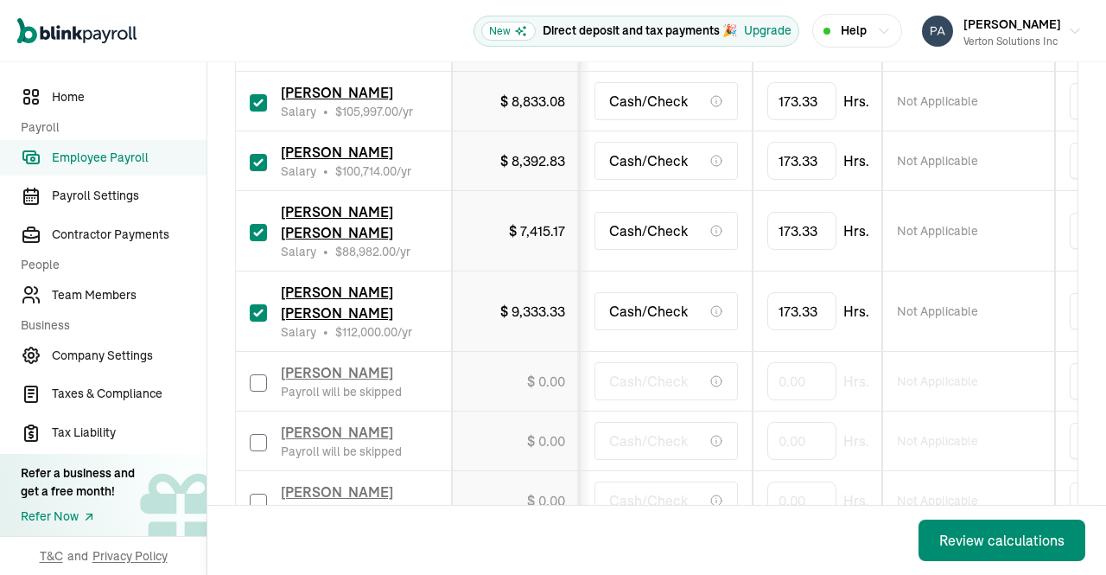
click at [255, 322] on input "checkbox" at bounding box center [258, 312] width 17 height 17
checkbox input "false"
type input "0.00"
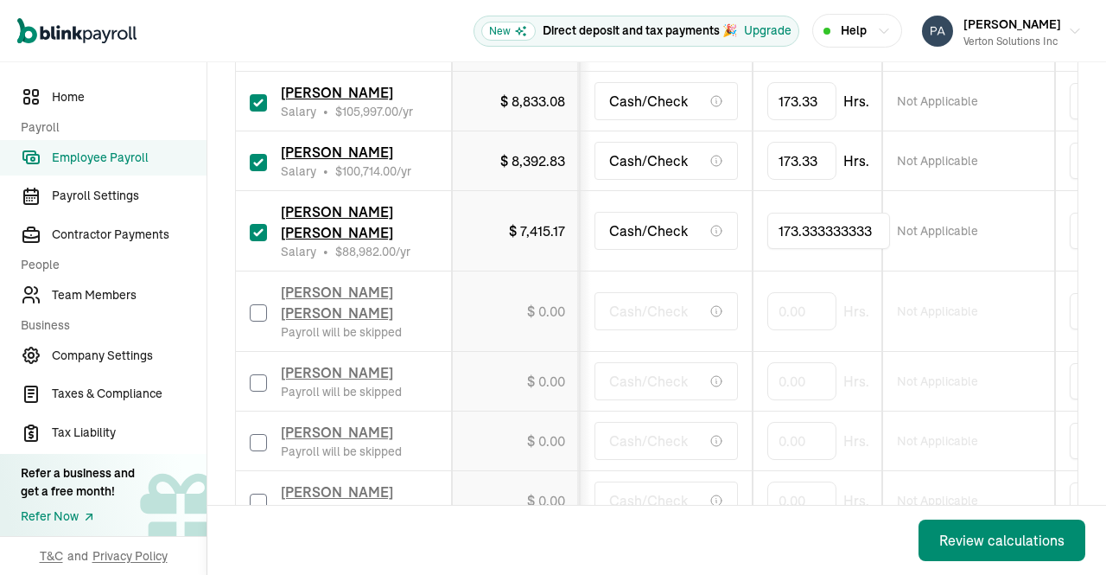
drag, startPoint x: 818, startPoint y: 239, endPoint x: 713, endPoint y: 233, distance: 105.6
drag, startPoint x: 873, startPoint y: 239, endPoint x: 731, endPoint y: 231, distance: 142.0
click at [731, 231] on tr "Sangameswaran Balasubramaniam Ramaswamy Salary • $ 88,982.00 /yr $ 7,415.17 Cas…" at bounding box center [1121, 231] width 1770 height 80
type input "154"
click at [1023, 218] on td "Not Applicable" at bounding box center [968, 231] width 173 height 80
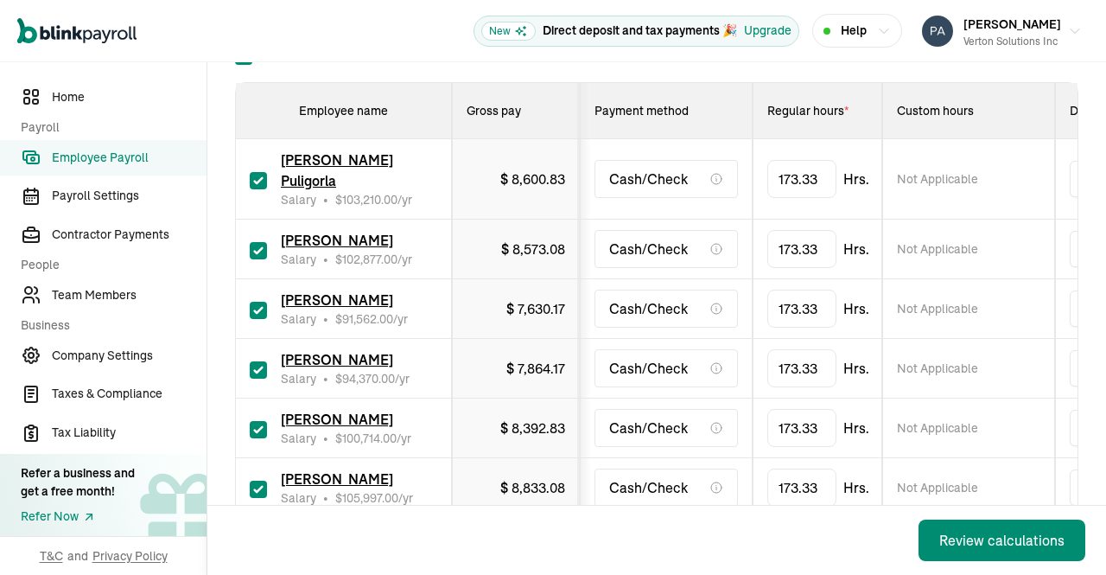
scroll to position [286, 0]
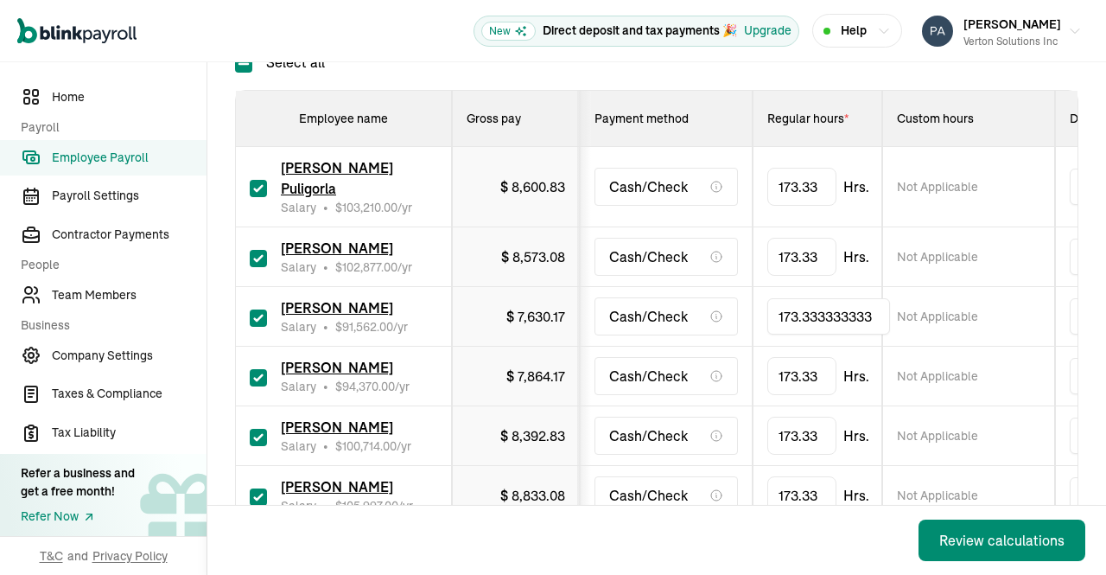
drag, startPoint x: 878, startPoint y: 301, endPoint x: 681, endPoint y: 274, distance: 198.9
click at [681, 287] on tr "[PERSON_NAME] Salary • $ 91,562.00 /yr $ 7,630.17 Cash/Check 173.333333333 Not …" at bounding box center [1121, 317] width 1770 height 60
type input "120"
click at [1036, 308] on div "Not Applicable" at bounding box center [968, 316] width 143 height 17
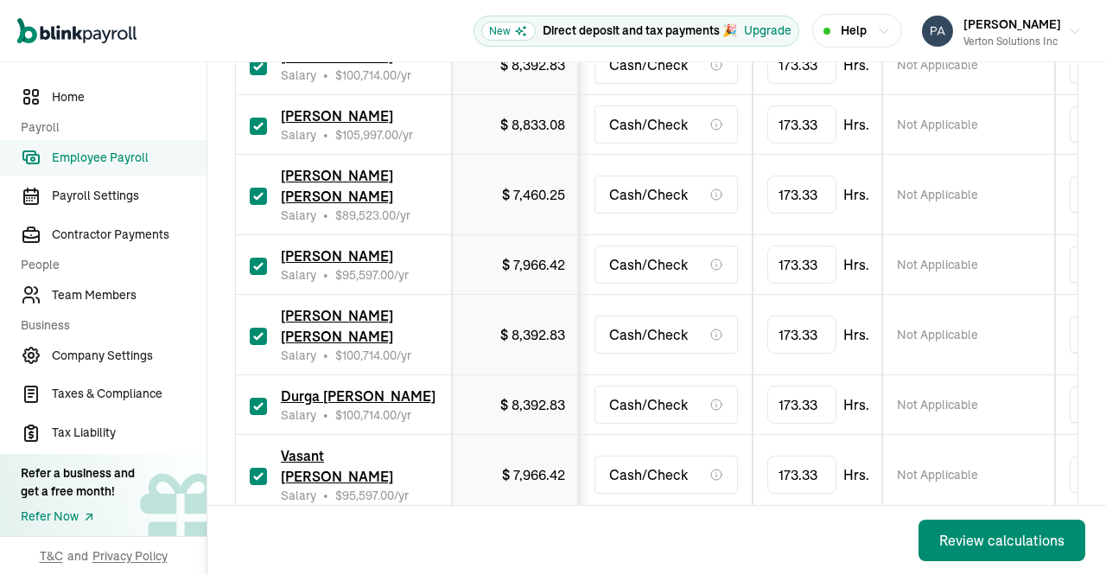
scroll to position [667, 0]
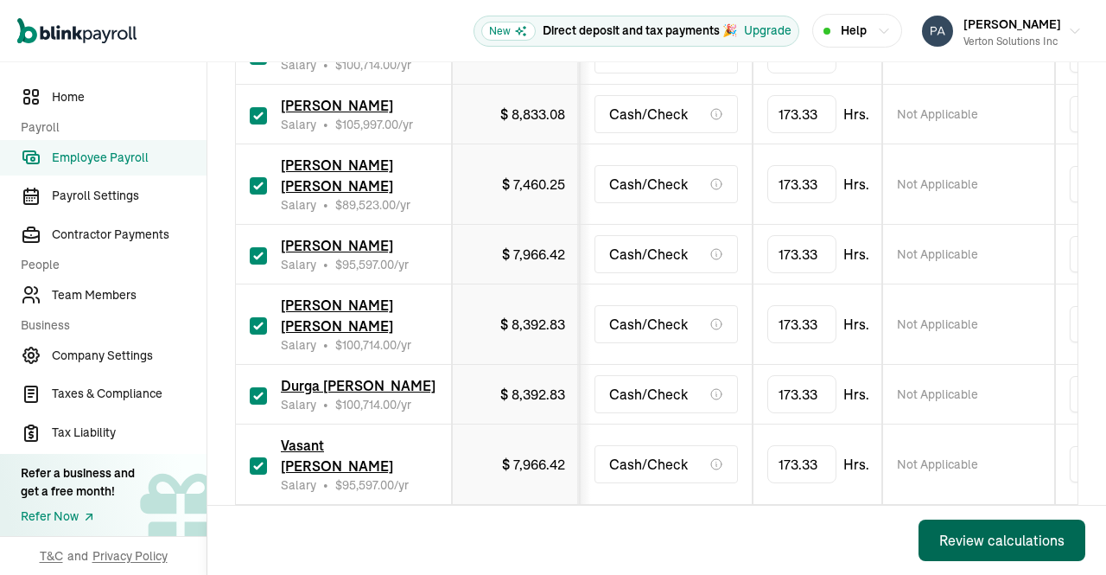
click at [982, 551] on button "Review calculations" at bounding box center [1002, 539] width 167 height 41
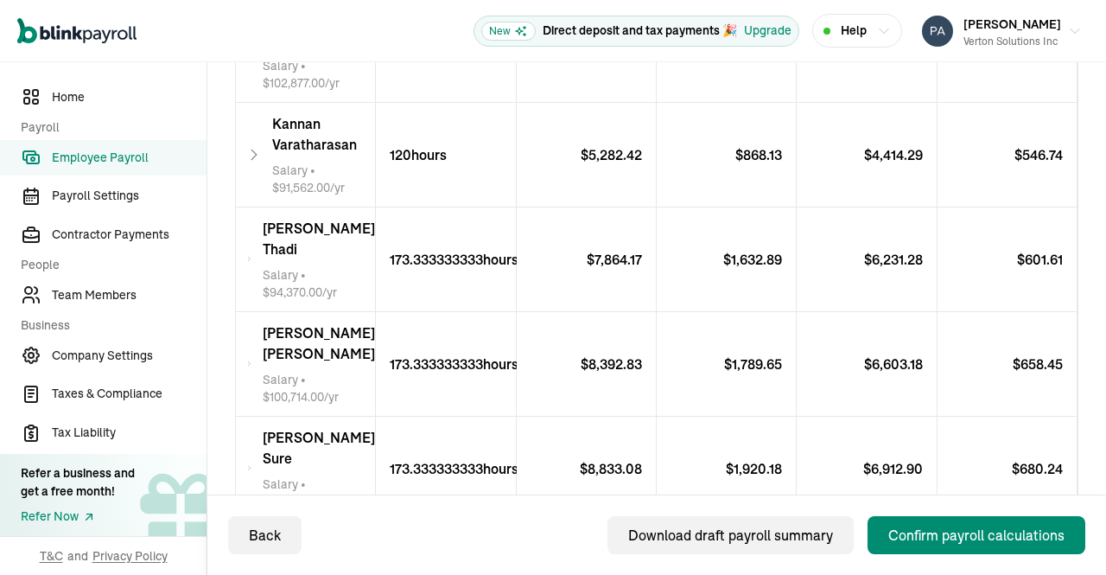
scroll to position [634, 0]
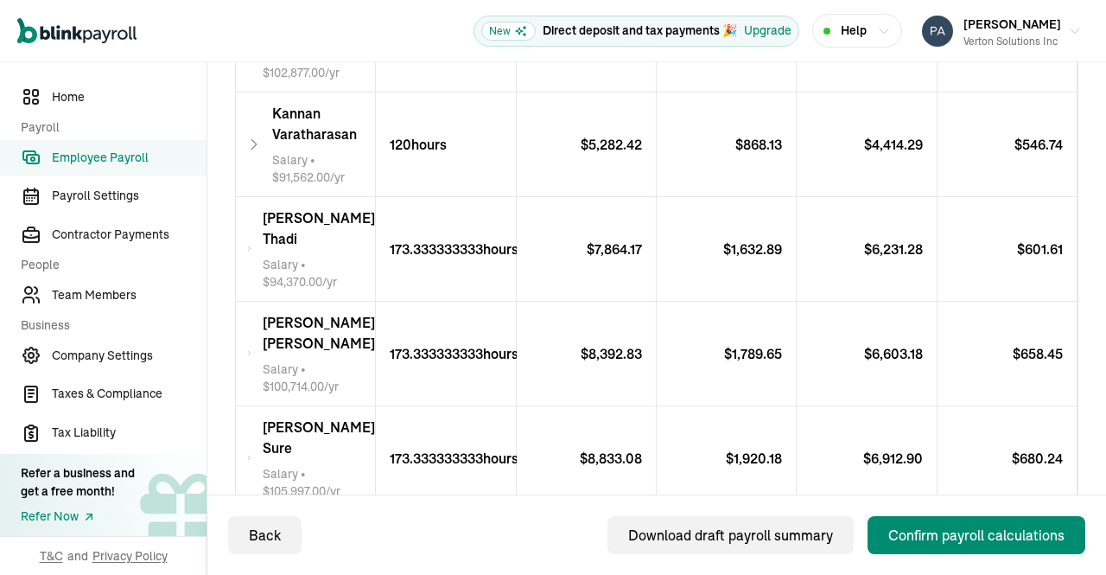
click at [251, 136] on icon at bounding box center [254, 144] width 16 height 21
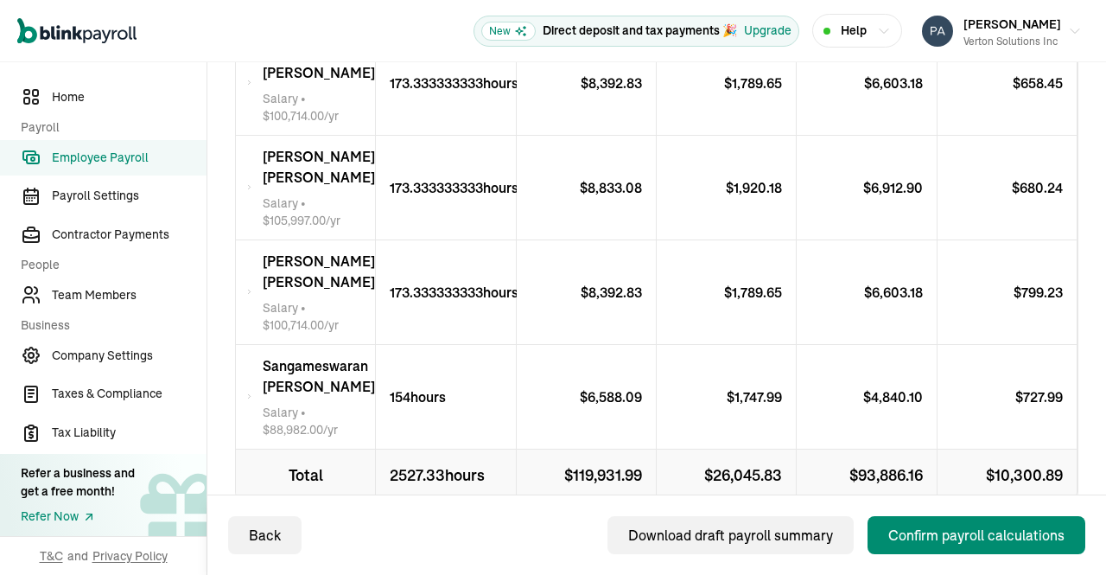
scroll to position [1915, 0]
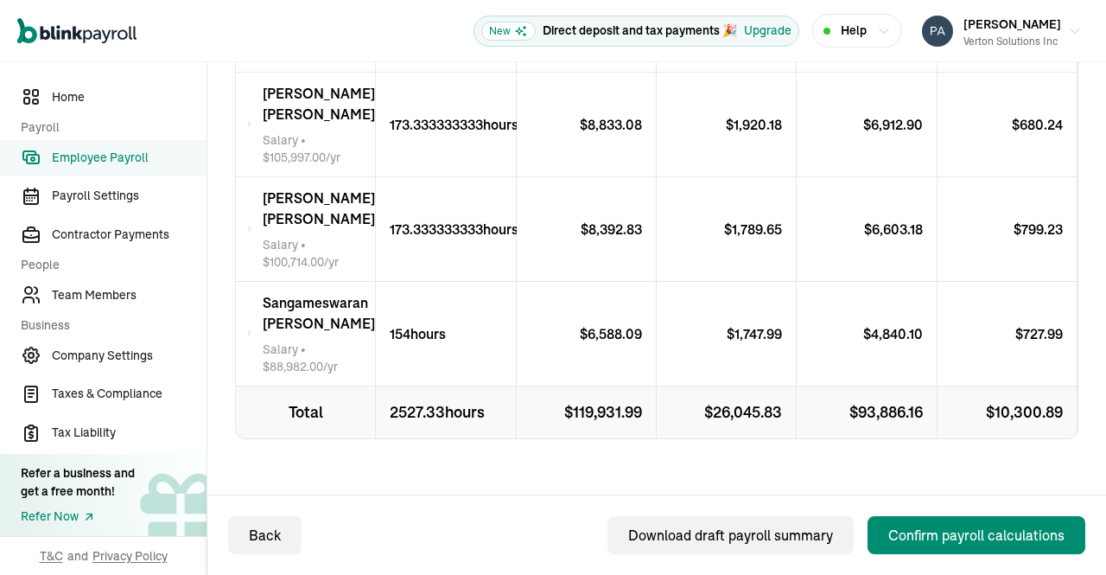
click at [265, 323] on span "[PERSON_NAME] [PERSON_NAME]" at bounding box center [319, 312] width 112 height 41
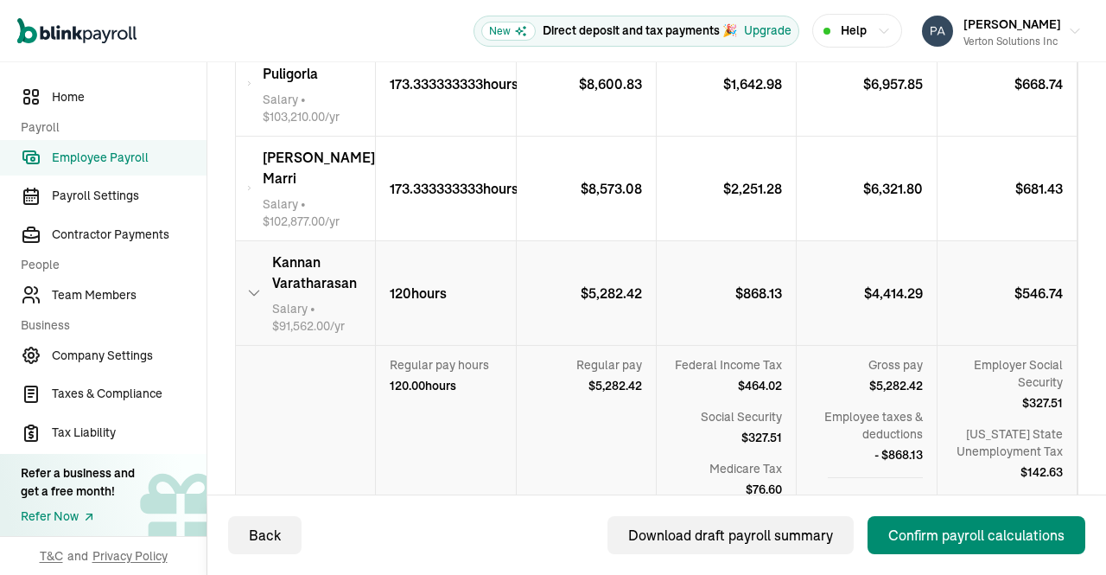
scroll to position [489, 0]
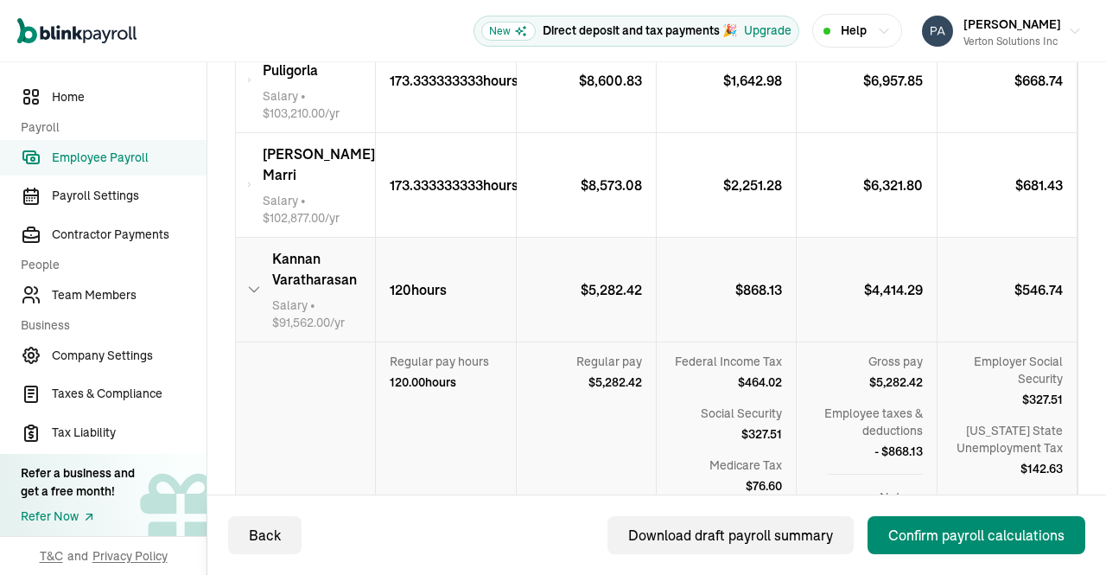
click at [990, 536] on div "Confirm payroll calculations" at bounding box center [976, 535] width 176 height 21
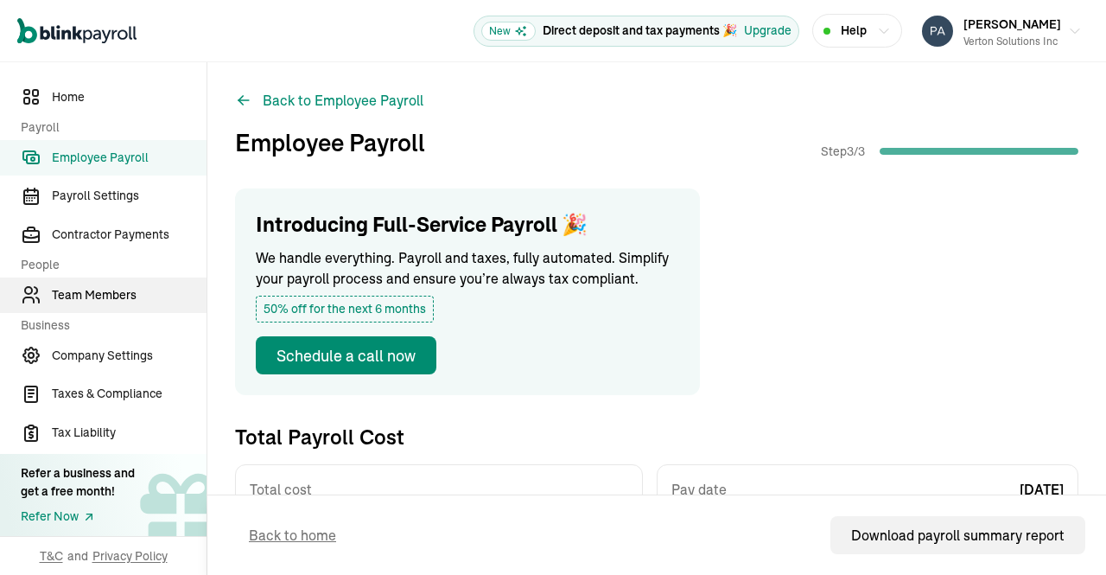
click at [100, 290] on span "Team Members" at bounding box center [129, 295] width 155 height 18
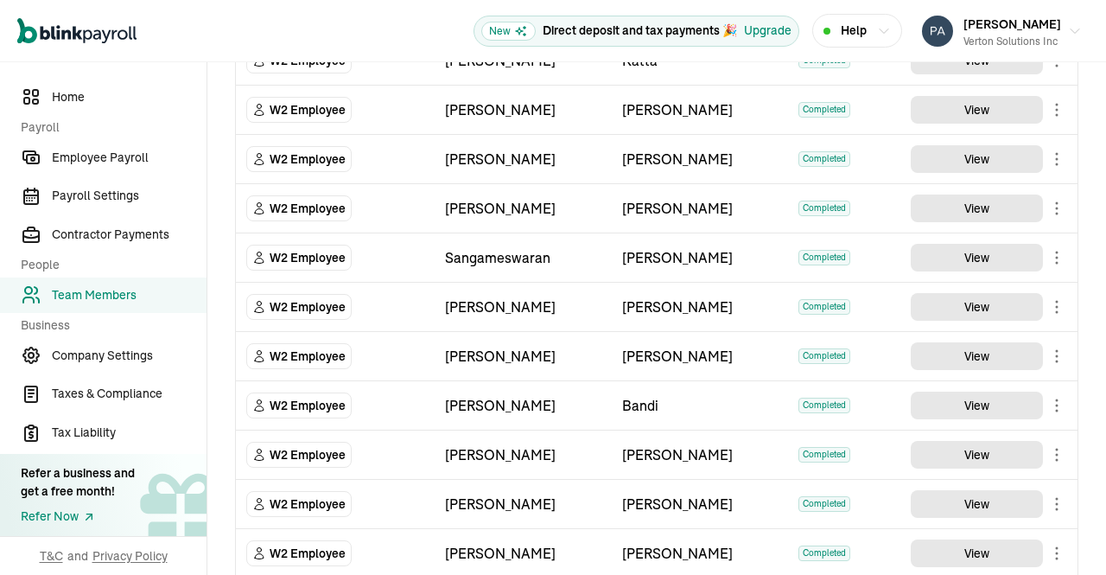
scroll to position [946, 0]
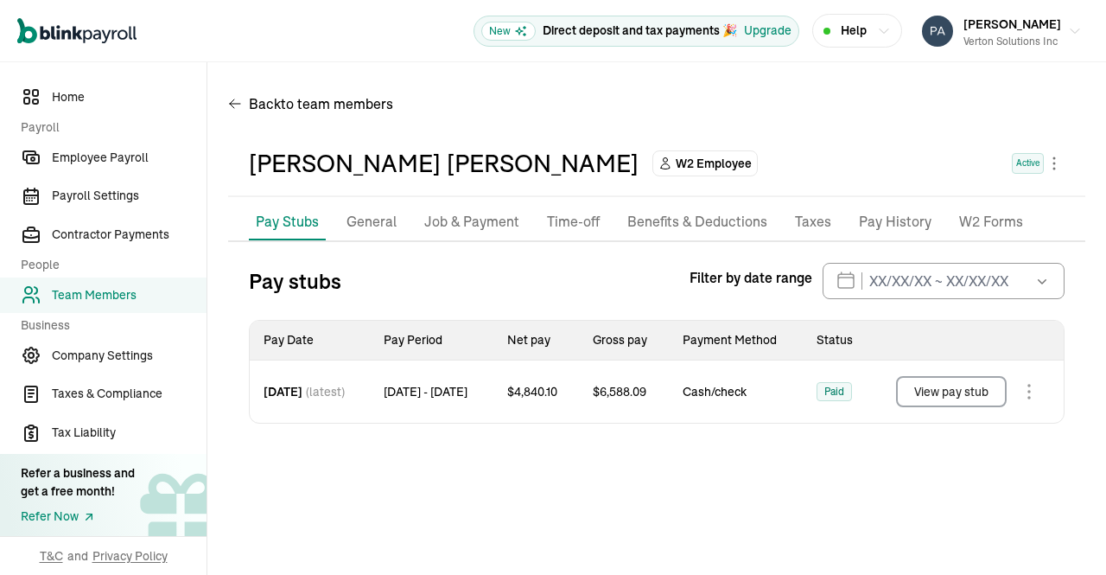
click at [477, 218] on p "Job & Payment" at bounding box center [471, 222] width 95 height 22
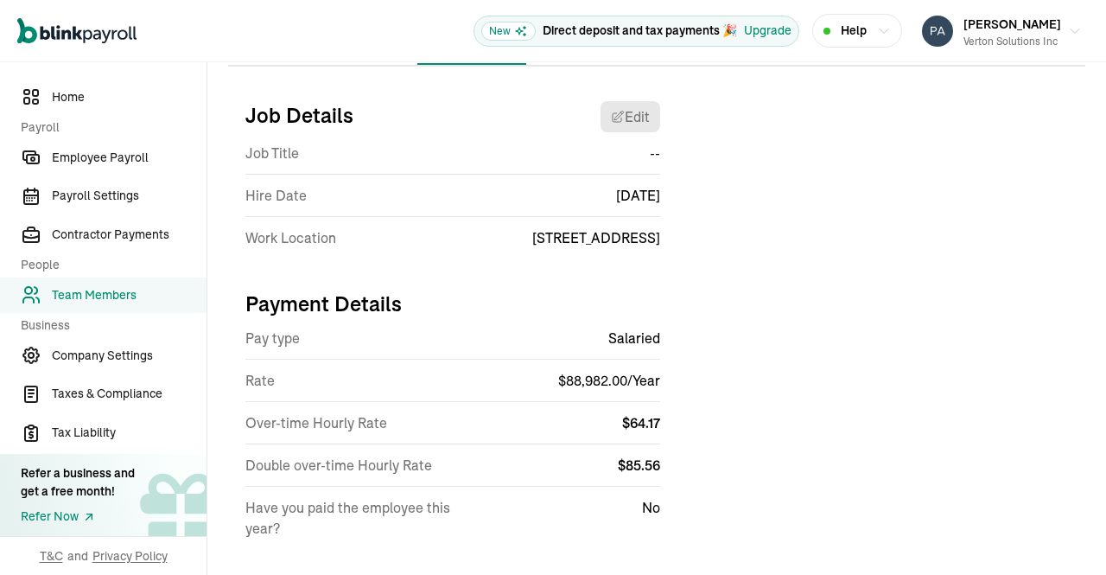
scroll to position [202, 0]
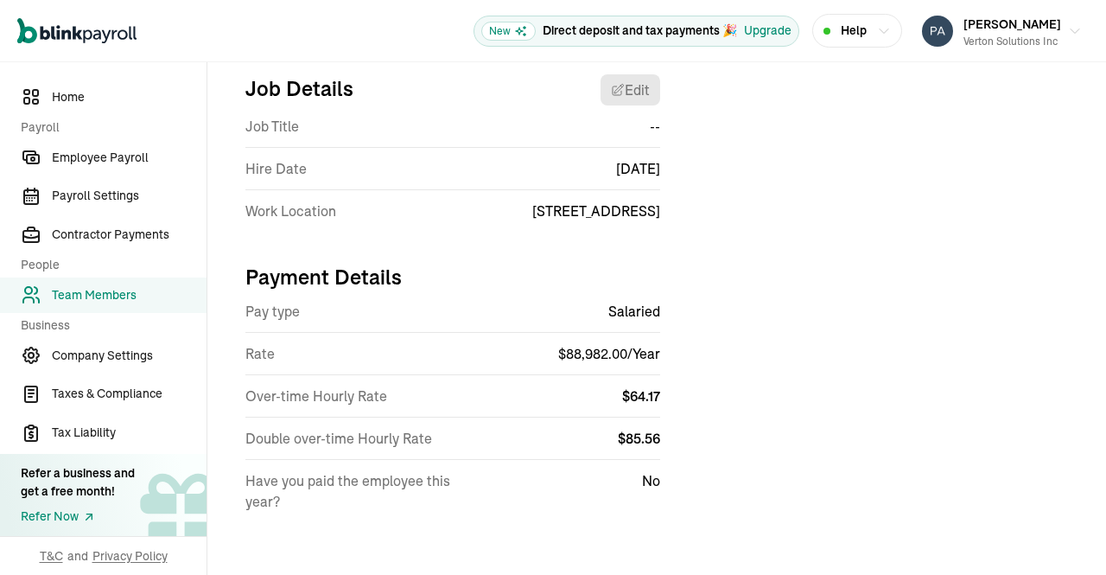
select select "46 Nanel Dr"
select select "4"
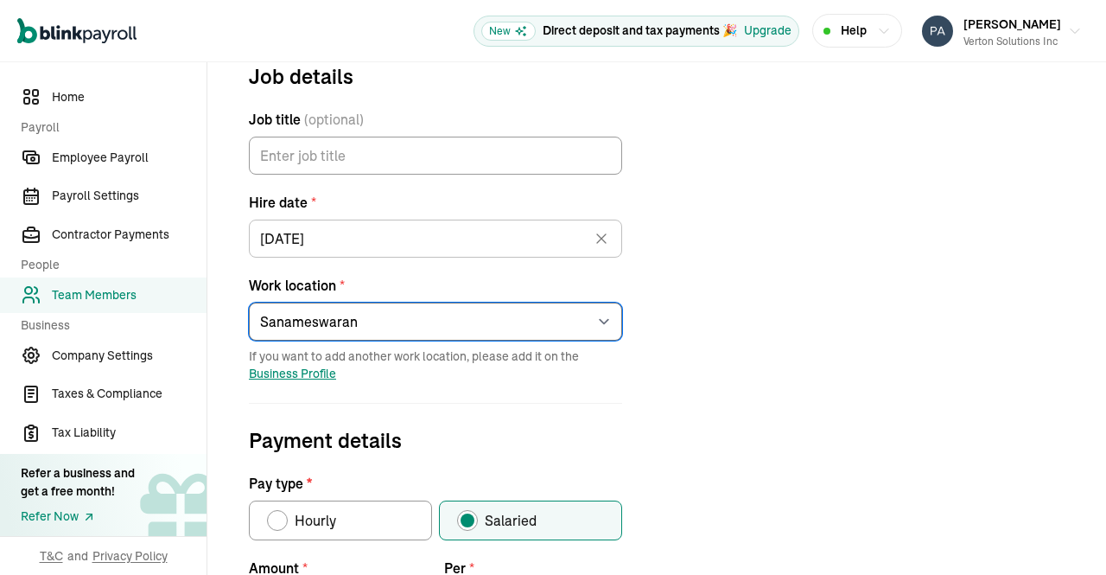
click at [601, 316] on select "Select an item 1 Mercedes-Benz Drive 7373 Gateway Boulevard 4100 Alpha Road 600…" at bounding box center [435, 321] width 373 height 38
select select "600 Chesterfield Pkwy"
click at [249, 302] on select "Select an item 1 Mercedes-Benz Drive 7373 Gateway Boulevard 4100 Alpha Road 600…" at bounding box center [435, 321] width 373 height 38
click at [714, 339] on div "Job details Job title (optional) Hire date * 02/04/2025 Feb 2025 Mon Tue Wed Th…" at bounding box center [656, 563] width 857 height 1006
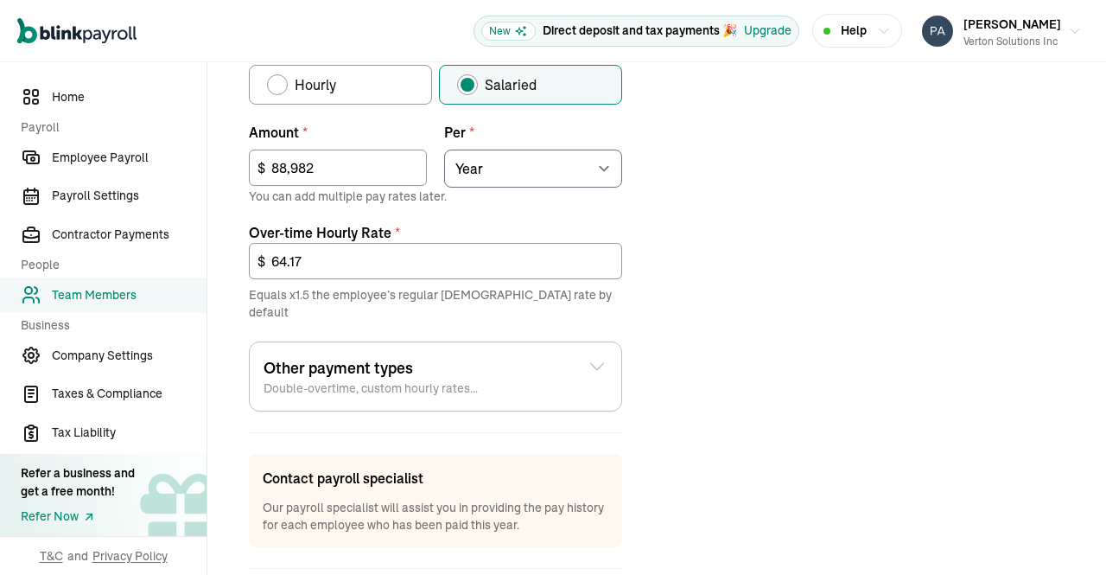
scroll to position [712, 0]
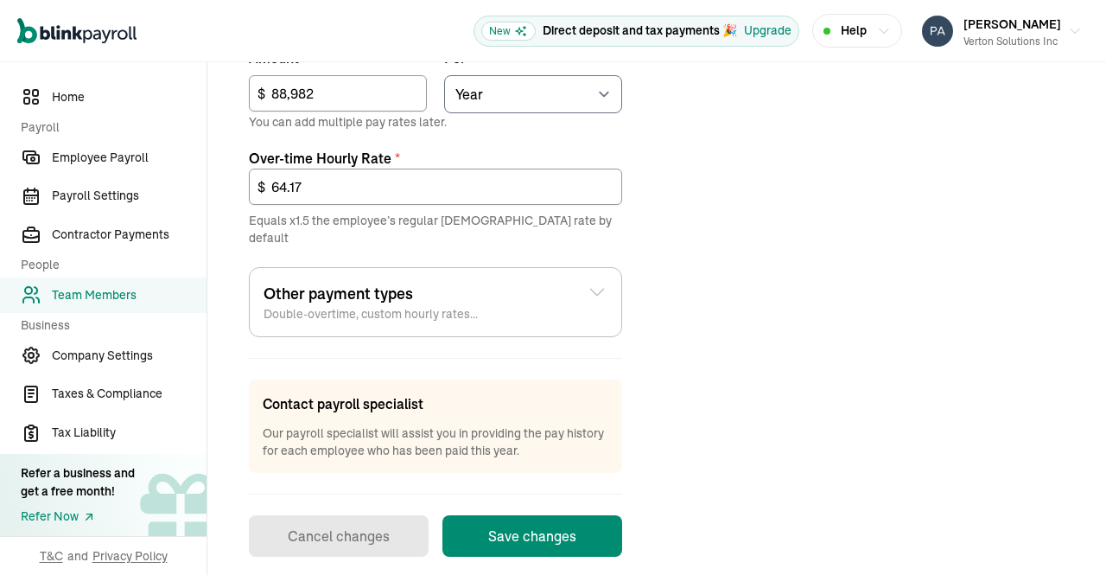
click at [556, 524] on button "Save changes" at bounding box center [533, 535] width 180 height 41
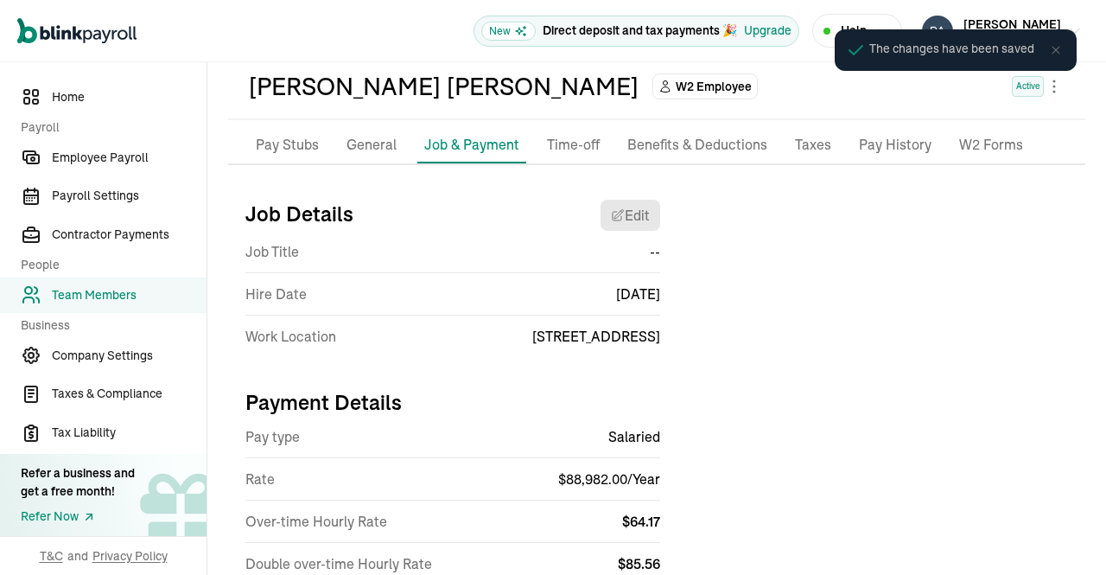
scroll to position [0, 0]
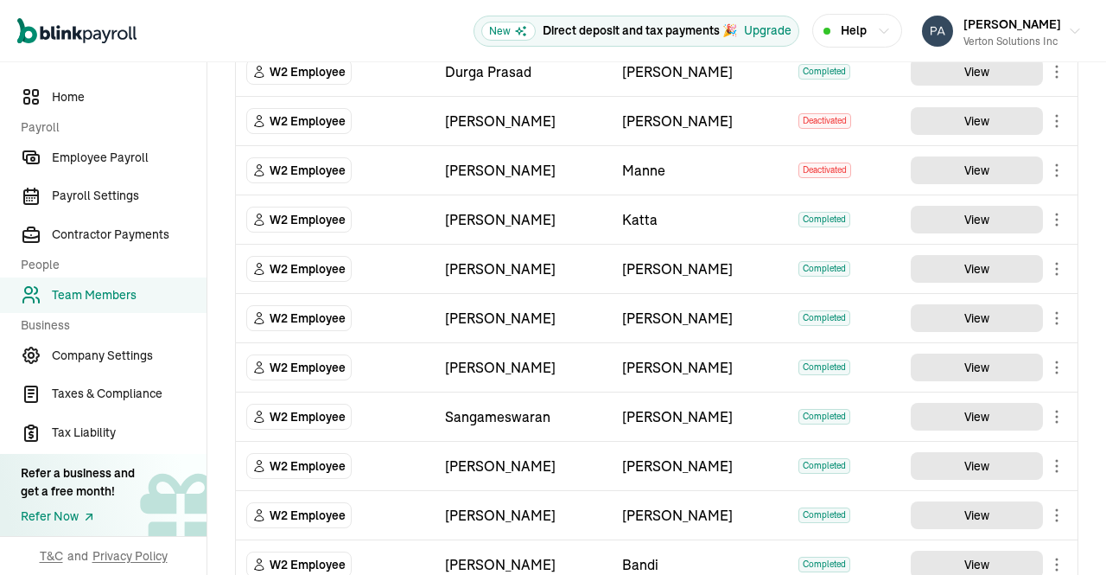
scroll to position [776, 0]
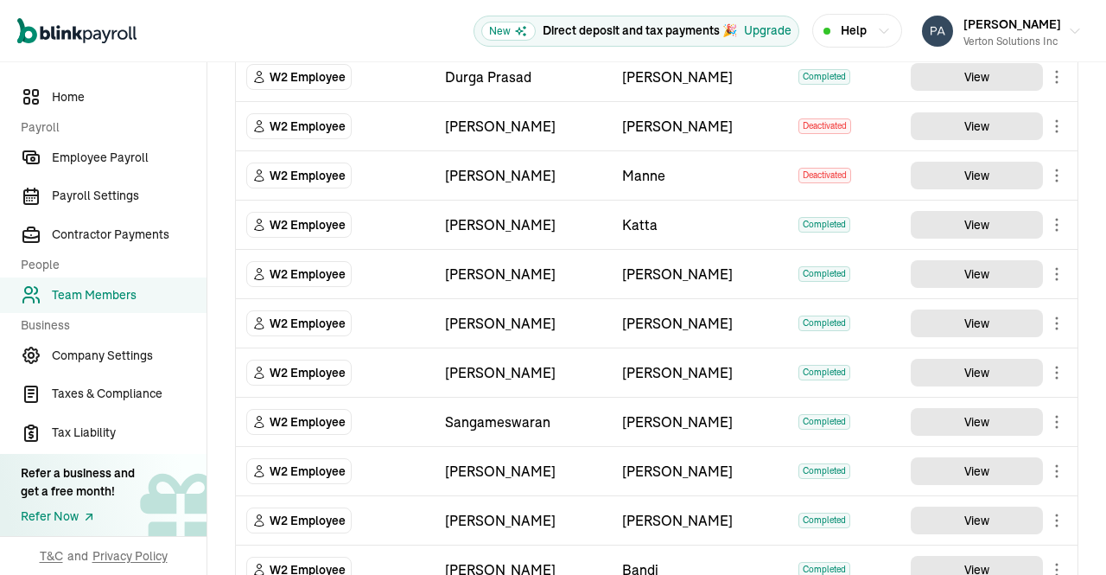
click at [987, 463] on main "Team Members Team Member Type First Name Last Name Status Actions W2 Employee V…" at bounding box center [656, 74] width 899 height 1576
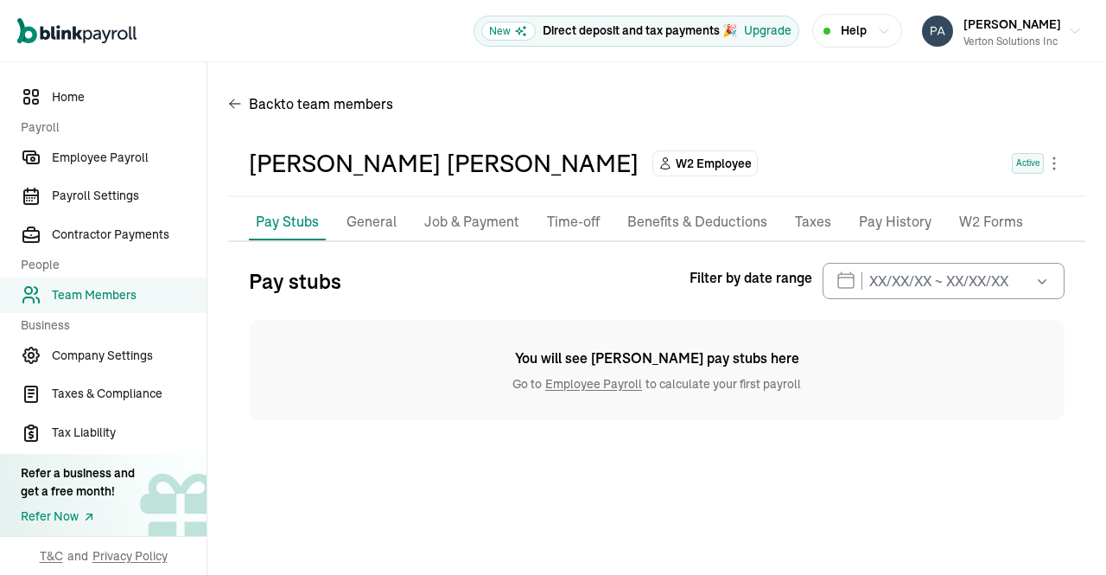
click at [436, 225] on p "Job & Payment" at bounding box center [471, 222] width 95 height 22
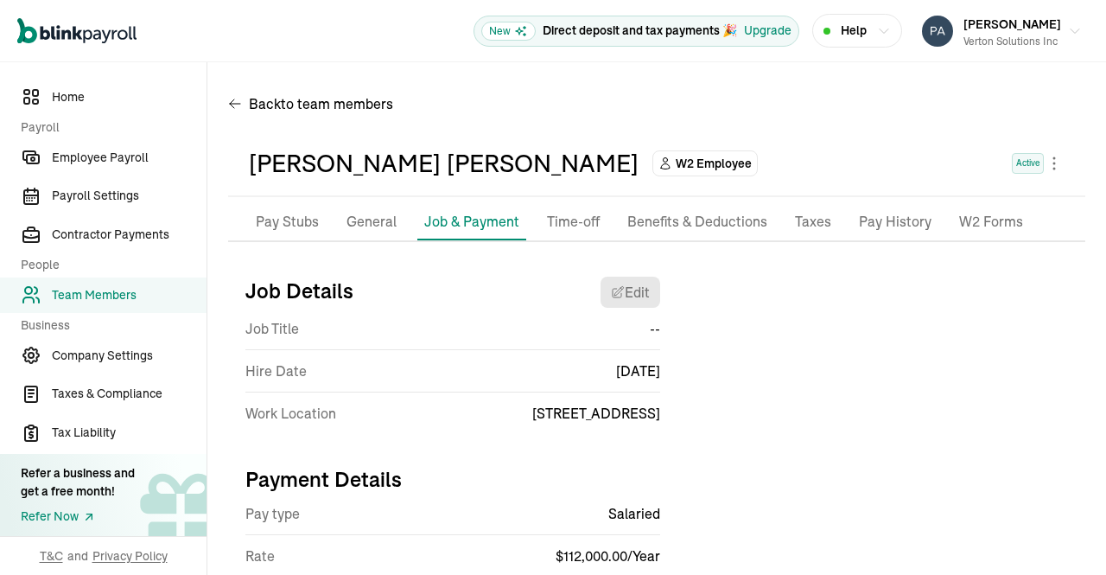
click at [878, 221] on p "Pay History" at bounding box center [895, 222] width 73 height 22
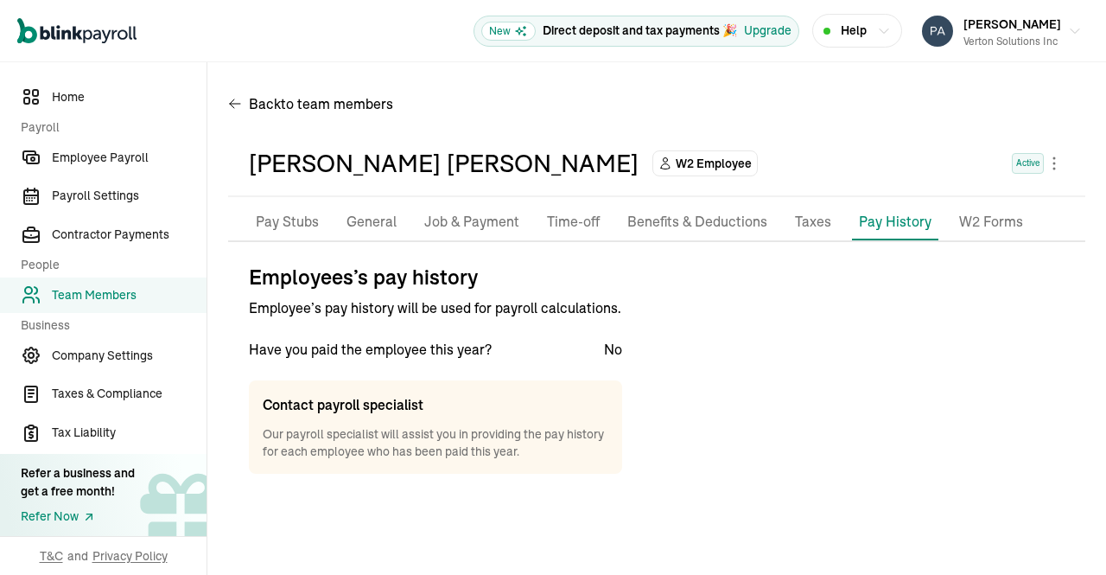
click at [812, 228] on p "Taxes" at bounding box center [813, 222] width 36 height 22
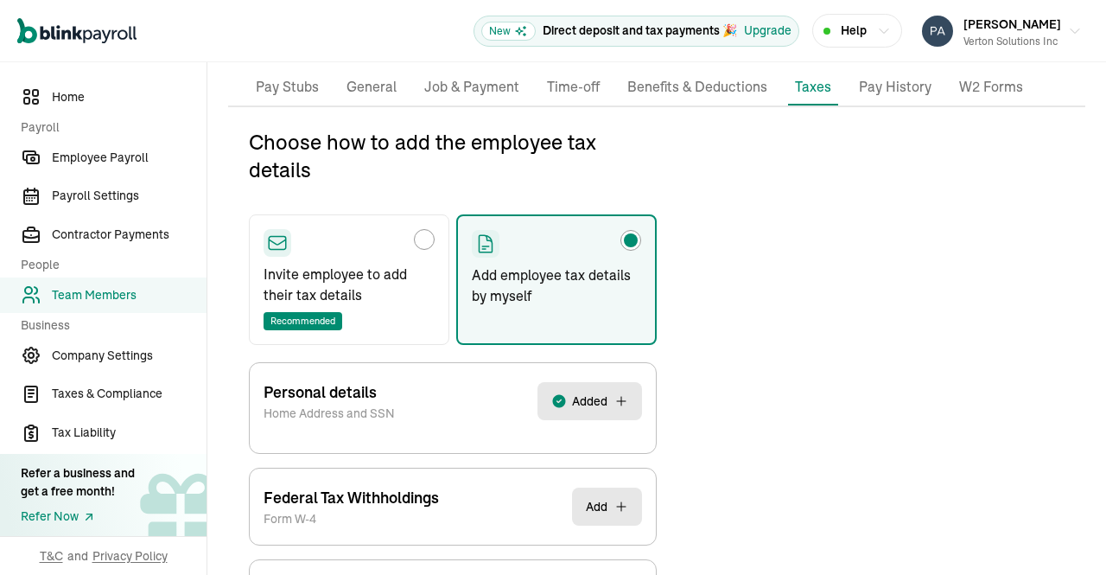
scroll to position [204, 0]
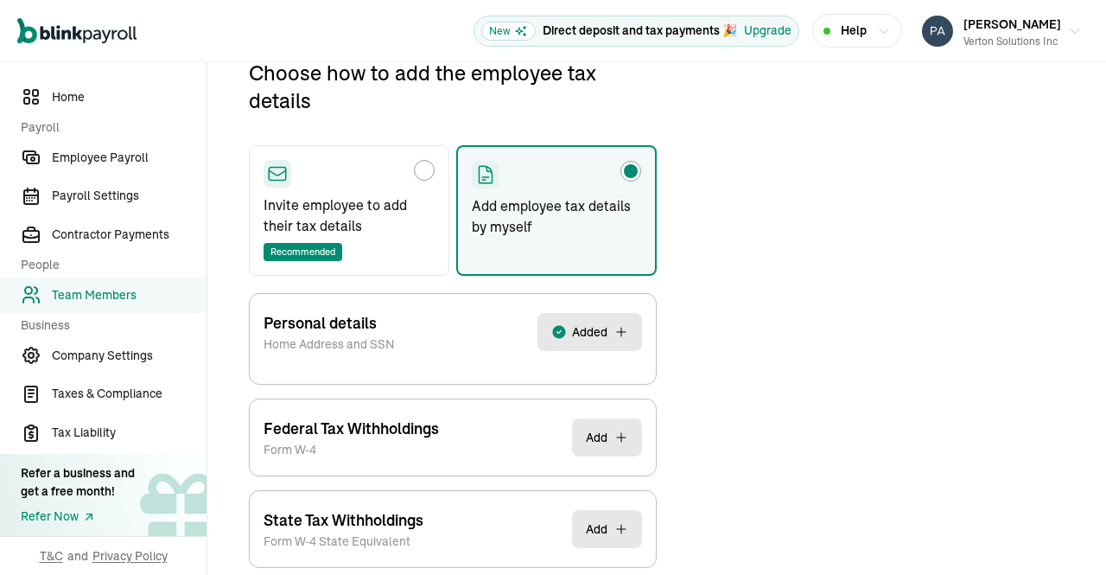
click at [602, 333] on span "Added" at bounding box center [589, 331] width 35 height 17
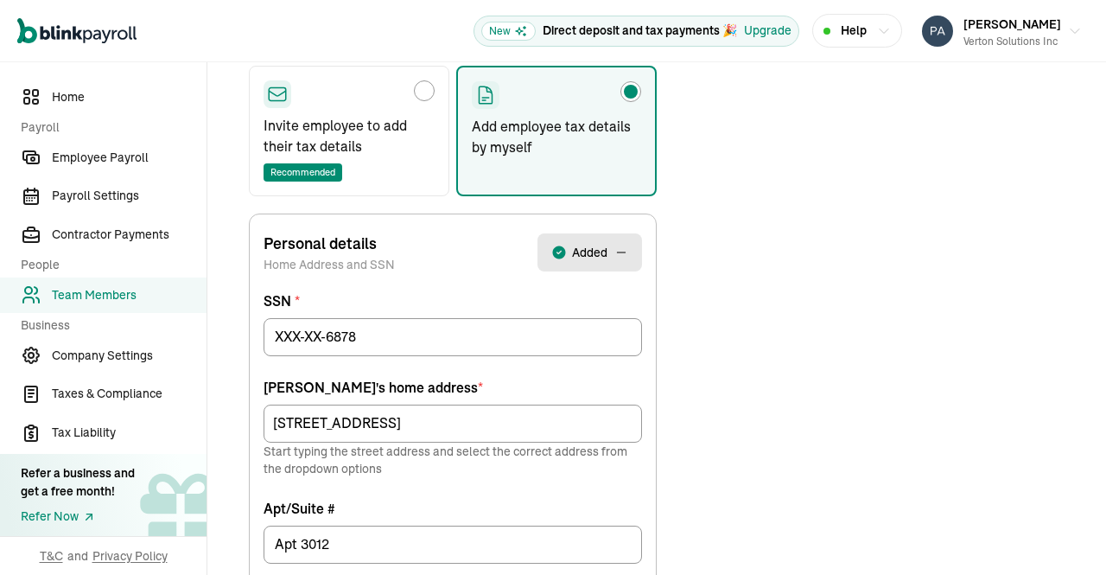
scroll to position [379, 0]
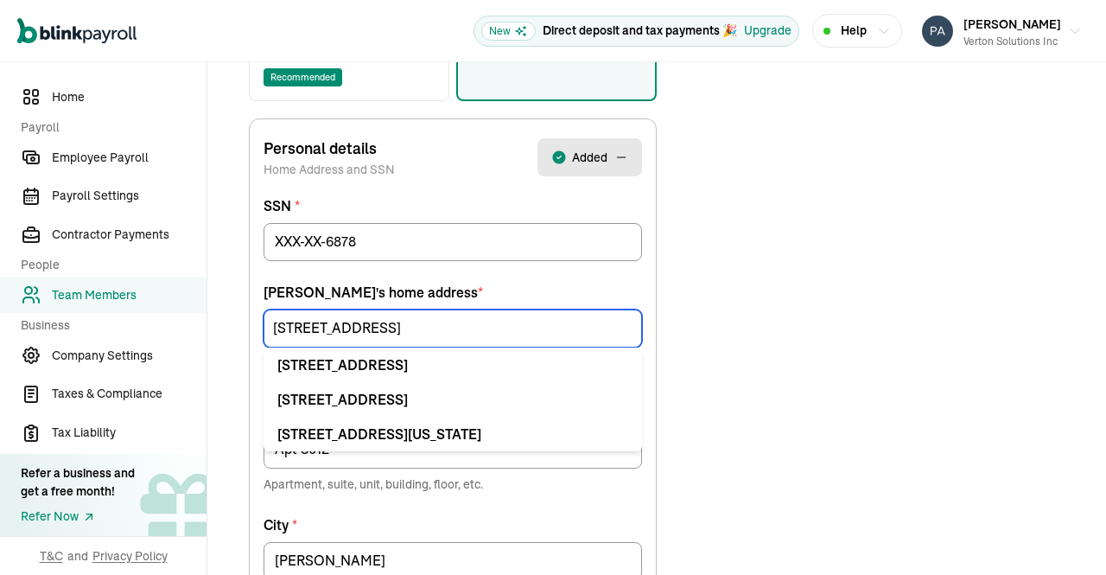
drag, startPoint x: 451, startPoint y: 334, endPoint x: 188, endPoint y: 331, distance: 263.6
click at [188, 331] on div "Home Payroll Employee Payroll Payroll Settings Contractor Payments People Team …" at bounding box center [553, 352] width 1106 height 1336
paste input "3021 Barefoot Ln"
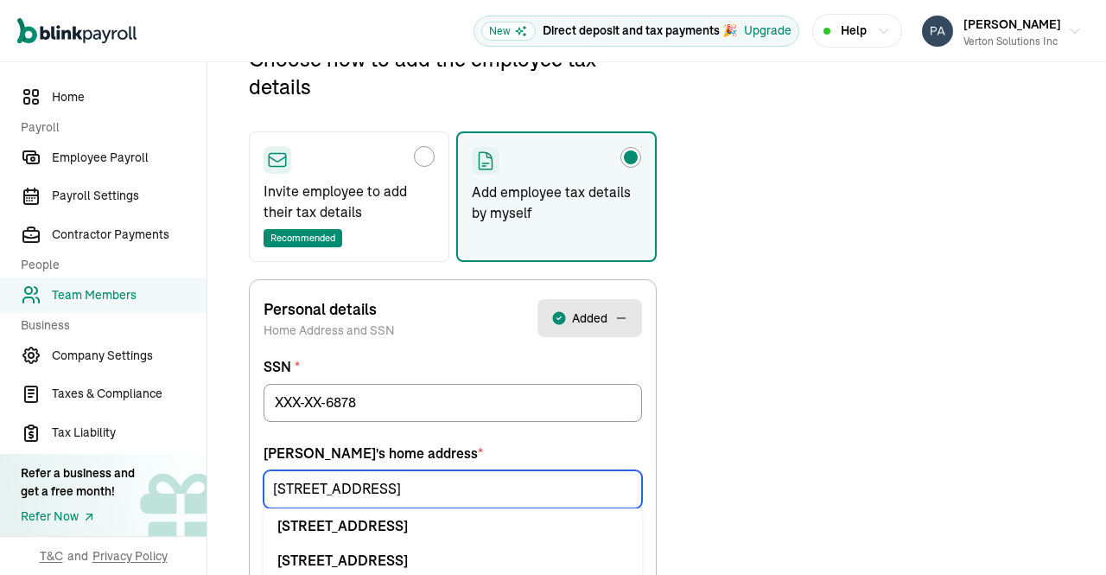
scroll to position [204, 0]
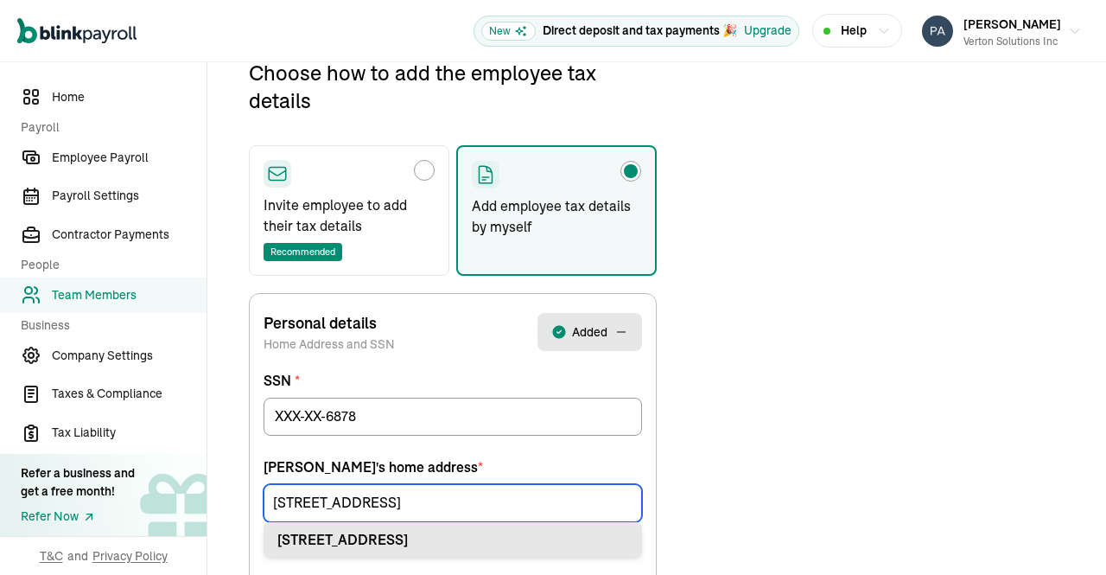
type input "3021 Barefoot Ln"
click at [425, 537] on div "3021 Barefoot Ln Prosper, TX 75078" at bounding box center [452, 539] width 351 height 21
type input "Prosper"
type input "75078"
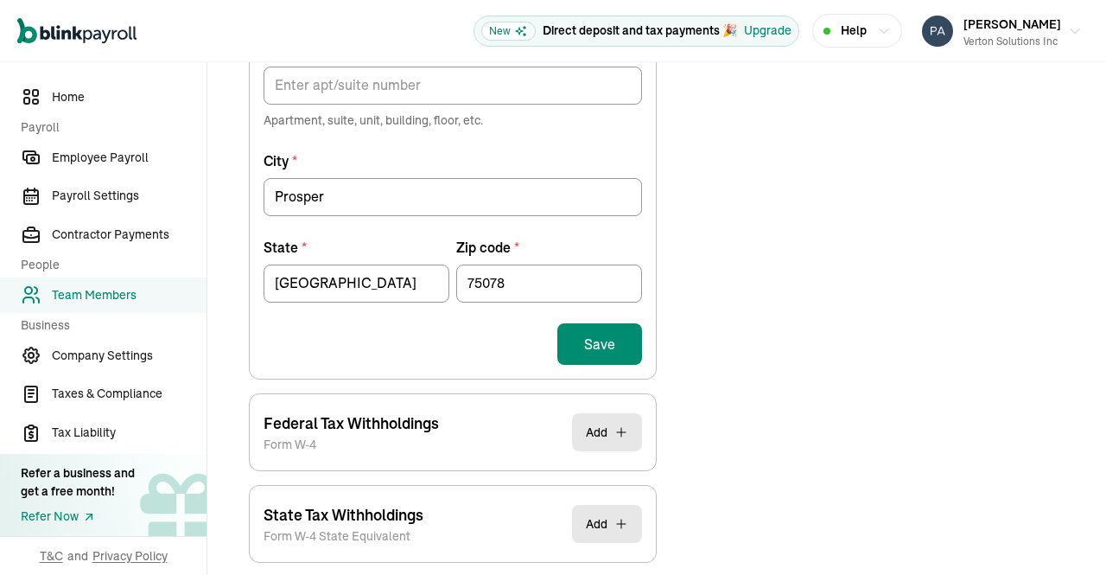
scroll to position [747, 0]
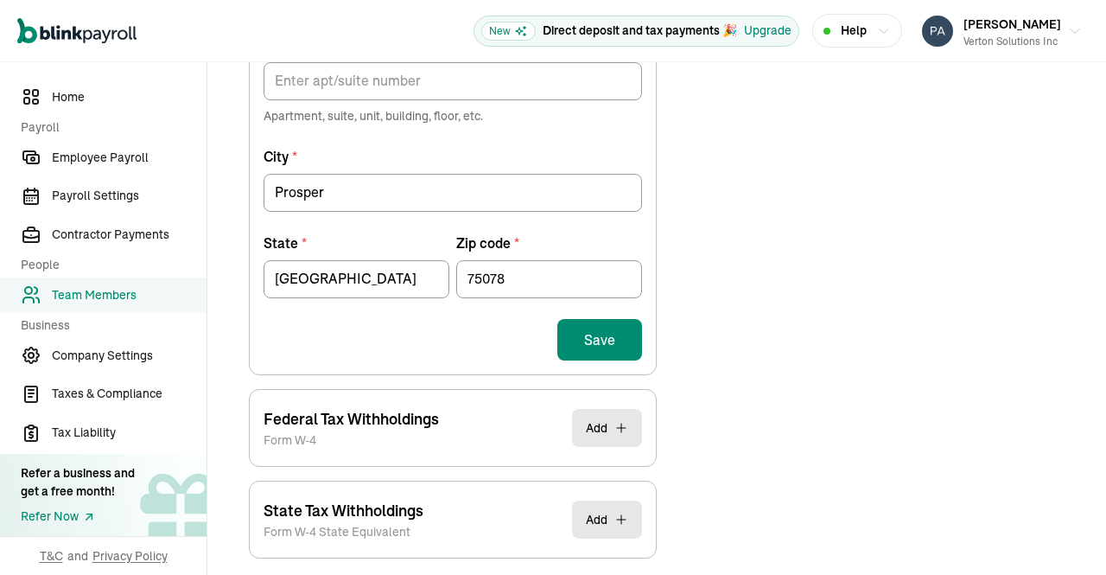
click at [605, 330] on button "Save" at bounding box center [599, 339] width 85 height 41
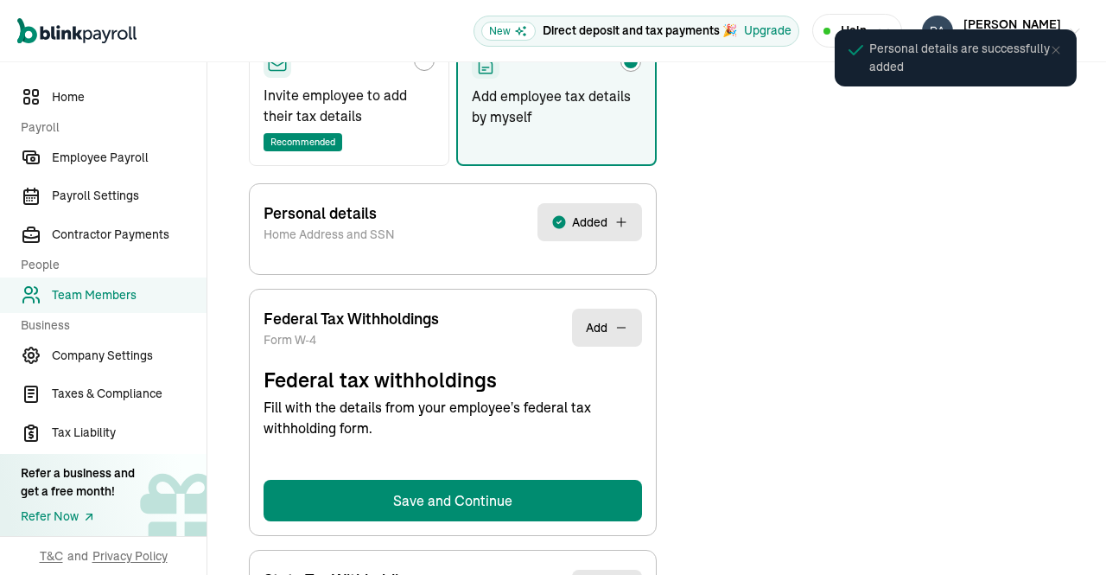
select select "S"
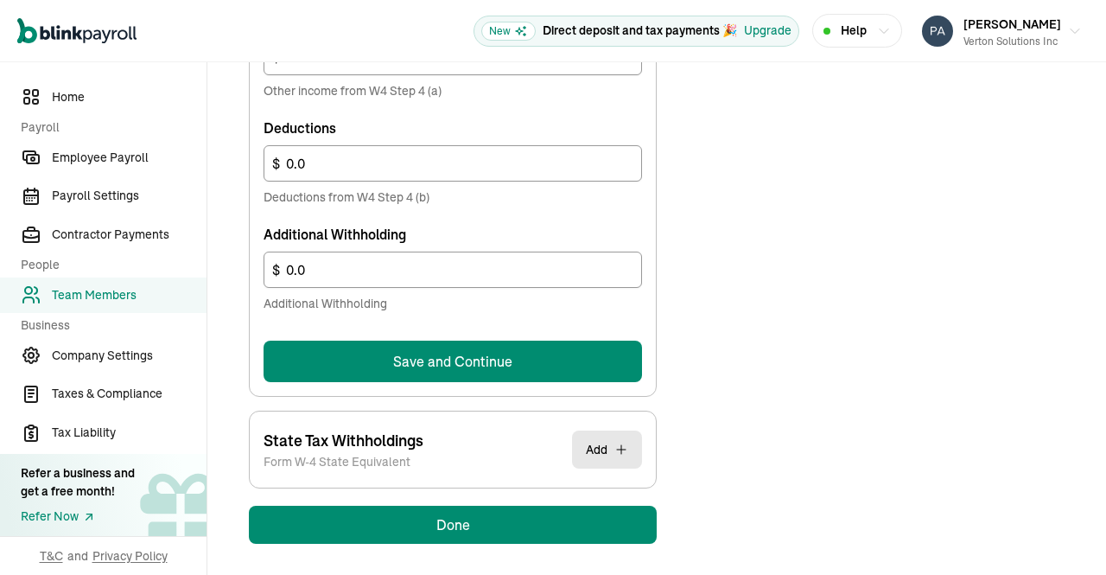
scroll to position [1116, 0]
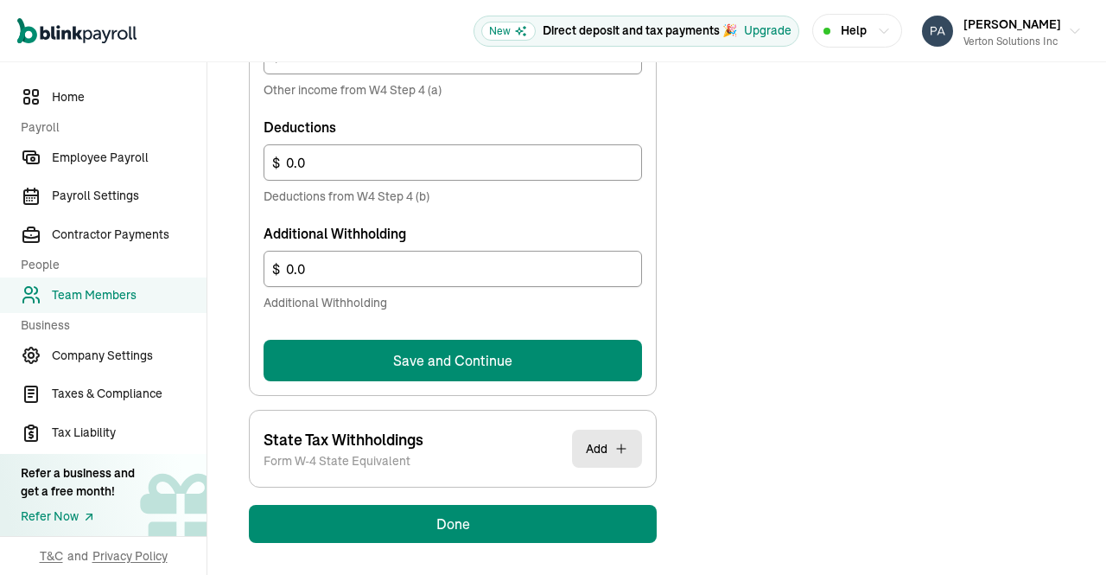
click at [544, 345] on button "Save and Continue" at bounding box center [453, 360] width 379 height 41
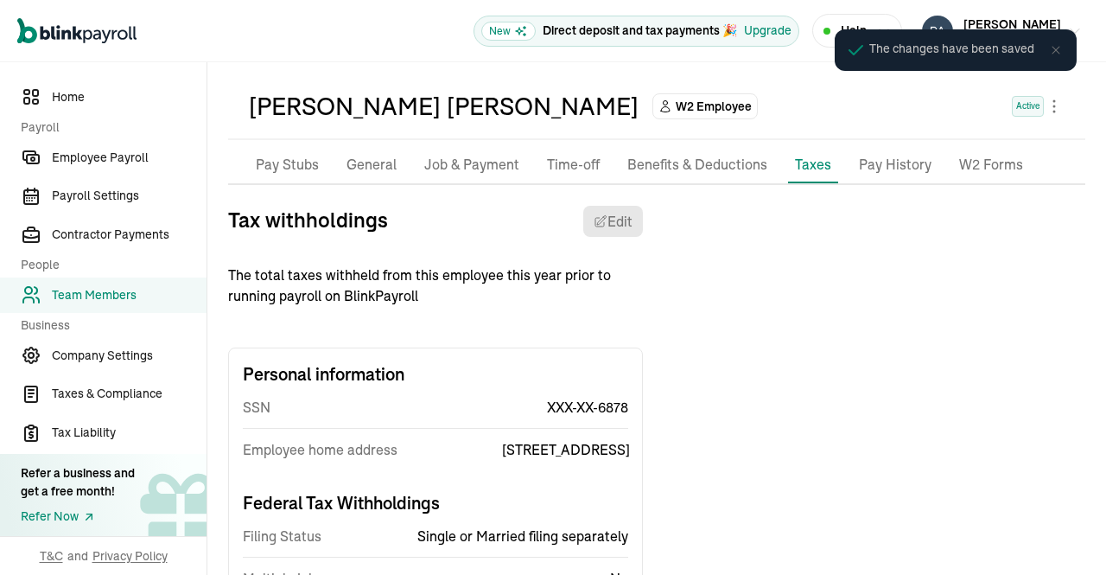
scroll to position [0, 0]
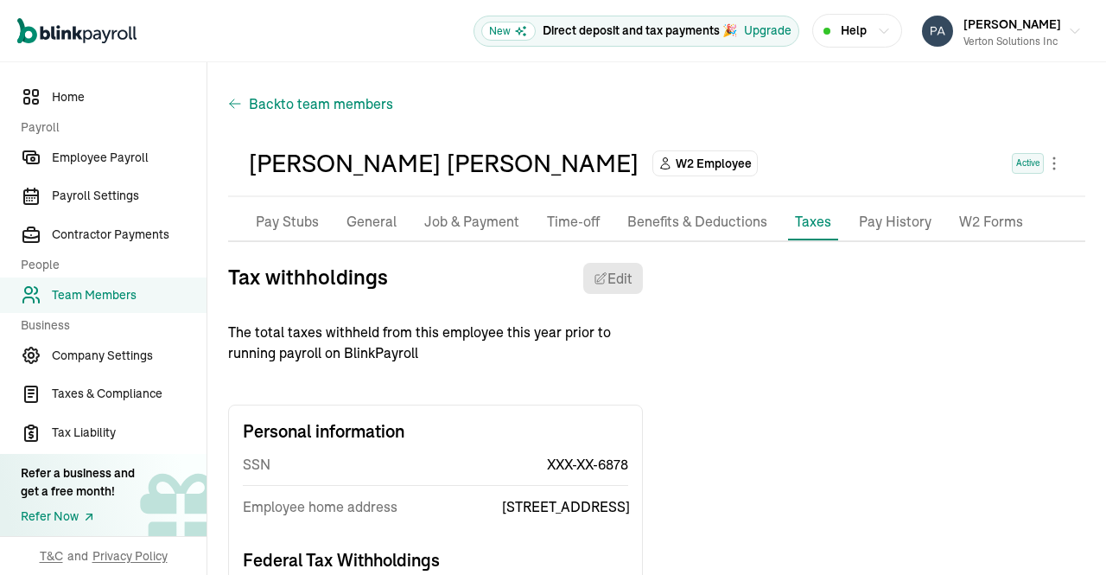
click at [289, 105] on span "to team members" at bounding box center [337, 103] width 112 height 21
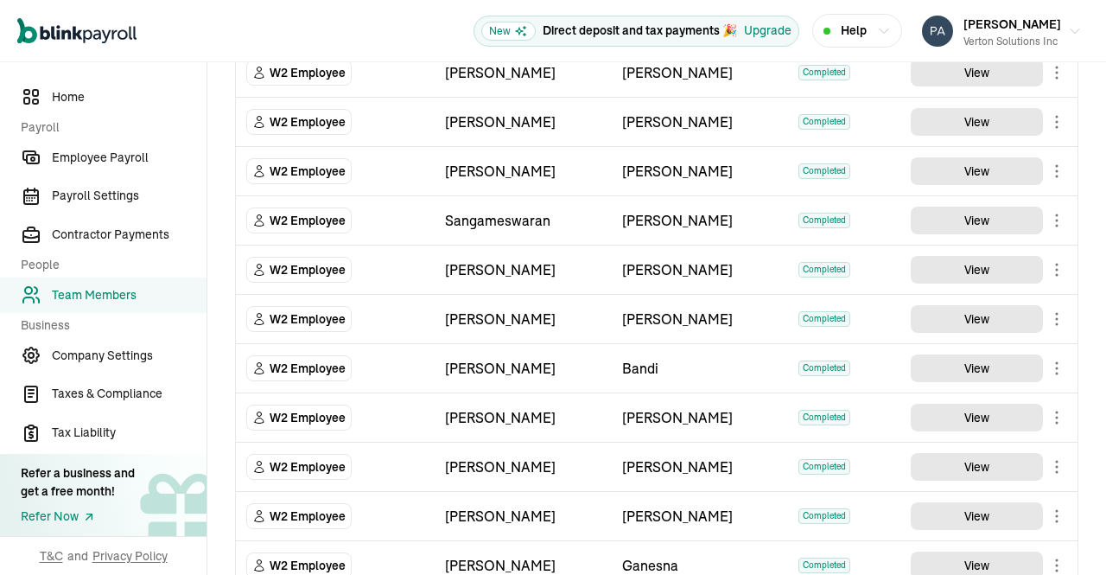
scroll to position [982, 0]
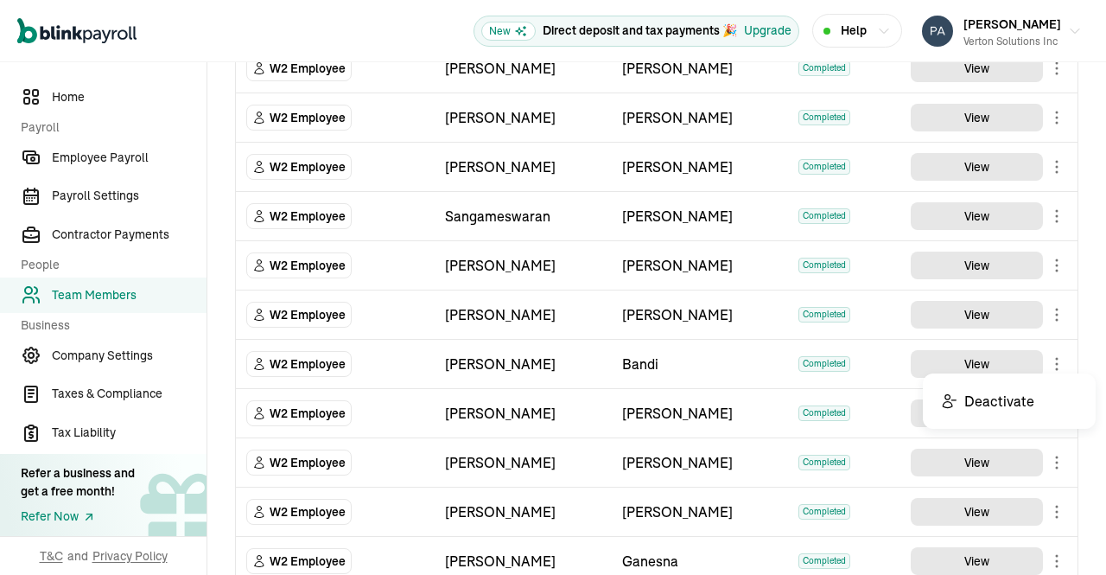
click at [1009, 400] on button "View" at bounding box center [977, 413] width 132 height 28
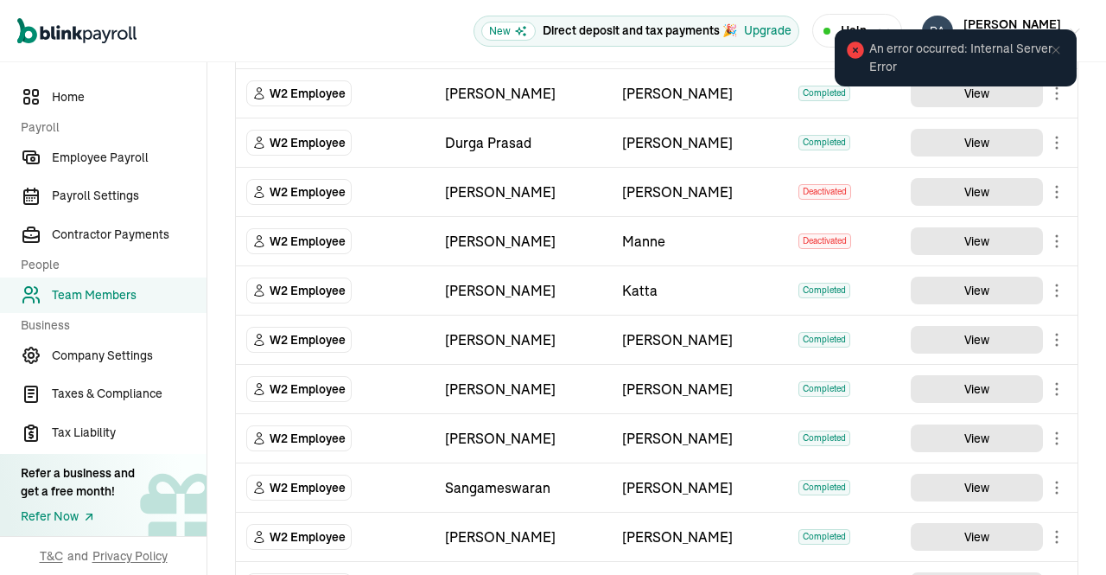
scroll to position [704, 0]
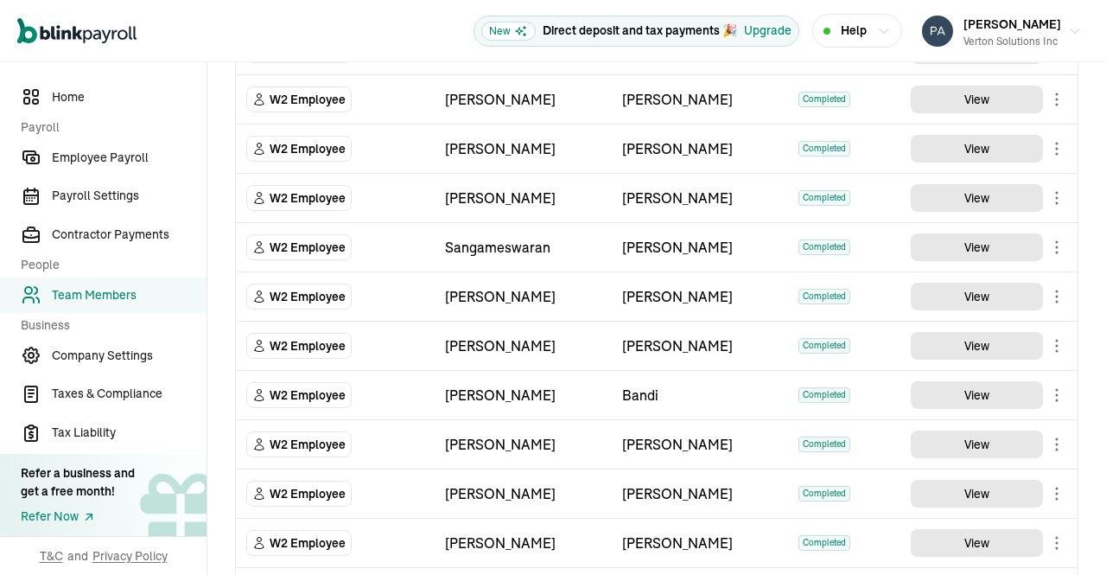
scroll to position [952, 0]
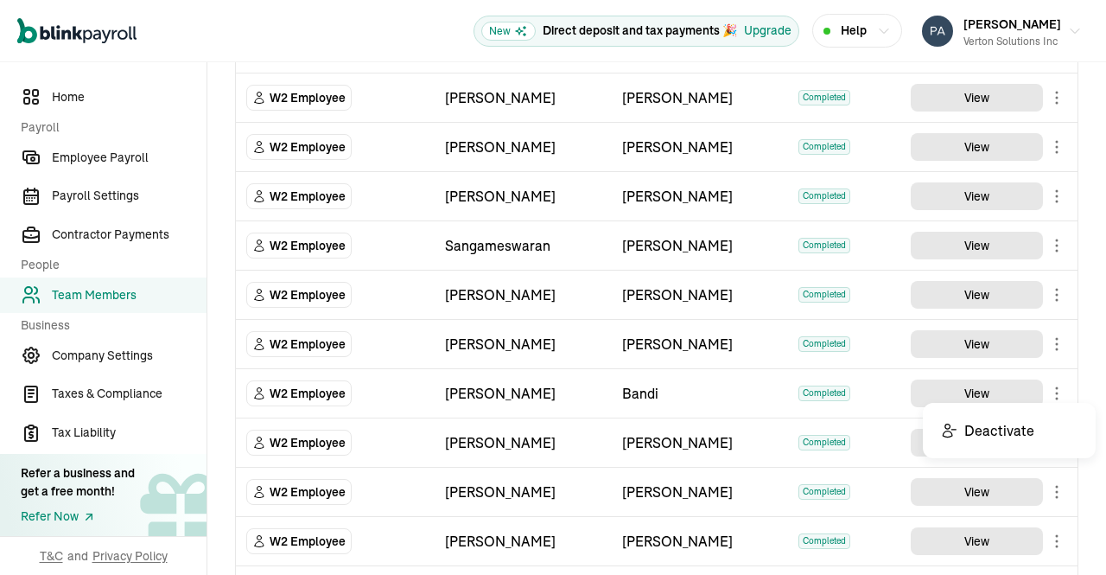
click at [1045, 385] on body "Open main menu New Direct deposit and tax payments 🎉 Upgrade Help [PERSON_NAME]…" at bounding box center [553, 287] width 1106 height 575
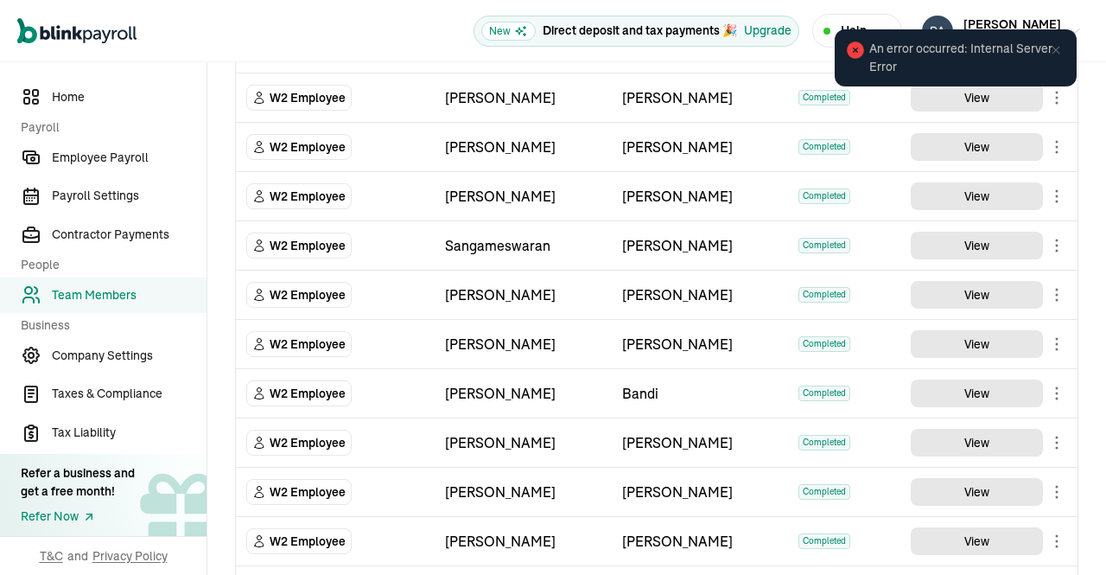
click at [1060, 53] on icon at bounding box center [1056, 50] width 14 height 14
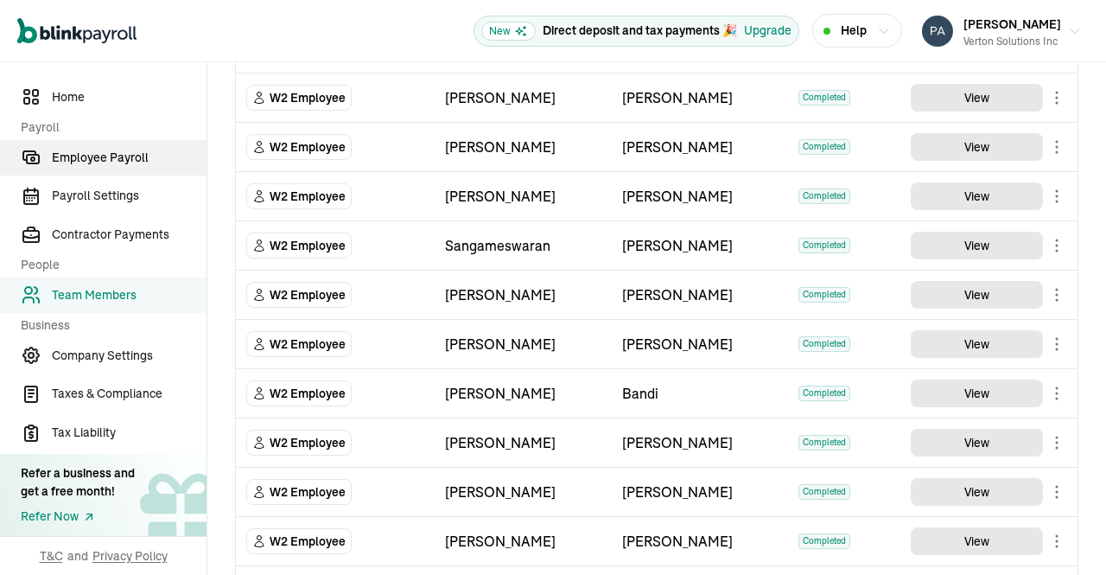
click at [79, 158] on span "Employee Payroll" at bounding box center [129, 158] width 155 height 18
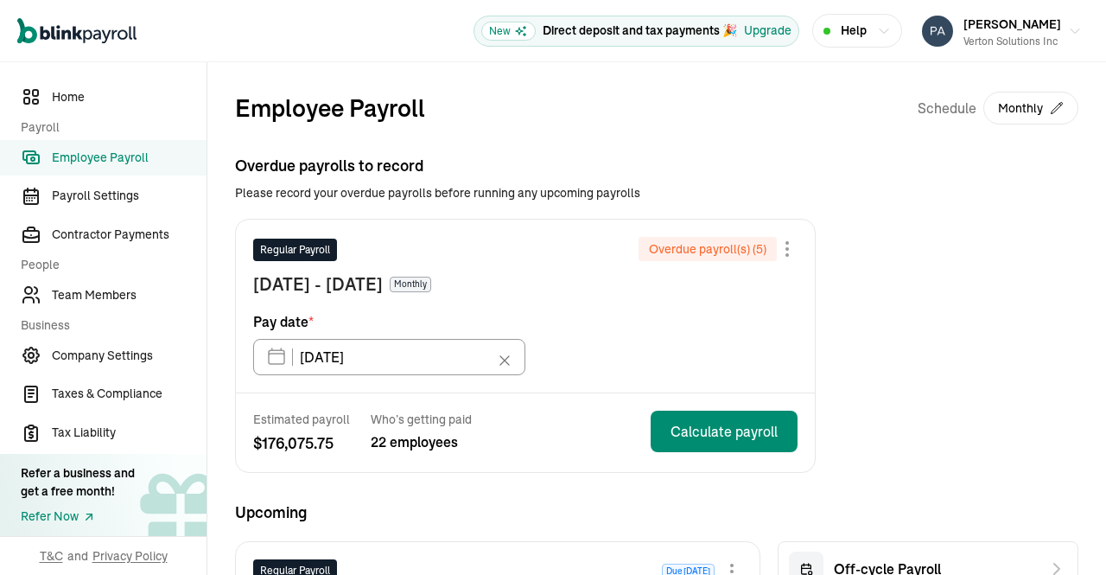
click at [920, 307] on div "Overdue payrolls to record Please record your overdue payrolls before running a…" at bounding box center [657, 313] width 844 height 319
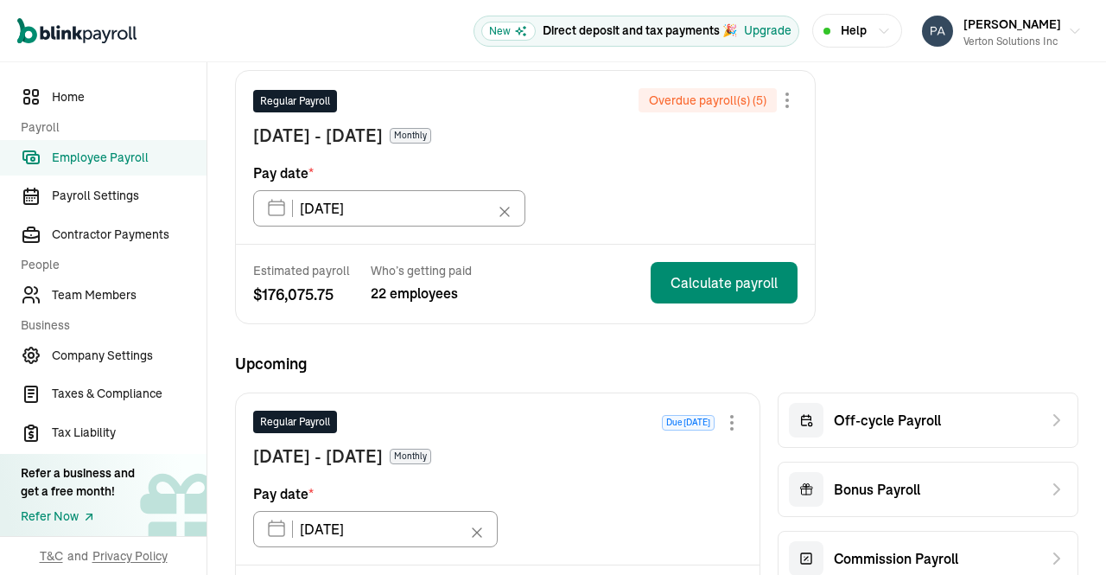
scroll to position [156, 0]
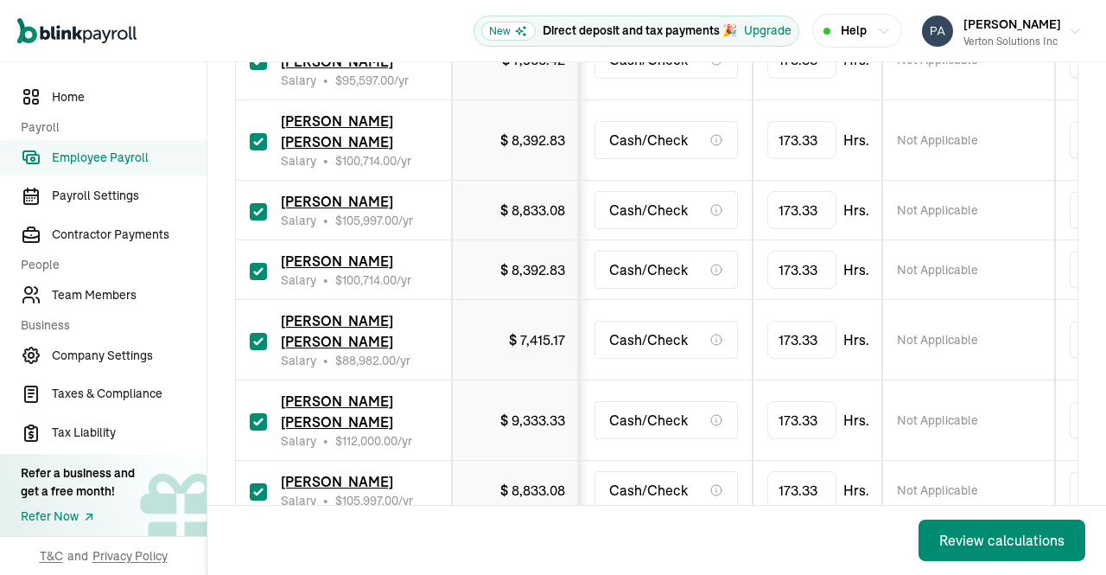
scroll to position [1487, 0]
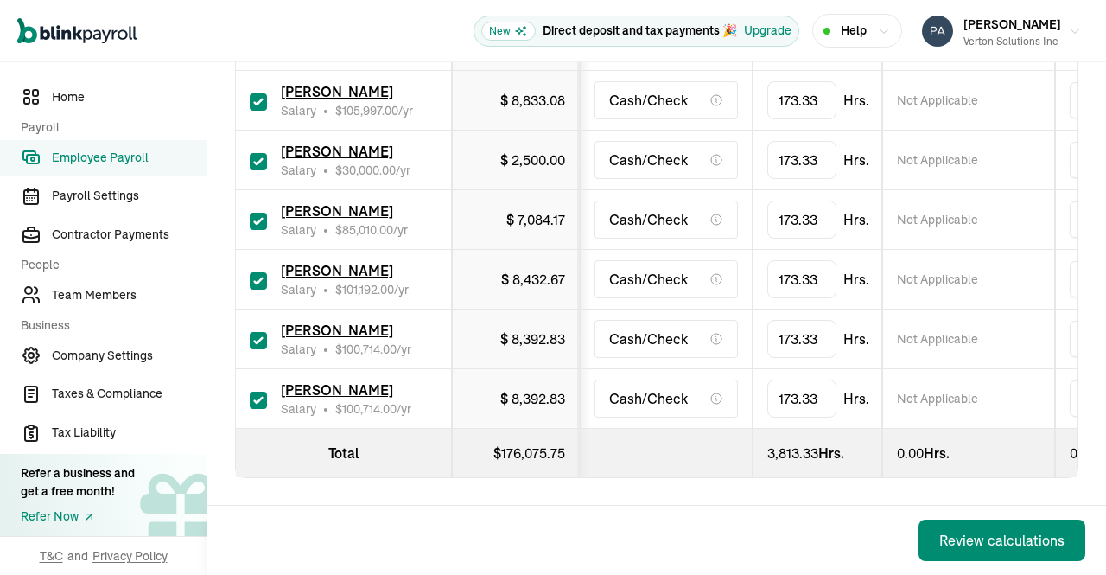
click at [253, 392] on input "checkbox" at bounding box center [258, 400] width 17 height 17
checkbox input "false"
type input "0.00"
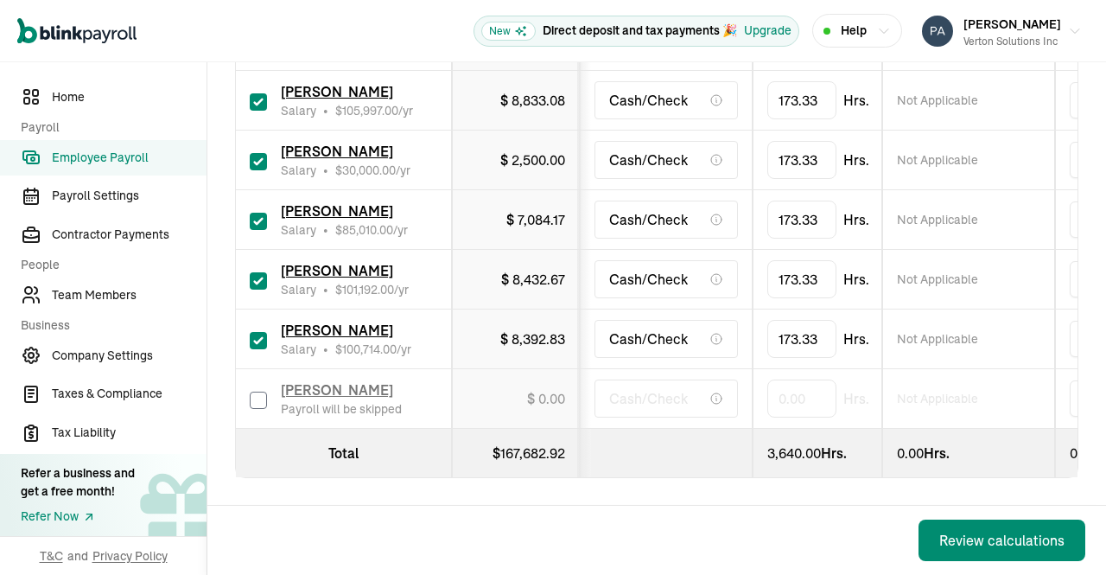
click at [255, 332] on input "checkbox" at bounding box center [258, 340] width 17 height 17
checkbox input "false"
type input "0.00"
click at [252, 272] on input "checkbox" at bounding box center [258, 280] width 17 height 17
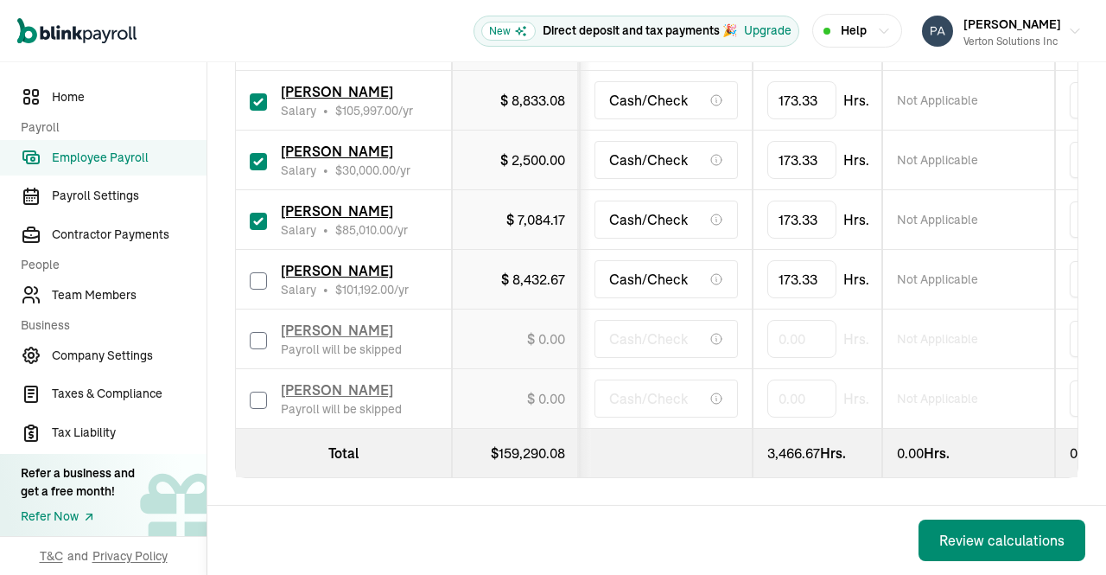
checkbox input "false"
type input "0.00"
click at [251, 213] on input "checkbox" at bounding box center [258, 221] width 17 height 17
checkbox input "false"
type input "0.00"
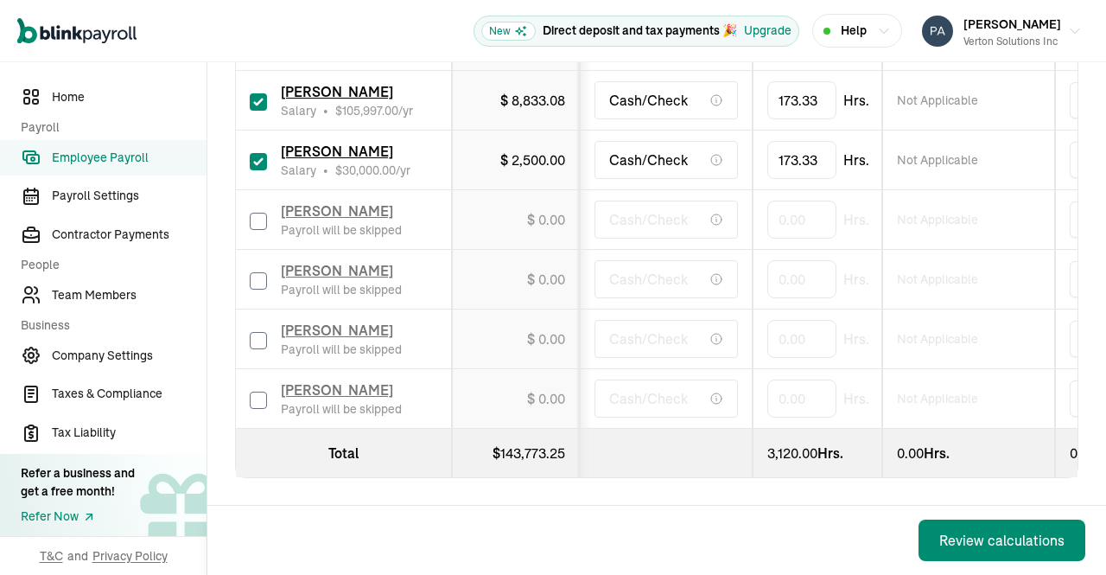
click at [258, 153] on input "checkbox" at bounding box center [258, 161] width 17 height 17
checkbox input "false"
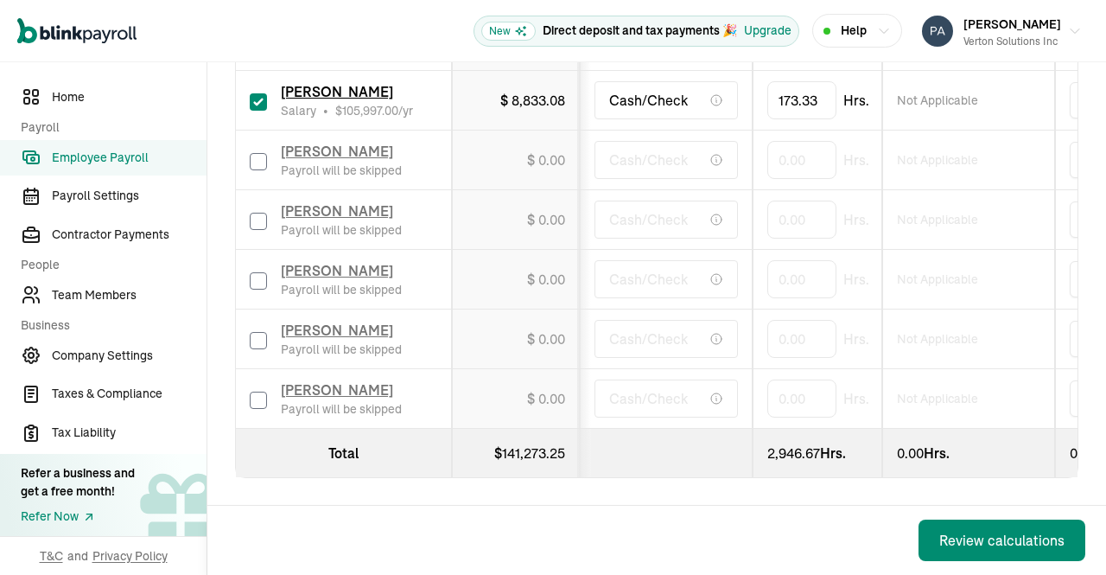
type input "0.00"
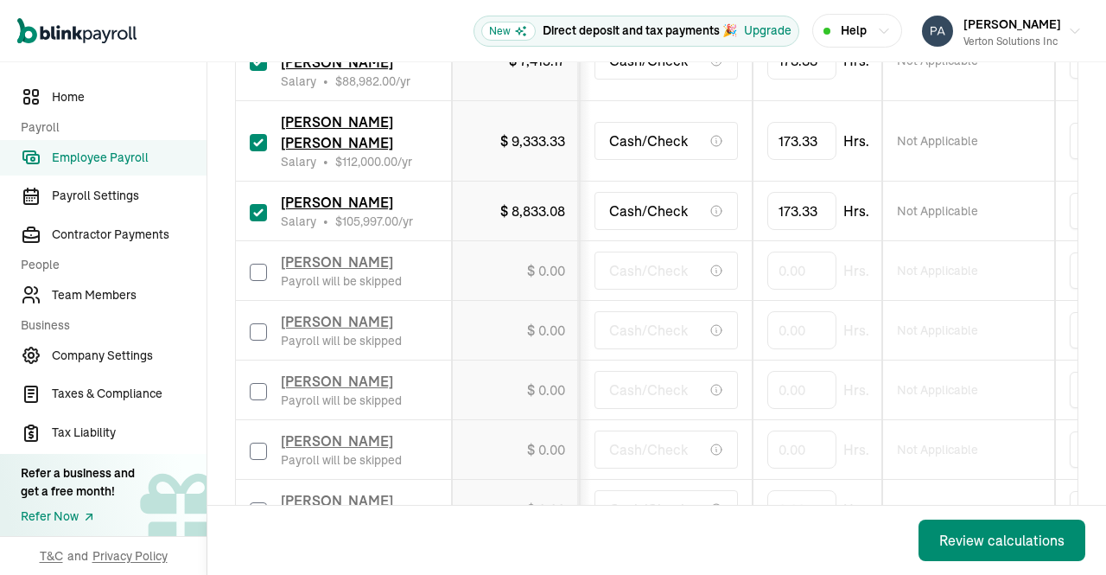
scroll to position [1350, 0]
click at [257, 207] on input "checkbox" at bounding box center [258, 213] width 17 height 17
checkbox input "false"
type input "0.00"
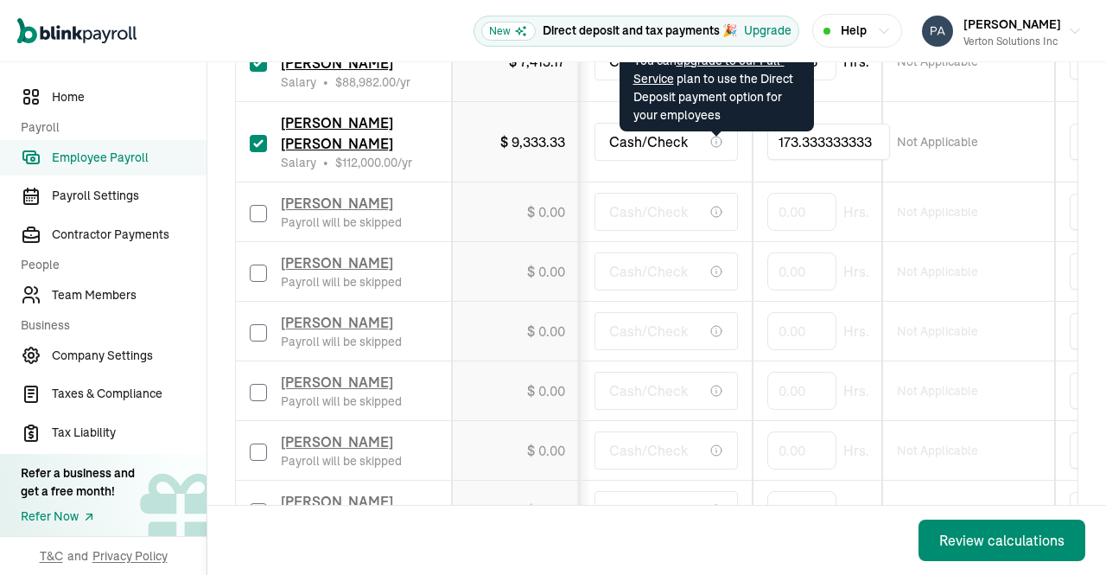
drag, startPoint x: 873, startPoint y: 147, endPoint x: 687, endPoint y: 150, distance: 185.8
click at [687, 150] on tr "[PERSON_NAME] [PERSON_NAME] Salary • $ 112,000.00 /yr $ 9,333.33 Cash/Check 173…" at bounding box center [1121, 142] width 1770 height 80
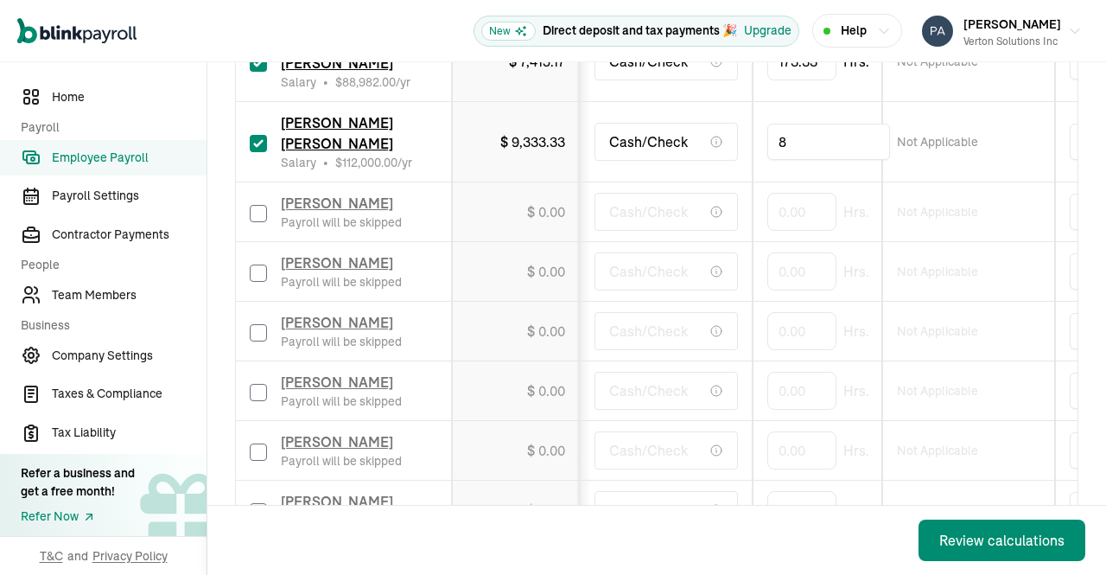
type input "88"
click at [1054, 162] on td "Not Applicable" at bounding box center [968, 142] width 173 height 80
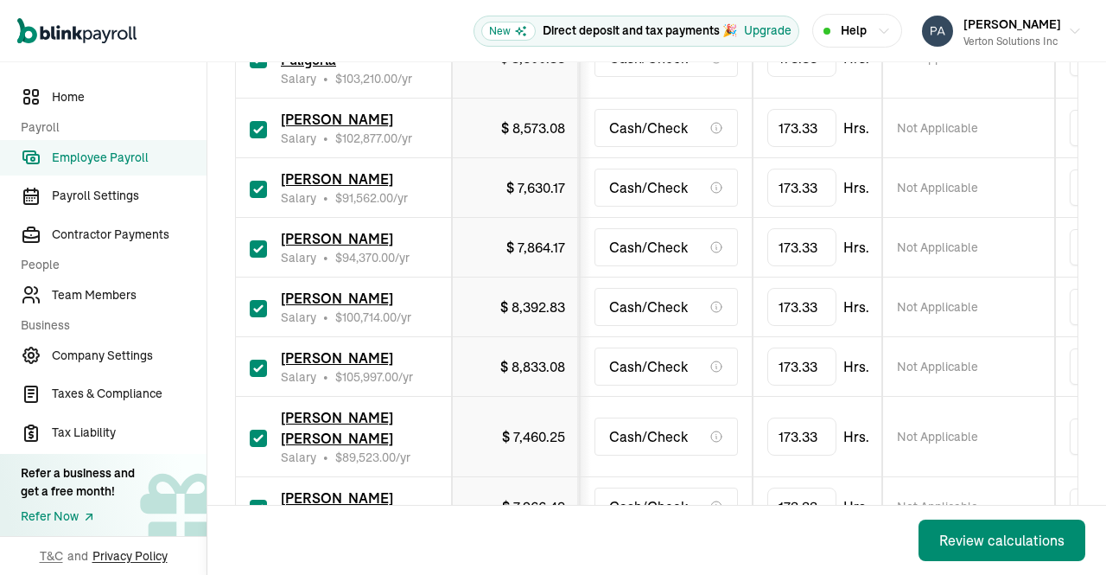
scroll to position [392, 0]
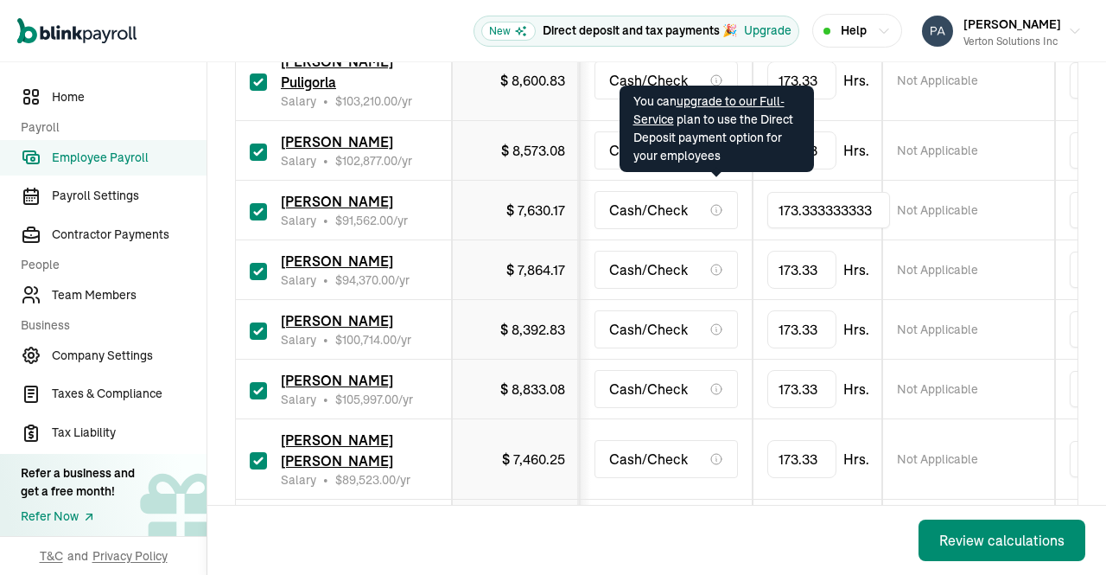
drag, startPoint x: 875, startPoint y: 189, endPoint x: 636, endPoint y: 188, distance: 239.4
click at [636, 188] on tr "[PERSON_NAME] Salary • $ 91,562.00 /yr $ 7,630.17 Cash/Check 173.333333333 Not …" at bounding box center [1121, 211] width 1770 height 60
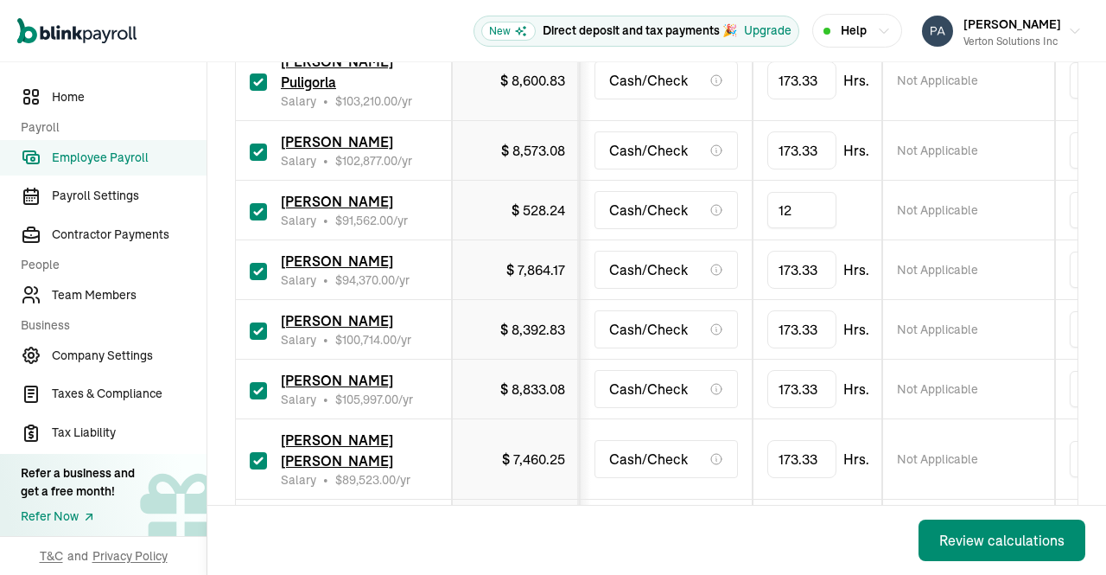
type input "128"
click at [1023, 201] on td "Not Applicable" at bounding box center [968, 211] width 173 height 60
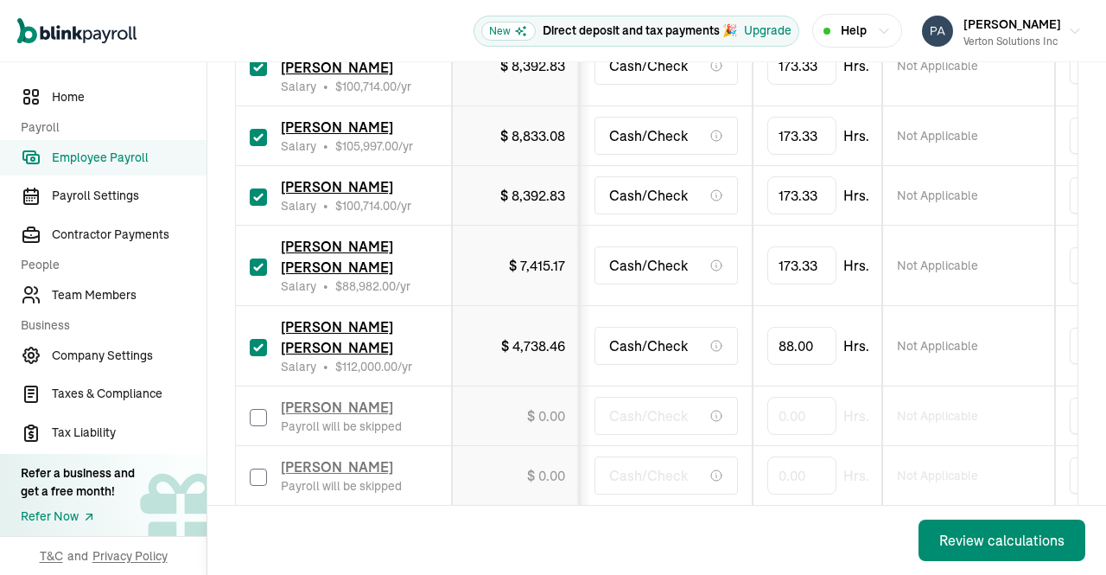
scroll to position [1156, 0]
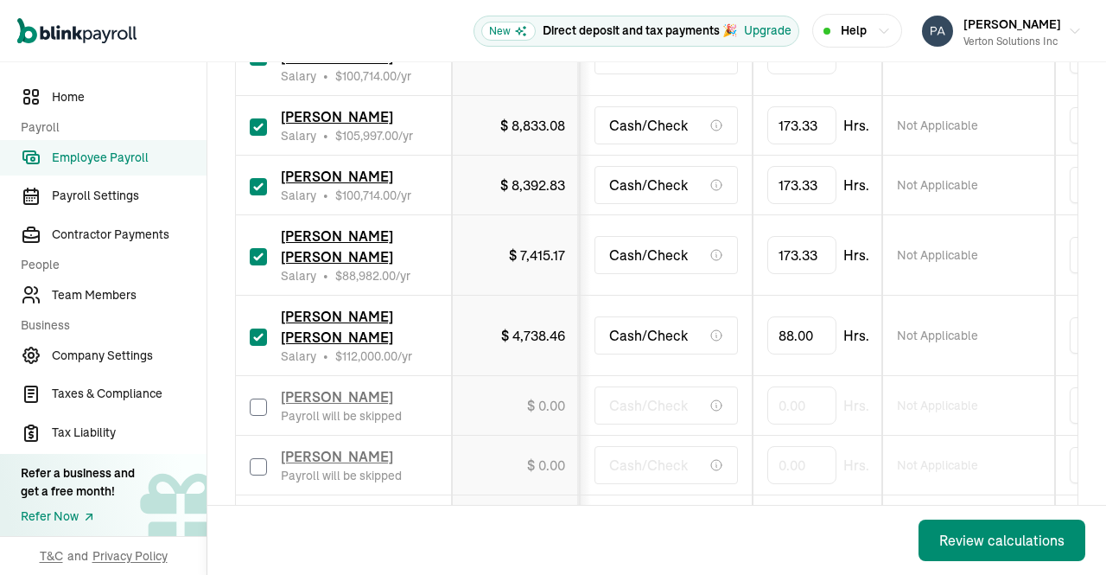
click at [989, 538] on div "Review calculations" at bounding box center [1001, 540] width 125 height 21
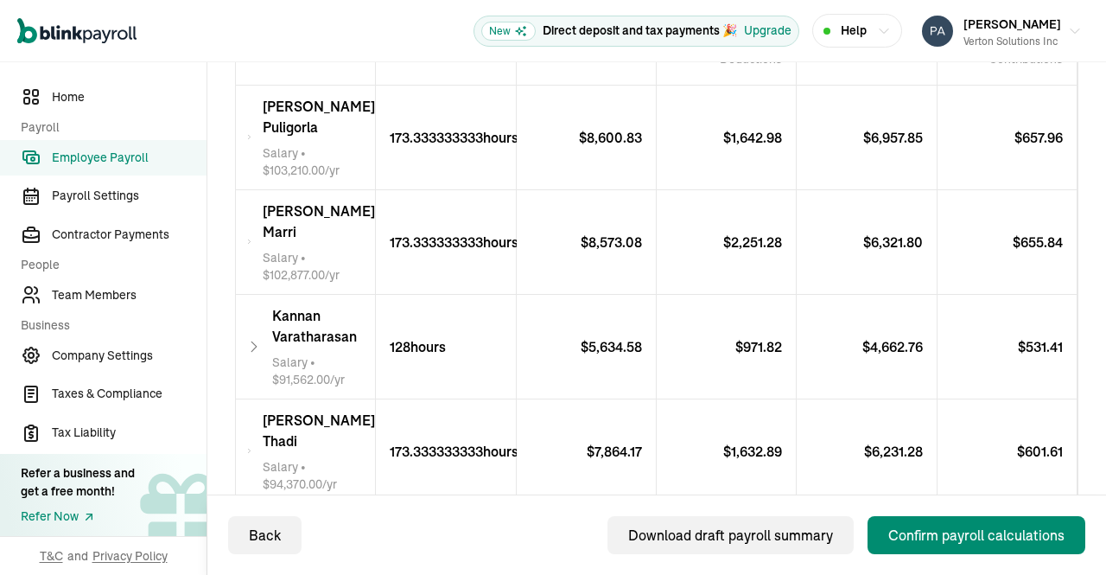
scroll to position [460, 0]
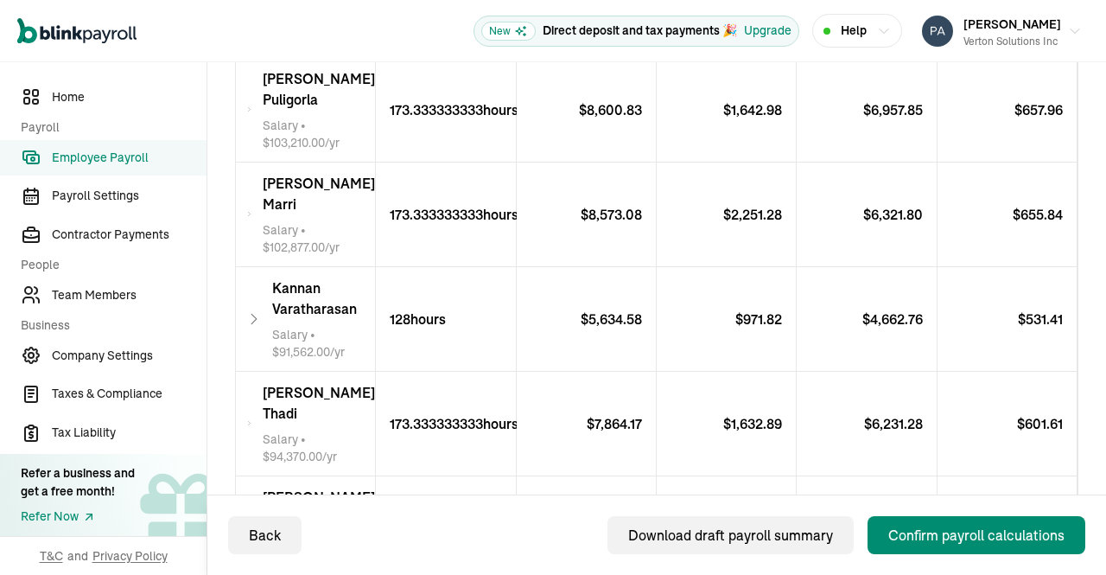
click at [738, 536] on div "Download draft payroll summary" at bounding box center [730, 535] width 205 height 21
click at [258, 309] on icon at bounding box center [254, 319] width 16 height 21
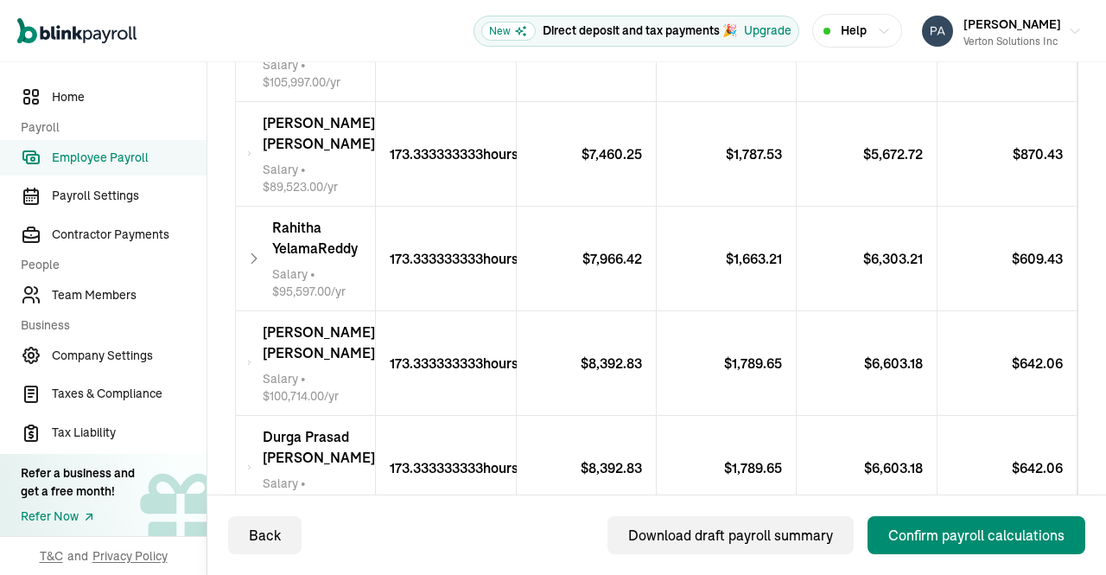
scroll to position [1265, 0]
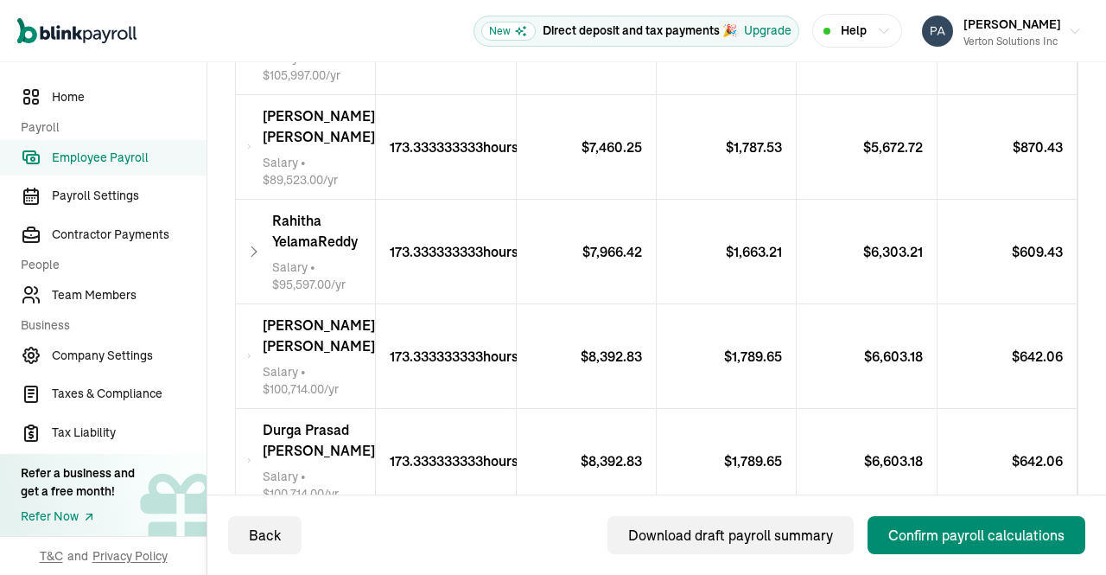
click at [247, 143] on div "[PERSON_NAME] [PERSON_NAME] Salary • $ 89,523.00 /yr" at bounding box center [306, 147] width 140 height 104
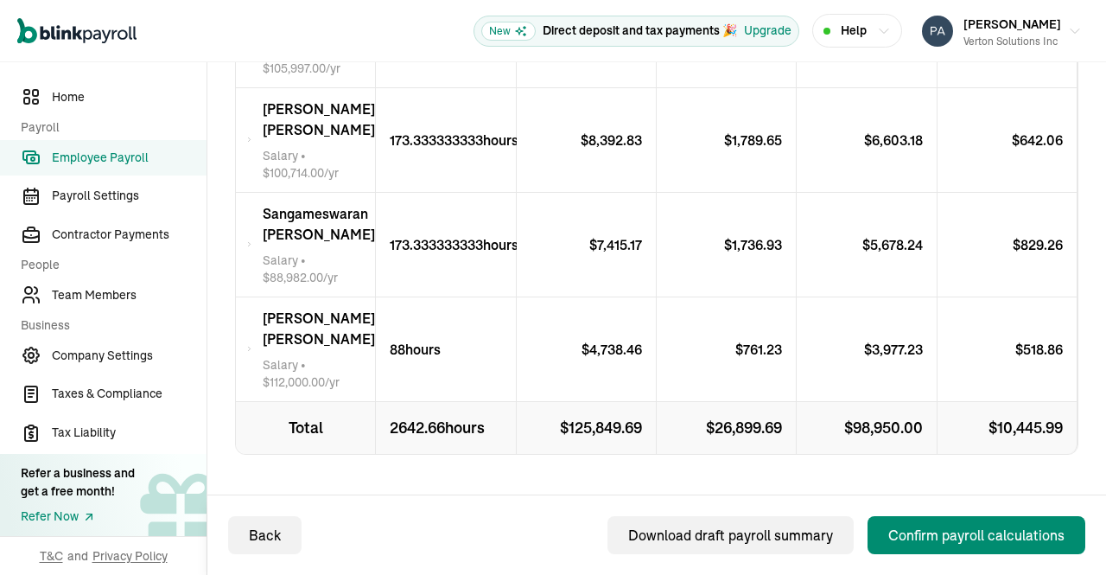
scroll to position [2415, 0]
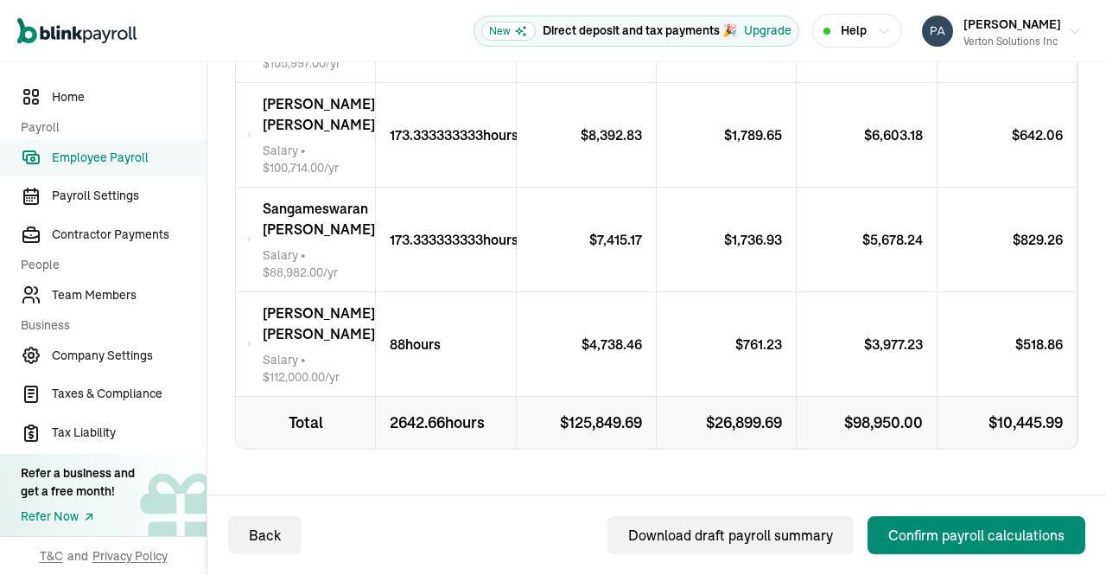
click at [272, 239] on span "[PERSON_NAME] [PERSON_NAME]" at bounding box center [319, 218] width 112 height 41
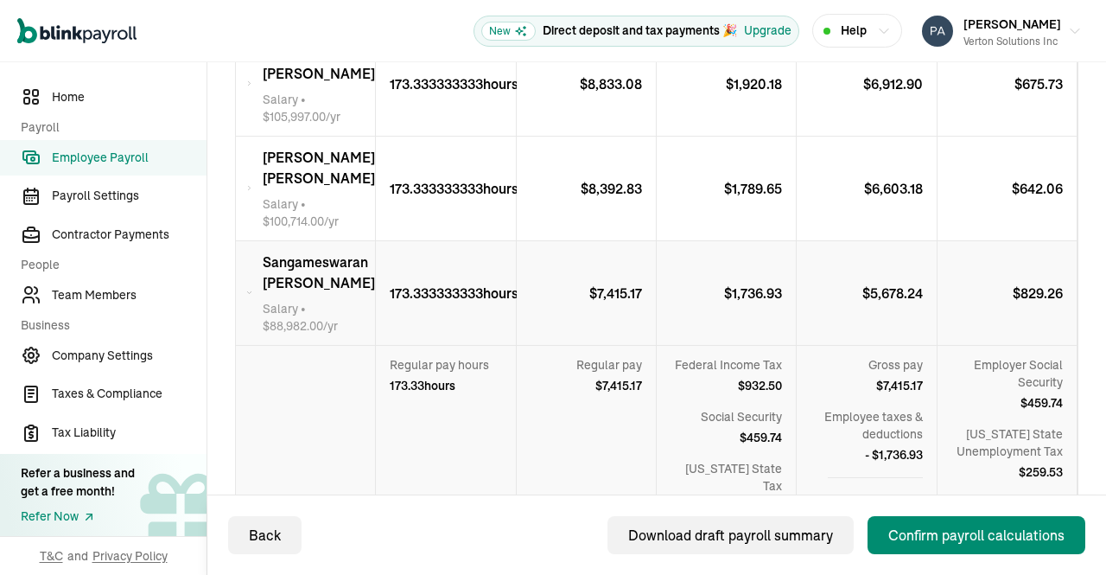
scroll to position [2382, 0]
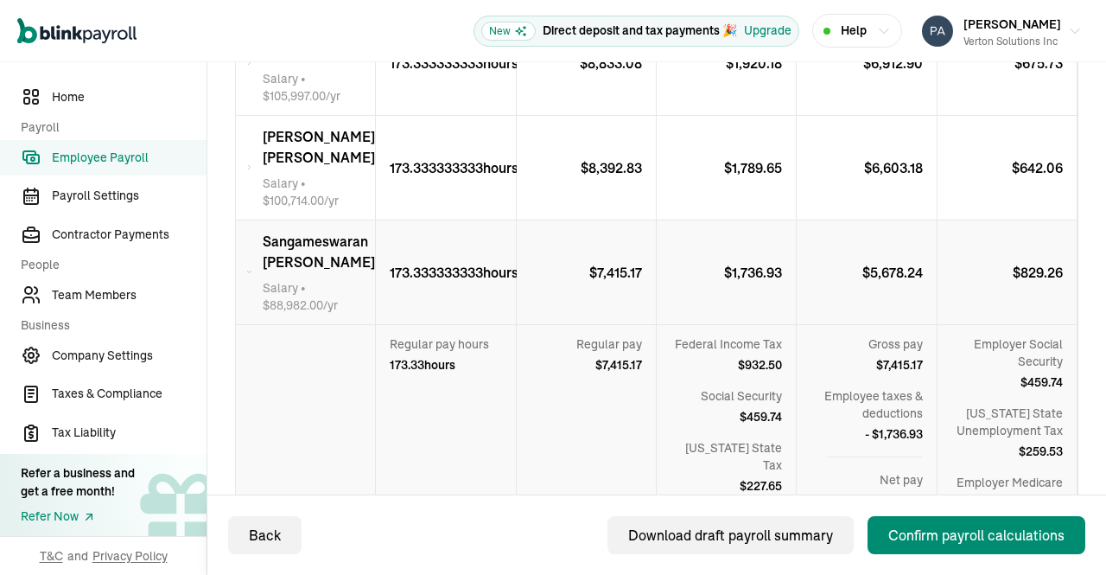
click at [963, 529] on div "Confirm payroll calculations" at bounding box center [976, 535] width 176 height 21
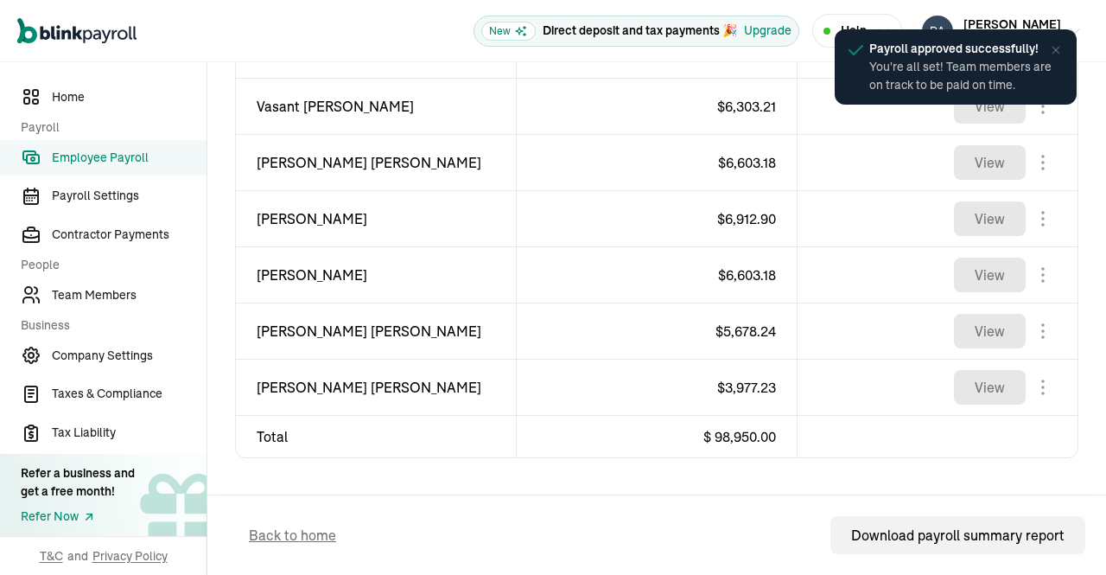
scroll to position [1258, 0]
click at [83, 156] on span "Employee Payroll" at bounding box center [129, 158] width 155 height 18
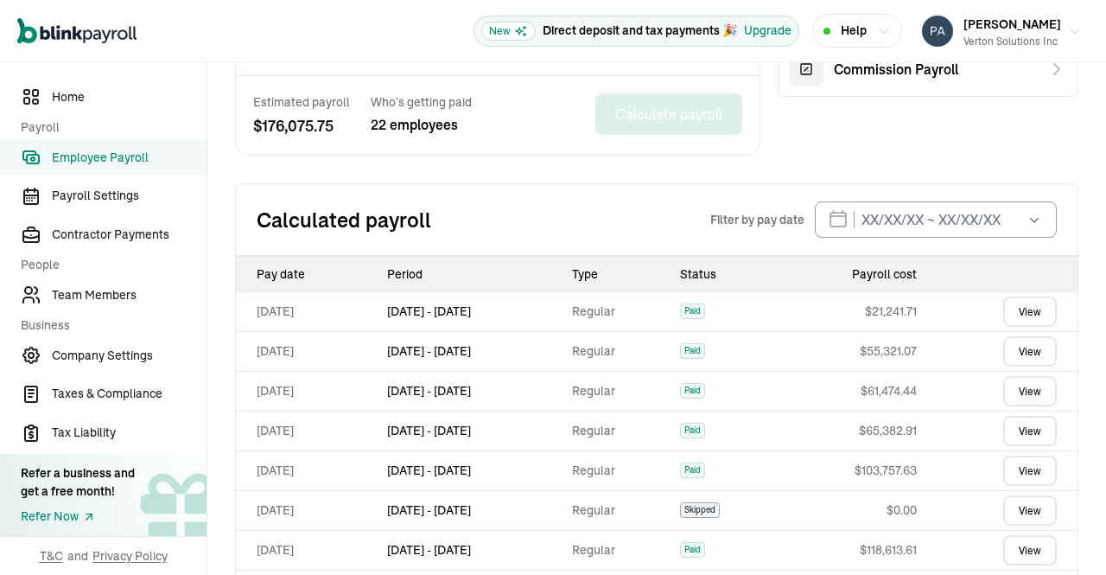
scroll to position [736, 0]
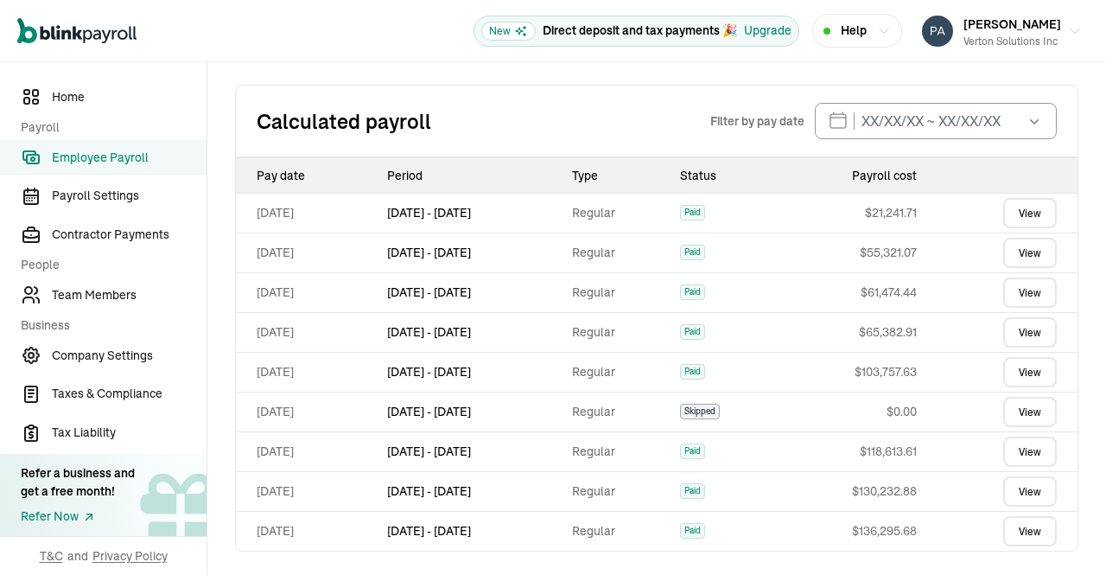
click at [1016, 487] on link "View" at bounding box center [1030, 491] width 54 height 30
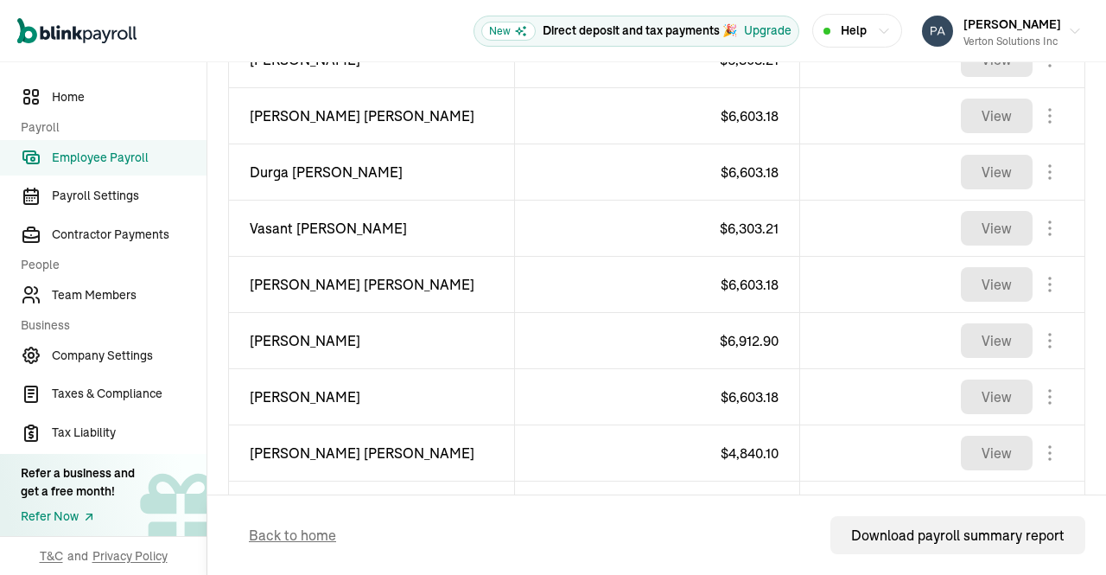
scroll to position [1189, 0]
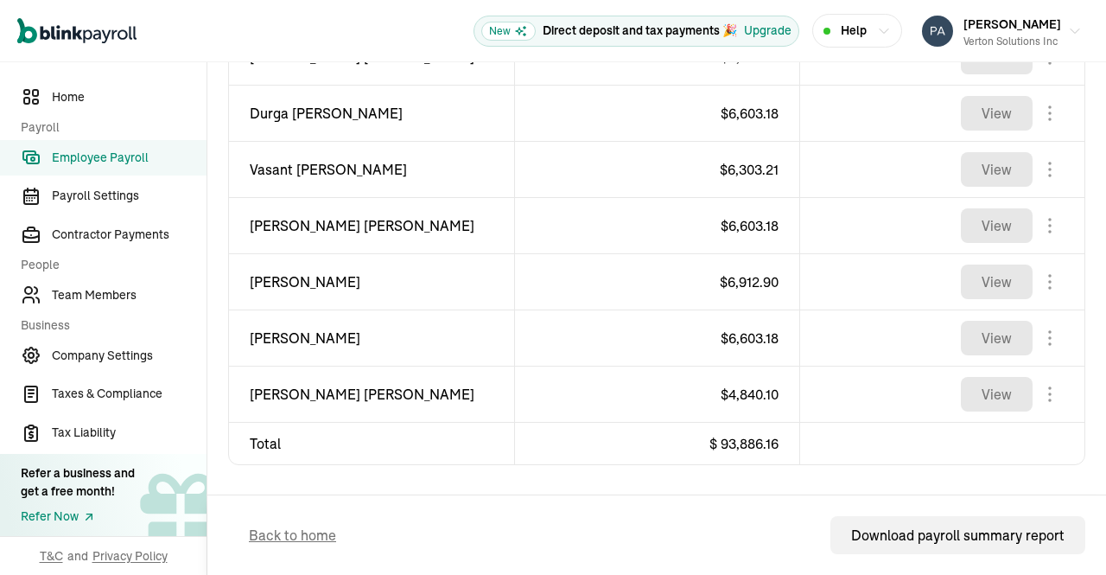
click at [110, 164] on span "Employee Payroll" at bounding box center [129, 158] width 155 height 18
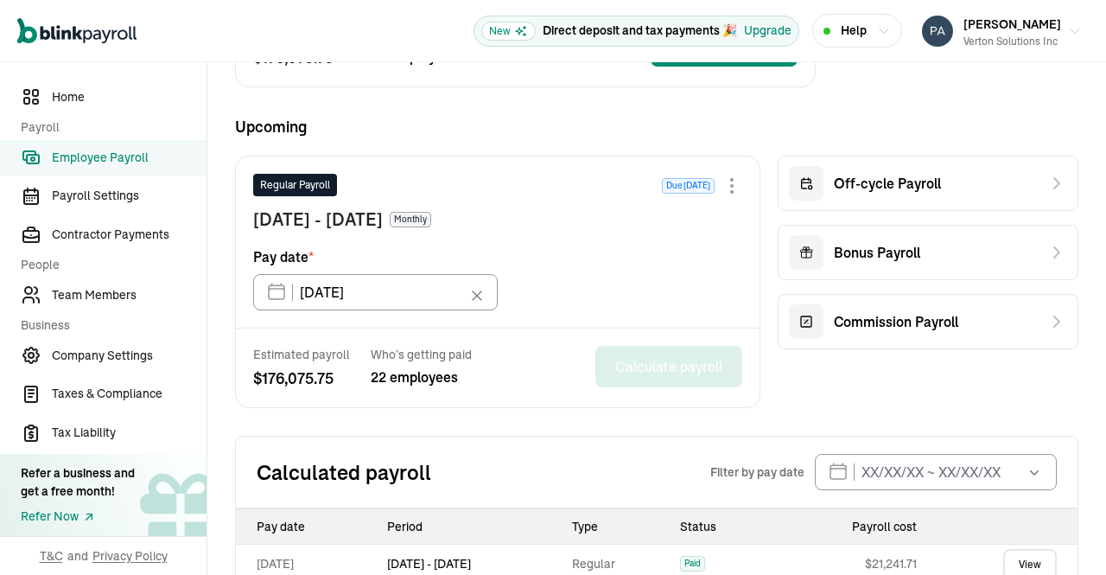
scroll to position [736, 0]
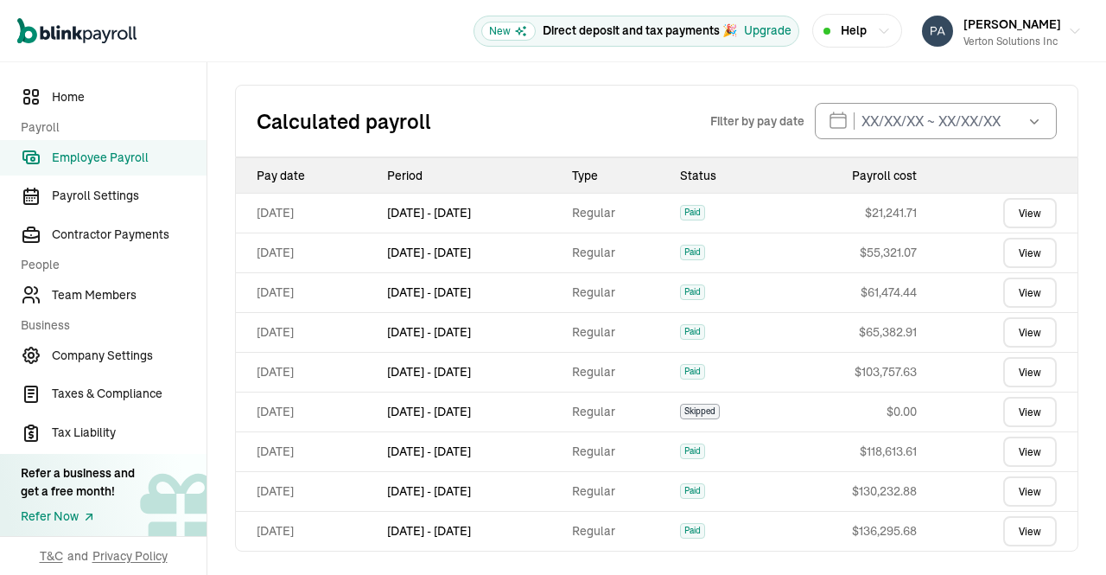
click at [99, 151] on span "Employee Payroll" at bounding box center [129, 158] width 155 height 18
click at [90, 161] on span "Employee Payroll" at bounding box center [129, 158] width 155 height 18
click at [76, 104] on span "Home" at bounding box center [129, 97] width 155 height 18
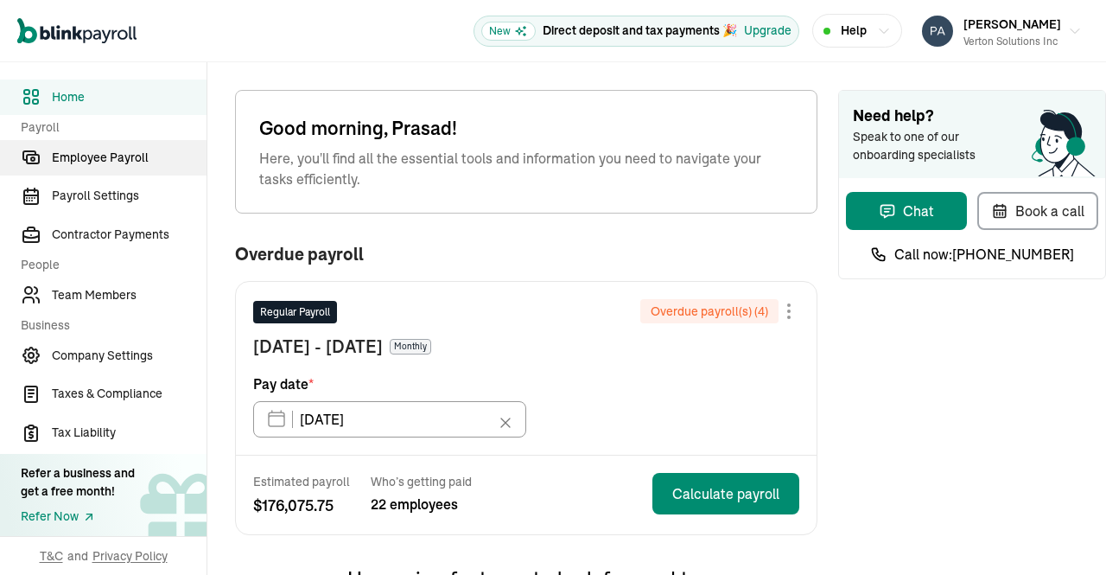
click at [93, 158] on span "Employee Payroll" at bounding box center [129, 158] width 155 height 18
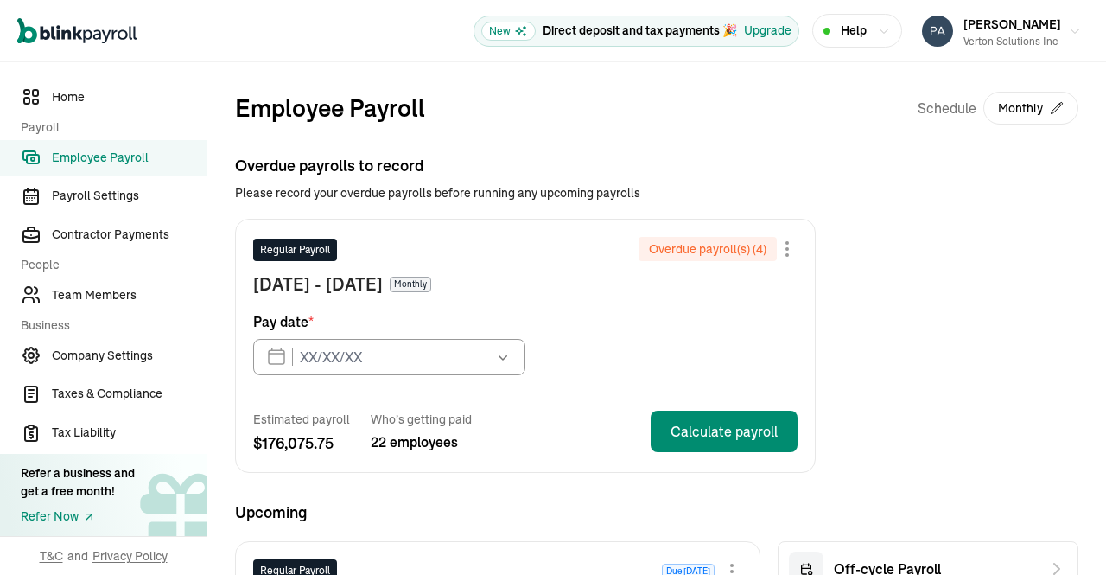
type input "[DATE]"
click at [111, 297] on span "Team Members" at bounding box center [129, 295] width 155 height 18
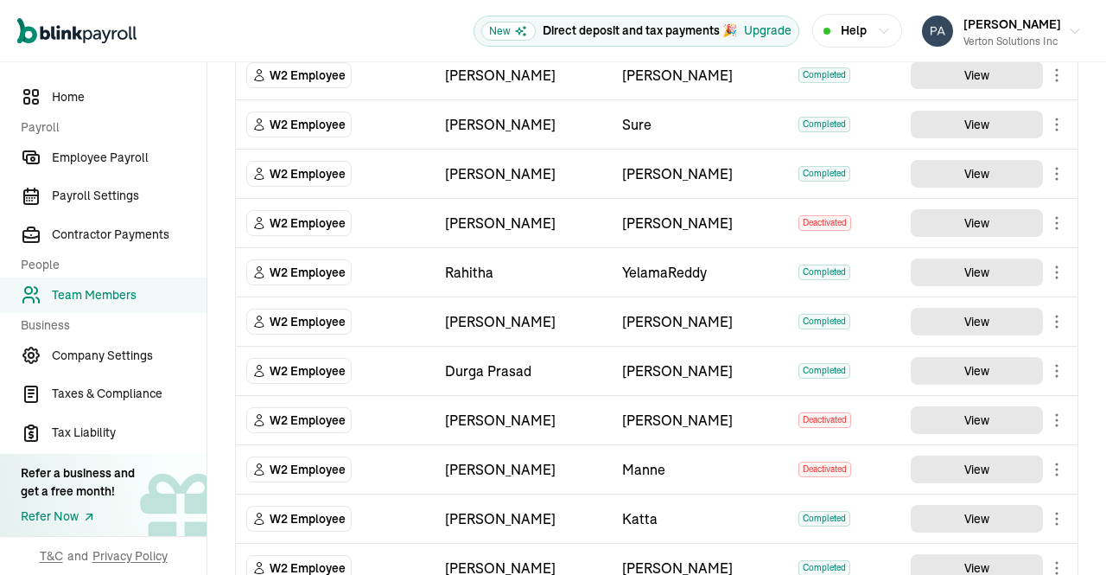
scroll to position [493, 0]
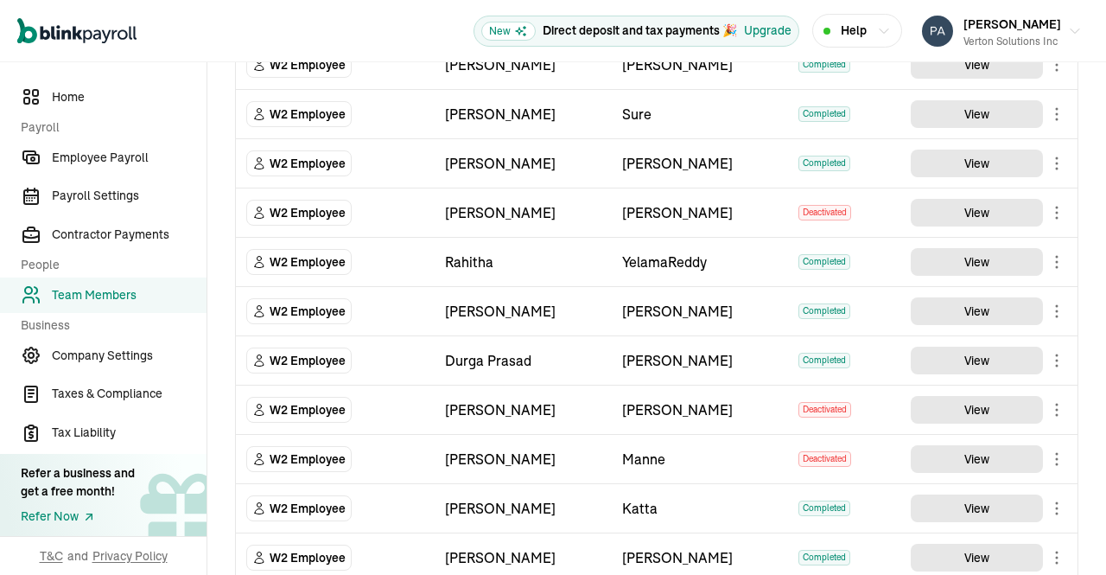
click at [984, 262] on button "View" at bounding box center [977, 262] width 132 height 28
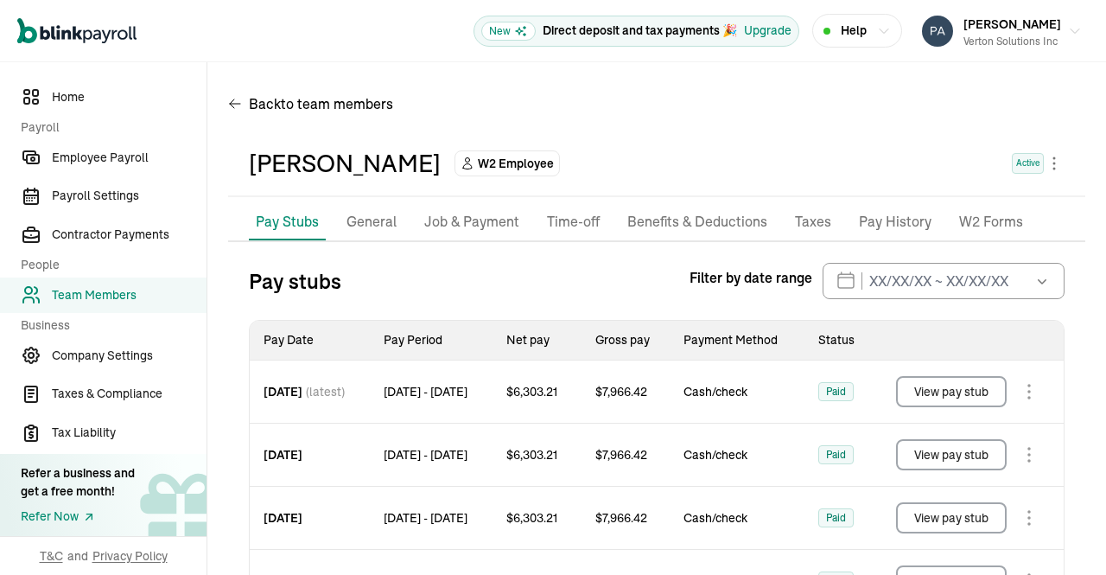
click at [466, 224] on p "Job & Payment" at bounding box center [471, 222] width 95 height 22
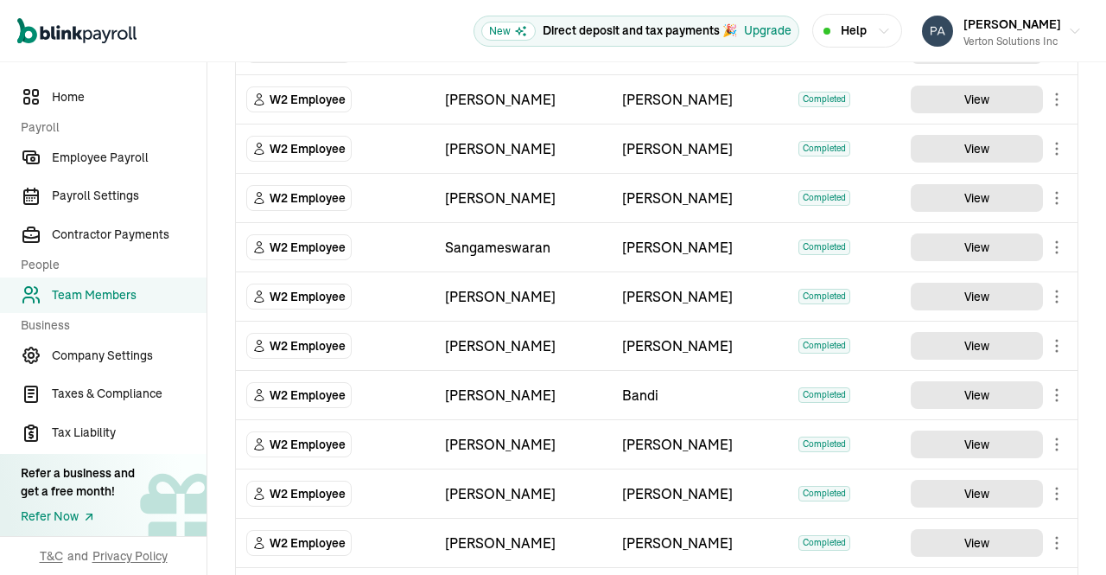
scroll to position [952, 0]
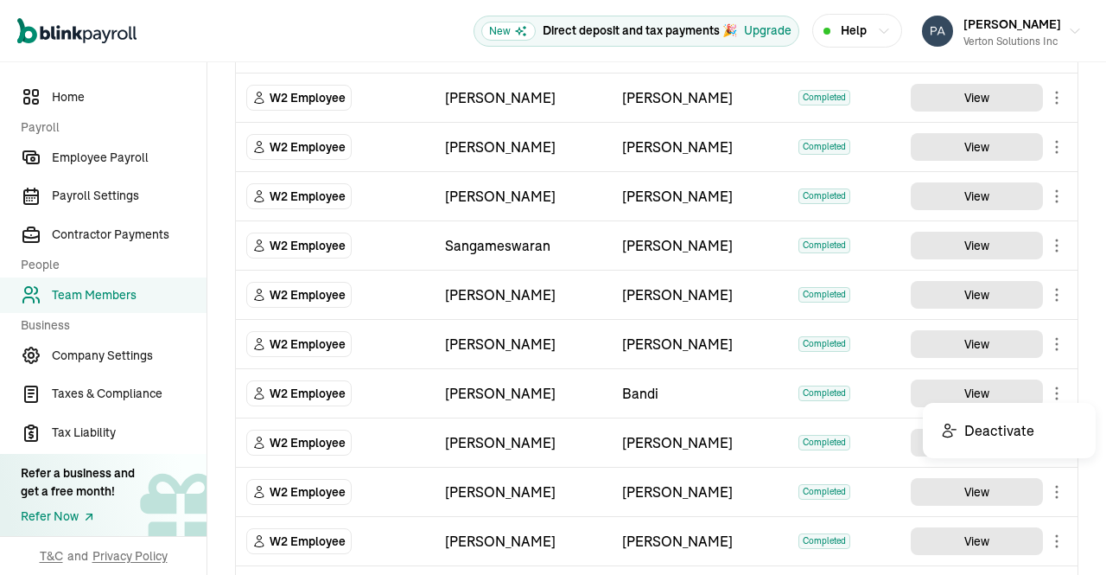
click at [1045, 385] on body "Open main menu New Direct deposit and tax payments 🎉 Upgrade Help [PERSON_NAME]…" at bounding box center [553, 287] width 1106 height 575
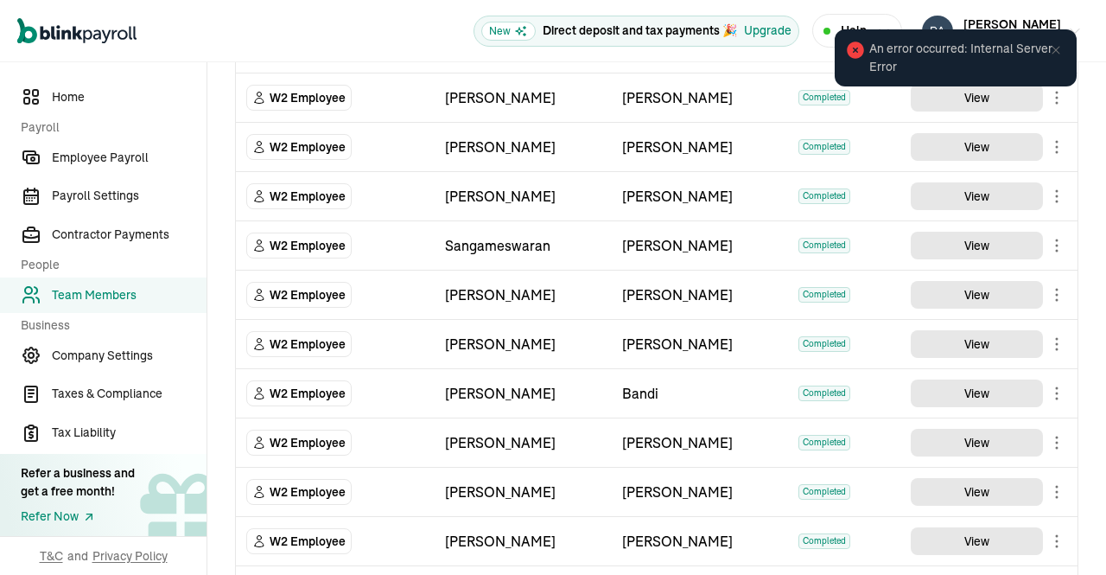
click at [1060, 53] on icon at bounding box center [1056, 50] width 14 height 14
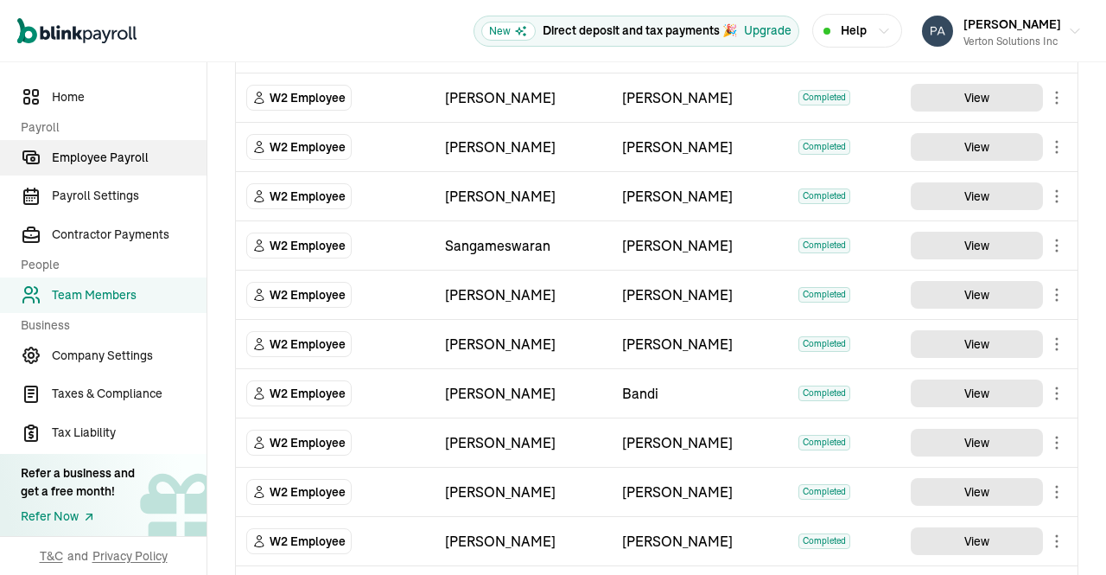
click at [79, 158] on span "Employee Payroll" at bounding box center [129, 158] width 155 height 18
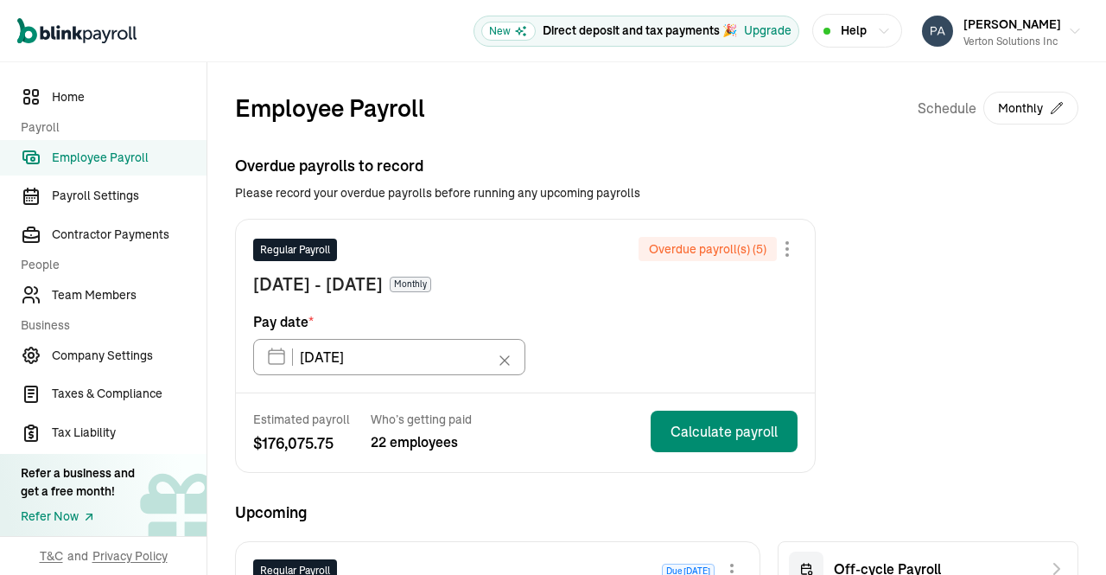
click at [920, 307] on div "Overdue payrolls to record Please record your overdue payrolls before running a…" at bounding box center [657, 313] width 844 height 319
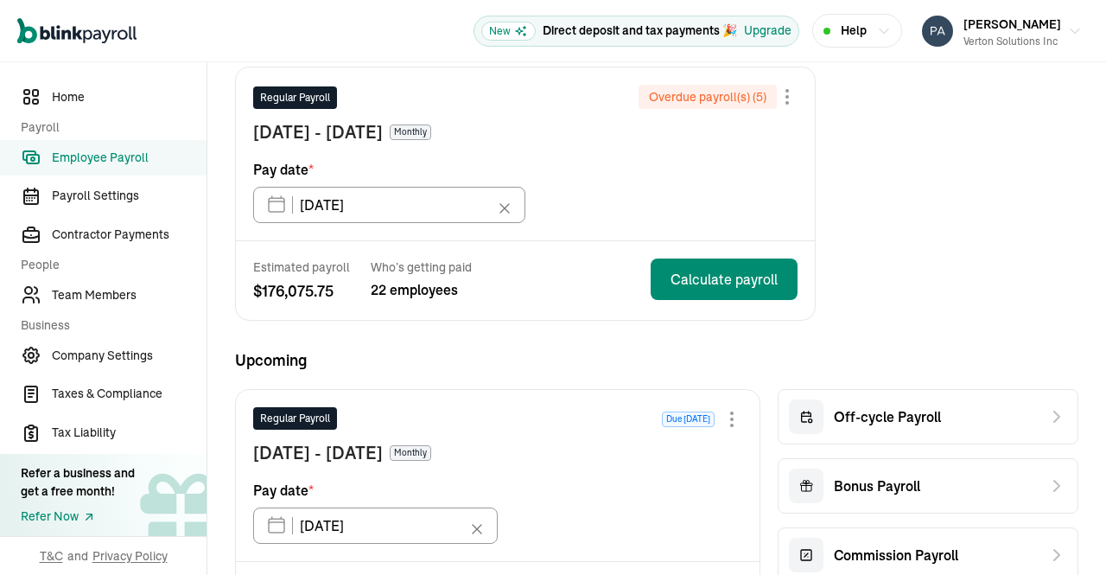
scroll to position [156, 0]
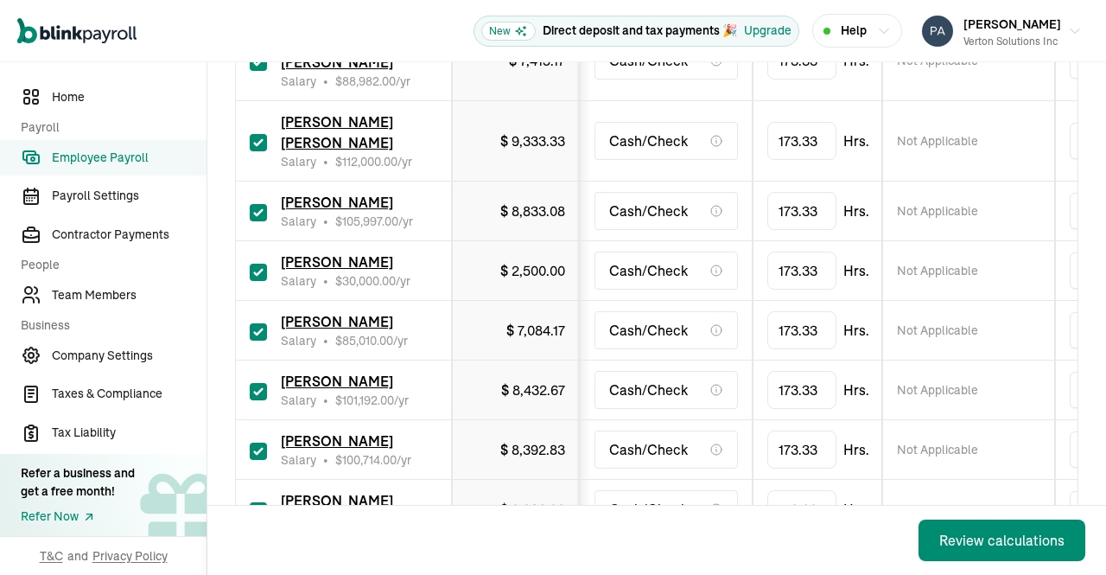
scroll to position [1487, 0]
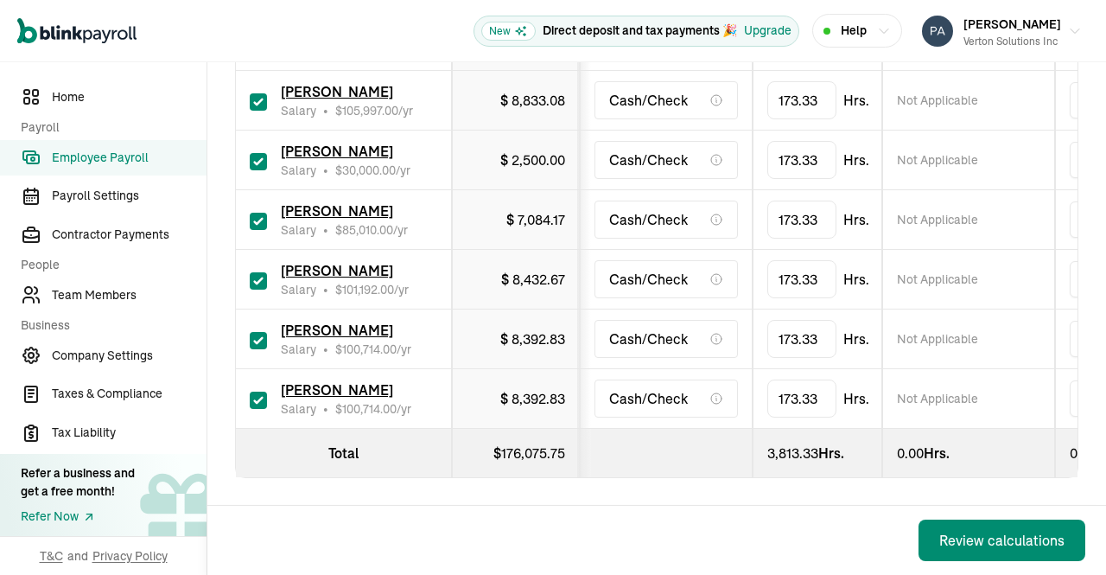
click at [253, 392] on input "checkbox" at bounding box center [258, 400] width 17 height 17
checkbox input "false"
type input "0.00"
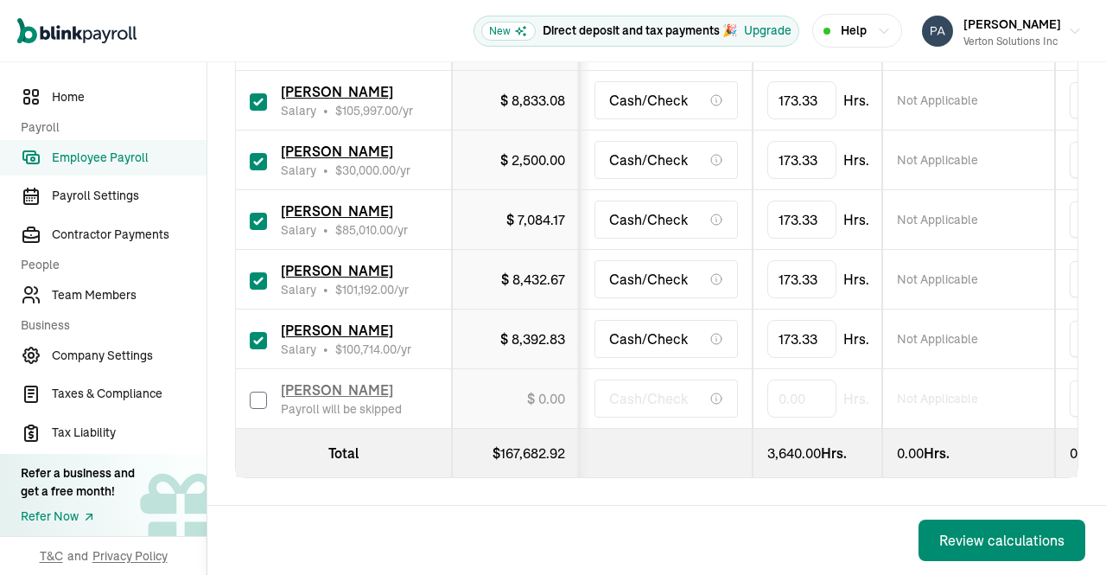
click at [255, 332] on input "checkbox" at bounding box center [258, 340] width 17 height 17
checkbox input "false"
type input "0.00"
click at [252, 272] on input "checkbox" at bounding box center [258, 280] width 17 height 17
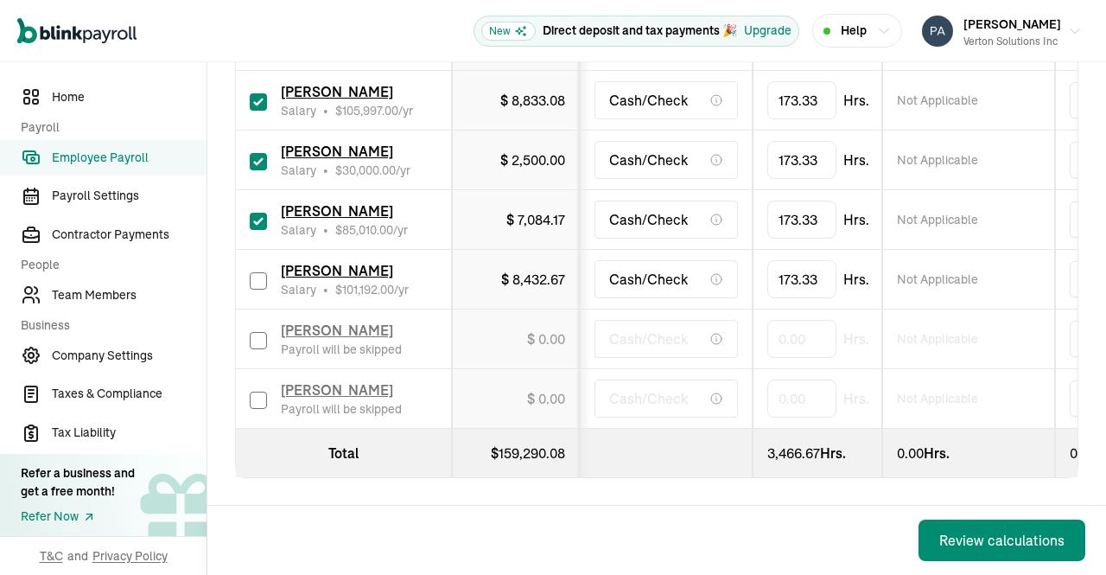
checkbox input "false"
type input "0.00"
click at [251, 213] on input "checkbox" at bounding box center [258, 221] width 17 height 17
checkbox input "false"
type input "0.00"
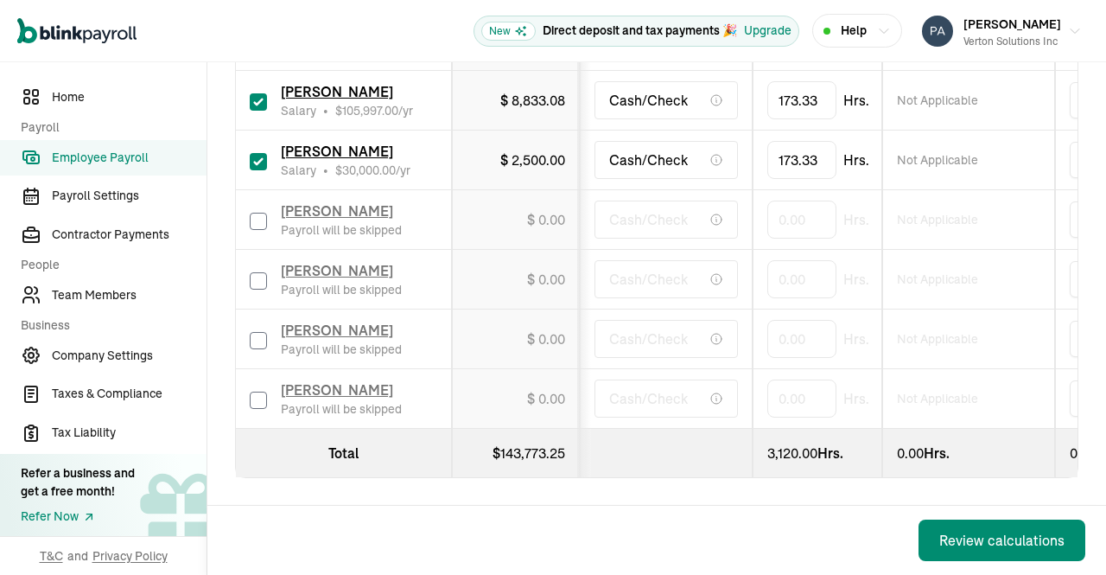
click at [258, 153] on input "checkbox" at bounding box center [258, 161] width 17 height 17
checkbox input "false"
type input "0.00"
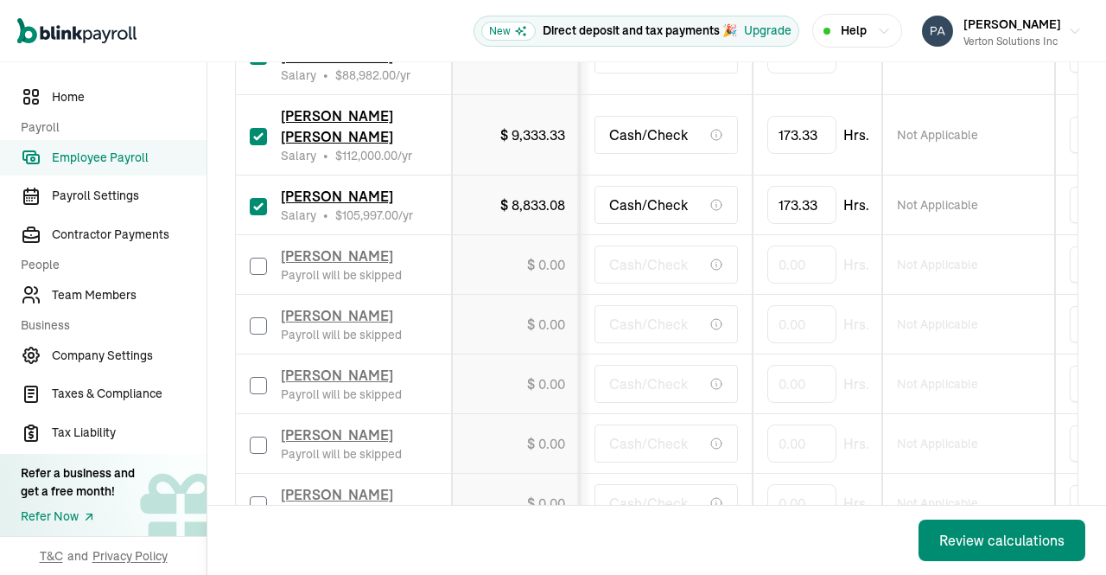
scroll to position [1350, 0]
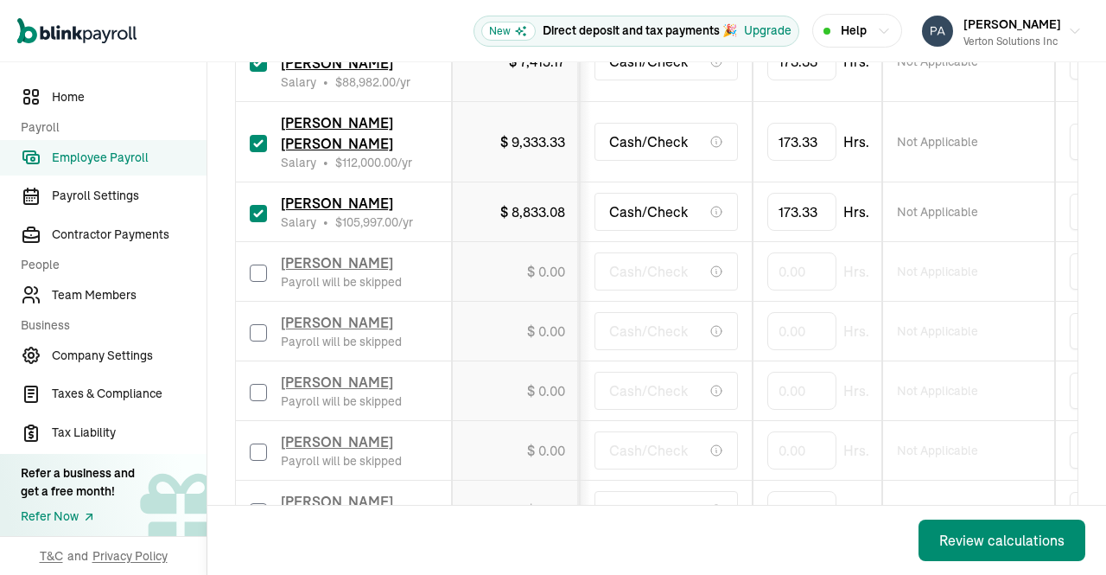
click at [257, 207] on input "checkbox" at bounding box center [258, 213] width 17 height 17
checkbox input "false"
type input "0.00"
drag, startPoint x: 873, startPoint y: 147, endPoint x: 687, endPoint y: 150, distance: 185.8
click at [687, 150] on tr "[PERSON_NAME] [PERSON_NAME] Salary • $ 112,000.00 /yr $ 9,333.33 Cash/Check 173…" at bounding box center [1121, 142] width 1770 height 80
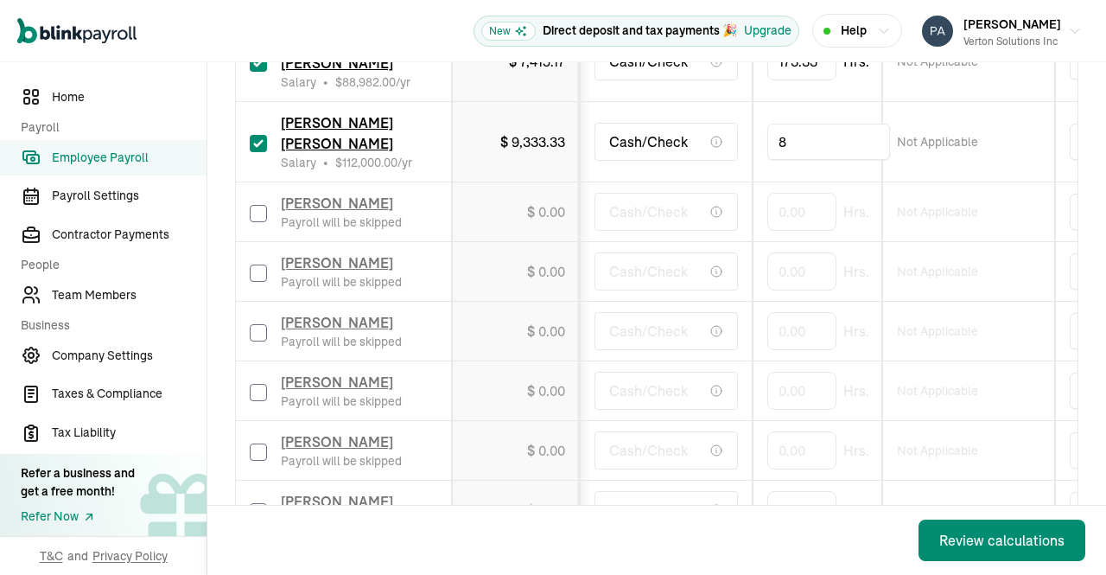
type input "88"
click at [1054, 162] on td "Not Applicable" at bounding box center [968, 142] width 173 height 80
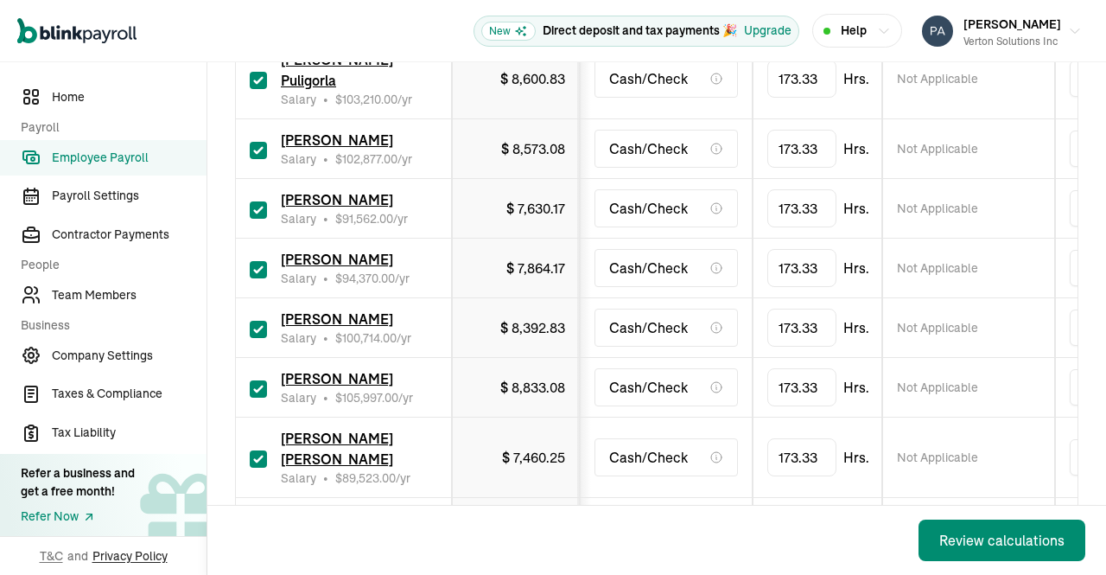
scroll to position [392, 0]
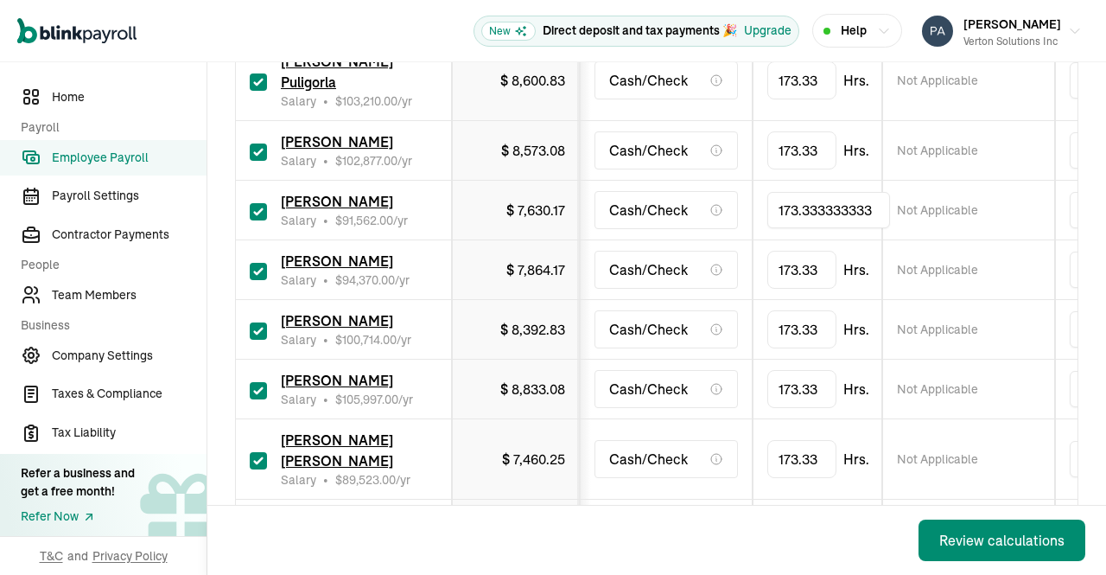
drag, startPoint x: 875, startPoint y: 189, endPoint x: 636, endPoint y: 188, distance: 239.4
click at [636, 188] on tr "[PERSON_NAME] Salary • $ 91,562.00 /yr $ 7,630.17 Cash/Check 173.333333333 Not …" at bounding box center [1121, 211] width 1770 height 60
type input "128"
click at [1023, 201] on td "Not Applicable" at bounding box center [968, 211] width 173 height 60
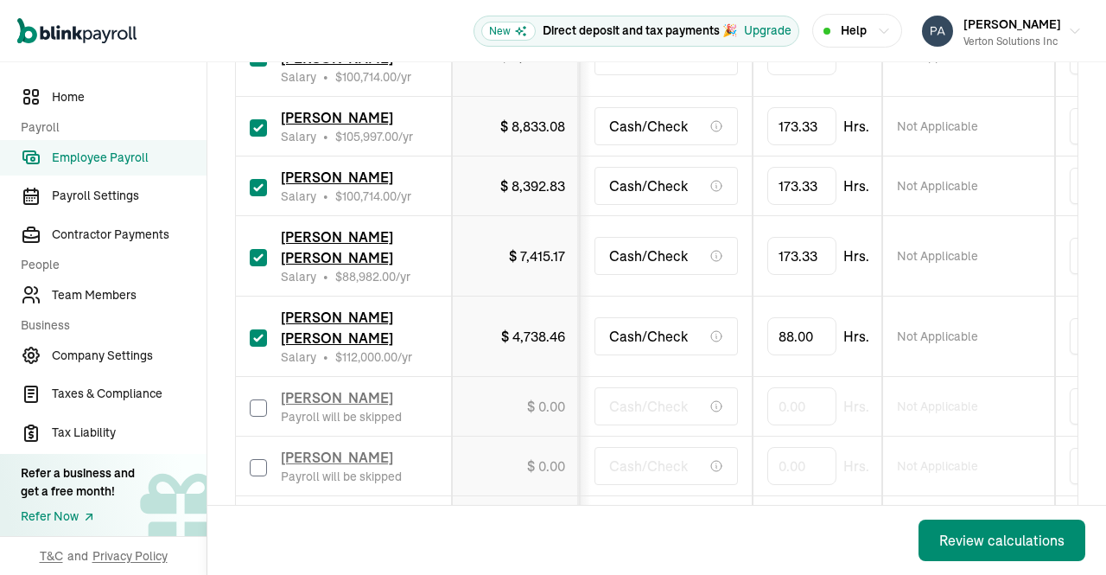
scroll to position [1156, 0]
click at [989, 538] on div "Review calculations" at bounding box center [1001, 540] width 125 height 21
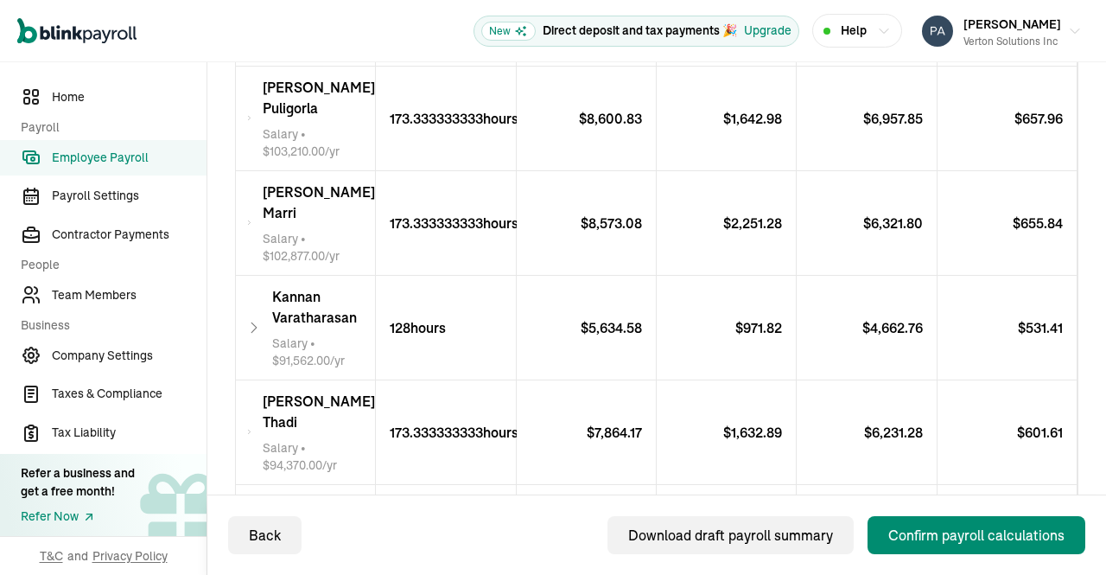
scroll to position [460, 0]
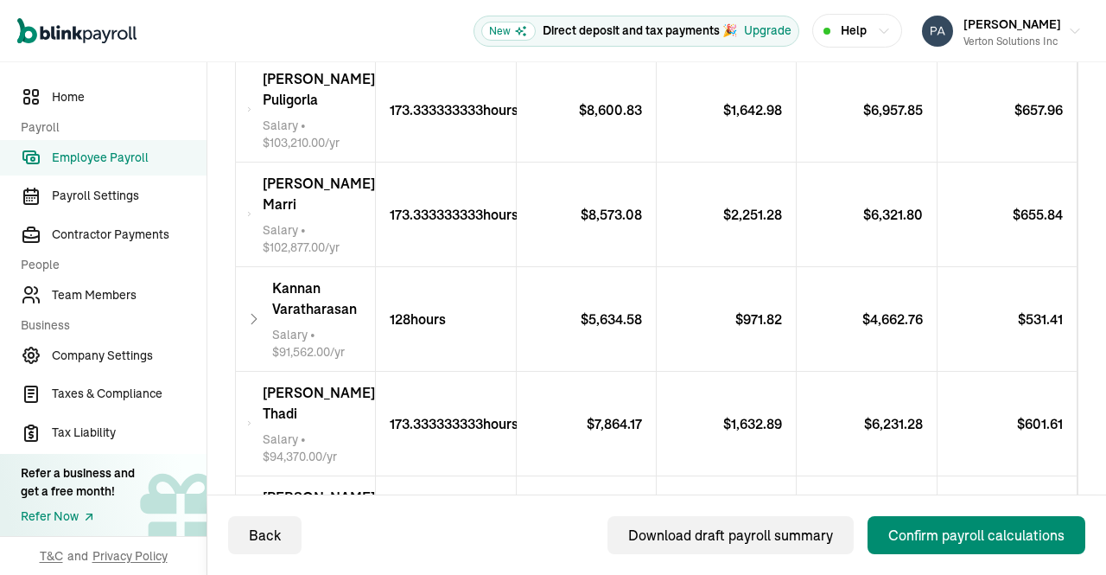
click at [738, 536] on div "Download draft payroll summary" at bounding box center [730, 535] width 205 height 21
click at [258, 309] on icon at bounding box center [254, 319] width 16 height 21
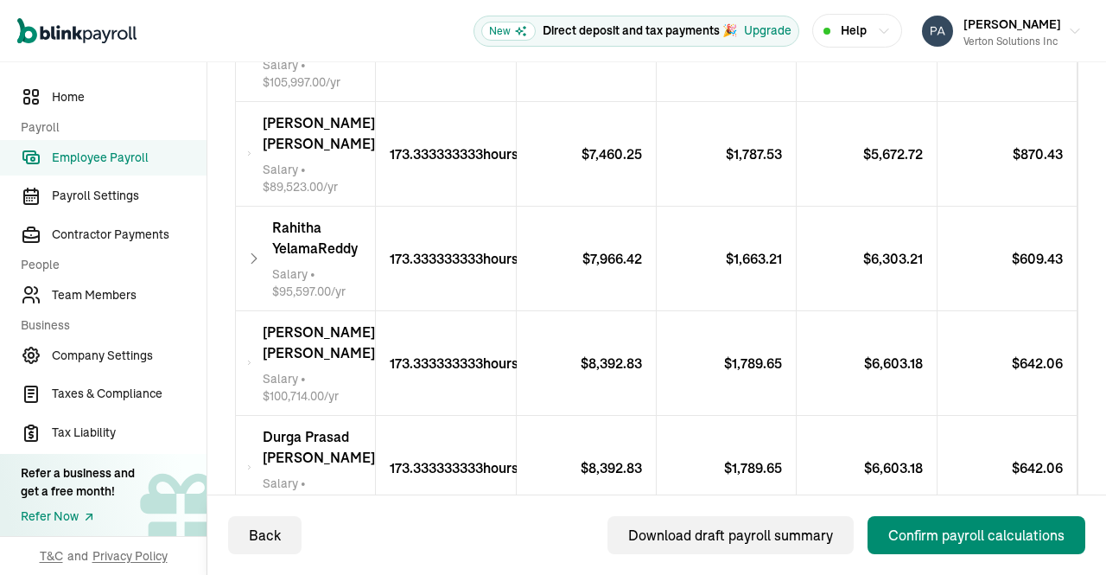
scroll to position [1265, 0]
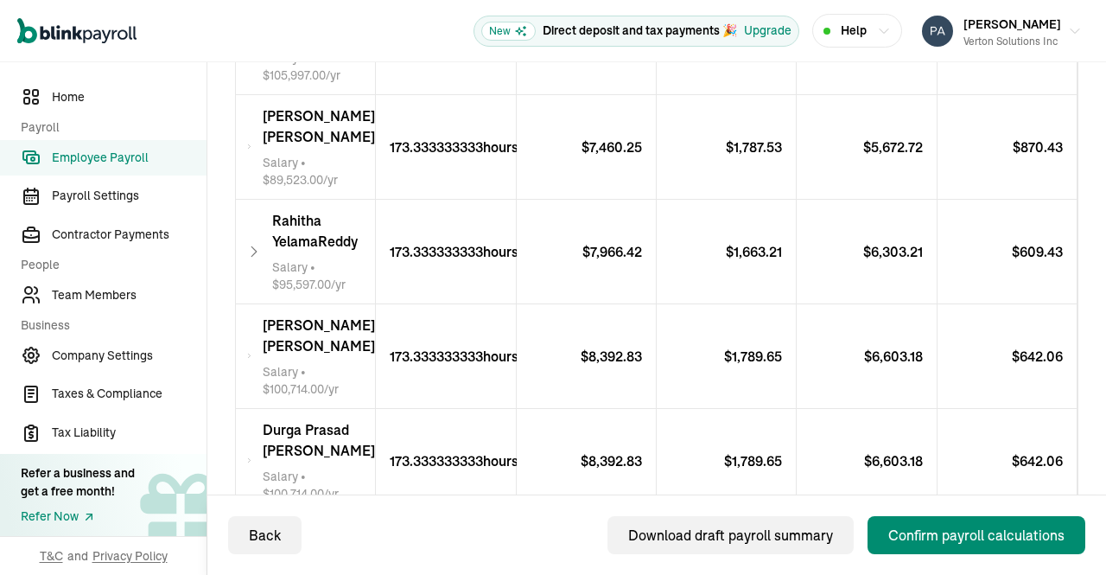
click at [247, 143] on div "[PERSON_NAME] [PERSON_NAME] Salary • $ 89,523.00 /yr" at bounding box center [306, 147] width 140 height 104
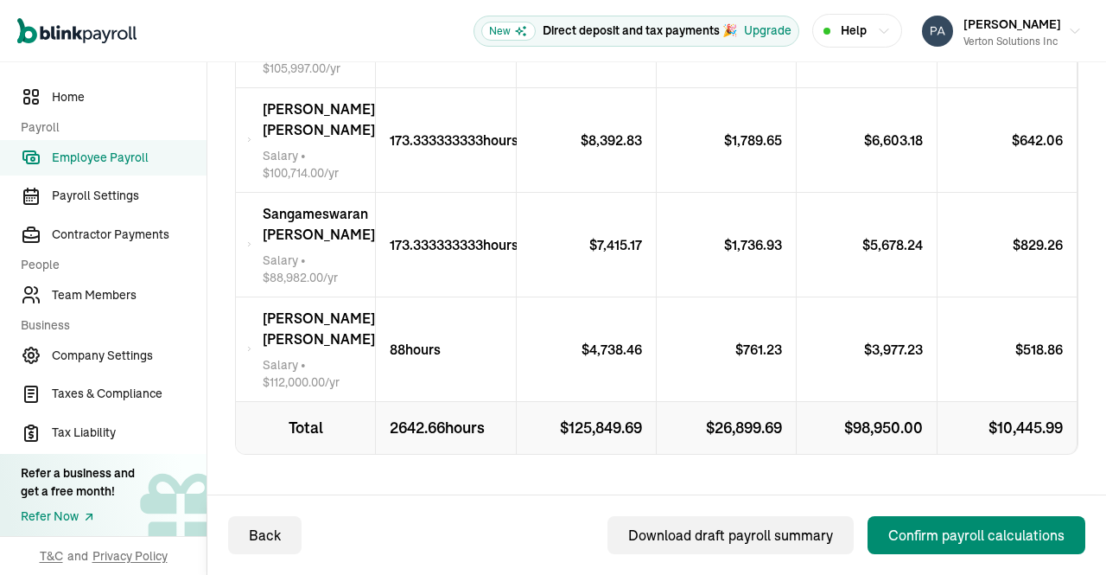
scroll to position [2415, 0]
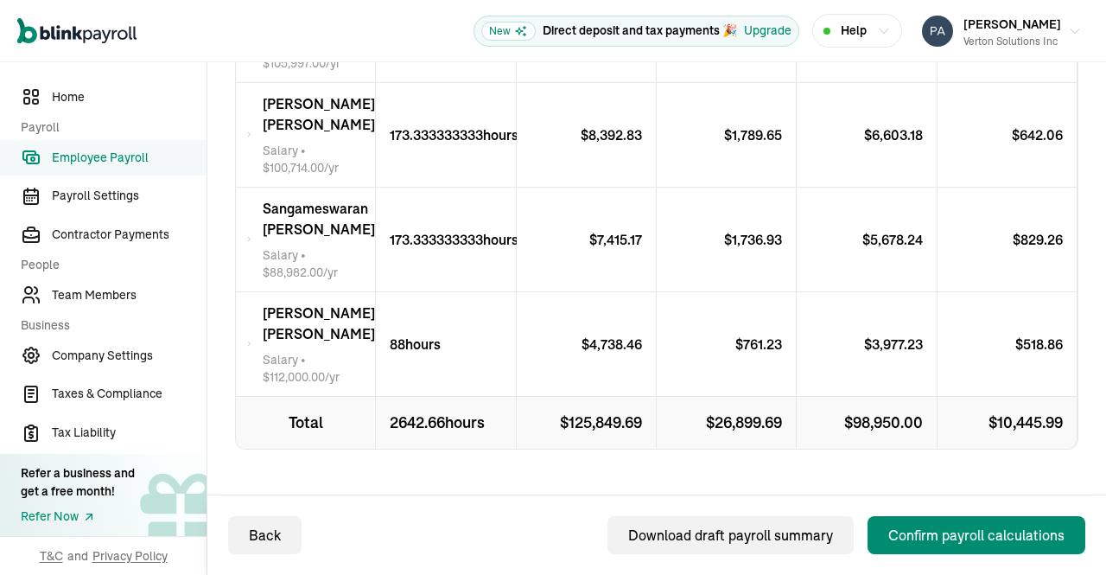
click at [272, 239] on span "[PERSON_NAME] [PERSON_NAME]" at bounding box center [319, 218] width 112 height 41
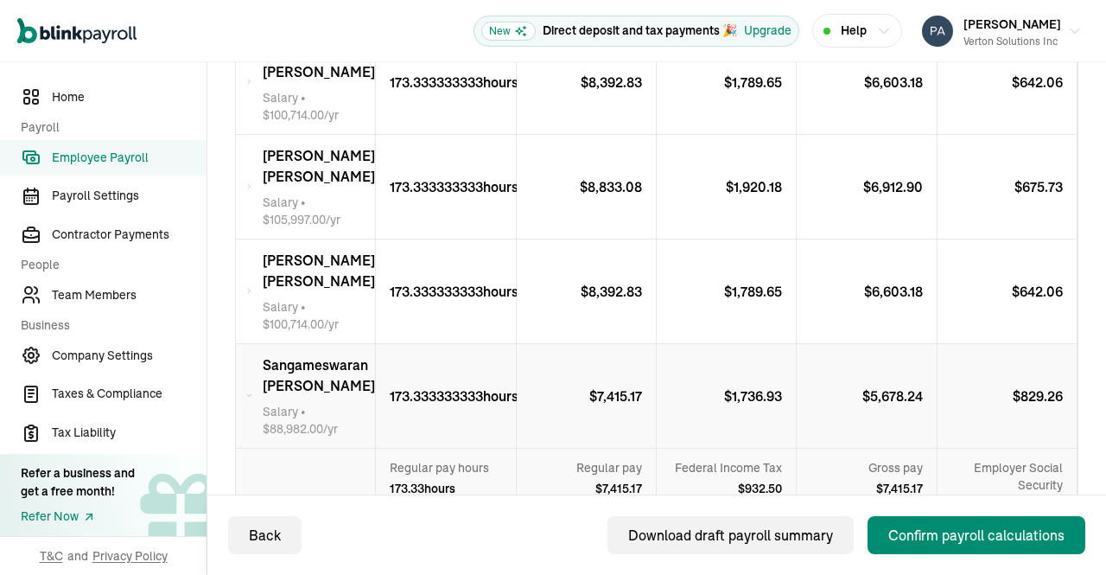
scroll to position [2382, 0]
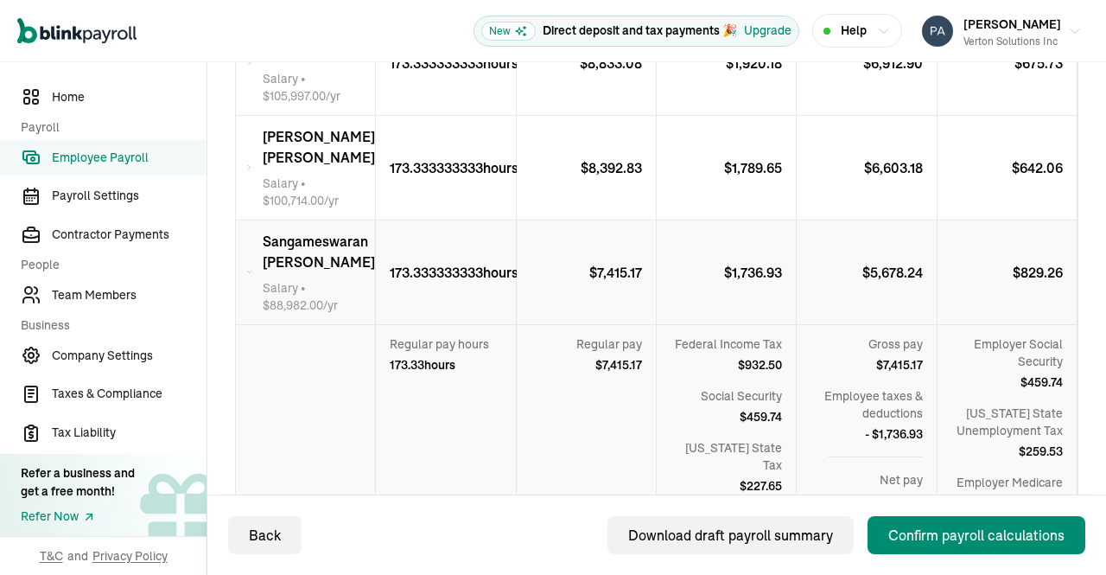
click at [963, 529] on div "Confirm payroll calculations" at bounding box center [976, 535] width 176 height 21
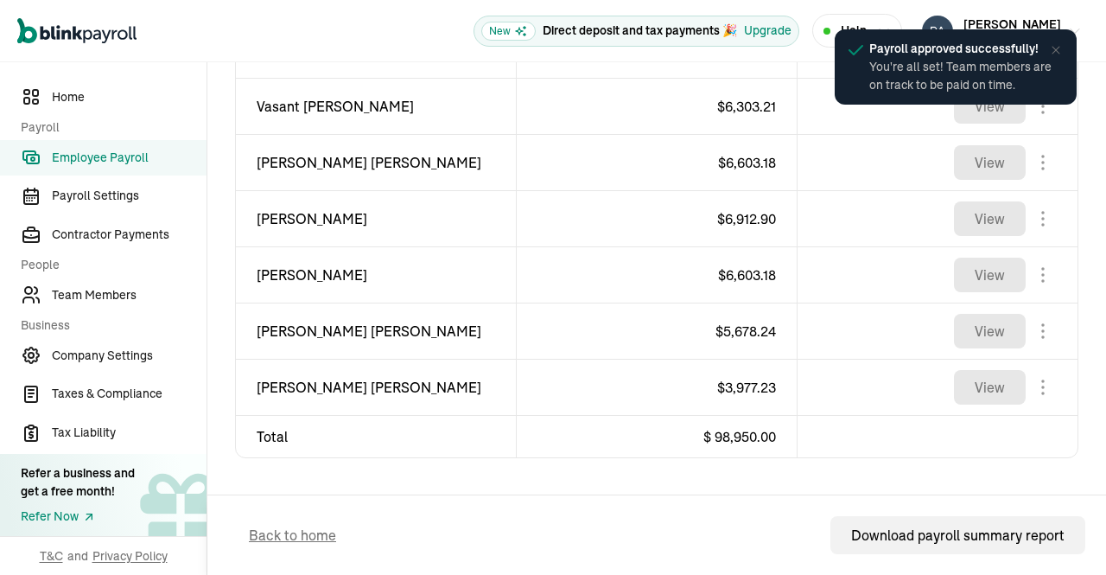
scroll to position [1258, 0]
click at [83, 156] on span "Employee Payroll" at bounding box center [129, 158] width 155 height 18
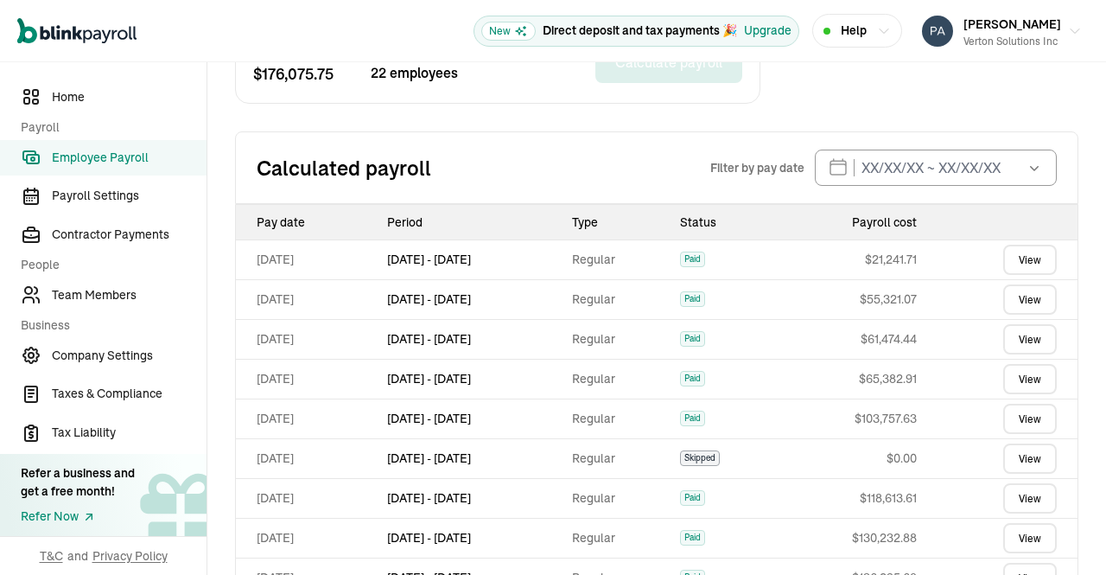
scroll to position [736, 0]
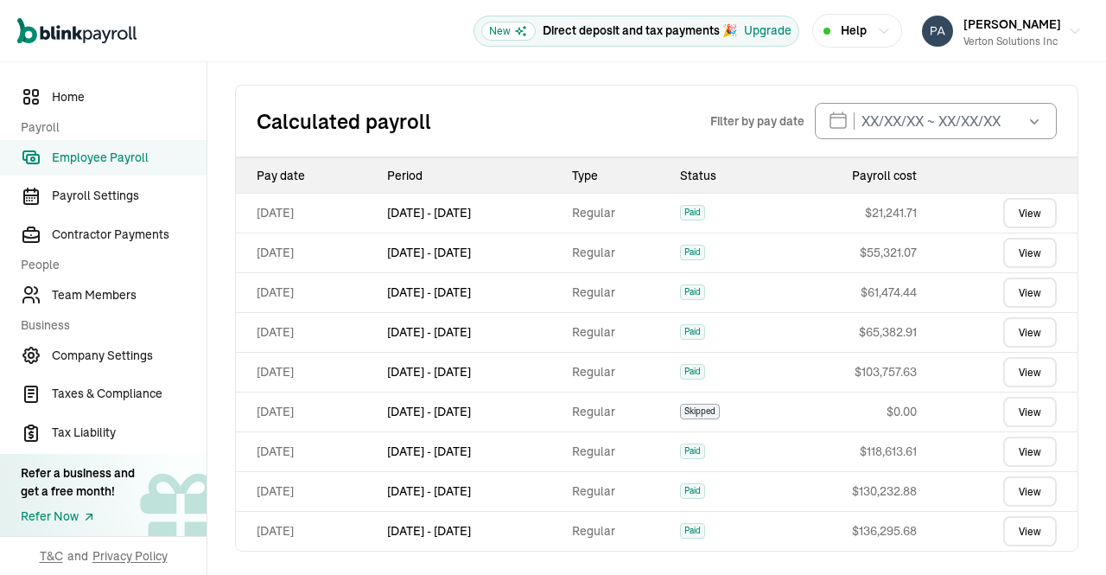
click at [1016, 487] on link "View" at bounding box center [1030, 491] width 54 height 30
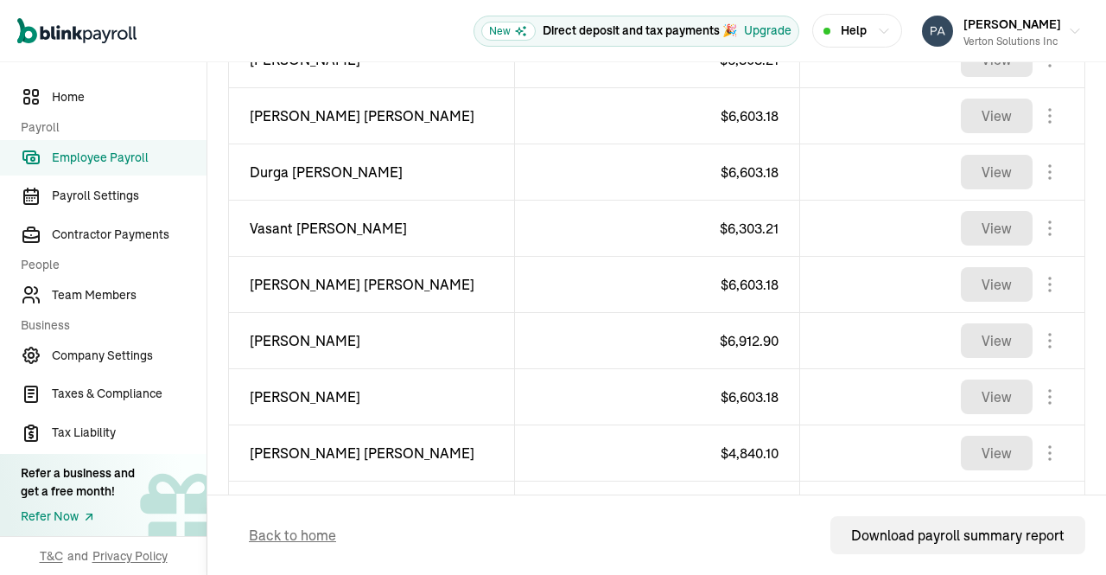
scroll to position [1189, 0]
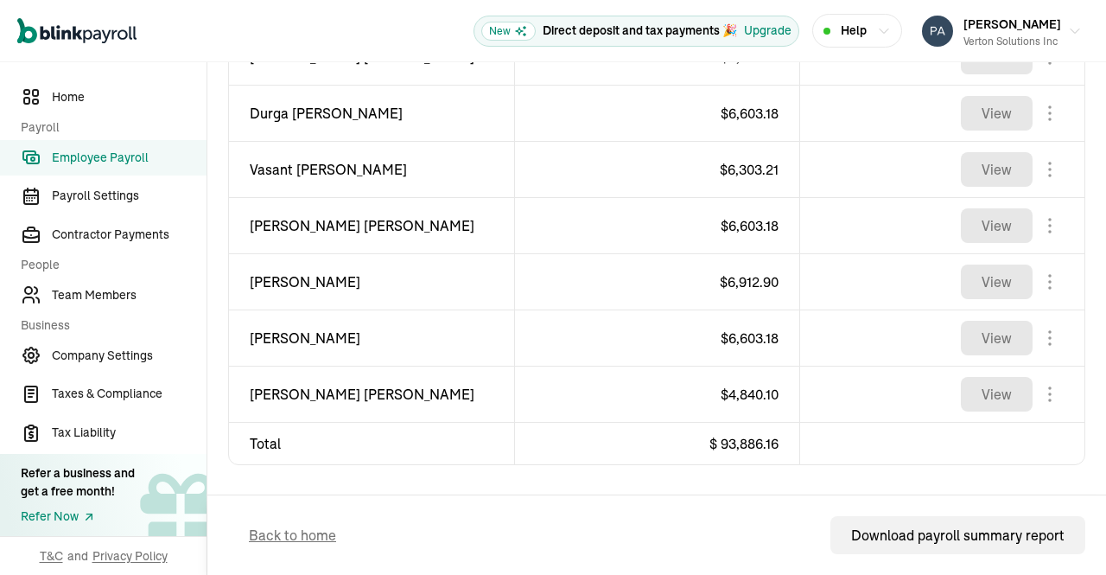
click at [110, 164] on span "Employee Payroll" at bounding box center [129, 158] width 155 height 18
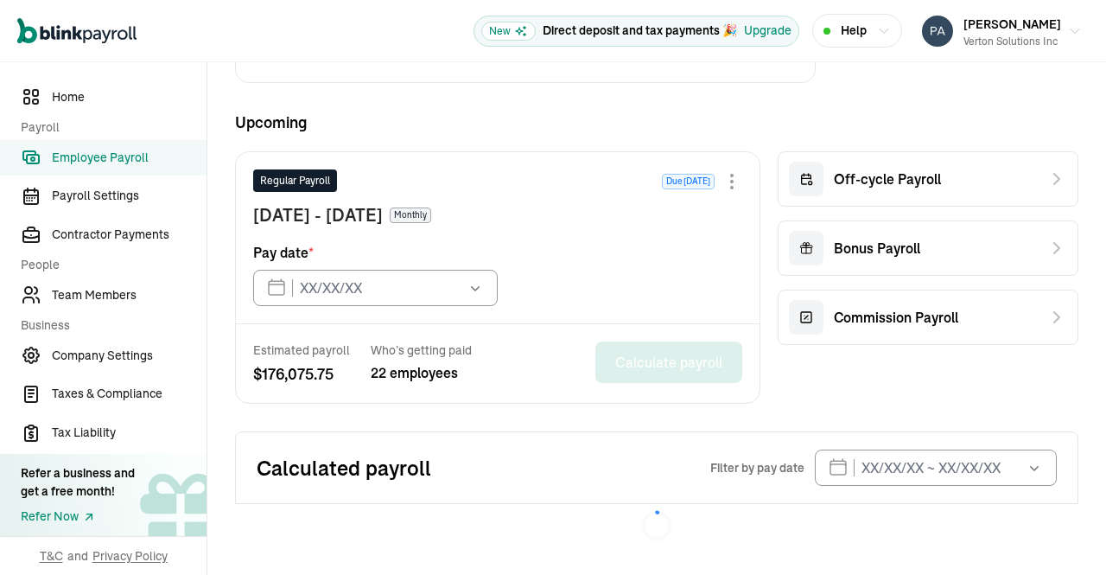
type input "[DATE]"
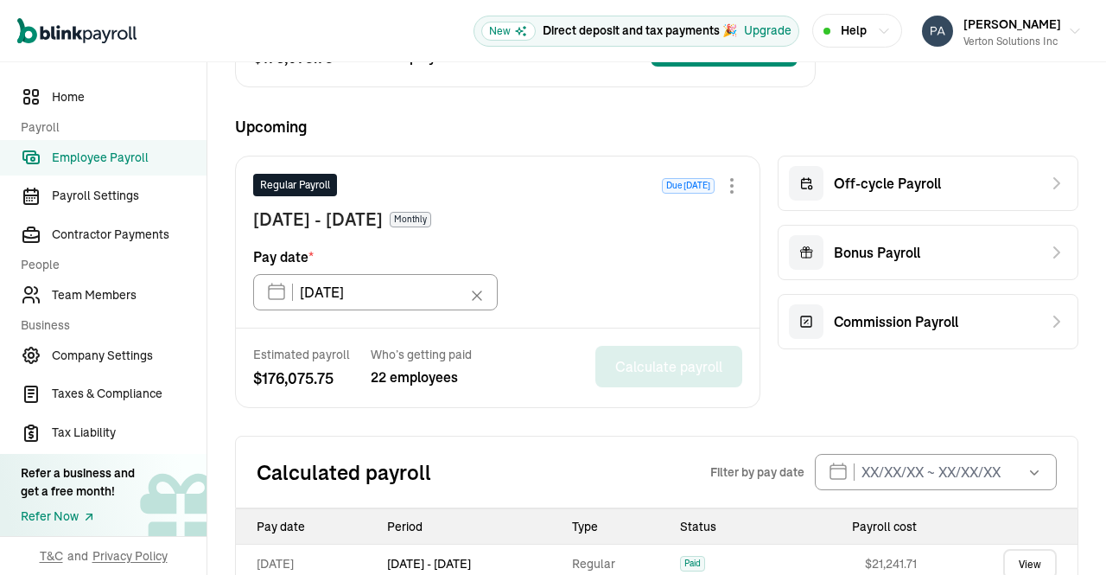
scroll to position [736, 0]
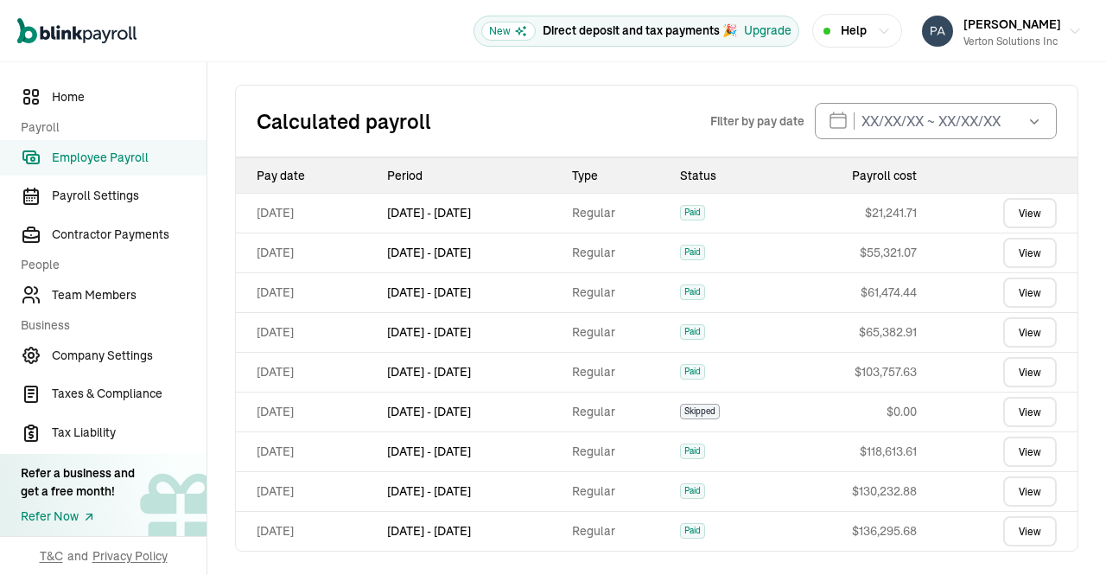
click at [99, 151] on span "Employee Payroll" at bounding box center [129, 158] width 155 height 18
click at [90, 161] on span "Employee Payroll" at bounding box center [129, 158] width 155 height 18
click at [76, 104] on span "Home" at bounding box center [129, 97] width 155 height 18
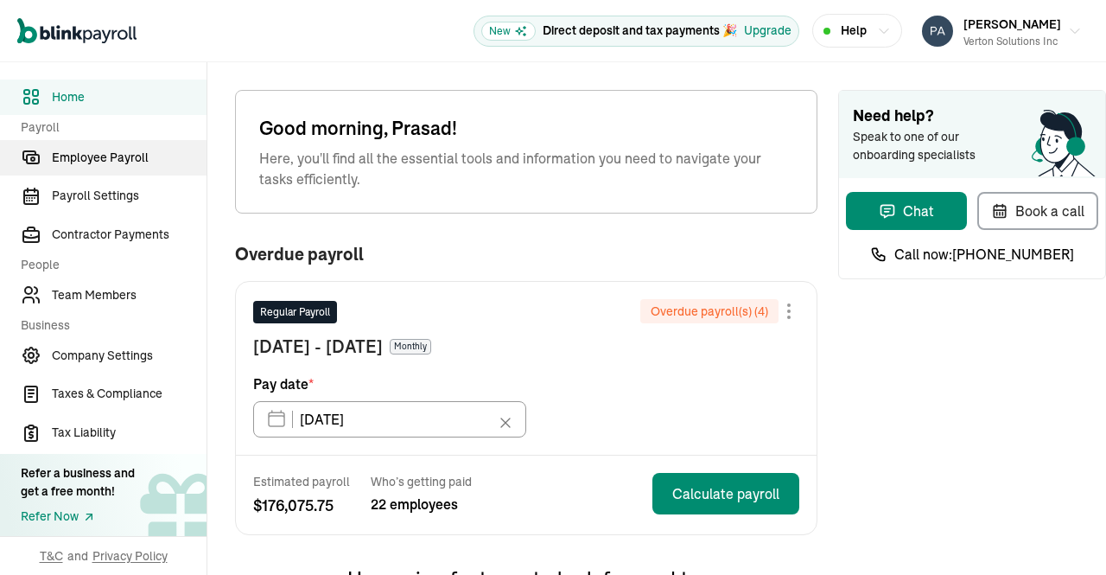
click at [93, 158] on span "Employee Payroll" at bounding box center [129, 158] width 155 height 18
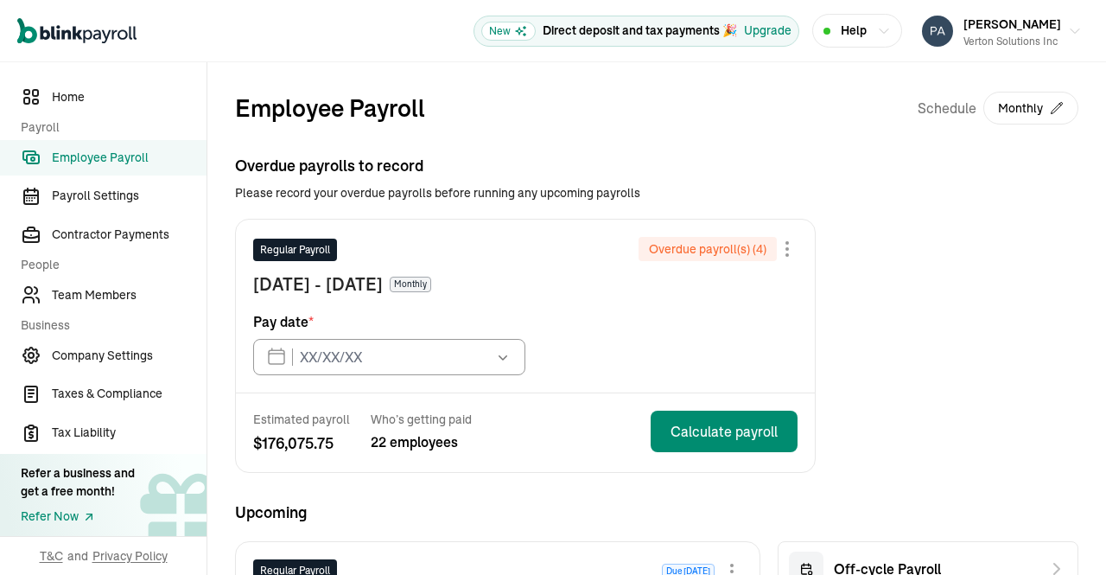
type input "[DATE]"
click at [111, 297] on span "Team Members" at bounding box center [129, 295] width 155 height 18
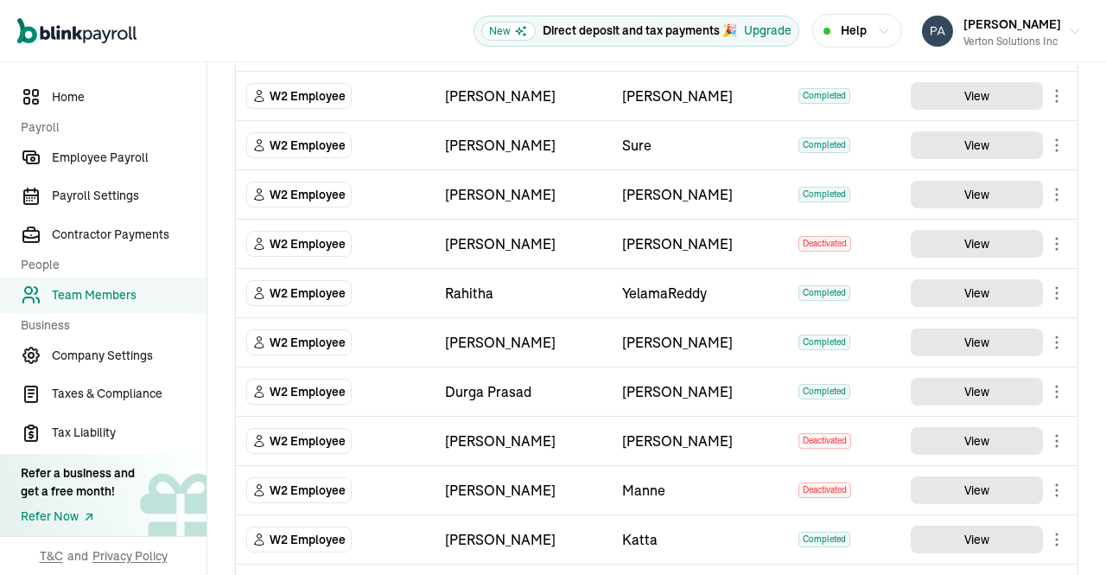
scroll to position [493, 0]
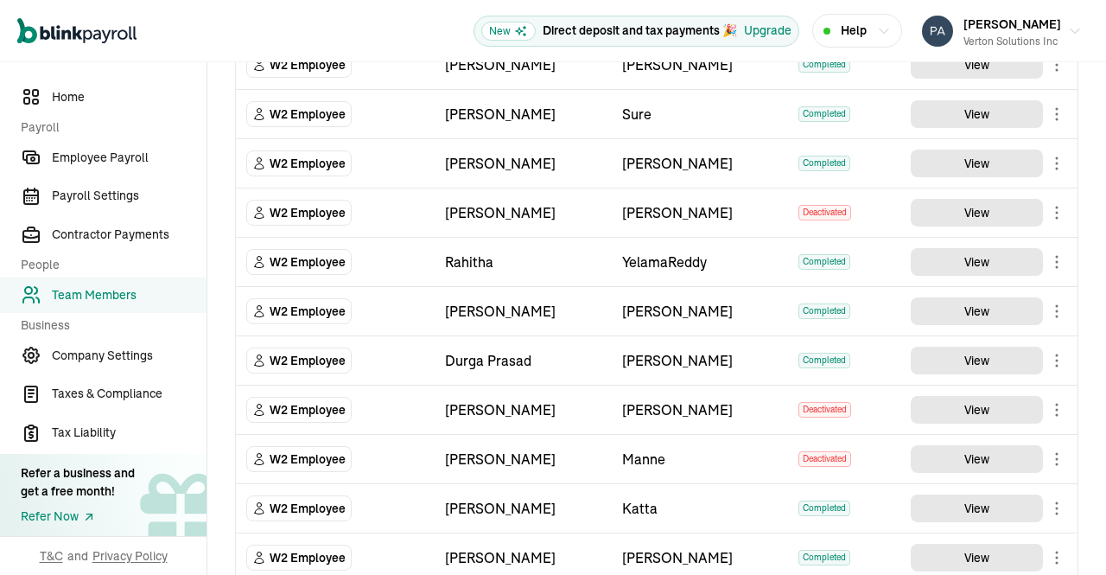
click at [984, 262] on button "View" at bounding box center [977, 262] width 132 height 28
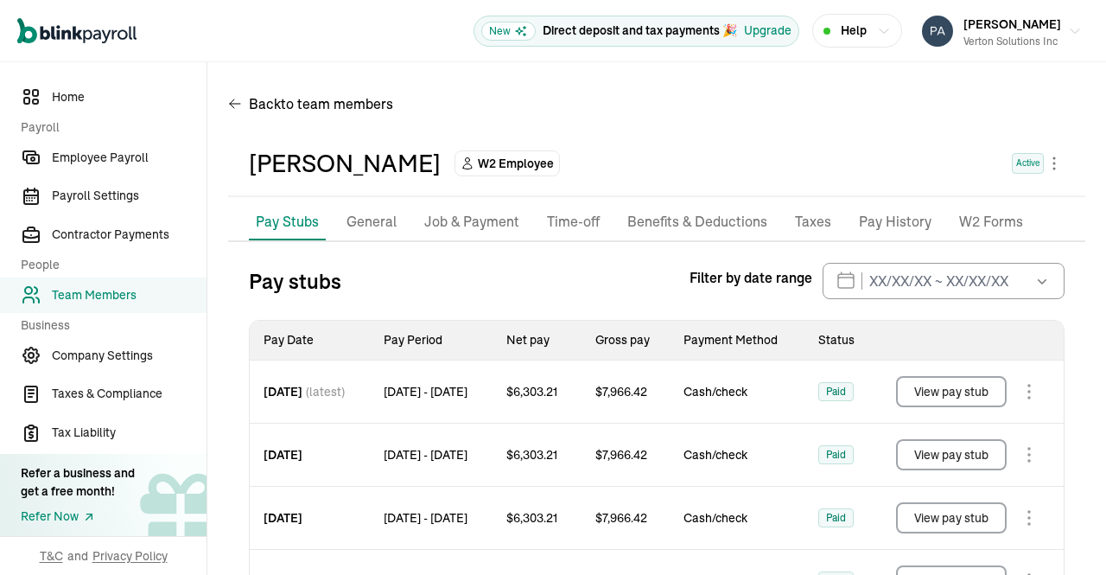
click at [466, 224] on p "Job & Payment" at bounding box center [471, 222] width 95 height 22
